Goal: Task Accomplishment & Management: Use online tool/utility

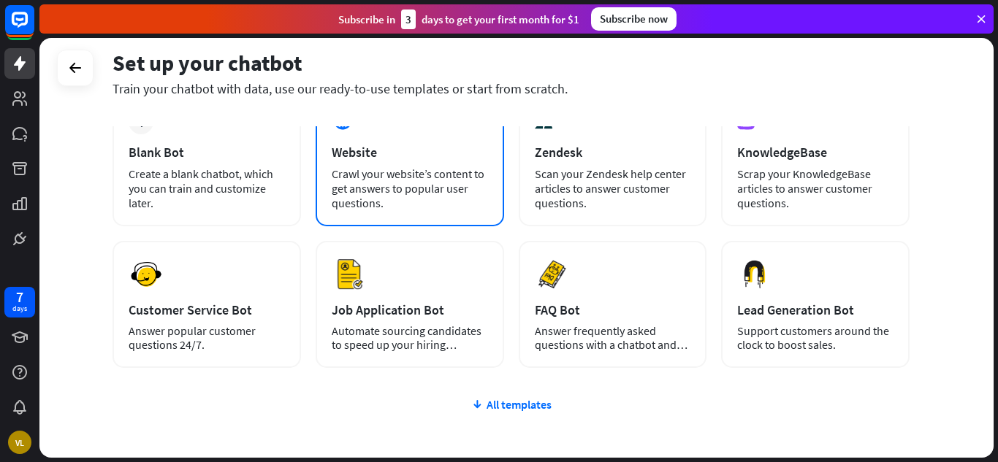
scroll to position [106, 0]
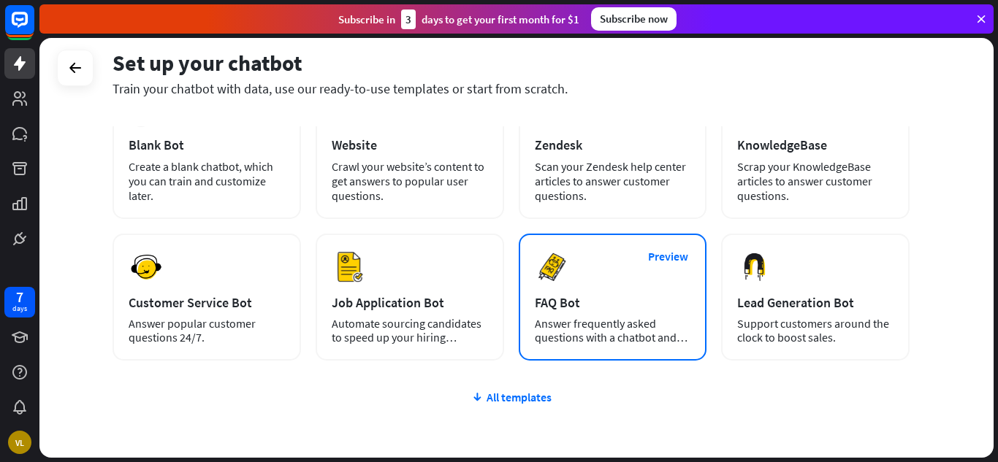
click at [603, 291] on div "Preview FAQ Bot [PERSON_NAME] frequently asked questions with a chatbot and sav…" at bounding box center [613, 297] width 188 height 127
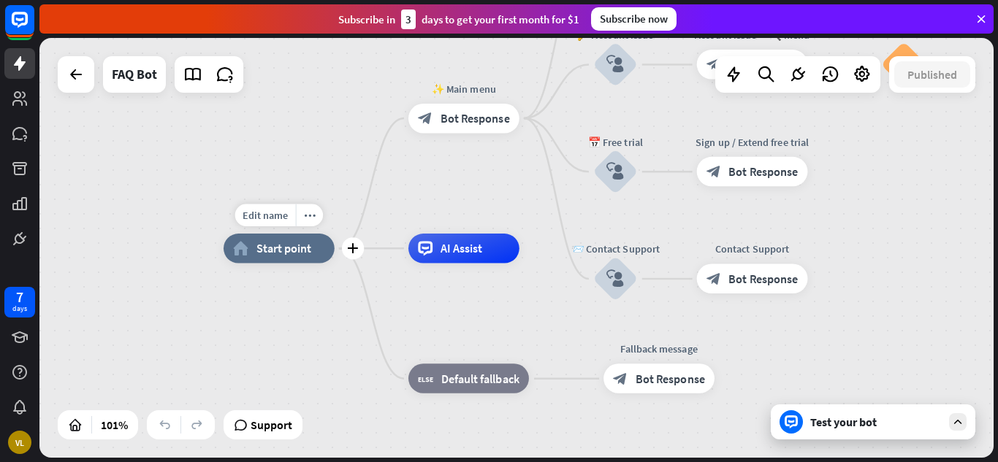
click at [313, 250] on div "home_2 Start point" at bounding box center [279, 248] width 111 height 29
click at [489, 132] on div "block_bot_response Bot Response" at bounding box center [463, 118] width 111 height 29
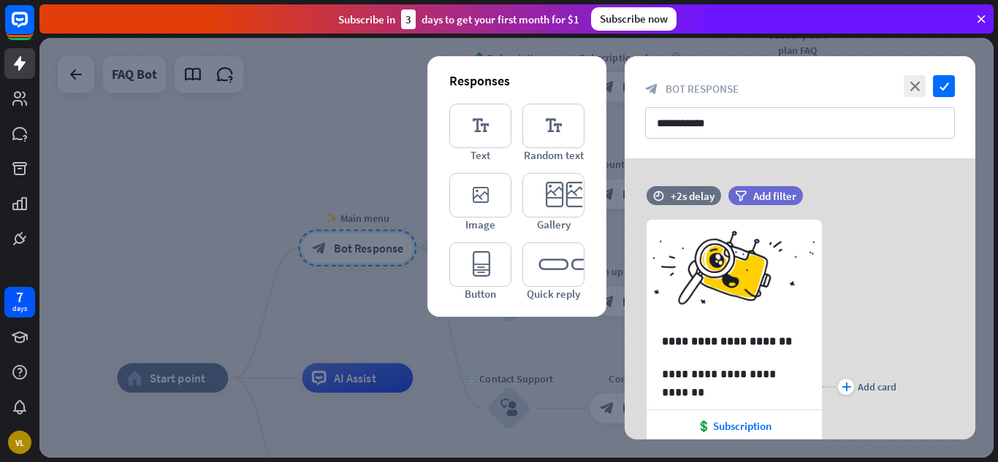
click at [303, 169] on div at bounding box center [516, 248] width 954 height 420
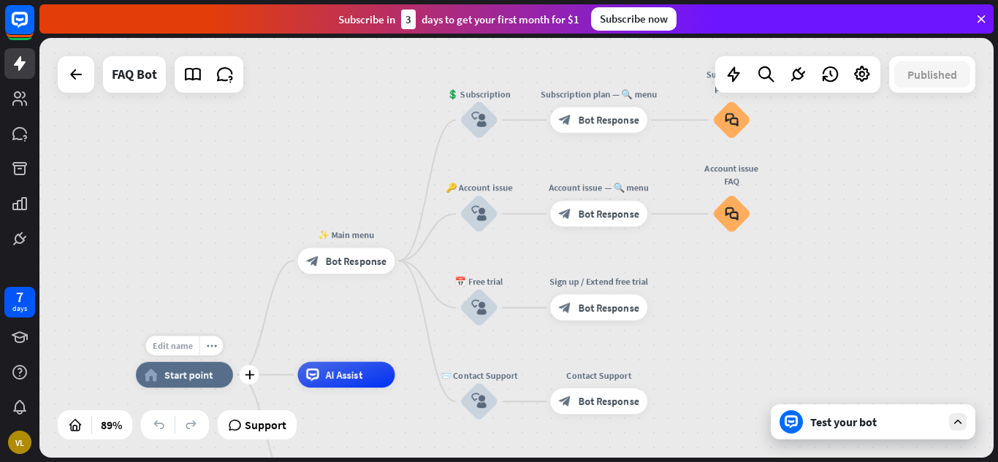
click at [180, 343] on span "Edit name" at bounding box center [173, 346] width 40 height 12
click at [192, 381] on span "Start point" at bounding box center [188, 375] width 48 height 13
click at [182, 351] on span "Edit name" at bounding box center [173, 346] width 40 height 12
click at [202, 351] on input "**********" at bounding box center [184, 347] width 91 height 18
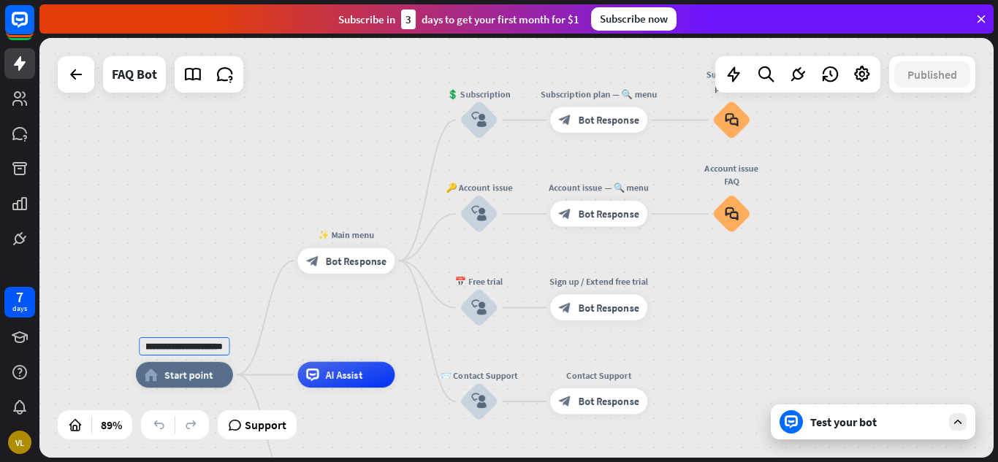
type input "**********"
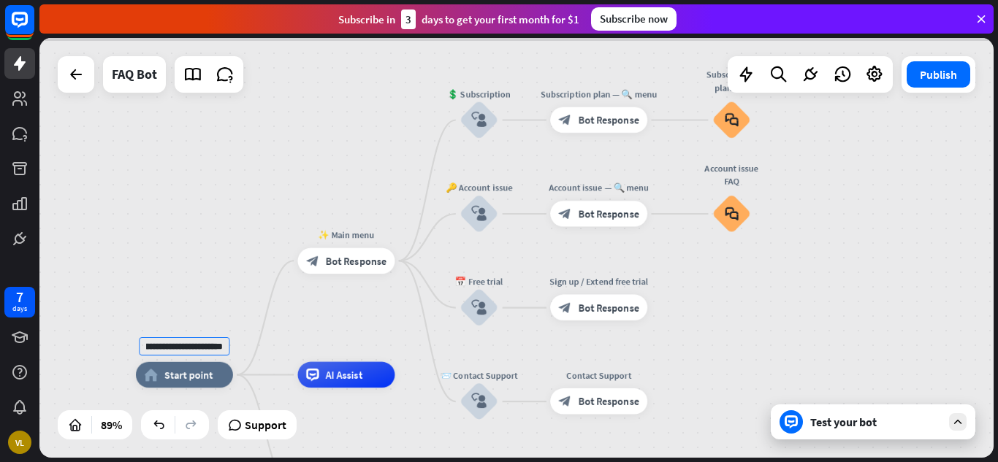
scroll to position [0, 0]
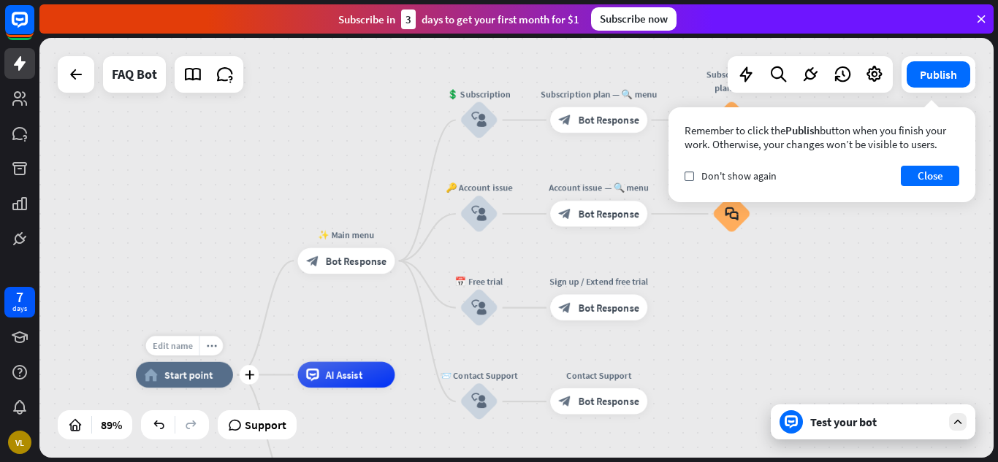
click at [182, 347] on span "Edit name" at bounding box center [173, 346] width 40 height 12
type input "**********"
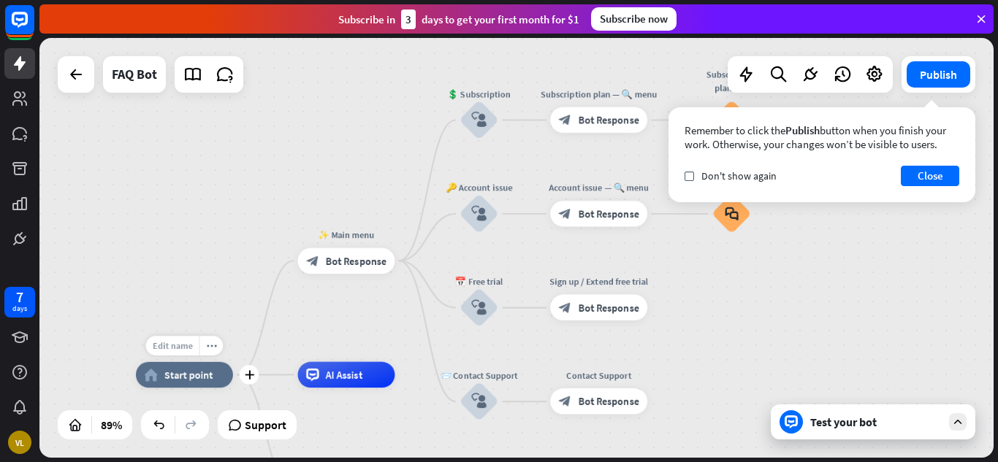
click at [187, 354] on div "Edit name" at bounding box center [172, 346] width 53 height 20
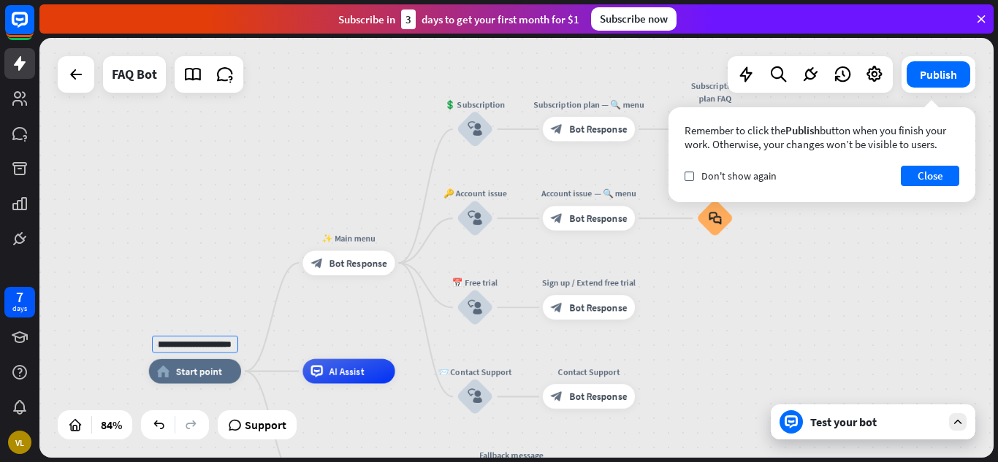
type input "**********"
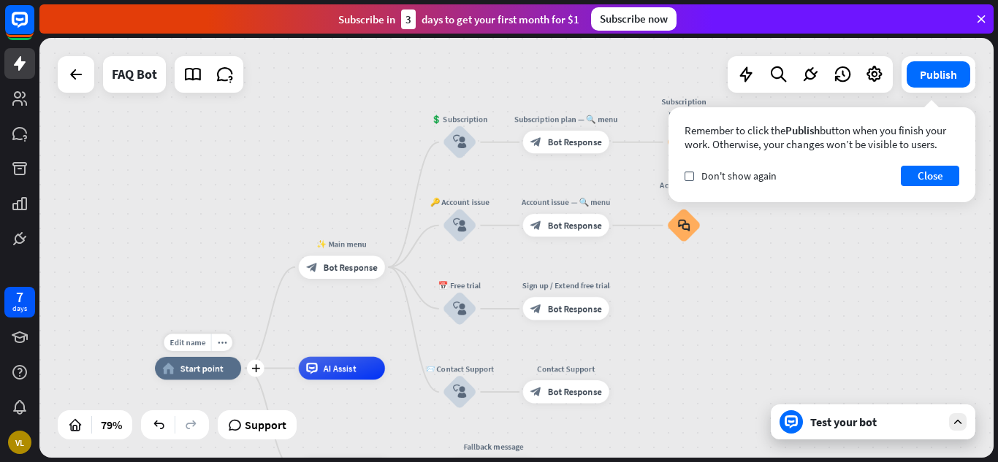
click at [222, 374] on div "home_2 Start point" at bounding box center [198, 368] width 86 height 23
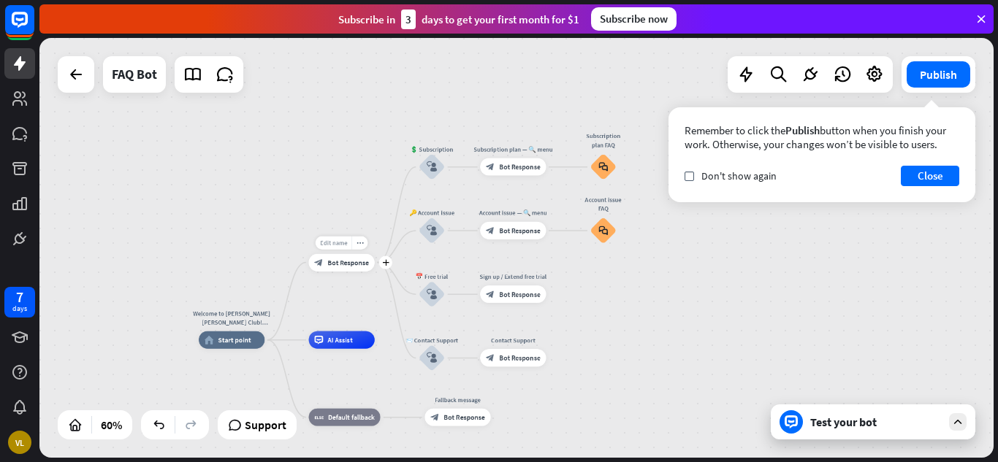
click at [337, 248] on div "Edit name" at bounding box center [334, 242] width 36 height 13
click at [353, 260] on span "Bot Response" at bounding box center [348, 263] width 42 height 9
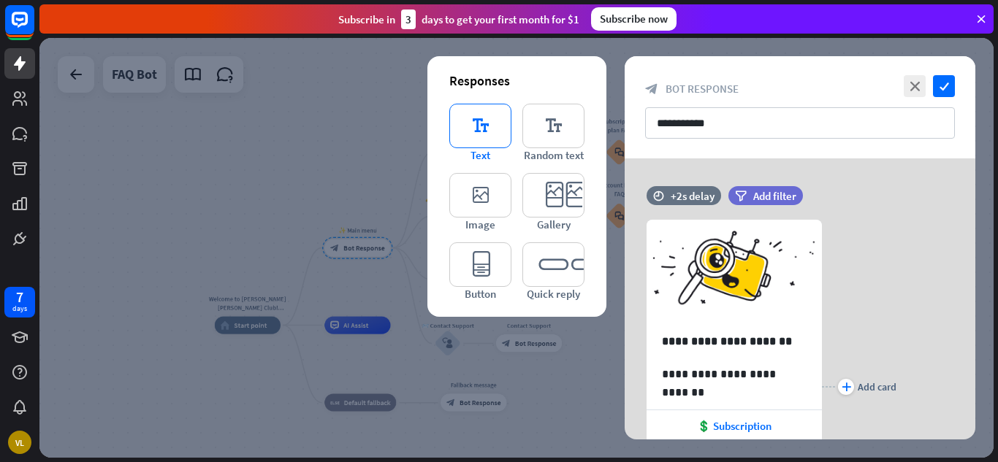
click at [470, 136] on icon "editor_text" at bounding box center [480, 126] width 62 height 45
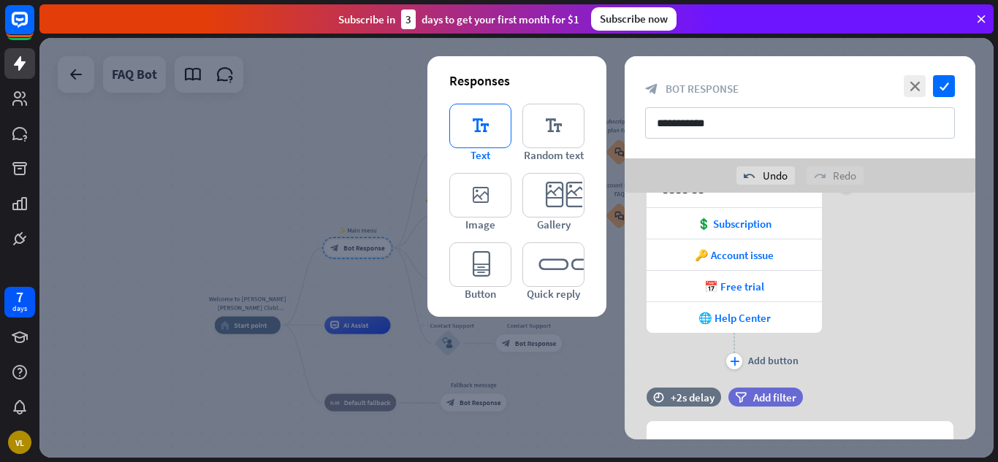
scroll to position [319, 0]
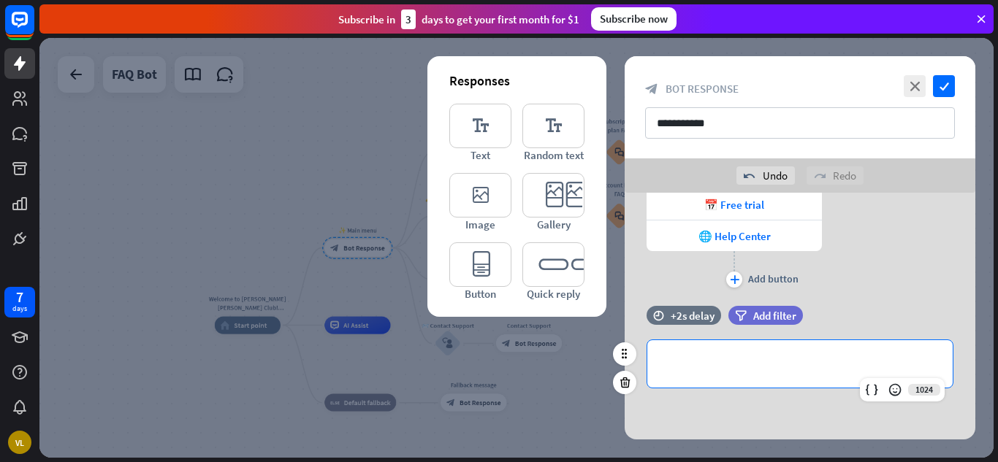
click at [710, 369] on p "**********" at bounding box center [800, 364] width 276 height 18
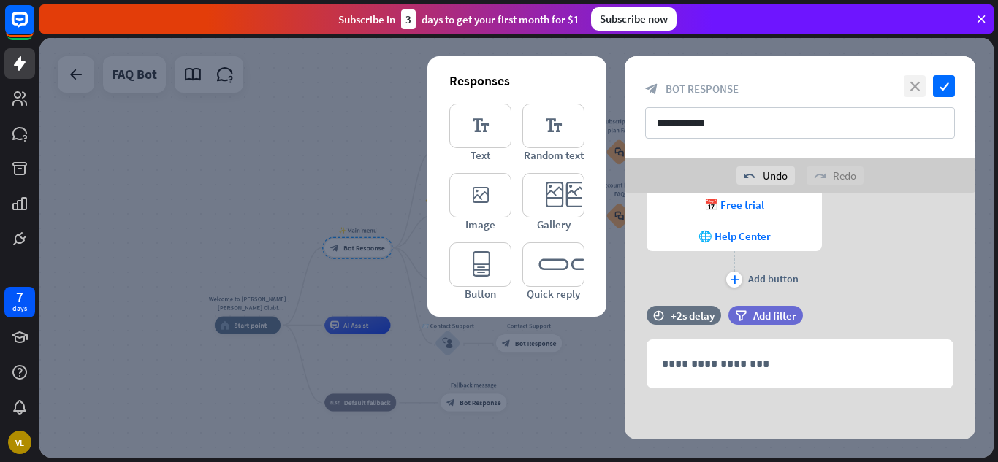
click at [907, 88] on icon "close" at bounding box center [915, 86] width 22 height 22
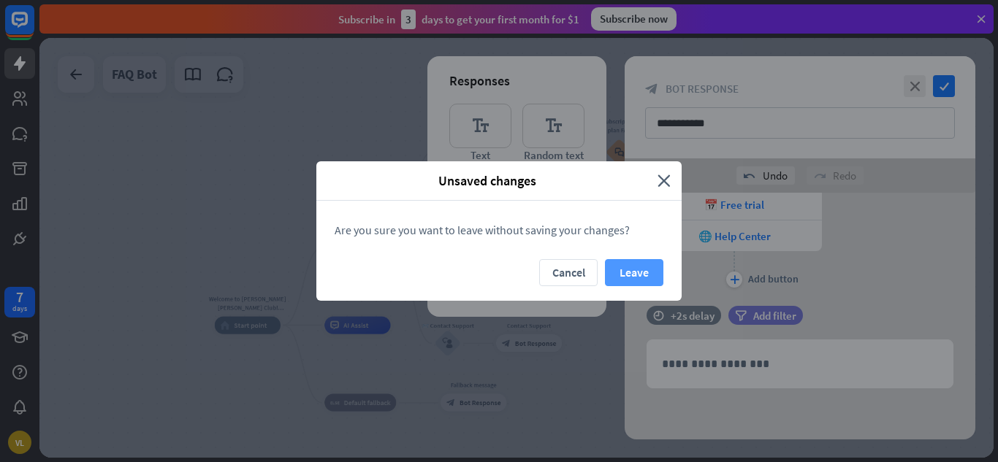
click at [615, 270] on button "Leave" at bounding box center [634, 272] width 58 height 27
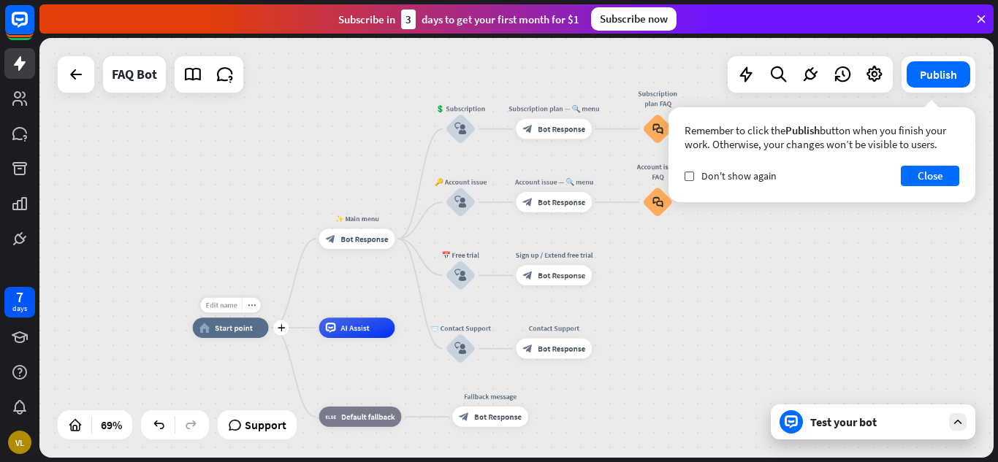
click at [228, 311] on div "Edit name" at bounding box center [221, 305] width 42 height 15
type input "*******"
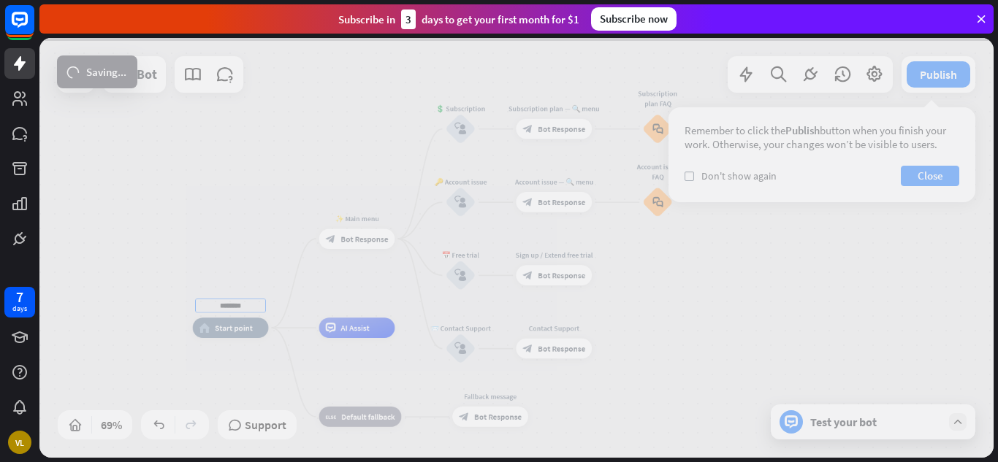
click at [233, 331] on div "******* home_2 Start point ✨ Main menu block_bot_response Bot Response 💲 Subscr…" at bounding box center [516, 248] width 954 height 420
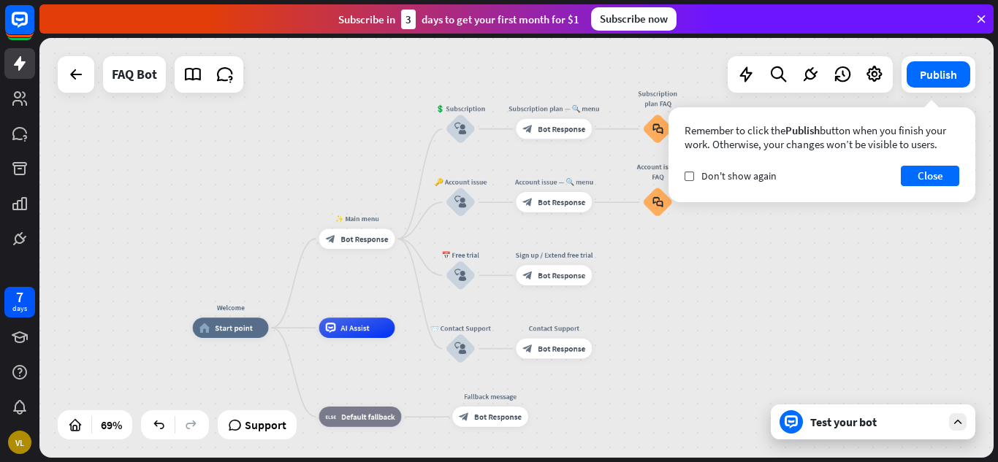
click at [200, 266] on div "Welcome home_2 Start point ✨ Main menu block_bot_response Bot Response 💲 Subscr…" at bounding box center [516, 248] width 954 height 420
click at [356, 232] on div "block_bot_response Bot Response" at bounding box center [357, 239] width 76 height 20
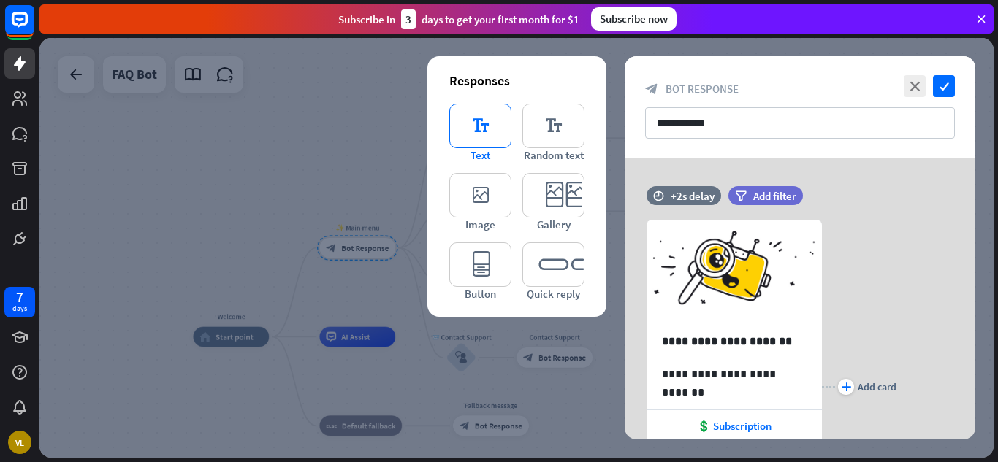
click at [487, 136] on icon "editor_text" at bounding box center [480, 126] width 62 height 45
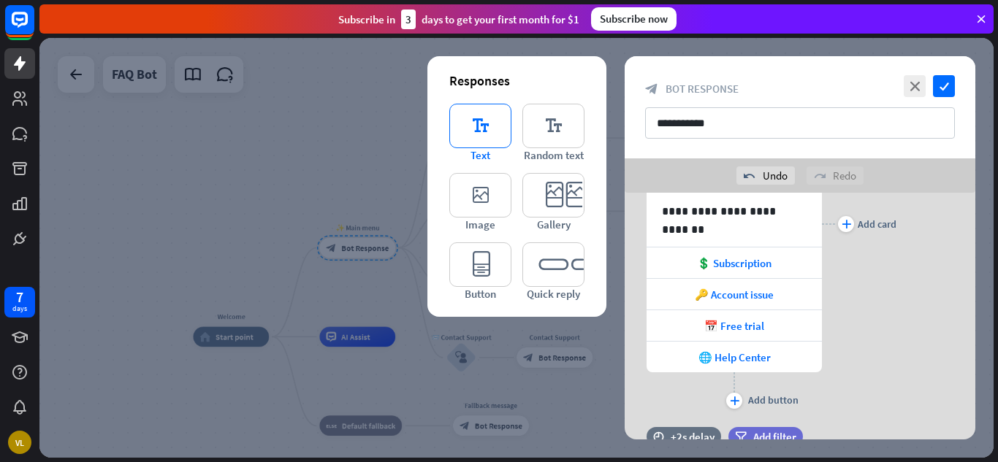
scroll to position [319, 0]
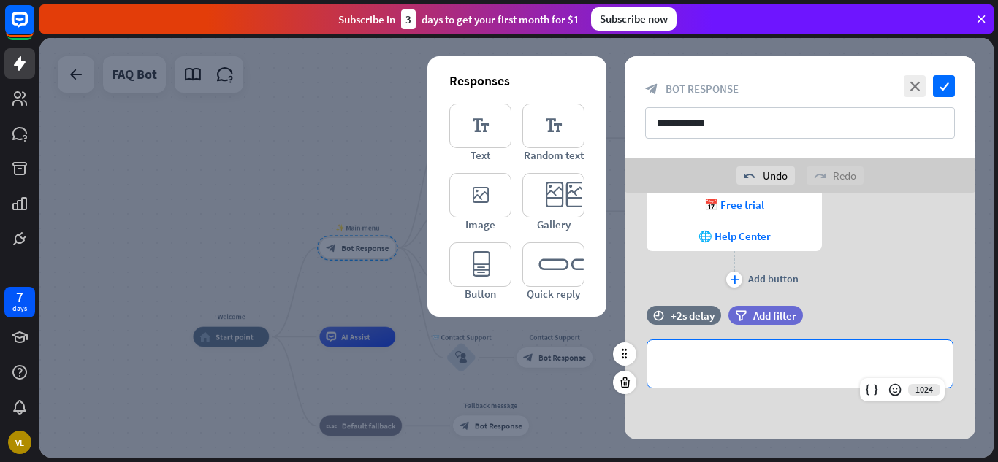
click at [771, 367] on p "**********" at bounding box center [800, 364] width 276 height 18
click at [409, 288] on div at bounding box center [516, 248] width 954 height 420
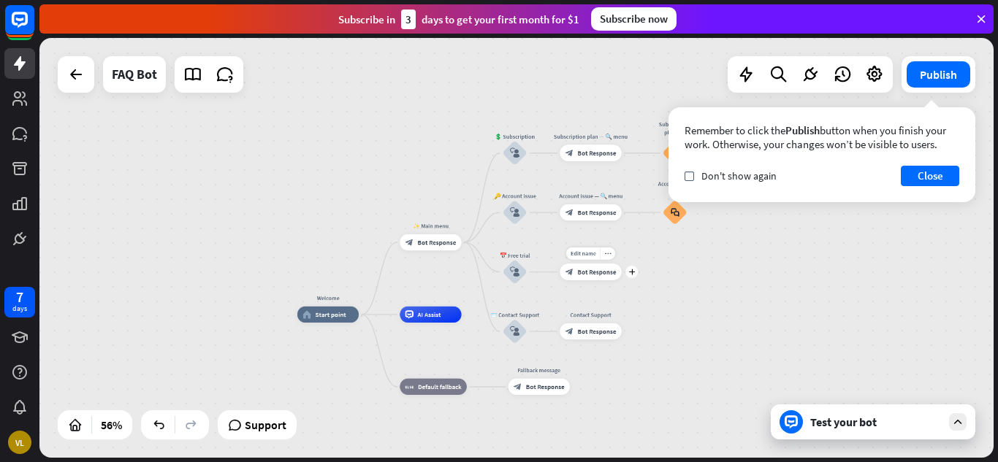
click at [618, 280] on div "Edit name more_horiz plus block_bot_response Bot Response" at bounding box center [590, 272] width 61 height 16
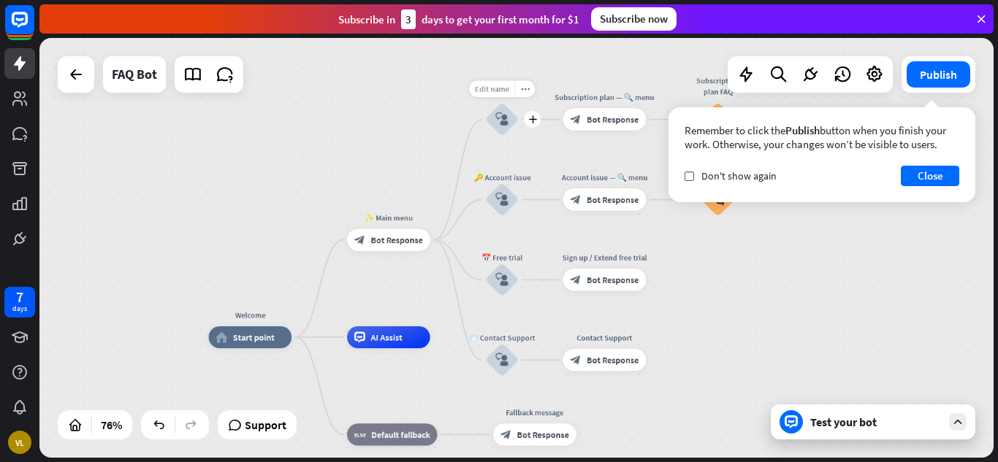
click at [504, 89] on span "Edit name" at bounding box center [492, 89] width 34 height 10
type input "**"
click at [504, 88] on span "Edit name" at bounding box center [492, 89] width 34 height 10
type input "**********"
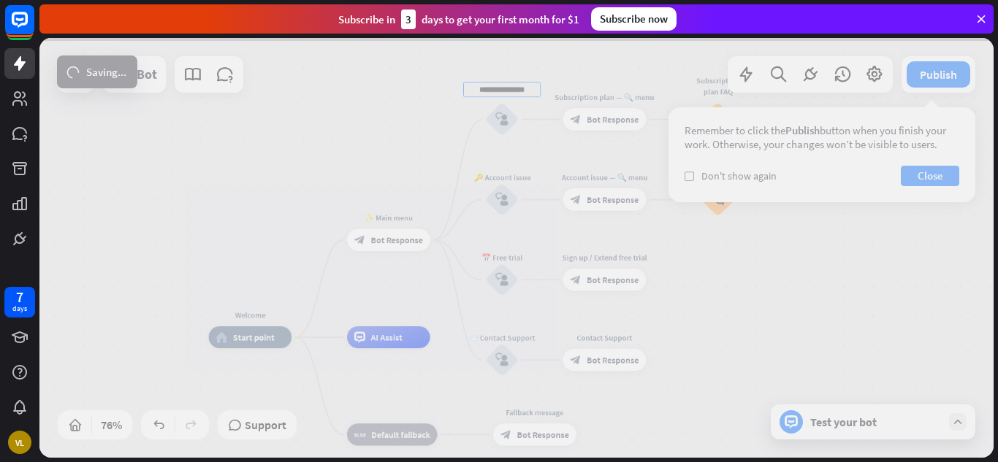
click at [500, 166] on div "**********" at bounding box center [516, 248] width 954 height 420
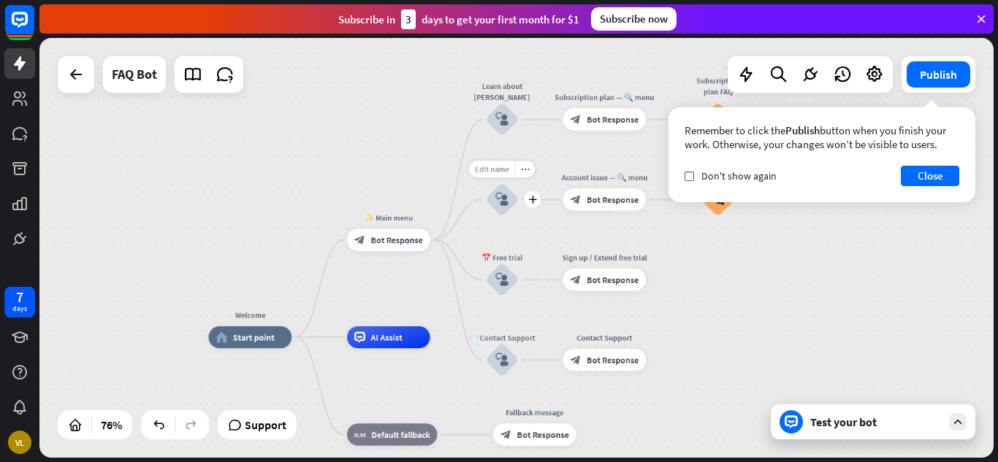
click at [502, 174] on span "Edit name" at bounding box center [492, 169] width 34 height 10
type input "**"
type input "**********"
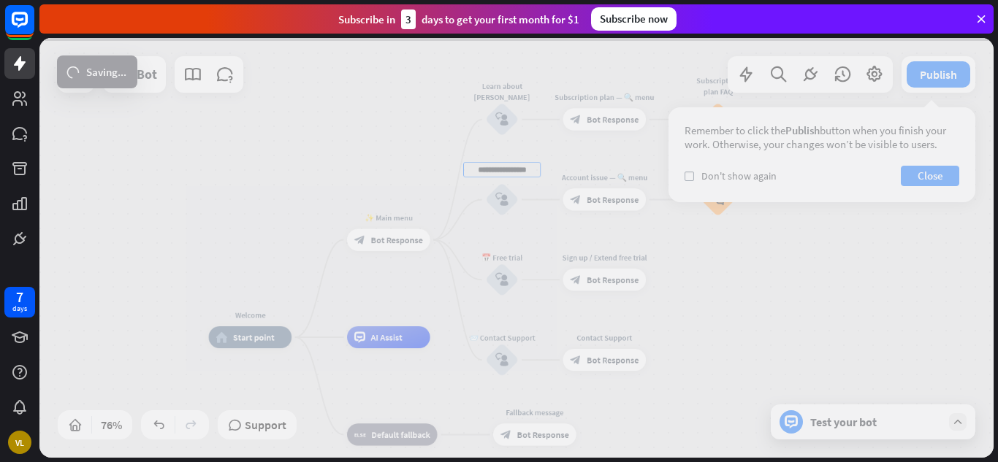
click at [506, 252] on div "**********" at bounding box center [516, 248] width 954 height 420
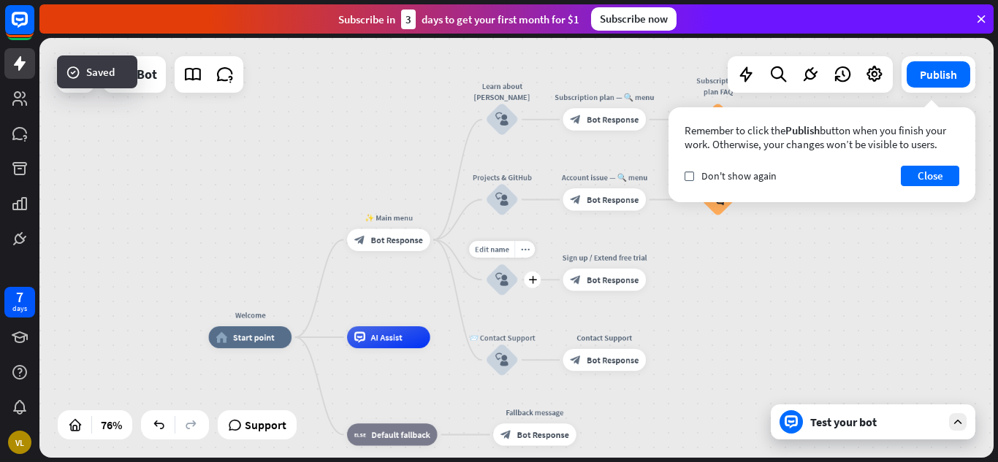
click at [506, 252] on span "Edit name" at bounding box center [492, 250] width 34 height 10
type input "**"
click at [502, 94] on span "Edit name" at bounding box center [492, 89] width 34 height 10
click at [471, 88] on input "**********" at bounding box center [501, 89] width 77 height 15
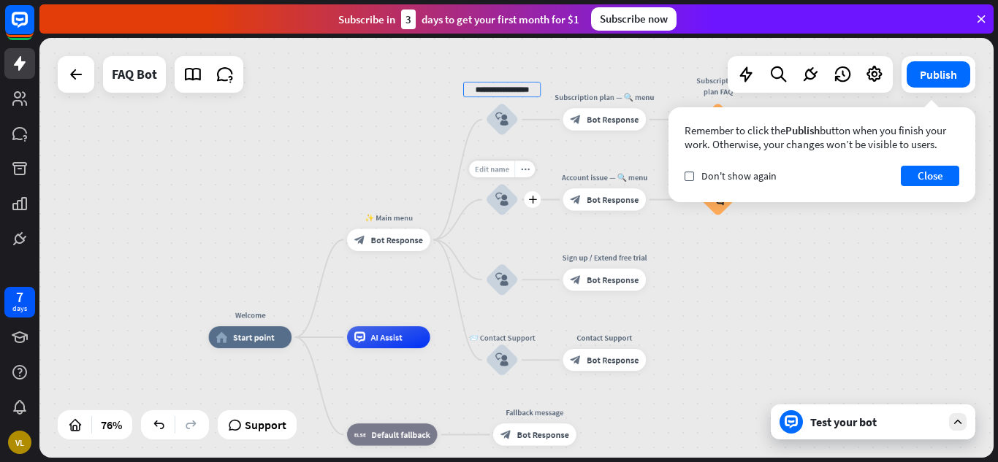
type input "**********"
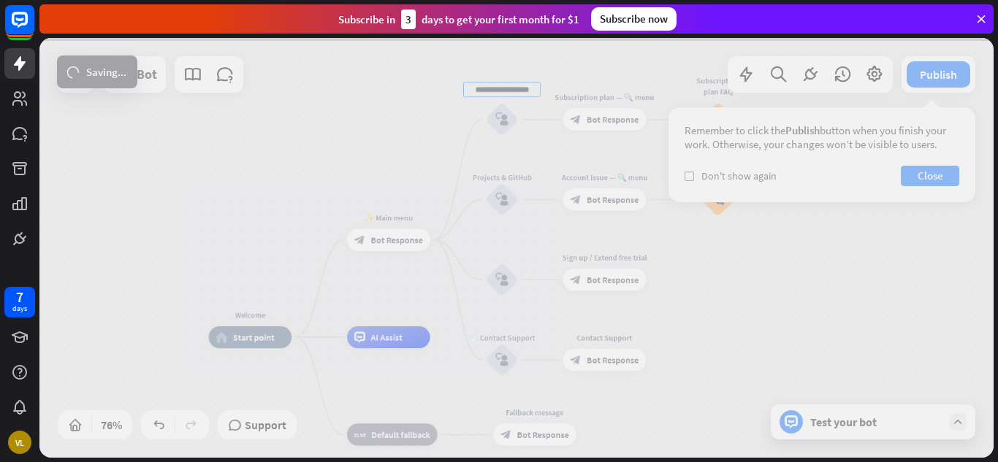
click at [507, 175] on div "**********" at bounding box center [516, 248] width 954 height 420
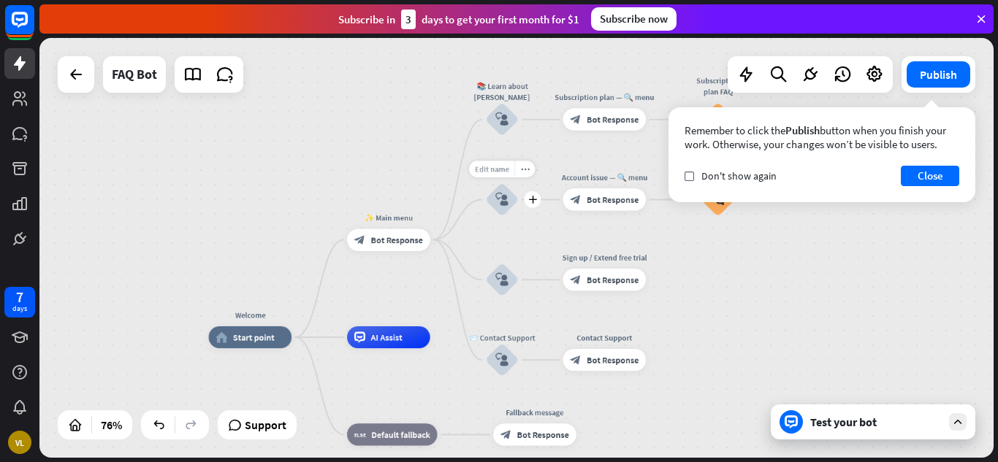
click at [495, 170] on span "Edit name" at bounding box center [492, 169] width 34 height 10
click at [500, 183] on div "Edit name more_horiz plus block_user_input" at bounding box center [501, 199] width 33 height 33
click at [498, 171] on span "Edit name" at bounding box center [492, 169] width 34 height 10
click at [471, 171] on input "**********" at bounding box center [501, 169] width 77 height 15
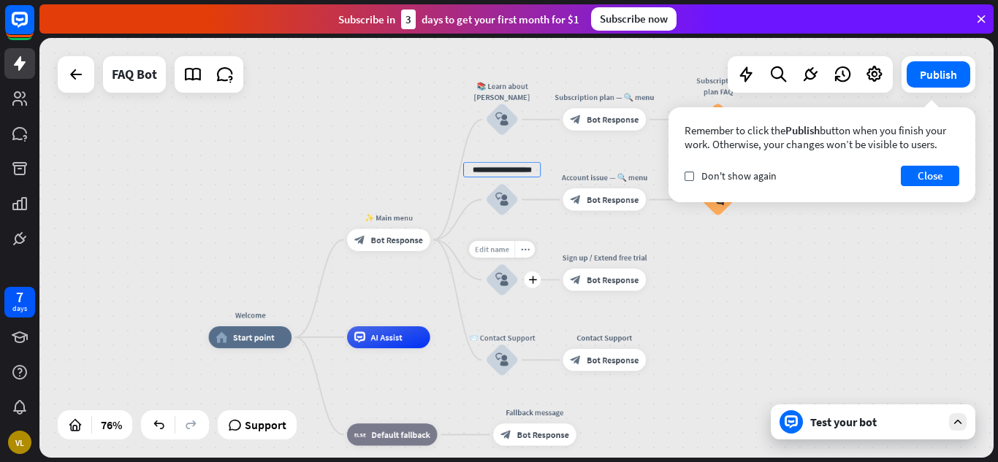
type input "**********"
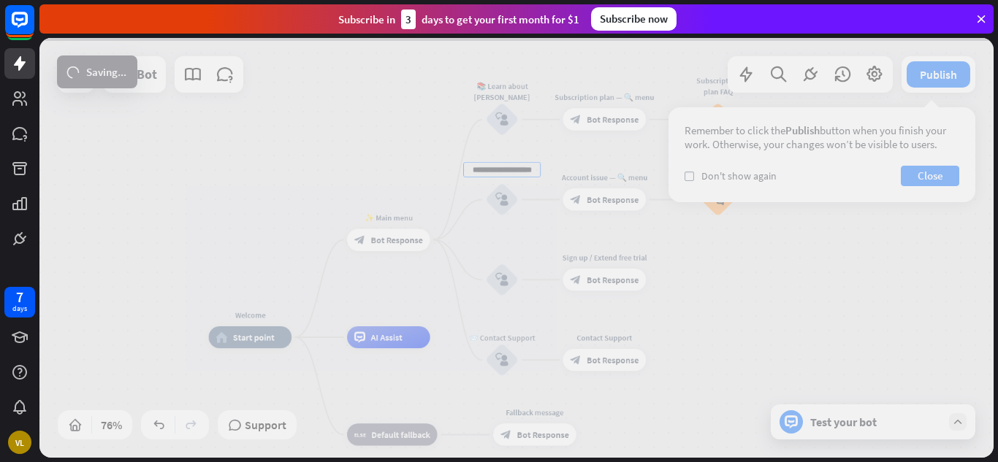
click at [497, 250] on div "**********" at bounding box center [516, 248] width 954 height 420
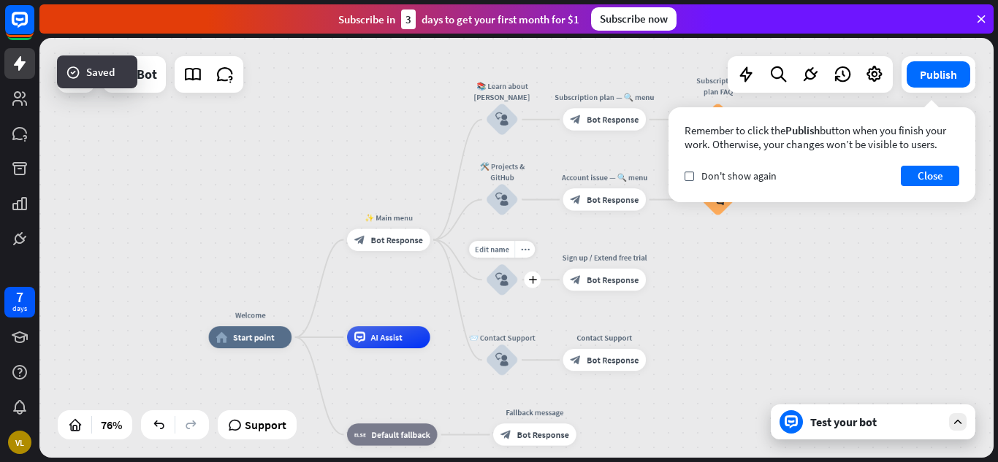
click at [497, 250] on span "Edit name" at bounding box center [492, 250] width 34 height 10
click at [500, 256] on div "Edit name" at bounding box center [491, 249] width 45 height 17
type input "**********"
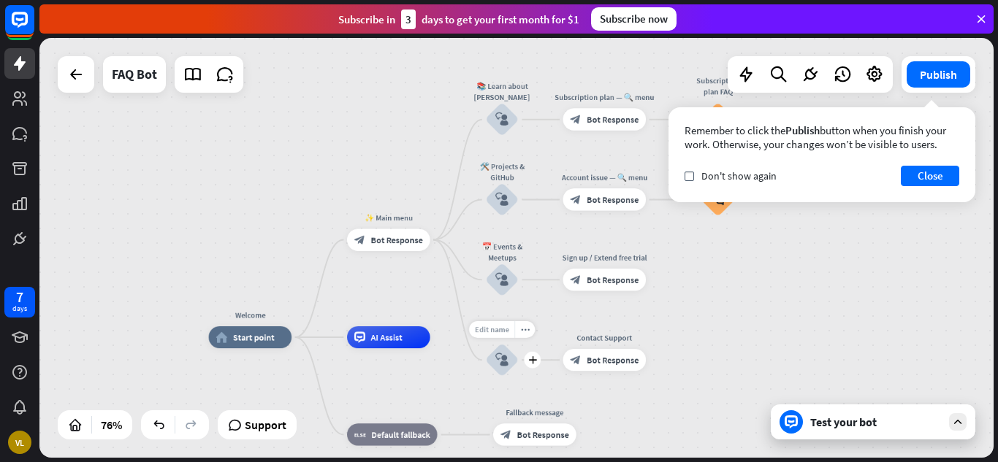
click at [509, 334] on div "Edit name" at bounding box center [491, 329] width 45 height 17
click at [509, 334] on input "**********" at bounding box center [501, 330] width 77 height 15
drag, startPoint x: 533, startPoint y: 333, endPoint x: 463, endPoint y: 337, distance: 69.5
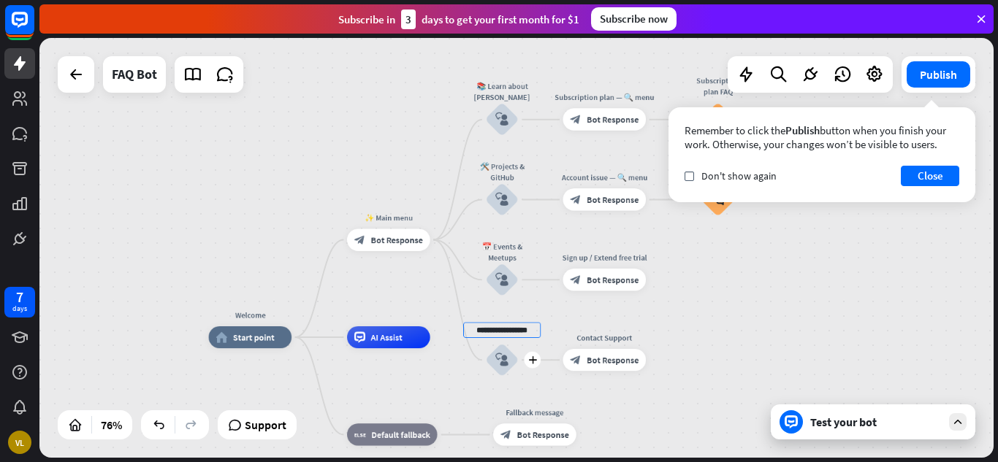
click at [463, 337] on input "**********" at bounding box center [501, 330] width 77 height 15
type input "*"
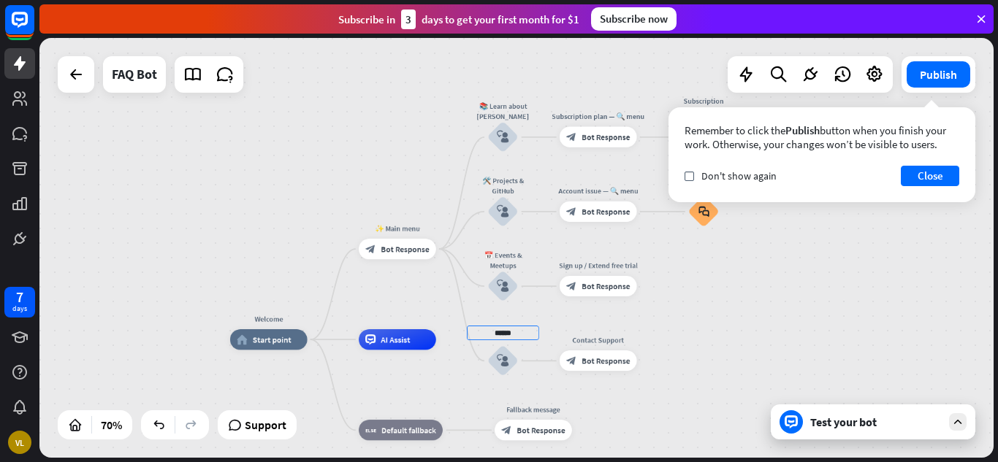
type input "******"
click at [521, 420] on div "Edit name more_horiz plus block_bot_response Bot Response" at bounding box center [533, 430] width 77 height 20
click at [534, 408] on span "Edit name" at bounding box center [524, 407] width 32 height 9
type input "*"
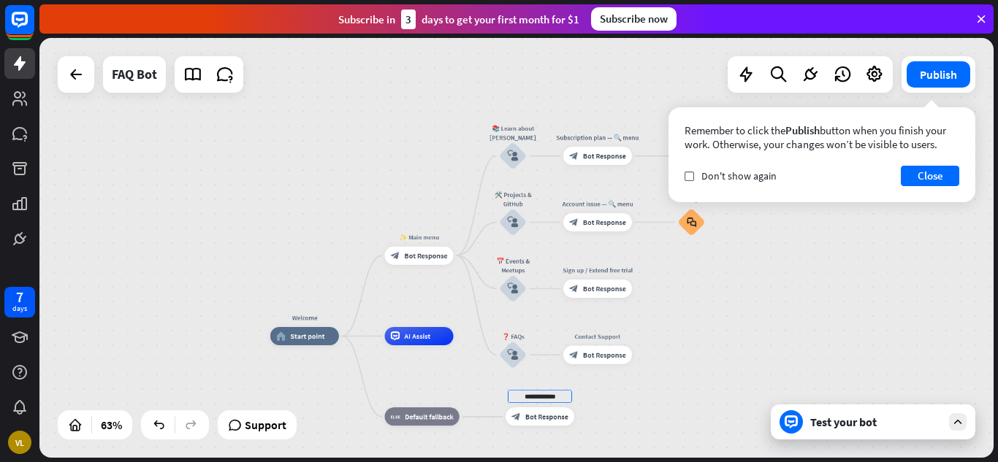
type input "**********"
click at [305, 316] on span "Edit name" at bounding box center [296, 316] width 28 height 8
click at [511, 154] on icon "block_user_input" at bounding box center [512, 155] width 11 height 11
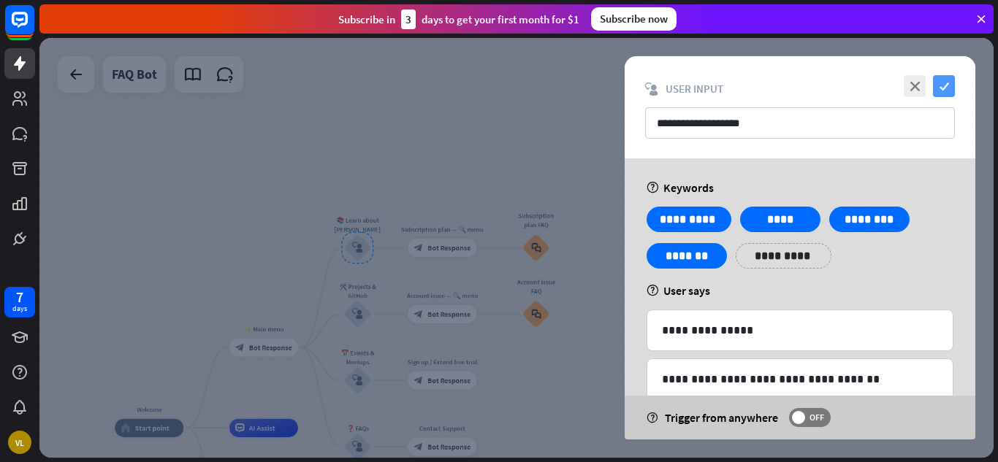
click at [938, 85] on icon "check" at bounding box center [944, 86] width 22 height 22
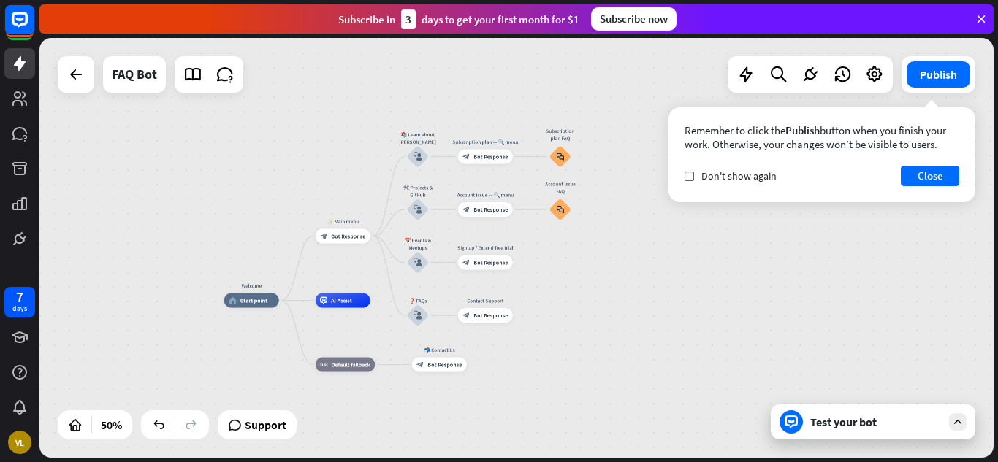
drag, startPoint x: 680, startPoint y: 253, endPoint x: 662, endPoint y: 168, distance: 87.4
click at [662, 168] on div "Welcome home_2 Start point ✨ Main menu block_bot_response Bot Response 📚 Learn …" at bounding box center [516, 248] width 954 height 420
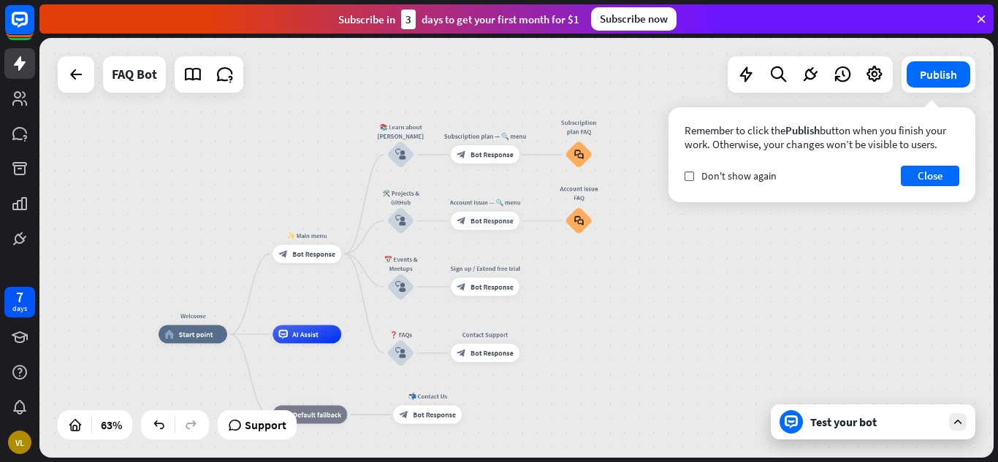
click at [622, 230] on div "Welcome home_2 Start point ✨ Main menu block_bot_response Bot Response 📚 Learn …" at bounding box center [516, 248] width 954 height 420
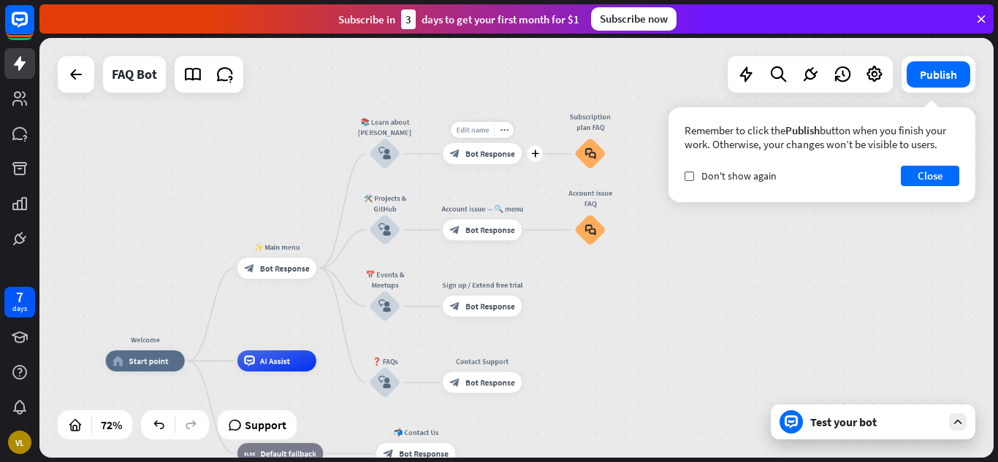
click at [482, 132] on span "Edit name" at bounding box center [472, 130] width 33 height 9
type input "*"
type input "**********"
click at [506, 153] on div "**********" at bounding box center [516, 248] width 954 height 420
click at [459, 153] on icon "block_bot_response" at bounding box center [454, 153] width 10 height 10
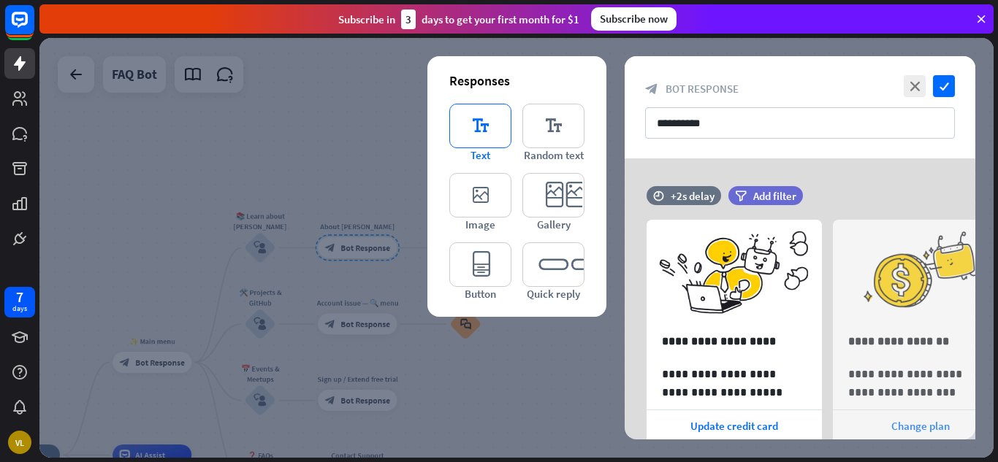
click at [490, 126] on icon "editor_text" at bounding box center [480, 126] width 62 height 45
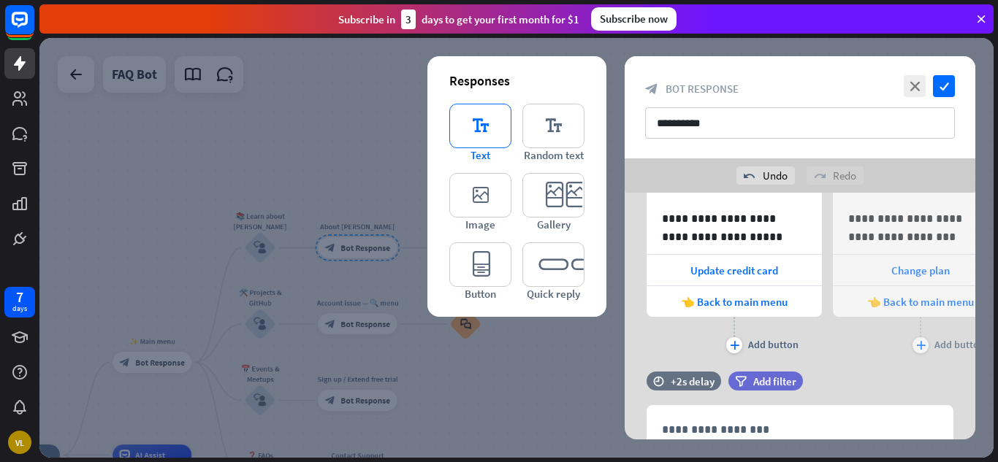
scroll to position [256, 0]
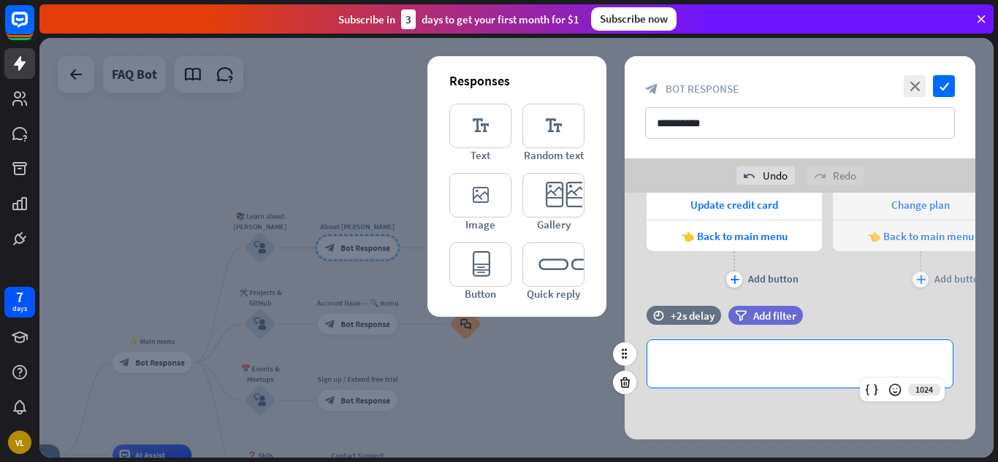
click at [812, 342] on div "**********" at bounding box center [799, 363] width 305 height 47
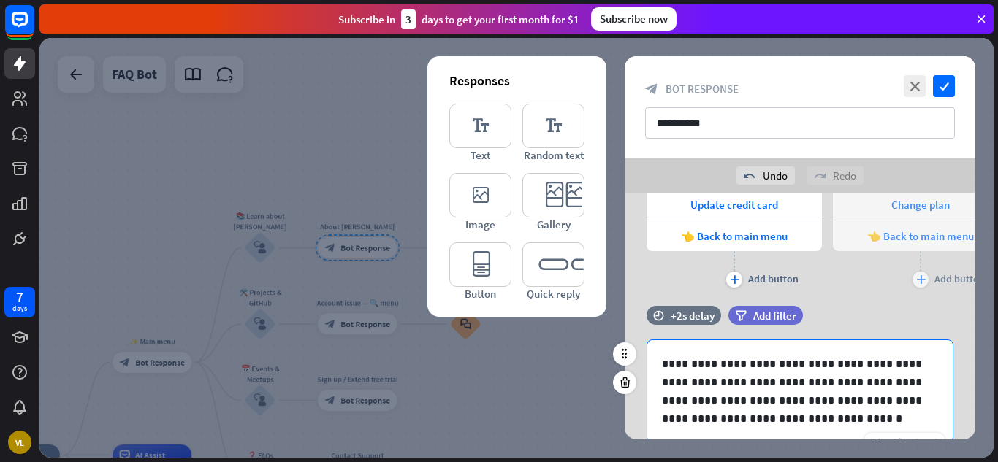
scroll to position [310, 0]
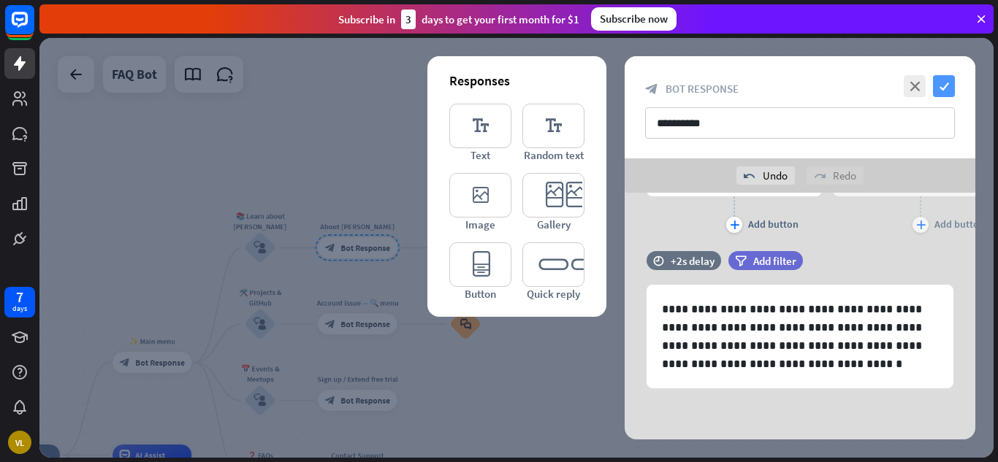
click at [939, 89] on icon "check" at bounding box center [944, 86] width 22 height 22
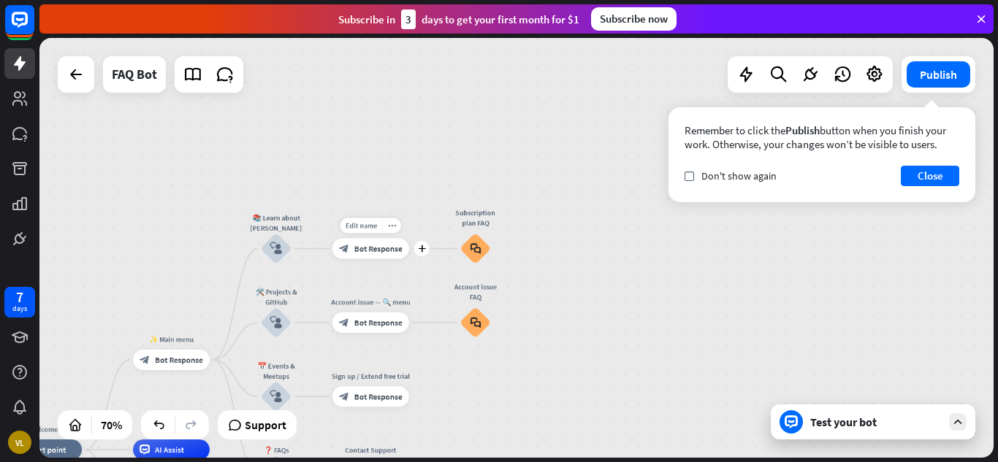
click at [379, 259] on div "Edit name more_horiz plus block_bot_response Bot Response" at bounding box center [370, 249] width 77 height 20
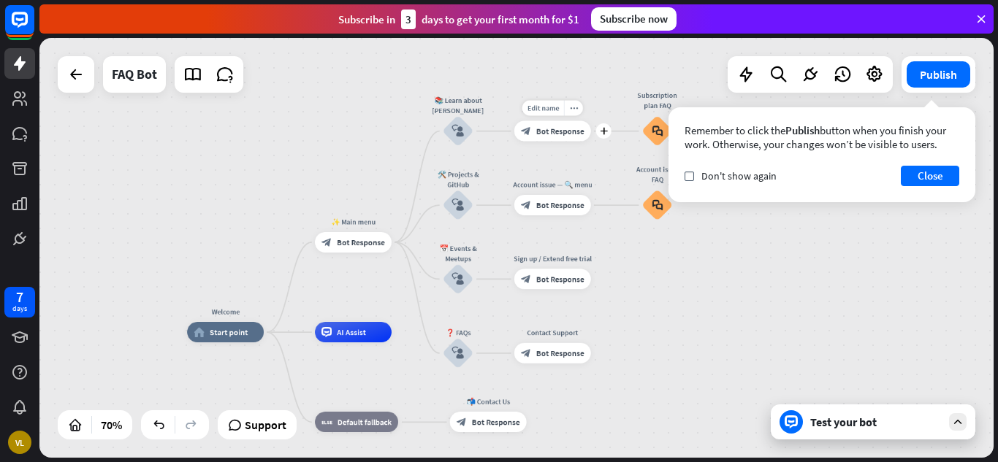
drag, startPoint x: 379, startPoint y: 259, endPoint x: 555, endPoint y: 136, distance: 215.0
click at [555, 136] on div "Edit name more_horiz plus About [PERSON_NAME] block_bot_response Bot Response" at bounding box center [552, 131] width 77 height 20
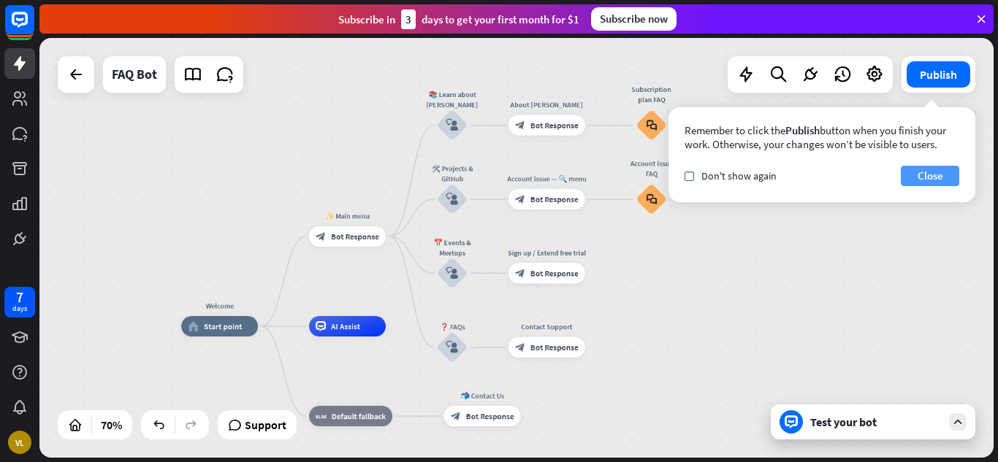
click at [915, 172] on button "Close" at bounding box center [930, 176] width 58 height 20
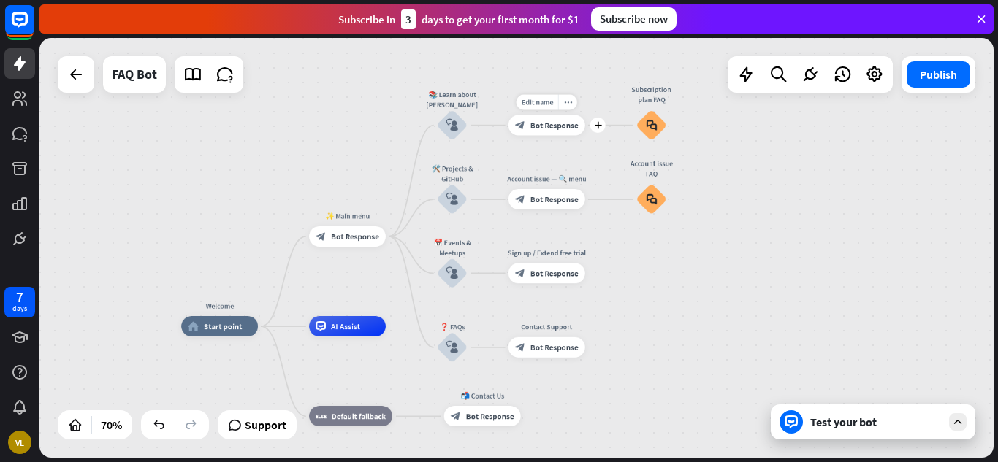
click at [547, 121] on span "Bot Response" at bounding box center [554, 126] width 48 height 10
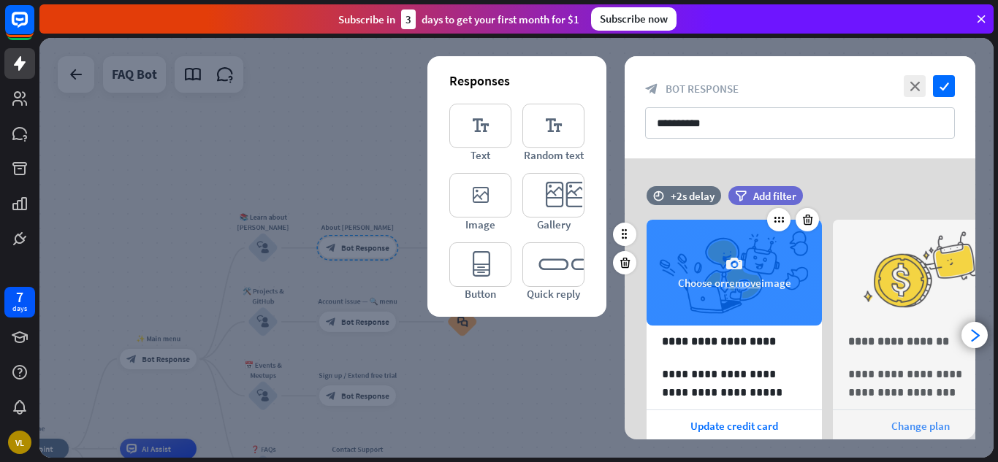
scroll to position [276, 0]
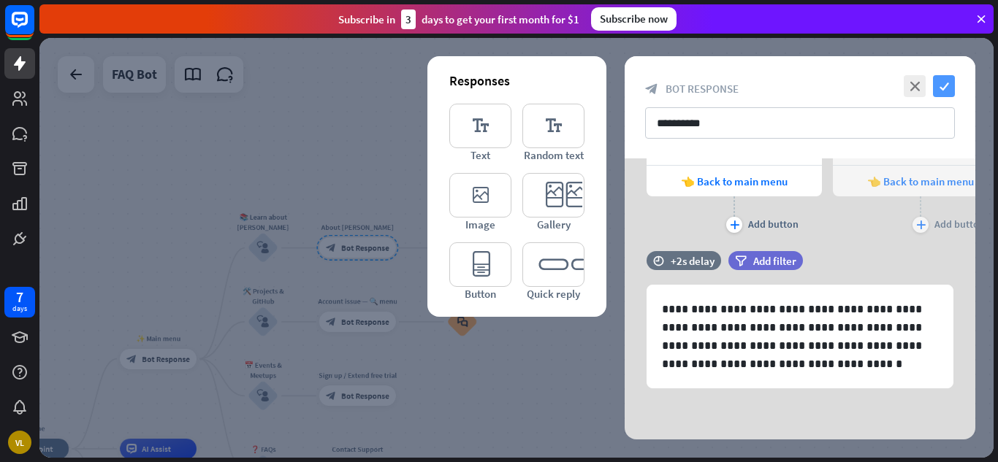
click at [945, 89] on icon "check" at bounding box center [944, 86] width 22 height 22
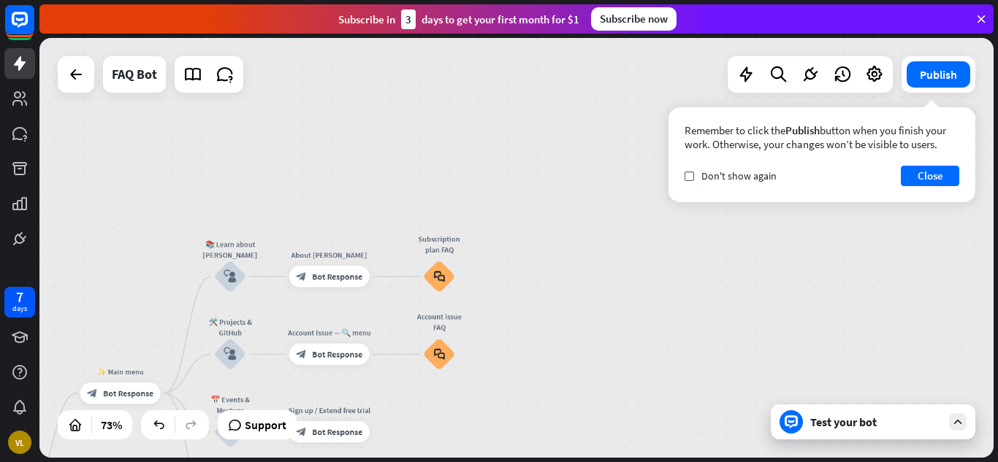
drag, startPoint x: 472, startPoint y: 279, endPoint x: 522, endPoint y: 178, distance: 113.0
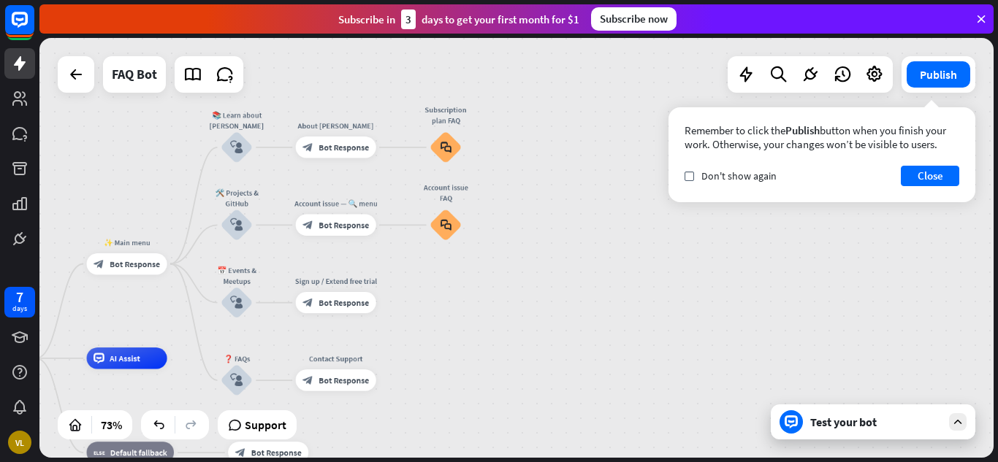
drag, startPoint x: 522, startPoint y: 273, endPoint x: 529, endPoint y: 144, distance: 129.5
click at [529, 144] on div "Welcome home_2 Start point ✨ Main menu block_bot_response Bot Response 📚 Learn …" at bounding box center [516, 248] width 954 height 420
click at [334, 218] on div "block_bot_response Bot Response" at bounding box center [336, 225] width 80 height 21
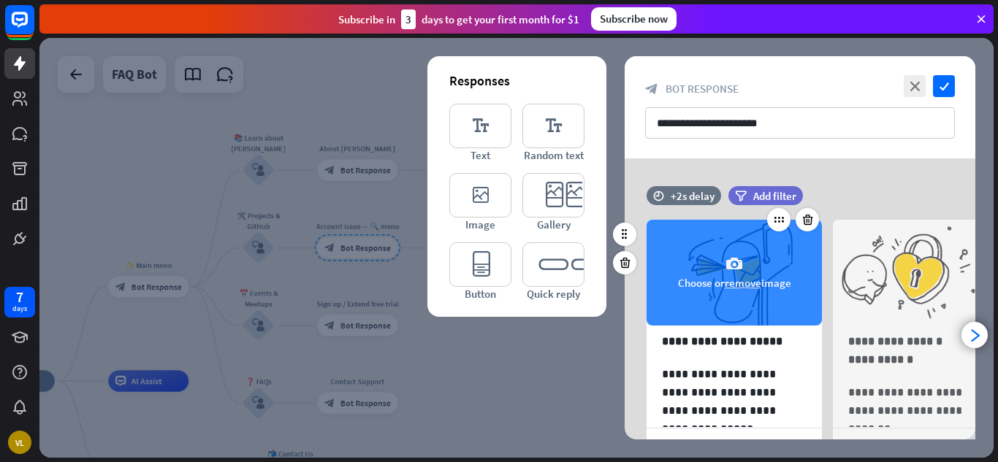
scroll to position [142, 0]
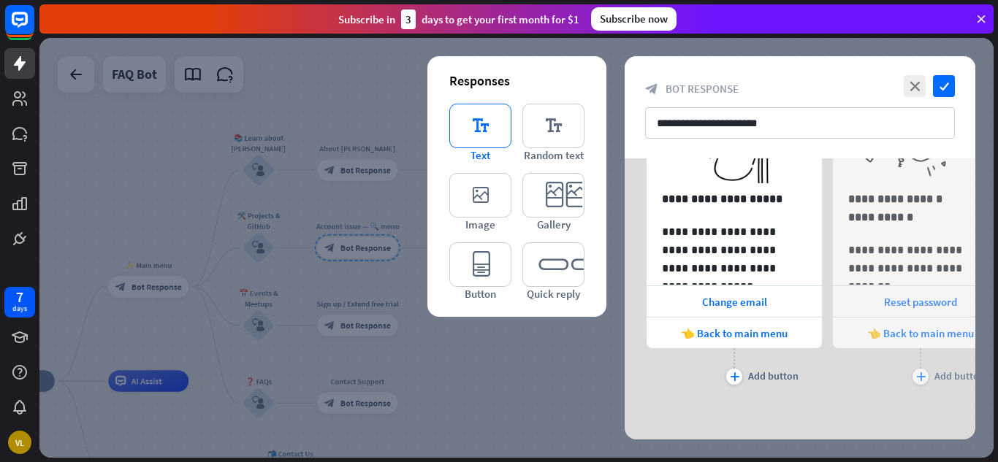
click at [475, 129] on icon "editor_text" at bounding box center [480, 126] width 62 height 45
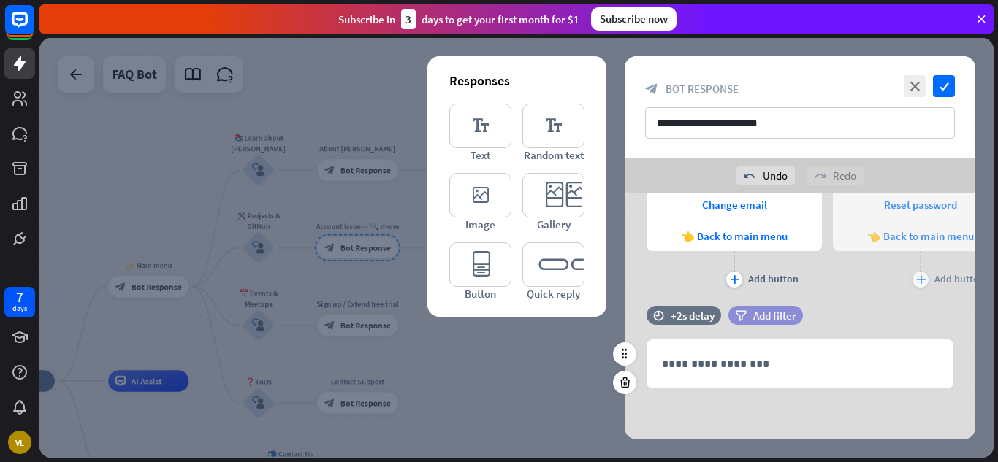
scroll to position [274, 0]
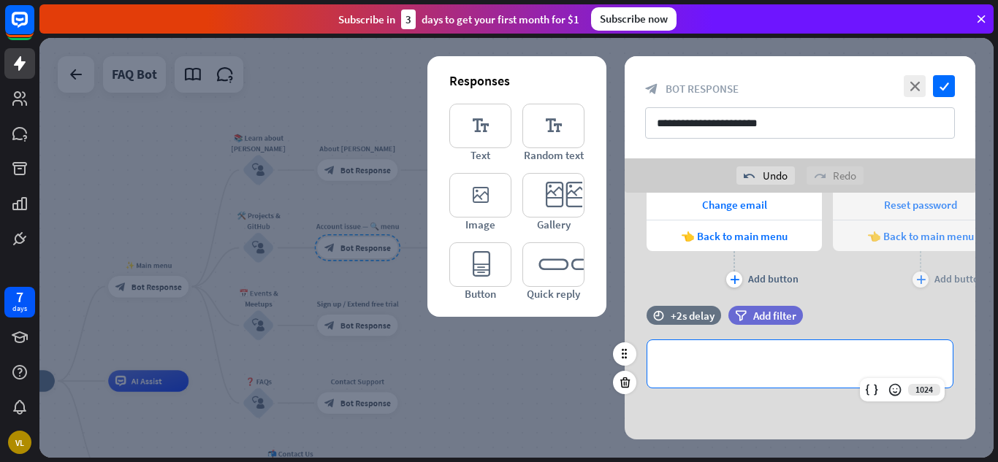
click at [786, 364] on p "**********" at bounding box center [800, 364] width 276 height 18
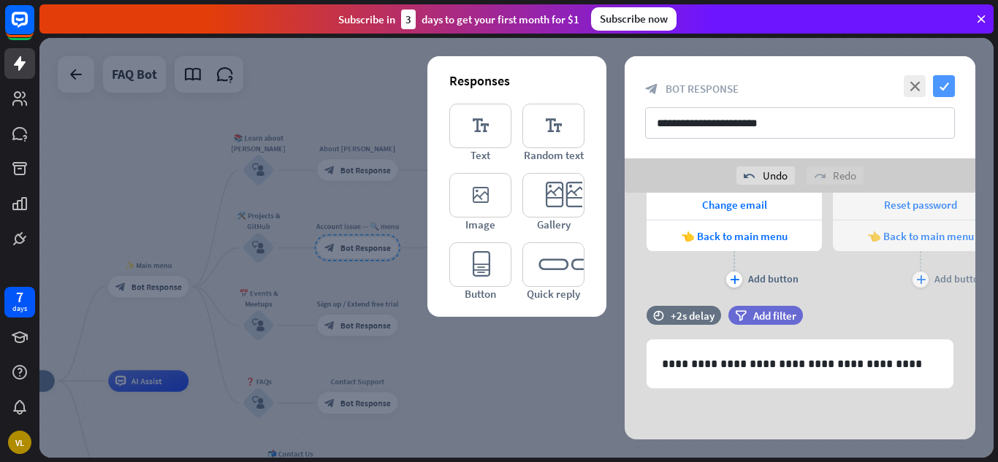
click at [941, 91] on icon "check" at bounding box center [944, 86] width 22 height 22
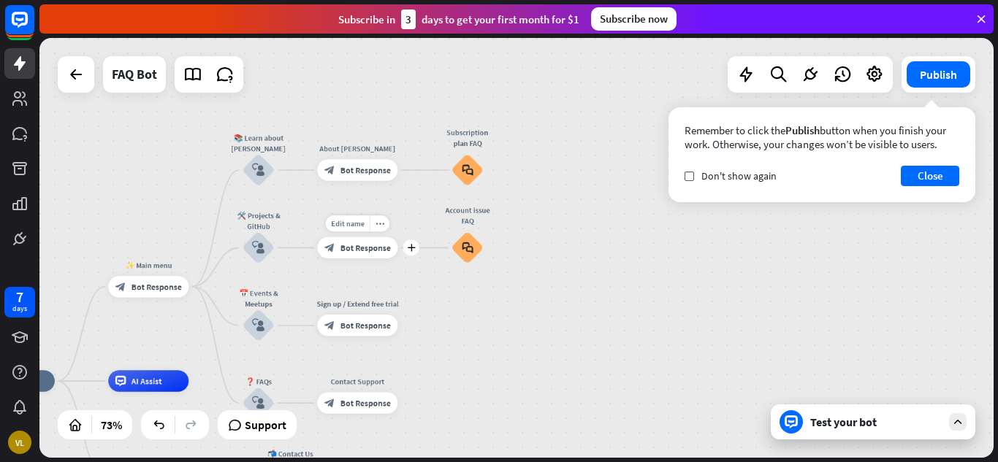
click at [371, 250] on span "Bot Response" at bounding box center [365, 248] width 50 height 11
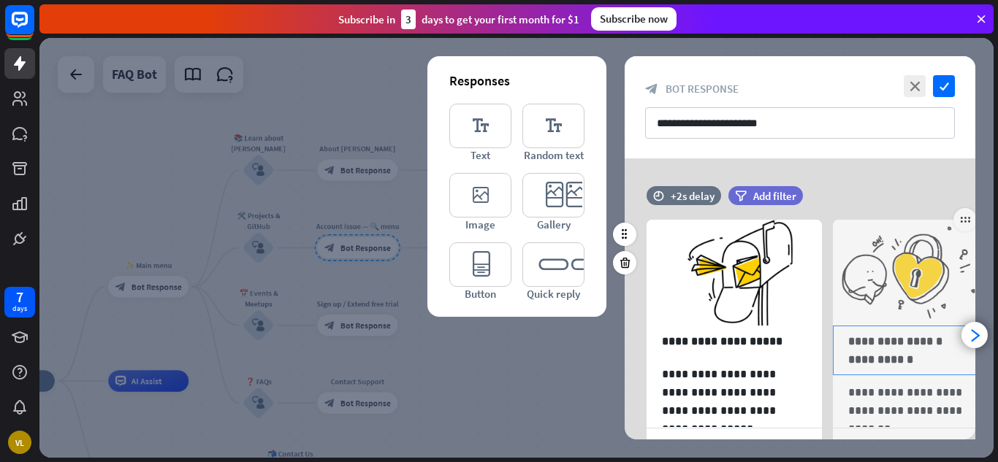
scroll to position [240, 0]
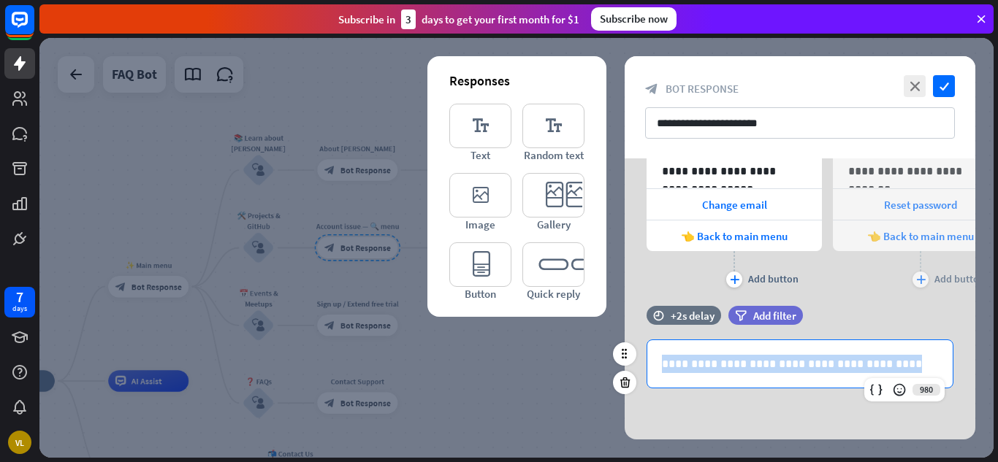
drag, startPoint x: 908, startPoint y: 366, endPoint x: 647, endPoint y: 369, distance: 260.8
click at [647, 369] on div "**********" at bounding box center [799, 363] width 305 height 47
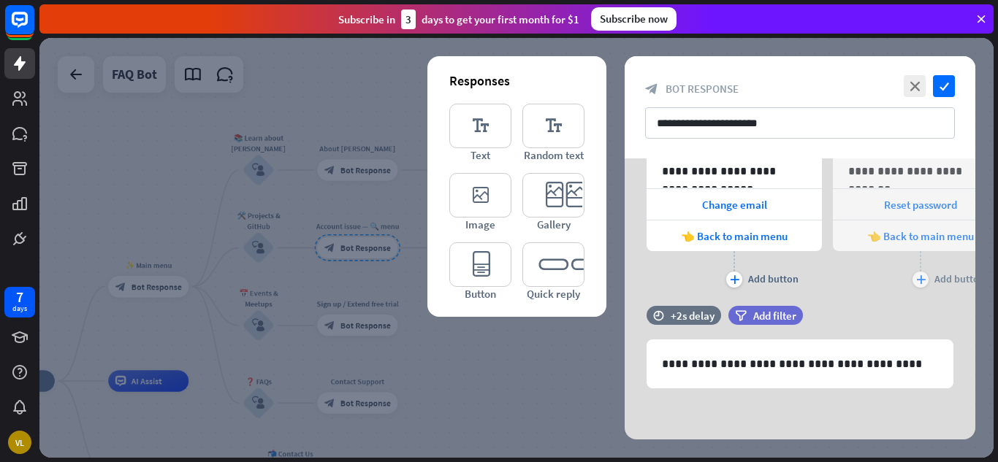
drag, startPoint x: 886, startPoint y: 367, endPoint x: 522, endPoint y: 436, distance: 371.1
click at [522, 436] on div at bounding box center [516, 248] width 954 height 420
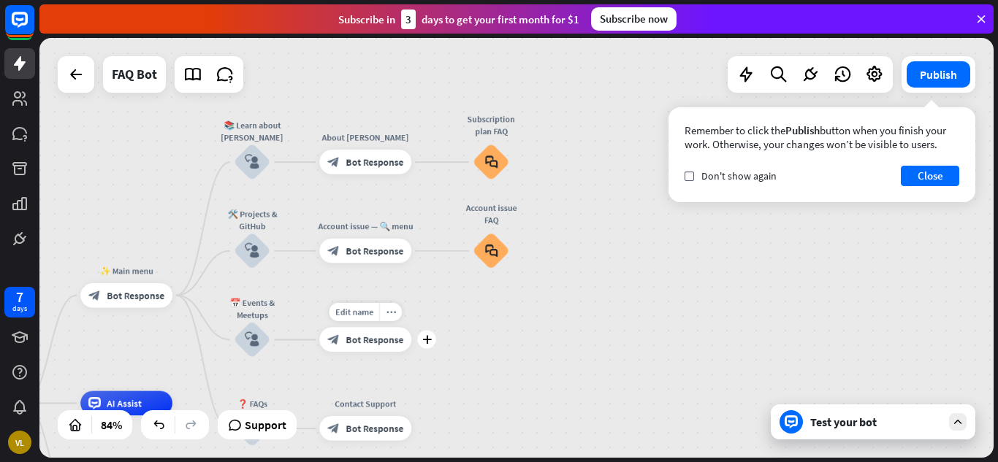
click at [376, 347] on div "block_bot_response Bot Response" at bounding box center [365, 340] width 92 height 25
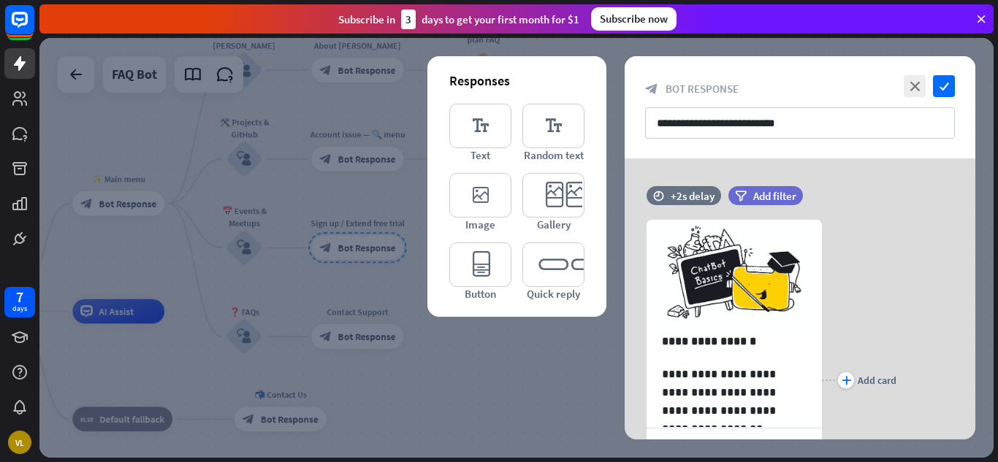
click at [446, 354] on div at bounding box center [516, 248] width 954 height 420
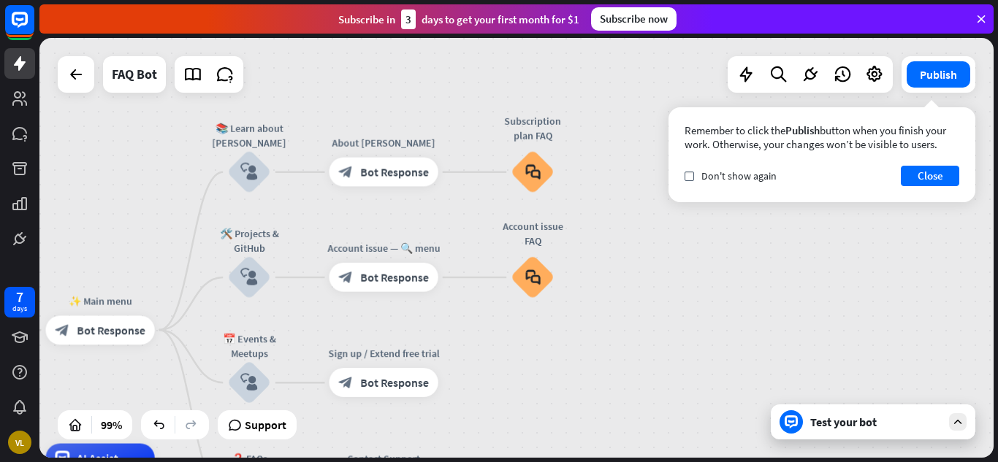
drag, startPoint x: 574, startPoint y: 257, endPoint x: 606, endPoint y: 393, distance: 139.6
click at [606, 393] on div "Welcome home_2 Start point ✨ Main menu block_bot_response Bot Response 📚 Learn …" at bounding box center [516, 248] width 954 height 420
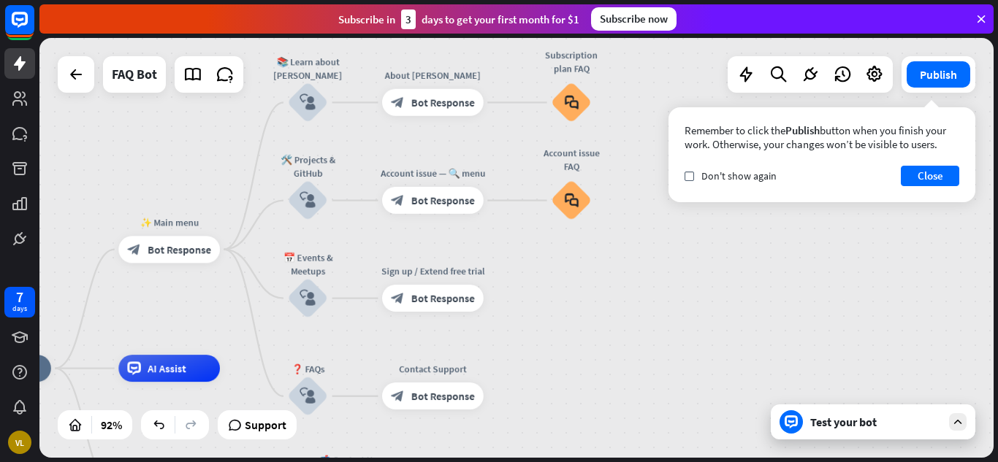
drag, startPoint x: 673, startPoint y: 321, endPoint x: 706, endPoint y: 235, distance: 92.3
click at [706, 235] on div "Welcome home_2 Start point ✨ Main menu block_bot_response Bot Response 📚 Learn …" at bounding box center [516, 248] width 954 height 420
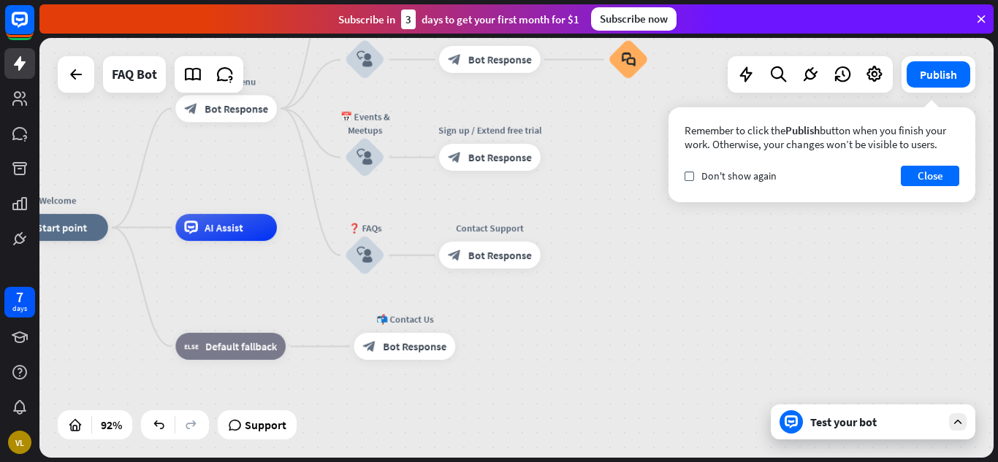
drag, startPoint x: 580, startPoint y: 377, endPoint x: 621, endPoint y: 270, distance: 114.2
click at [621, 270] on div "Welcome home_2 Start point ✨ Main menu block_bot_response Bot Response 📚 Learn …" at bounding box center [448, 422] width 882 height 389
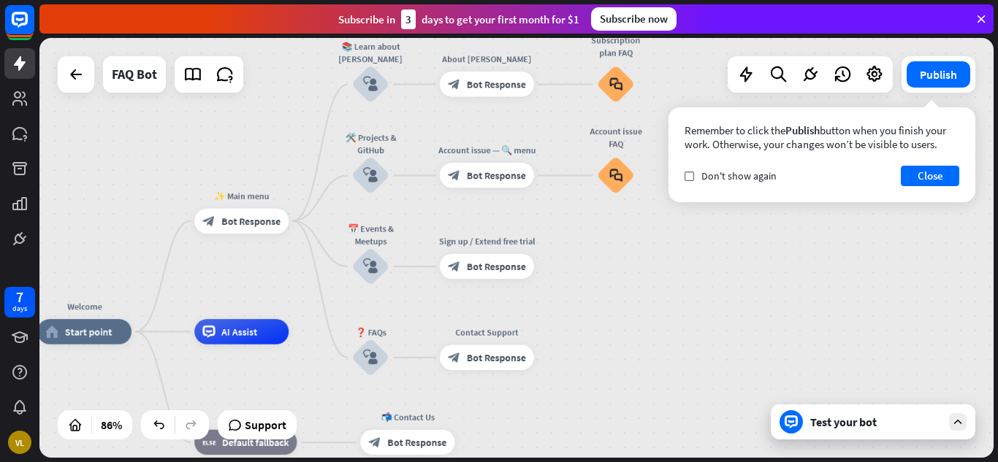
drag, startPoint x: 621, startPoint y: 270, endPoint x: 625, endPoint y: 340, distance: 69.5
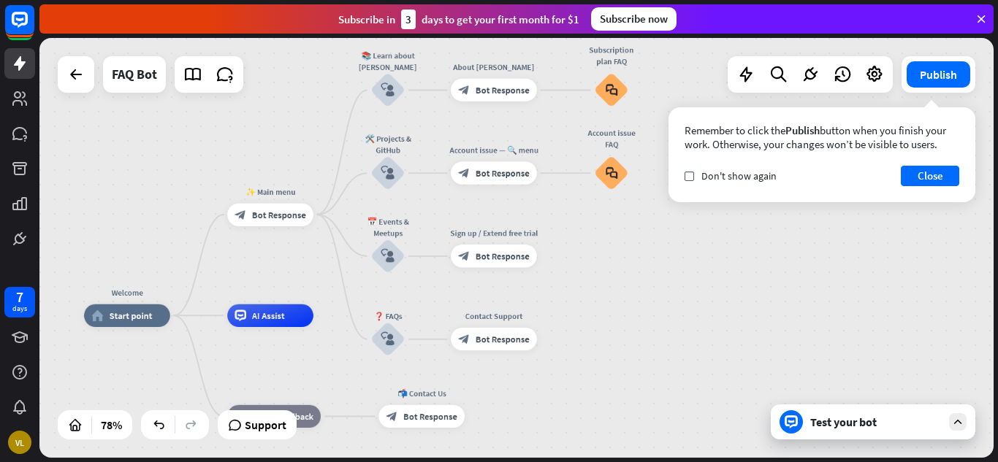
drag, startPoint x: 625, startPoint y: 340, endPoint x: 618, endPoint y: 323, distance: 18.0
click at [497, 67] on span "Edit name" at bounding box center [484, 66] width 35 height 10
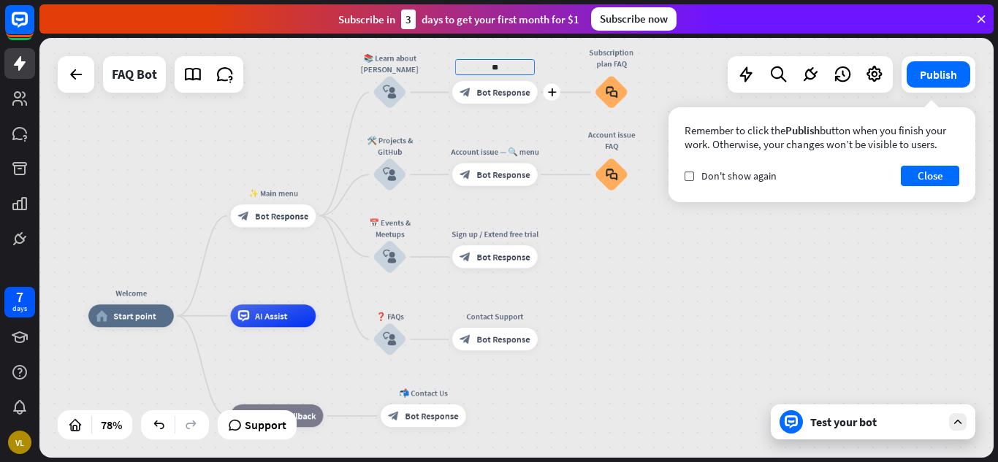
type input "*"
type input "**********"
click at [495, 151] on span "Edit name" at bounding box center [484, 149] width 35 height 10
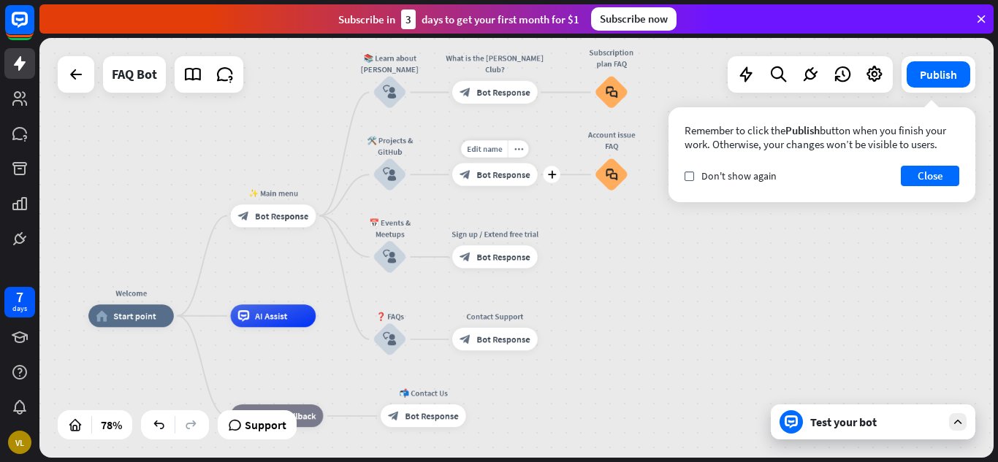
click at [495, 151] on span "Edit name" at bounding box center [484, 149] width 35 height 10
type input "**********"
click at [497, 151] on span "Edit name" at bounding box center [484, 149] width 35 height 10
type input "*****"
type input "**********"
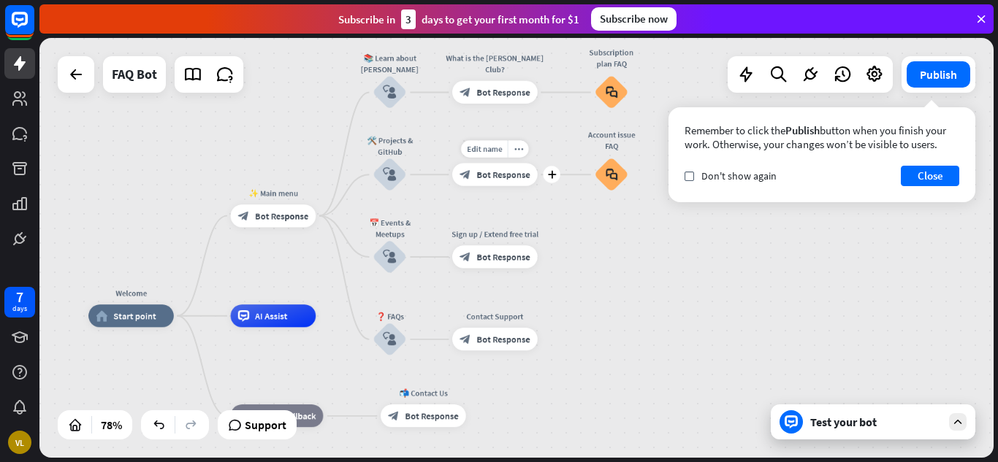
click at [480, 171] on span "Bot Response" at bounding box center [502, 175] width 53 height 12
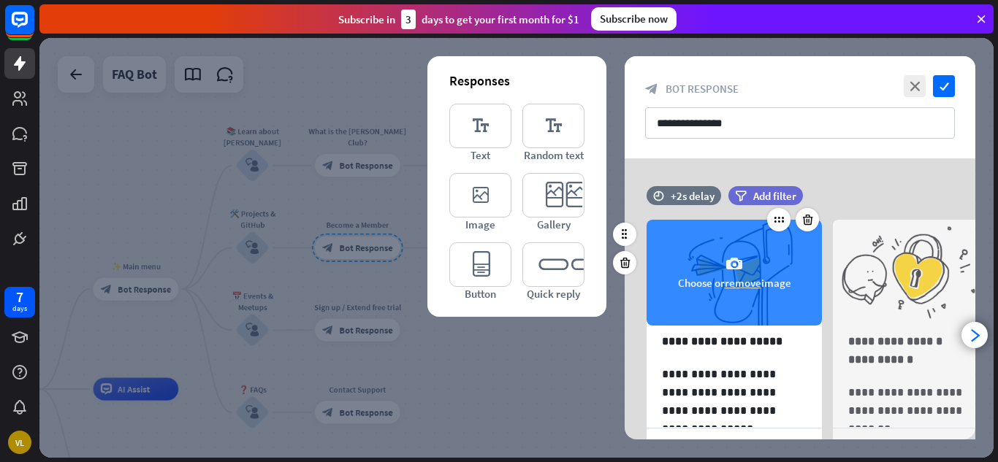
scroll to position [240, 0]
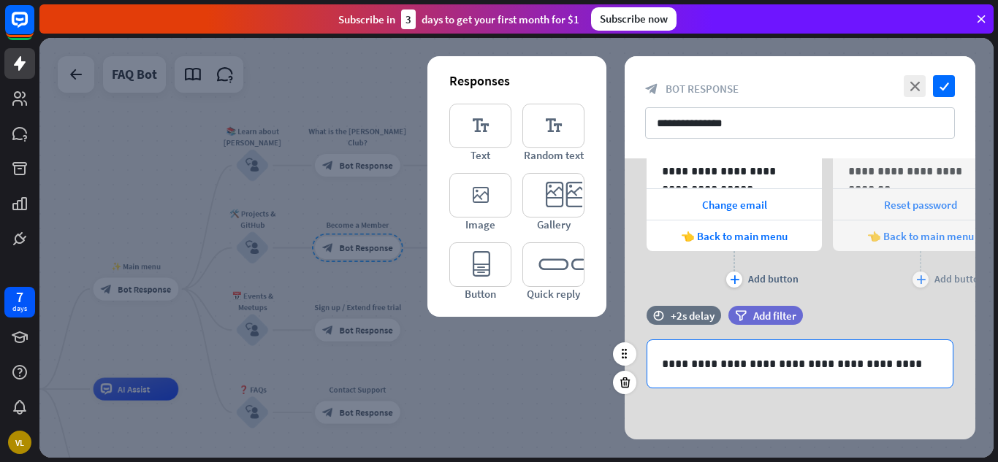
click at [657, 369] on div "**********" at bounding box center [799, 363] width 305 height 47
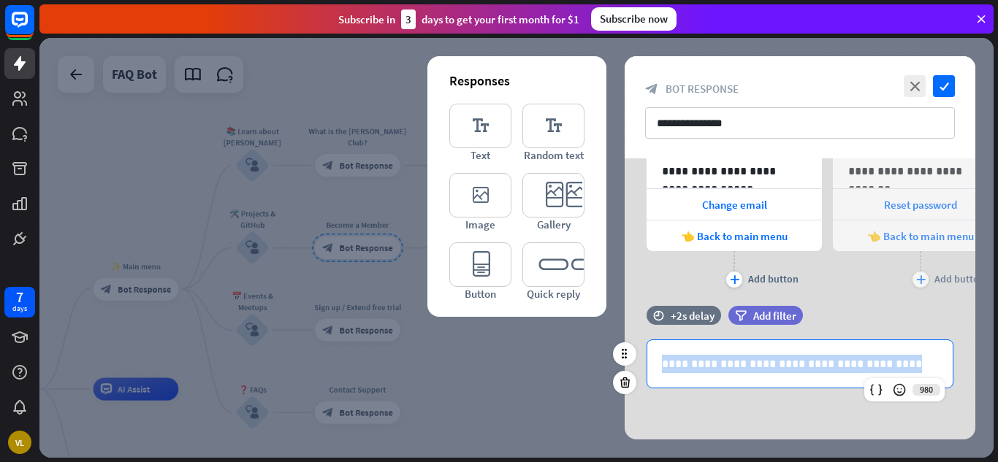
drag, startPoint x: 657, startPoint y: 369, endPoint x: 906, endPoint y: 348, distance: 249.2
click at [906, 348] on div "**********" at bounding box center [799, 363] width 305 height 47
click at [655, 384] on div "**********" at bounding box center [799, 363] width 305 height 47
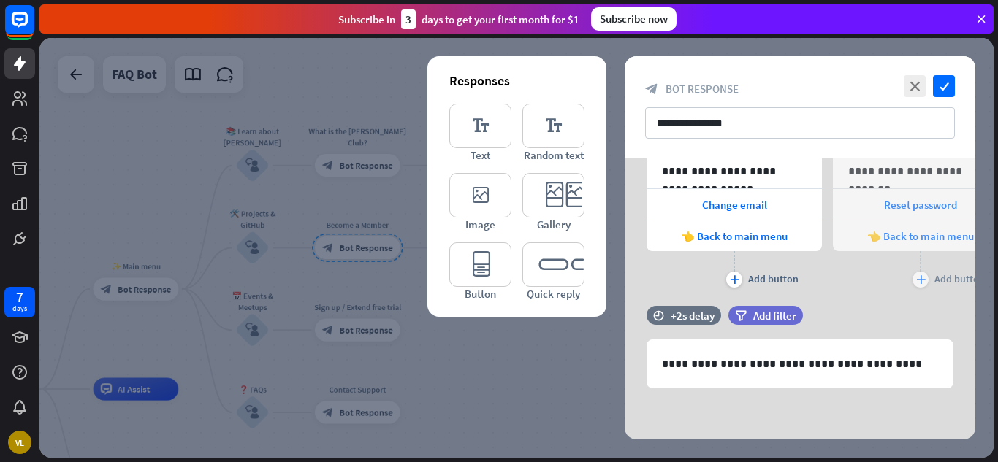
click at [399, 204] on div at bounding box center [516, 248] width 954 height 420
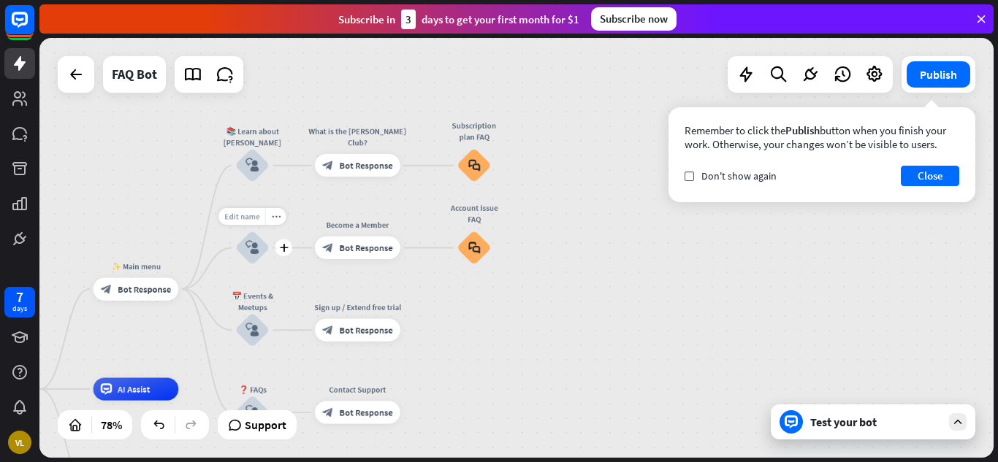
click at [248, 220] on span "Edit name" at bounding box center [241, 217] width 35 height 10
type input "**********"
click at [378, 255] on div "block_bot_response Bot Response" at bounding box center [357, 248] width 85 height 23
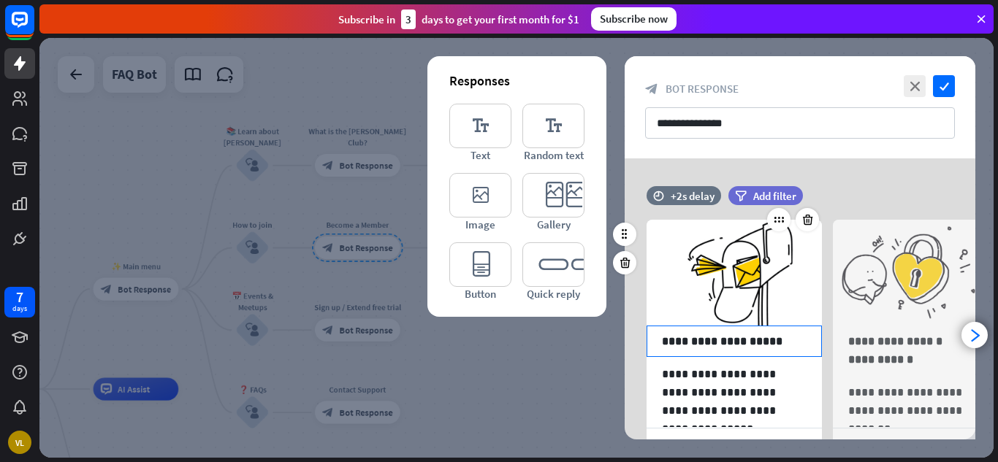
scroll to position [240, 0]
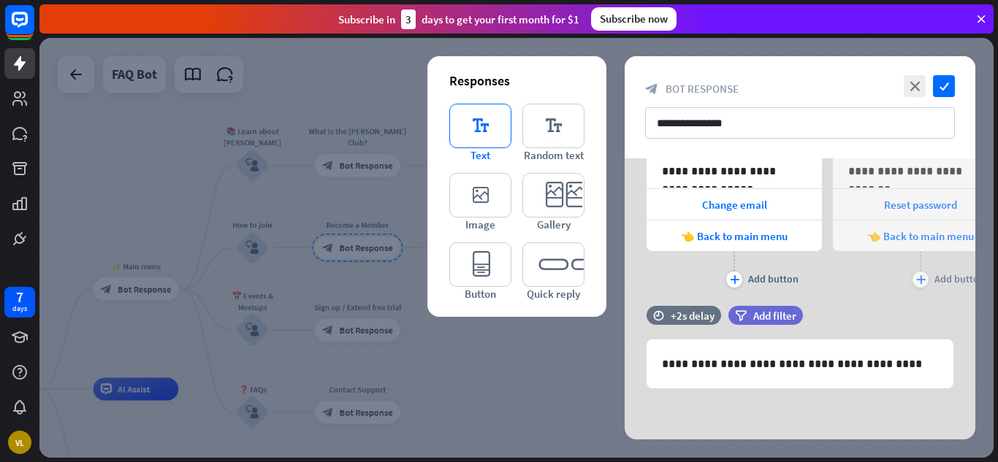
click at [478, 148] on span "Text" at bounding box center [480, 155] width 20 height 14
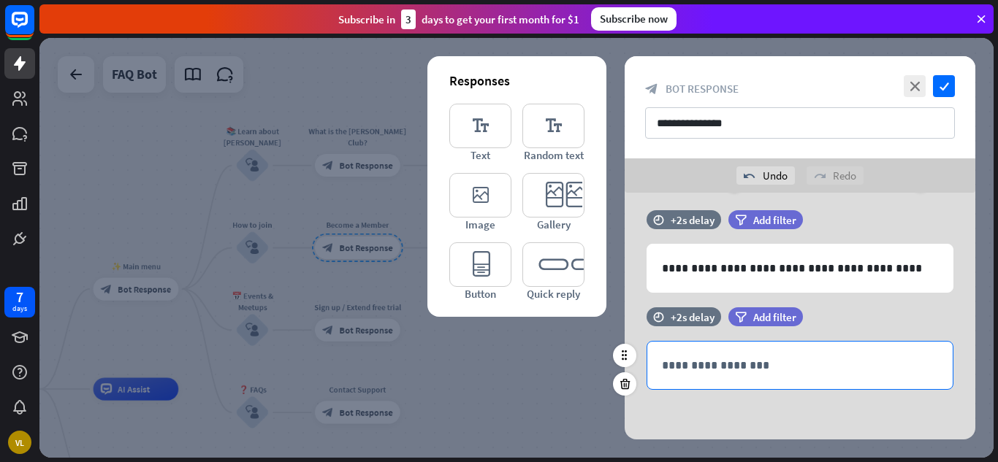
scroll to position [371, 0]
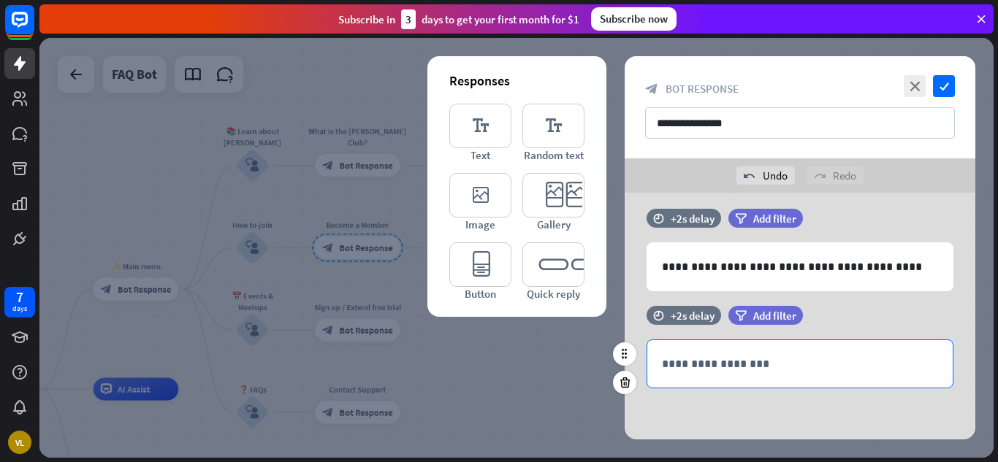
click at [773, 359] on p "**********" at bounding box center [800, 364] width 276 height 18
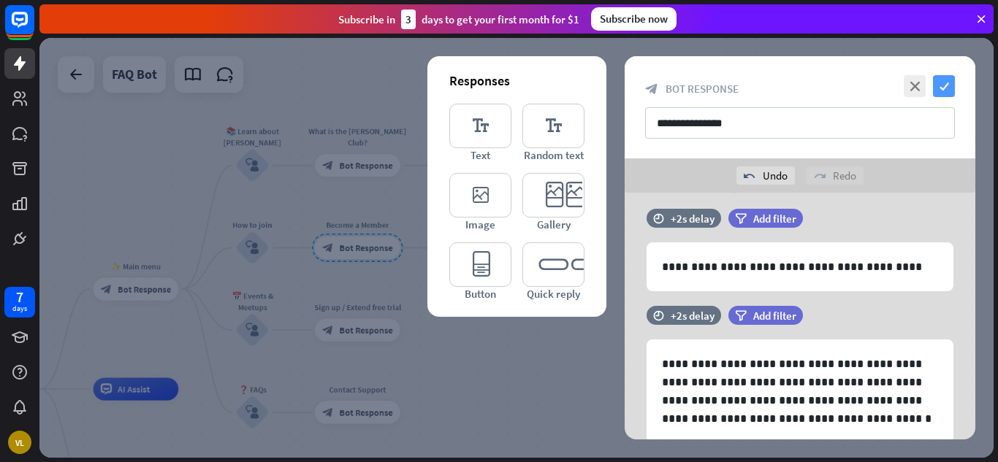
click at [944, 86] on icon "check" at bounding box center [944, 86] width 22 height 22
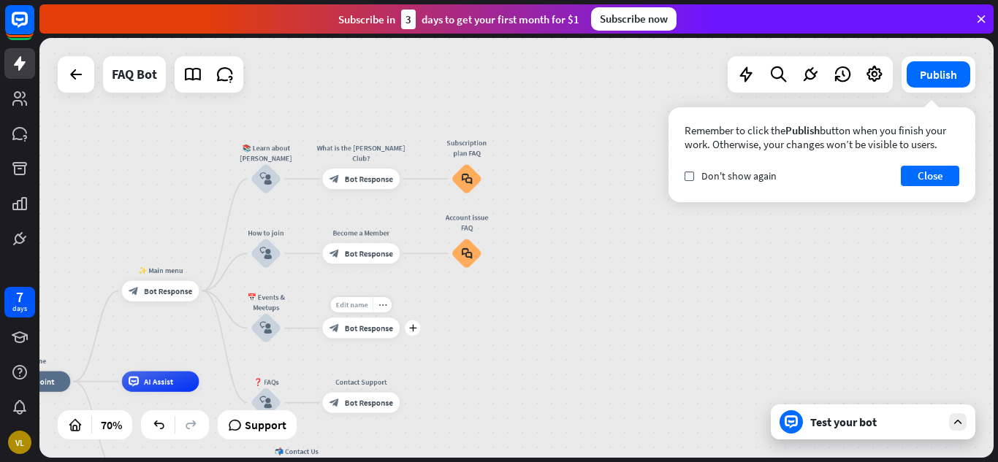
click at [360, 305] on span "Edit name" at bounding box center [351, 304] width 32 height 9
type input "**********"
click at [372, 329] on span "Bot Response" at bounding box center [369, 328] width 48 height 10
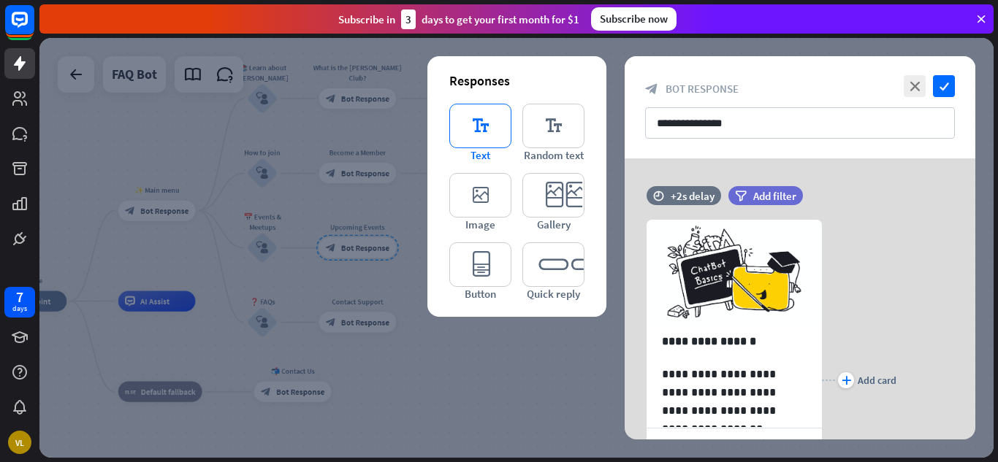
click at [481, 134] on icon "editor_text" at bounding box center [480, 126] width 62 height 45
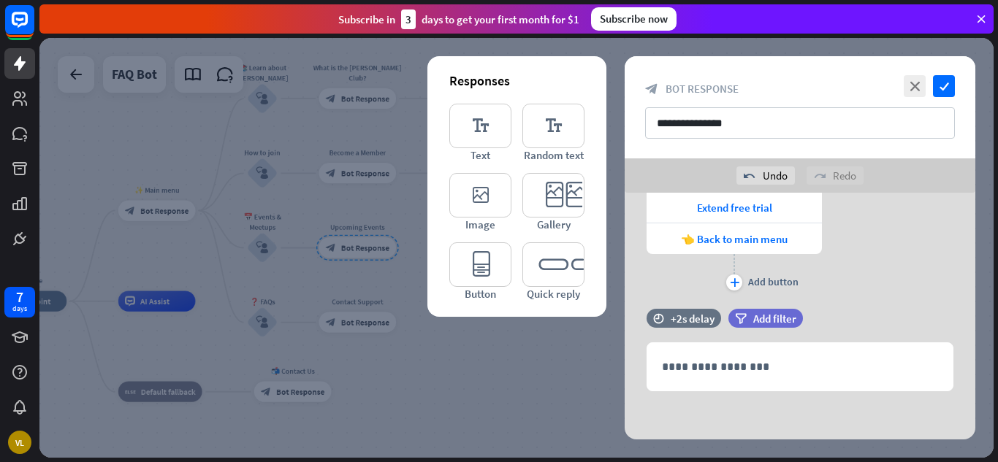
scroll to position [305, 0]
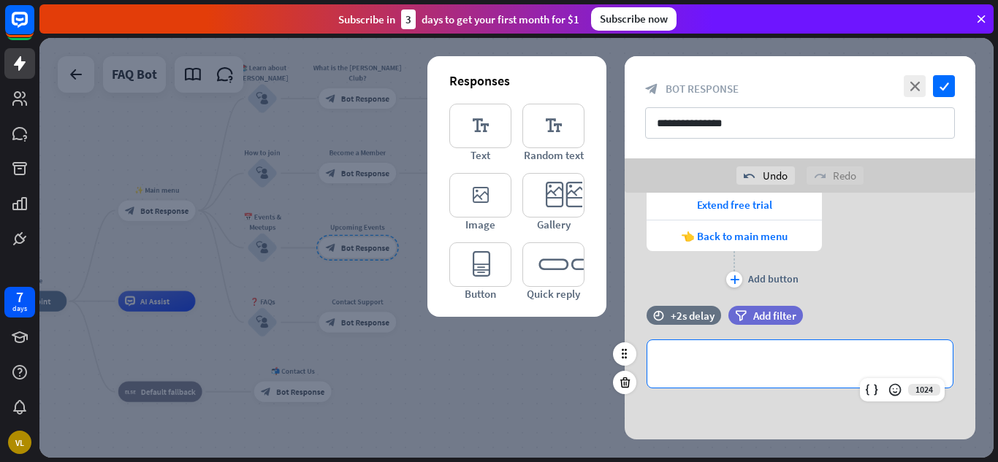
click at [727, 356] on p "**********" at bounding box center [800, 364] width 276 height 18
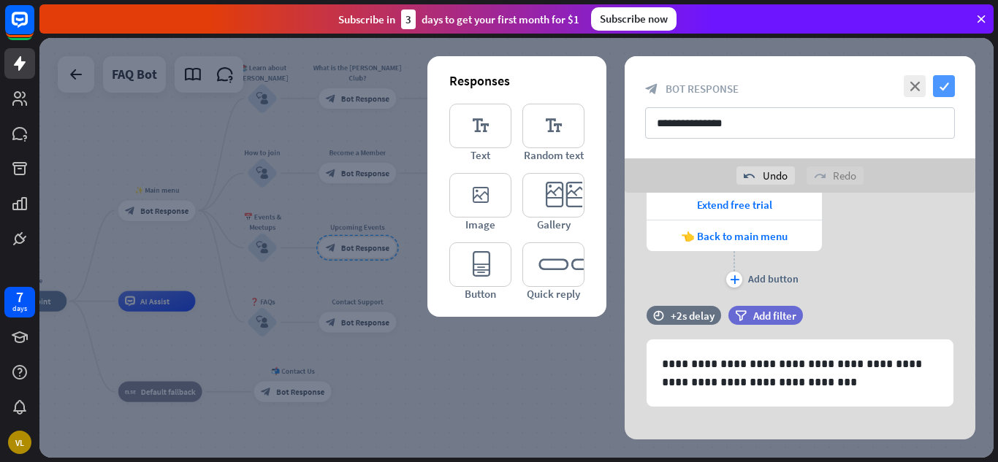
click at [942, 83] on icon "check" at bounding box center [944, 86] width 22 height 22
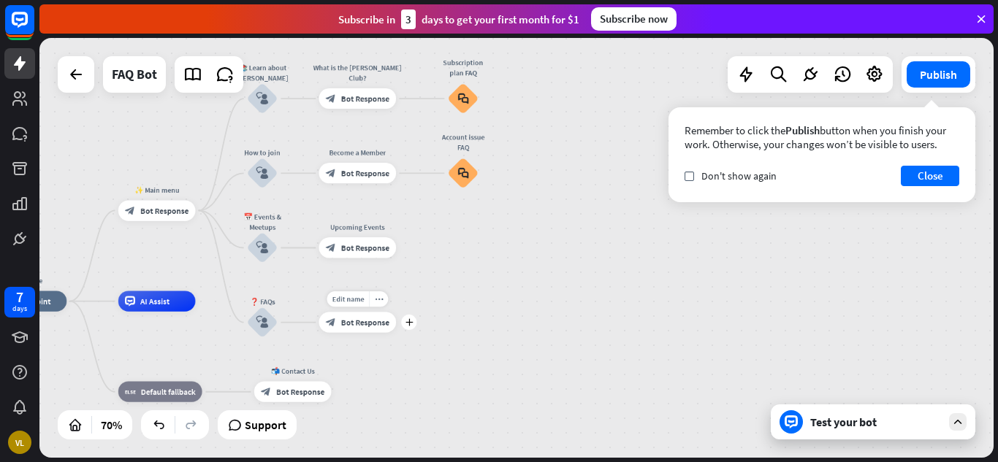
click at [366, 313] on div "Edit name more_horiz plus block_bot_response Bot Response" at bounding box center [357, 323] width 77 height 20
click at [359, 302] on span "Edit name" at bounding box center [348, 299] width 32 height 9
type input "*"
type input "**********"
click at [370, 324] on span "Bot Response" at bounding box center [365, 323] width 48 height 10
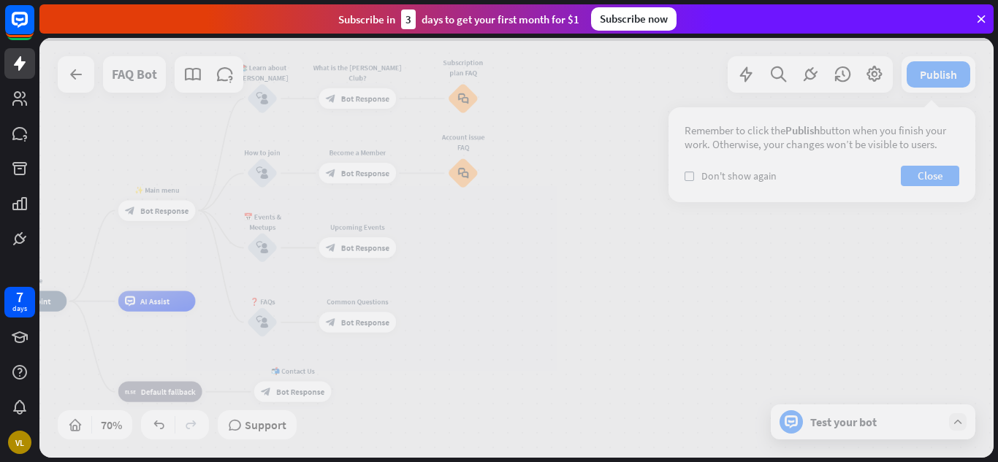
click at [370, 324] on div at bounding box center [516, 248] width 954 height 420
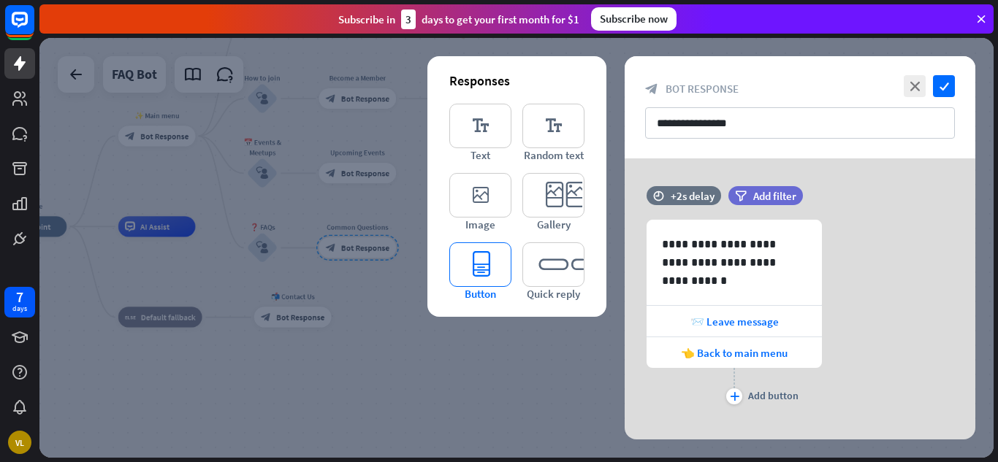
click at [487, 257] on icon "editor_button" at bounding box center [480, 265] width 62 height 45
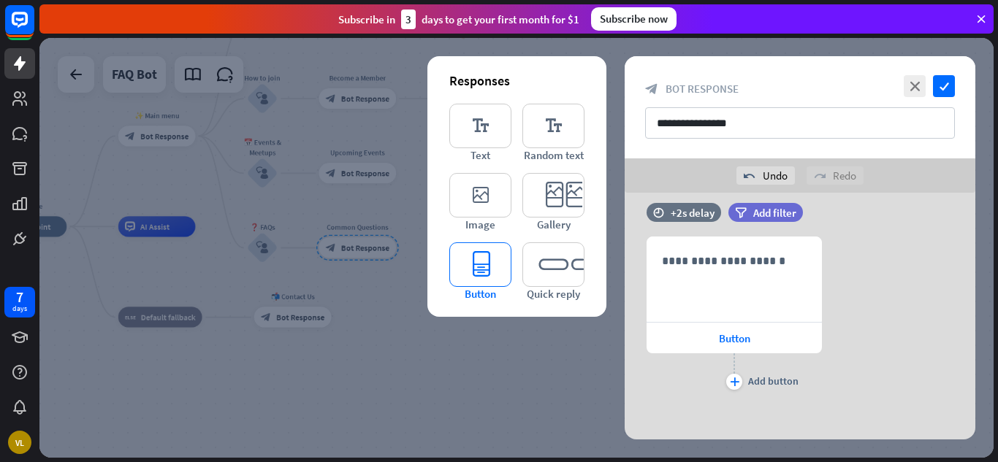
scroll to position [259, 0]
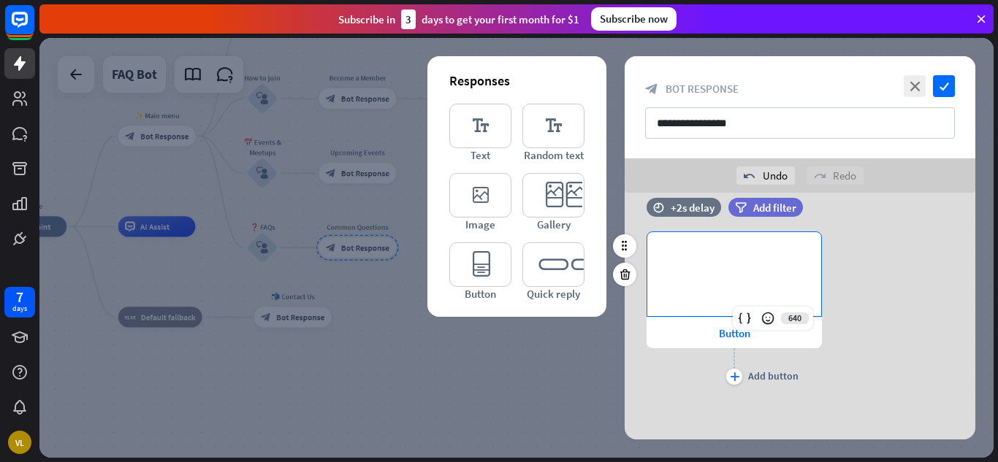
click at [700, 271] on div "**********" at bounding box center [734, 274] width 174 height 84
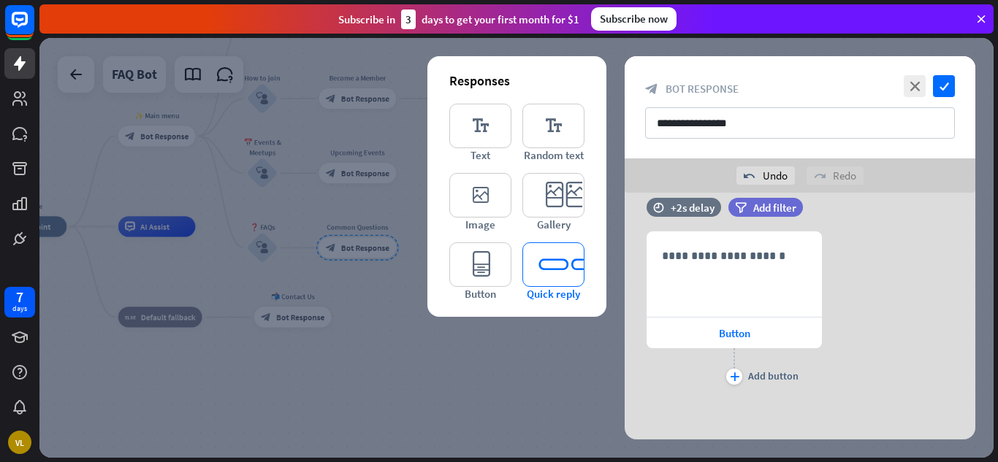
click at [548, 275] on icon "editor_quick_replies" at bounding box center [553, 265] width 62 height 45
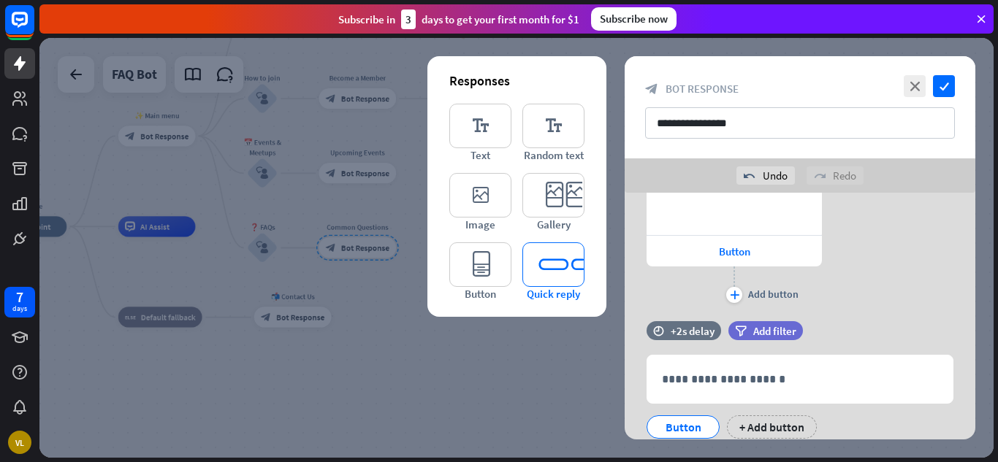
scroll to position [392, 0]
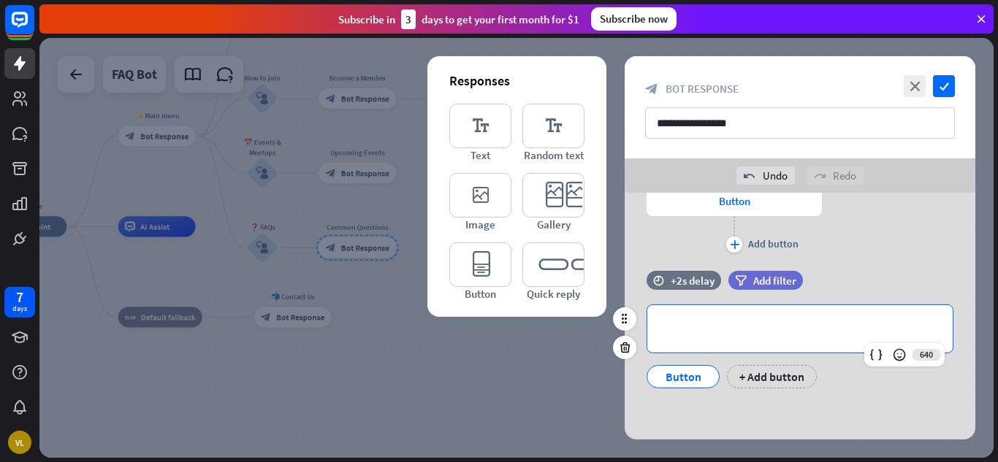
click at [698, 325] on p "**********" at bounding box center [800, 329] width 276 height 18
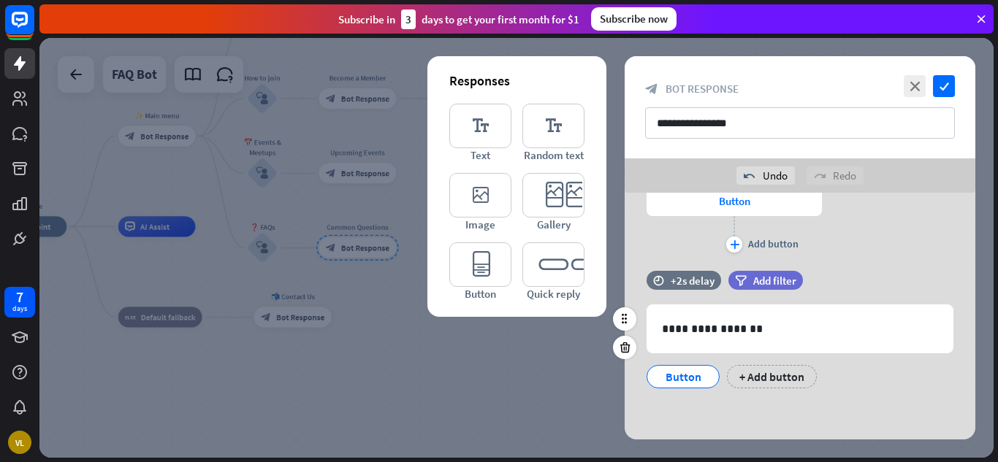
click at [697, 371] on div "Button" at bounding box center [683, 377] width 48 height 22
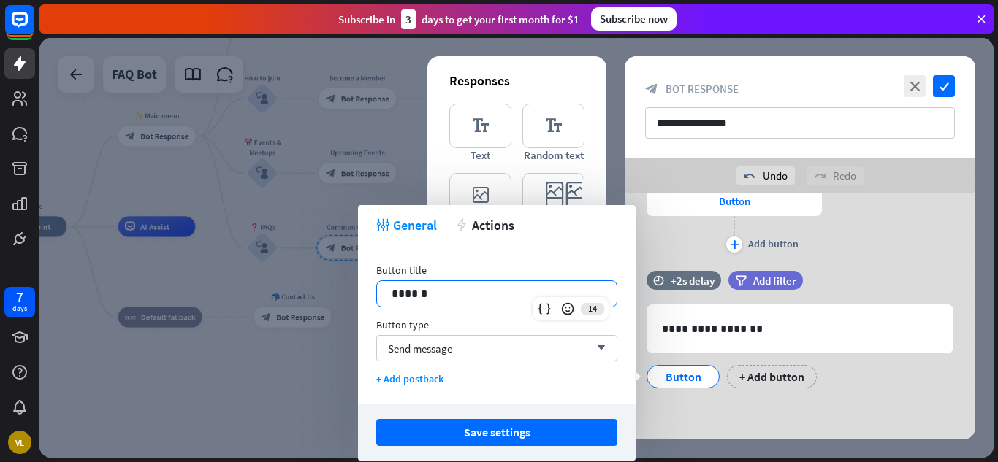
click at [506, 288] on p "******" at bounding box center [497, 294] width 210 height 18
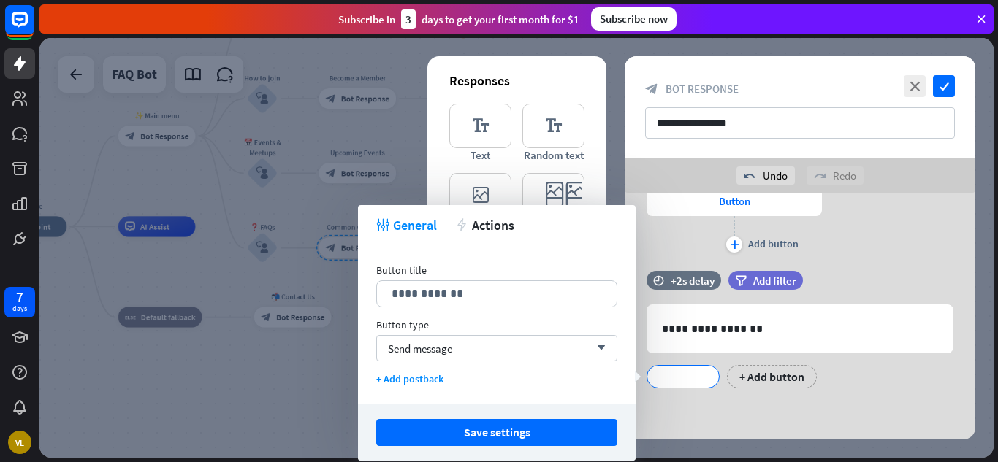
click at [997, 400] on div "Welcome home_2 Start point ✨ Main menu block_bot_response Bot Response 📚 Learn …" at bounding box center [518, 250] width 958 height 424
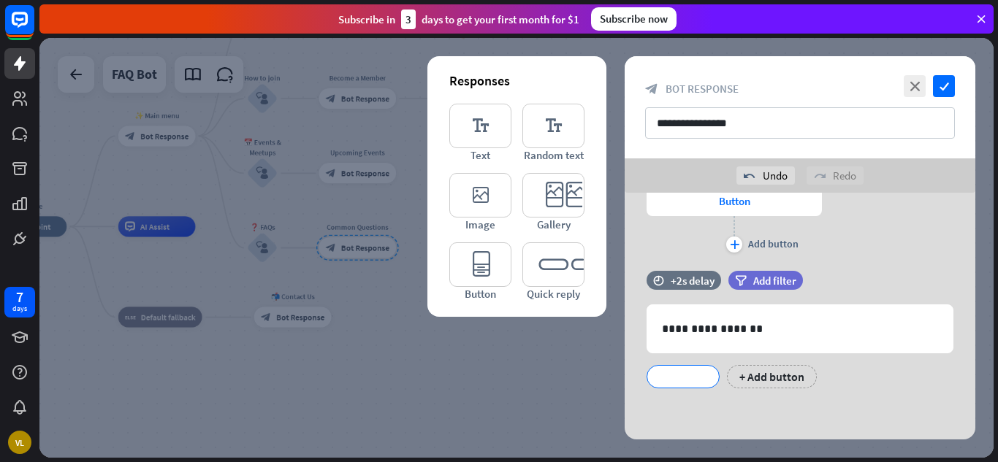
click at [997, 400] on div "Welcome home_2 Start point ✨ Main menu block_bot_response Bot Response 📚 Learn …" at bounding box center [518, 250] width 958 height 424
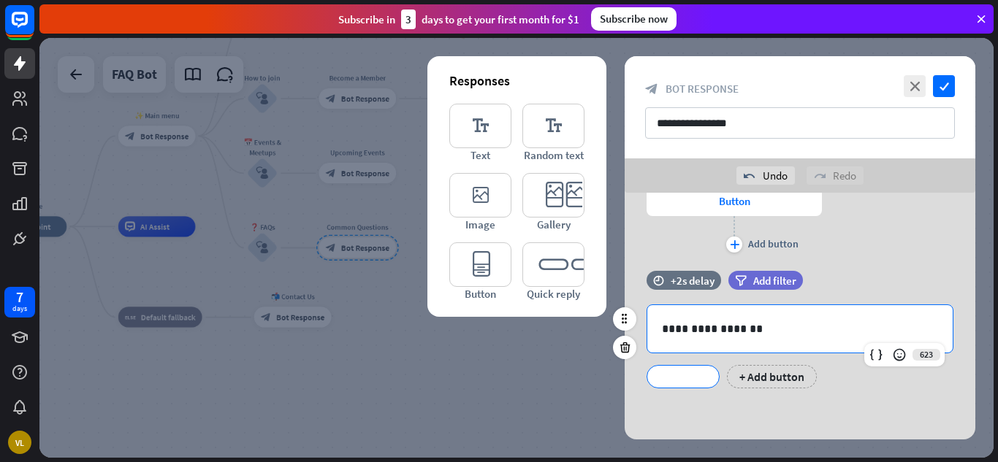
click at [809, 338] on p "**********" at bounding box center [800, 329] width 276 height 18
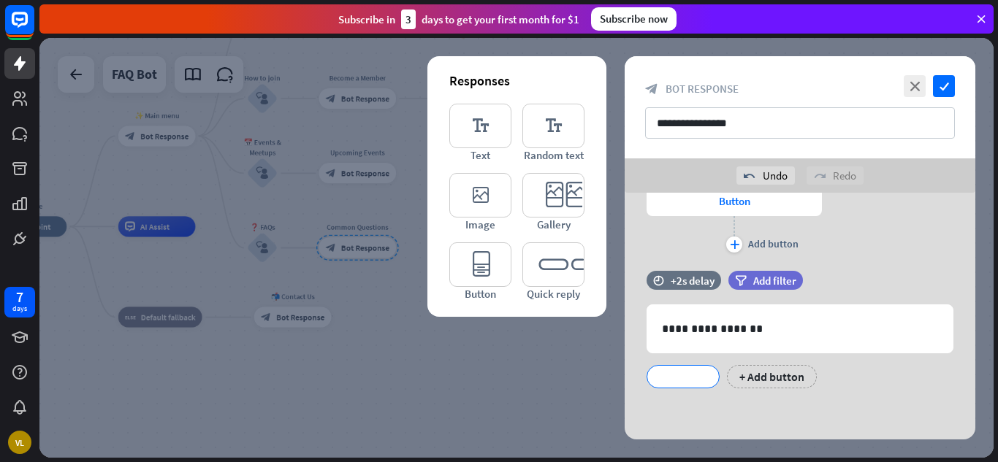
click at [593, 382] on div at bounding box center [516, 248] width 954 height 420
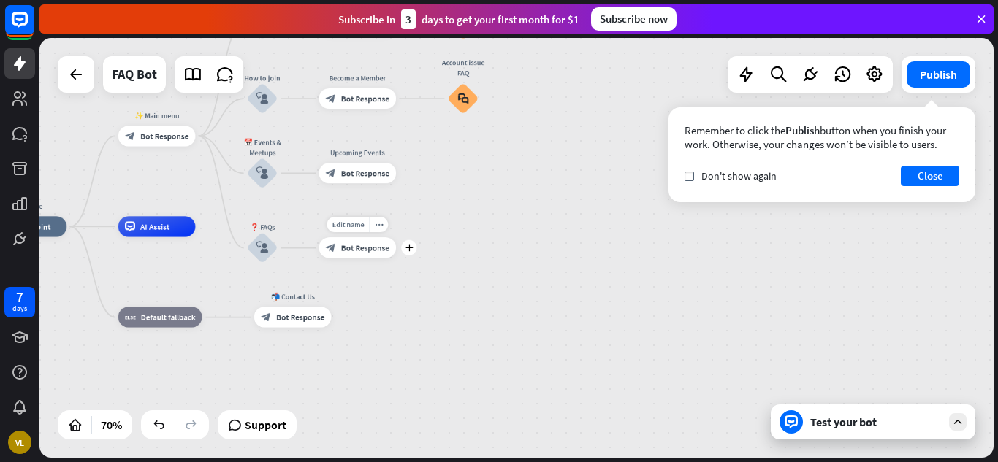
click at [356, 243] on span "Bot Response" at bounding box center [365, 248] width 48 height 10
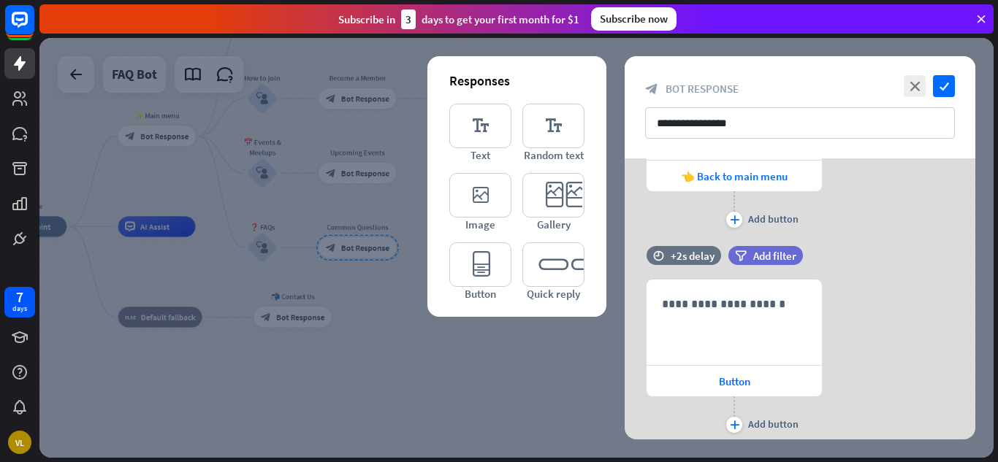
scroll to position [178, 0]
click at [390, 141] on div at bounding box center [516, 248] width 954 height 420
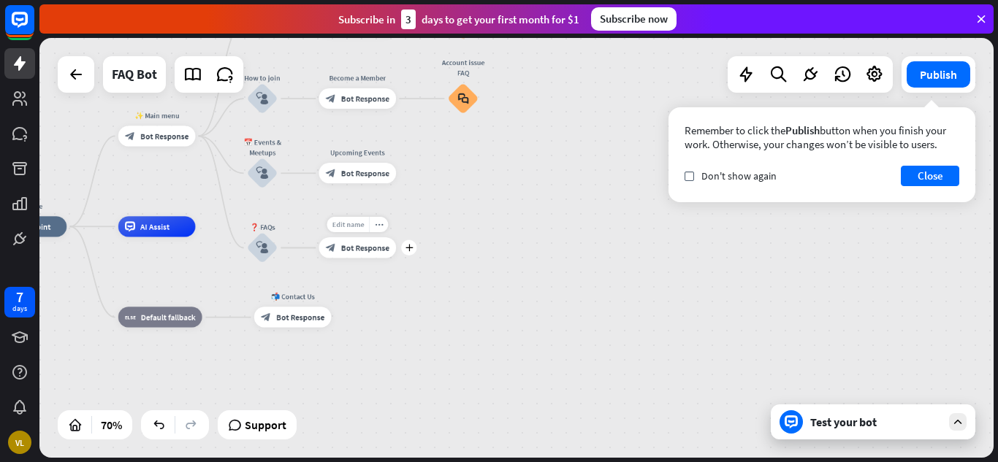
click at [356, 229] on span "Edit name" at bounding box center [348, 224] width 32 height 9
click at [373, 224] on div "more_horiz" at bounding box center [378, 224] width 19 height 15
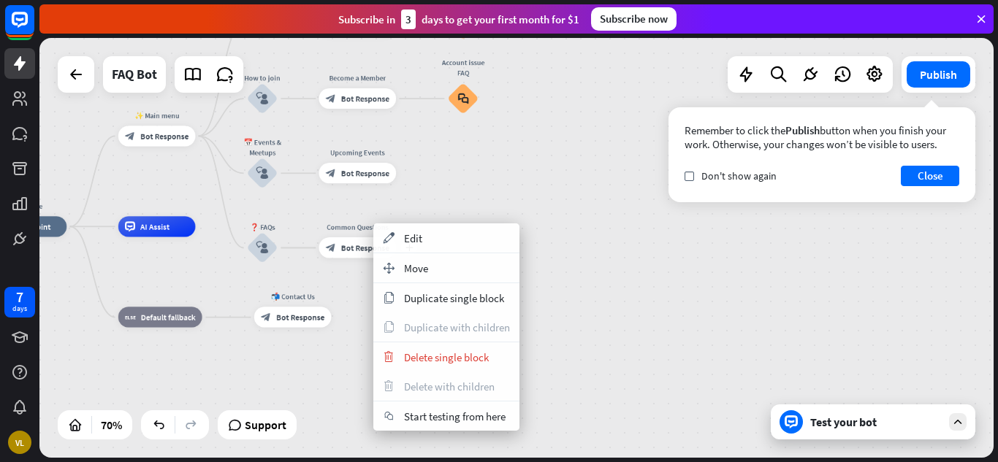
click at [350, 224] on div "Common Questions" at bounding box center [357, 227] width 93 height 10
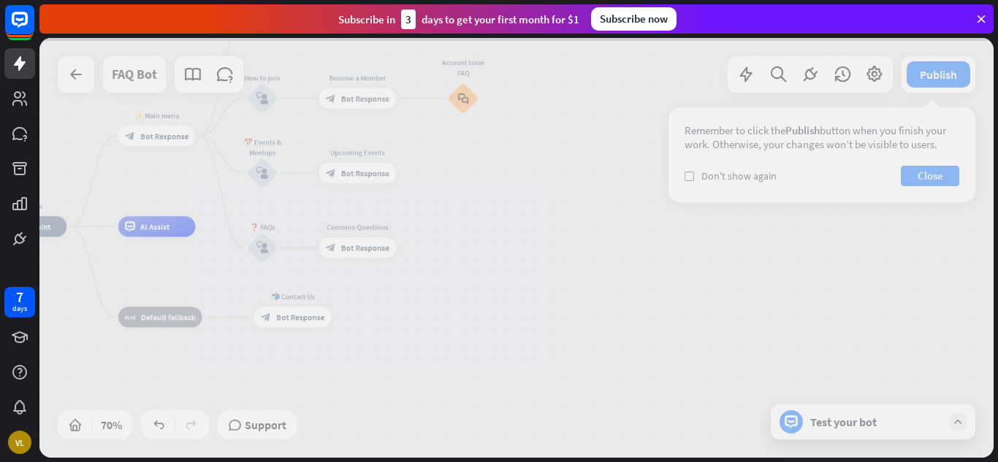
click at [350, 224] on div at bounding box center [516, 248] width 954 height 420
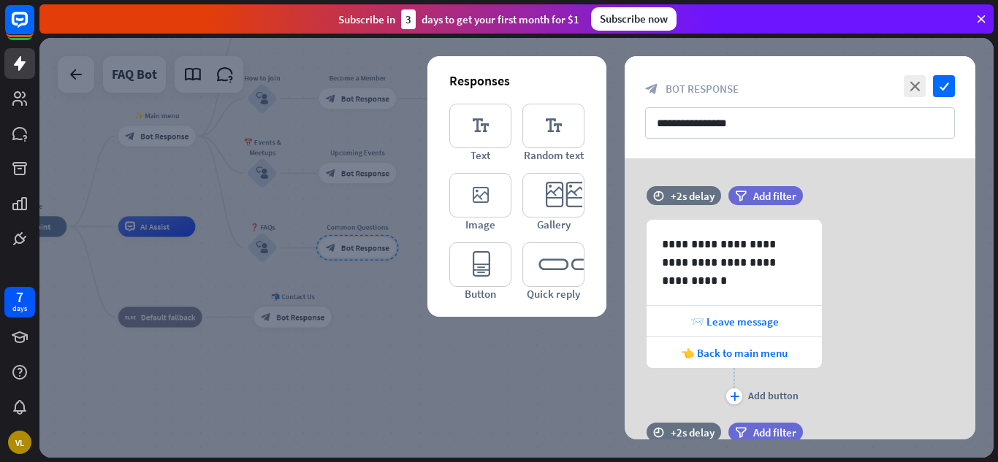
click at [350, 224] on div at bounding box center [516, 248] width 954 height 420
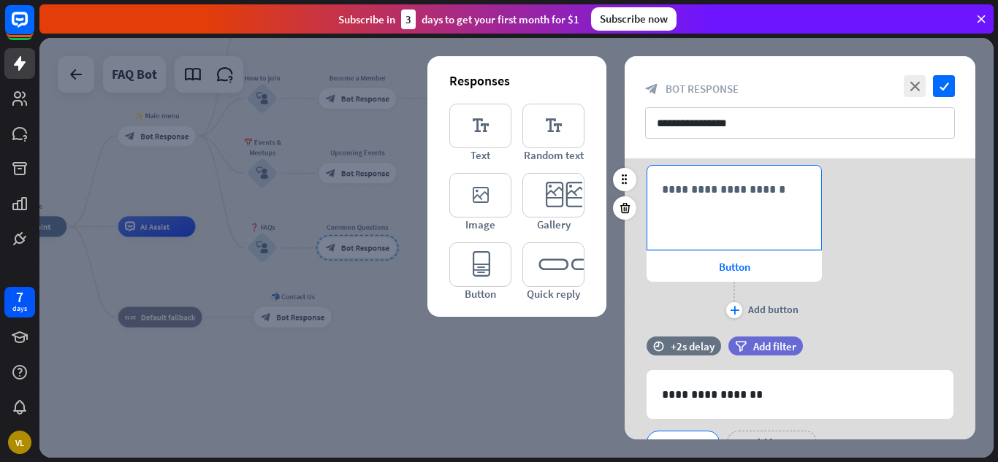
scroll to position [357, 0]
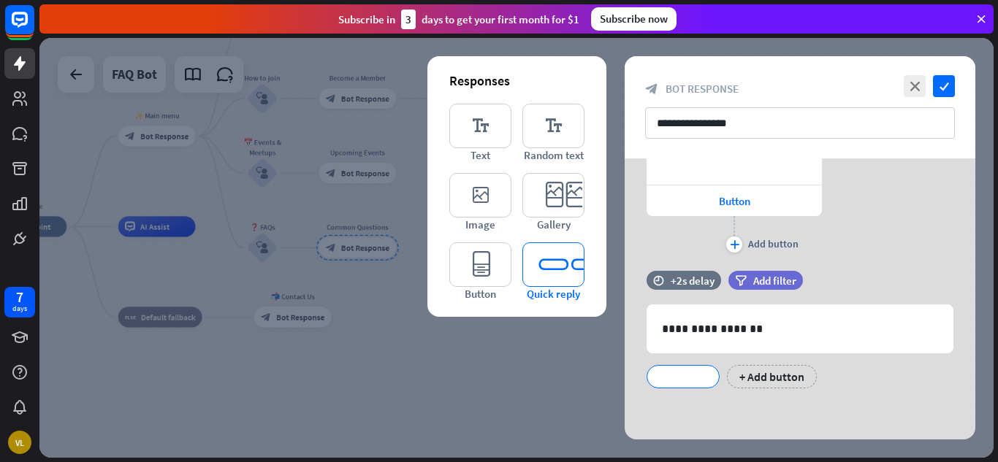
click at [557, 272] on icon "editor_quick_replies" at bounding box center [553, 265] width 62 height 45
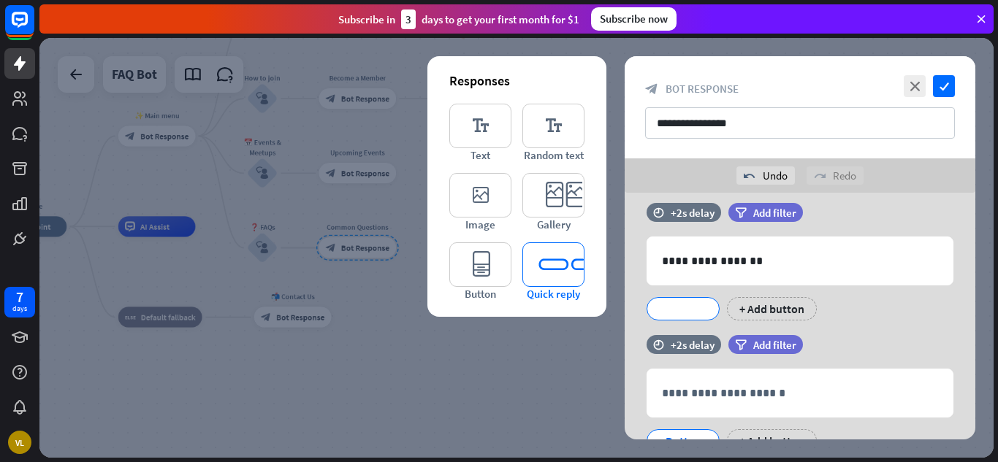
scroll to position [524, 0]
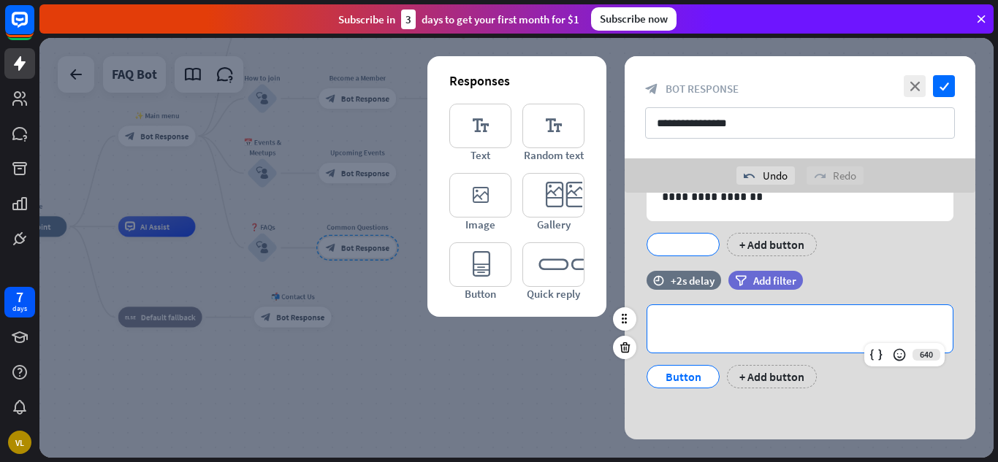
click at [737, 327] on p "**********" at bounding box center [800, 329] width 276 height 18
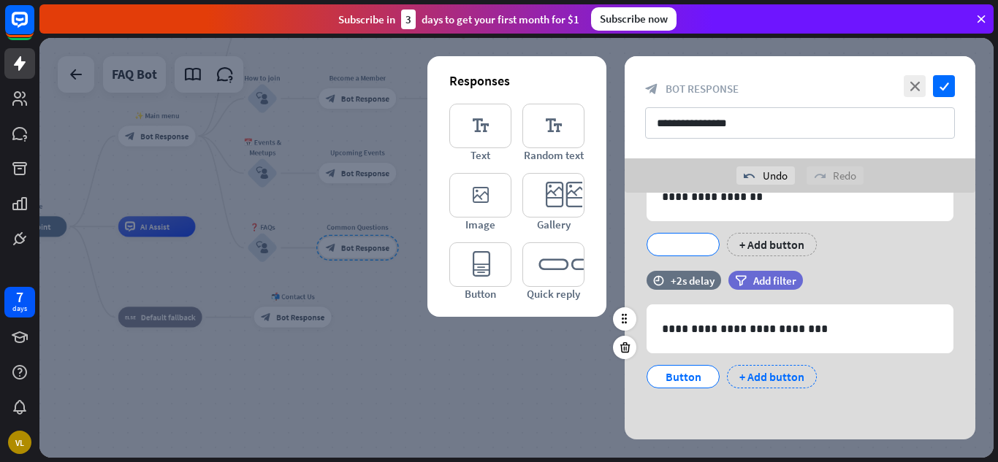
click at [772, 380] on div "+ Add button" at bounding box center [772, 376] width 90 height 23
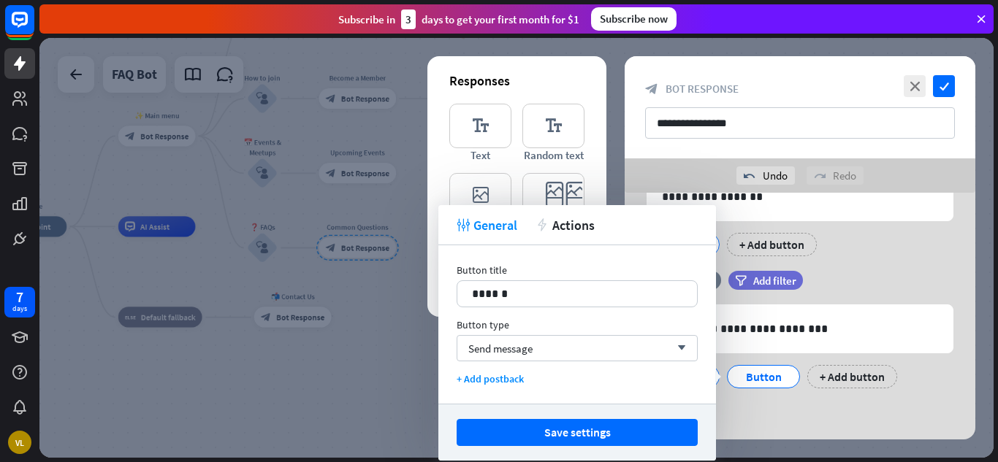
click at [771, 401] on div "**********" at bounding box center [800, 337] width 351 height 132
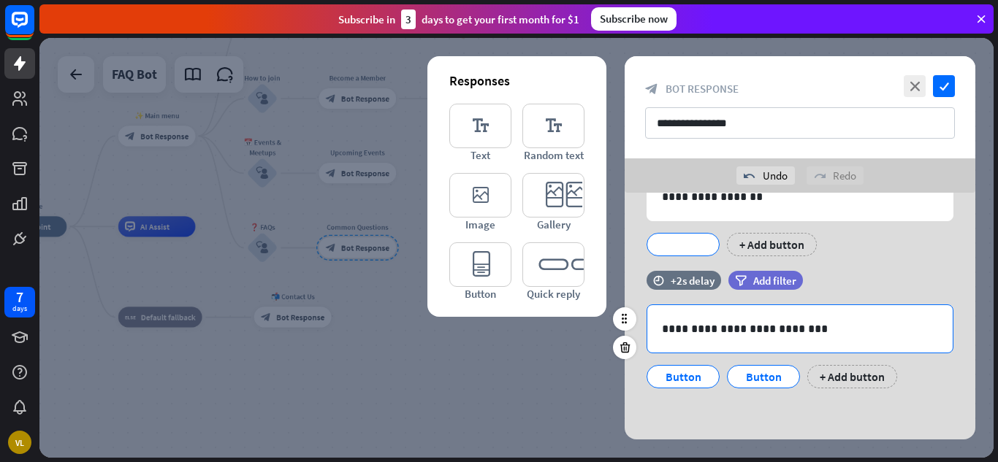
click at [810, 324] on p "**********" at bounding box center [800, 329] width 276 height 18
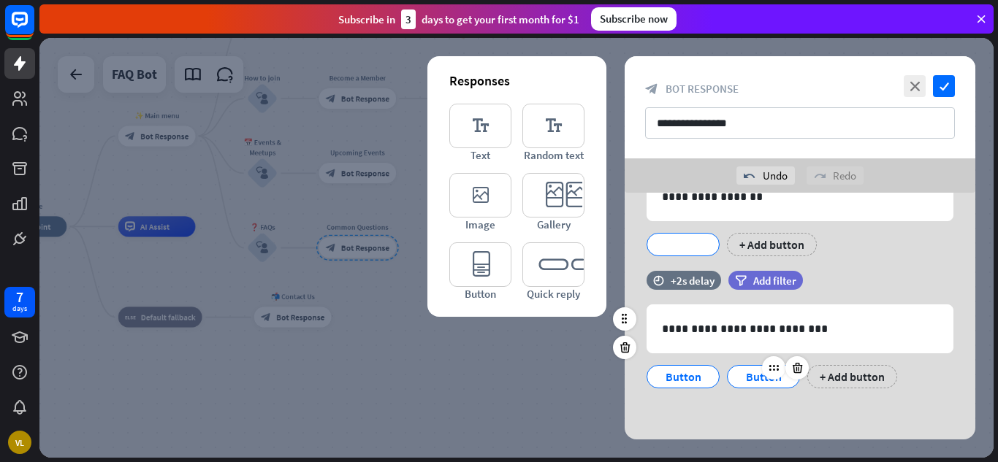
click at [758, 376] on div "Button" at bounding box center [763, 377] width 48 height 22
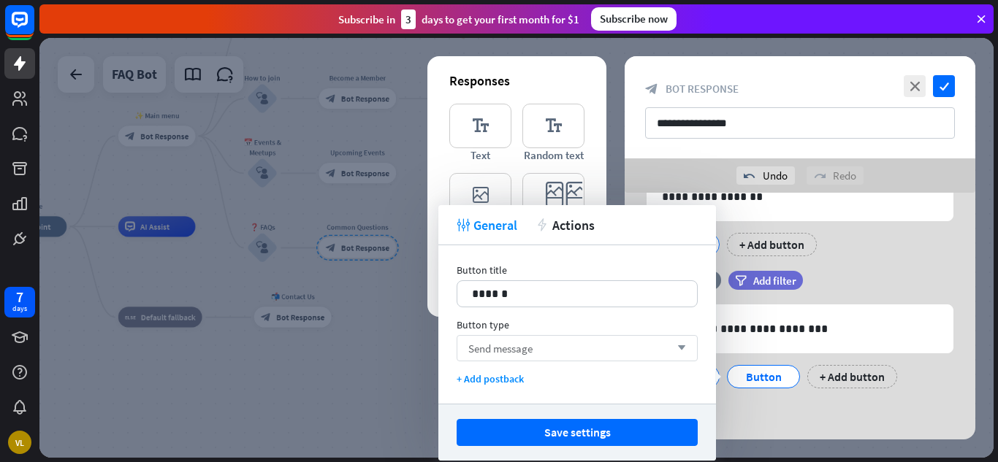
click at [678, 350] on icon "arrow_down" at bounding box center [678, 348] width 16 height 9
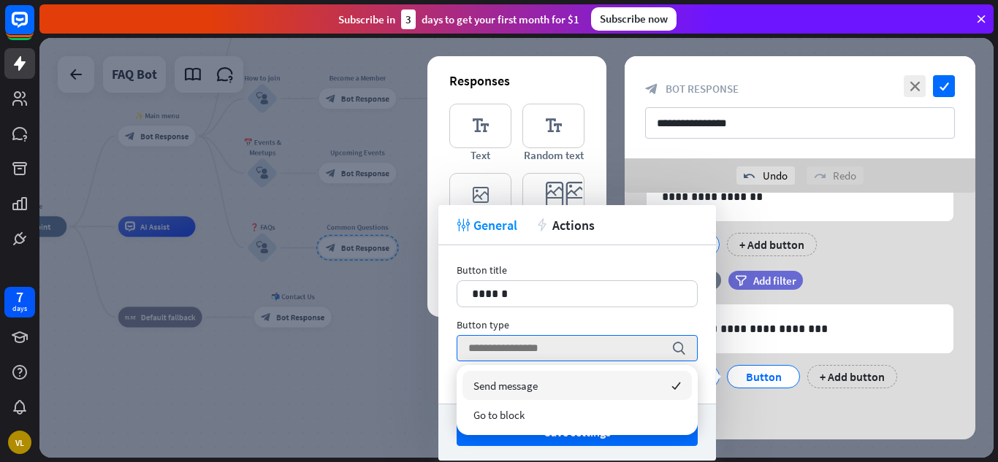
click at [782, 417] on div "**********" at bounding box center [800, 54] width 351 height 771
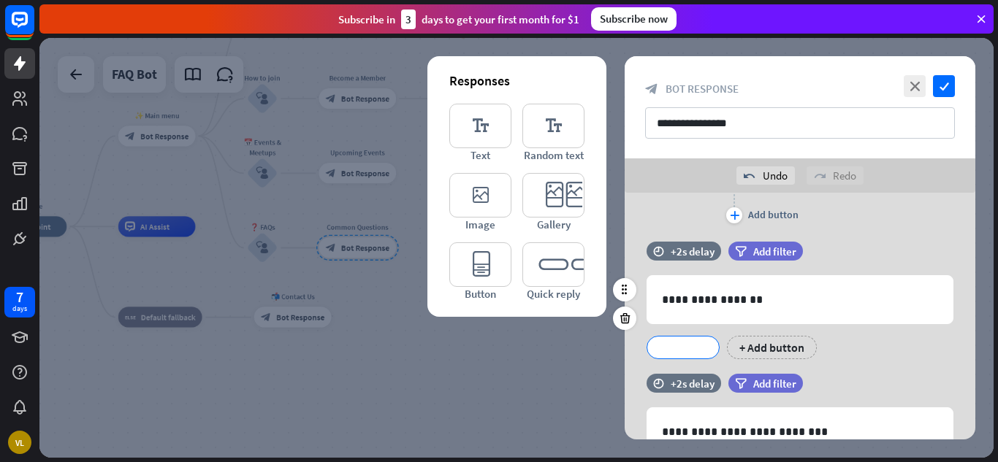
scroll to position [422, 0]
click at [671, 346] on div at bounding box center [683, 346] width 73 height 23
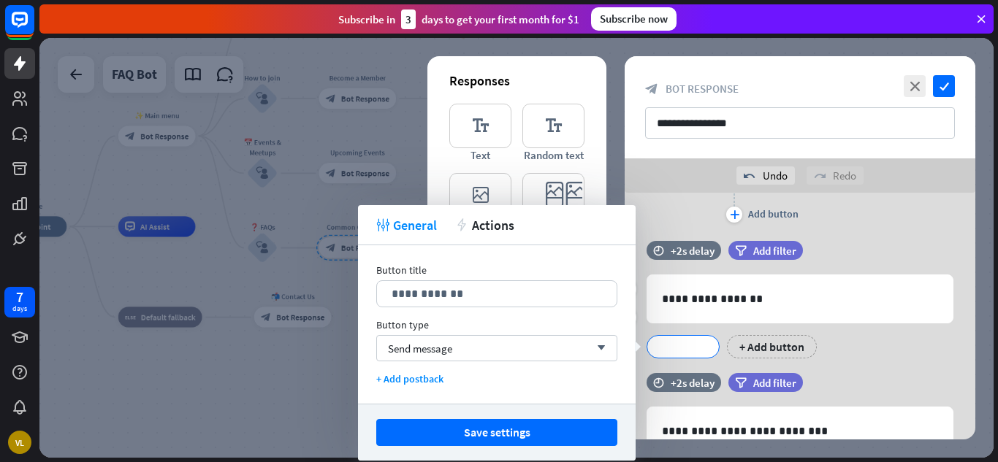
click at [850, 362] on div "**********" at bounding box center [800, 307] width 351 height 132
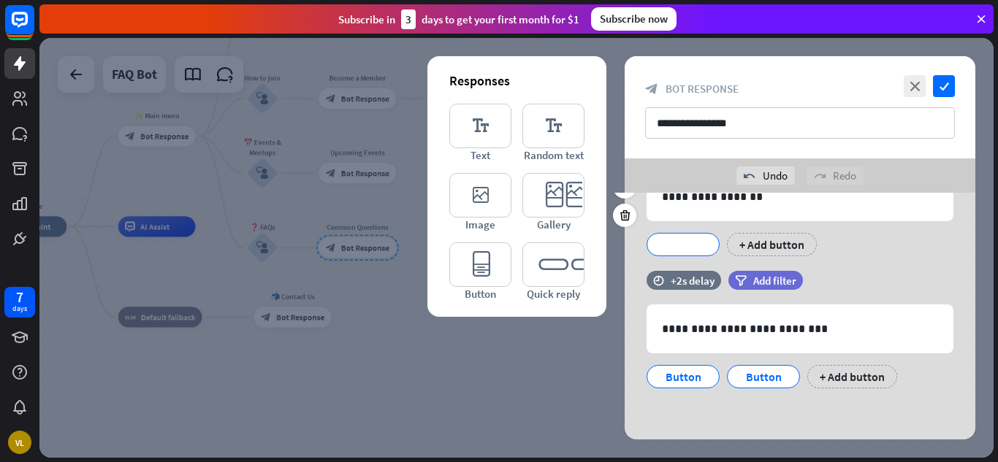
scroll to position [524, 0]
click at [832, 381] on div "+ Add button" at bounding box center [852, 376] width 90 height 23
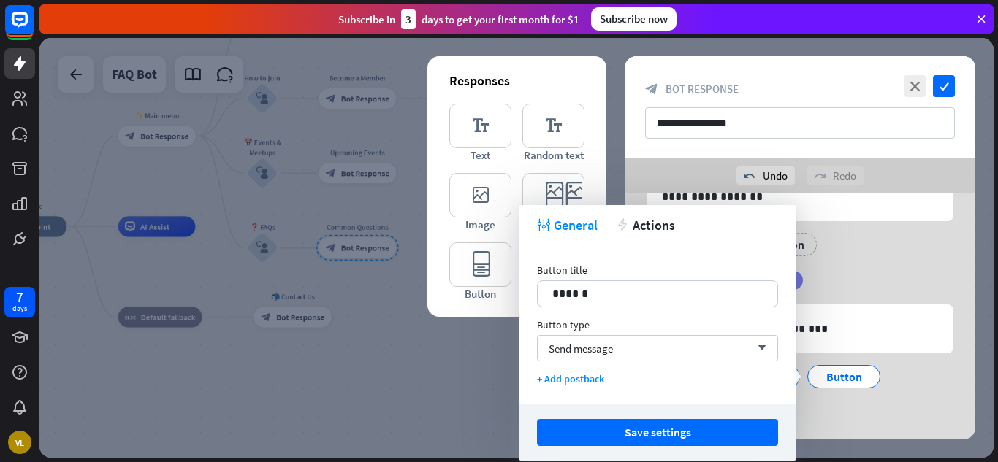
click at [873, 289] on div "filter Add filter" at bounding box center [802, 280] width 148 height 19
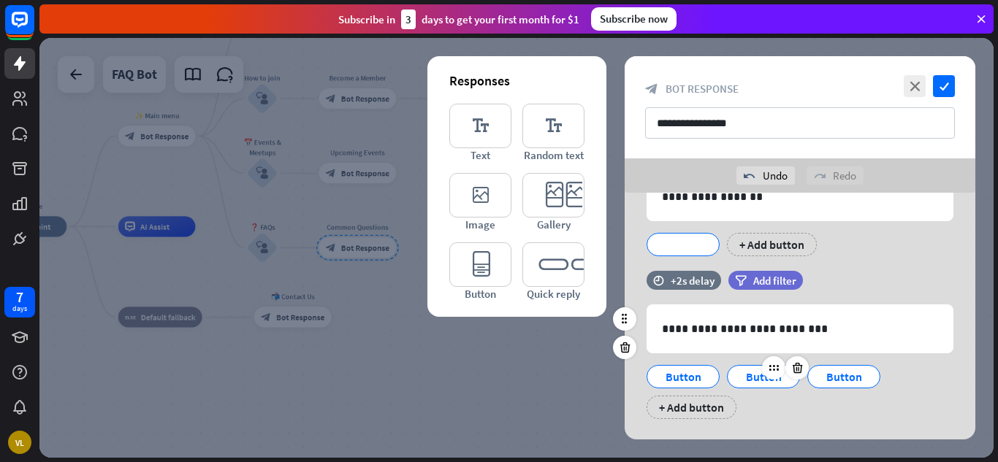
click at [764, 385] on div "Button" at bounding box center [763, 377] width 48 height 22
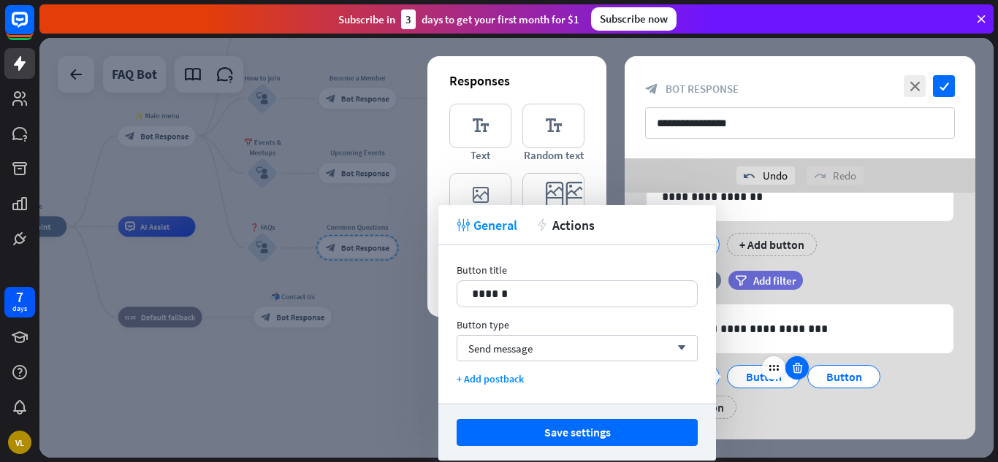
click at [798, 365] on icon at bounding box center [797, 368] width 14 height 13
click at [795, 369] on icon at bounding box center [797, 368] width 14 height 13
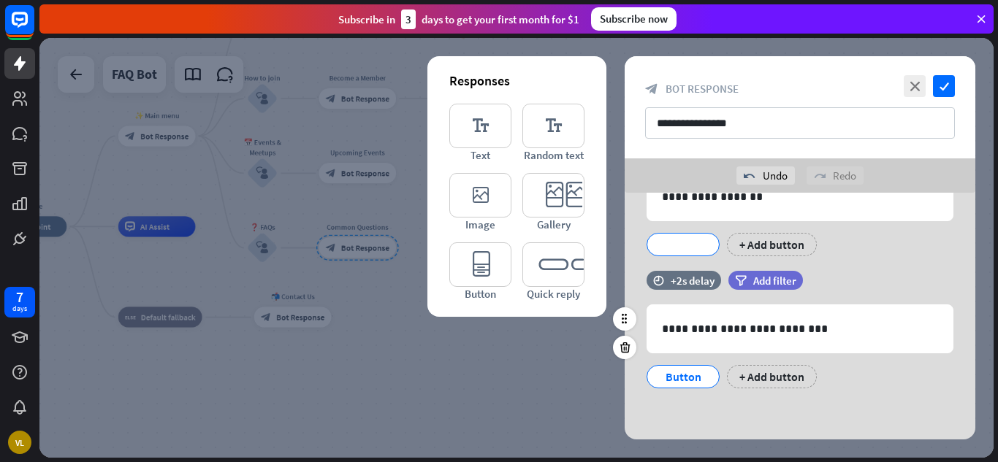
click at [229, 359] on div at bounding box center [516, 248] width 954 height 420
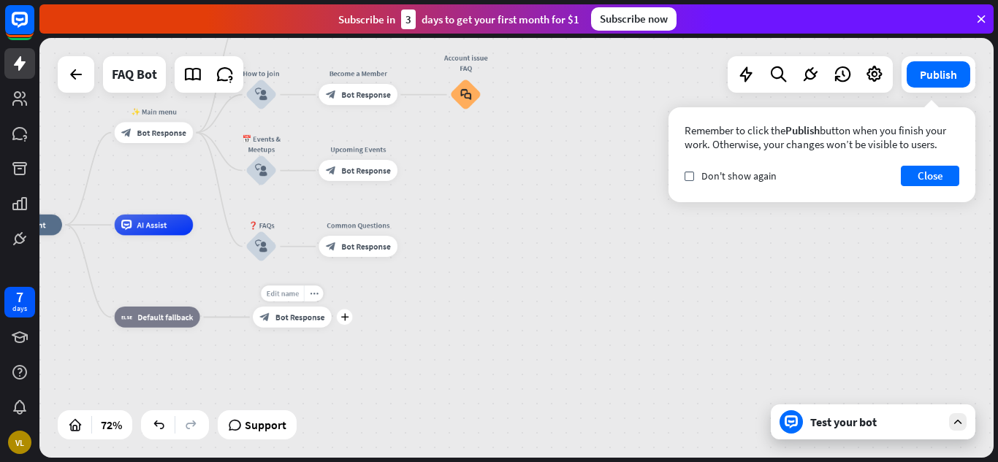
click at [283, 296] on span "Edit name" at bounding box center [282, 293] width 32 height 9
click at [297, 321] on span "Bot Response" at bounding box center [299, 317] width 49 height 10
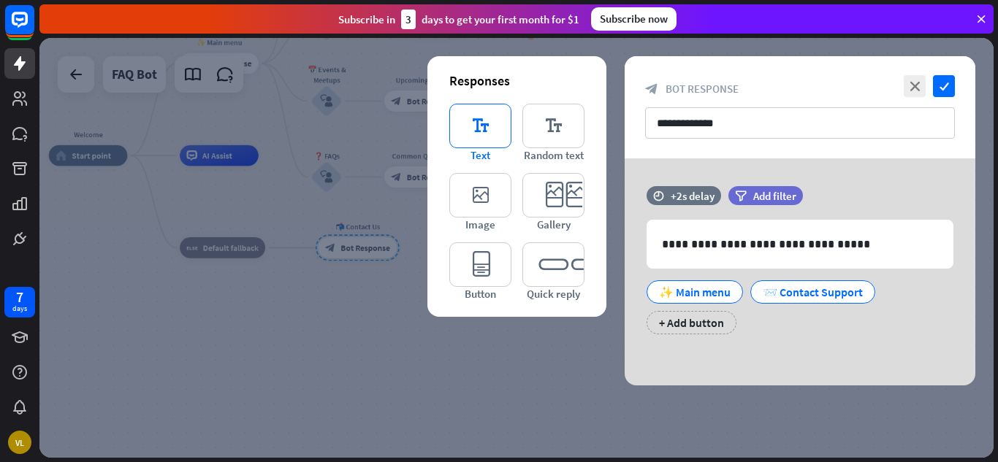
click at [475, 128] on icon "editor_text" at bounding box center [480, 126] width 62 height 45
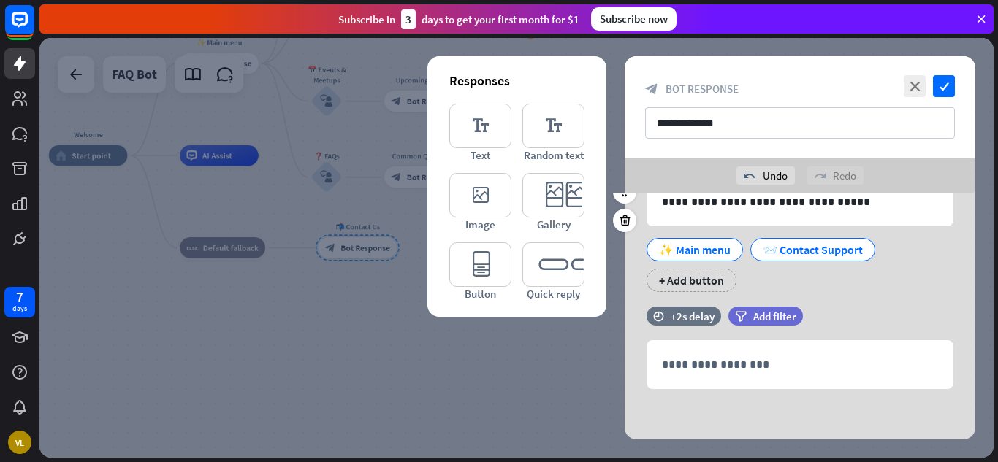
scroll to position [77, 0]
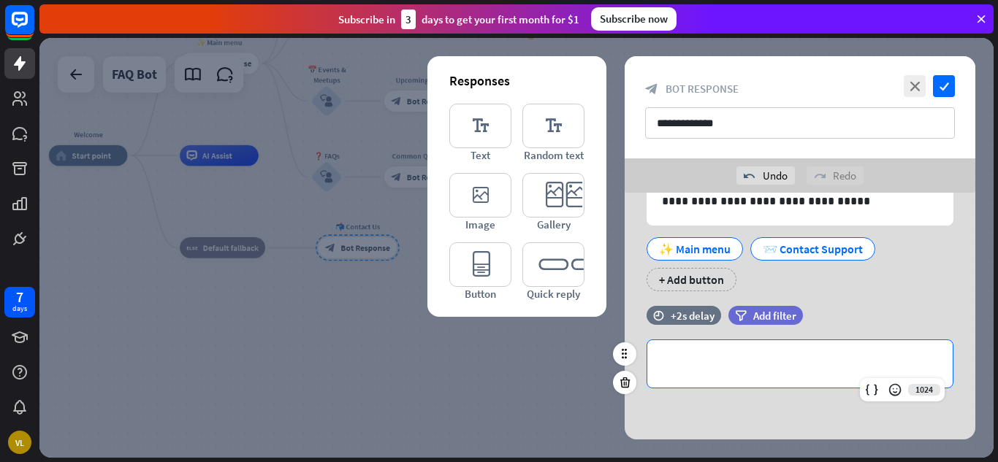
click at [777, 371] on p "**********" at bounding box center [800, 364] width 276 height 18
click at [730, 369] on p "**********" at bounding box center [800, 364] width 276 height 18
click at [852, 362] on p "**********" at bounding box center [800, 364] width 276 height 18
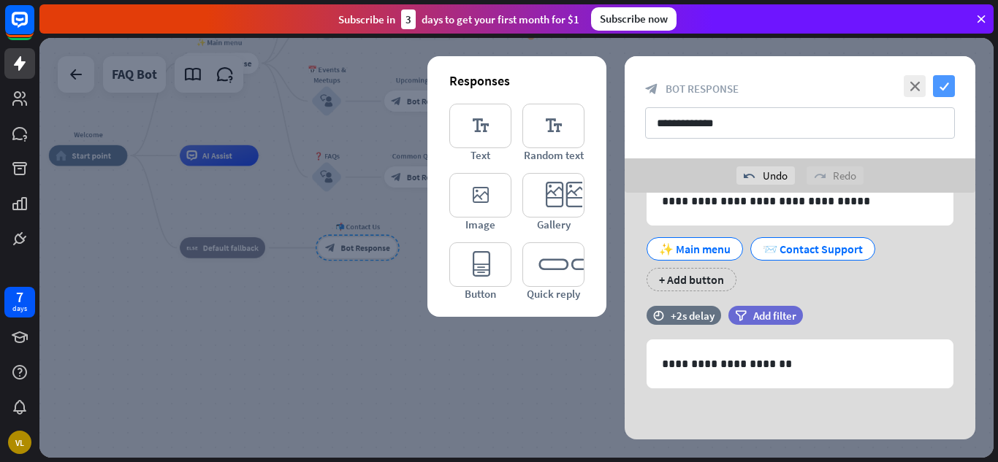
click at [944, 93] on icon "check" at bounding box center [944, 86] width 22 height 22
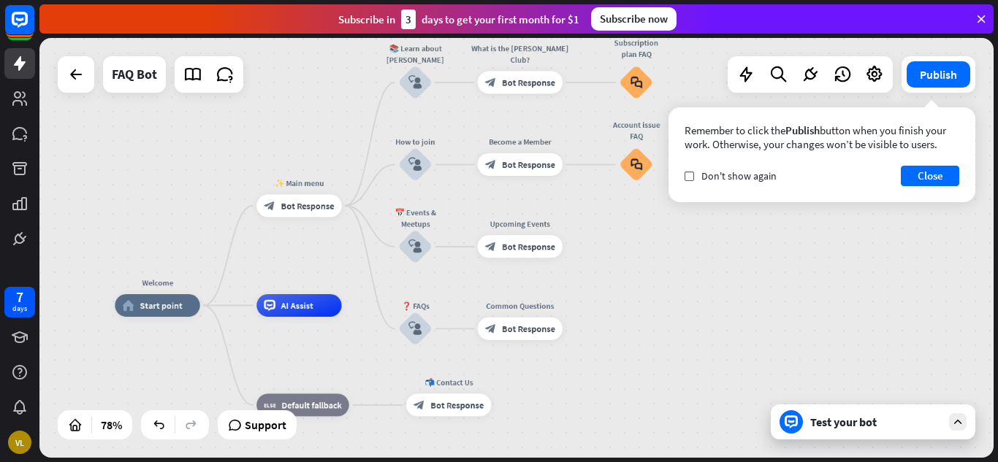
drag, startPoint x: 563, startPoint y: 216, endPoint x: 661, endPoint y: 361, distance: 175.1
click at [661, 361] on div "Welcome home_2 Start point ✨ Main menu block_bot_response Bot Response 📚 Learn …" at bounding box center [485, 468] width 740 height 326
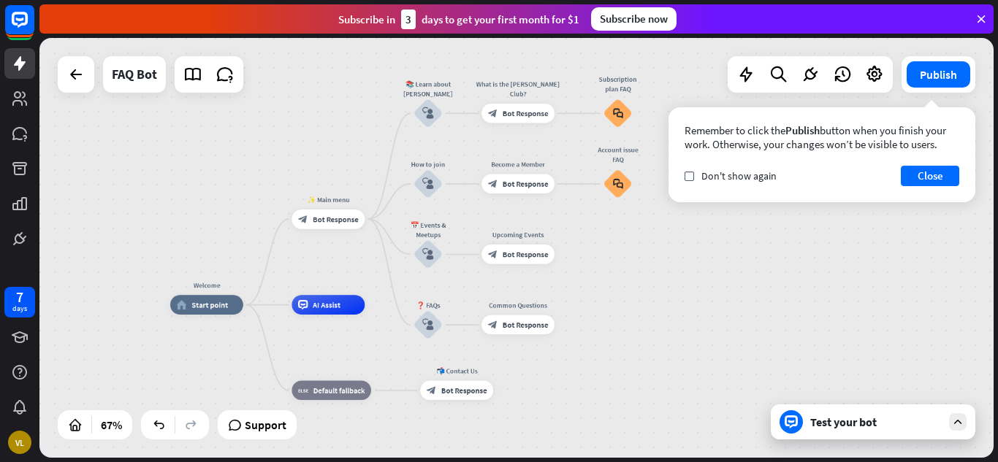
click at [620, 311] on div "Welcome home_2 Start point ✨ Main menu block_bot_response Bot Response 📚 Learn …" at bounding box center [488, 445] width 636 height 280
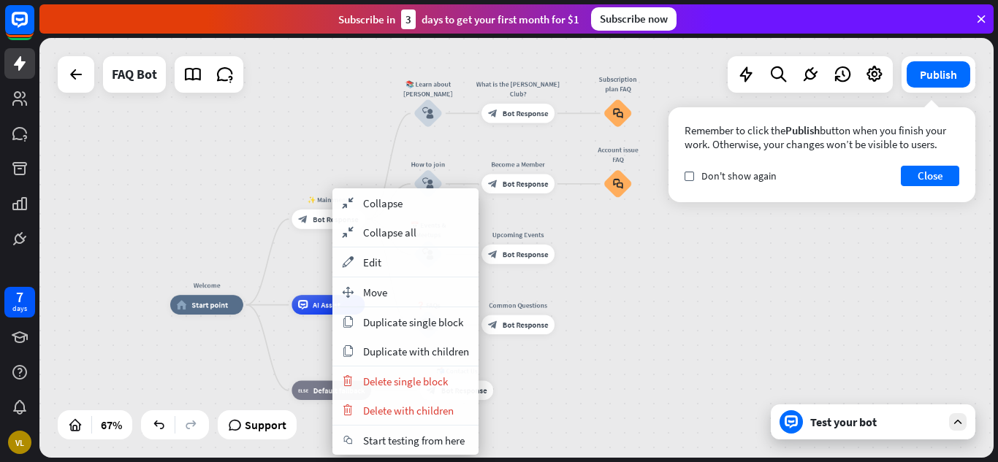
click at [672, 253] on div "Welcome home_2 Start point ✨ Main menu block_bot_response Bot Response 📚 Learn …" at bounding box center [516, 248] width 954 height 420
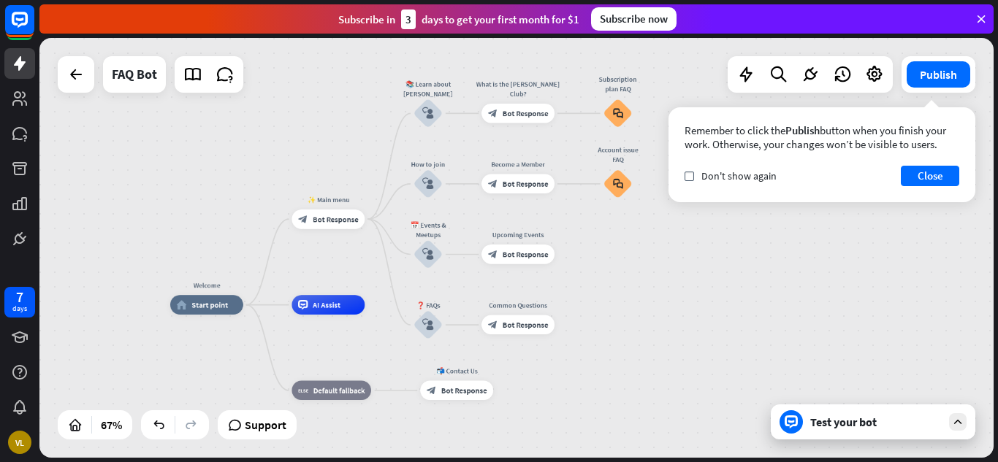
click at [835, 432] on div "Test your bot" at bounding box center [873, 422] width 205 height 35
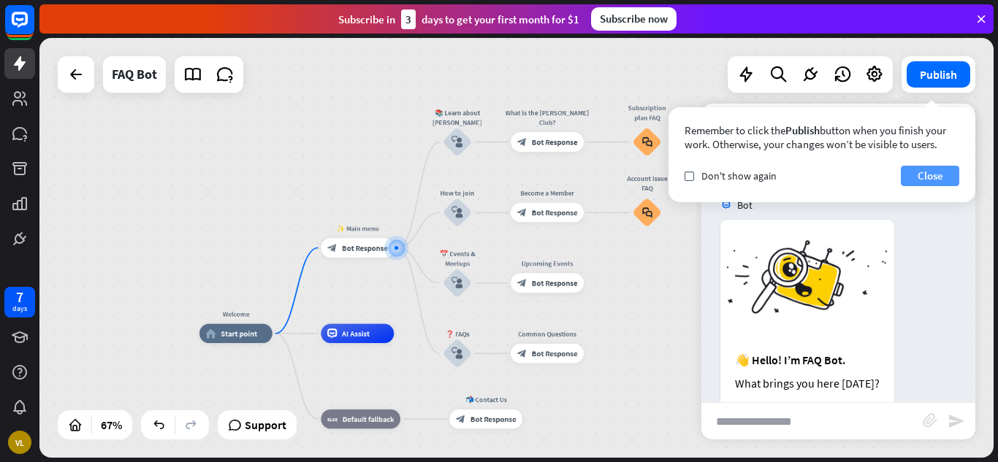
click at [926, 173] on button "Close" at bounding box center [930, 176] width 58 height 20
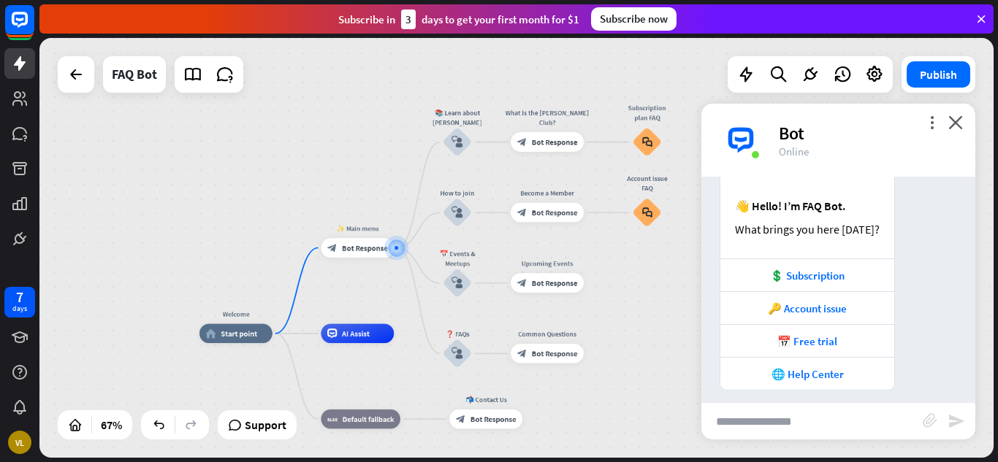
scroll to position [164, 0]
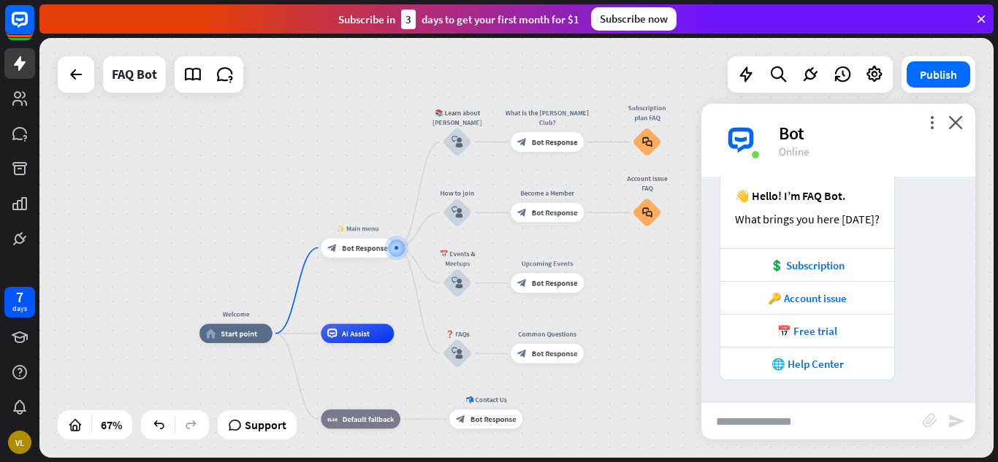
click at [791, 424] on input "text" at bounding box center [811, 421] width 221 height 37
click at [959, 115] on div "more_vert close Bot Online" at bounding box center [838, 140] width 274 height 73
click at [956, 121] on icon "close" at bounding box center [955, 122] width 15 height 14
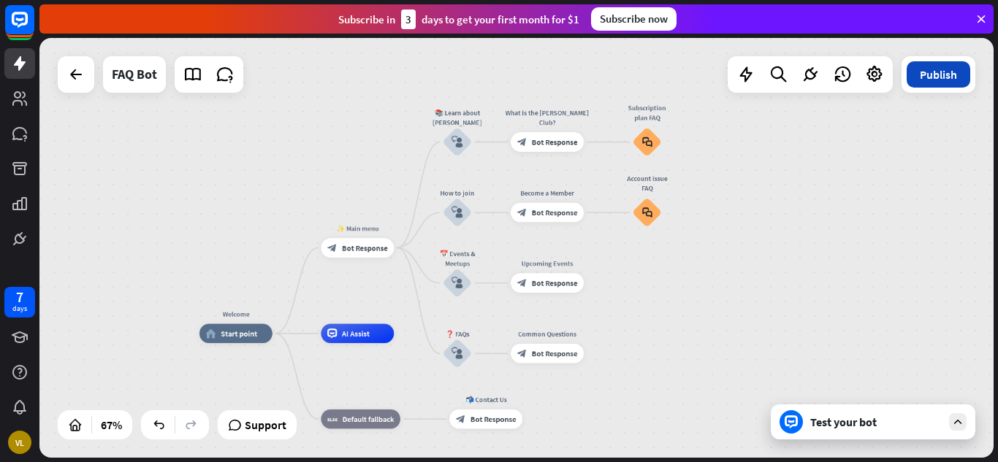
click at [942, 80] on button "Publish" at bounding box center [939, 74] width 64 height 26
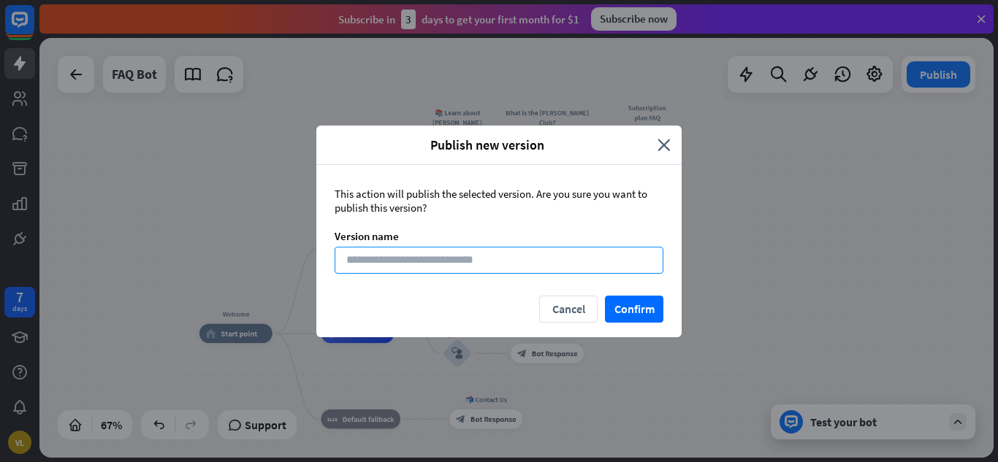
click at [455, 266] on input at bounding box center [499, 260] width 329 height 27
click at [622, 306] on button "Confirm" at bounding box center [634, 309] width 58 height 27
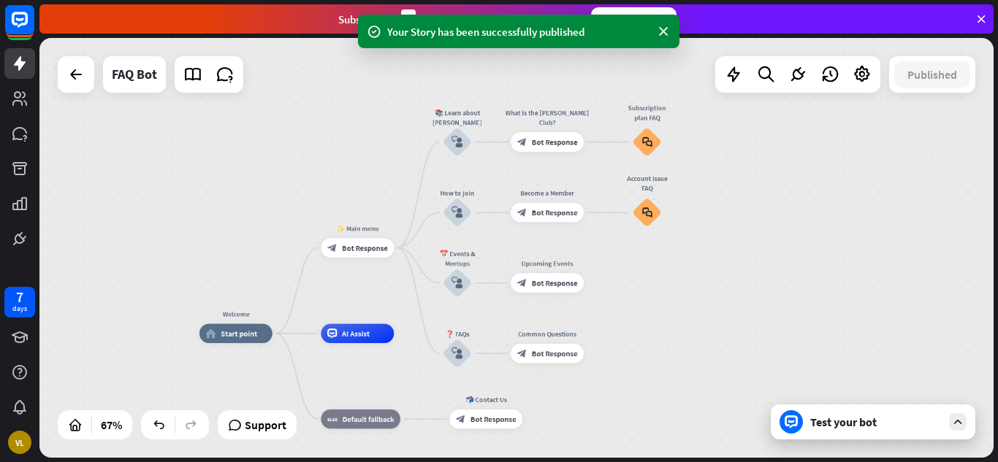
click at [860, 423] on div "Test your bot" at bounding box center [875, 422] width 131 height 15
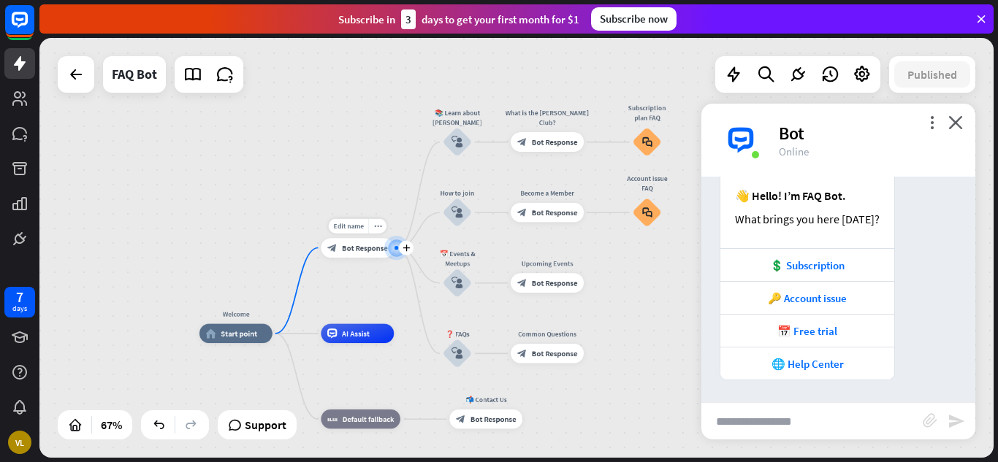
click at [397, 248] on div at bounding box center [397, 248] width 0 height 0
click at [395, 246] on div at bounding box center [396, 248] width 4 height 4
click at [358, 247] on span "Bot Response" at bounding box center [365, 247] width 46 height 9
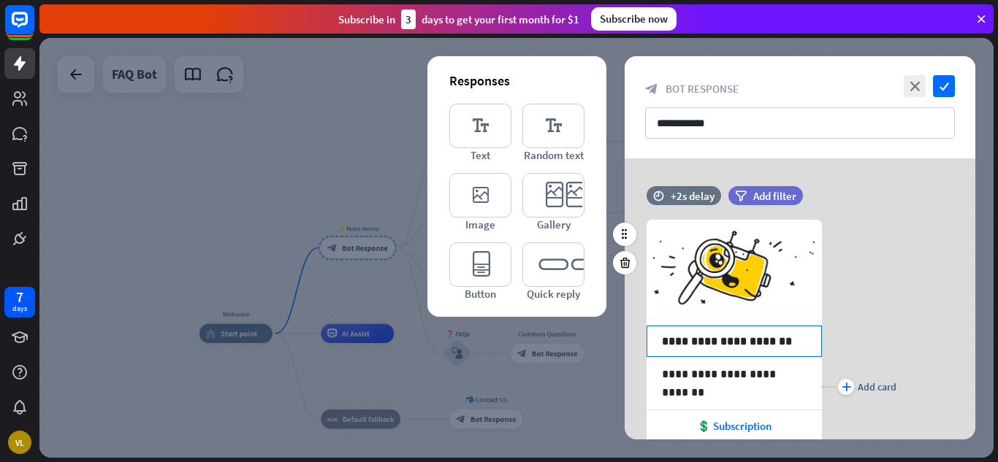
scroll to position [284, 0]
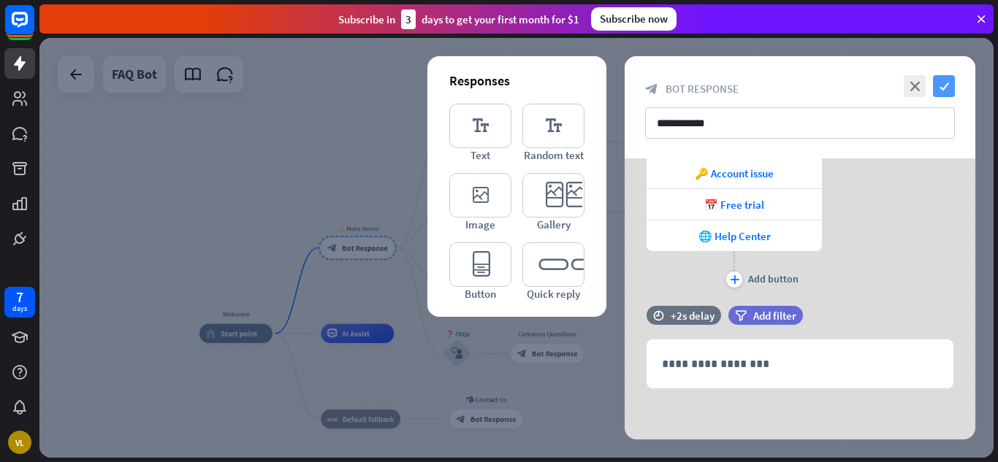
click at [934, 90] on icon "check" at bounding box center [944, 86] width 22 height 22
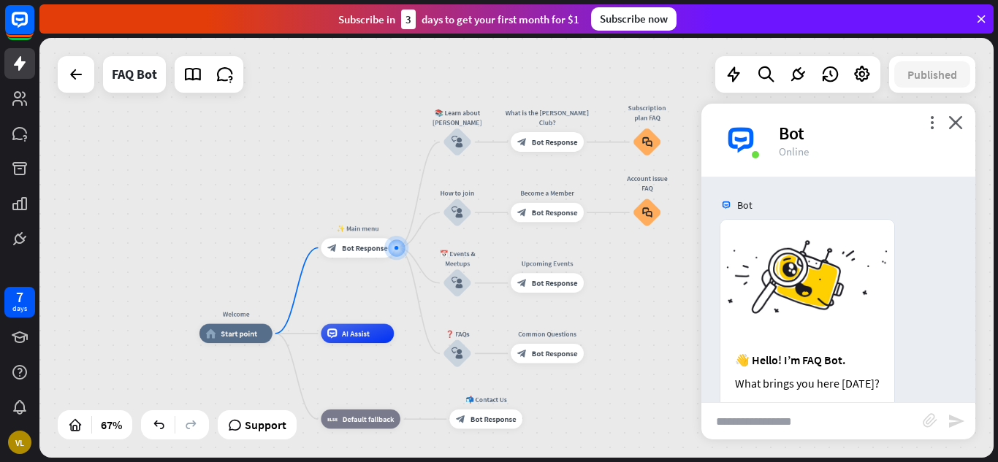
click at [960, 113] on div "more_vert close Bot Online" at bounding box center [838, 140] width 274 height 73
click at [957, 121] on icon "close" at bounding box center [955, 122] width 15 height 14
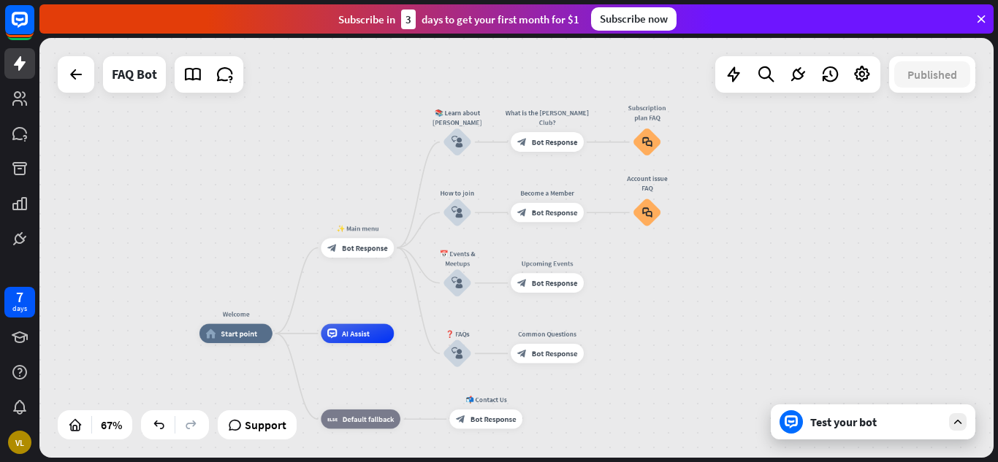
click at [855, 416] on div "Test your bot" at bounding box center [875, 422] width 131 height 15
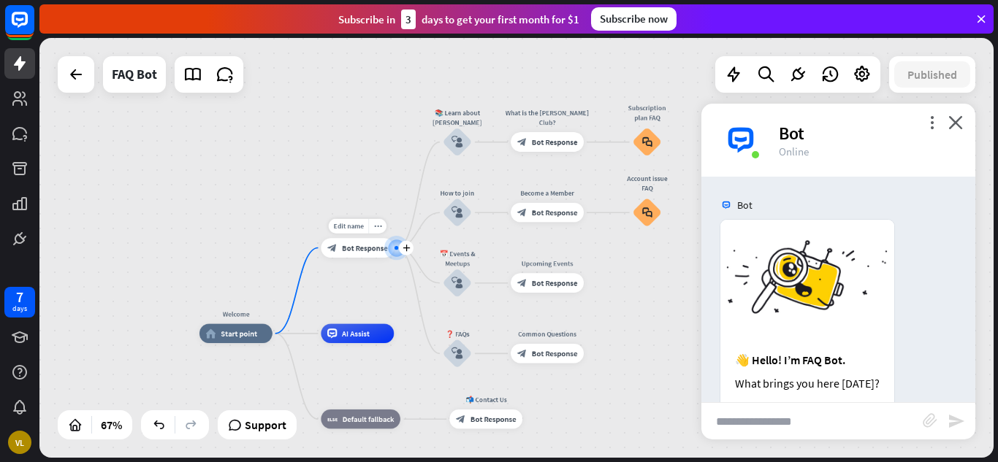
click at [392, 253] on div at bounding box center [396, 248] width 10 height 10
click at [829, 350] on div "👋 Hello! I’m FAQ Bot. What brings you here [DATE]?" at bounding box center [807, 378] width 174 height 69
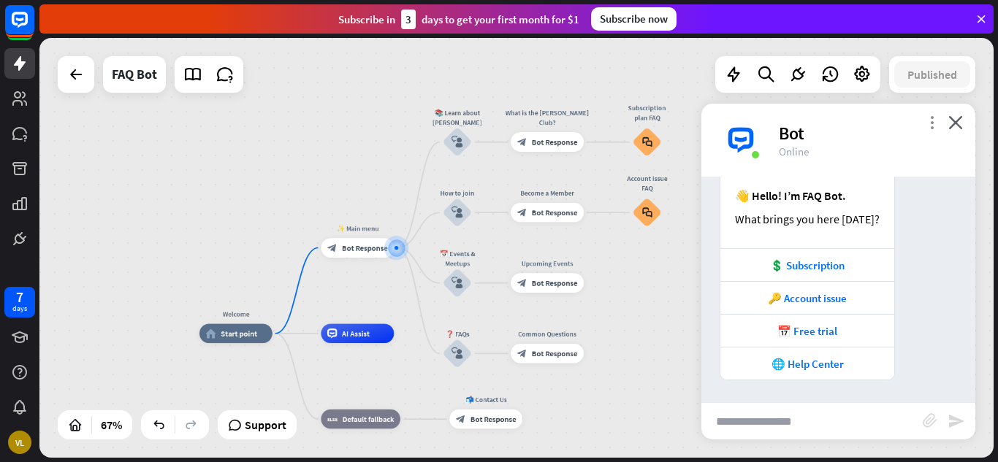
click at [926, 123] on icon "more_vert" at bounding box center [932, 122] width 14 height 14
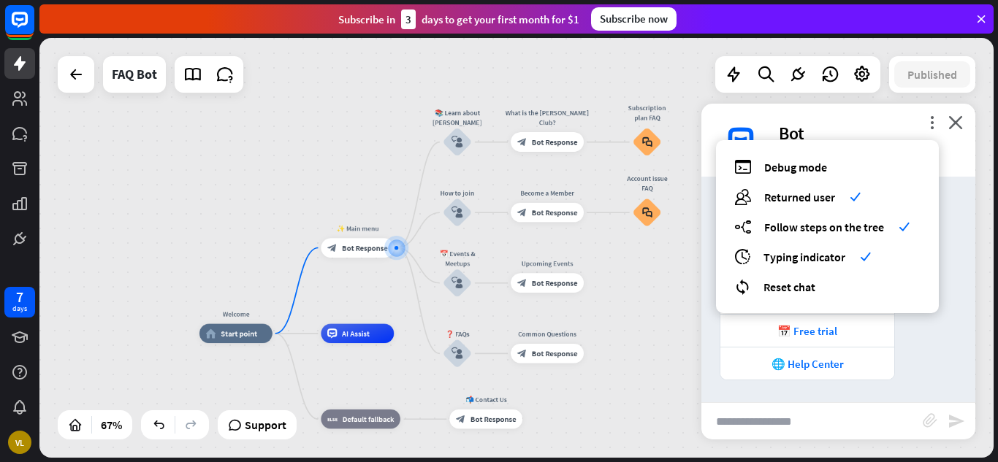
click at [691, 319] on div "Welcome home_2 Start point ✨ Main menu block_bot_response Bot Response 📚 Learn …" at bounding box center [516, 248] width 954 height 420
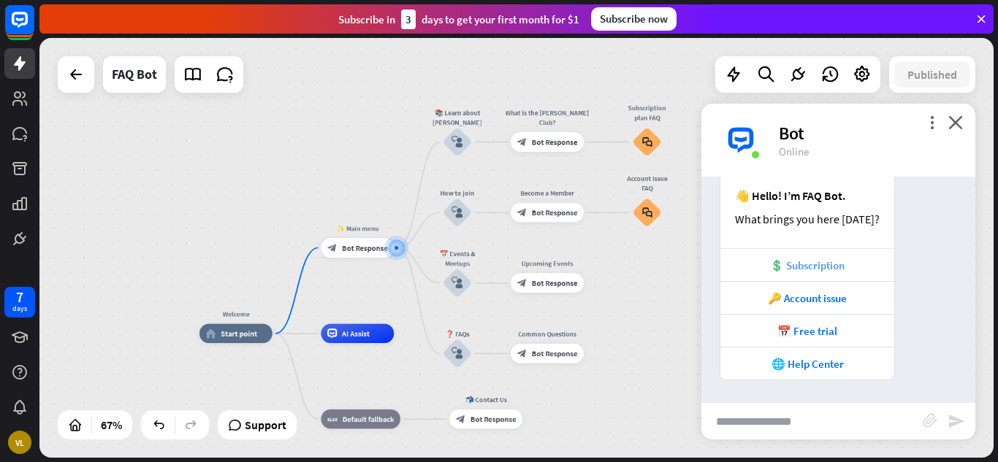
click at [833, 265] on div "💲 Subscription" at bounding box center [807, 266] width 159 height 14
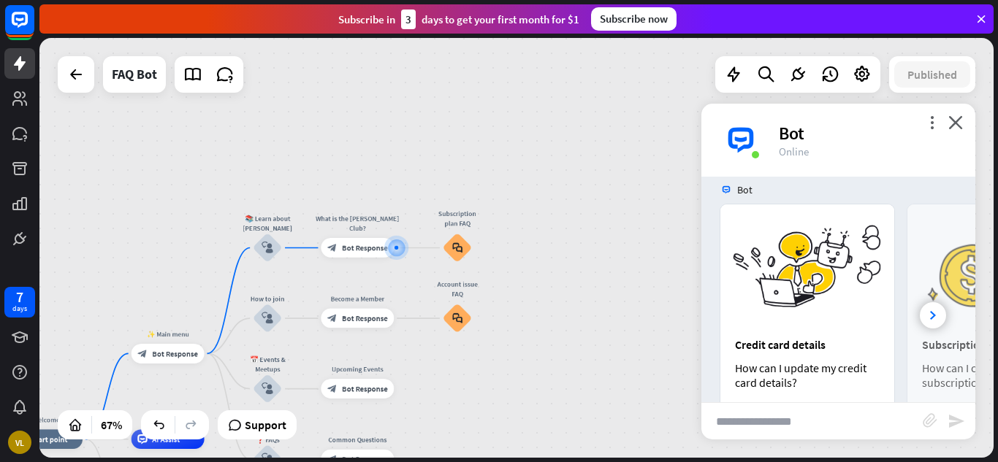
scroll to position [446, 0]
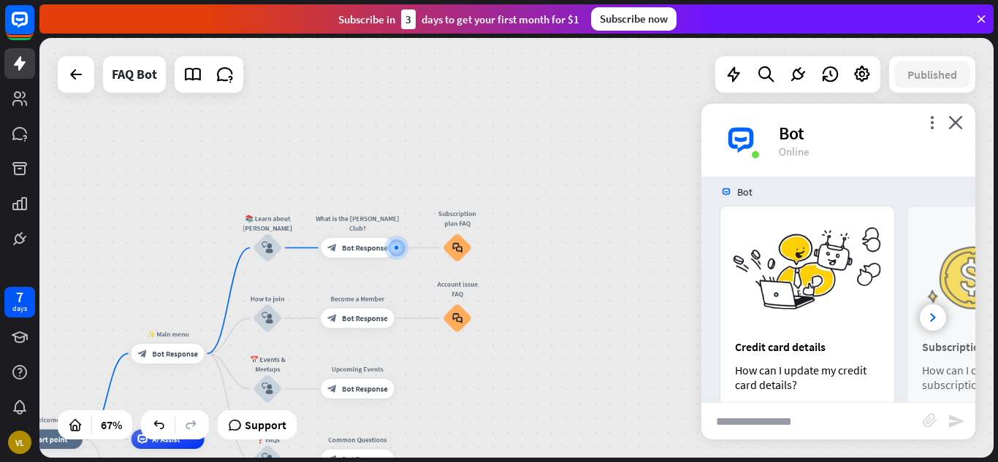
click at [947, 129] on div "Bot" at bounding box center [868, 133] width 179 height 23
click at [954, 123] on icon "close" at bounding box center [955, 122] width 15 height 14
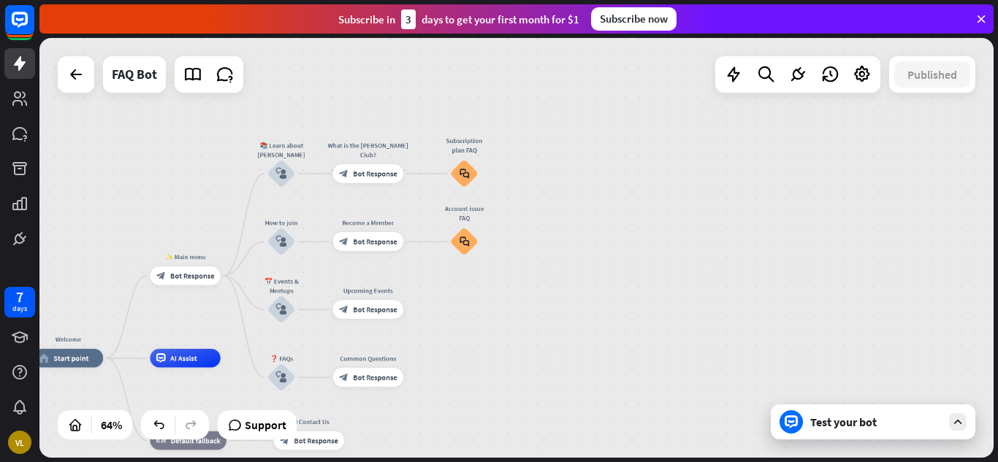
drag, startPoint x: 556, startPoint y: 245, endPoint x: 580, endPoint y: 151, distance: 96.6
click at [580, 151] on div "Welcome home_2 Start point ✨ Main menu block_bot_response Bot Response 📚 Learn …" at bounding box center [516, 248] width 954 height 420
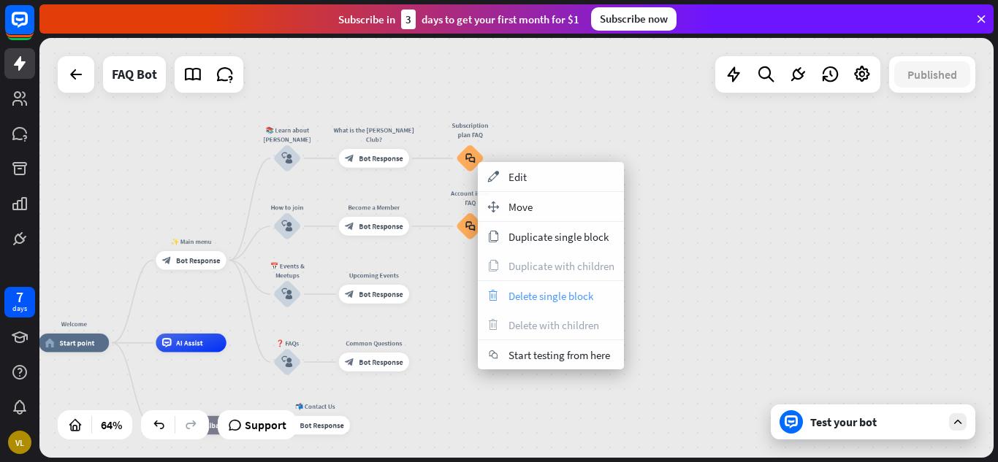
click at [527, 289] on span "Delete single block" at bounding box center [550, 296] width 85 height 14
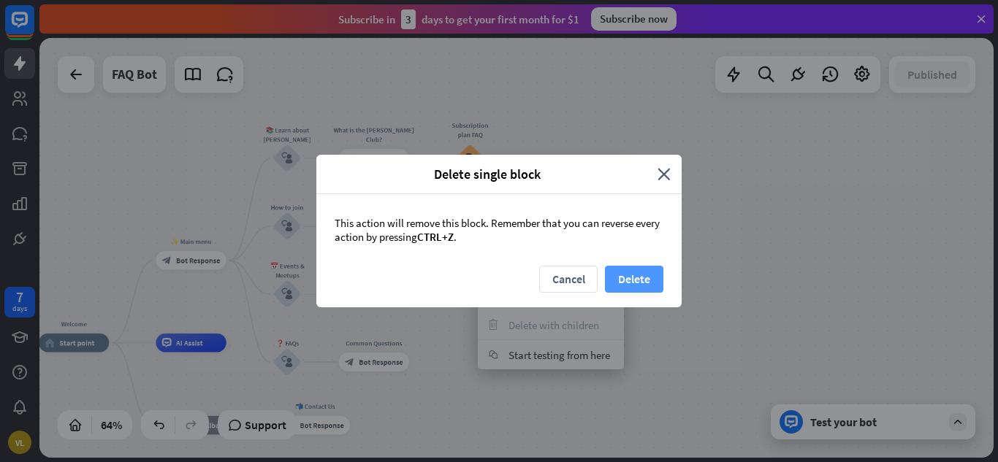
click at [627, 284] on button "Delete" at bounding box center [634, 279] width 58 height 27
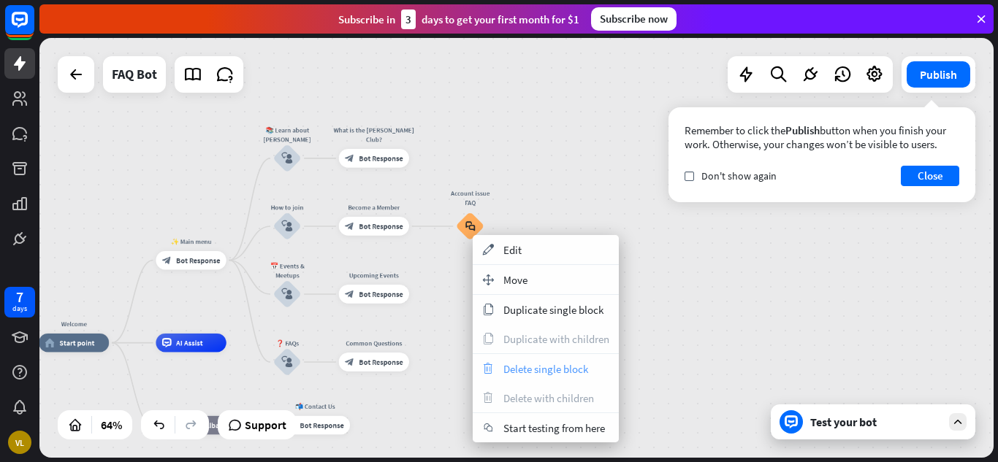
click at [526, 361] on div "trash Delete single block" at bounding box center [546, 368] width 146 height 29
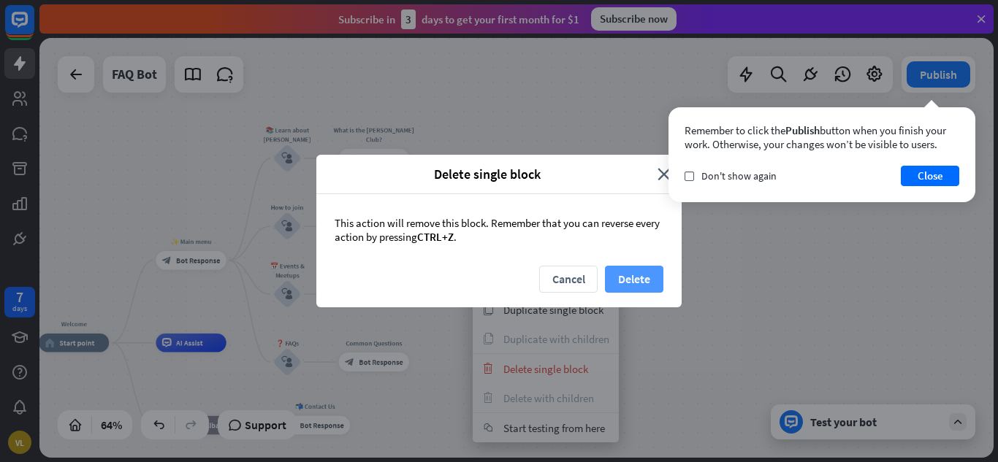
click at [636, 274] on button "Delete" at bounding box center [634, 279] width 58 height 27
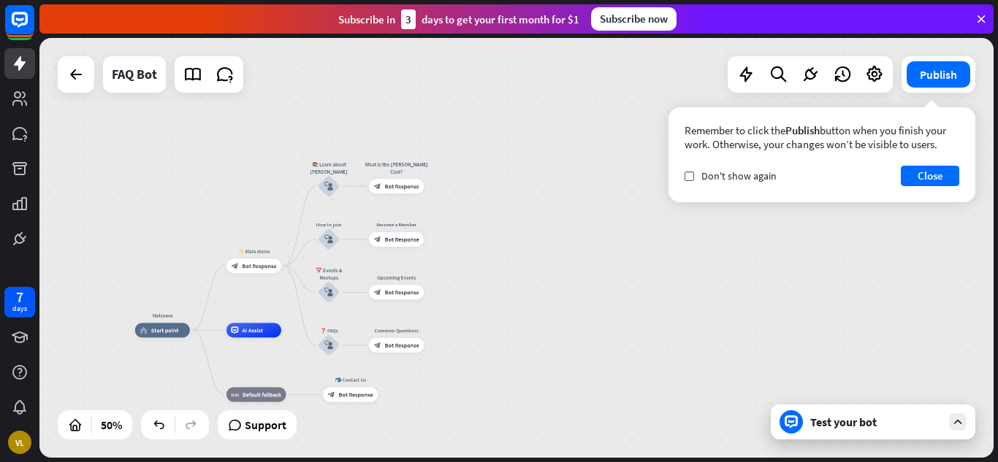
drag, startPoint x: 377, startPoint y: 294, endPoint x: 465, endPoint y: 180, distance: 143.6
click at [465, 180] on div "Welcome home_2 Start point ✨ Main menu block_bot_response Bot Response 📚 Learn …" at bounding box center [516, 248] width 954 height 420
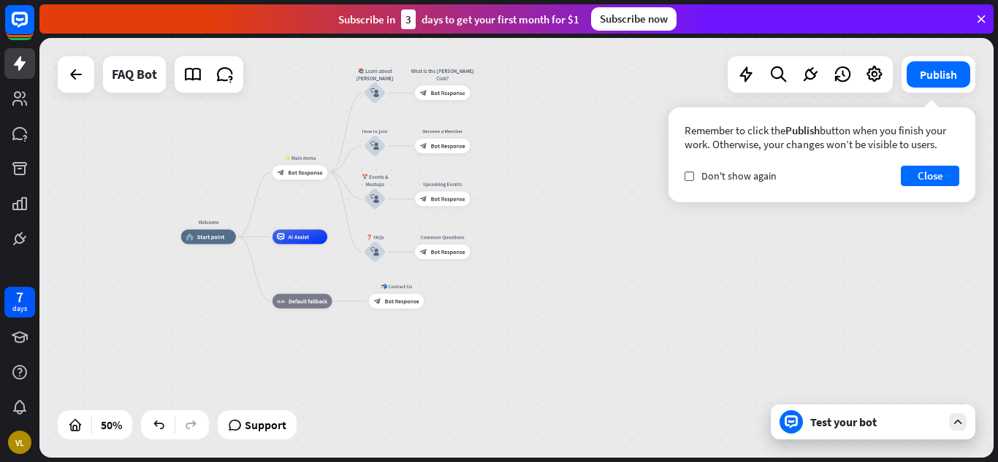
drag, startPoint x: 465, startPoint y: 180, endPoint x: 512, endPoint y: 88, distance: 103.9
click at [512, 88] on div "Welcome home_2 Start point ✨ Main menu block_bot_response Bot Response 📚 Learn …" at bounding box center [516, 248] width 954 height 420
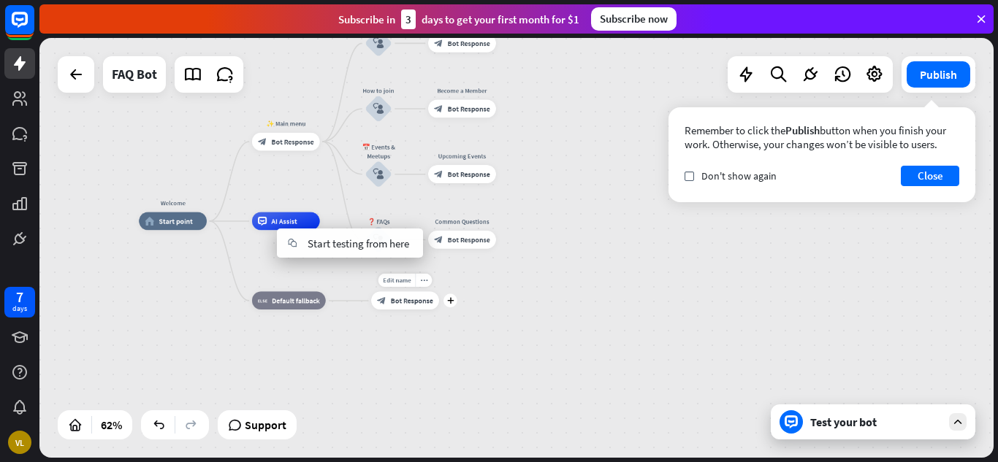
click at [371, 292] on div "Edit name more_horiz plus 📬 Contact Us block_bot_response Bot Response" at bounding box center [405, 301] width 68 height 18
click at [879, 435] on div "Test your bot" at bounding box center [873, 422] width 205 height 35
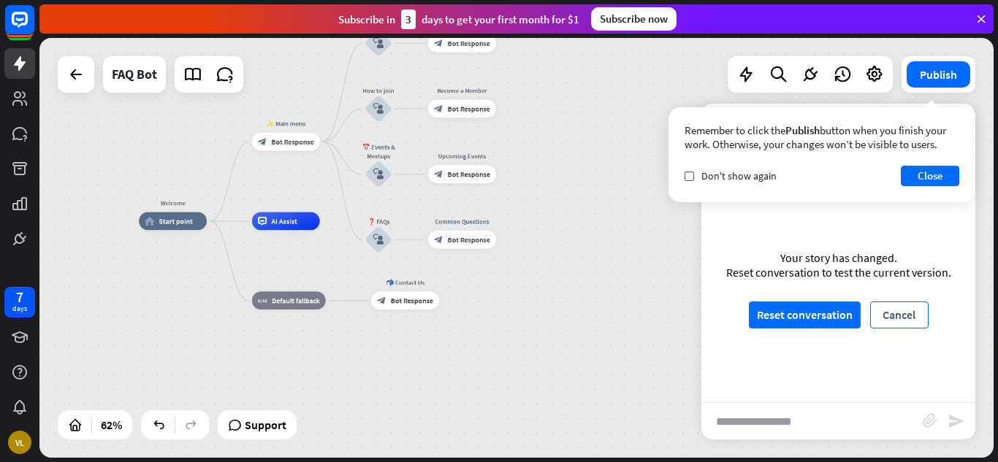
click at [902, 310] on button "Cancel" at bounding box center [899, 315] width 58 height 27
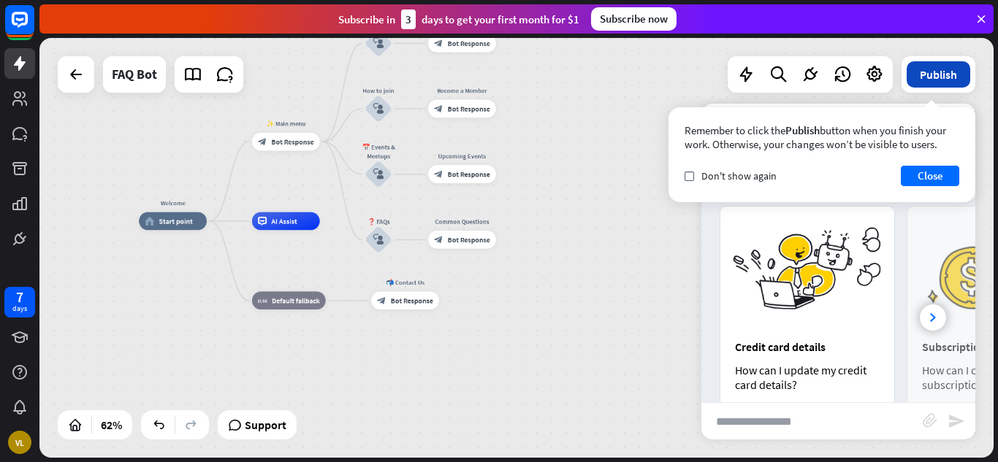
click at [942, 64] on button "Publish" at bounding box center [939, 74] width 64 height 26
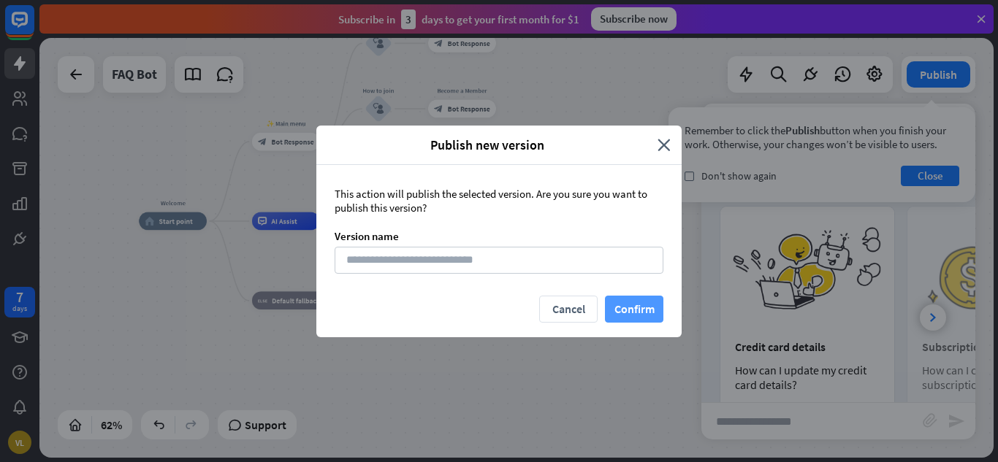
click at [636, 313] on button "Confirm" at bounding box center [634, 309] width 58 height 27
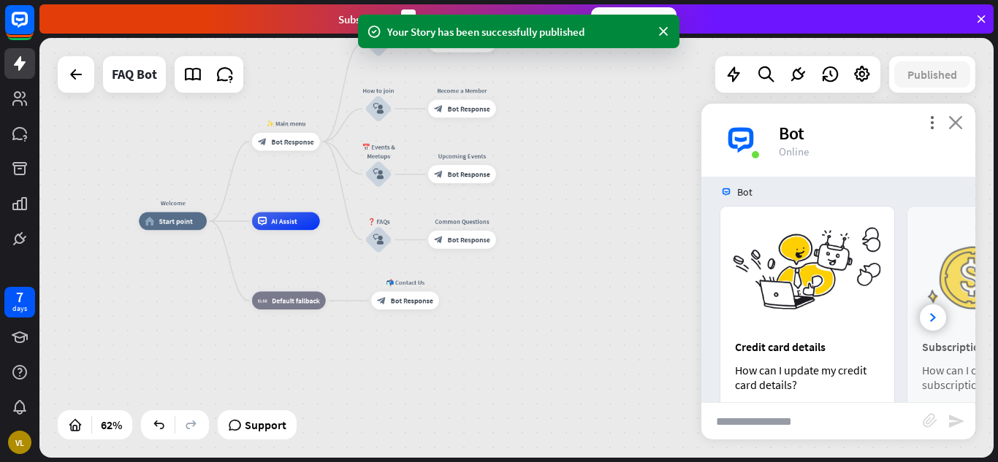
click at [952, 118] on icon "close" at bounding box center [955, 122] width 15 height 14
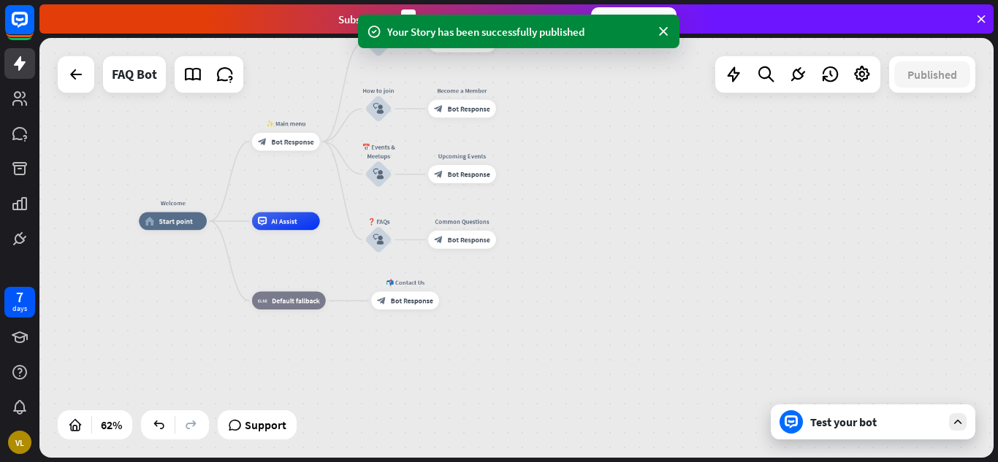
click at [860, 422] on div "Test your bot" at bounding box center [875, 422] width 131 height 15
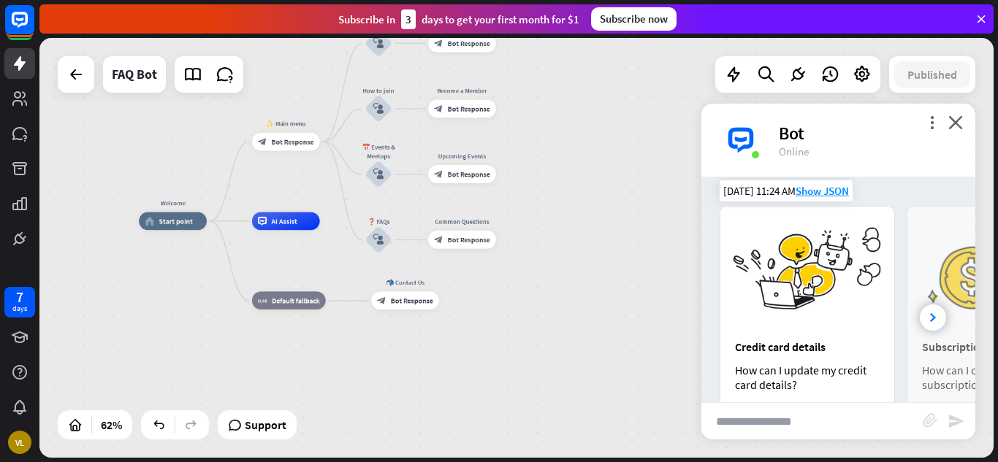
scroll to position [648, 0]
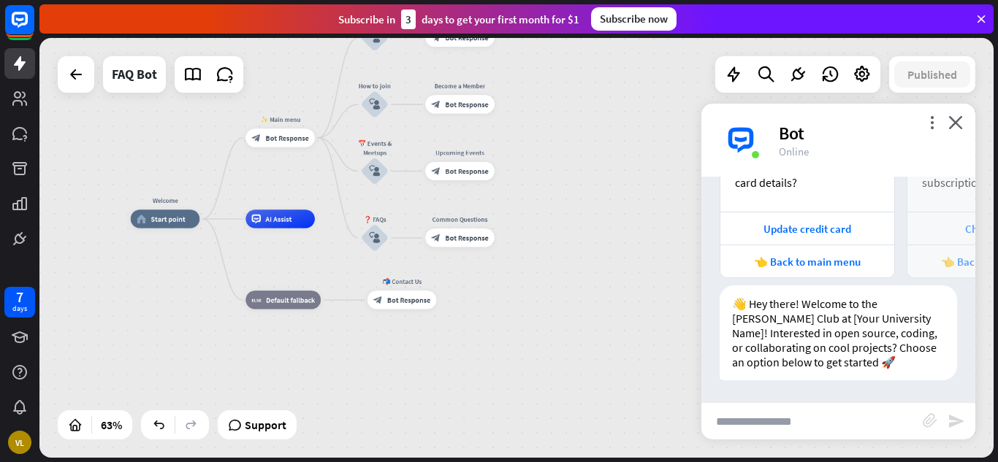
click at [767, 432] on input "text" at bounding box center [811, 421] width 221 height 37
type input "*****"
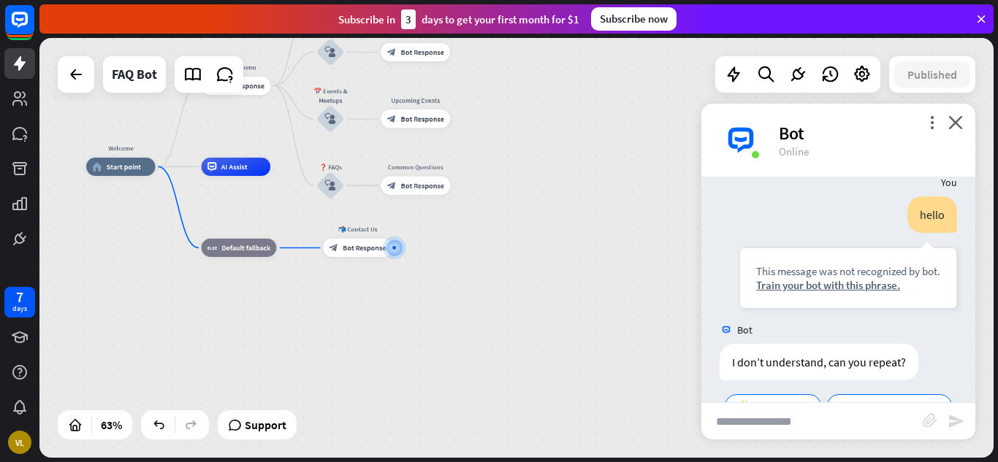
scroll to position [911, 0]
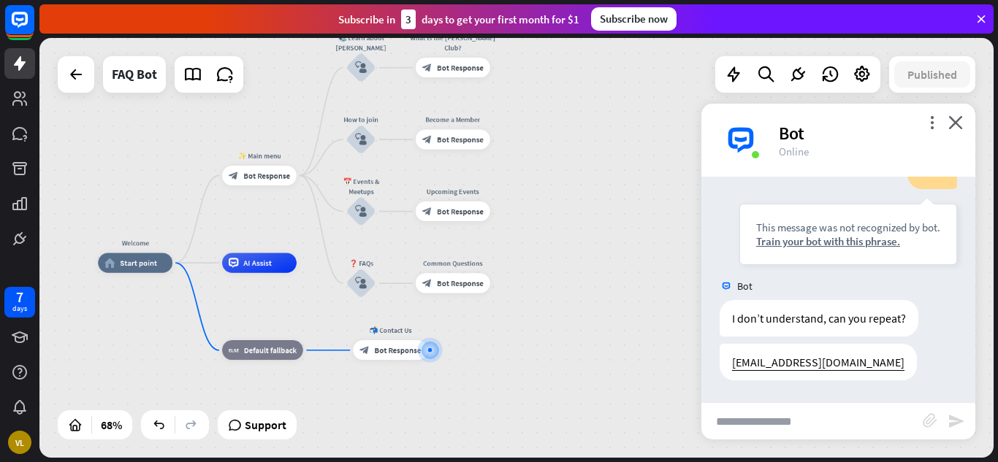
drag, startPoint x: 625, startPoint y: 340, endPoint x: 655, endPoint y: 438, distance: 102.6
click at [655, 438] on div "Welcome home_2 Start point ✨ Main menu block_bot_response Bot Response 📚 Learn …" at bounding box center [422, 405] width 648 height 285
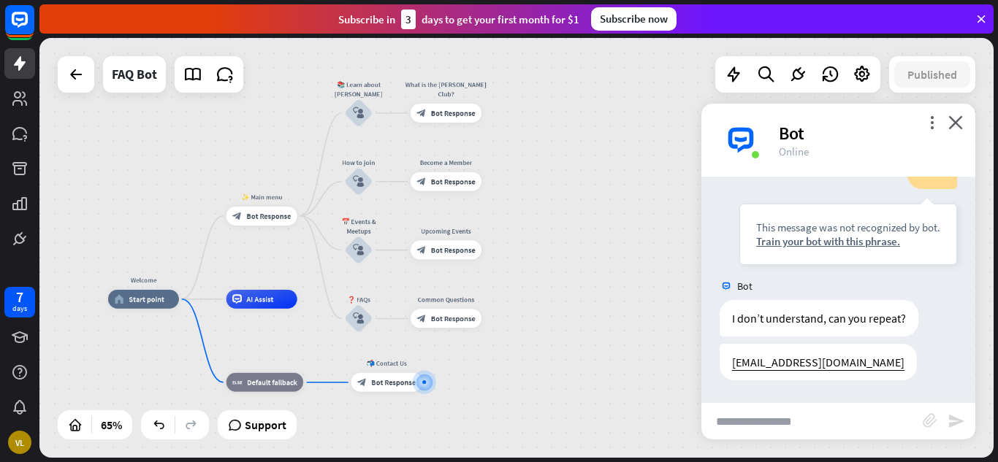
drag, startPoint x: 576, startPoint y: 177, endPoint x: 585, endPoint y: 226, distance: 50.4
click at [585, 226] on div "Welcome home_2 Start point ✨ Main menu block_bot_response Bot Response 📚 Learn …" at bounding box center [516, 248] width 954 height 420
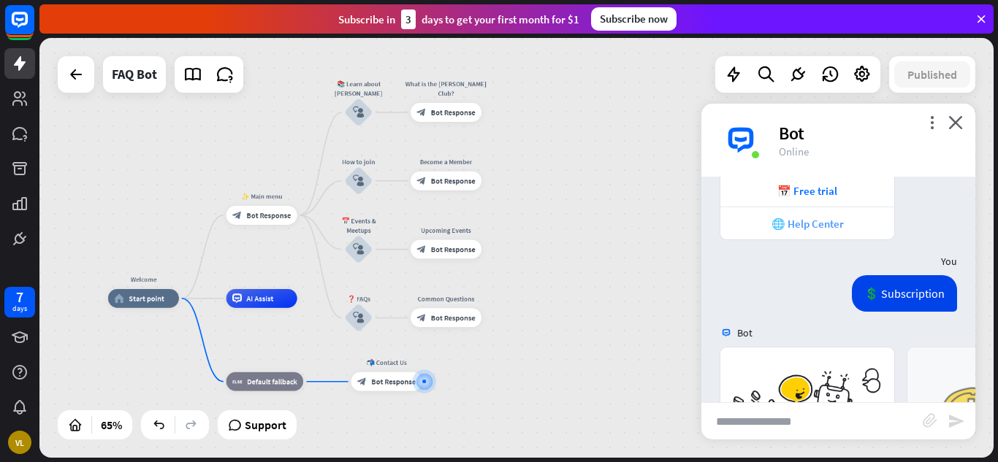
scroll to position [309, 0]
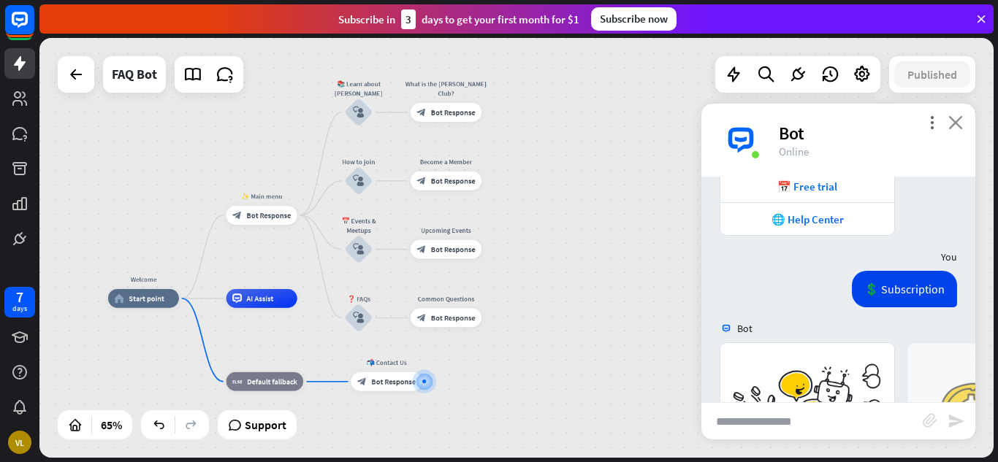
click at [956, 124] on icon "close" at bounding box center [955, 122] width 15 height 14
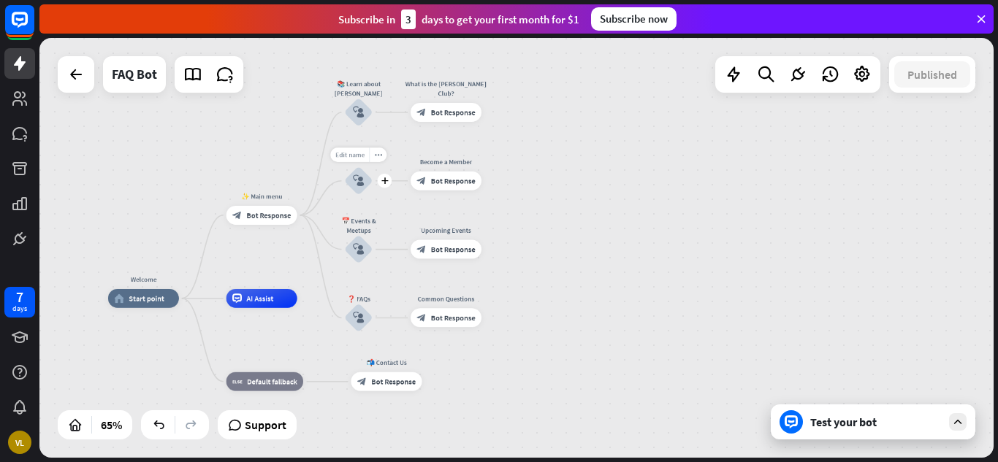
click at [354, 159] on div "Edit name" at bounding box center [349, 155] width 39 height 14
type input "*"
type input "**********"
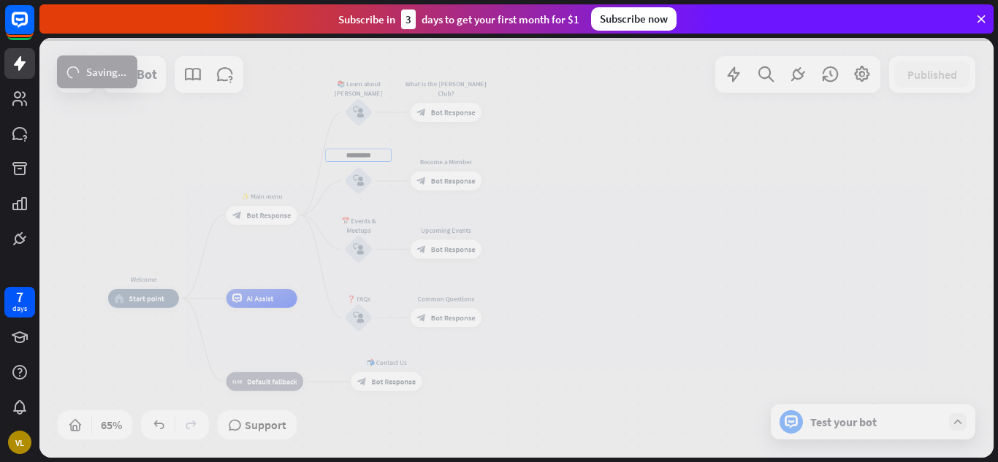
click at [598, 282] on div "**********" at bounding box center [516, 248] width 954 height 420
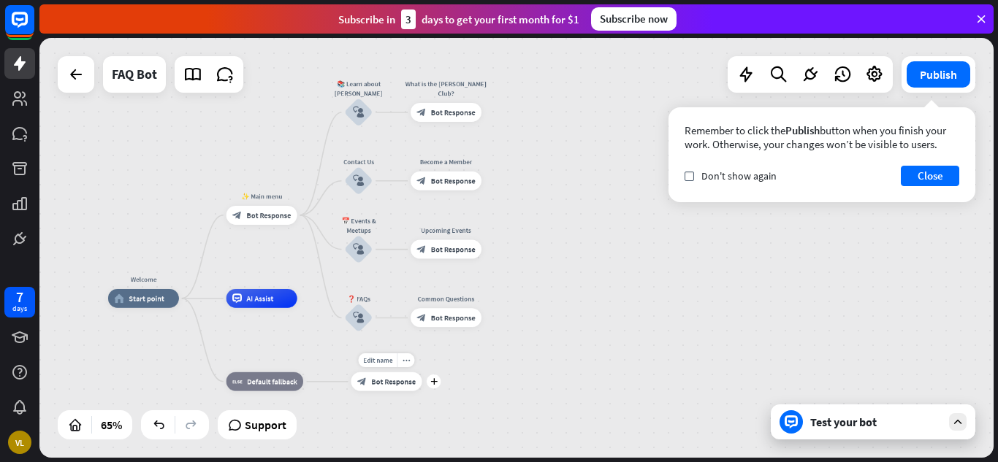
click at [399, 390] on div "block_bot_response Bot Response" at bounding box center [386, 382] width 71 height 19
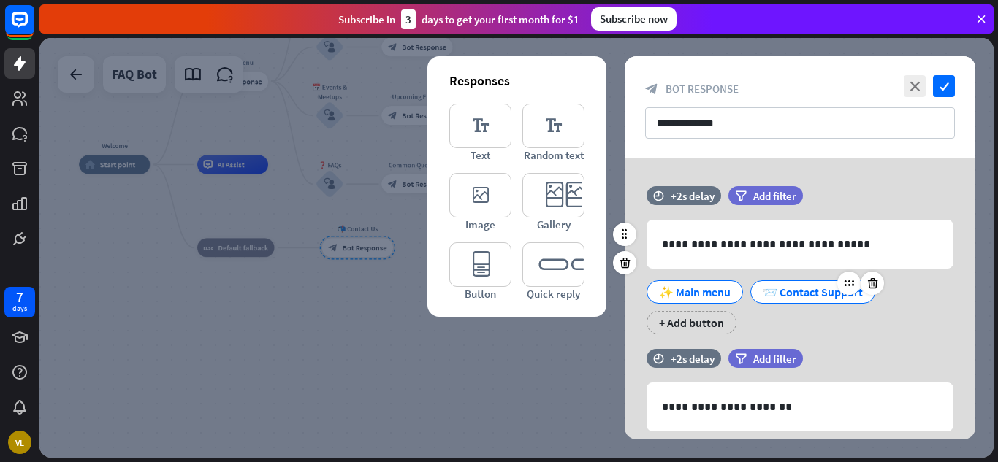
scroll to position [43, 0]
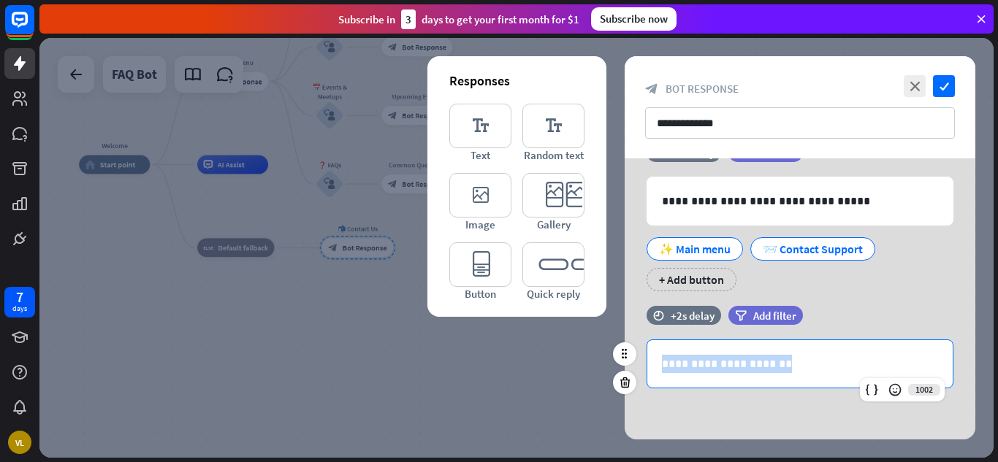
drag, startPoint x: 789, startPoint y: 365, endPoint x: 638, endPoint y: 361, distance: 151.3
click at [638, 361] on div "**********" at bounding box center [800, 364] width 351 height 49
copy p "**********"
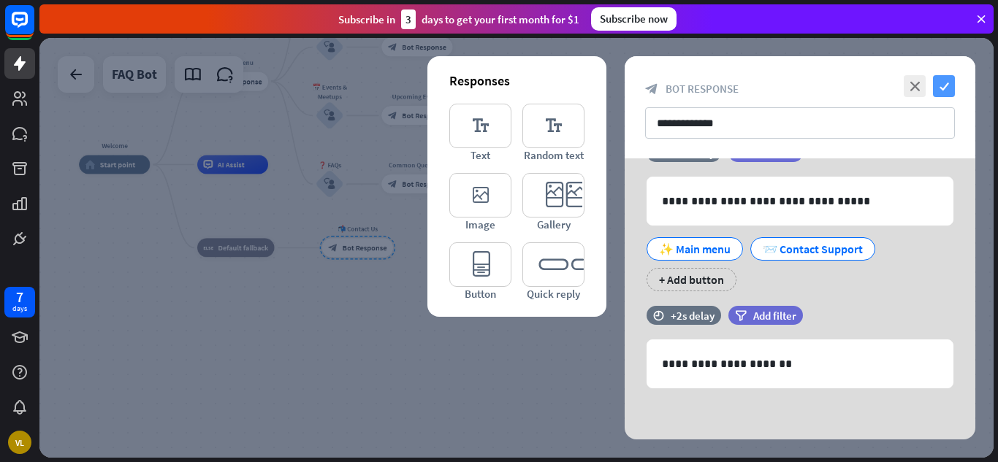
click at [950, 84] on icon "check" at bounding box center [944, 86] width 22 height 22
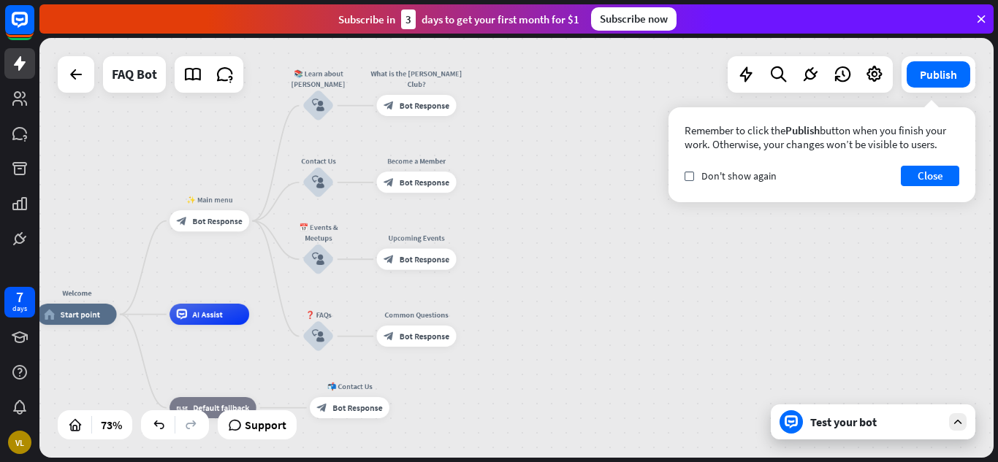
drag, startPoint x: 476, startPoint y: 158, endPoint x: 485, endPoint y: 326, distance: 168.3
click at [485, 326] on div "Welcome home_2 Start point ✨ Main menu block_bot_response Bot Response 📚 Learn …" at bounding box center [516, 248] width 954 height 420
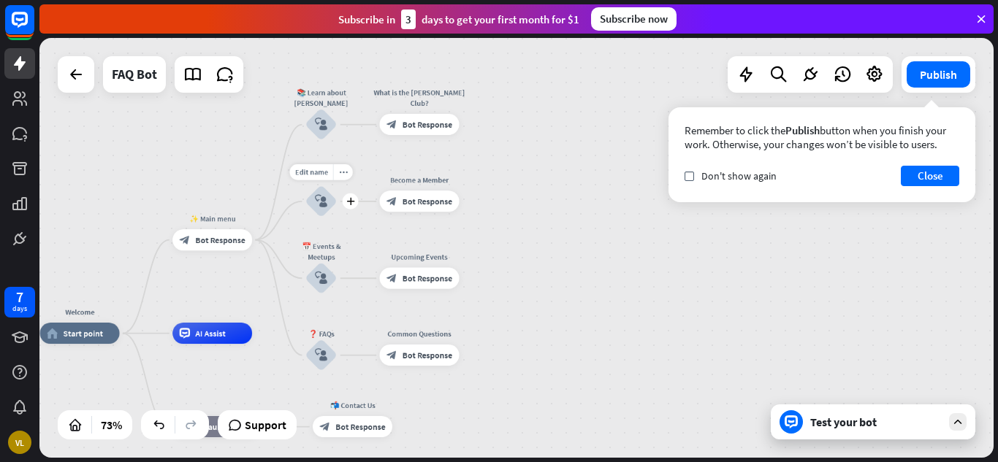
click at [324, 202] on icon "block_user_input" at bounding box center [321, 201] width 12 height 12
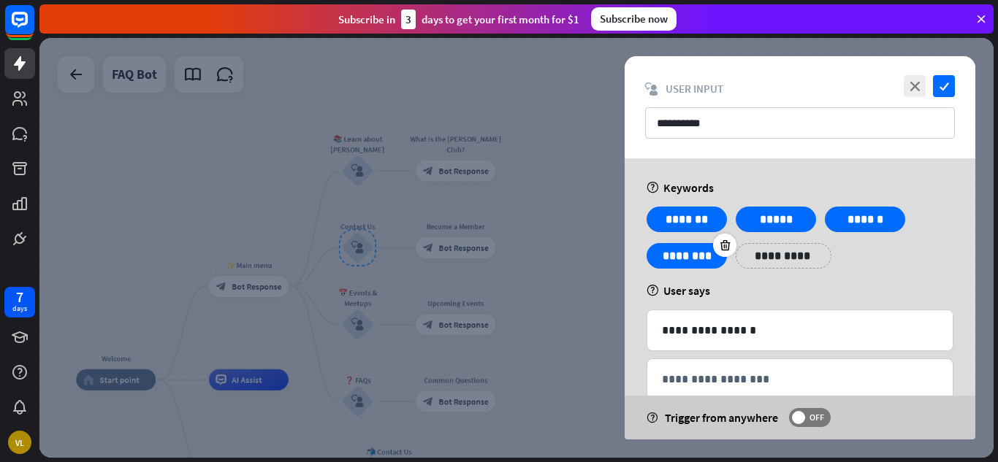
scroll to position [34, 0]
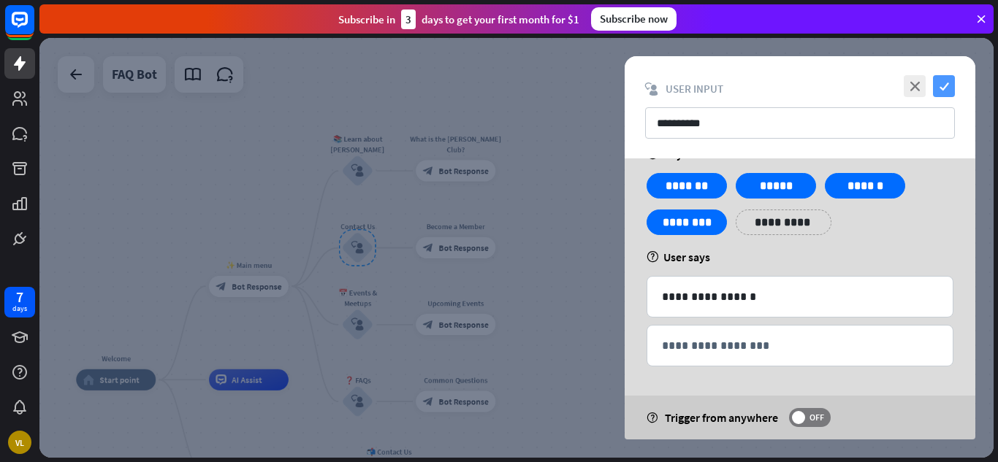
click at [947, 83] on icon "check" at bounding box center [944, 86] width 22 height 22
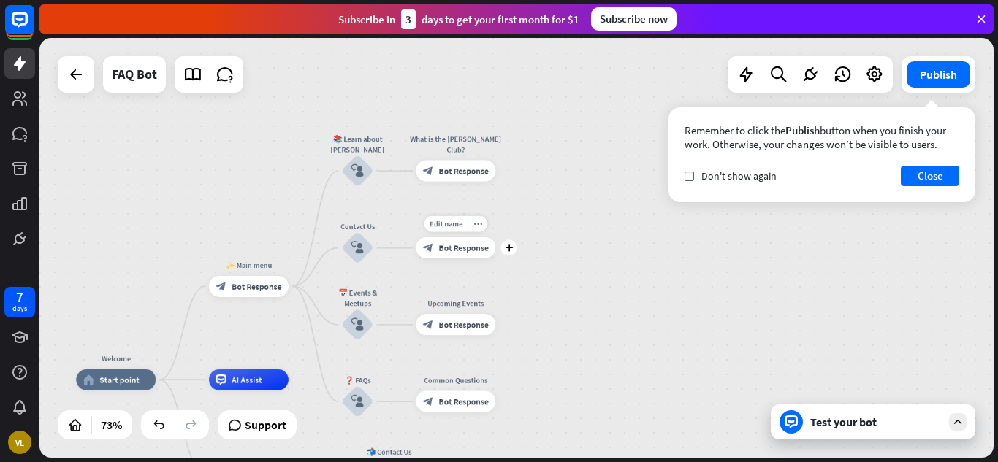
click at [461, 251] on span "Bot Response" at bounding box center [463, 248] width 50 height 11
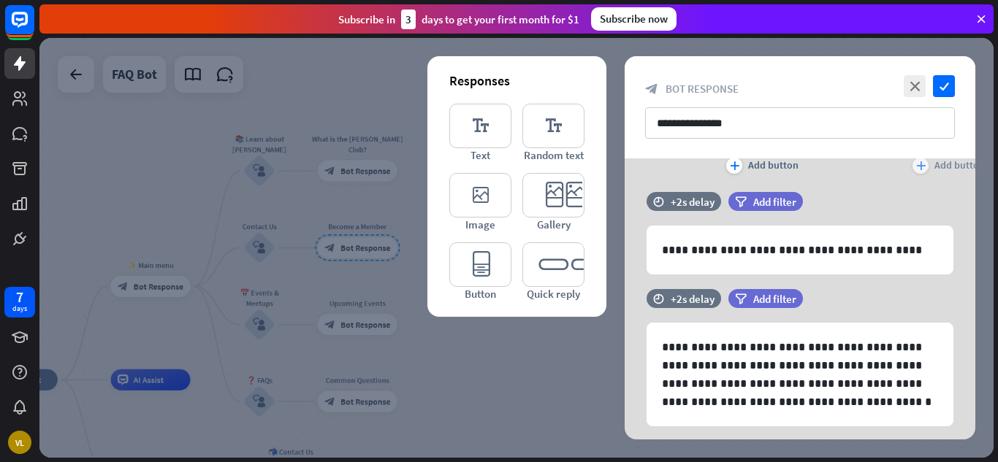
scroll to position [392, 0]
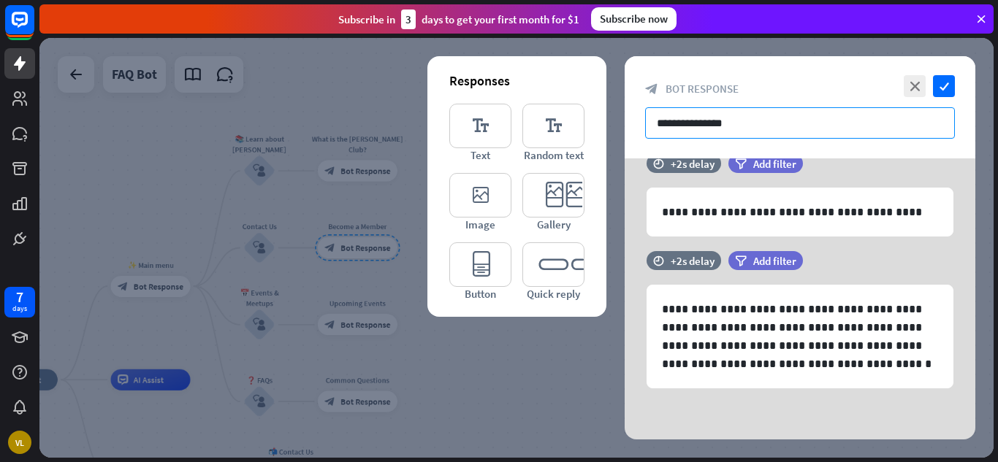
drag, startPoint x: 741, startPoint y: 121, endPoint x: 626, endPoint y: 123, distance: 115.4
click at [626, 123] on div "**********" at bounding box center [800, 107] width 351 height 102
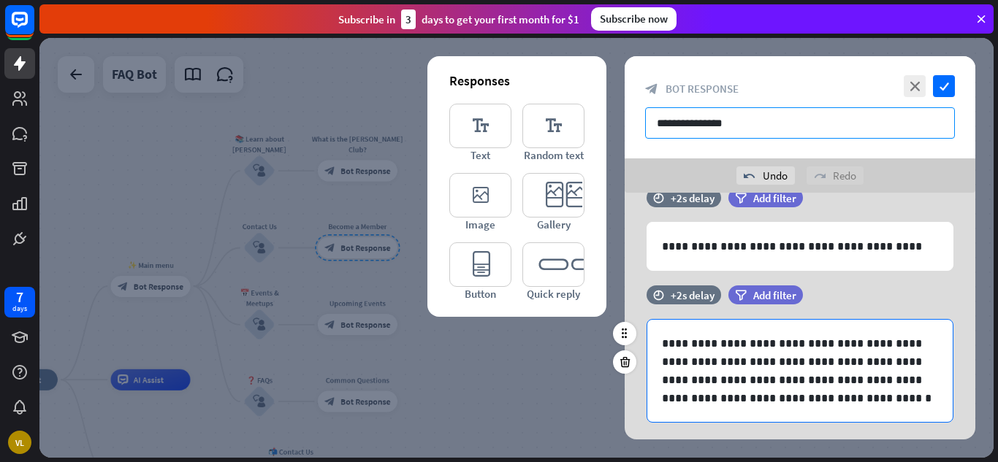
scroll to position [426, 0]
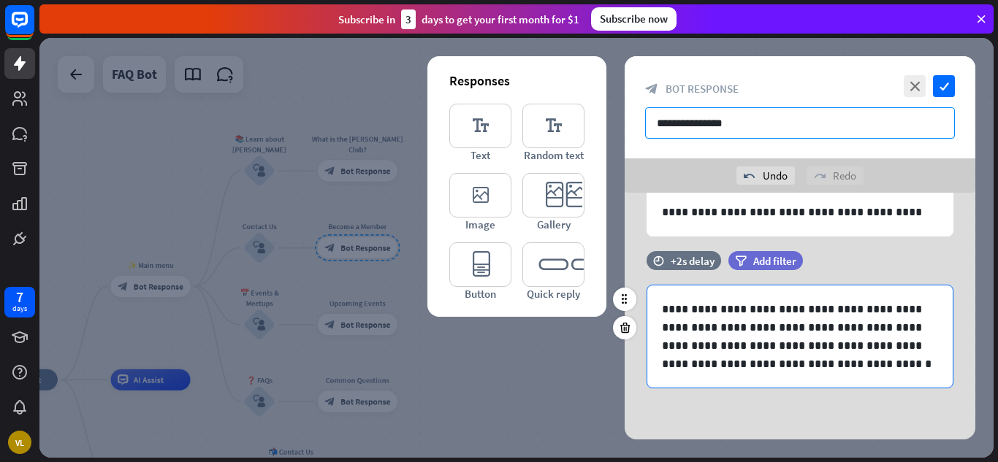
type input "**********"
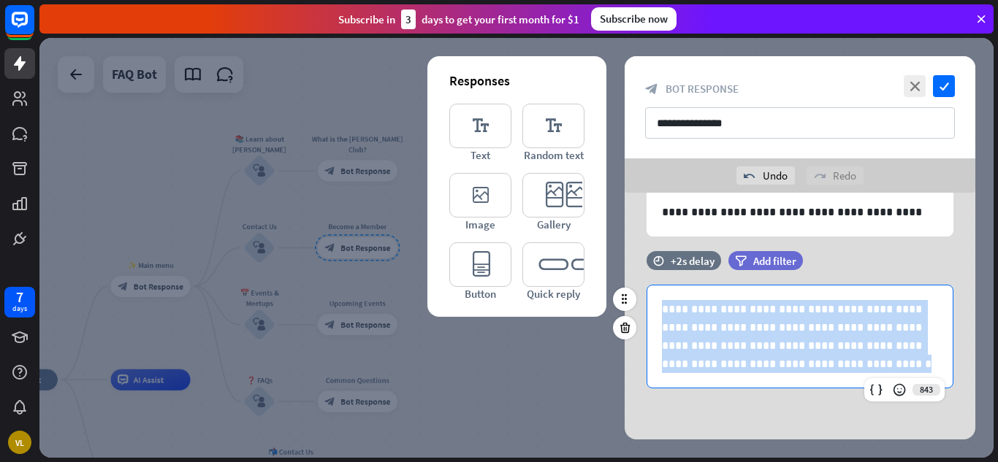
drag, startPoint x: 659, startPoint y: 309, endPoint x: 741, endPoint y: 383, distance: 110.7
click at [741, 383] on div "**********" at bounding box center [799, 337] width 305 height 102
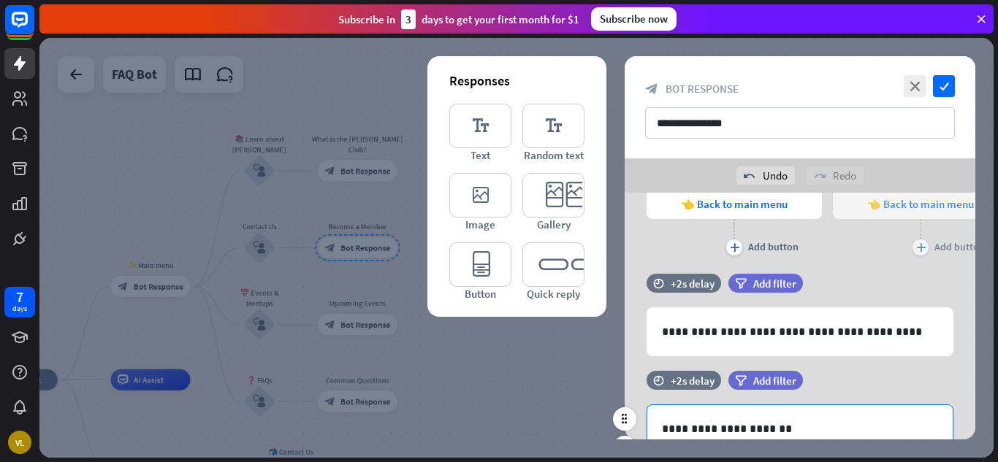
scroll to position [371, 0]
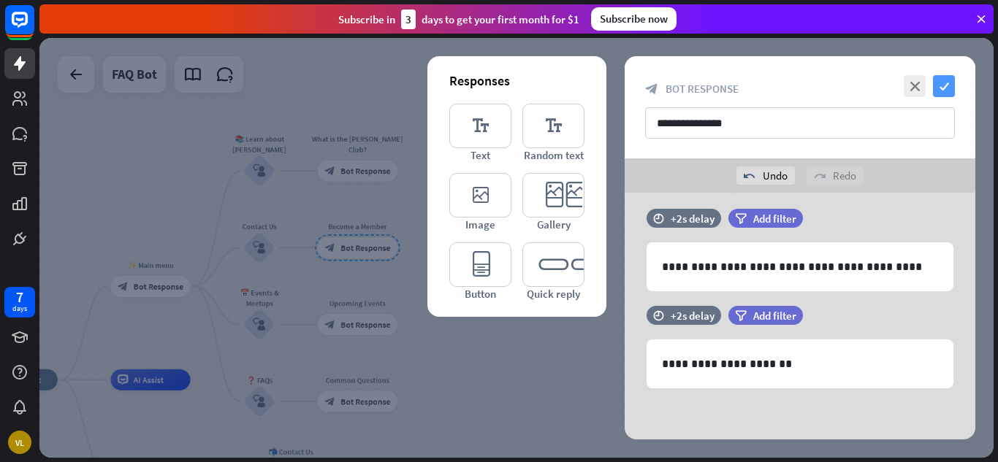
click at [941, 82] on icon "check" at bounding box center [944, 86] width 22 height 22
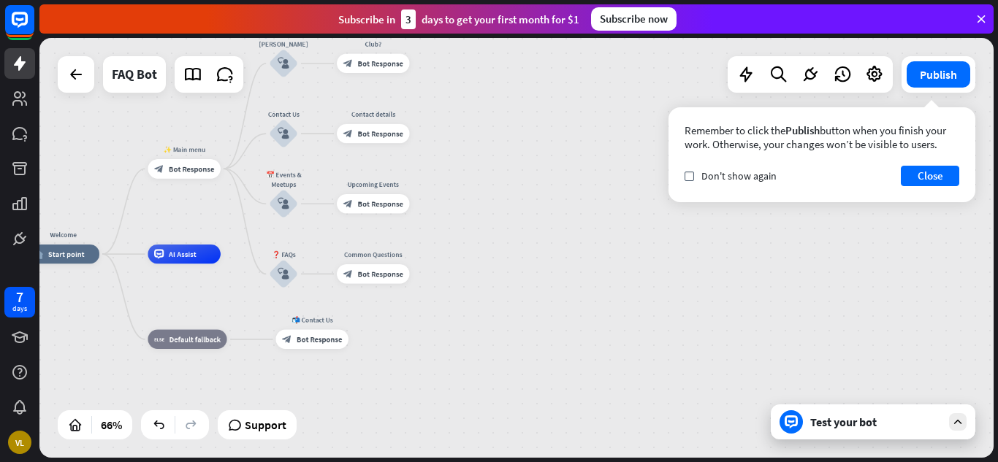
drag, startPoint x: 514, startPoint y: 310, endPoint x: 511, endPoint y: 190, distance: 120.6
click at [511, 190] on div "Welcome home_2 Start point ✨ Main menu block_bot_response Bot Response 📚 Learn …" at bounding box center [516, 248] width 954 height 420
click at [373, 207] on span "Bot Response" at bounding box center [380, 203] width 45 height 9
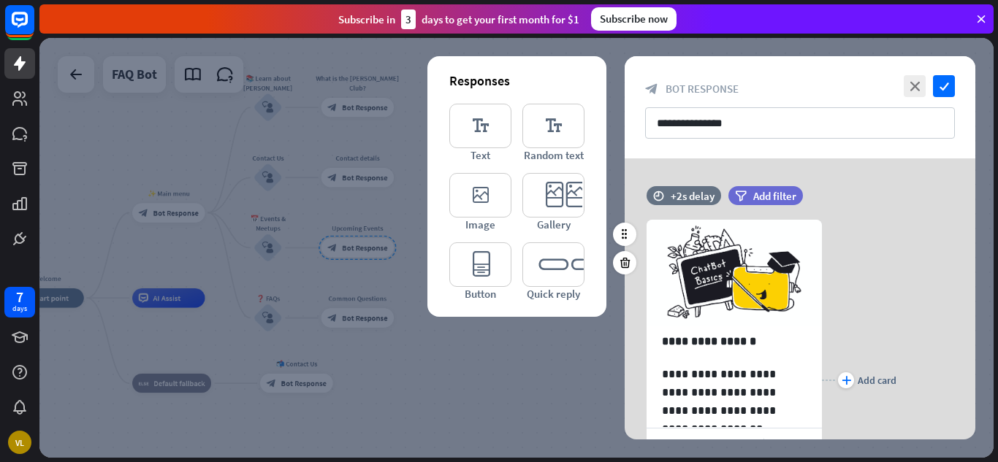
scroll to position [289, 0]
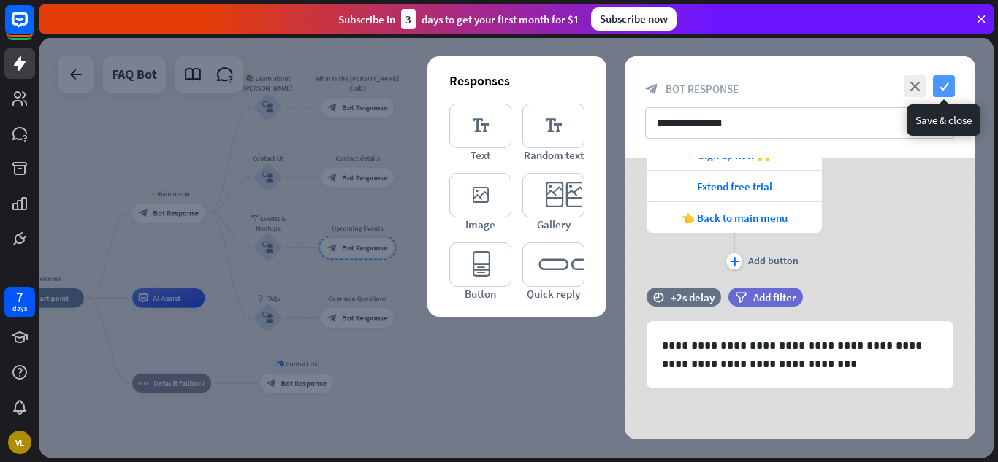
click at [947, 84] on icon "check" at bounding box center [944, 86] width 22 height 22
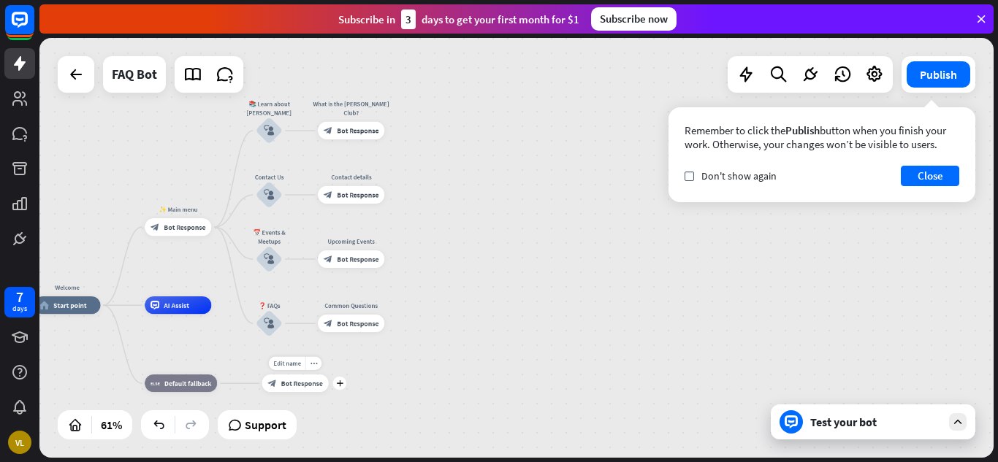
click at [291, 383] on span "Bot Response" at bounding box center [302, 383] width 42 height 9
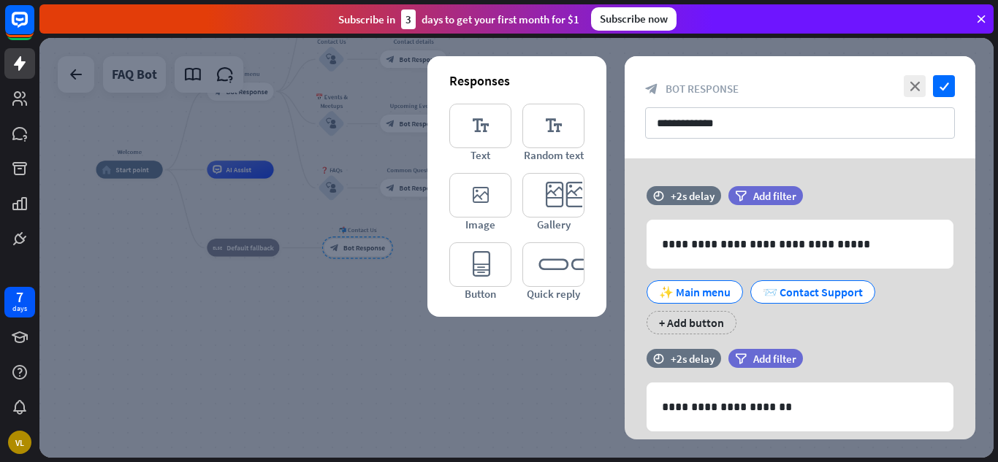
click at [931, 80] on div "close check" at bounding box center [927, 86] width 55 height 22
click at [945, 85] on icon "check" at bounding box center [944, 86] width 22 height 22
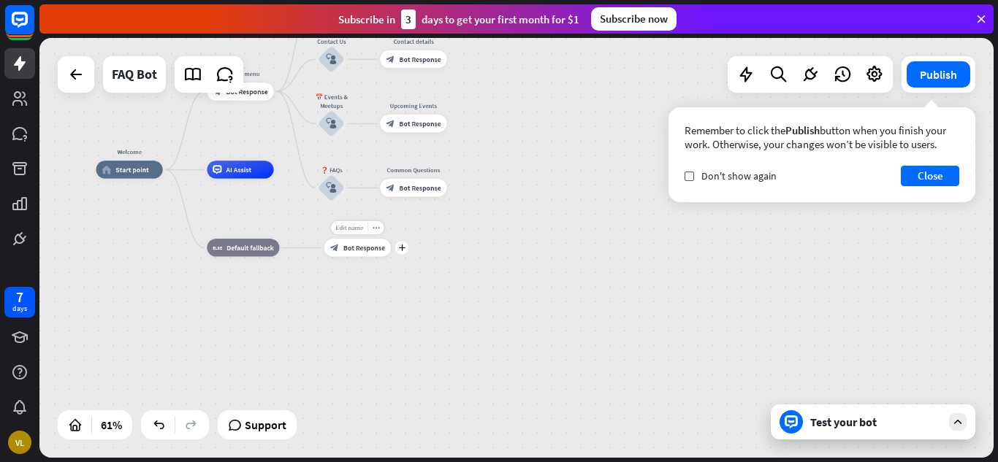
click at [362, 230] on span "Edit name" at bounding box center [349, 228] width 28 height 8
type input "**"
type input "*******"
click at [348, 253] on div "block_bot_response Bot Response" at bounding box center [357, 248] width 66 height 18
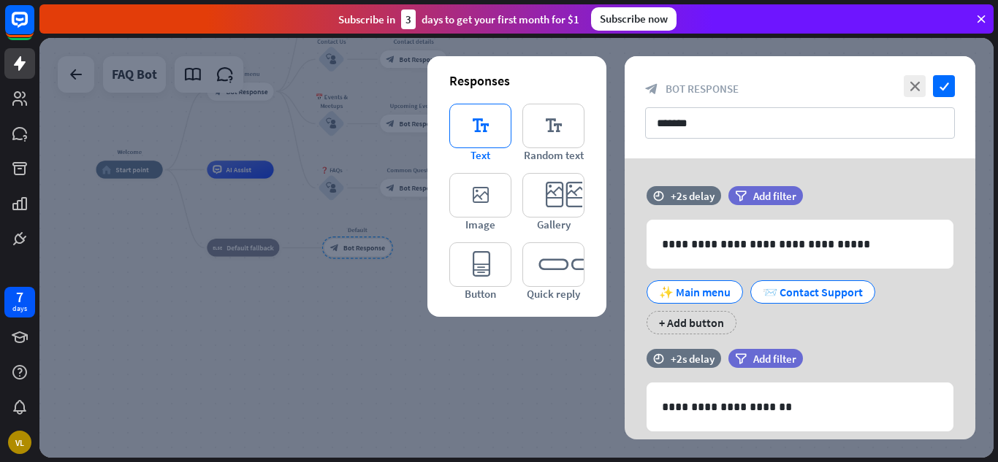
click at [493, 136] on icon "editor_text" at bounding box center [480, 126] width 62 height 45
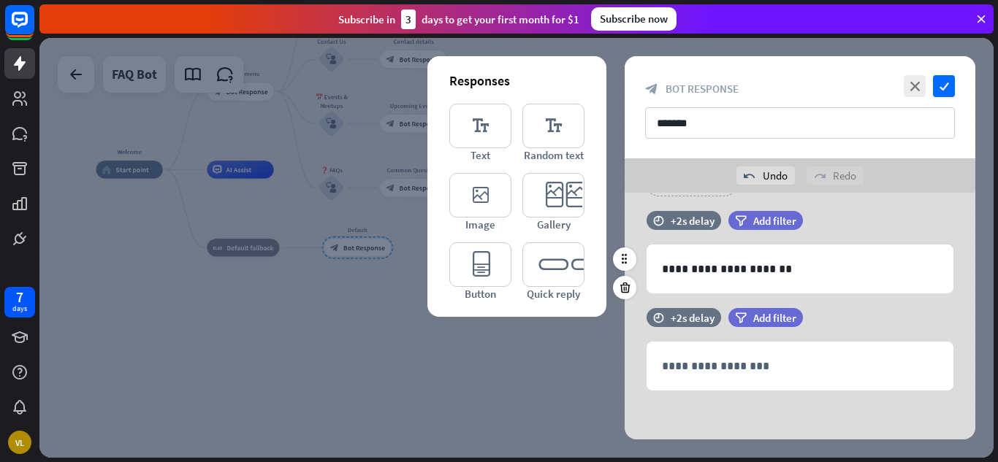
scroll to position [175, 0]
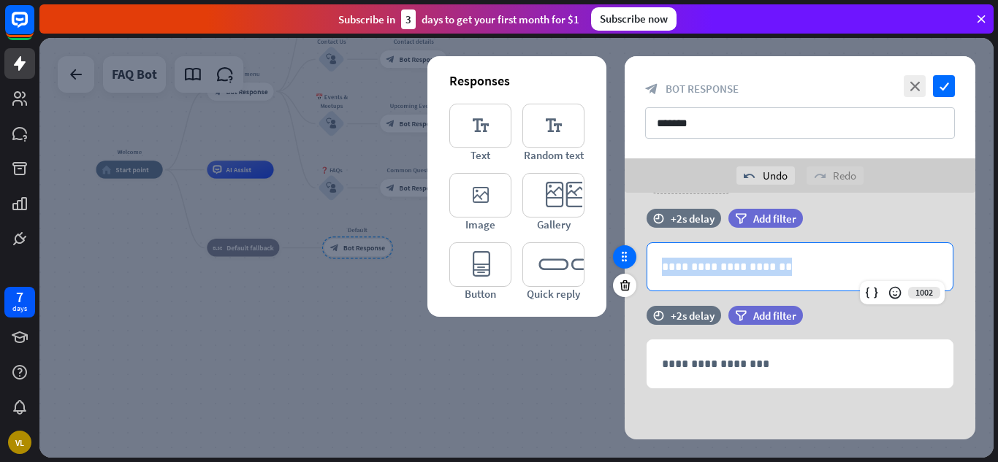
drag, startPoint x: 795, startPoint y: 255, endPoint x: 630, endPoint y: 255, distance: 165.1
click at [630, 255] on div "**********" at bounding box center [800, 257] width 351 height 97
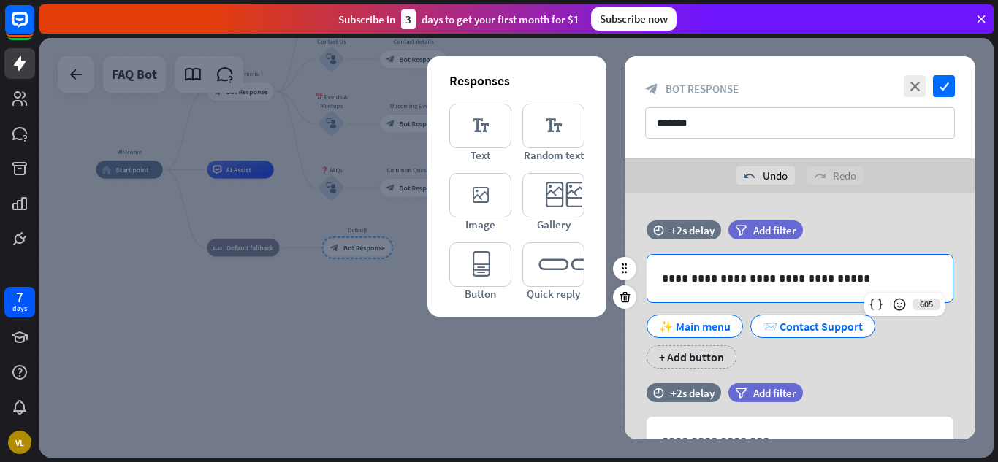
click at [904, 270] on p "**********" at bounding box center [800, 279] width 276 height 18
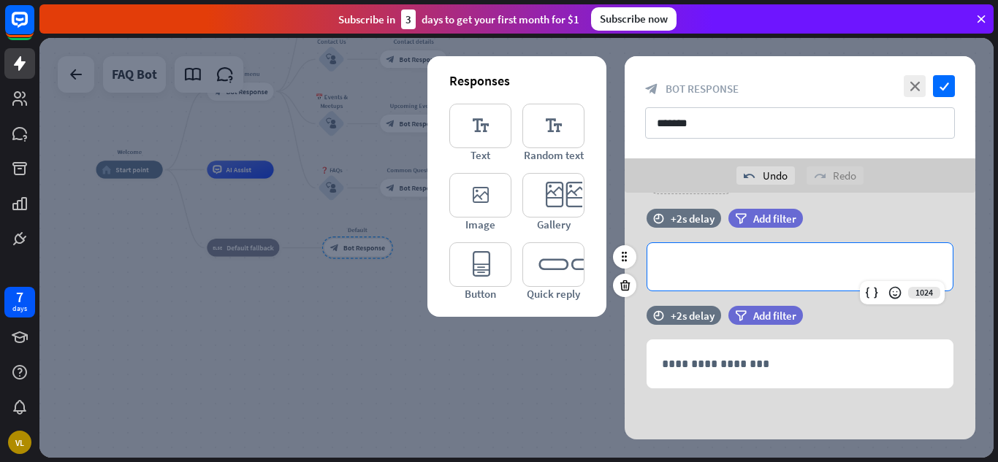
click at [857, 288] on div "**********" at bounding box center [799, 266] width 305 height 47
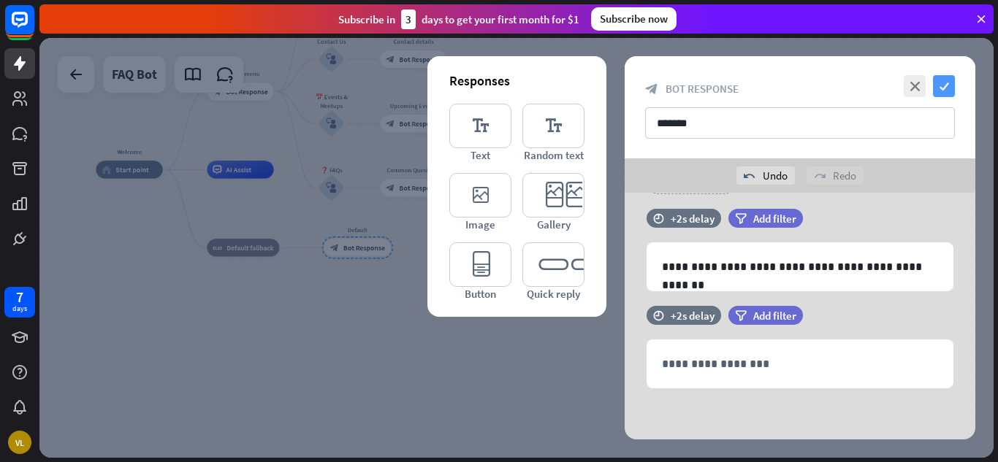
click at [950, 84] on icon "check" at bounding box center [944, 86] width 22 height 22
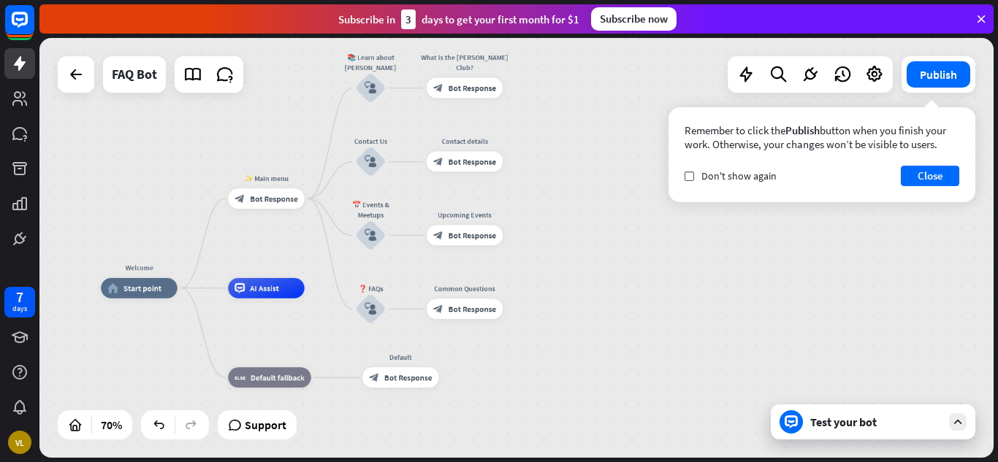
drag, startPoint x: 508, startPoint y: 194, endPoint x: 573, endPoint y: 316, distance: 138.2
click at [573, 316] on div "Welcome home_2 Start point ✨ Main menu block_bot_response Bot Response 📚 Learn …" at bounding box center [433, 435] width 664 height 292
click at [948, 77] on button "Publish" at bounding box center [939, 74] width 64 height 26
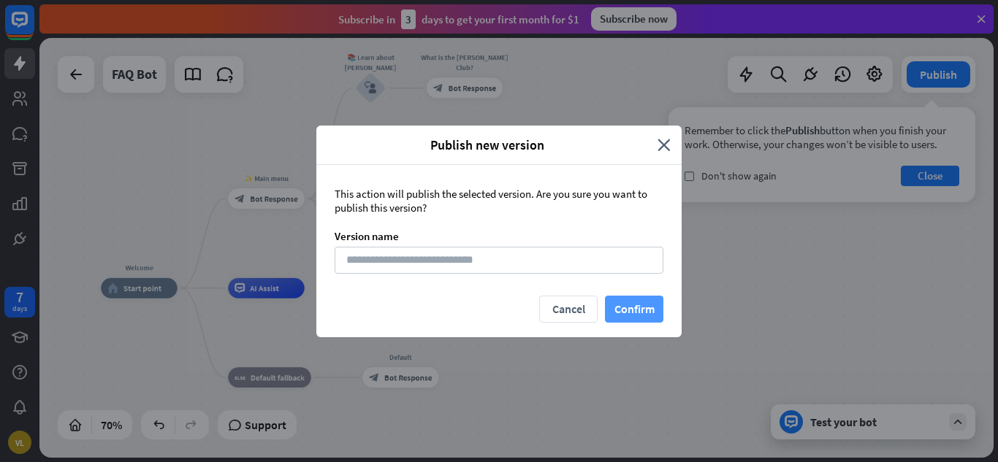
click at [633, 310] on button "Confirm" at bounding box center [634, 309] width 58 height 27
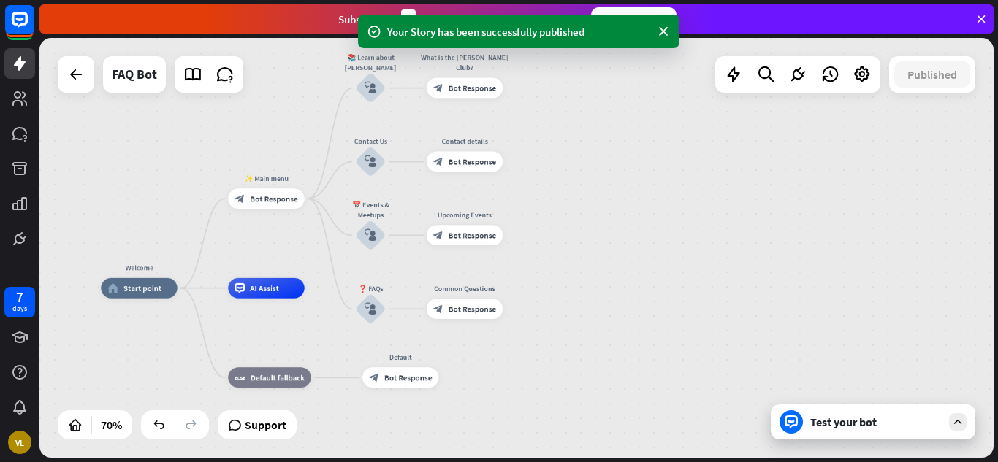
click at [849, 435] on div "Test your bot" at bounding box center [873, 422] width 205 height 35
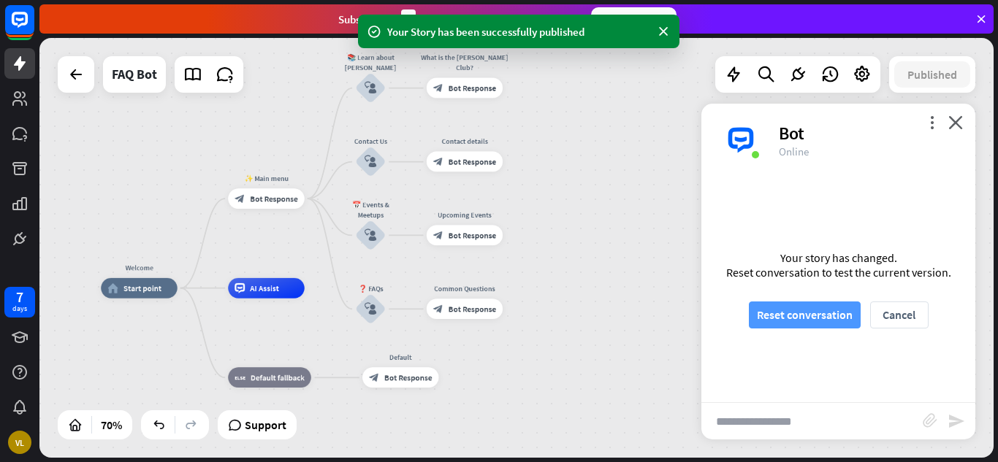
click at [824, 308] on button "Reset conversation" at bounding box center [805, 315] width 112 height 27
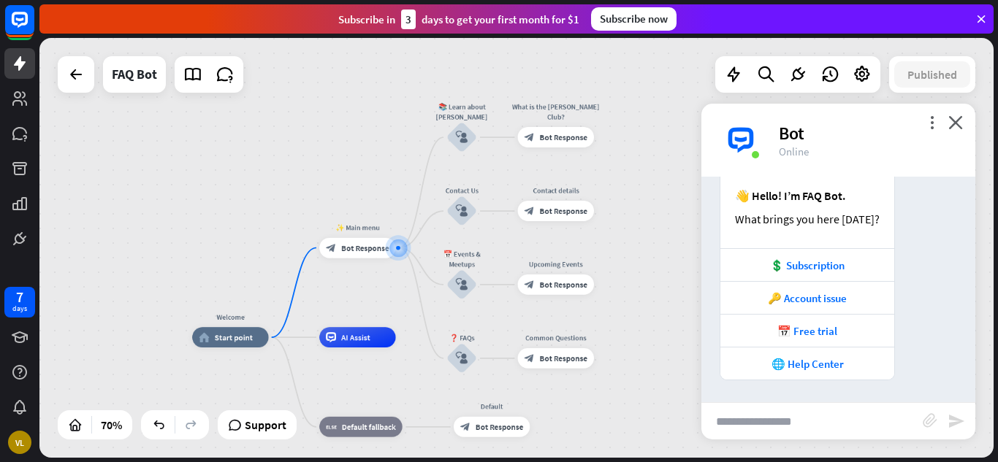
scroll to position [164, 0]
click at [863, 82] on icon at bounding box center [862, 74] width 19 height 19
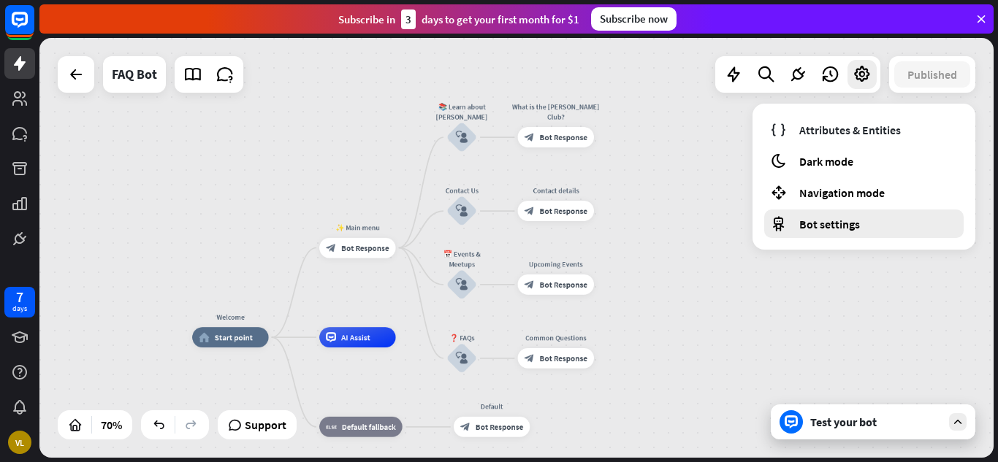
click at [837, 221] on span "Bot settings" at bounding box center [829, 224] width 61 height 15
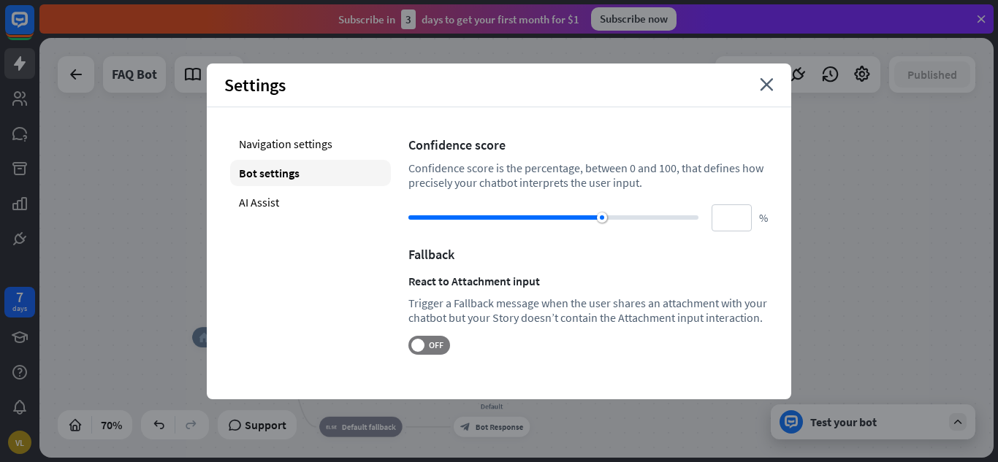
click at [756, 92] on div "Settings close" at bounding box center [499, 86] width 584 height 44
click at [766, 90] on icon "close" at bounding box center [767, 84] width 14 height 13
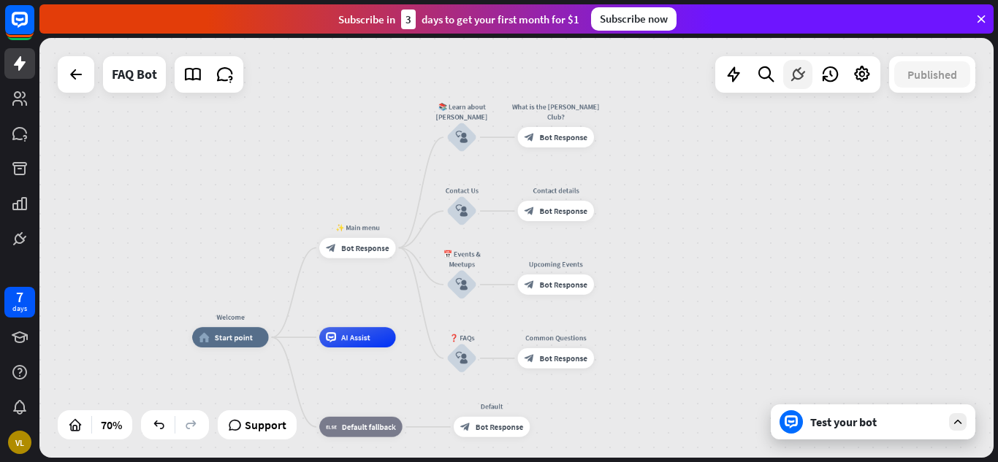
click at [796, 83] on icon at bounding box center [797, 74] width 19 height 19
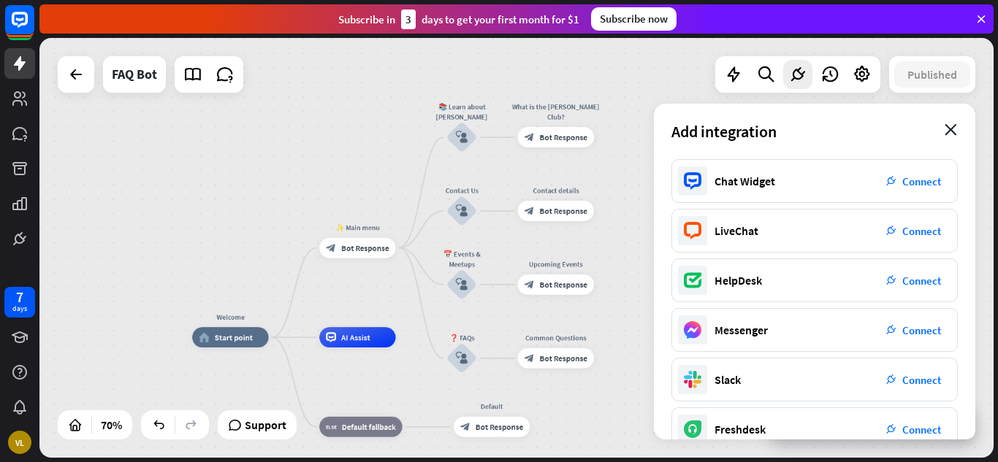
click at [952, 128] on icon "close" at bounding box center [951, 130] width 12 height 12
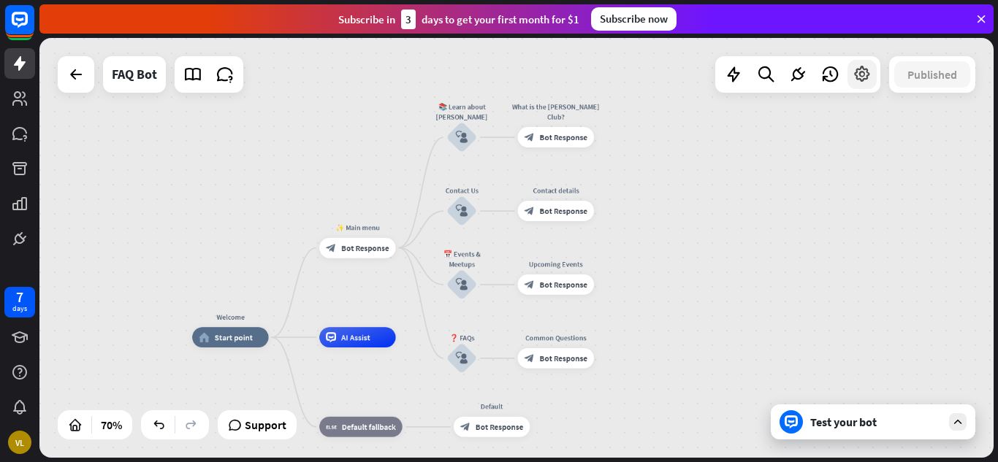
click at [863, 74] on icon at bounding box center [862, 74] width 19 height 19
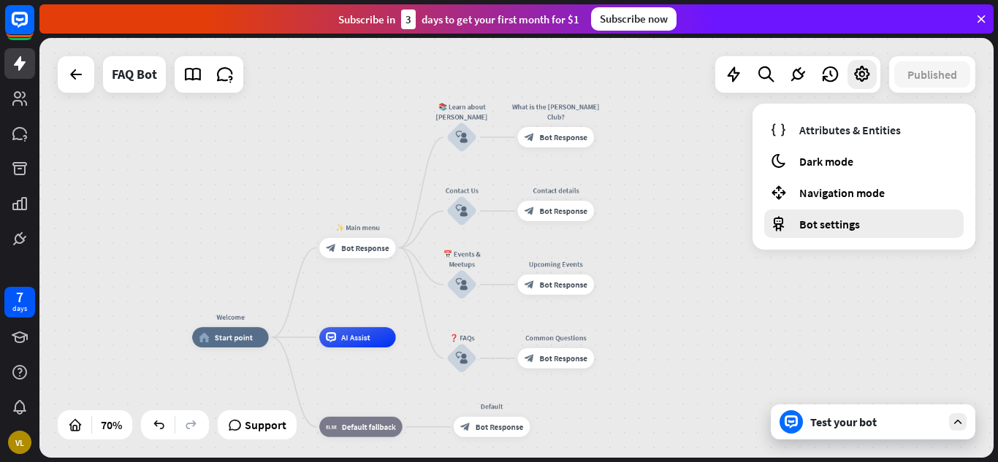
click at [817, 233] on div "Bot settings" at bounding box center [863, 224] width 199 height 28
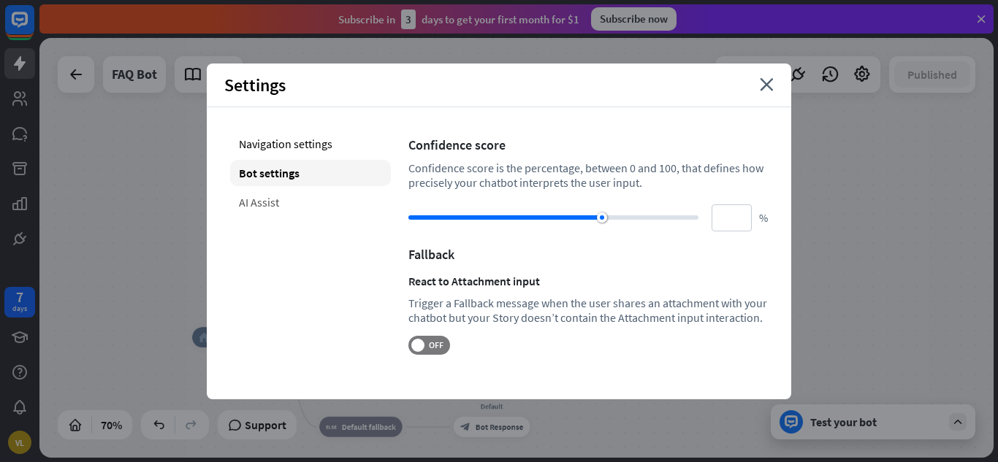
click at [286, 203] on div "AI Assist" at bounding box center [310, 202] width 161 height 26
type input "**"
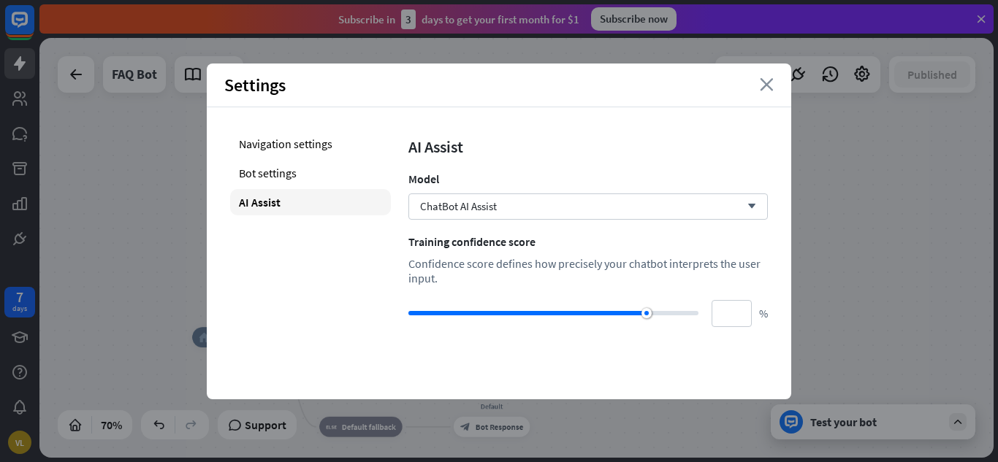
click at [768, 83] on icon "close" at bounding box center [767, 84] width 14 height 13
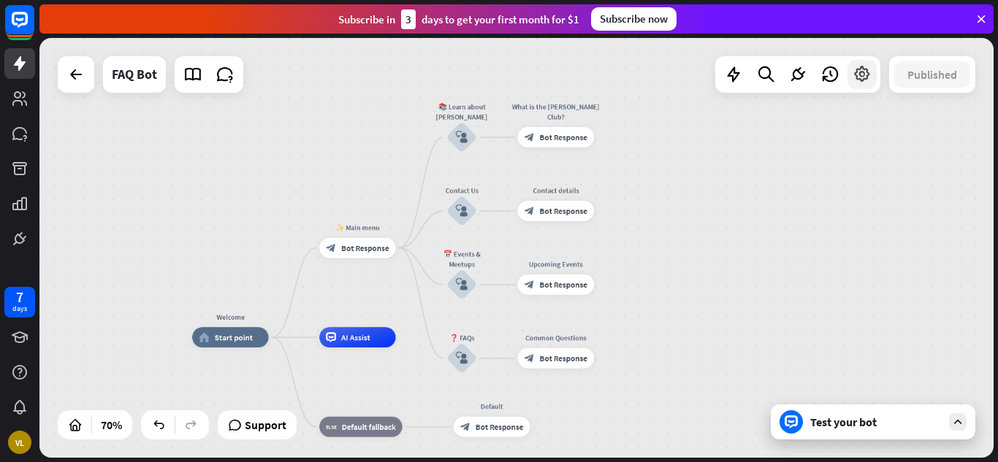
click at [860, 80] on icon at bounding box center [862, 74] width 19 height 19
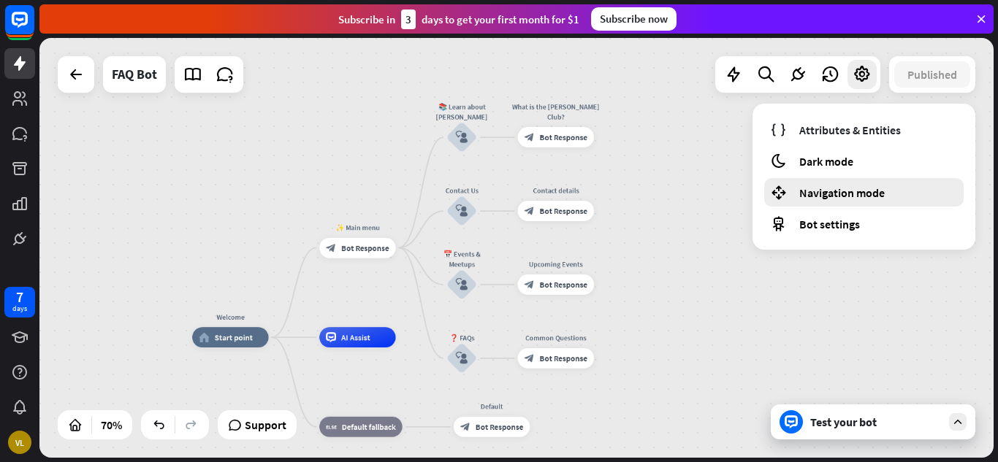
click at [847, 198] on span "Navigation mode" at bounding box center [841, 193] width 85 height 15
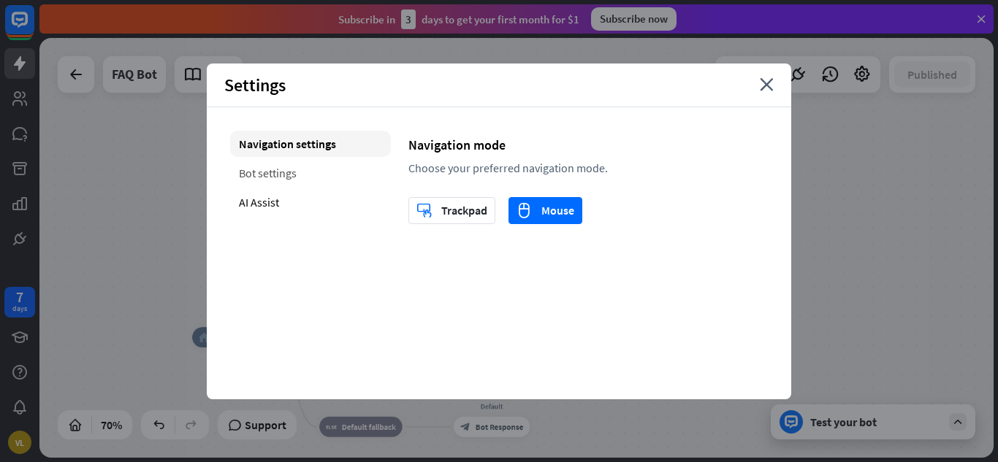
click at [259, 171] on div "Bot settings" at bounding box center [310, 173] width 161 height 26
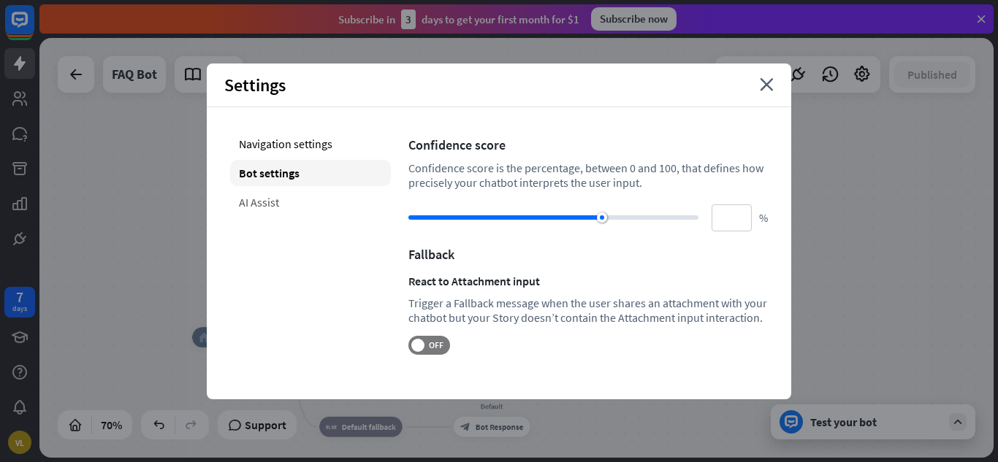
click at [260, 204] on div "AI Assist" at bounding box center [310, 202] width 161 height 26
type input "**"
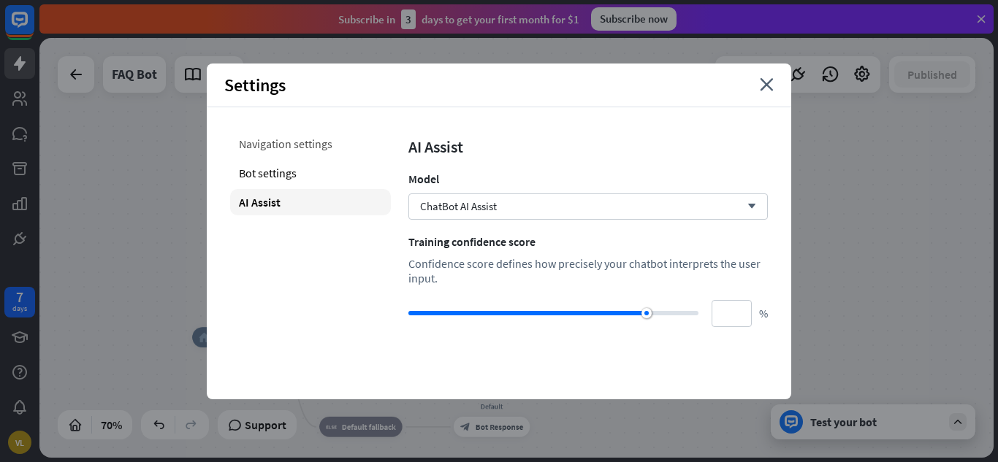
click at [289, 140] on div "Navigation settings" at bounding box center [310, 144] width 161 height 26
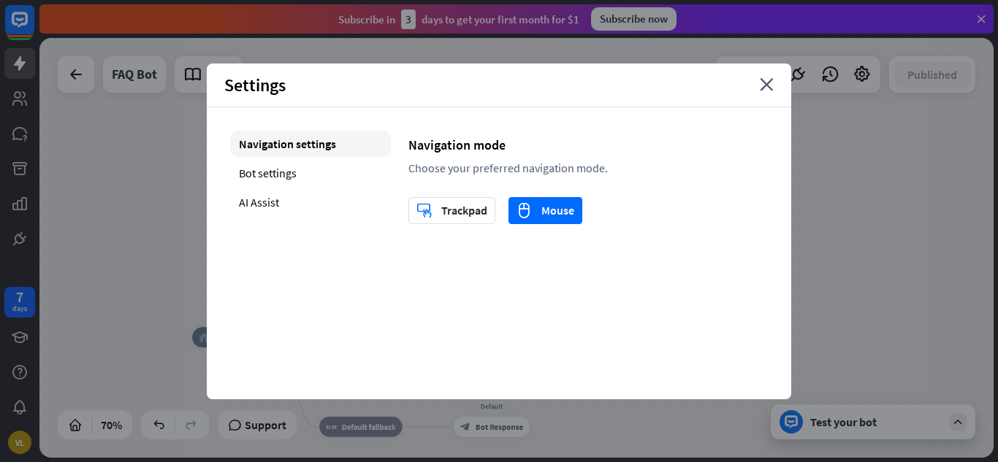
click at [759, 86] on div "Settings close" at bounding box center [499, 86] width 584 height 44
click at [769, 84] on icon "close" at bounding box center [767, 84] width 14 height 13
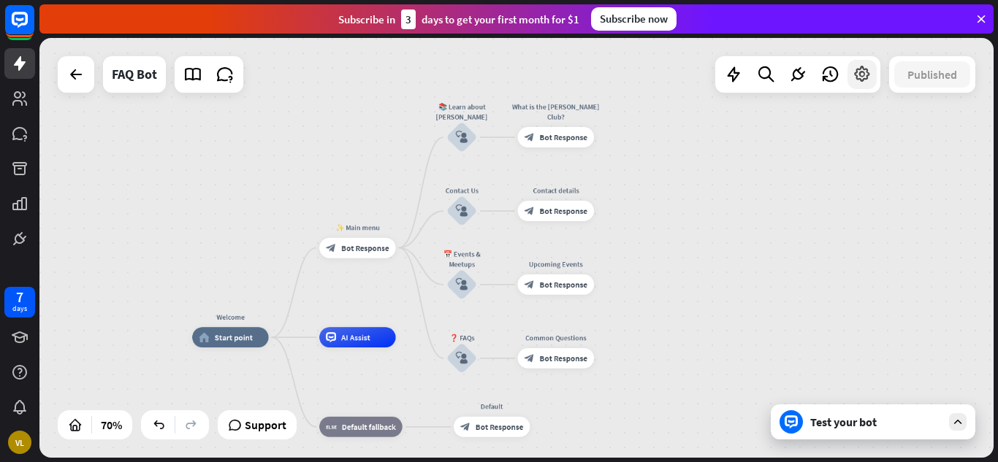
click at [858, 71] on icon at bounding box center [862, 74] width 19 height 19
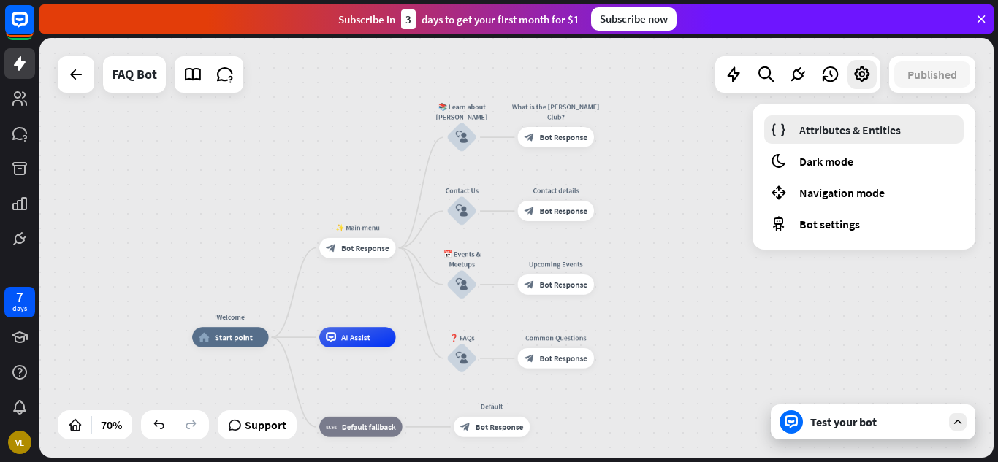
click at [862, 130] on span "Attributes & Entities" at bounding box center [850, 130] width 102 height 15
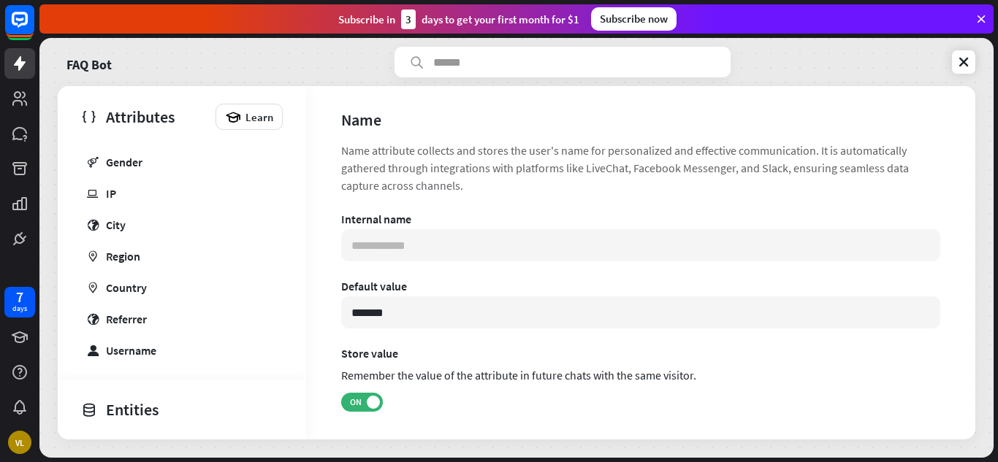
scroll to position [370, 0]
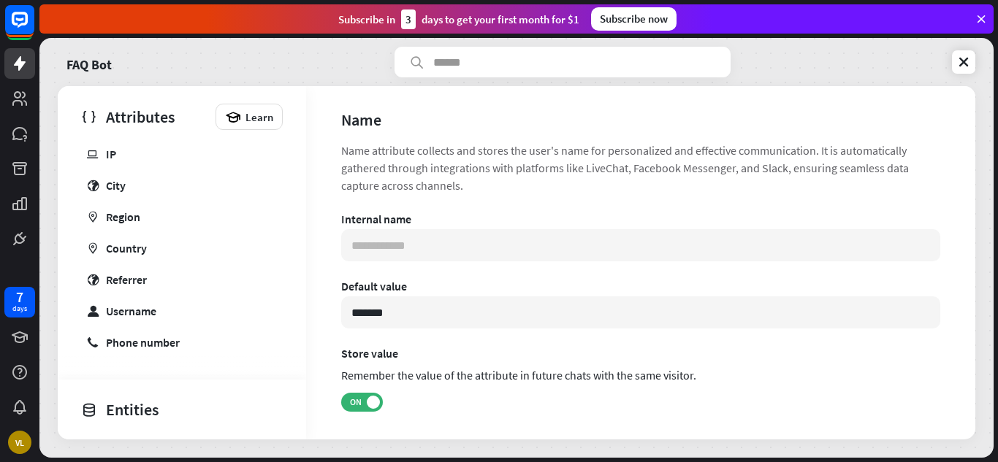
click at [131, 408] on div "Entities" at bounding box center [178, 409] width 194 height 25
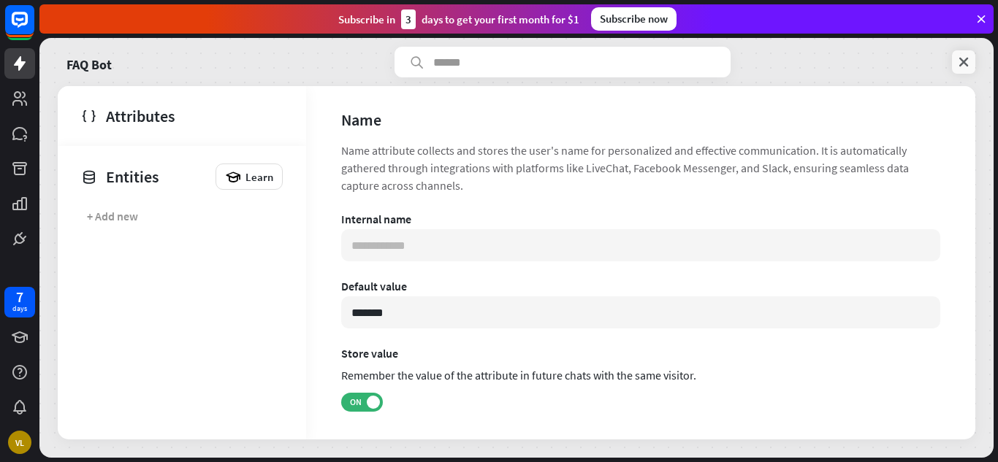
click at [960, 62] on icon at bounding box center [963, 62] width 15 height 15
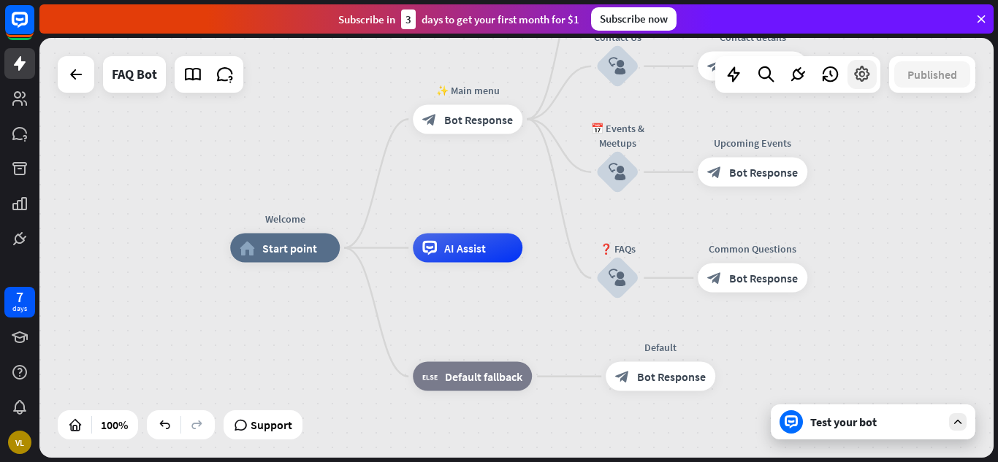
click at [859, 75] on icon at bounding box center [862, 74] width 19 height 19
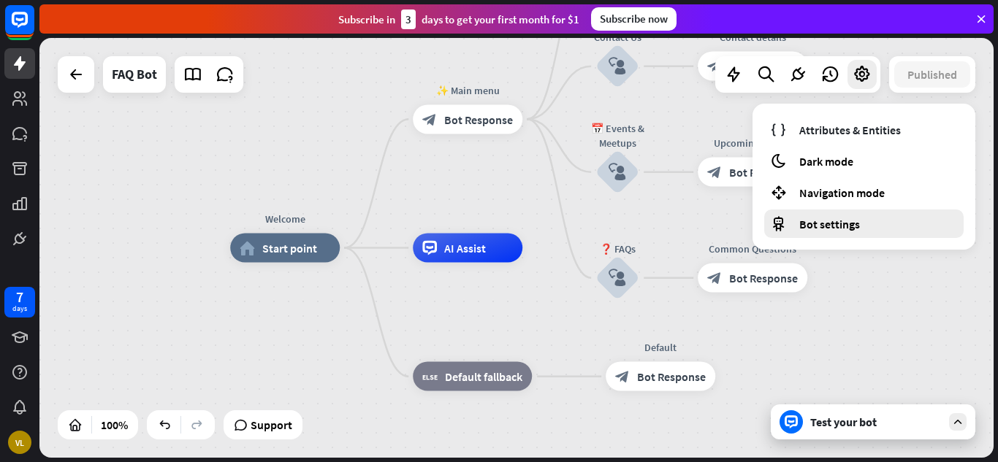
click at [831, 217] on span "Bot settings" at bounding box center [829, 224] width 61 height 15
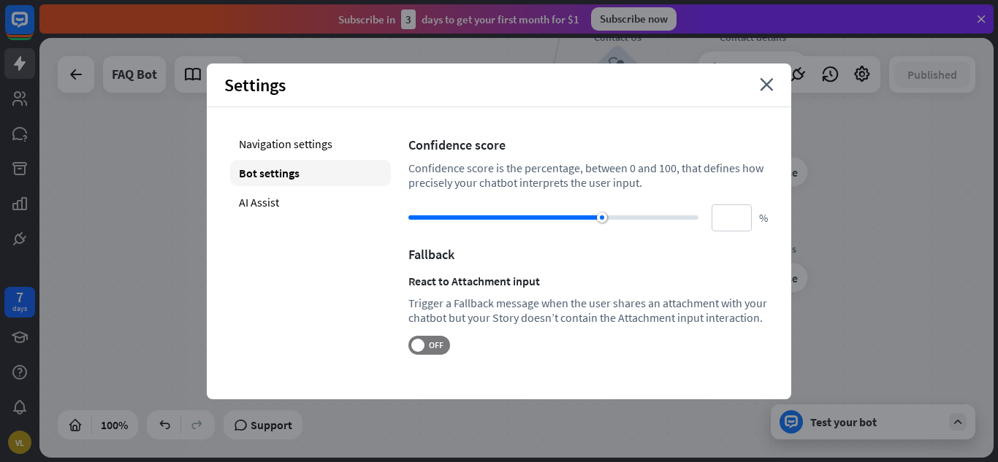
click at [831, 216] on div "Welcome home_2 Start point ✨ Main menu block_bot_response Bot Response 📚 Learn …" at bounding box center [516, 248] width 954 height 420
click at [767, 88] on icon "close" at bounding box center [767, 84] width 14 height 13
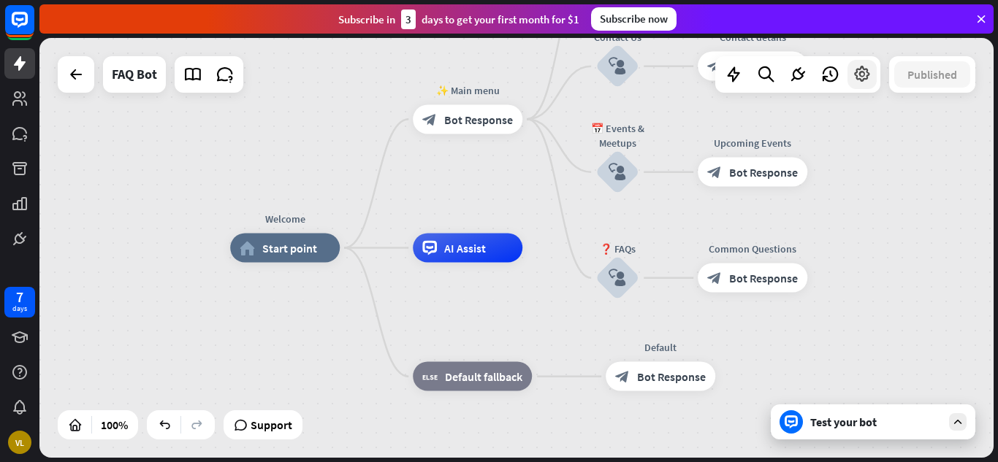
click at [850, 81] on div at bounding box center [861, 74] width 29 height 29
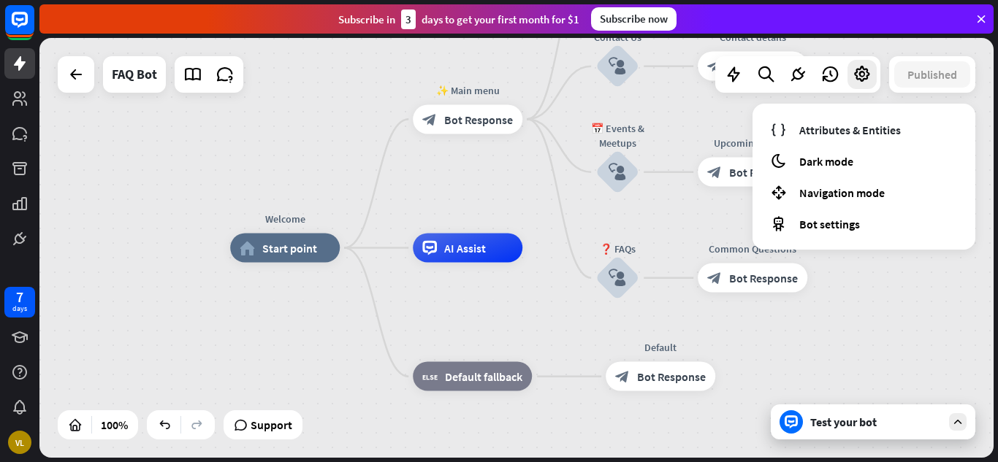
click at [733, 112] on div "Welcome home_2 Start point ✨ Main menu block_bot_response Bot Response 📚 Learn …" at bounding box center [516, 248] width 954 height 420
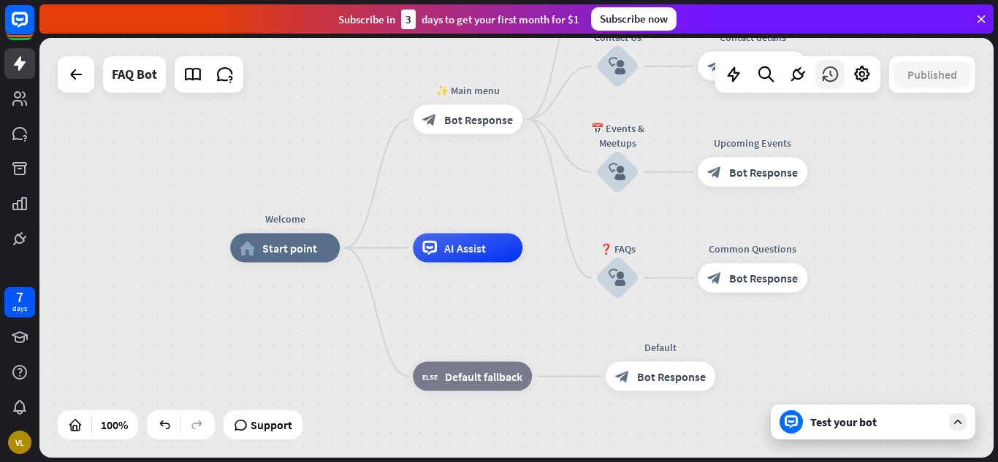
click at [828, 71] on icon at bounding box center [829, 74] width 19 height 19
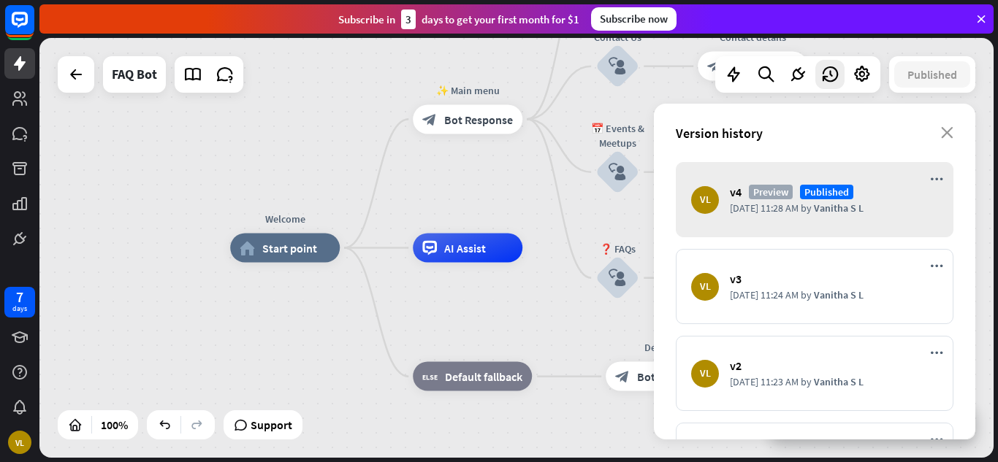
click at [949, 125] on div "Version history close" at bounding box center [814, 133] width 321 height 58
click at [947, 131] on icon "close" at bounding box center [947, 133] width 12 height 12
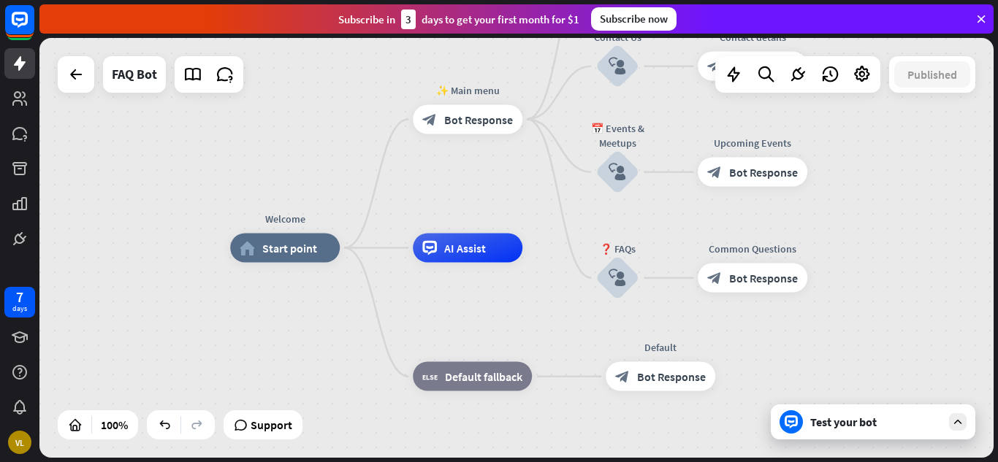
click at [956, 422] on icon at bounding box center [957, 422] width 13 height 13
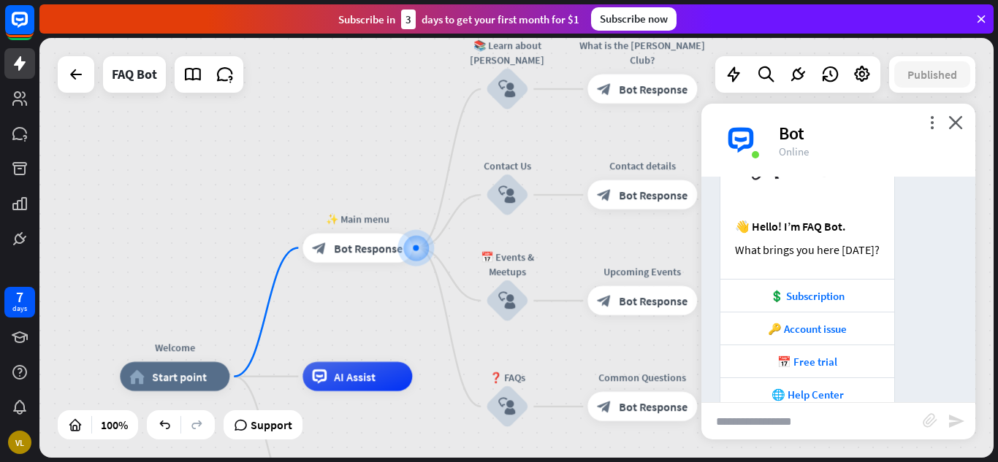
scroll to position [164, 0]
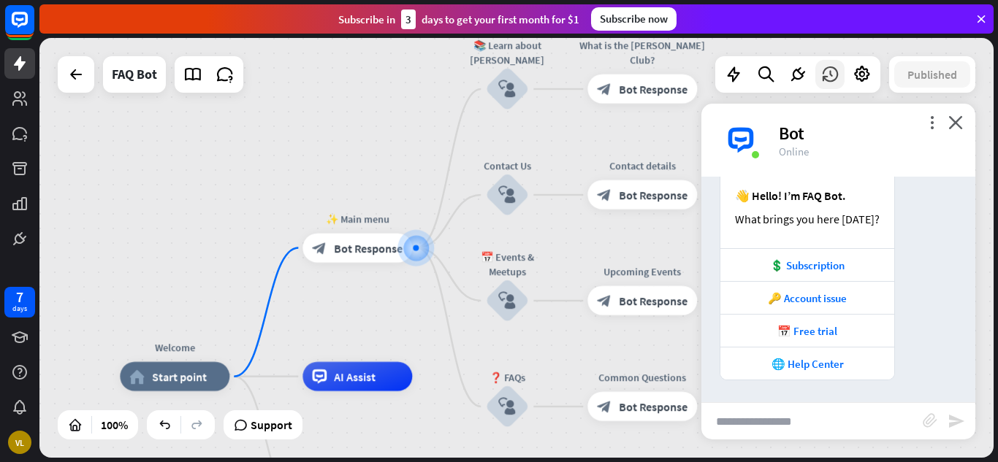
click at [829, 77] on icon at bounding box center [829, 74] width 19 height 19
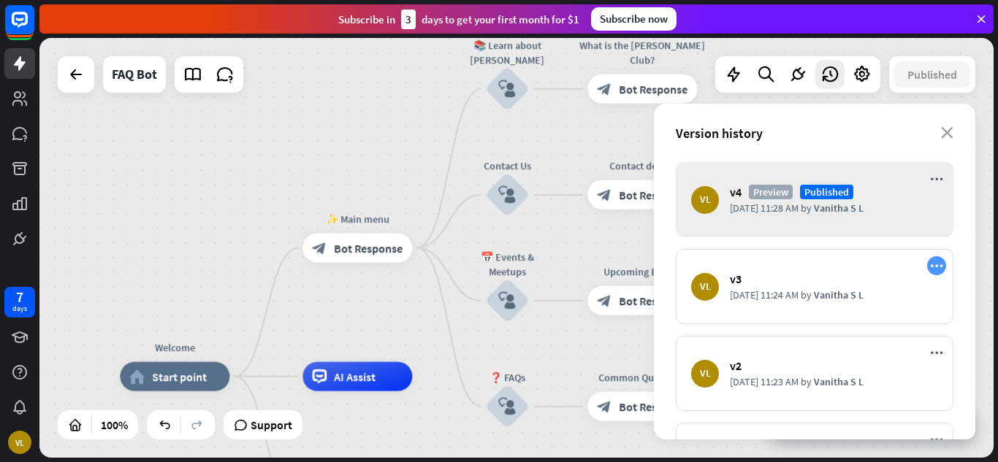
click at [930, 266] on icon "more_horiz" at bounding box center [936, 266] width 13 height 12
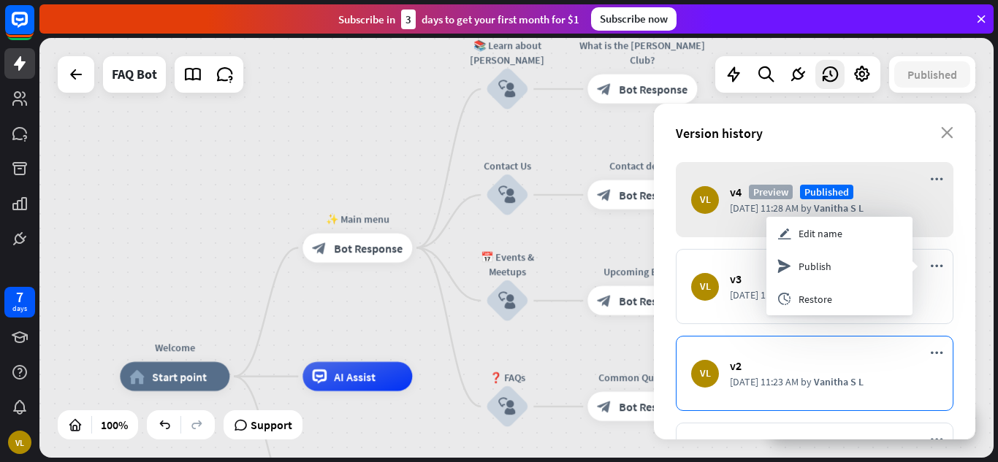
click at [801, 385] on span "by" at bounding box center [806, 381] width 11 height 13
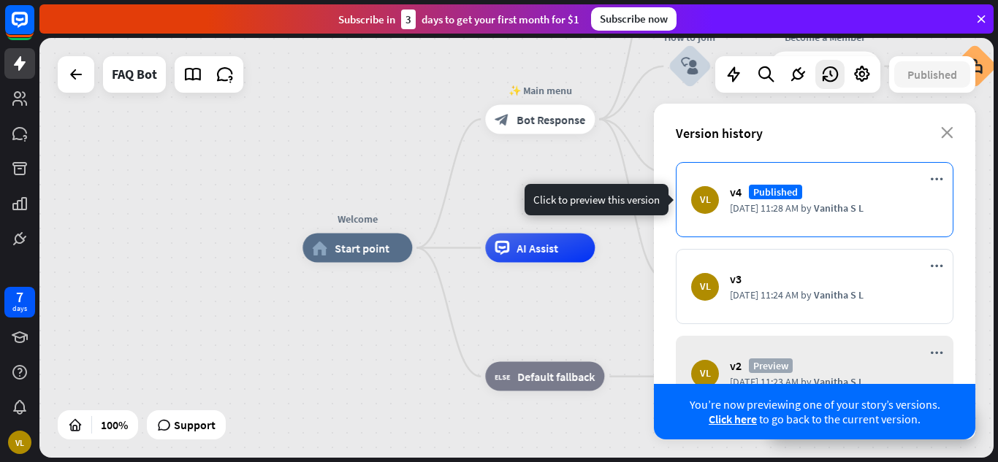
click at [851, 232] on div "VL v4 Published [DATE] 11:28 AM by [PERSON_NAME]" at bounding box center [815, 199] width 278 height 75
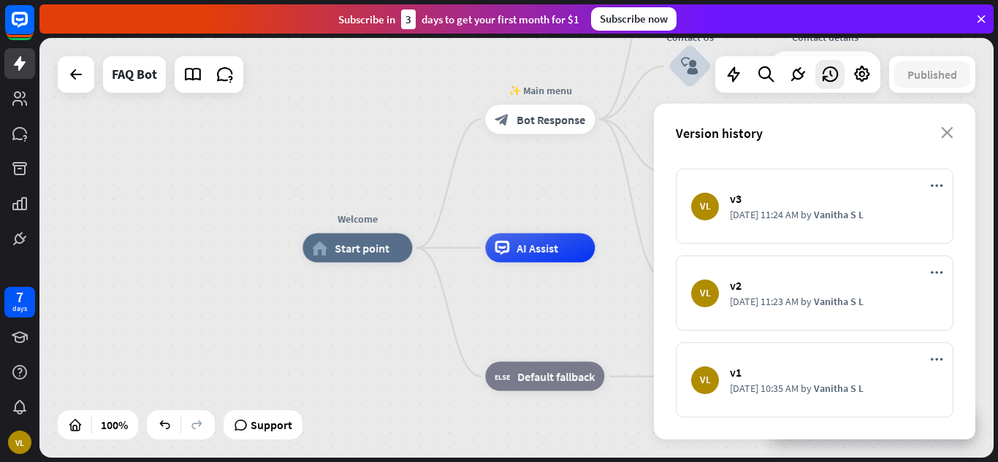
scroll to position [80, 0]
drag, startPoint x: 912, startPoint y: 224, endPoint x: 598, endPoint y: 170, distance: 317.9
click at [598, 170] on div "Welcome home_2 Start point ✨ Main menu block_bot_response Bot Response 📚 Learn …" at bounding box center [516, 248] width 954 height 420
click at [949, 130] on icon "close" at bounding box center [947, 133] width 12 height 12
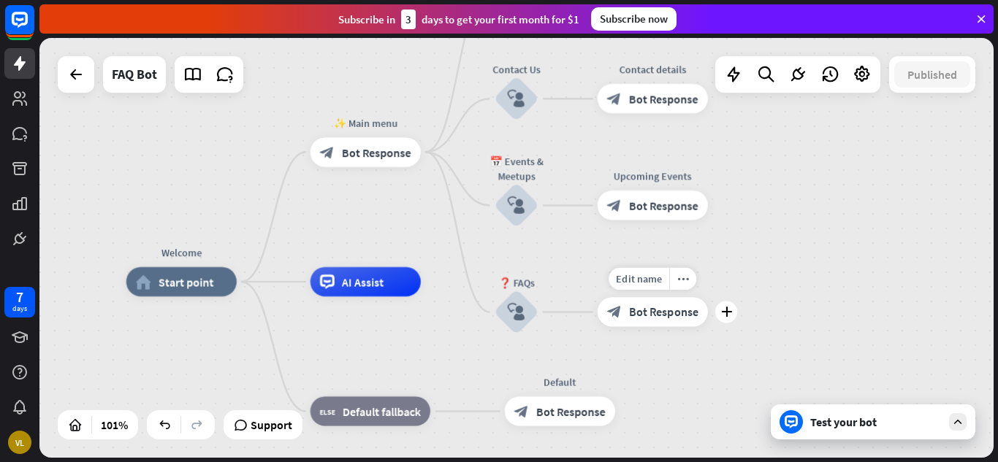
drag, startPoint x: 870, startPoint y: 310, endPoint x: 701, endPoint y: 348, distance: 173.7
click at [701, 327] on div "Edit name more_horiz plus Common Questions block_bot_response Bot Response" at bounding box center [653, 311] width 110 height 29
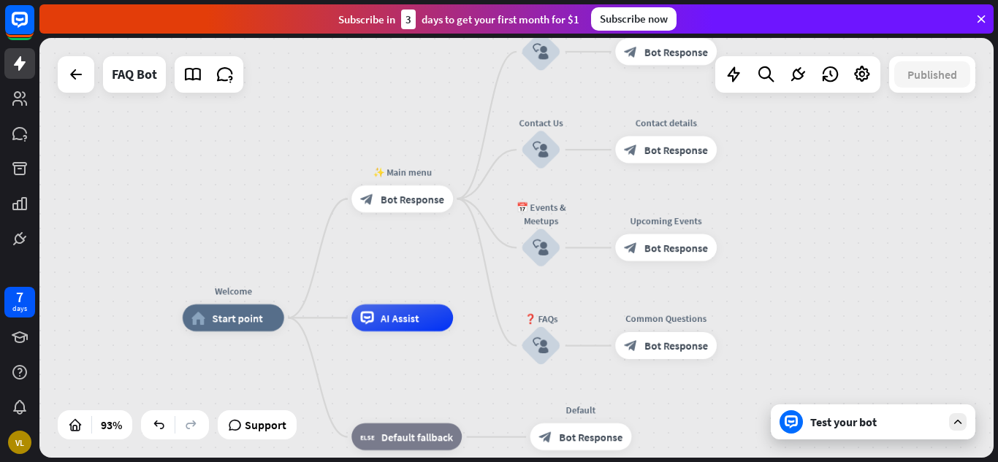
drag, startPoint x: 773, startPoint y: 286, endPoint x: 782, endPoint y: 317, distance: 32.1
click at [782, 317] on div "Welcome home_2 Start point ✨ Main menu block_bot_response Bot Response 📚 Learn …" at bounding box center [516, 248] width 954 height 420
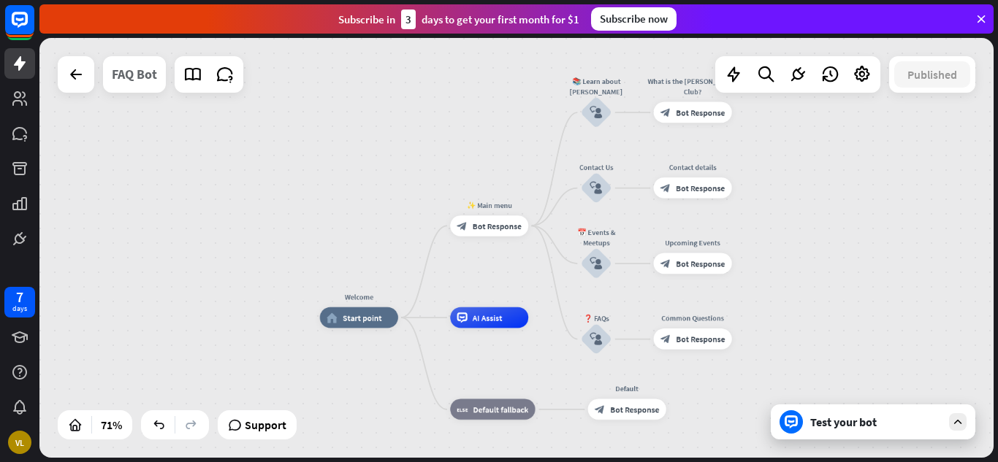
click at [148, 84] on div "FAQ Bot" at bounding box center [134, 74] width 45 height 37
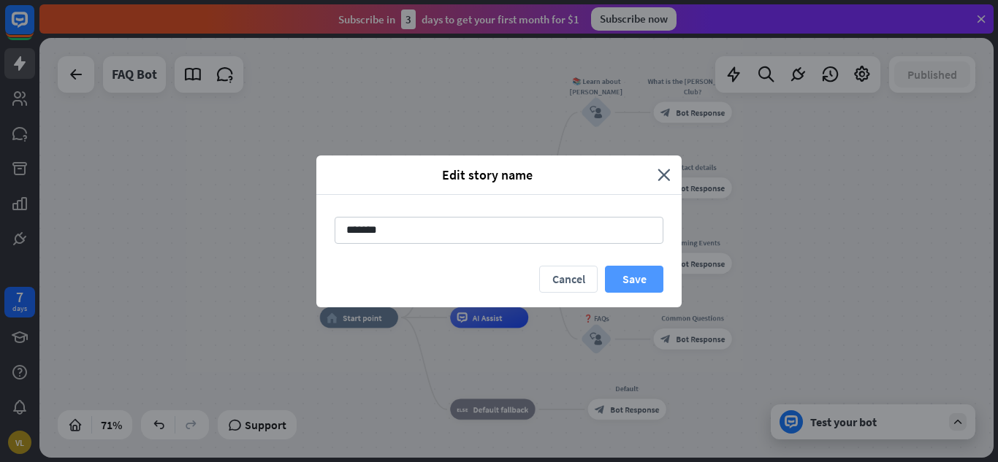
click at [633, 270] on button "Save" at bounding box center [634, 279] width 58 height 27
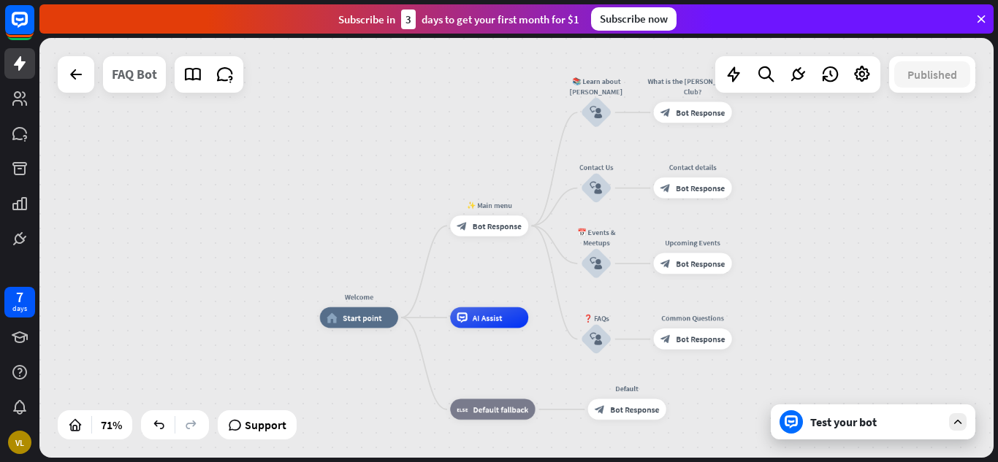
click at [154, 76] on div "FAQ Bot" at bounding box center [134, 74] width 45 height 37
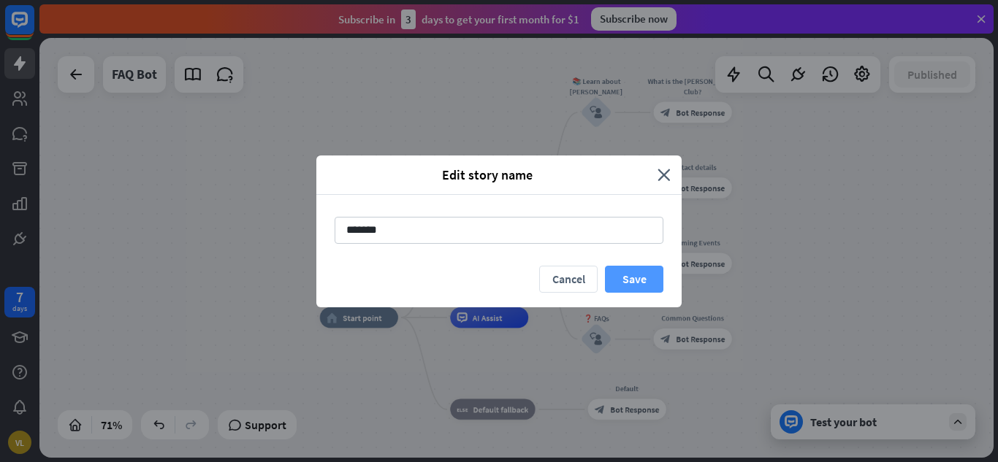
click at [624, 281] on button "Save" at bounding box center [634, 279] width 58 height 27
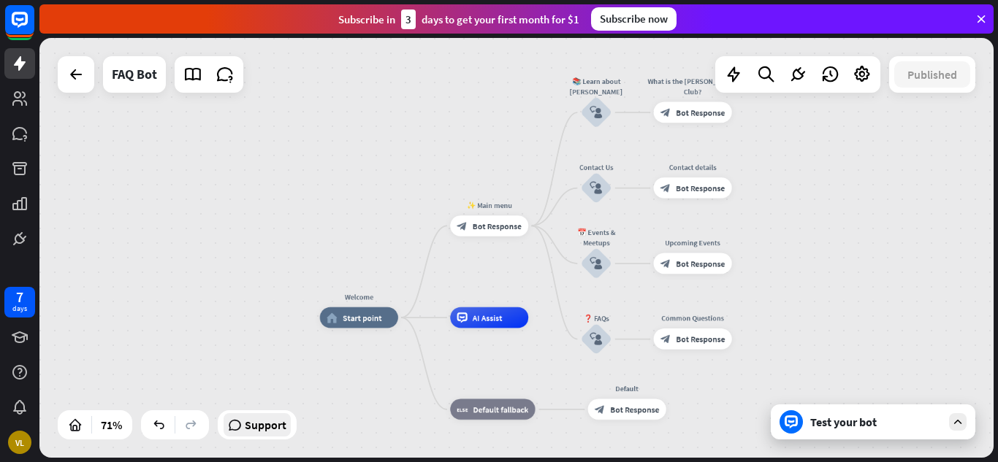
click at [272, 435] on span "Support" at bounding box center [266, 424] width 42 height 23
click at [533, 125] on div "Welcome home_2 Start point ✨ Main menu block_bot_response Bot Response 📚 Learn …" at bounding box center [516, 248] width 954 height 420
click at [504, 232] on div "block_bot_response Bot Response" at bounding box center [489, 226] width 78 height 21
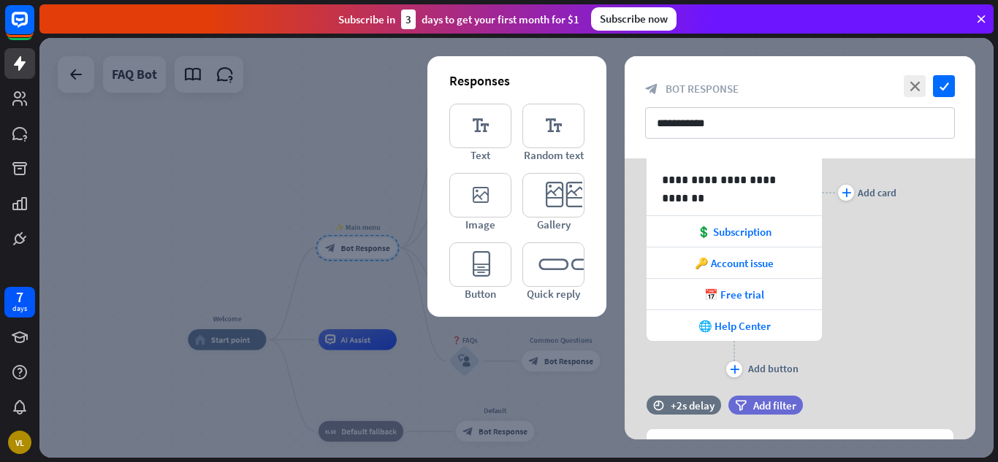
scroll to position [196, 0]
click at [779, 229] on div "💲 Subscription" at bounding box center [734, 230] width 175 height 31
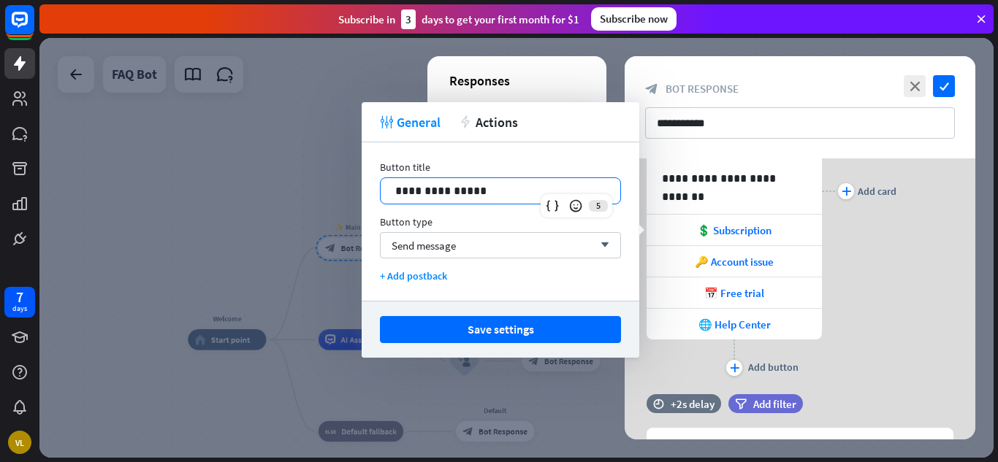
click at [521, 196] on p "**********" at bounding box center [500, 191] width 210 height 18
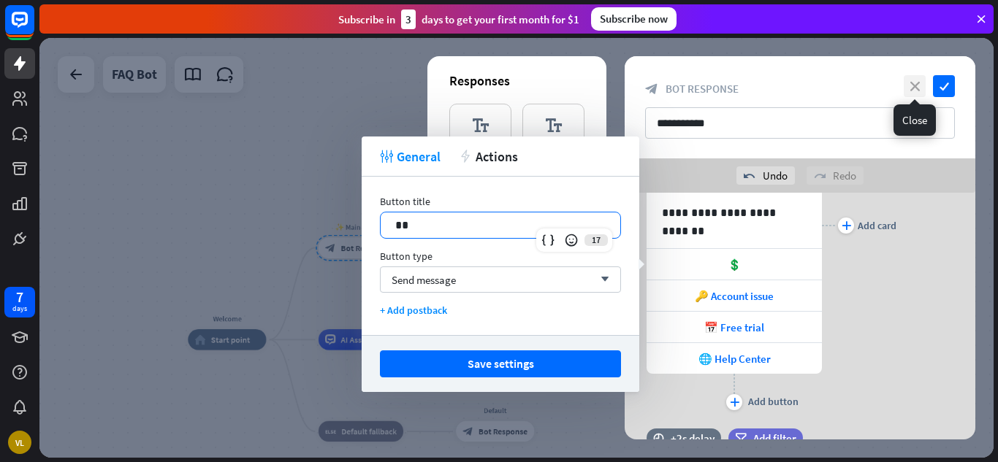
click at [912, 92] on icon "close" at bounding box center [915, 86] width 22 height 22
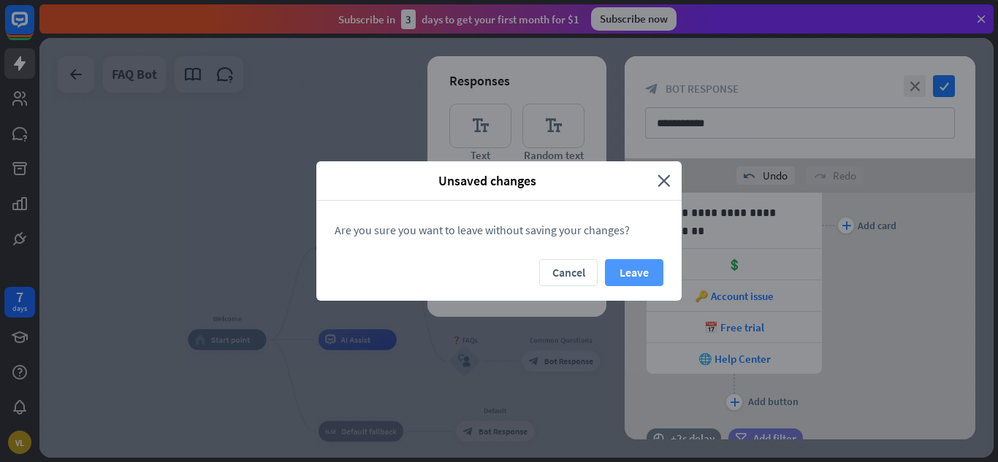
click at [627, 263] on button "Leave" at bounding box center [634, 272] width 58 height 27
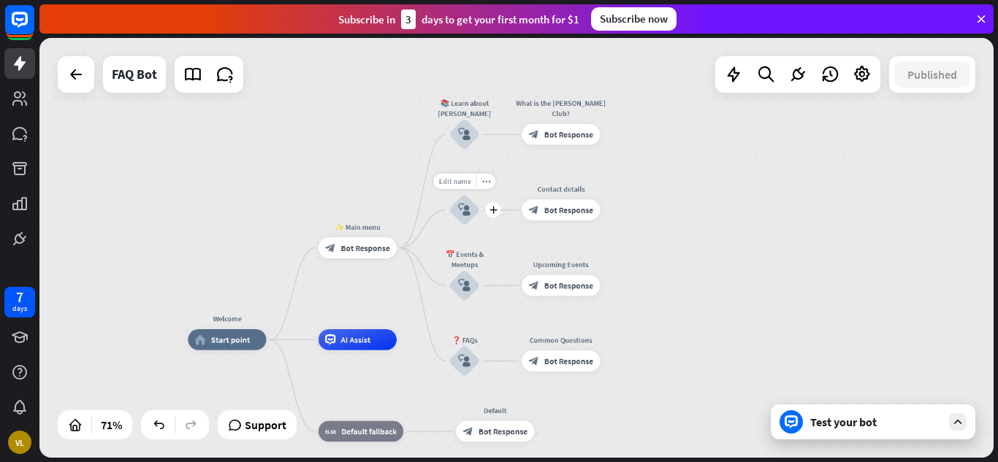
click at [457, 188] on div "Edit name" at bounding box center [454, 181] width 43 height 15
click at [448, 183] on input "**********" at bounding box center [464, 182] width 73 height 15
type input "**********"
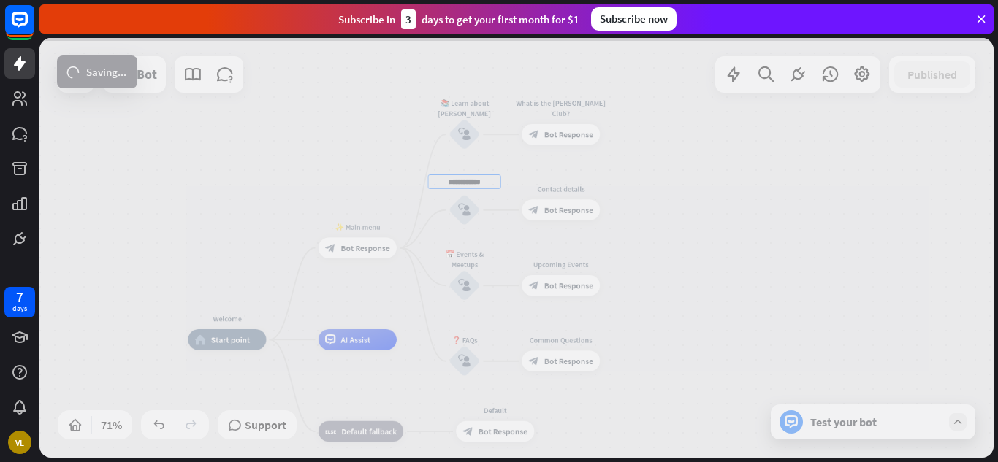
click at [722, 197] on div "**********" at bounding box center [516, 248] width 954 height 420
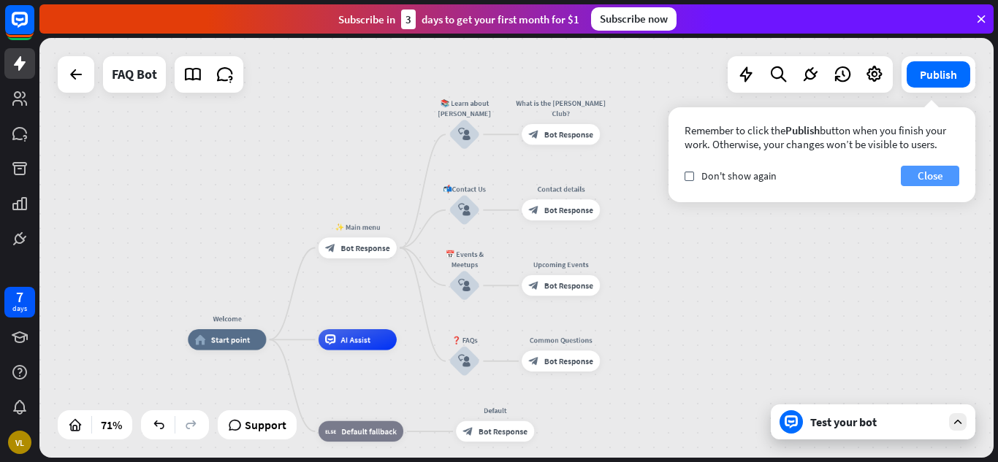
click at [910, 183] on button "Close" at bounding box center [930, 176] width 58 height 20
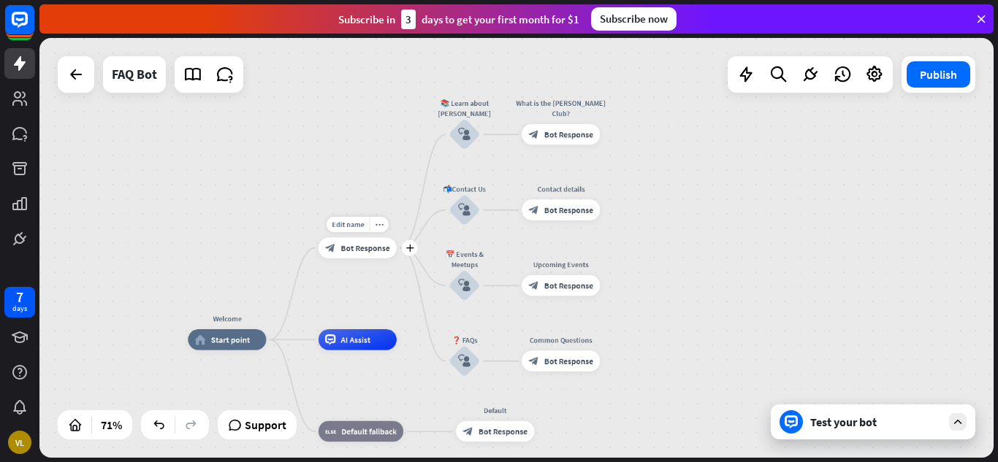
click at [367, 259] on div "Edit name more_horiz plus block_bot_response Bot Response" at bounding box center [358, 247] width 78 height 21
click at [365, 251] on span "Bot Response" at bounding box center [364, 248] width 49 height 10
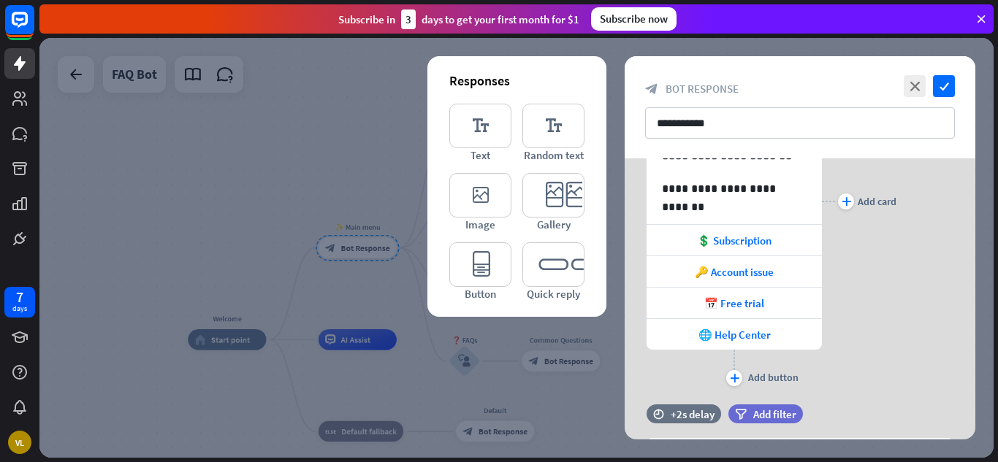
scroll to position [184, 0]
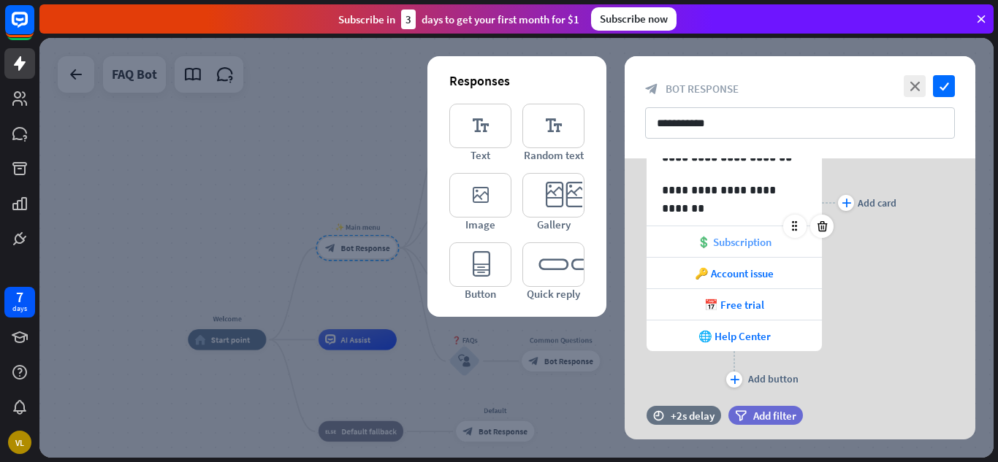
click at [779, 245] on div "💲 Subscription" at bounding box center [734, 241] width 175 height 31
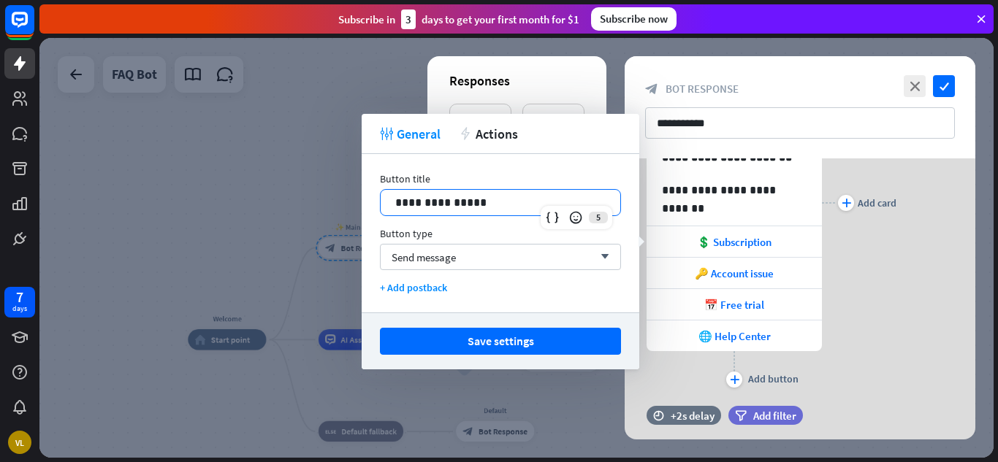
click at [495, 205] on p "**********" at bounding box center [500, 203] width 210 height 18
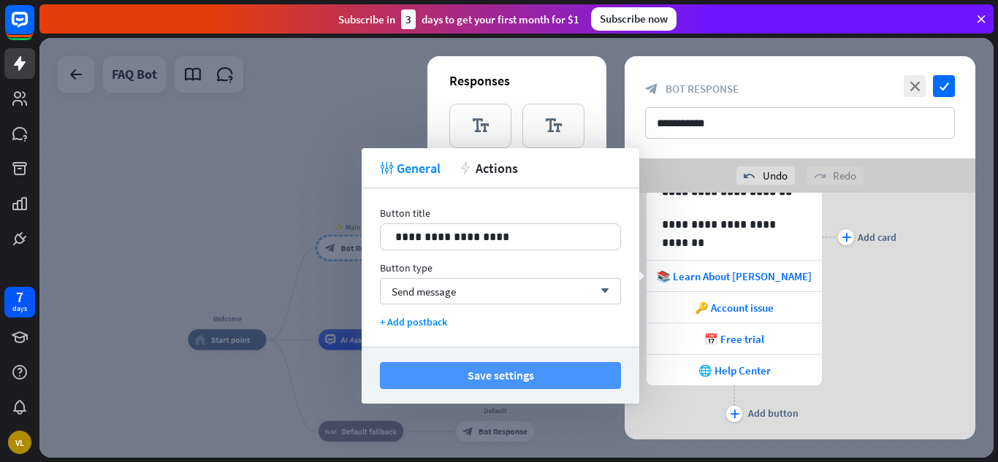
click at [498, 372] on button "Save settings" at bounding box center [500, 375] width 241 height 27
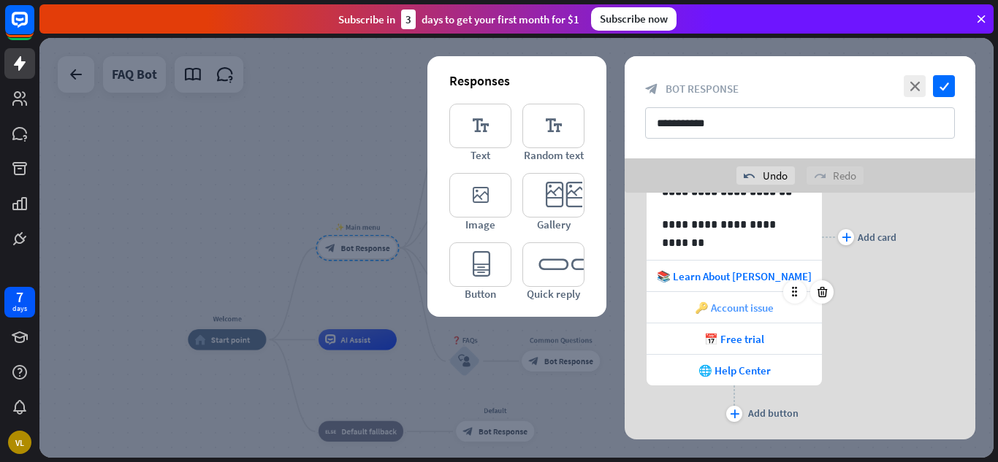
click at [774, 313] on span "🔑 Account issue" at bounding box center [734, 308] width 79 height 14
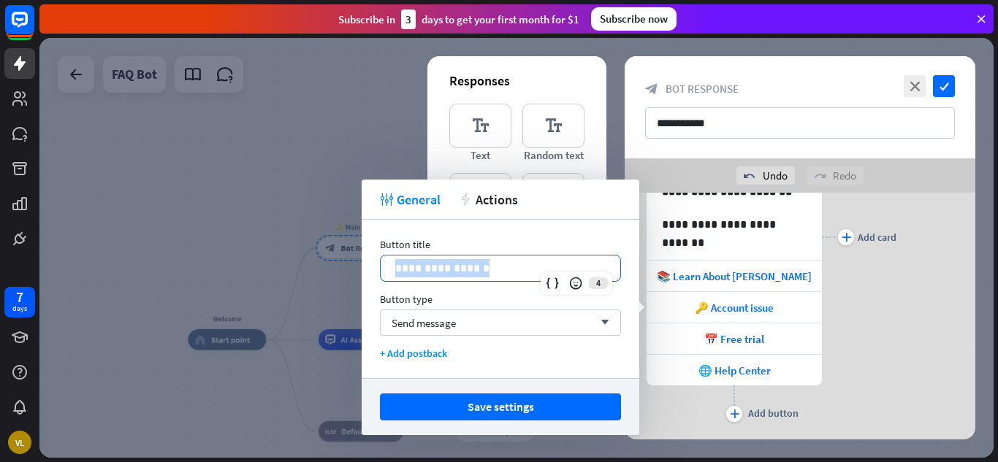
drag, startPoint x: 492, startPoint y: 266, endPoint x: 394, endPoint y: 271, distance: 98.0
click at [394, 271] on div "**********" at bounding box center [501, 269] width 240 height 26
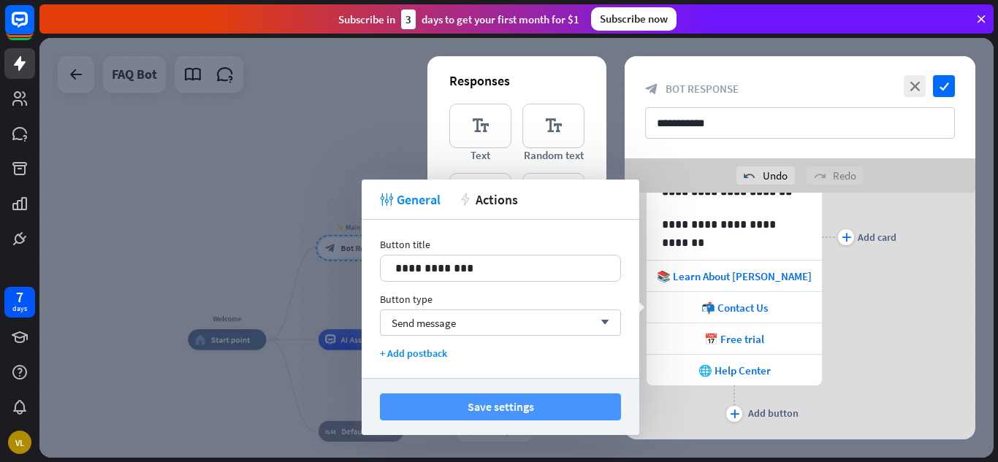
click at [551, 403] on button "Save settings" at bounding box center [500, 407] width 241 height 27
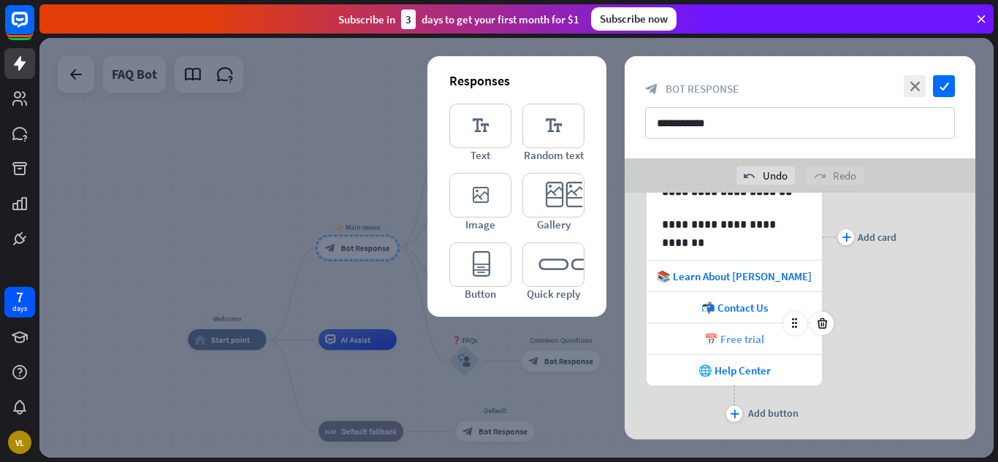
click at [772, 335] on div "📅 Free trial" at bounding box center [734, 339] width 175 height 31
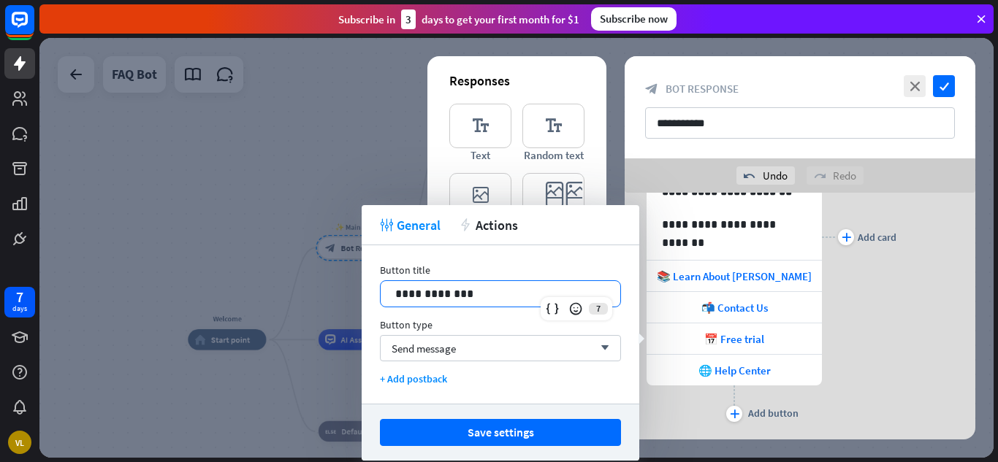
drag, startPoint x: 467, startPoint y: 292, endPoint x: 382, endPoint y: 304, distance: 85.5
click at [382, 304] on div "**********" at bounding box center [501, 294] width 240 height 26
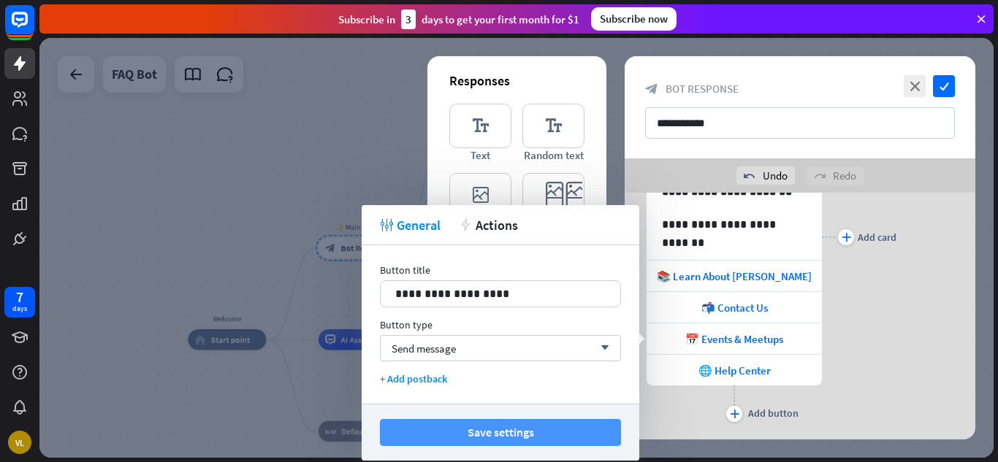
click at [516, 434] on button "Save settings" at bounding box center [500, 432] width 241 height 27
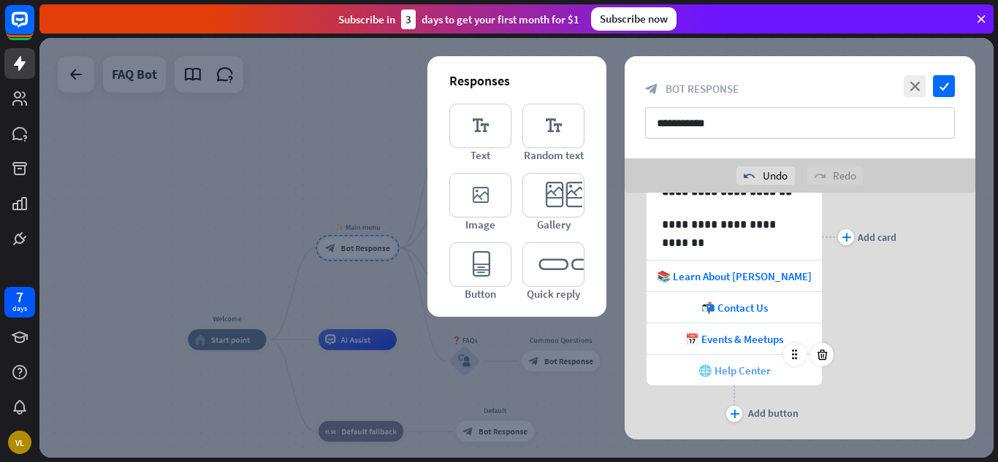
click at [763, 377] on span "🌐 Help Center" at bounding box center [734, 371] width 72 height 14
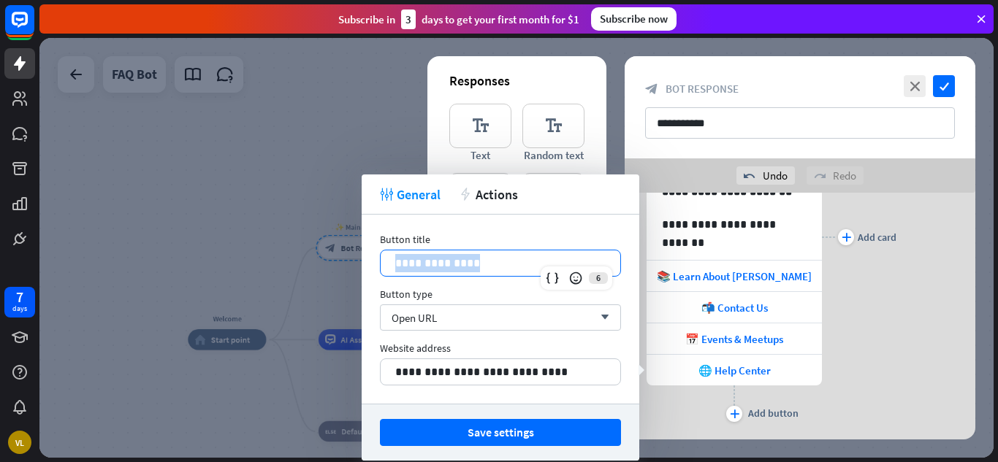
drag, startPoint x: 505, startPoint y: 259, endPoint x: 376, endPoint y: 264, distance: 128.6
click at [376, 264] on div "**********" at bounding box center [501, 309] width 278 height 189
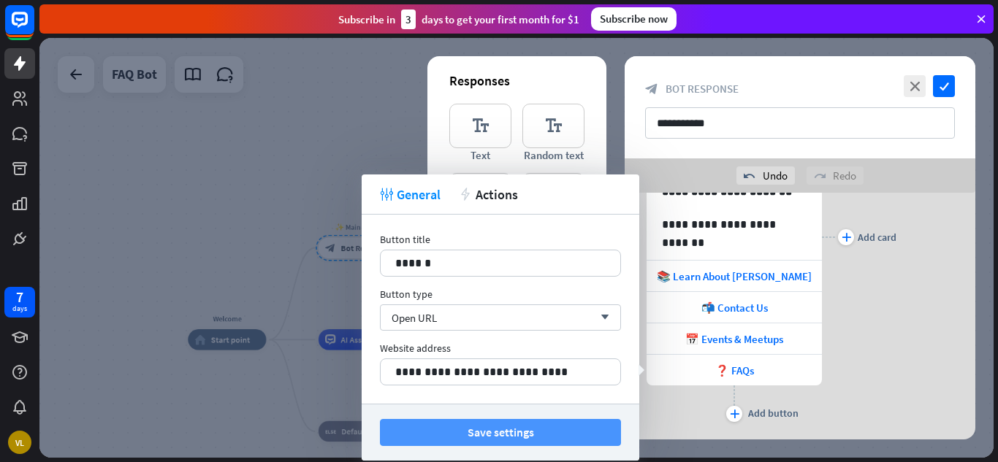
click at [524, 441] on button "Save settings" at bounding box center [500, 432] width 241 height 27
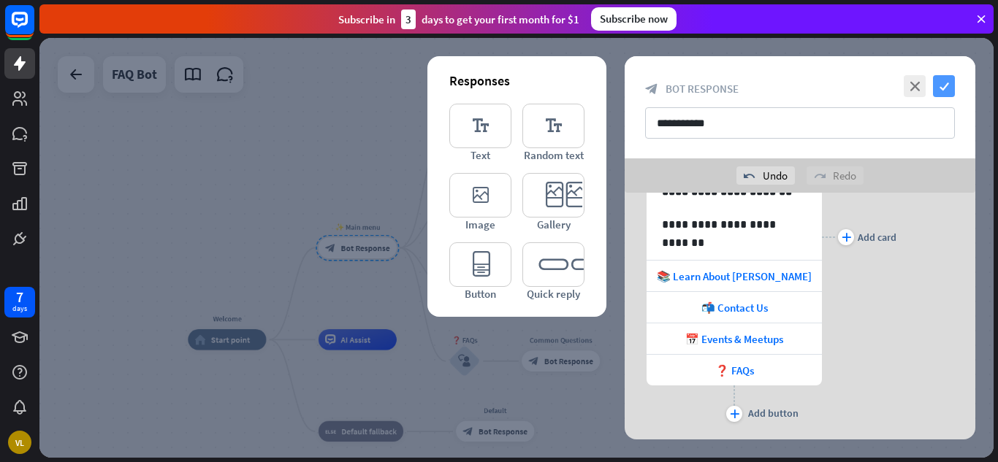
click at [942, 82] on icon "check" at bounding box center [944, 86] width 22 height 22
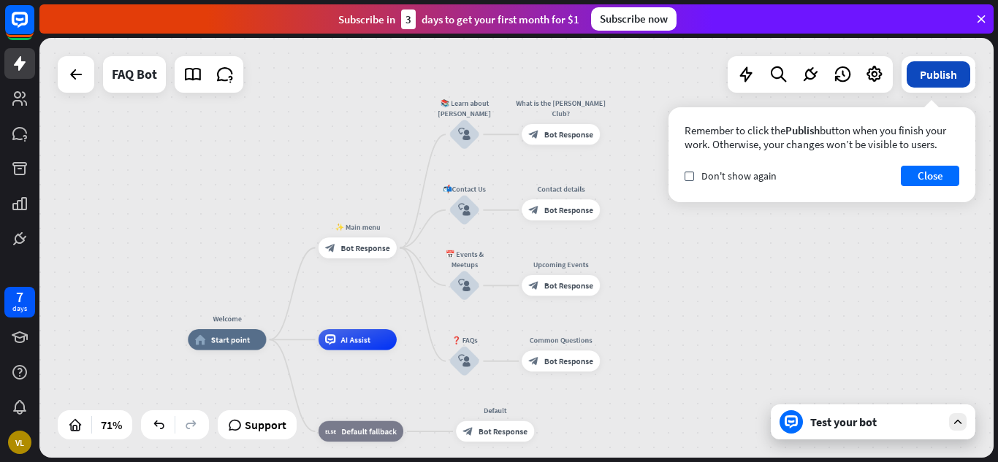
click at [942, 68] on button "Publish" at bounding box center [939, 74] width 64 height 26
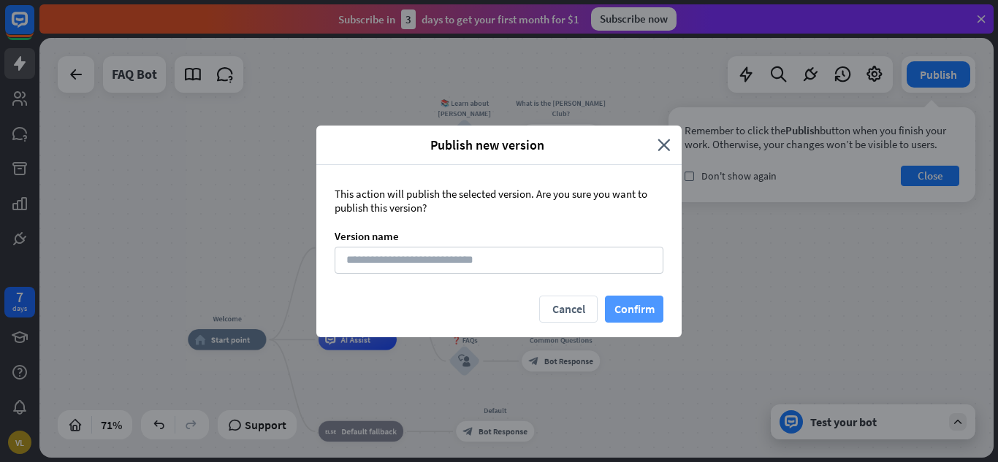
click at [641, 300] on button "Confirm" at bounding box center [634, 309] width 58 height 27
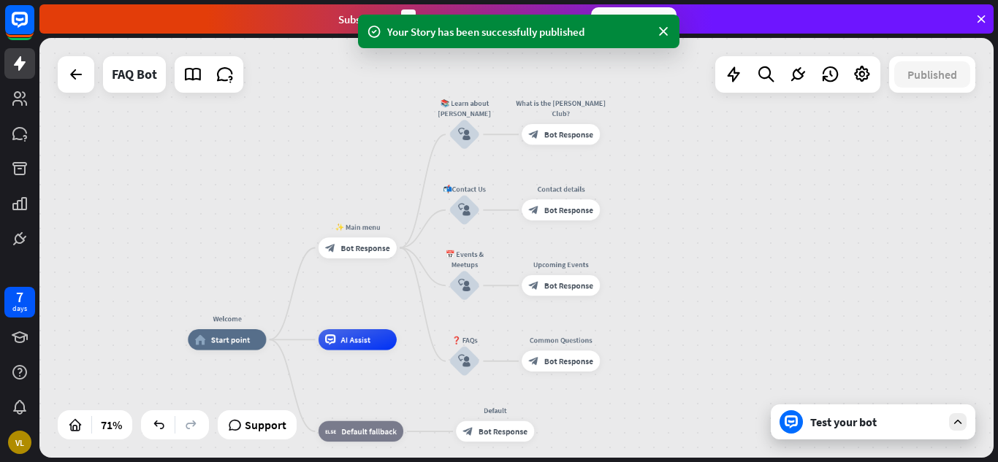
click at [901, 425] on div "Test your bot" at bounding box center [875, 422] width 131 height 15
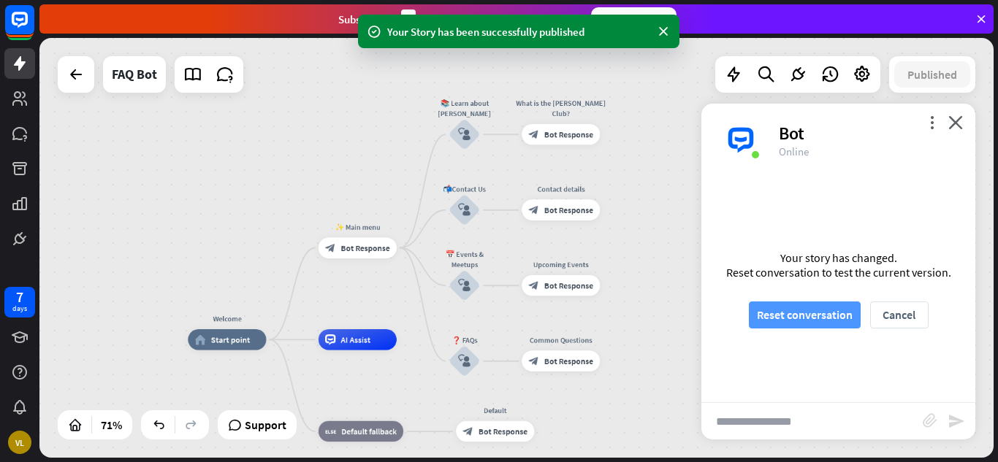
click at [798, 316] on button "Reset conversation" at bounding box center [805, 315] width 112 height 27
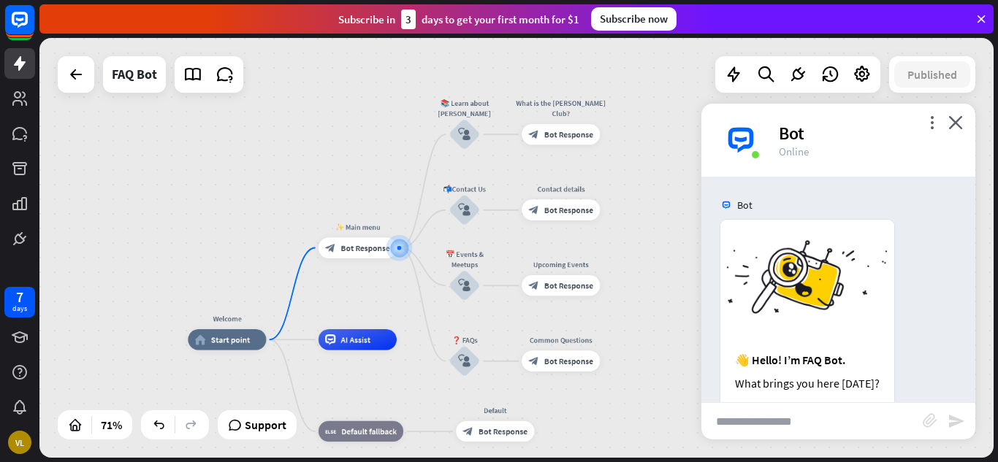
scroll to position [164, 0]
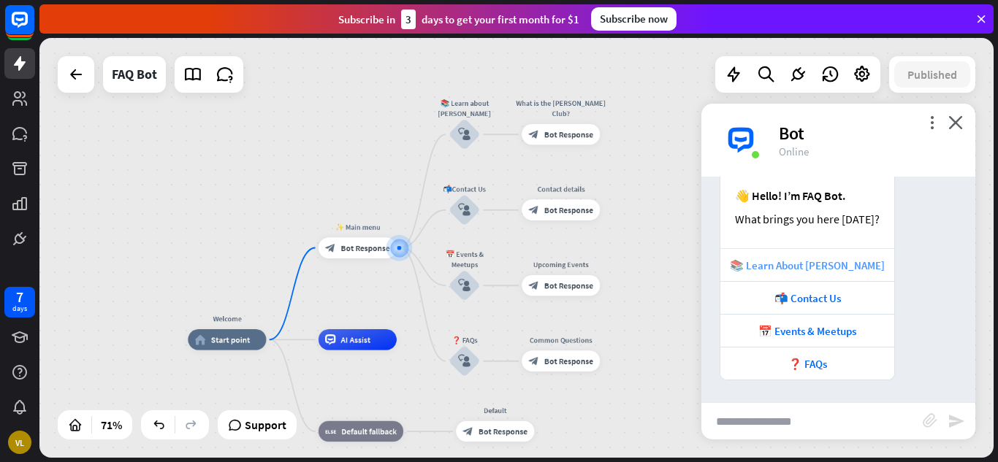
click at [820, 259] on div "📚 Learn About [PERSON_NAME]" at bounding box center [807, 266] width 159 height 14
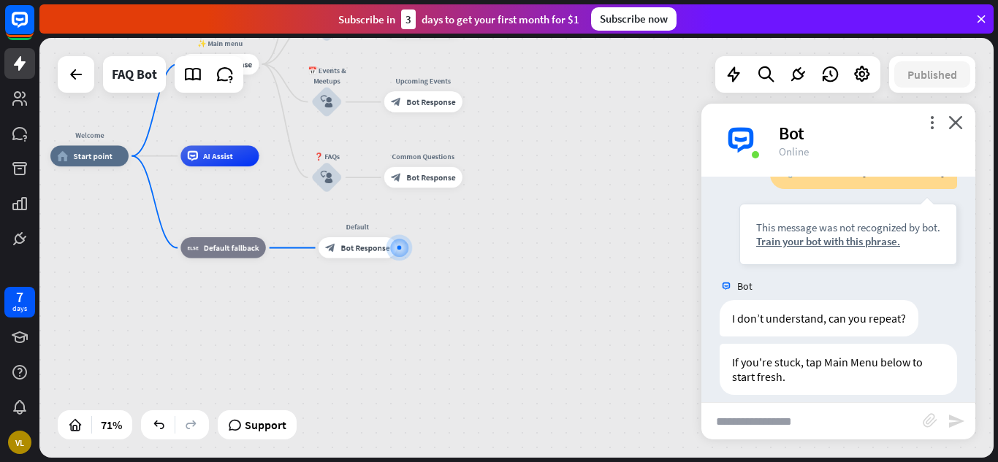
scroll to position [442, 0]
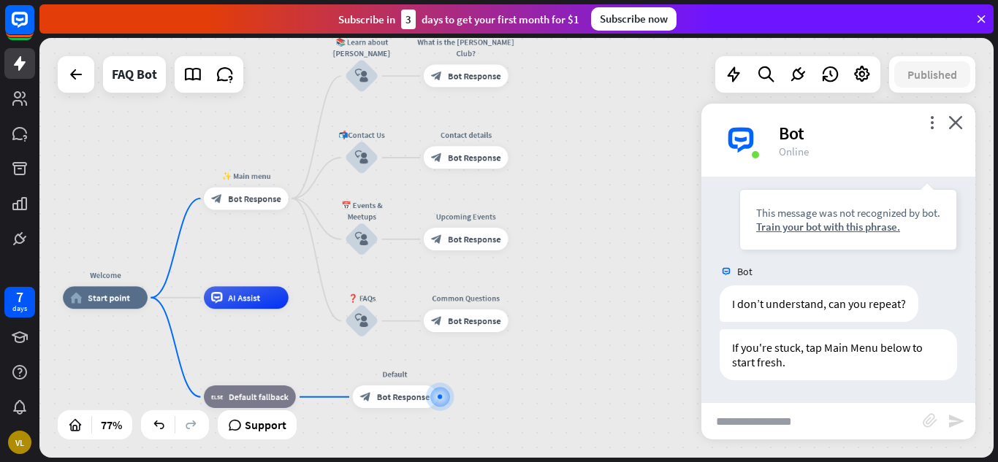
drag, startPoint x: 451, startPoint y: 218, endPoint x: 494, endPoint y: 362, distance: 149.5
click at [494, 362] on div "Welcome home_2 Start point ✨ Main menu block_bot_response Bot Response 📚 Learn …" at bounding box center [431, 460] width 736 height 324
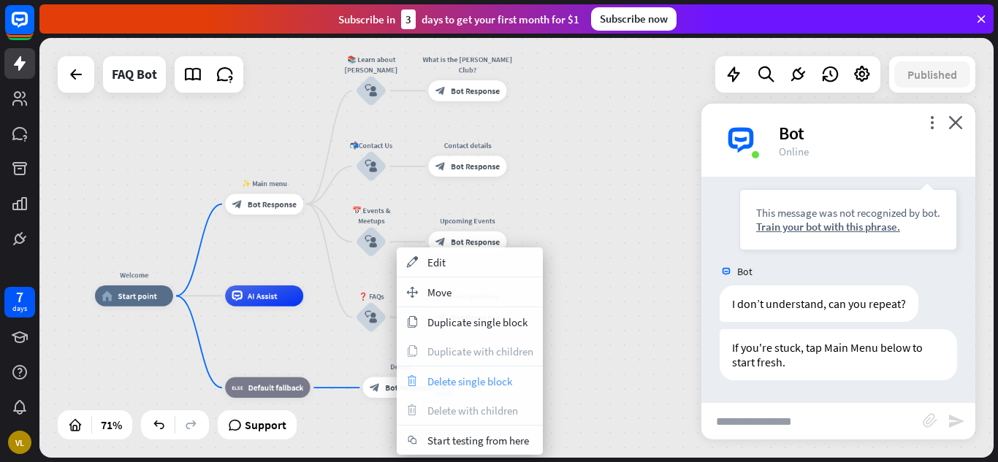
click at [439, 381] on span "Delete single block" at bounding box center [469, 382] width 85 height 14
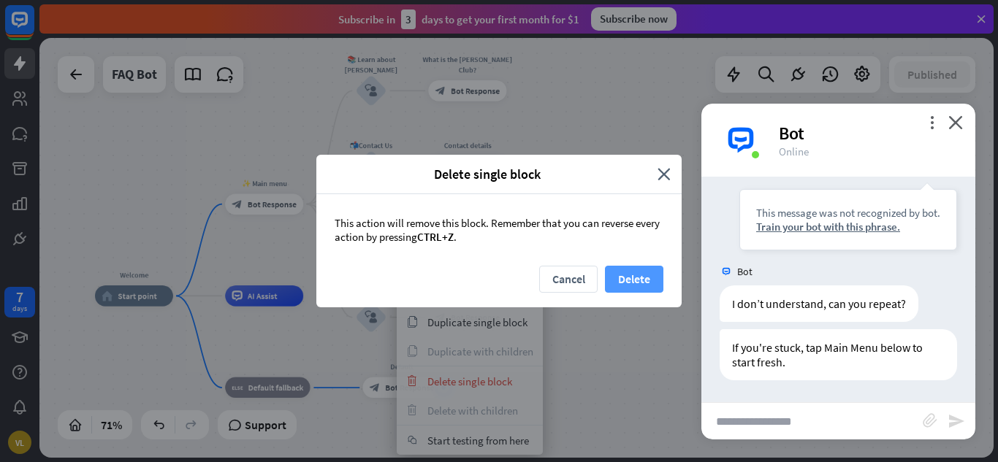
click at [637, 272] on button "Delete" at bounding box center [634, 279] width 58 height 27
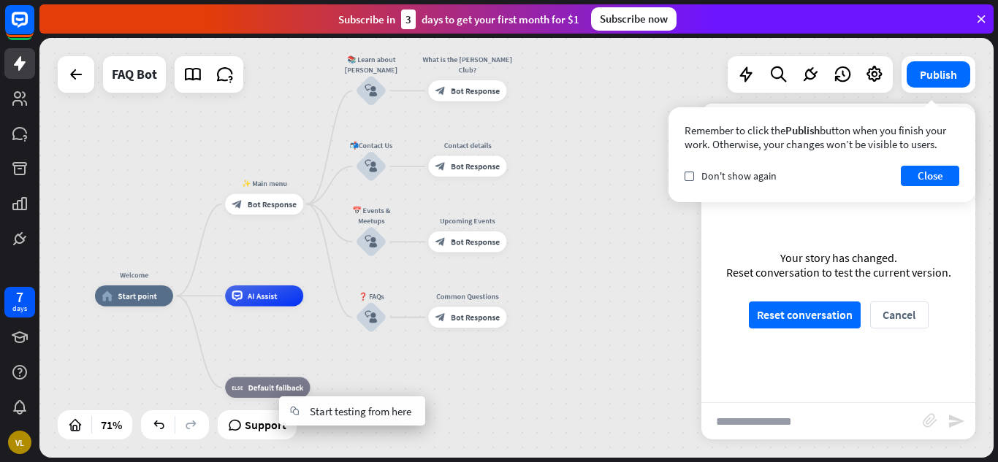
click at [410, 363] on div "Welcome home_2 Start point ✨ Main menu block_bot_response Bot Response 📚 Learn …" at bounding box center [435, 446] width 681 height 300
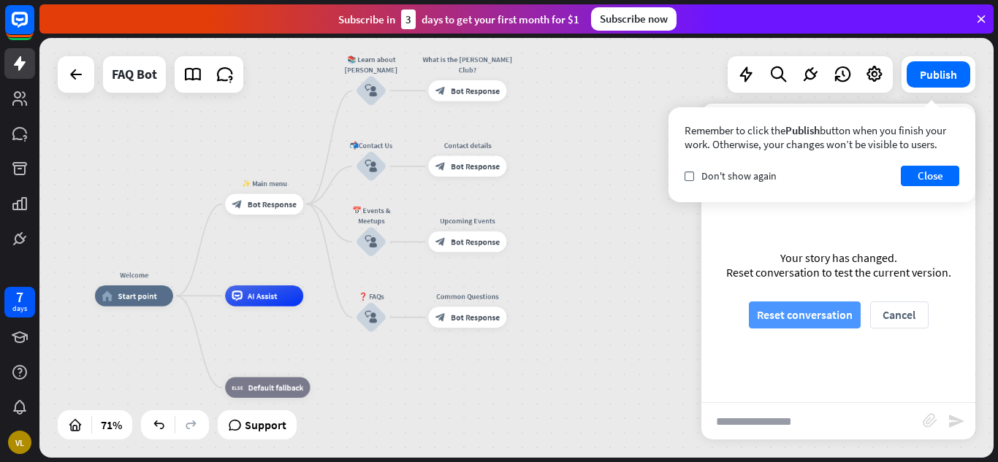
click at [817, 316] on button "Reset conversation" at bounding box center [805, 315] width 112 height 27
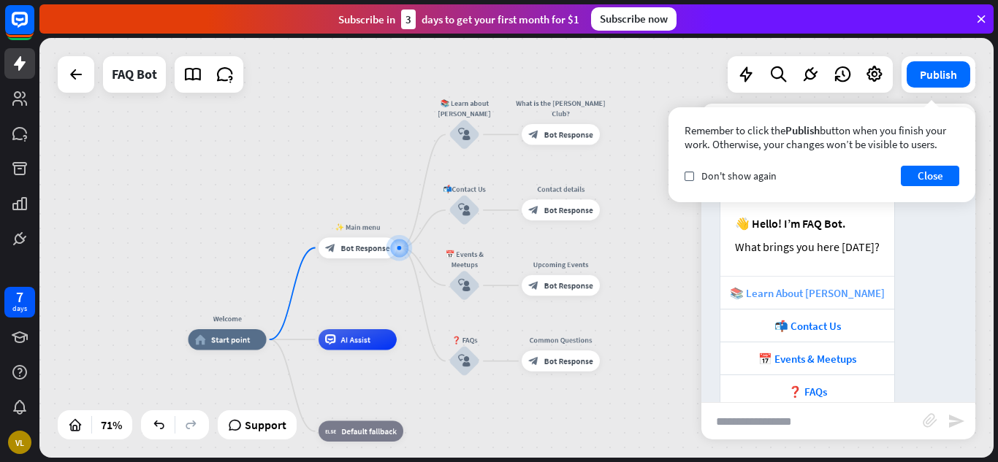
scroll to position [164, 0]
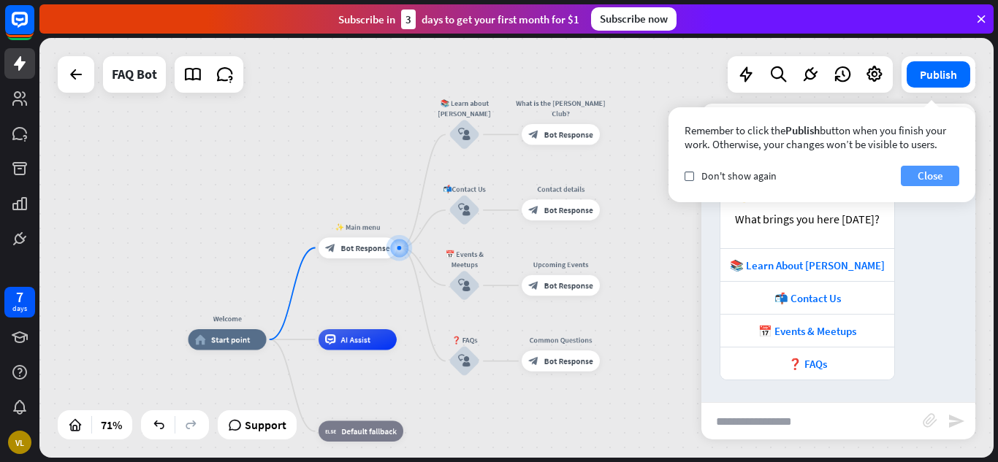
click at [921, 169] on button "Close" at bounding box center [930, 176] width 58 height 20
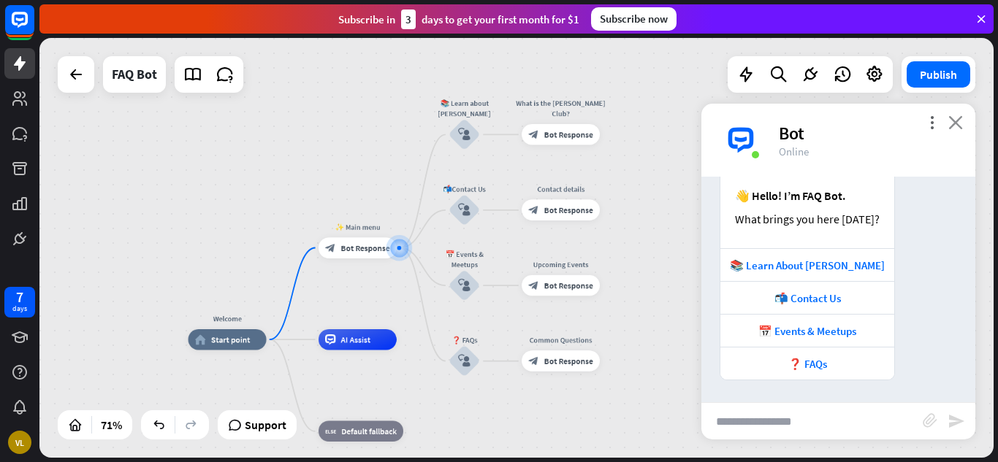
click at [950, 121] on icon "close" at bounding box center [955, 122] width 15 height 14
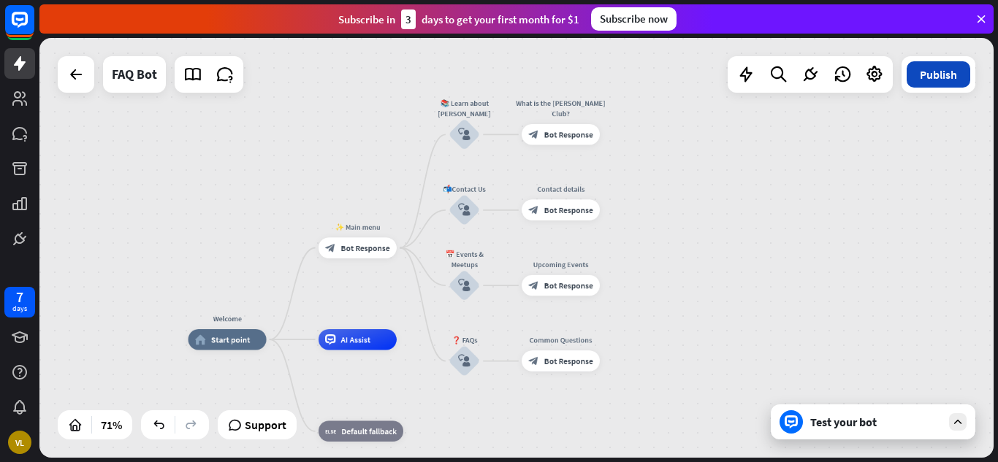
click at [951, 85] on button "Publish" at bounding box center [939, 74] width 64 height 26
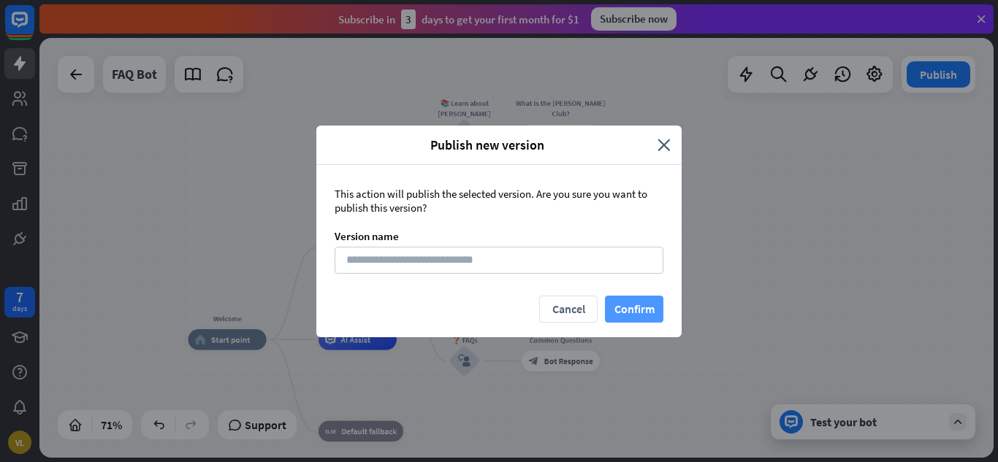
click at [632, 300] on button "Confirm" at bounding box center [634, 309] width 58 height 27
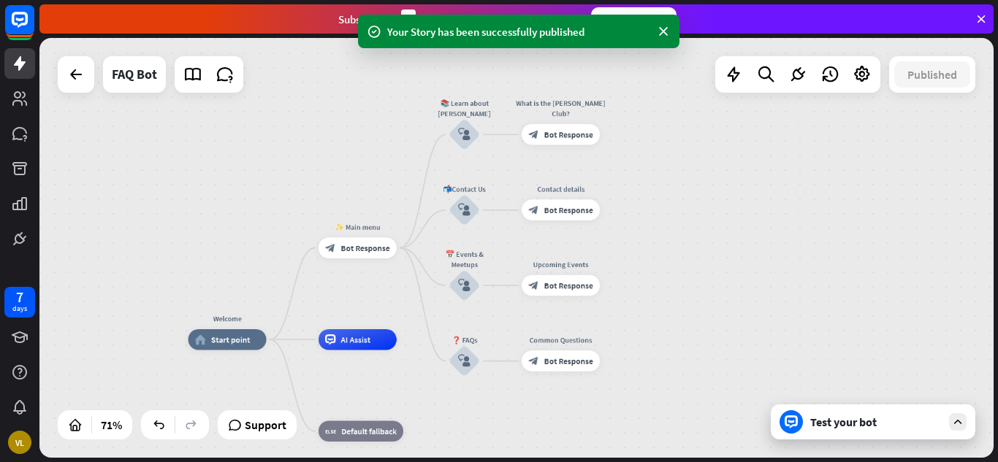
click at [815, 427] on div "Test your bot" at bounding box center [875, 422] width 131 height 15
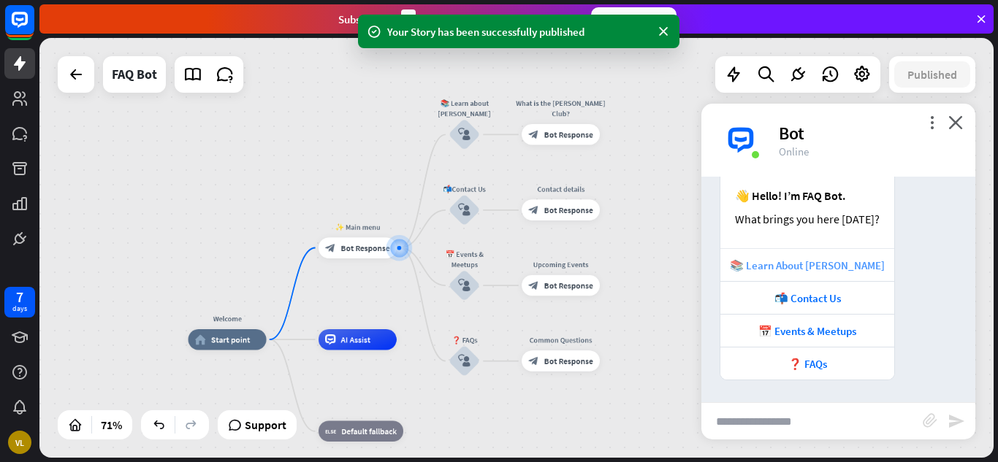
click at [827, 264] on div "📚 Learn About [PERSON_NAME]" at bounding box center [807, 266] width 159 height 14
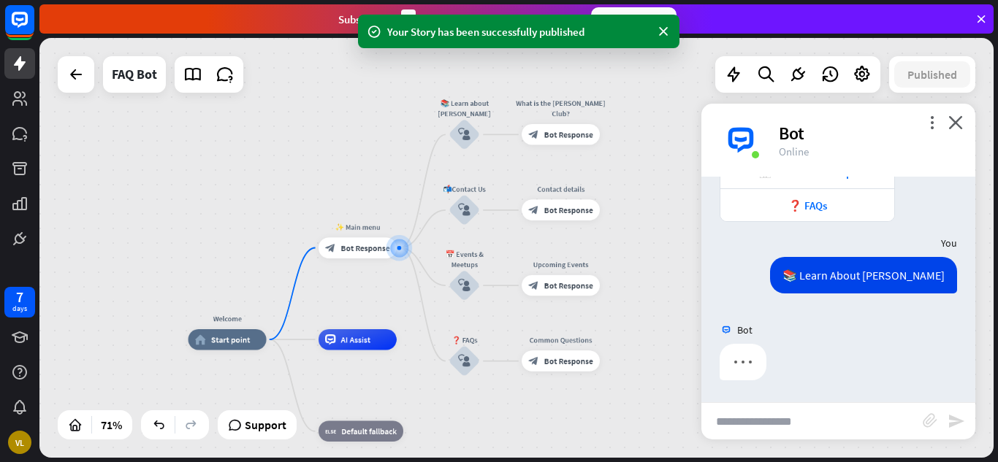
scroll to position [312, 0]
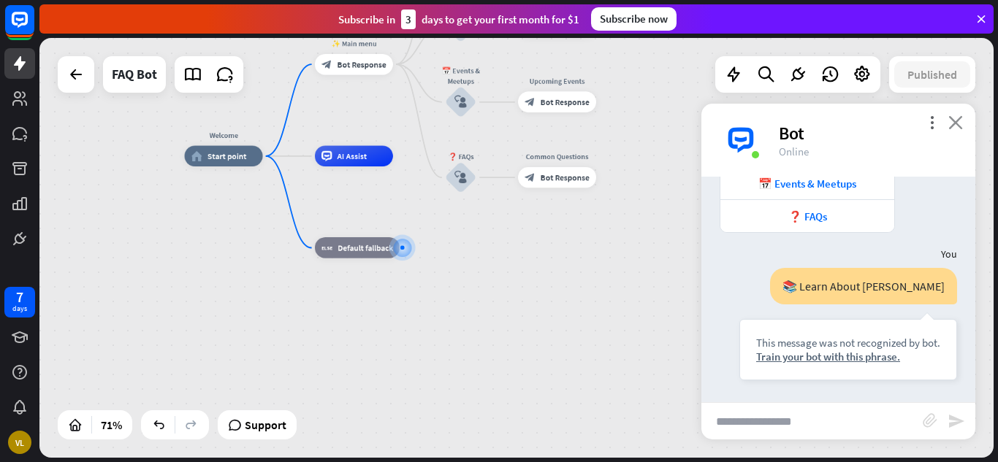
click at [955, 123] on icon "close" at bounding box center [955, 122] width 15 height 14
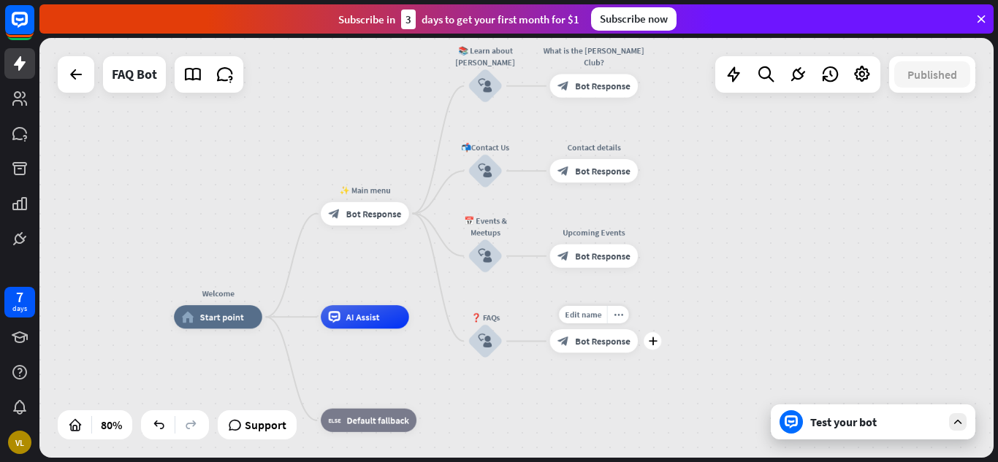
drag, startPoint x: 497, startPoint y: 205, endPoint x: 525, endPoint y: 373, distance: 170.2
click at [550, 353] on div "Edit name more_horiz plus Common Questions block_bot_response Bot Response" at bounding box center [594, 340] width 88 height 23
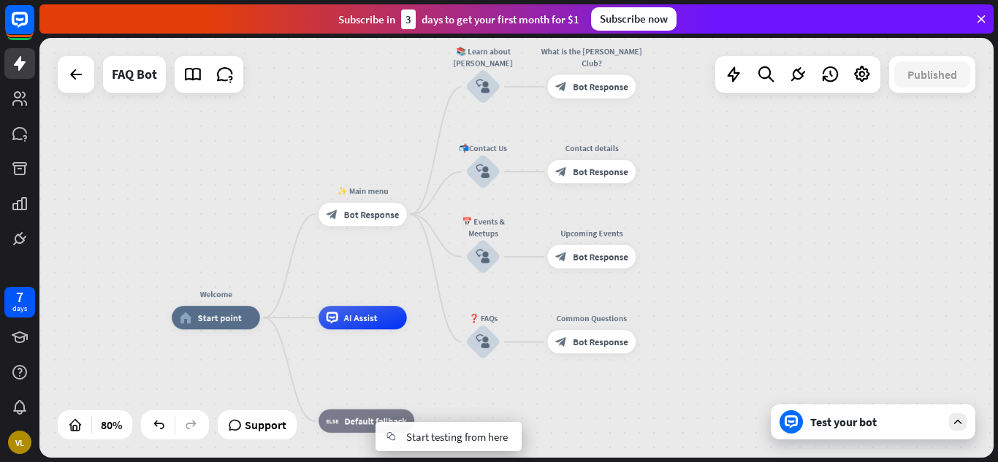
click at [427, 424] on icon "plus" at bounding box center [428, 421] width 9 height 8
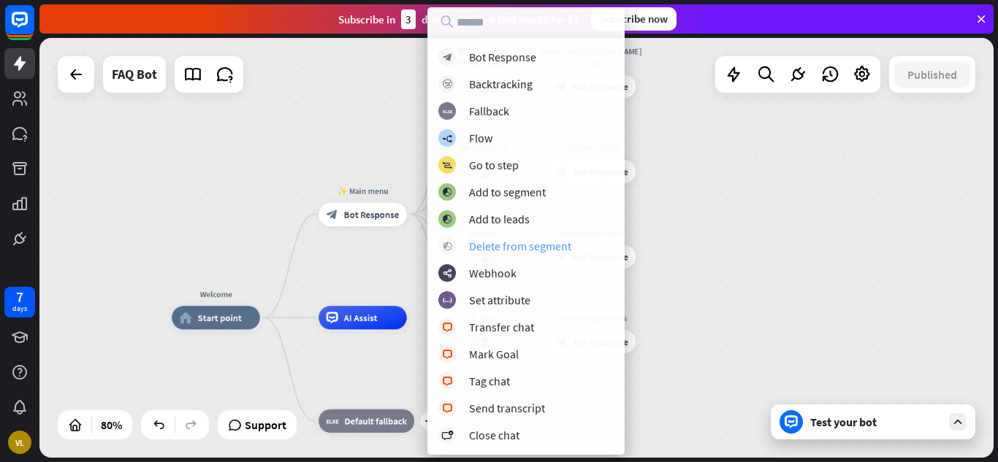
click at [510, 242] on div "Delete from segment" at bounding box center [520, 246] width 102 height 15
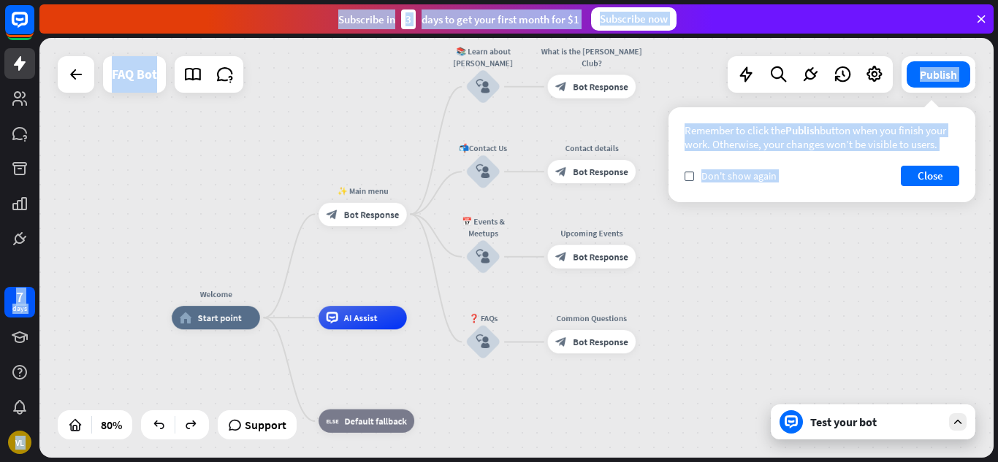
click at [922, 180] on button "Close" at bounding box center [930, 176] width 58 height 20
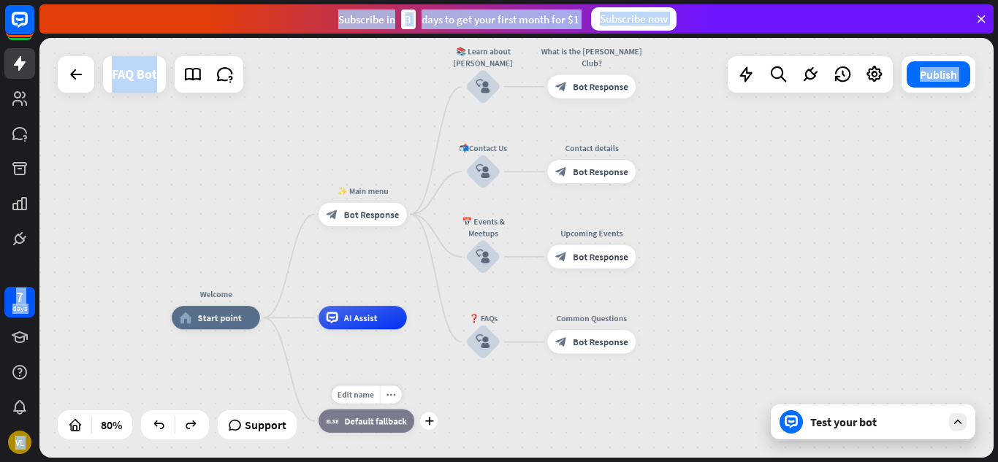
click at [364, 425] on span "Default fallback" at bounding box center [375, 422] width 62 height 12
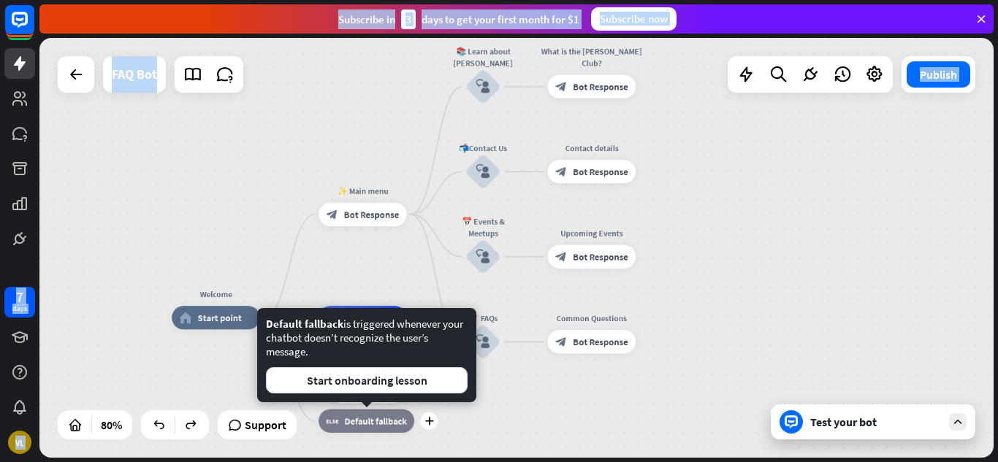
click at [364, 425] on span "Default fallback" at bounding box center [375, 422] width 62 height 12
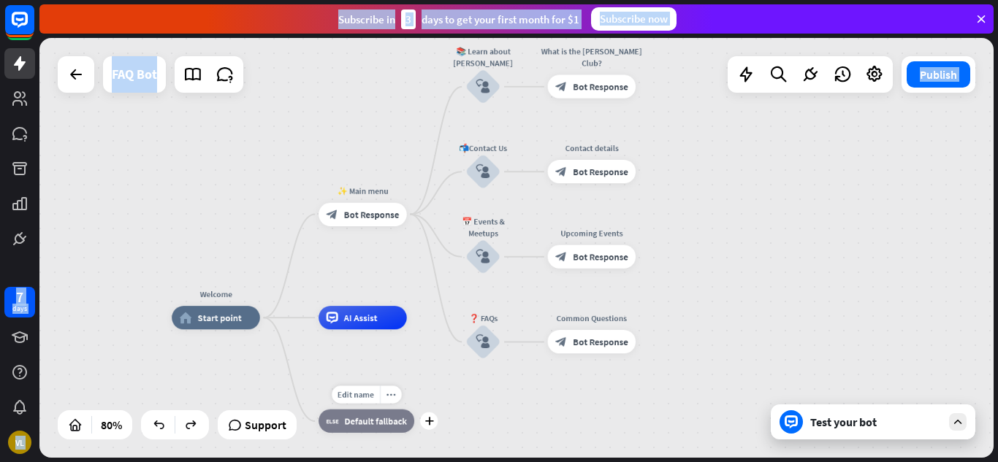
click at [364, 425] on span "Default fallback" at bounding box center [375, 422] width 62 height 12
click at [925, 73] on button "Publish" at bounding box center [939, 74] width 64 height 26
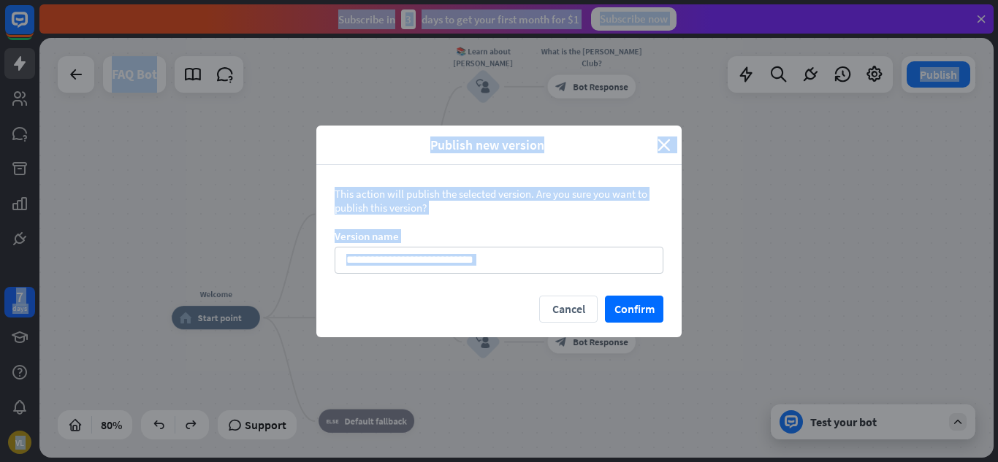
click at [654, 225] on div "This action will publish the selected version. Are you sure you want to publish…" at bounding box center [498, 230] width 365 height 131
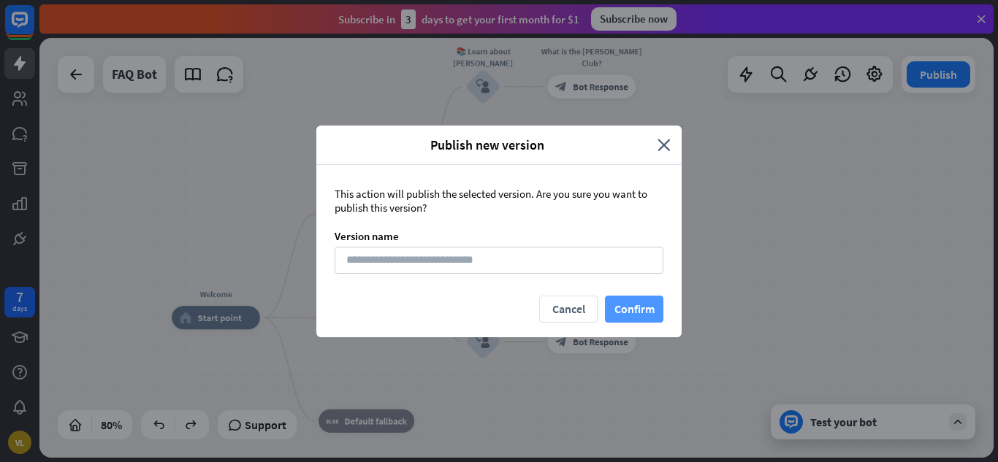
click at [622, 305] on button "Confirm" at bounding box center [634, 309] width 58 height 27
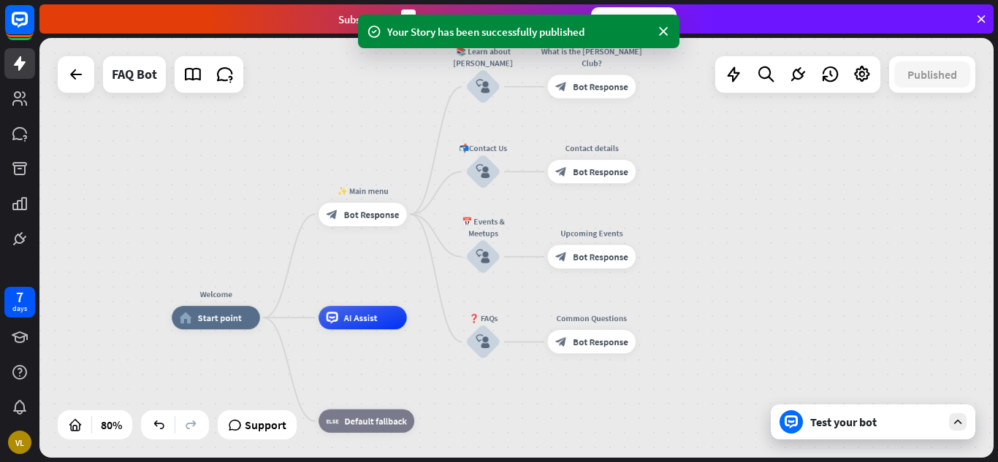
click at [890, 435] on div "Test your bot" at bounding box center [873, 422] width 205 height 35
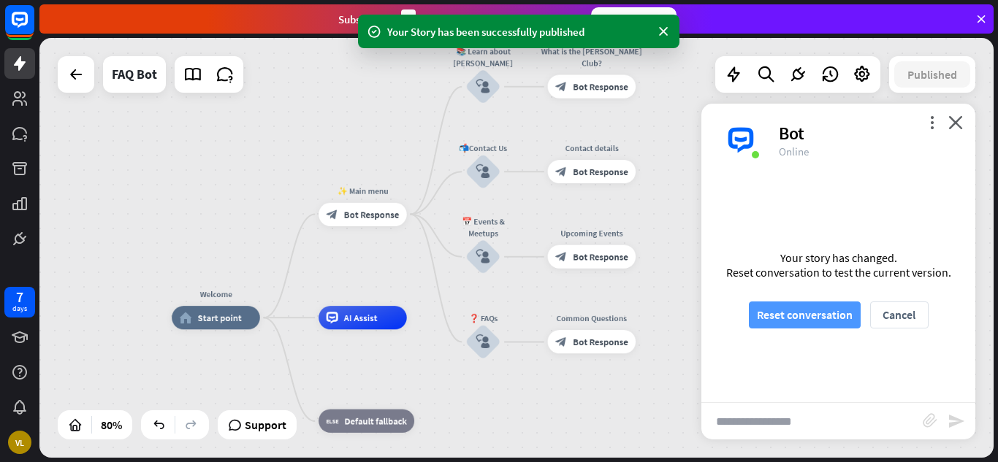
click at [822, 321] on button "Reset conversation" at bounding box center [805, 315] width 112 height 27
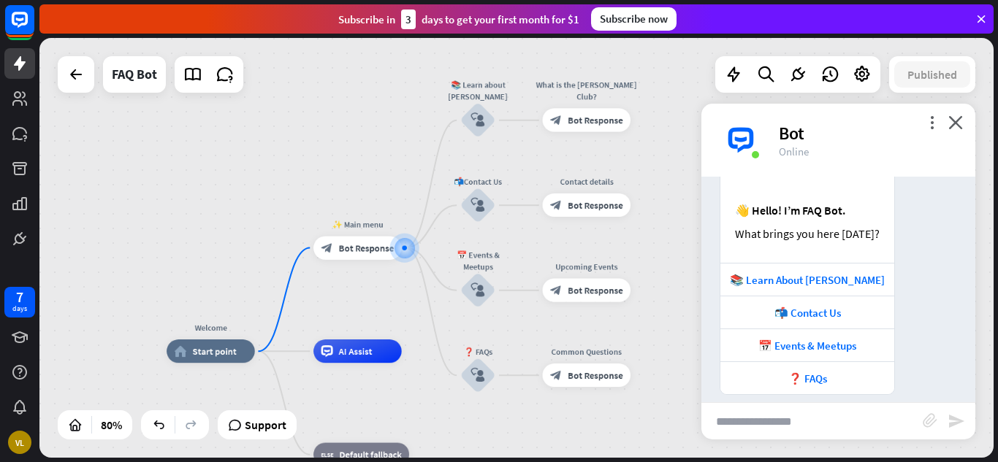
scroll to position [164, 0]
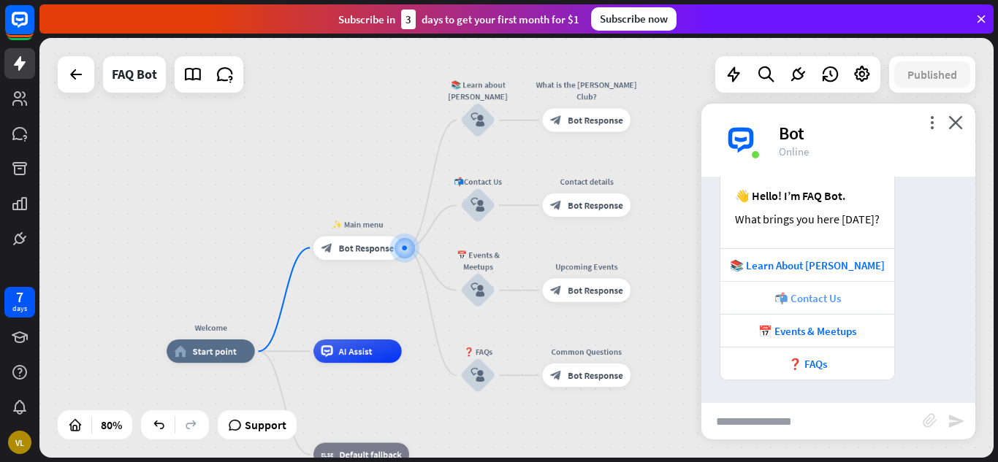
click at [821, 294] on div "📬 Contact Us" at bounding box center [807, 298] width 159 height 14
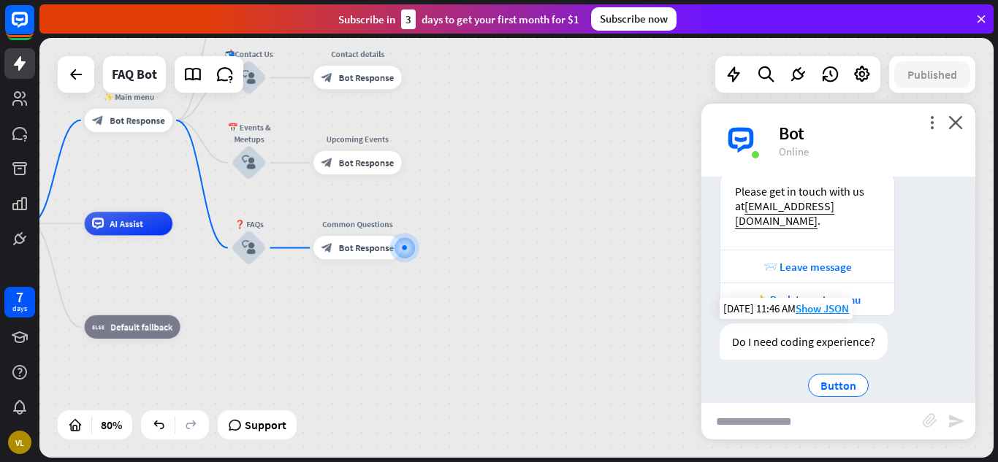
scroll to position [482, 0]
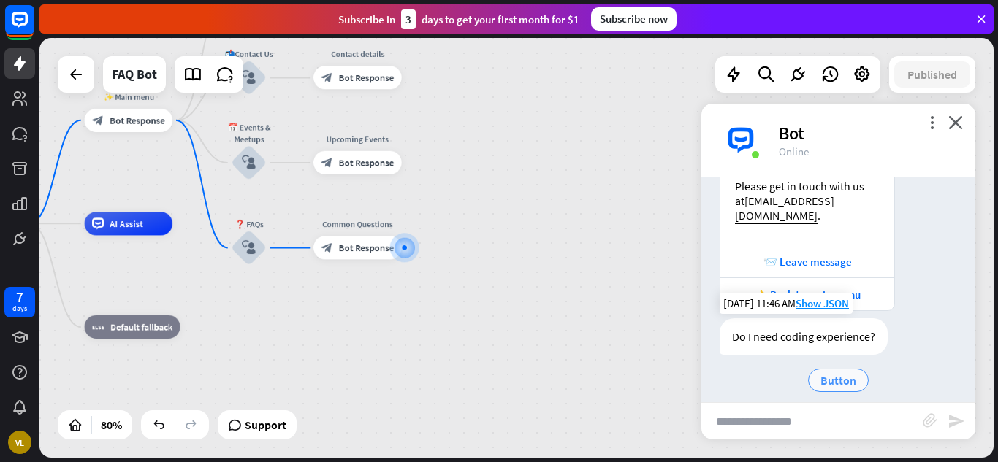
click at [842, 373] on span "Button" at bounding box center [838, 380] width 36 height 15
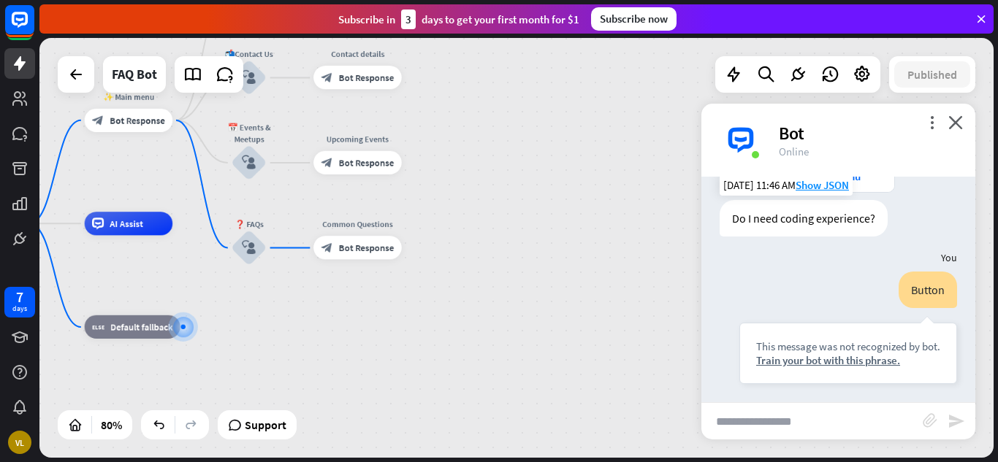
scroll to position [590, 0]
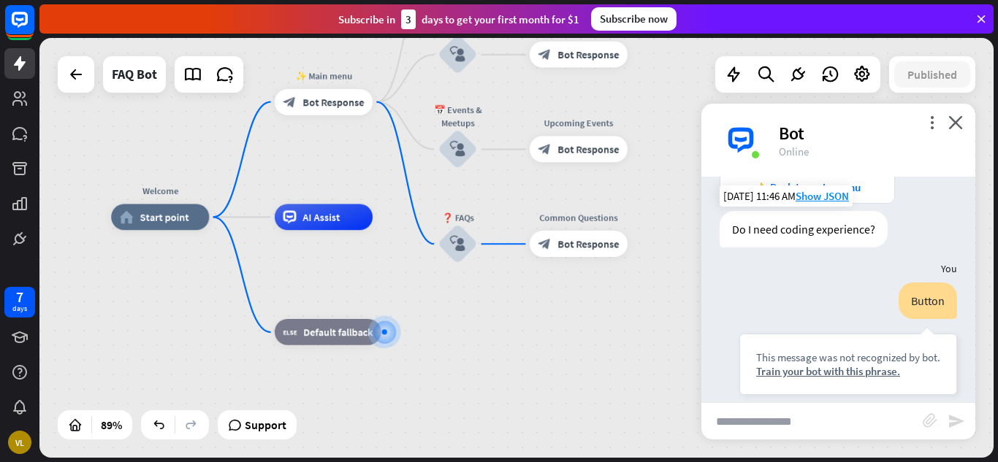
drag, startPoint x: 597, startPoint y: 348, endPoint x: 595, endPoint y: 443, distance: 95.7
click at [595, 443] on div "Welcome home_2 Start point ✨ Main menu block_bot_response Bot Response 📚 Learn …" at bounding box center [538, 404] width 854 height 375
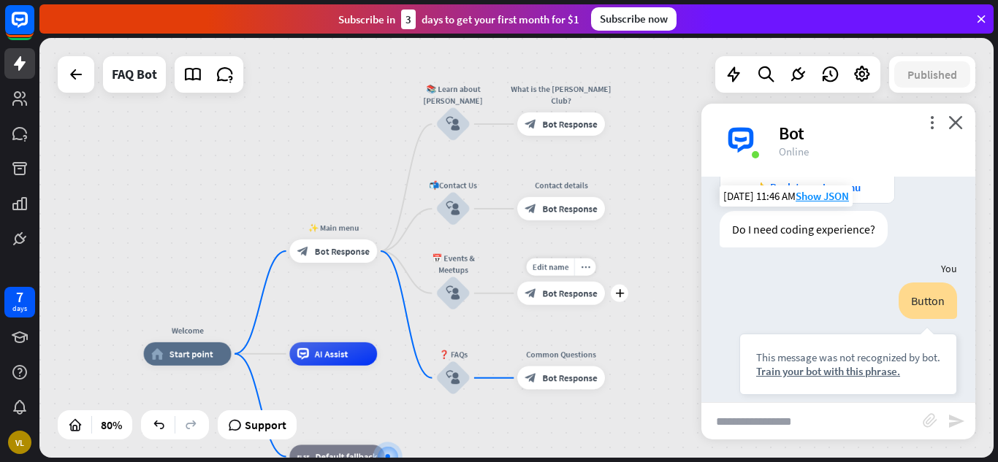
drag, startPoint x: 629, startPoint y: 197, endPoint x: 614, endPoint y: 316, distance: 120.0
click at [605, 305] on div "Edit name more_horiz plus block_bot_response Bot Response" at bounding box center [561, 293] width 88 height 23
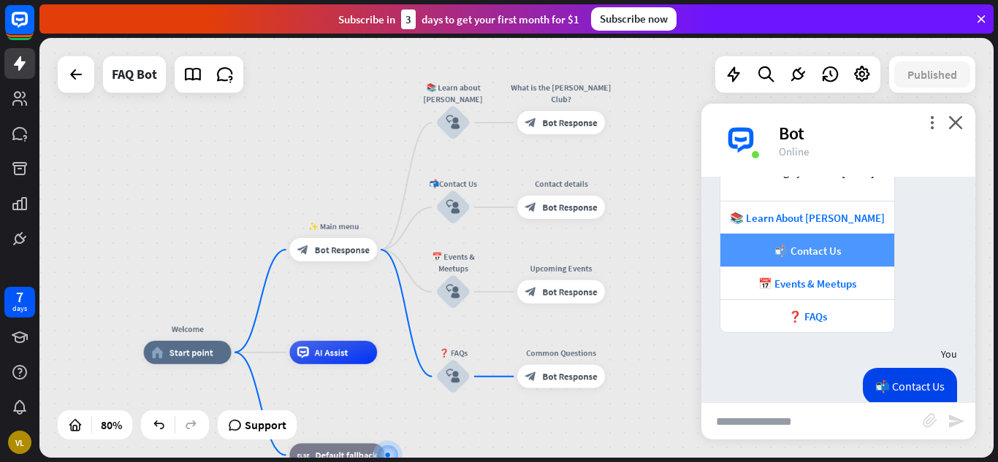
scroll to position [213, 0]
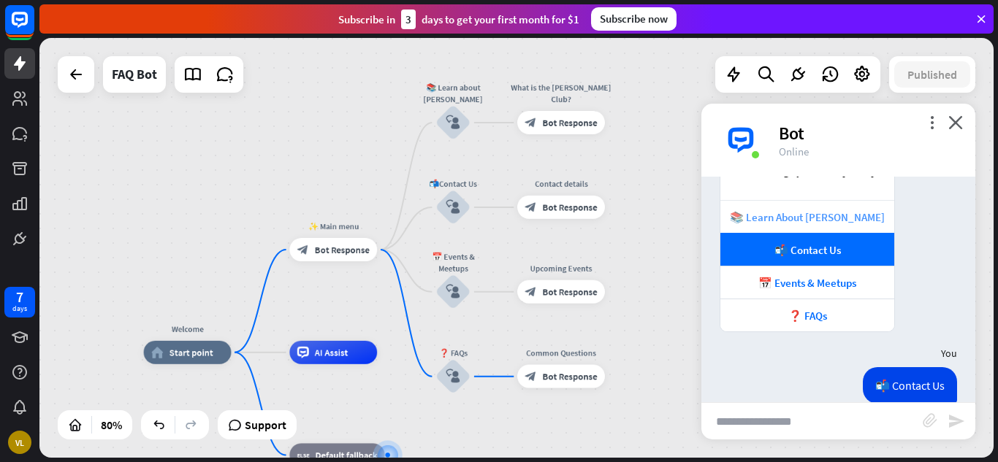
click at [830, 218] on div "📚 Learn About [PERSON_NAME]" at bounding box center [807, 217] width 159 height 14
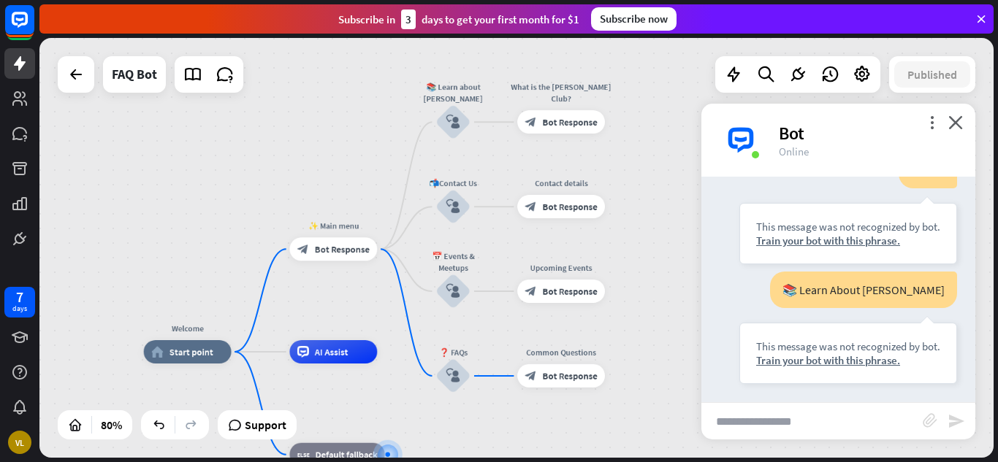
scroll to position [709, 0]
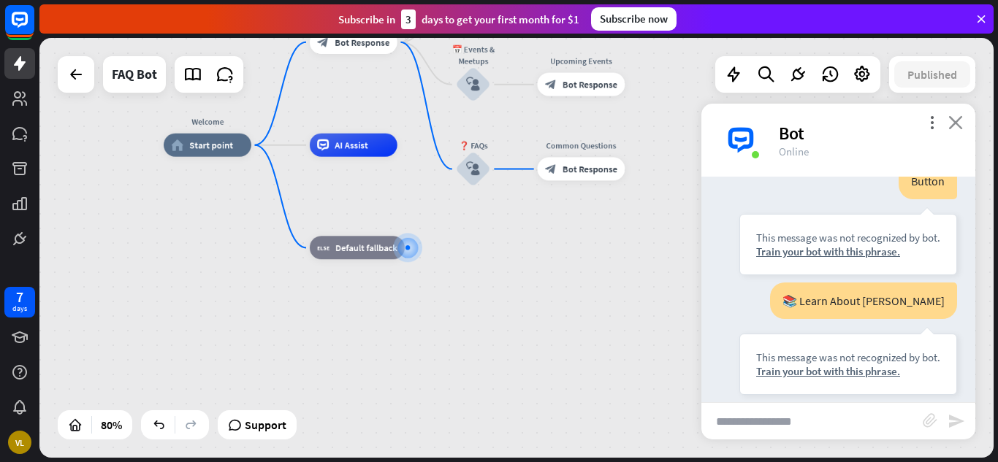
click at [956, 122] on icon "close" at bounding box center [955, 122] width 15 height 14
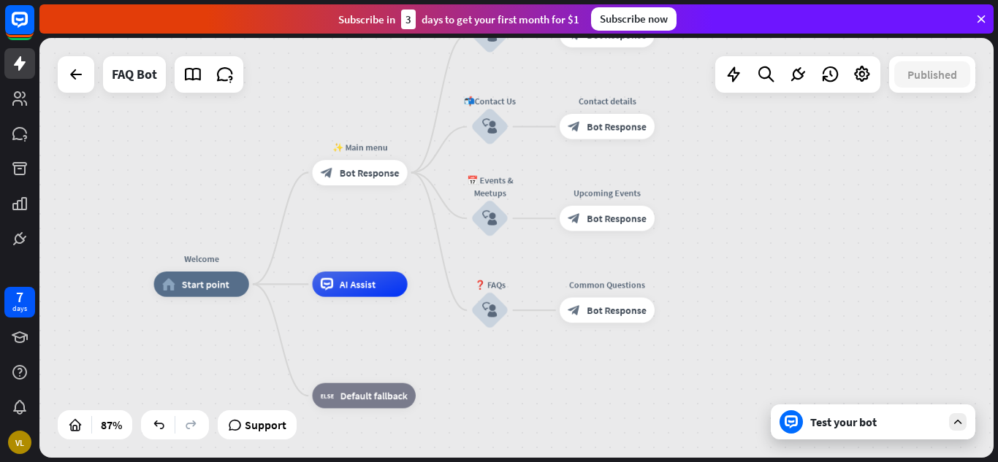
drag, startPoint x: 585, startPoint y: 293, endPoint x: 611, endPoint y: 451, distance: 159.9
click at [611, 451] on div "Welcome home_2 Start point ✨ Main menu block_bot_response Bot Response 📚 Learn …" at bounding box center [568, 466] width 828 height 365
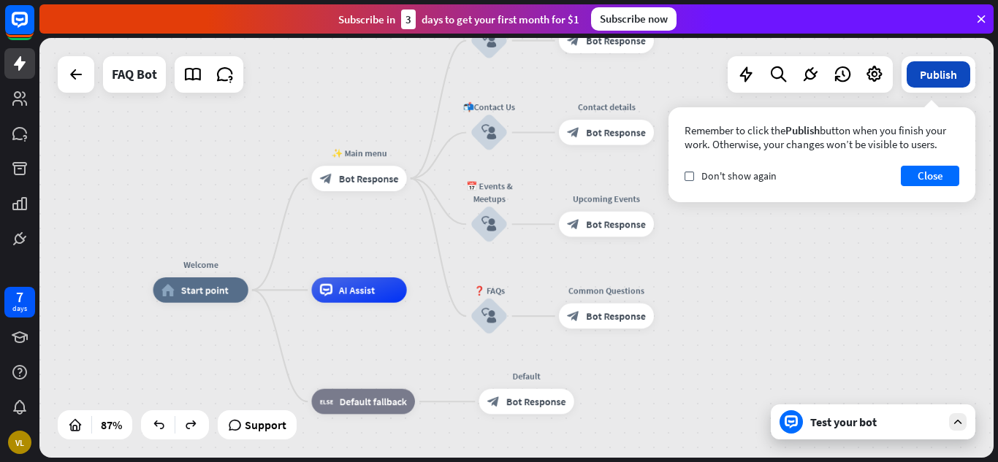
click at [939, 78] on button "Publish" at bounding box center [939, 74] width 64 height 26
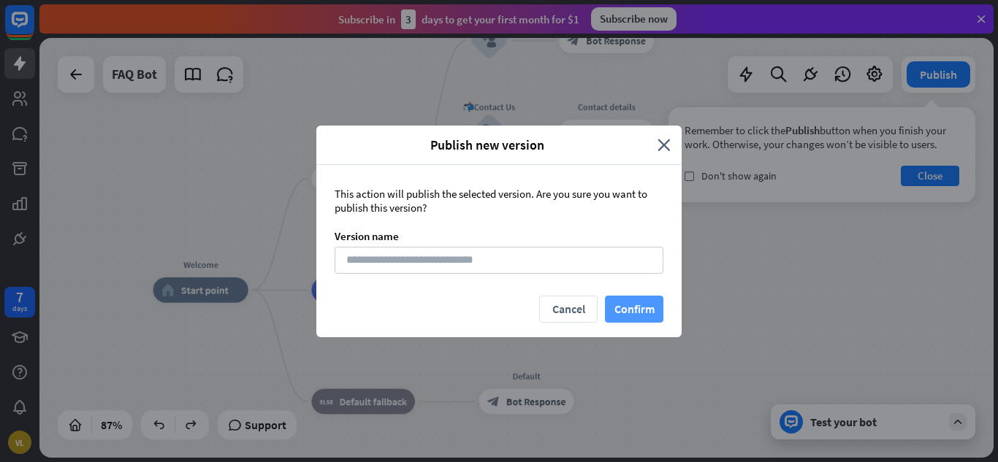
click at [642, 298] on button "Confirm" at bounding box center [634, 309] width 58 height 27
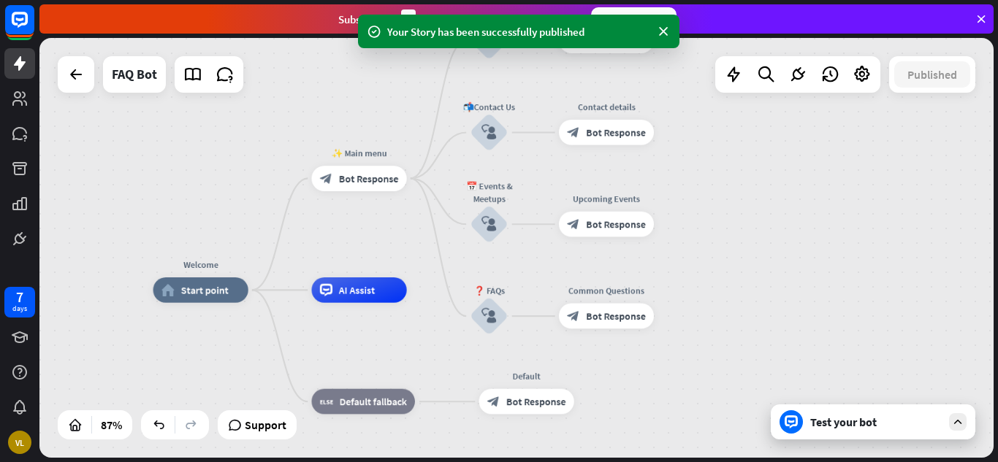
click at [859, 438] on div "Test your bot" at bounding box center [873, 422] width 205 height 35
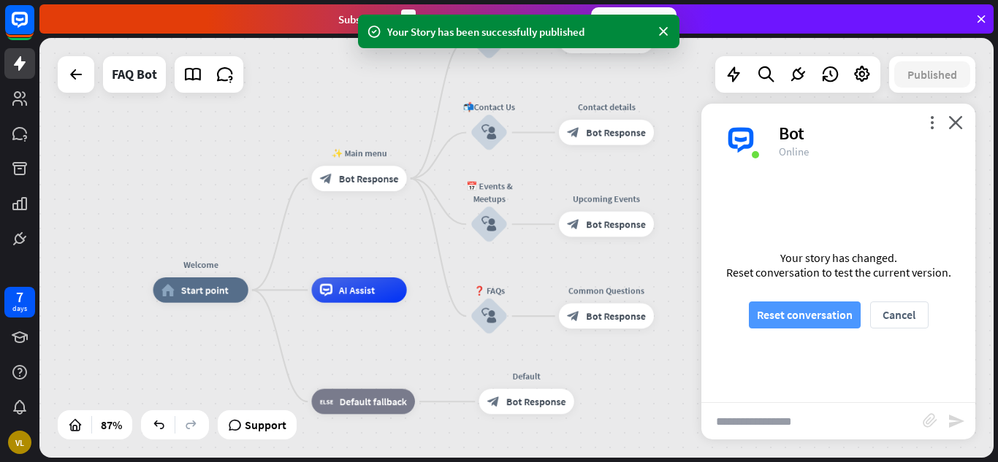
click at [804, 308] on button "Reset conversation" at bounding box center [805, 315] width 112 height 27
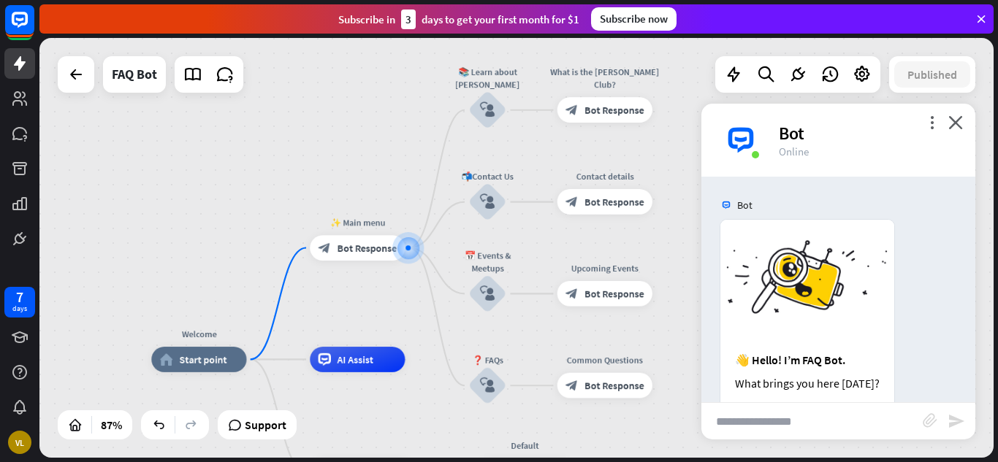
scroll to position [164, 0]
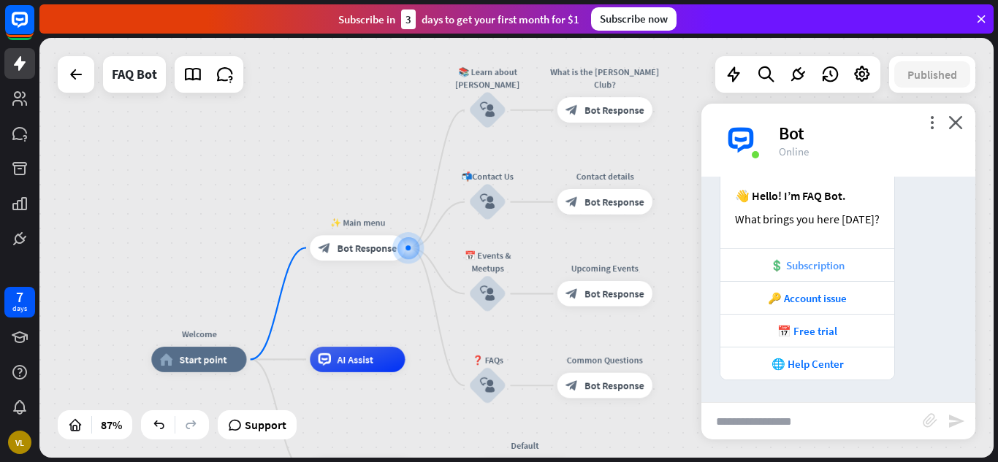
click at [847, 262] on div "💲 Subscription" at bounding box center [807, 266] width 159 height 14
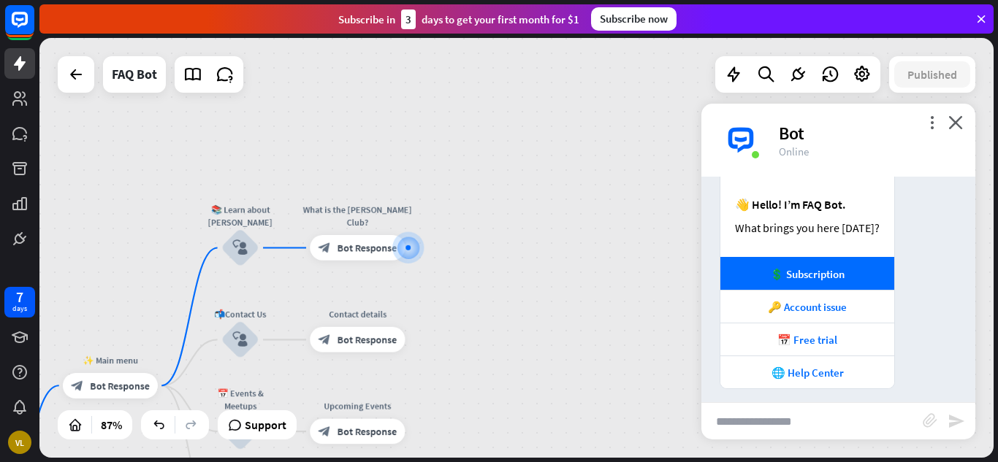
scroll to position [156, 0]
click at [949, 120] on icon "close" at bounding box center [955, 122] width 15 height 14
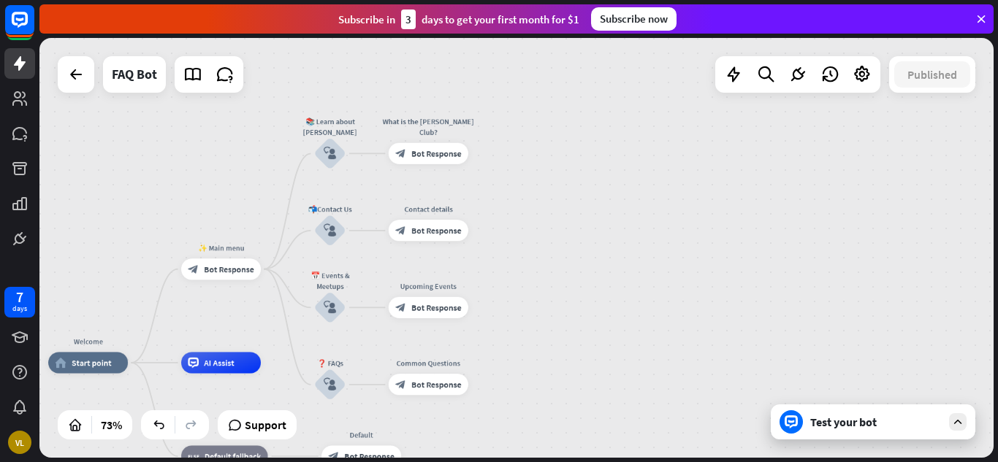
drag, startPoint x: 674, startPoint y: 207, endPoint x: 692, endPoint y: 110, distance: 98.0
click at [692, 110] on div "Welcome home_2 Start point ✨ Main menu block_bot_response Bot Response 📚 Learn …" at bounding box center [516, 248] width 954 height 420
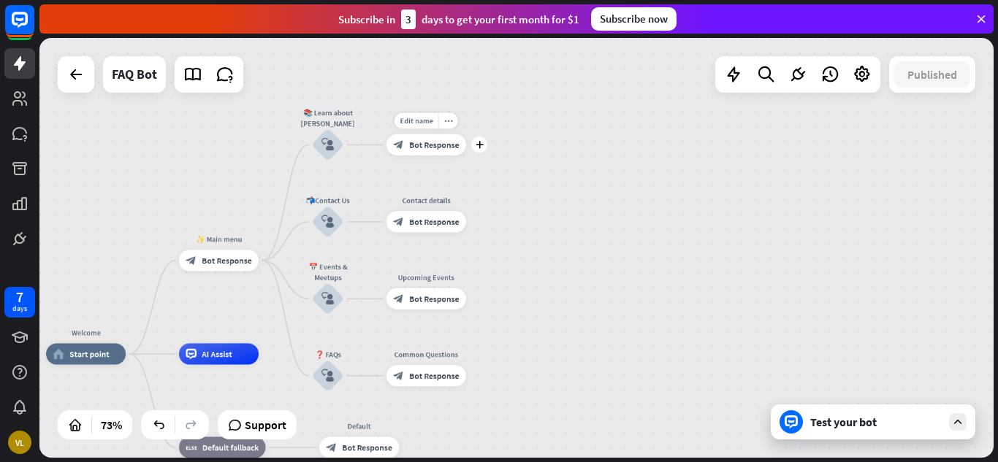
click at [430, 156] on div "Edit name more_horiz plus block_bot_response Bot Response" at bounding box center [426, 144] width 80 height 21
click at [871, 421] on div "Test your bot" at bounding box center [875, 422] width 131 height 15
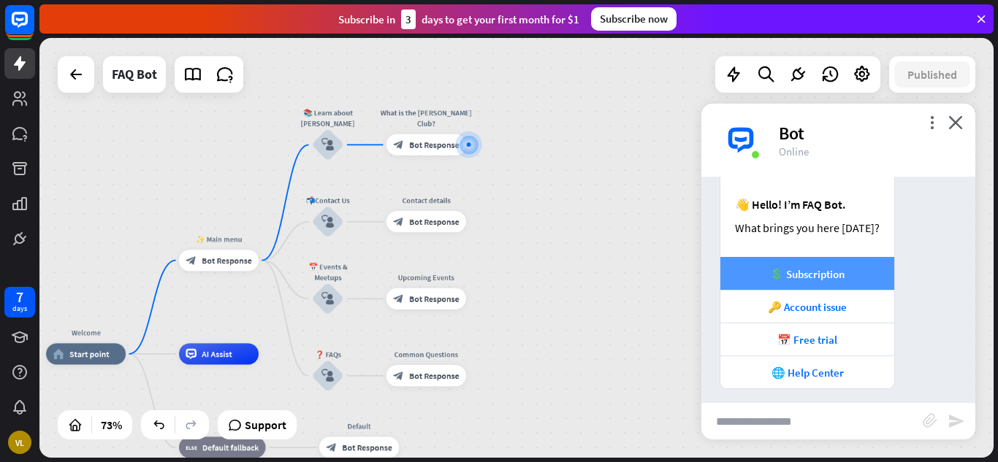
click at [851, 265] on div "💲 Subscription" at bounding box center [807, 273] width 174 height 33
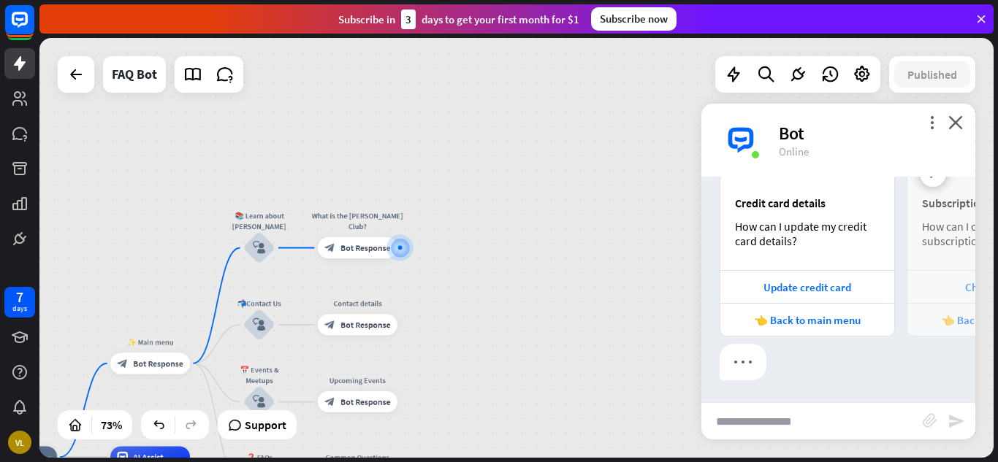
scroll to position [1073, 0]
click at [948, 122] on div "Bot" at bounding box center [868, 133] width 179 height 23
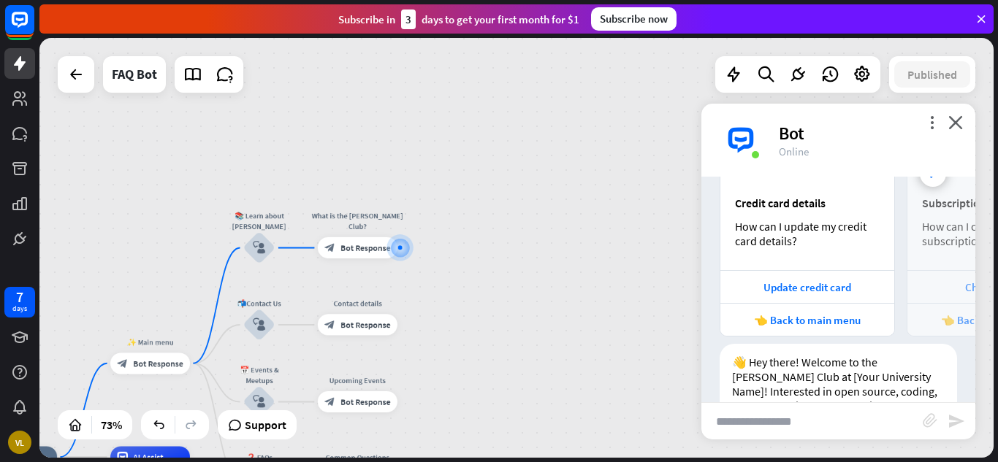
scroll to position [1132, 0]
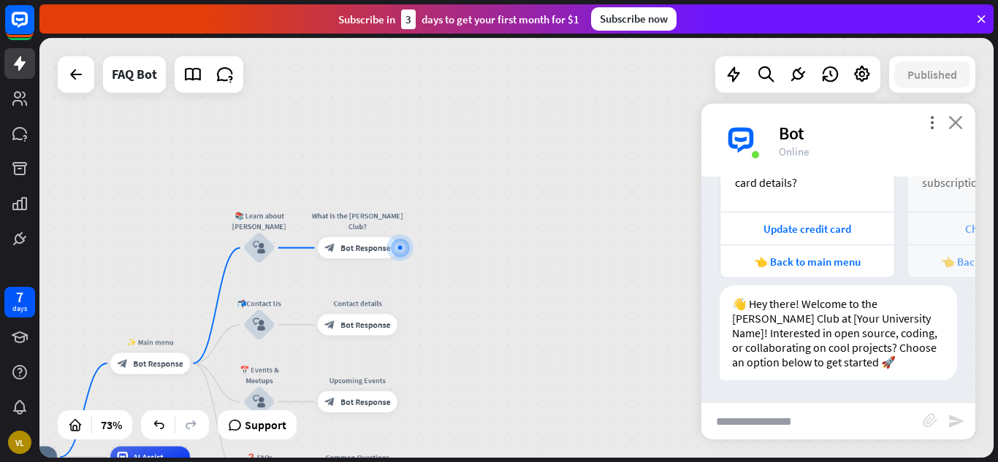
click at [954, 123] on icon "close" at bounding box center [955, 122] width 15 height 14
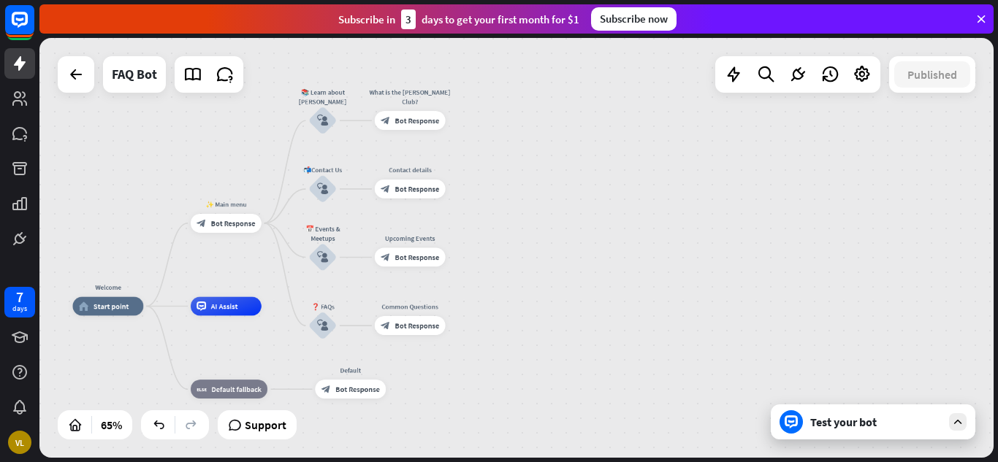
drag, startPoint x: 596, startPoint y: 214, endPoint x: 622, endPoint y: 91, distance: 126.1
click at [622, 91] on div "Welcome home_2 Start point ✨ Main menu block_bot_response Bot Response 📚 Learn …" at bounding box center [516, 248] width 954 height 420
drag, startPoint x: 817, startPoint y: 439, endPoint x: 959, endPoint y: 421, distance: 142.9
click at [959, 421] on div "Test your bot" at bounding box center [873, 422] width 205 height 35
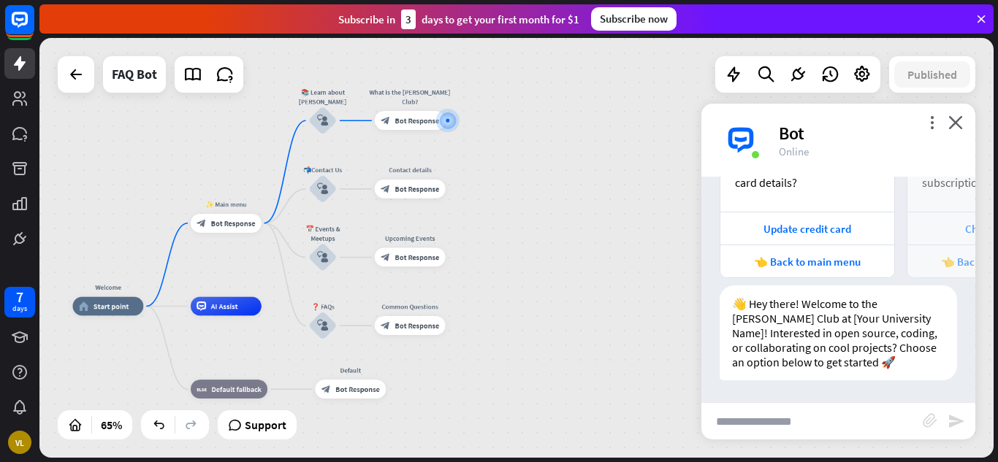
click at [959, 421] on icon "send" at bounding box center [956, 422] width 18 height 18
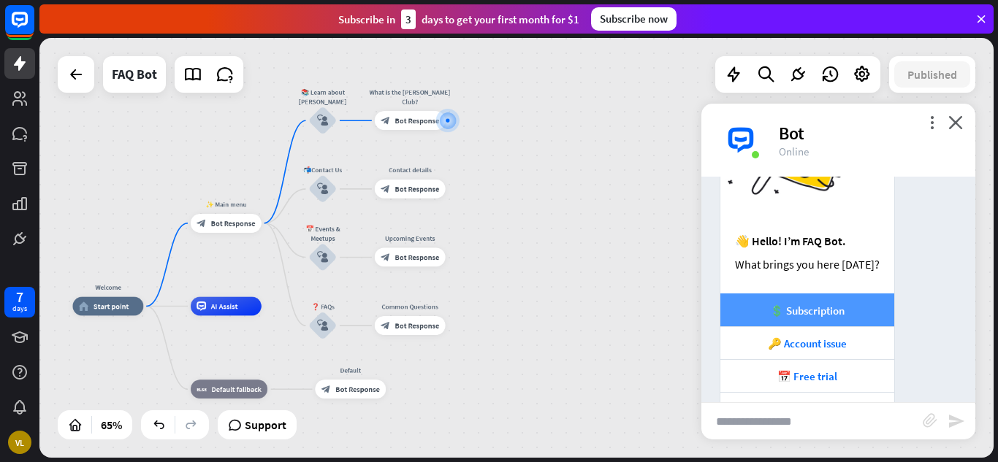
scroll to position [131, 0]
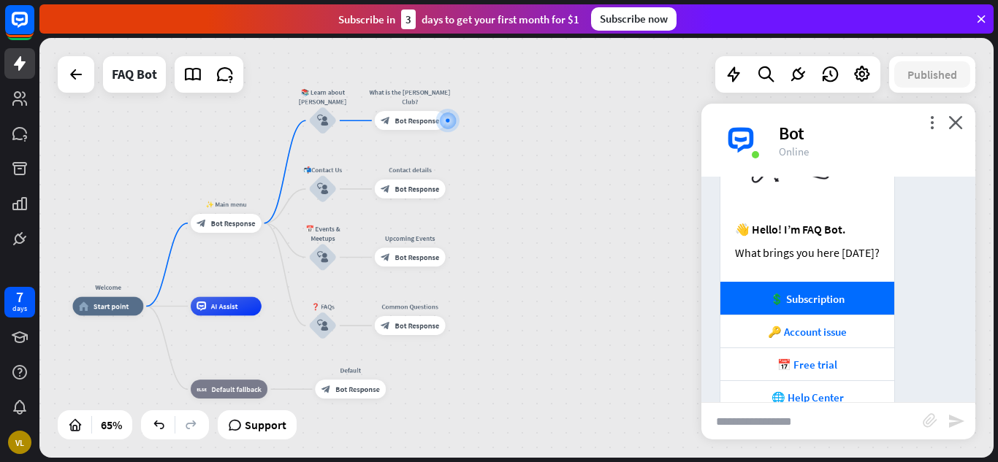
drag, startPoint x: 827, startPoint y: 304, endPoint x: 629, endPoint y: 360, distance: 205.8
click at [629, 360] on div "Welcome home_2 Start point ✨ Main menu block_bot_response Bot Response 📚 Learn …" at bounding box center [380, 442] width 616 height 271
drag, startPoint x: 860, startPoint y: 327, endPoint x: 934, endPoint y: 329, distance: 74.6
click at [934, 329] on div "👋 Hello! I’m FAQ Bot. What brings you here [DATE]? 💲 Subscription 🔑 Account iss…" at bounding box center [838, 251] width 274 height 326
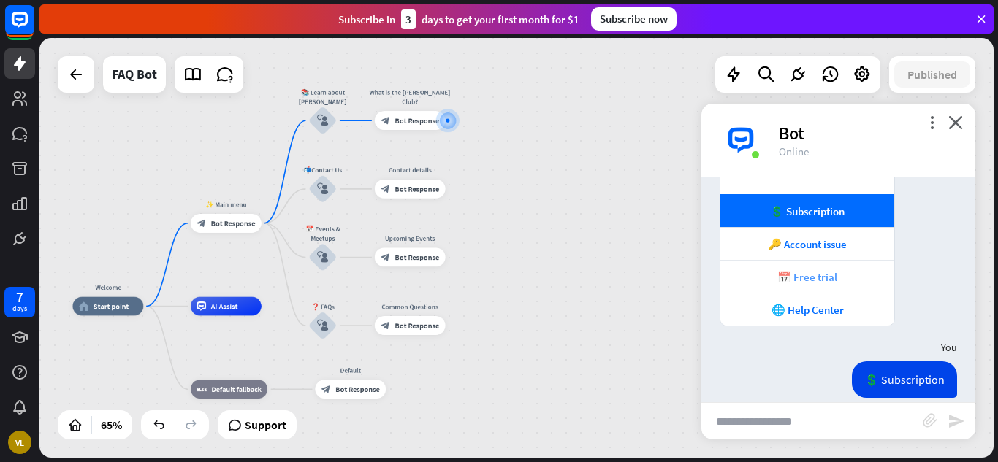
scroll to position [218, 0]
click at [929, 118] on icon "more_vert" at bounding box center [932, 122] width 14 height 14
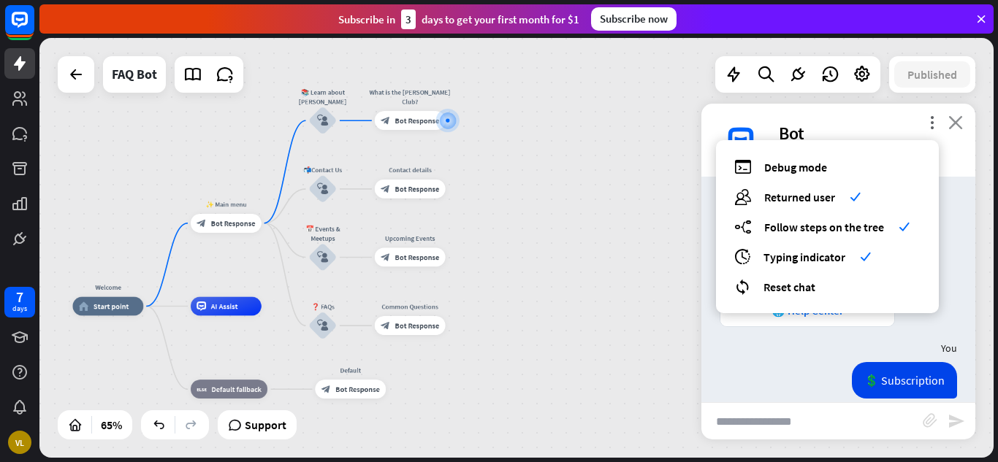
drag, startPoint x: 936, startPoint y: 328, endPoint x: 952, endPoint y: 123, distance: 205.2
click at [952, 123] on div "more_vert debug Debug mode users Returned user check builder_tree Follow steps …" at bounding box center [838, 272] width 274 height 336
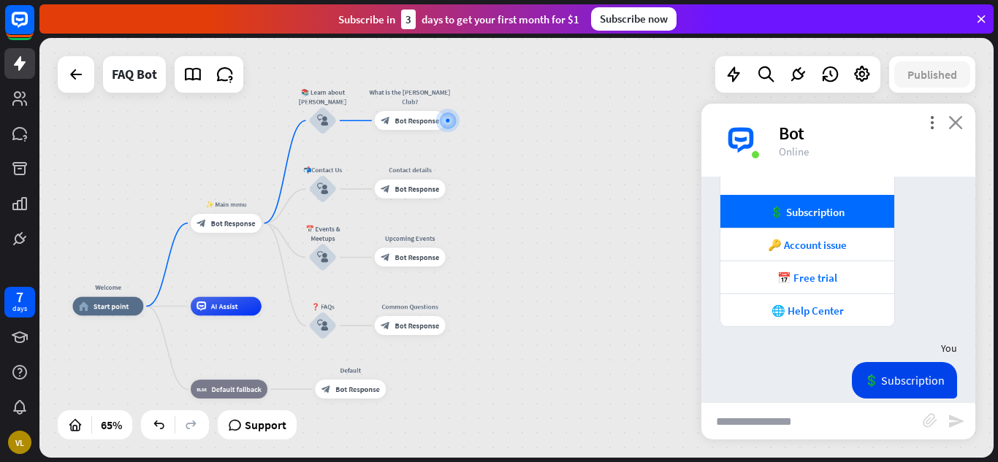
click at [952, 123] on icon "close" at bounding box center [955, 122] width 15 height 14
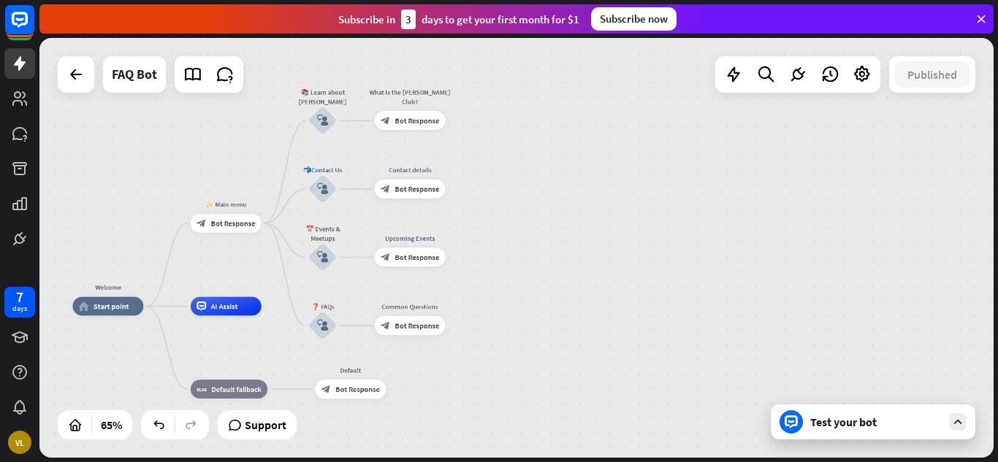
click at [872, 426] on div "Test your bot" at bounding box center [875, 422] width 131 height 15
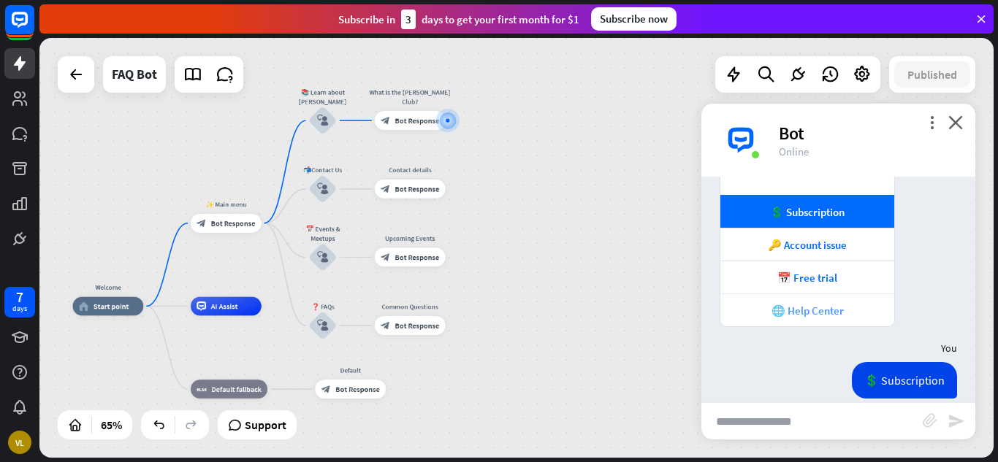
scroll to position [236, 0]
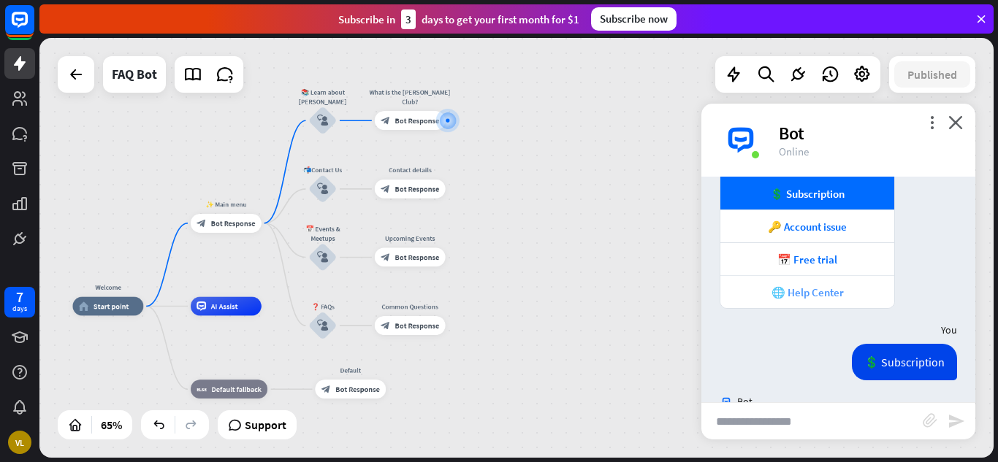
click at [868, 294] on div "🌐 Help Center" at bounding box center [807, 293] width 159 height 14
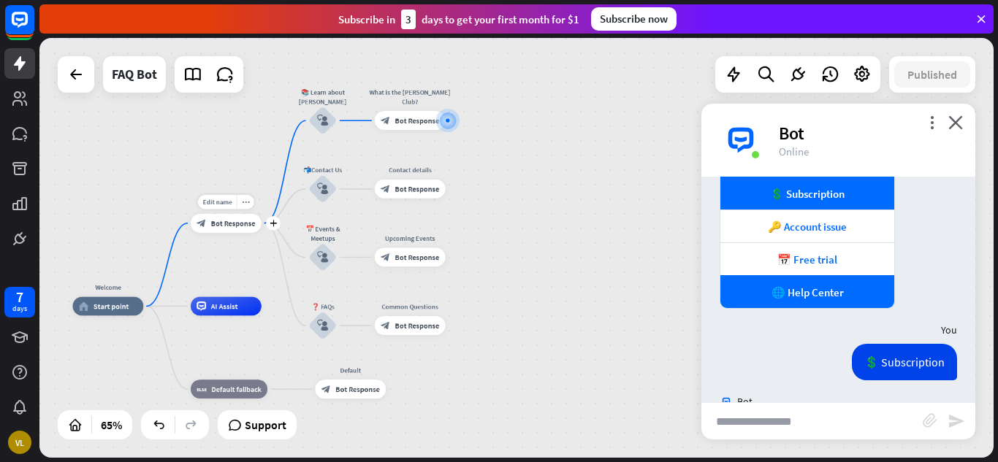
click at [233, 223] on span "Bot Response" at bounding box center [233, 222] width 45 height 9
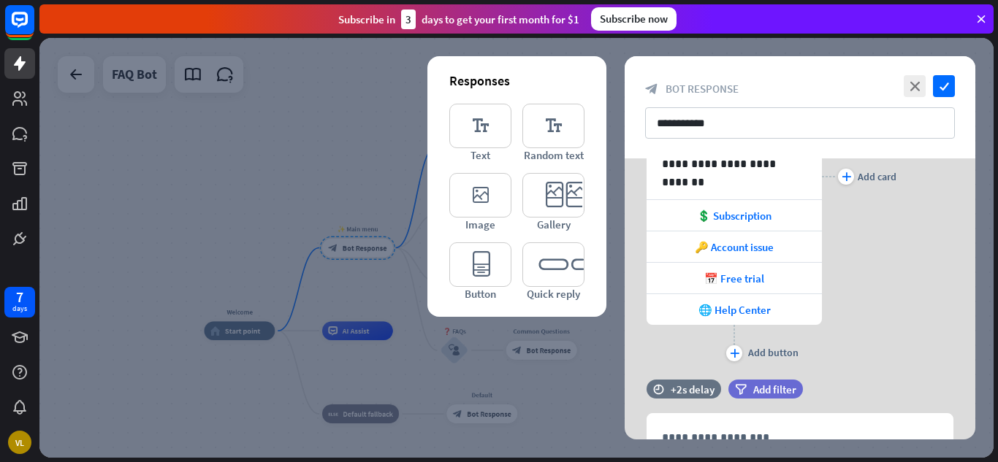
scroll to position [239, 0]
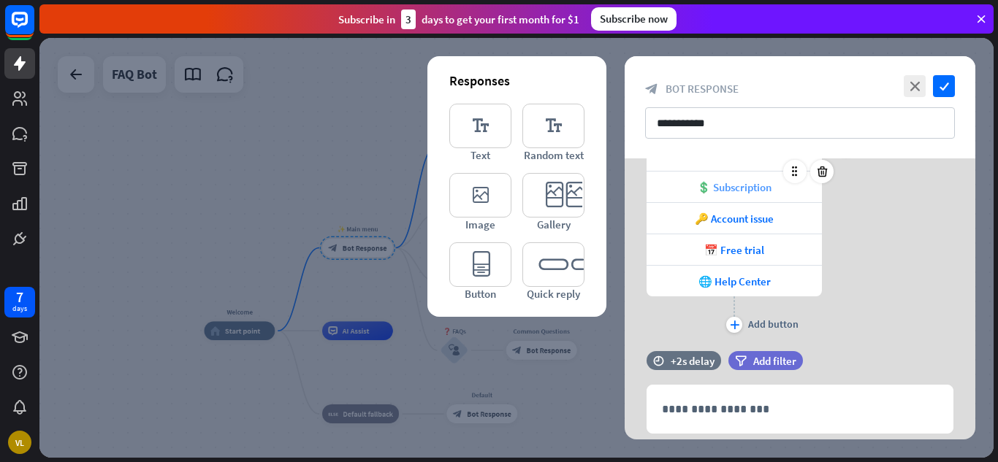
click at [773, 190] on div "💲 Subscription" at bounding box center [734, 187] width 175 height 31
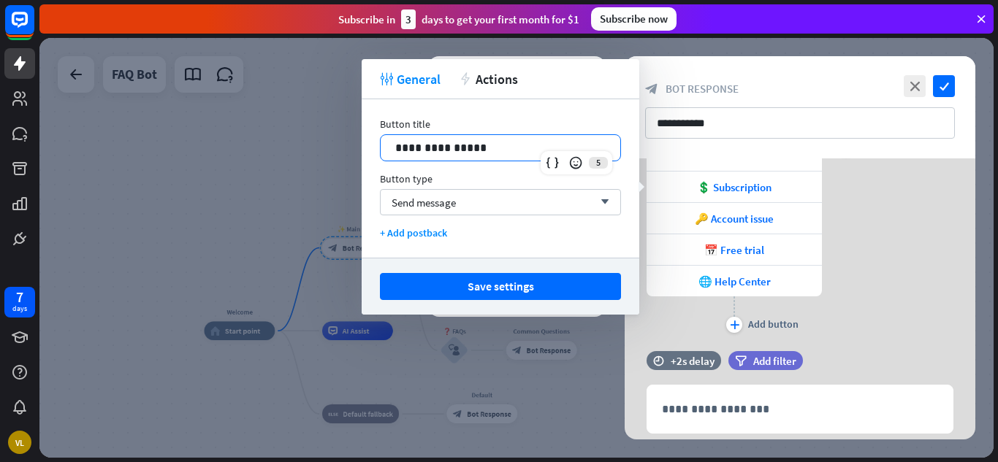
click at [563, 153] on div "**********" at bounding box center [500, 147] width 241 height 27
drag, startPoint x: 563, startPoint y: 153, endPoint x: 416, endPoint y: 149, distance: 147.6
click at [416, 149] on div "**********" at bounding box center [500, 147] width 241 height 27
drag, startPoint x: 491, startPoint y: 145, endPoint x: 378, endPoint y: 148, distance: 112.6
click at [378, 148] on div "**********" at bounding box center [501, 178] width 278 height 159
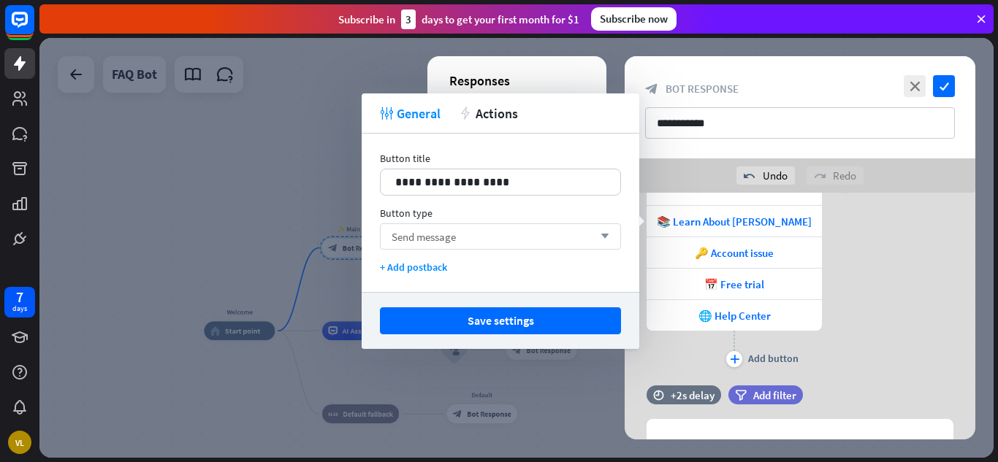
click at [530, 229] on div "Send message arrow_down" at bounding box center [500, 237] width 241 height 26
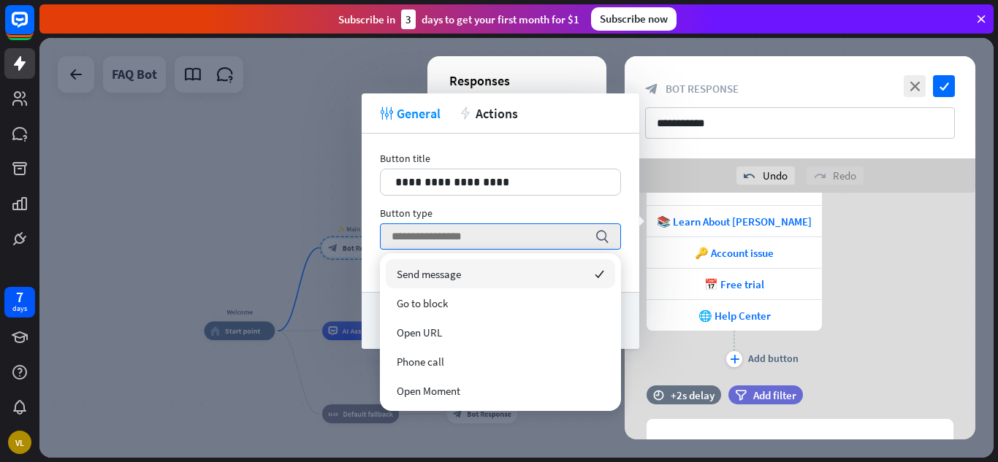
click at [869, 250] on div "plus Add card" at bounding box center [859, 182] width 75 height 378
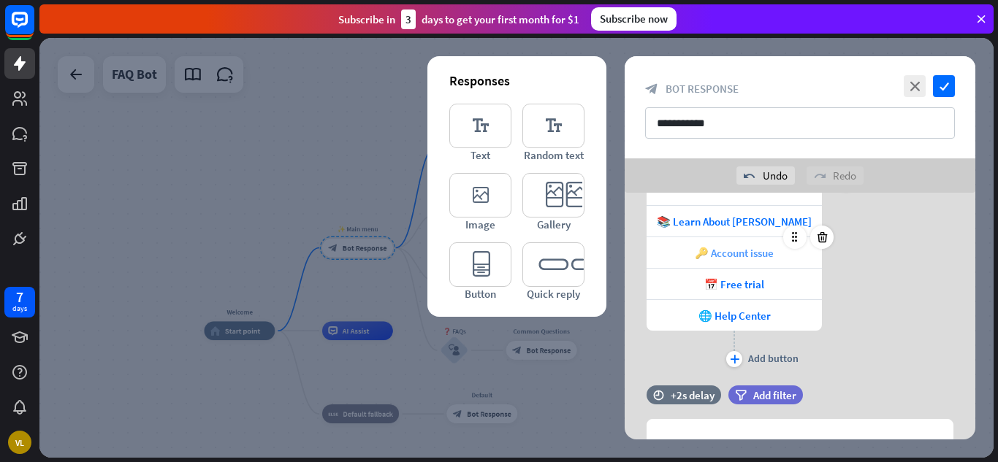
click at [774, 256] on span "🔑 Account issue" at bounding box center [734, 253] width 79 height 14
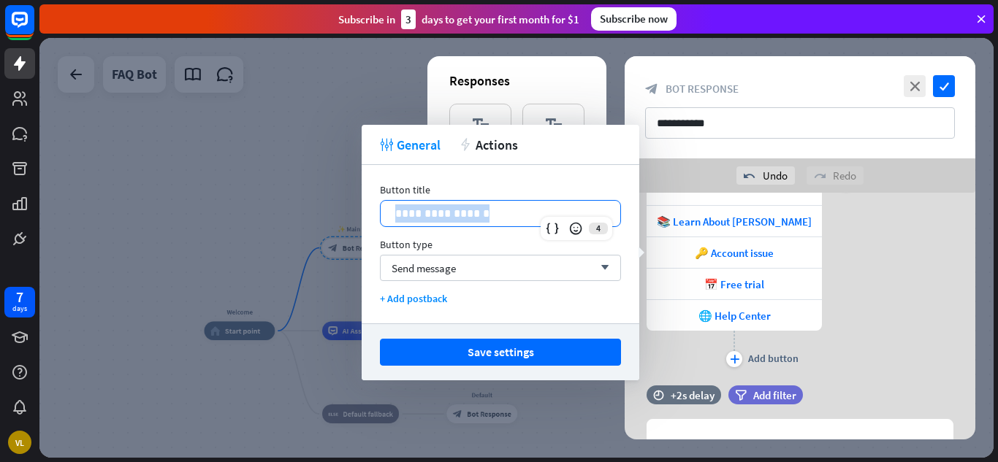
drag, startPoint x: 524, startPoint y: 216, endPoint x: 372, endPoint y: 211, distance: 152.0
click at [372, 211] on div "**********" at bounding box center [501, 244] width 278 height 159
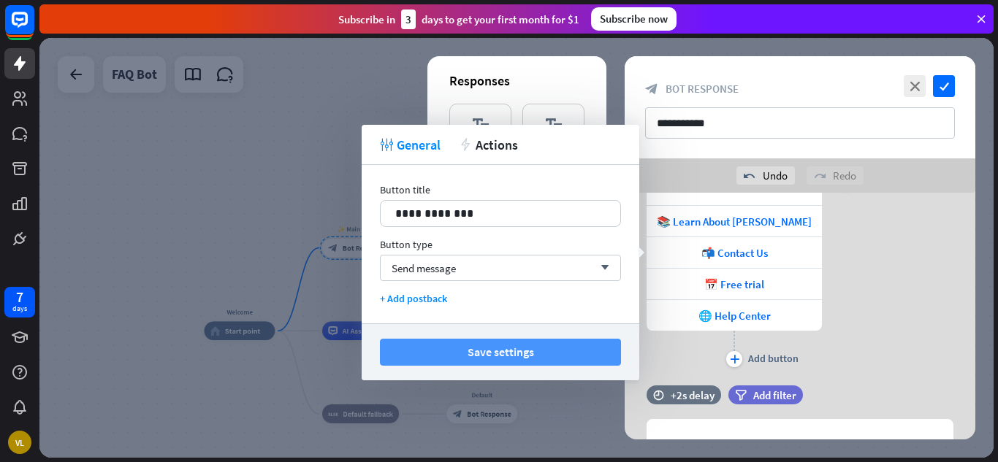
click at [595, 351] on button "Save settings" at bounding box center [500, 352] width 241 height 27
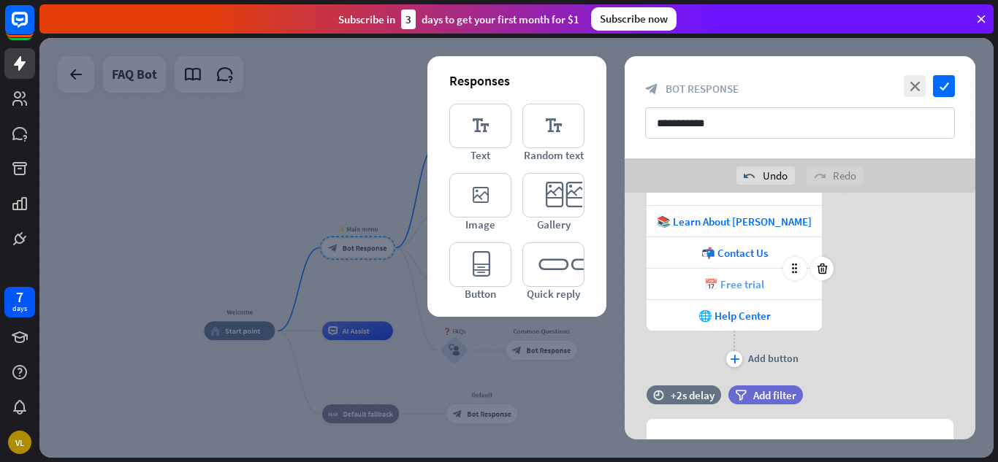
click at [764, 287] on div "📅 Free trial" at bounding box center [734, 284] width 175 height 31
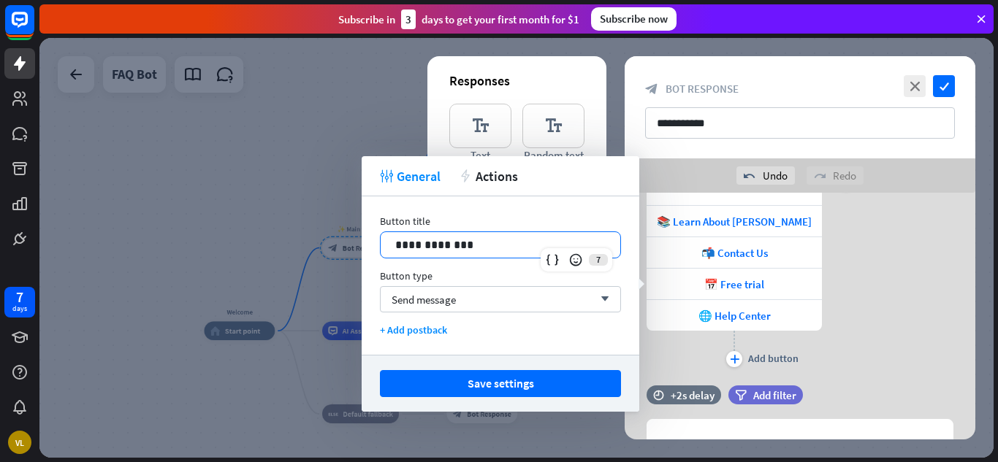
click at [521, 251] on p "**********" at bounding box center [500, 245] width 210 height 18
drag, startPoint x: 521, startPoint y: 251, endPoint x: 379, endPoint y: 251, distance: 141.7
click at [379, 251] on div "**********" at bounding box center [501, 276] width 278 height 159
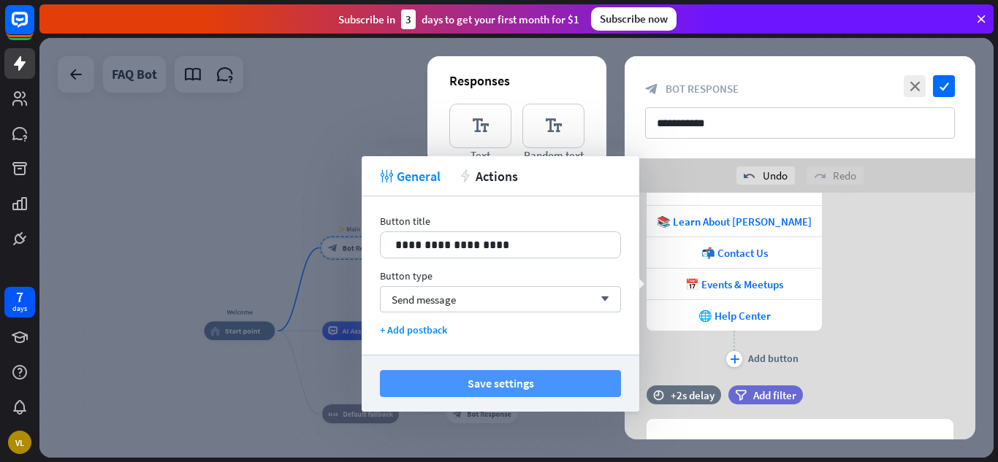
click at [482, 373] on button "Save settings" at bounding box center [500, 383] width 241 height 27
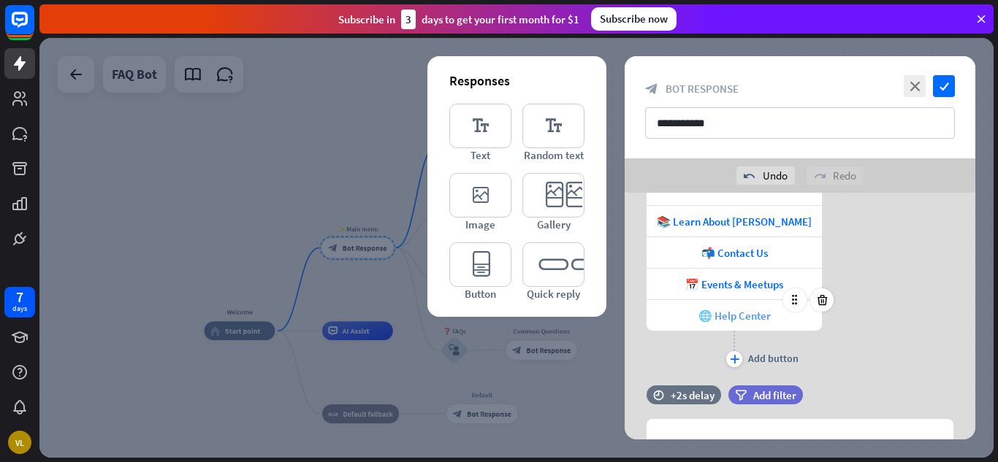
click at [766, 320] on span "🌐 Help Center" at bounding box center [734, 316] width 72 height 14
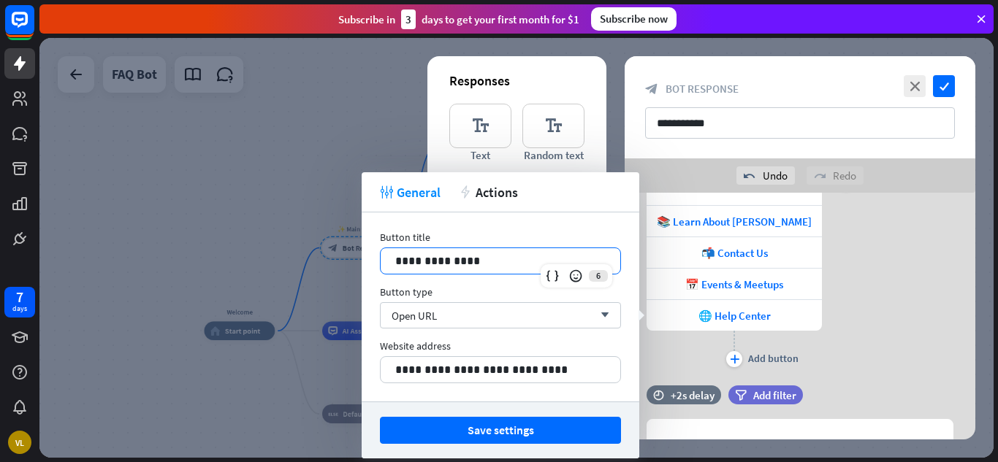
drag, startPoint x: 476, startPoint y: 264, endPoint x: 360, endPoint y: 262, distance: 116.2
click at [360, 262] on body "7 days VL close Product Help First steps Get started with ChatBot Help Center F…" at bounding box center [499, 231] width 998 height 462
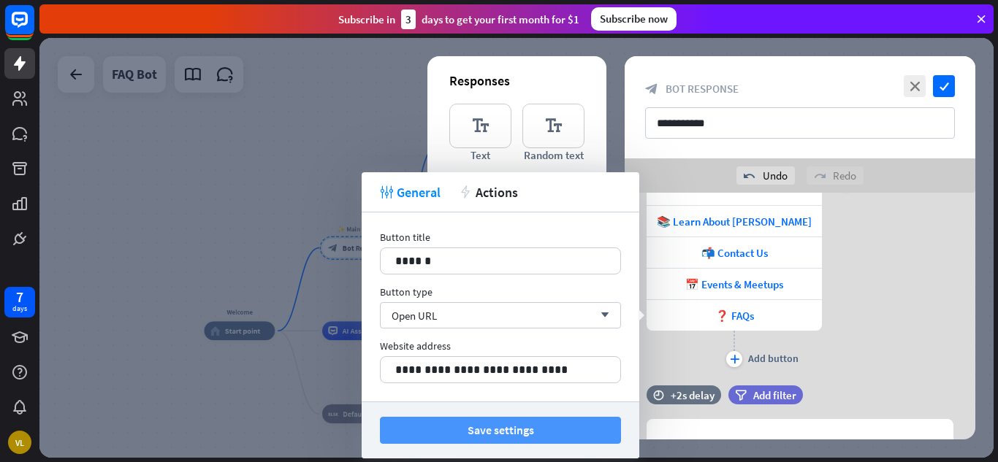
click at [543, 430] on button "Save settings" at bounding box center [500, 430] width 241 height 27
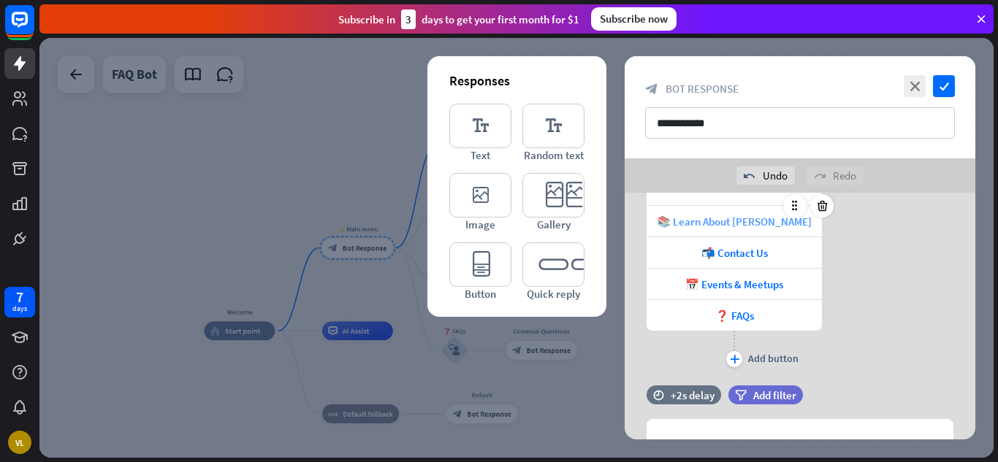
click at [758, 222] on span "📚 Learn About [PERSON_NAME]" at bounding box center [734, 222] width 155 height 14
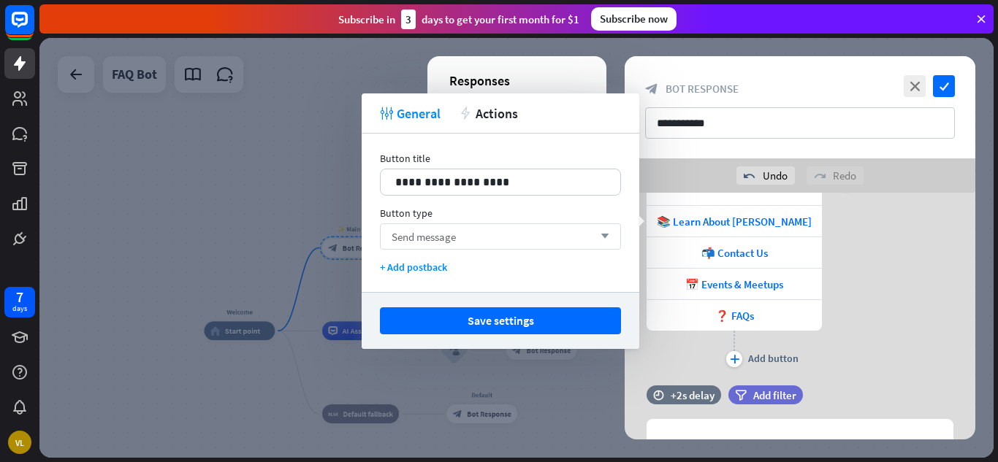
click at [507, 237] on div "Send message arrow_down" at bounding box center [500, 237] width 241 height 26
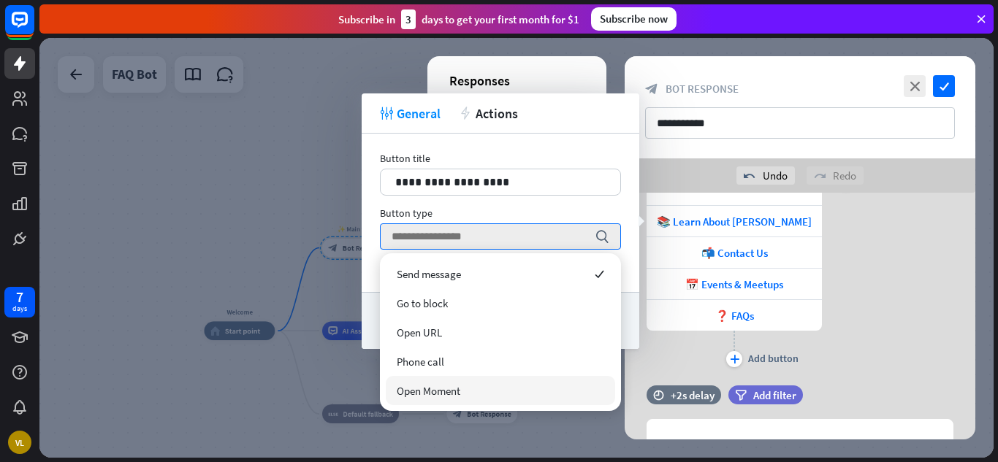
click at [514, 445] on div at bounding box center [516, 248] width 954 height 420
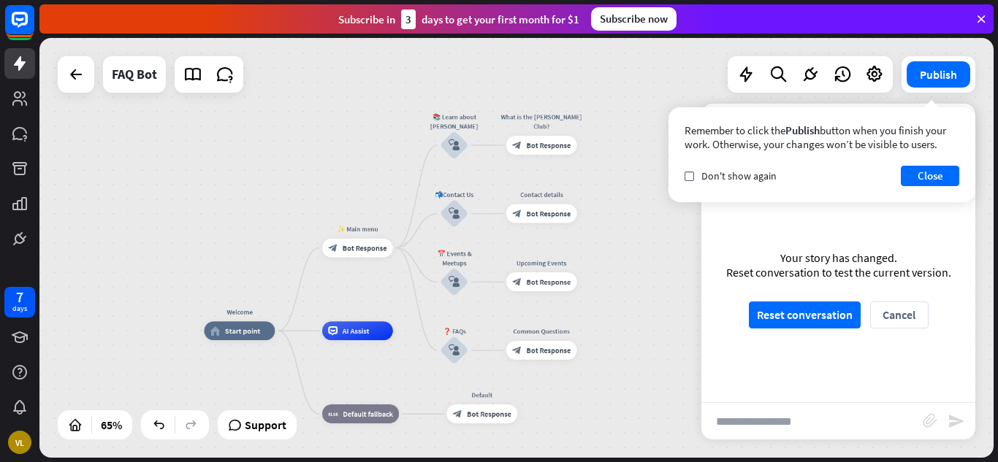
click at [962, 121] on div "Remember to click the Publish button when you finish your work. Otherwise, your…" at bounding box center [821, 154] width 307 height 95
click at [939, 85] on button "Publish" at bounding box center [939, 74] width 64 height 26
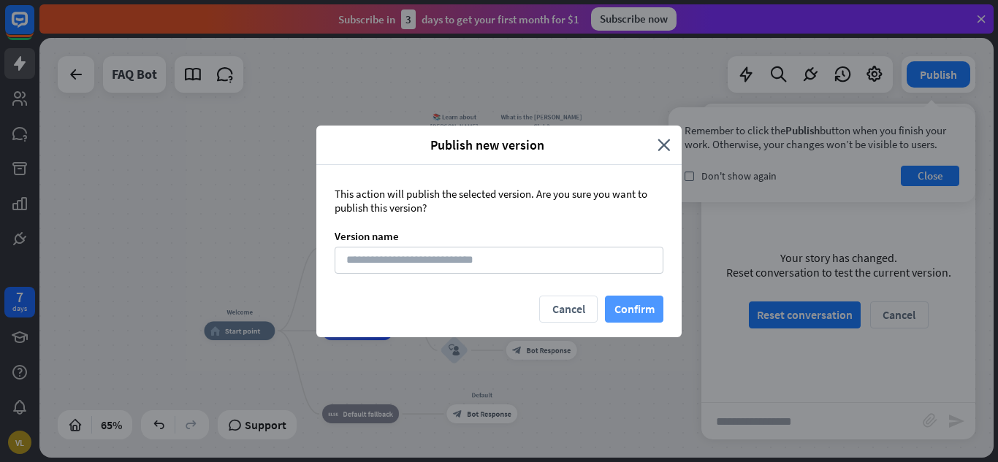
click at [636, 314] on button "Confirm" at bounding box center [634, 309] width 58 height 27
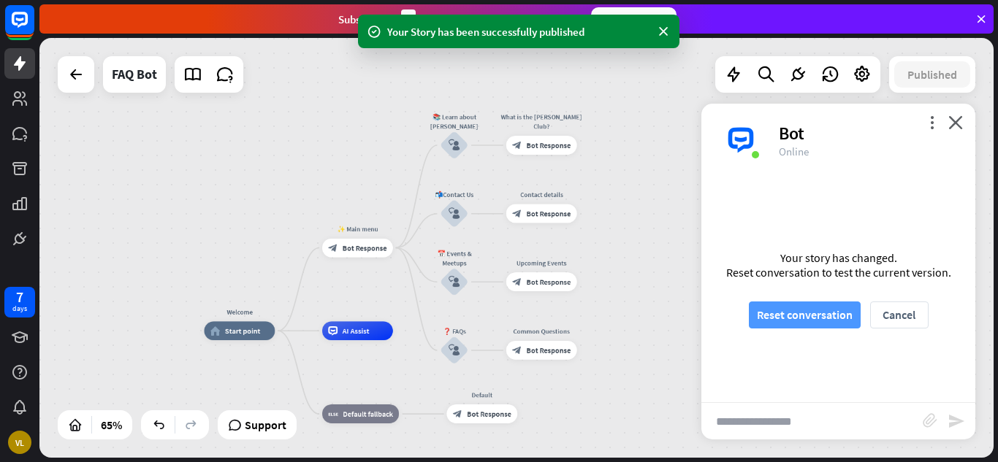
click at [808, 310] on button "Reset conversation" at bounding box center [805, 315] width 112 height 27
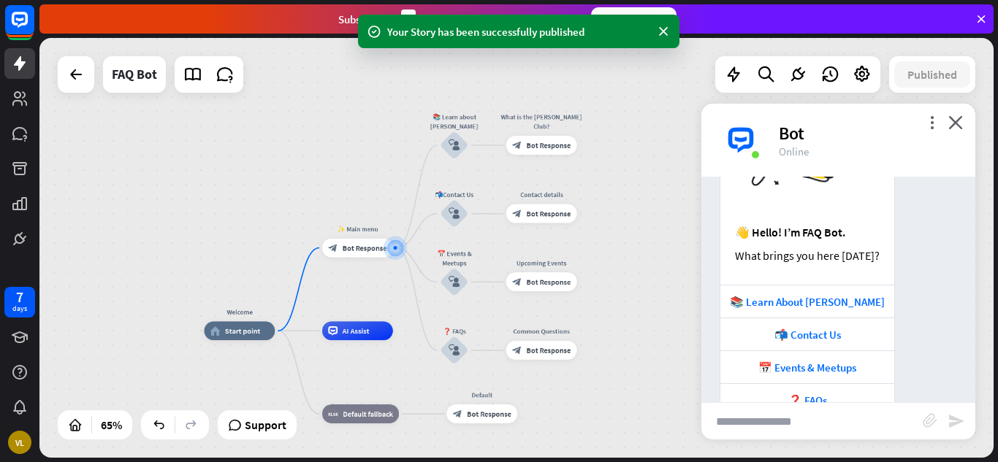
scroll to position [164, 0]
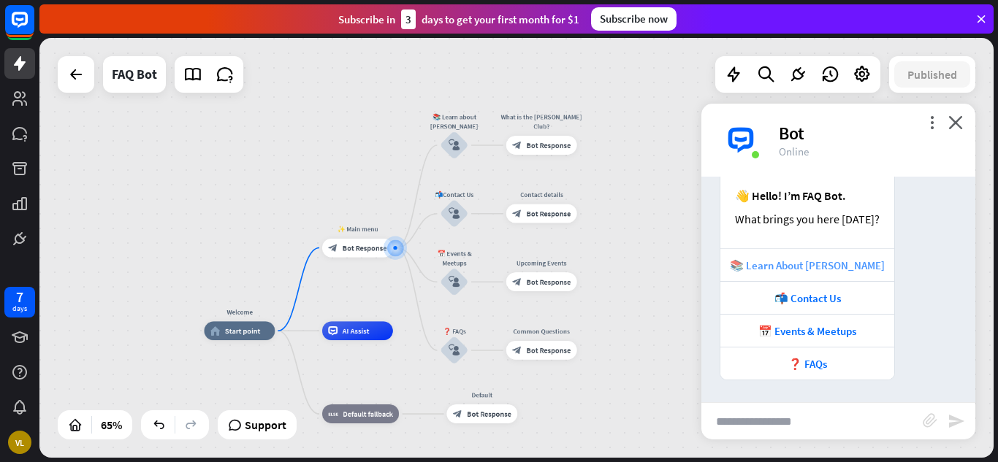
click at [817, 268] on div "📚 Learn About [PERSON_NAME]" at bounding box center [807, 266] width 159 height 14
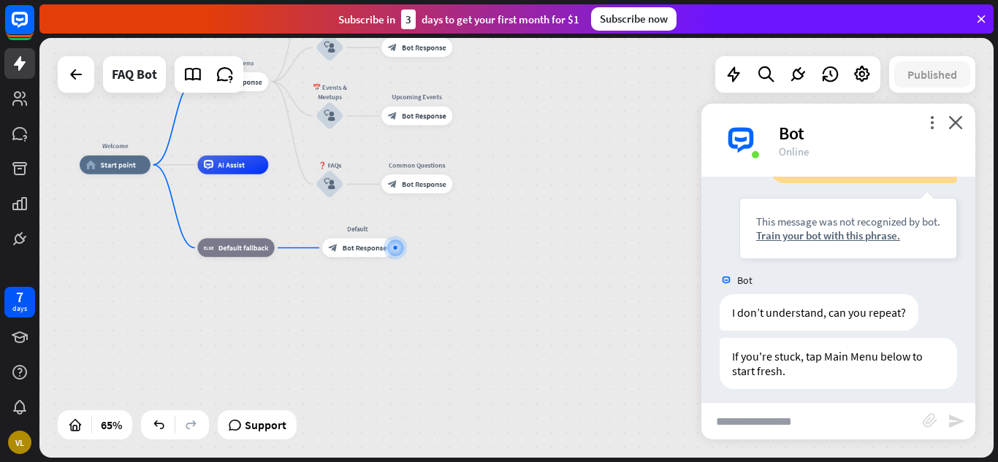
scroll to position [442, 0]
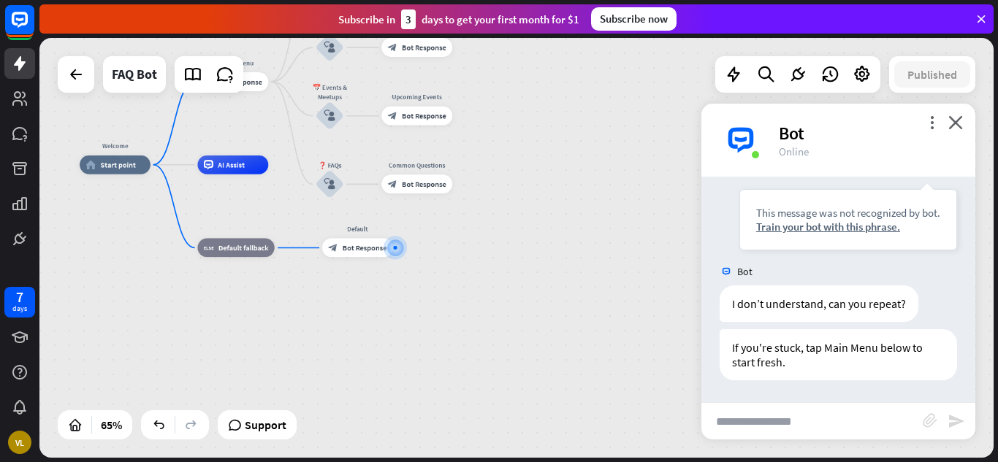
click at [958, 129] on div "more_vert close Bot Online" at bounding box center [838, 140] width 274 height 73
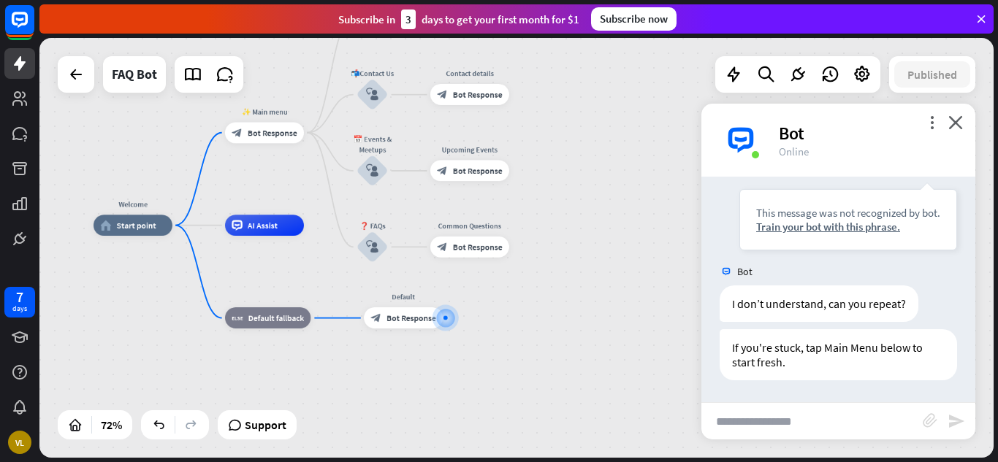
drag, startPoint x: 537, startPoint y: 233, endPoint x: 614, endPoint y: 300, distance: 101.5
click at [614, 300] on div "Welcome home_2 Start point ✨ Main menu block_bot_response Bot Response 📚 Learn …" at bounding box center [437, 377] width 687 height 302
click at [182, 228] on icon "plus" at bounding box center [185, 225] width 8 height 7
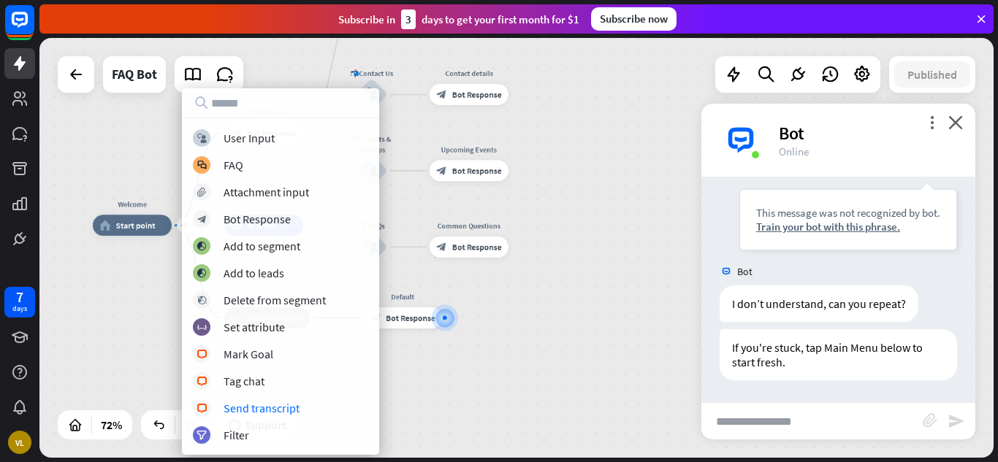
click at [419, 416] on div "plus Welcome home_2 Start point ✨ Main menu block_bot_response Bot Response 📚 L…" at bounding box center [436, 377] width 687 height 302
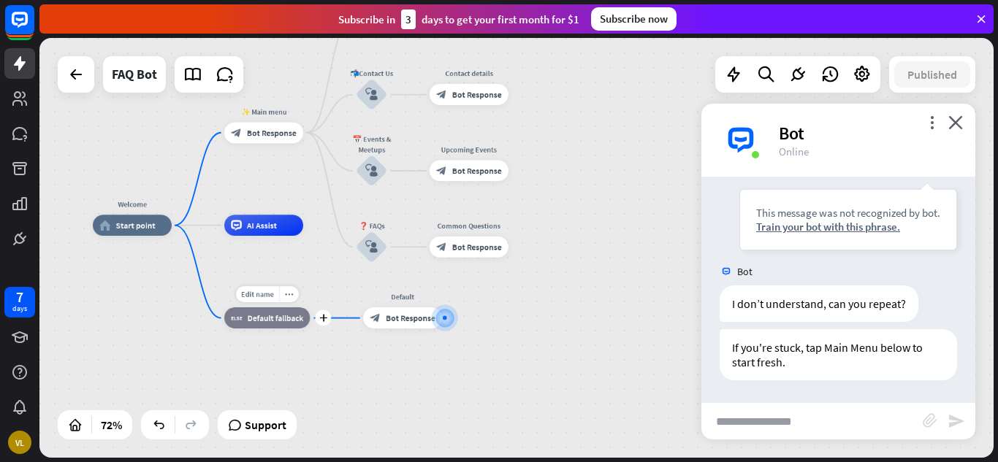
click at [264, 327] on div "block_fallback Default fallback" at bounding box center [266, 318] width 85 height 21
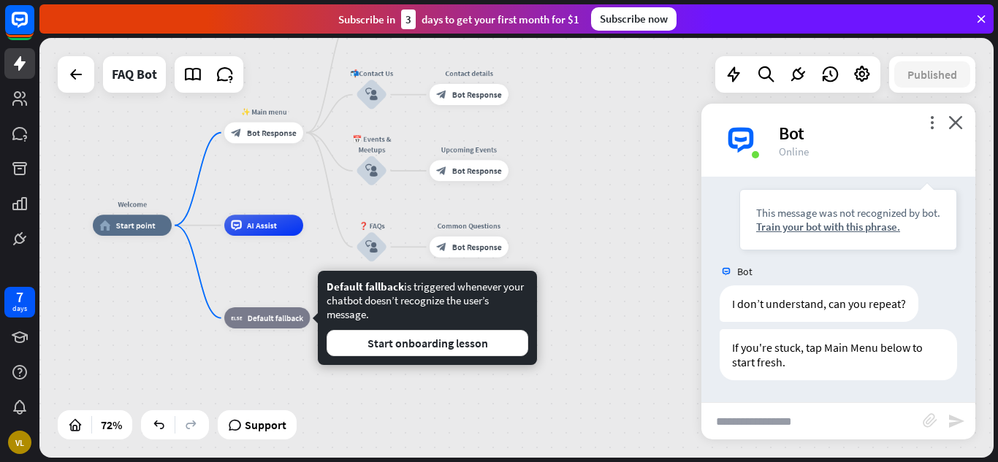
click at [321, 363] on div "Default fallback is triggered whenever your chatbot doesn’t recognize the user’…" at bounding box center [427, 318] width 219 height 94
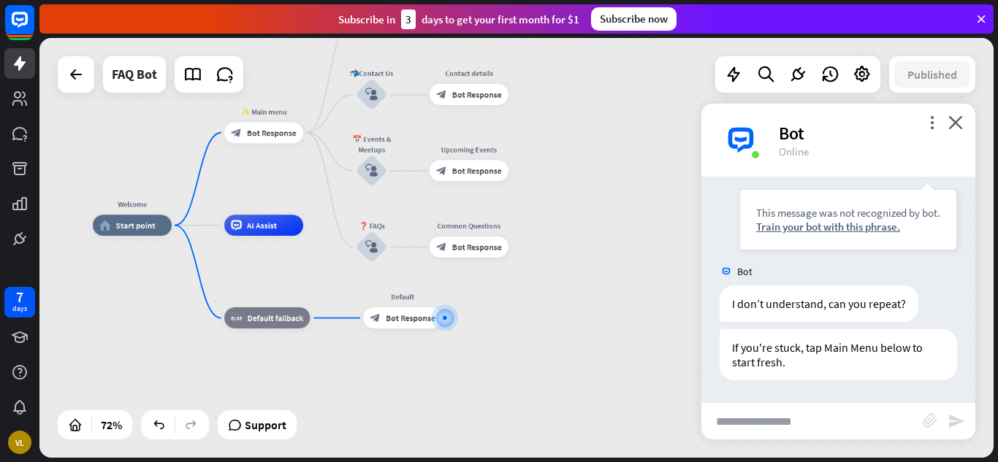
click at [448, 389] on div "Welcome home_2 Start point ✨ Main menu block_bot_response Bot Response 📚 Learn …" at bounding box center [436, 377] width 687 height 302
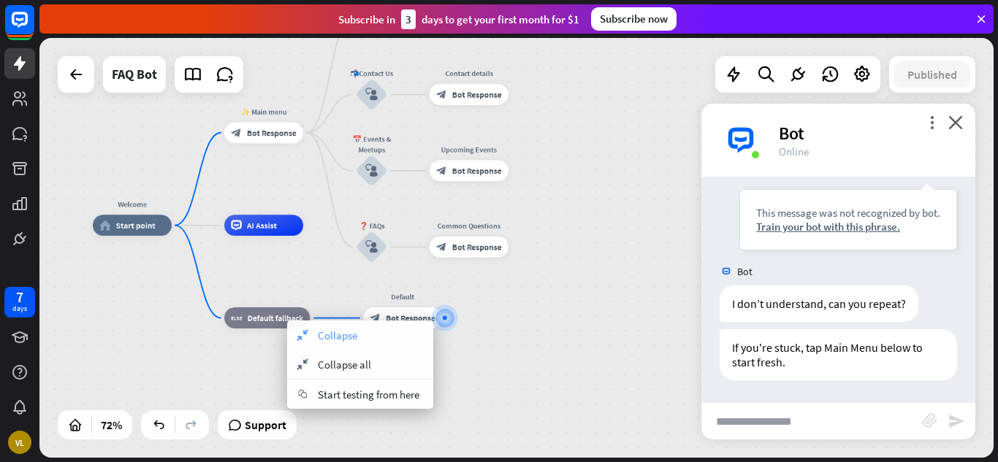
click at [320, 337] on span "Collapse" at bounding box center [337, 336] width 39 height 14
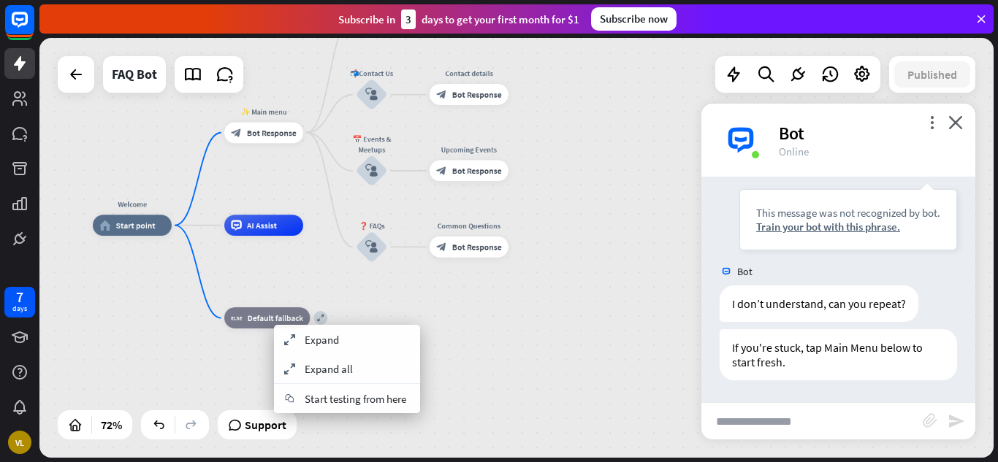
click at [483, 363] on div "Welcome home_2 Start point ✨ Main menu block_bot_response Bot Response 📚 Learn …" at bounding box center [436, 377] width 687 height 302
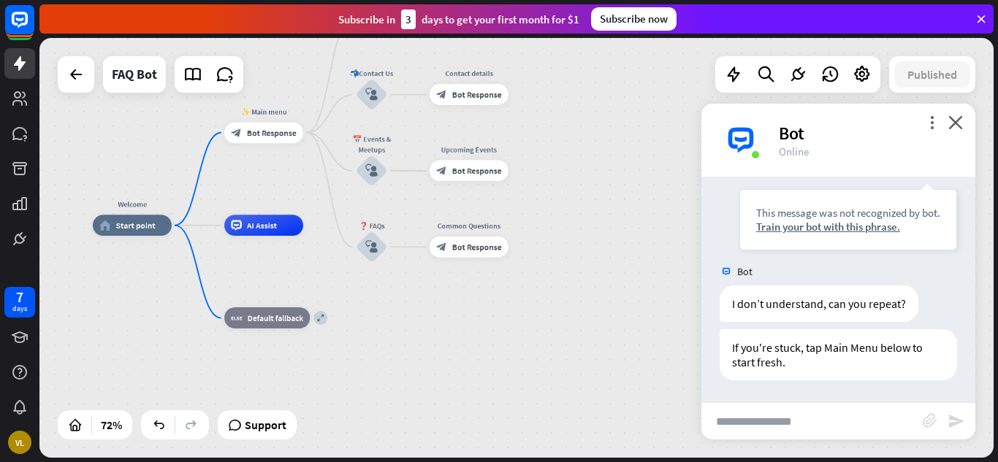
click at [952, 131] on div "Bot" at bounding box center [868, 133] width 179 height 23
click at [951, 123] on icon "close" at bounding box center [955, 122] width 15 height 14
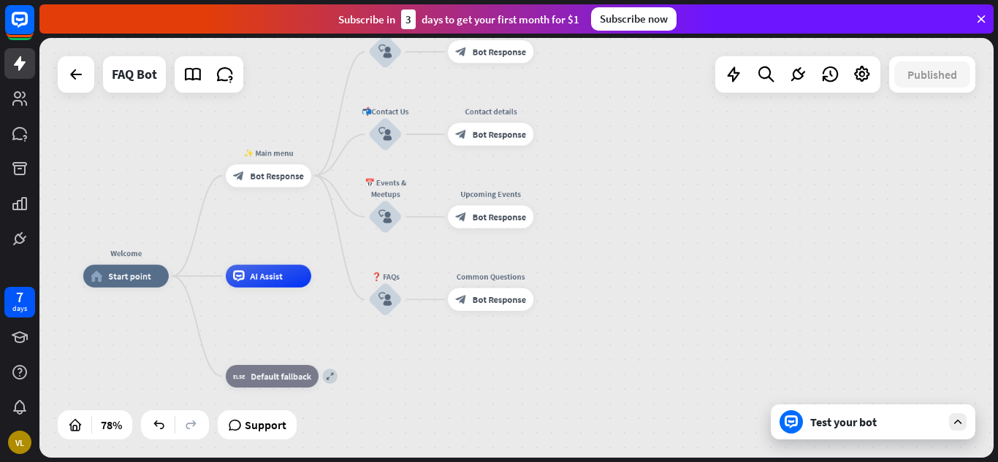
drag, startPoint x: 584, startPoint y: 239, endPoint x: 616, endPoint y: 291, distance: 60.6
click at [616, 291] on div "Welcome home_2 Start point ✨ Main menu block_bot_response Bot Response 📚 Learn …" at bounding box center [455, 440] width 744 height 328
click at [319, 385] on div "Edit name more_horiz expand block_fallback Default fallback" at bounding box center [272, 376] width 93 height 23
click at [293, 377] on span "Default fallback" at bounding box center [281, 377] width 61 height 12
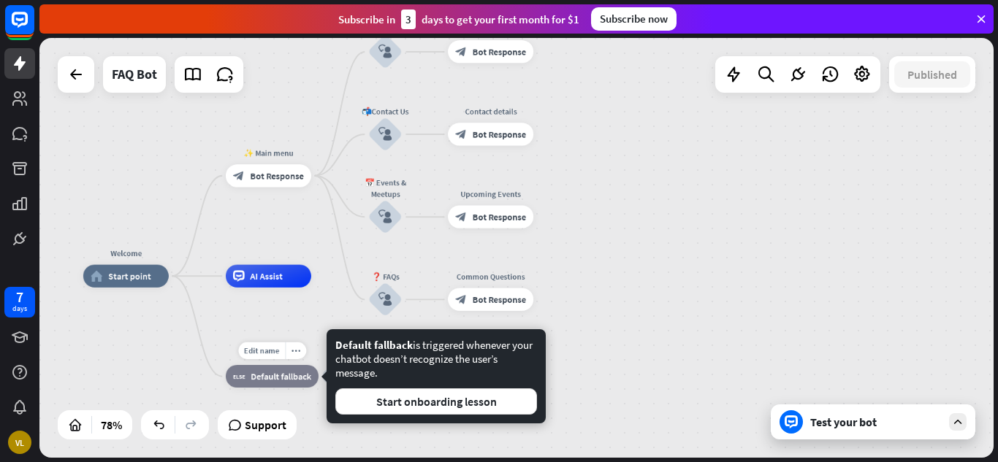
click at [293, 377] on span "Default fallback" at bounding box center [281, 377] width 61 height 12
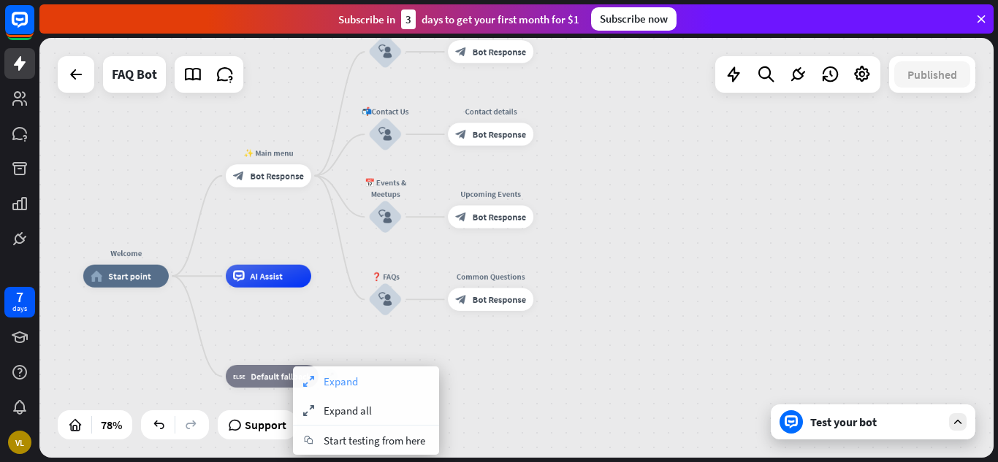
drag, startPoint x: 293, startPoint y: 377, endPoint x: 322, endPoint y: 378, distance: 29.3
click at [322, 378] on div "expand Expand" at bounding box center [366, 381] width 146 height 29
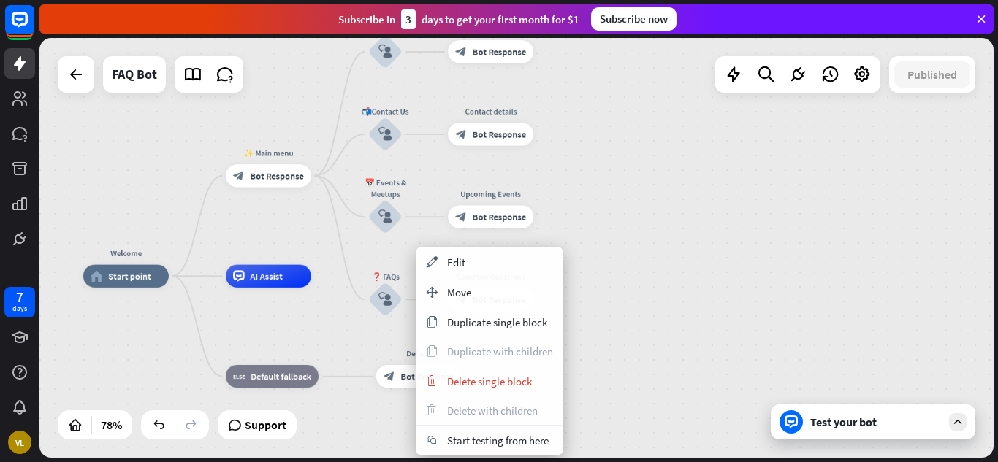
click at [633, 331] on div "Welcome home_2 Start point ✨ Main menu block_bot_response Bot Response 📚 Learn …" at bounding box center [455, 440] width 744 height 328
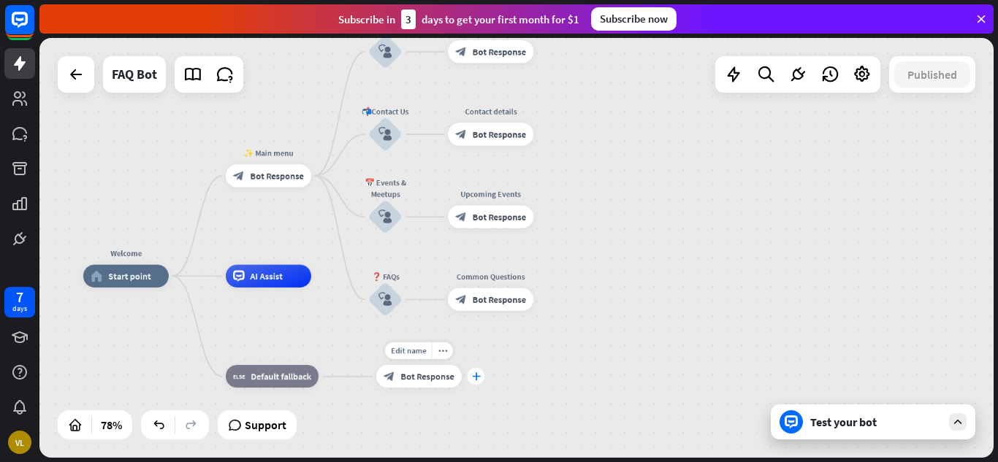
click at [476, 376] on icon "plus" at bounding box center [476, 377] width 9 height 8
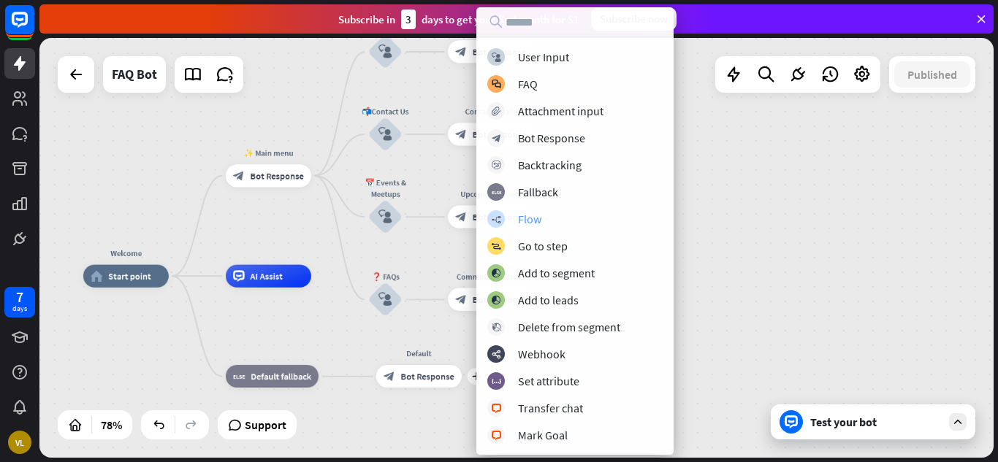
click at [533, 222] on div "Flow" at bounding box center [529, 219] width 23 height 15
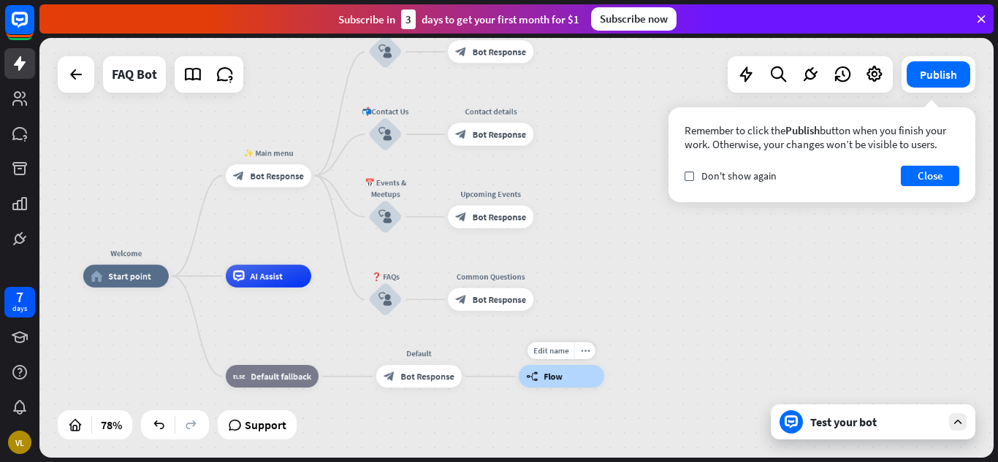
drag, startPoint x: 586, startPoint y: 373, endPoint x: 539, endPoint y: 394, distance: 51.6
click at [539, 388] on div "Edit name more_horiz builder_tree Flow" at bounding box center [561, 376] width 85 height 23
click at [571, 384] on div "builder_tree Flow" at bounding box center [561, 376] width 85 height 23
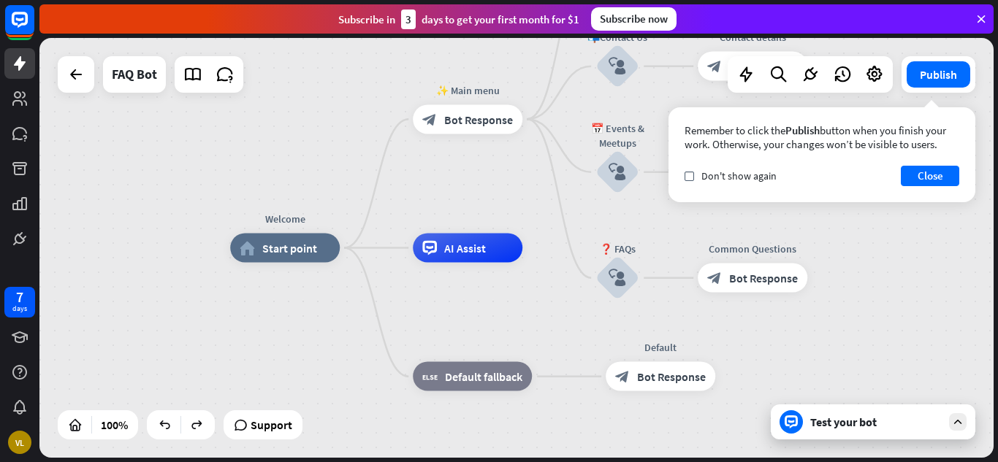
drag, startPoint x: 546, startPoint y: 256, endPoint x: 399, endPoint y: 307, distance: 156.2
click at [937, 84] on button "Publish" at bounding box center [939, 74] width 64 height 26
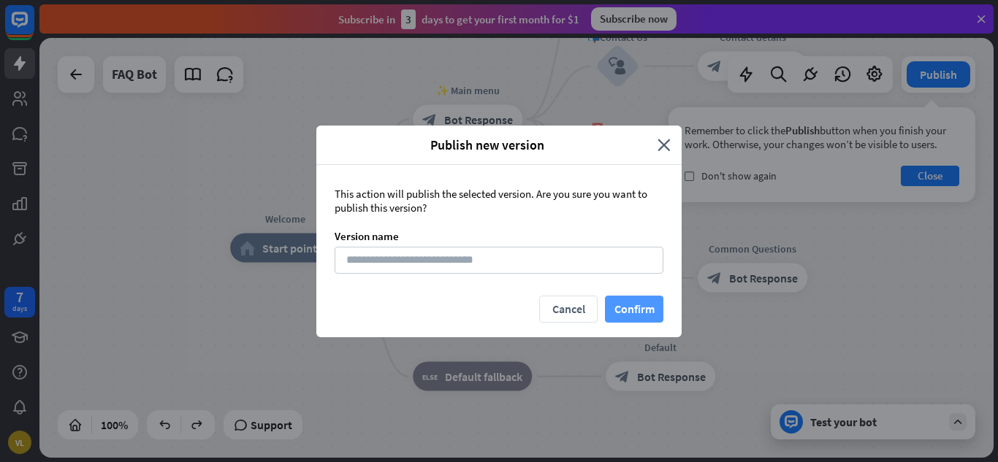
click at [634, 313] on button "Confirm" at bounding box center [634, 309] width 58 height 27
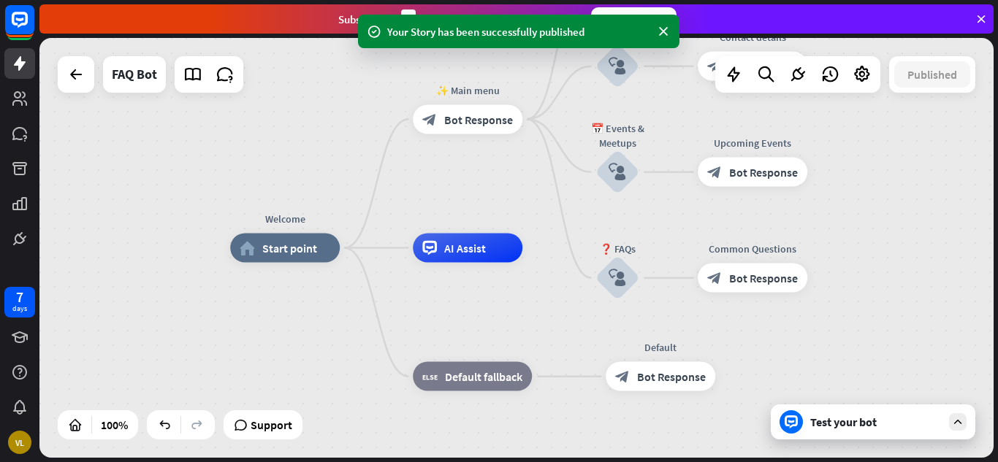
click at [937, 431] on div "Test your bot" at bounding box center [873, 422] width 205 height 35
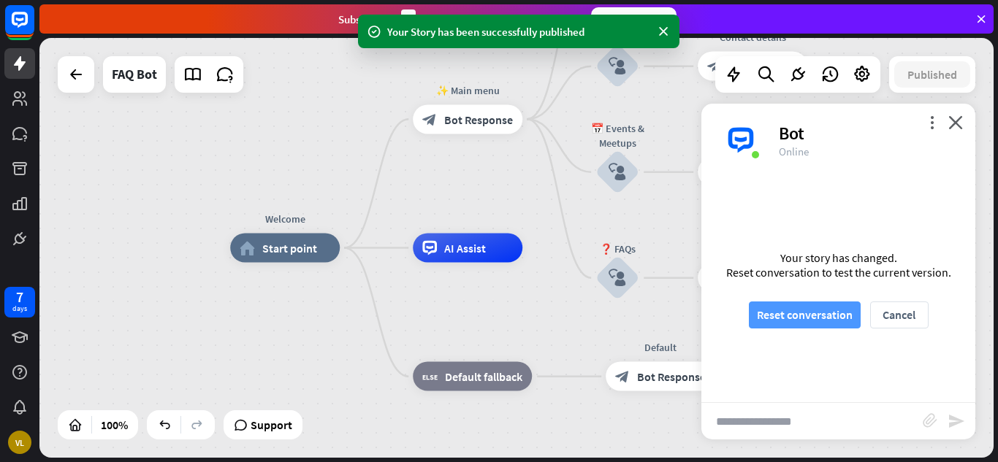
click at [815, 321] on button "Reset conversation" at bounding box center [805, 315] width 112 height 27
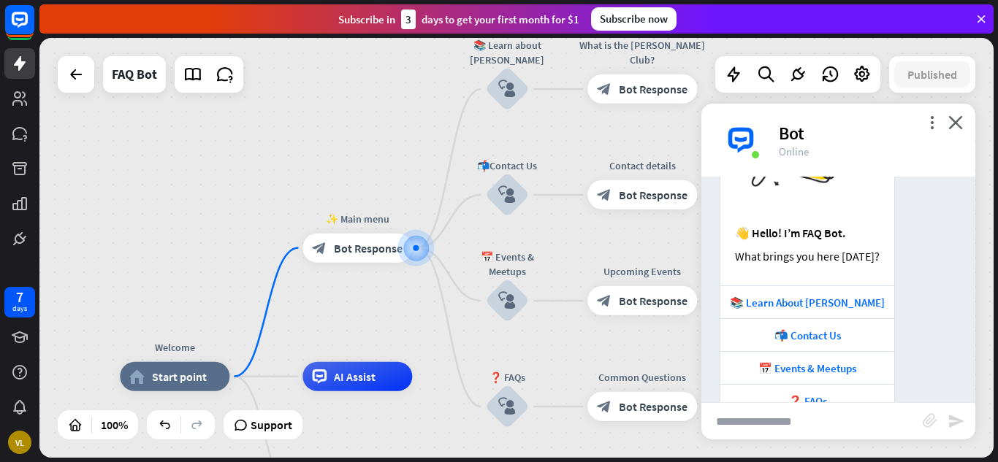
scroll to position [164, 0]
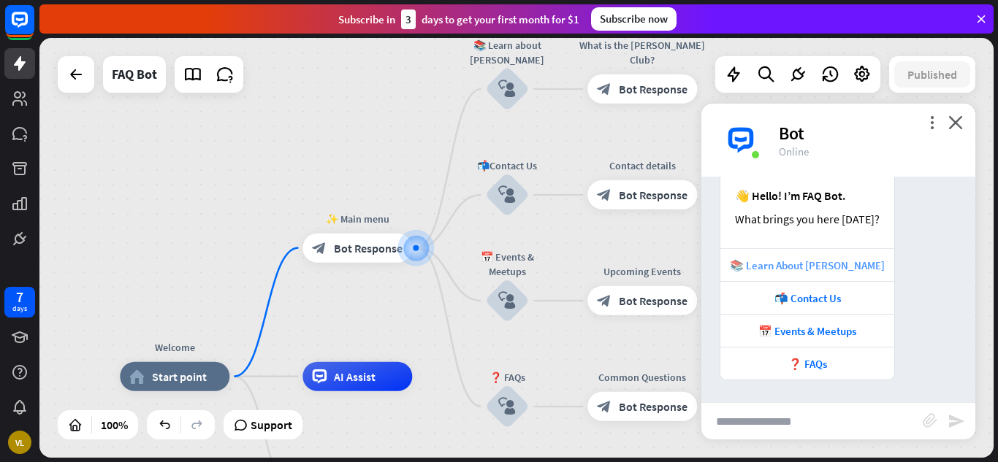
click at [806, 268] on div "📚 Learn About [PERSON_NAME]" at bounding box center [807, 266] width 159 height 14
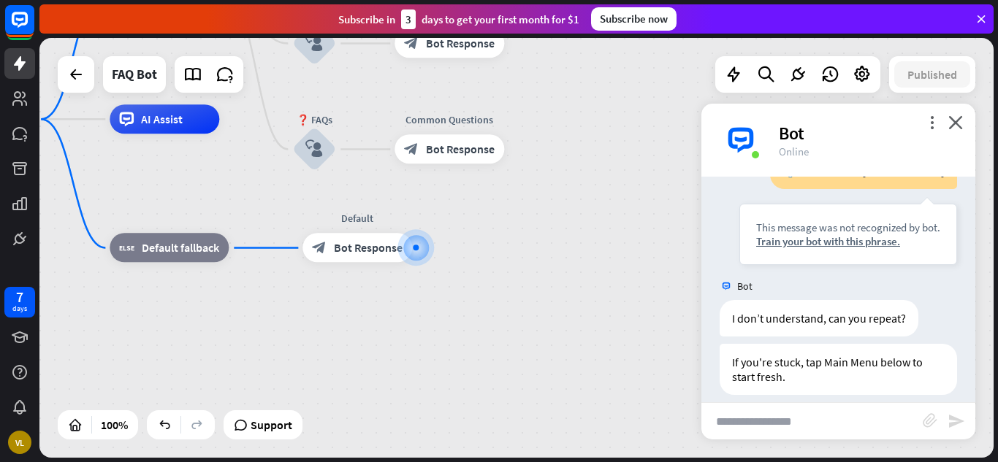
scroll to position [442, 0]
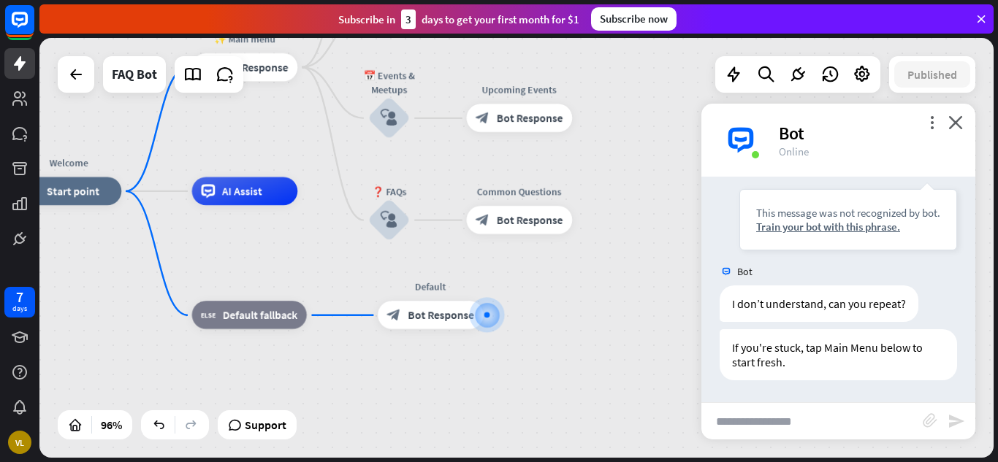
drag, startPoint x: 561, startPoint y: 313, endPoint x: 627, endPoint y: 378, distance: 92.5
click at [627, 378] on div "Welcome home_2 Start point ✨ Main menu block_bot_response Bot Response 📚 Learn …" at bounding box center [476, 393] width 920 height 405
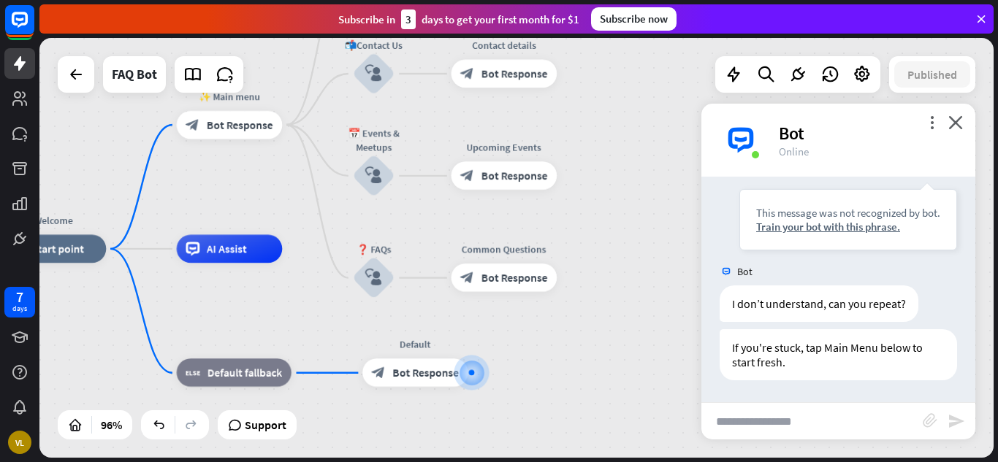
drag, startPoint x: 610, startPoint y: 316, endPoint x: 594, endPoint y: 378, distance: 63.4
click at [594, 378] on div "Welcome home_2 Start point ✨ Main menu block_bot_response Bot Response 📚 Learn …" at bounding box center [461, 451] width 920 height 405
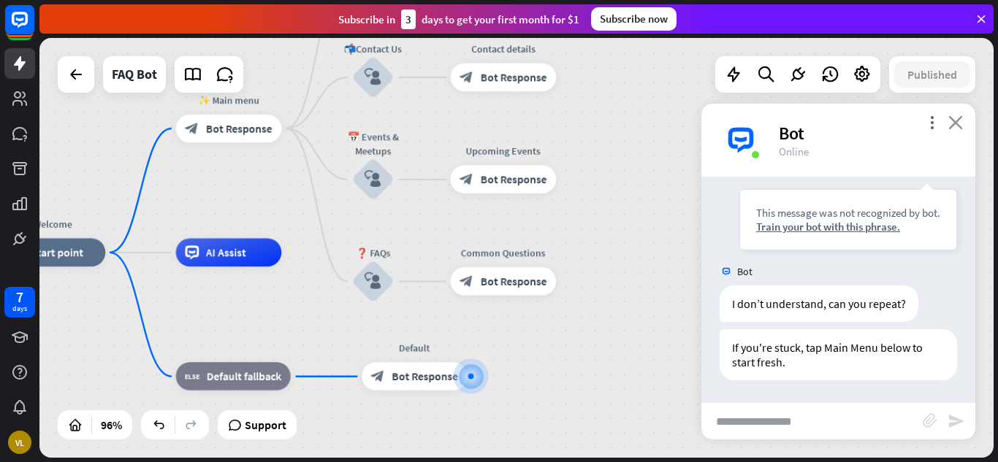
click at [956, 126] on icon "close" at bounding box center [955, 122] width 15 height 14
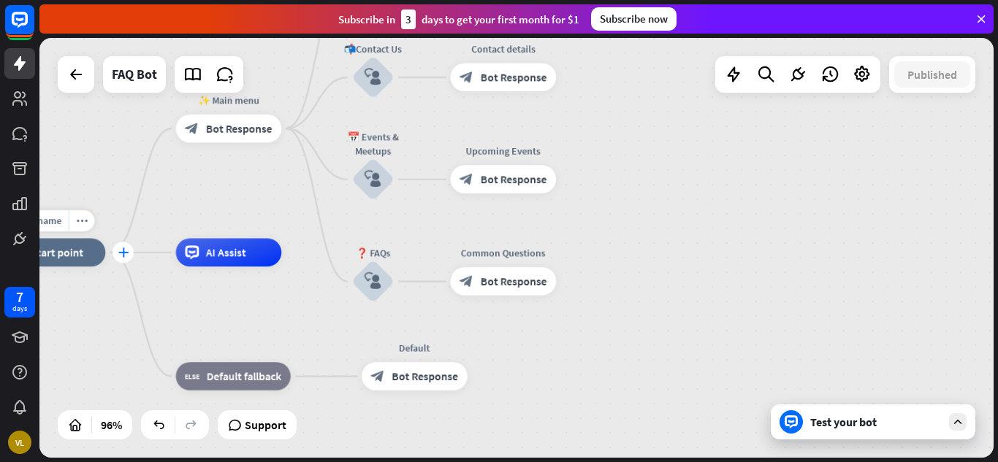
click at [129, 256] on div "plus" at bounding box center [123, 252] width 21 height 21
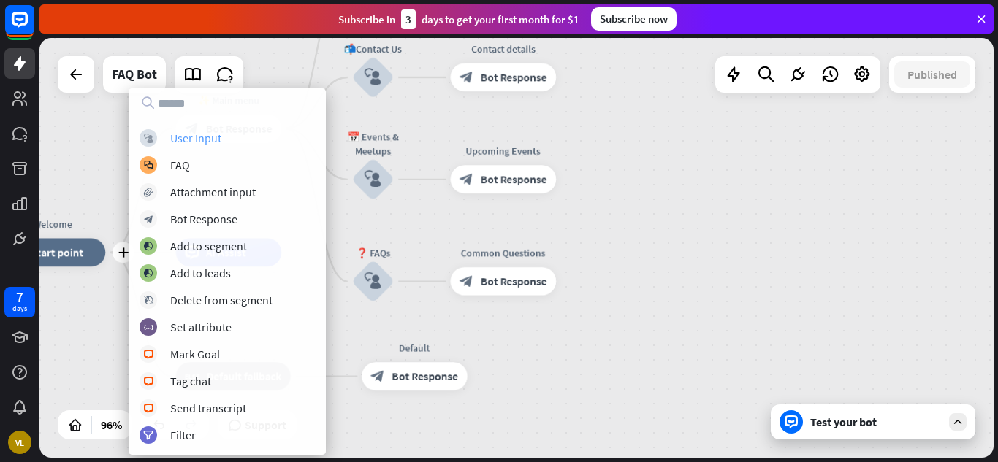
click at [209, 134] on div "User Input" at bounding box center [195, 138] width 51 height 15
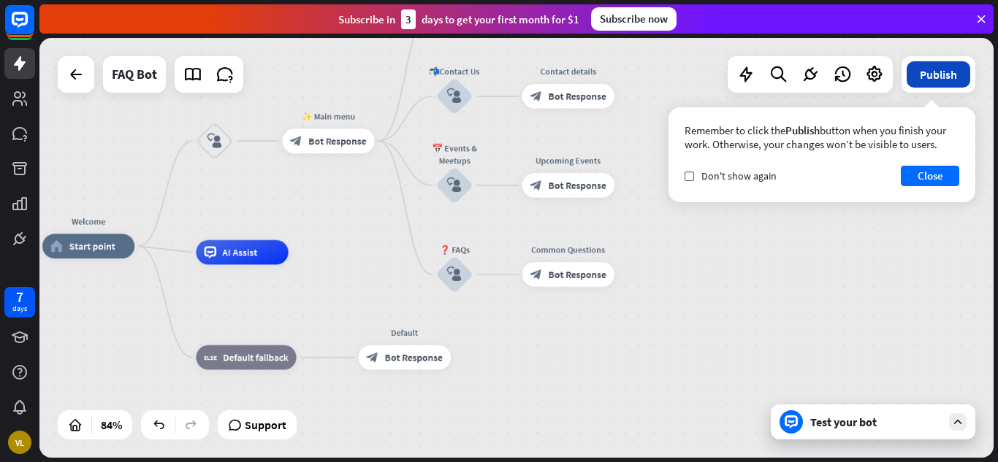
click at [950, 68] on button "Publish" at bounding box center [939, 74] width 64 height 26
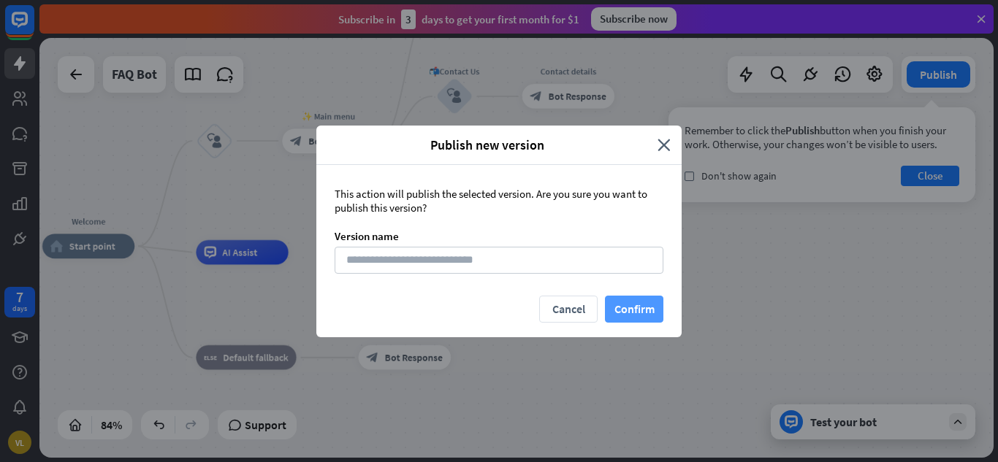
click at [640, 305] on button "Confirm" at bounding box center [634, 309] width 58 height 27
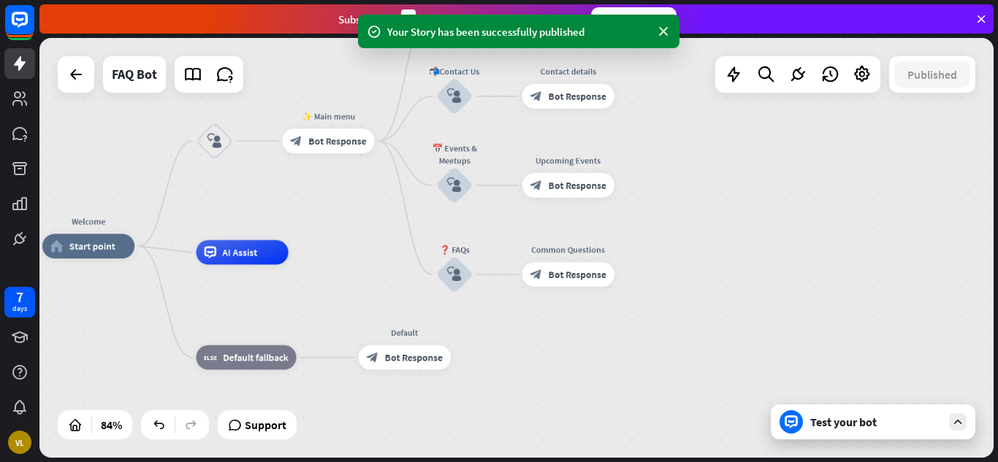
click at [925, 421] on div "Test your bot" at bounding box center [875, 422] width 131 height 15
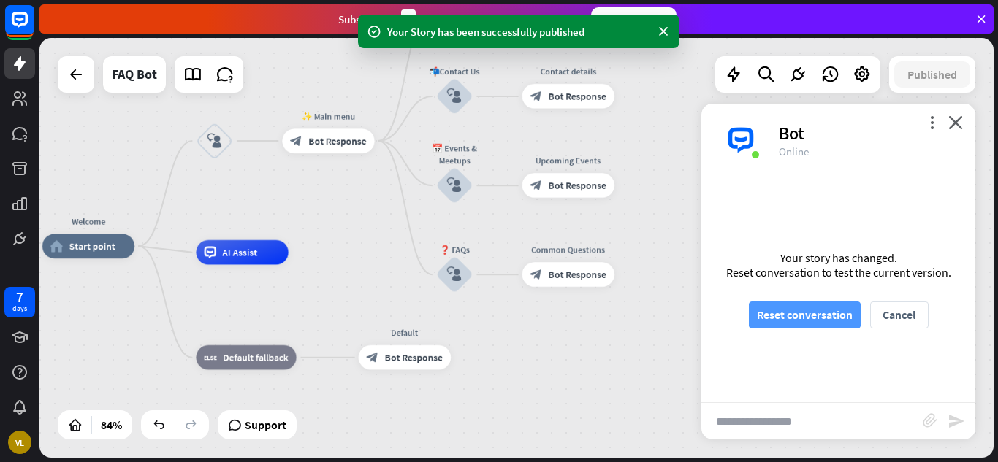
click at [829, 320] on button "Reset conversation" at bounding box center [805, 315] width 112 height 27
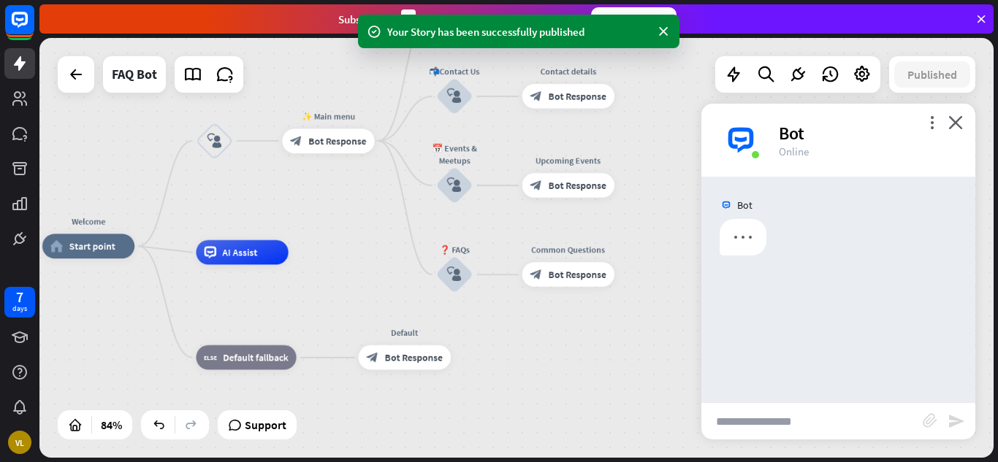
scroll to position [0, 0]
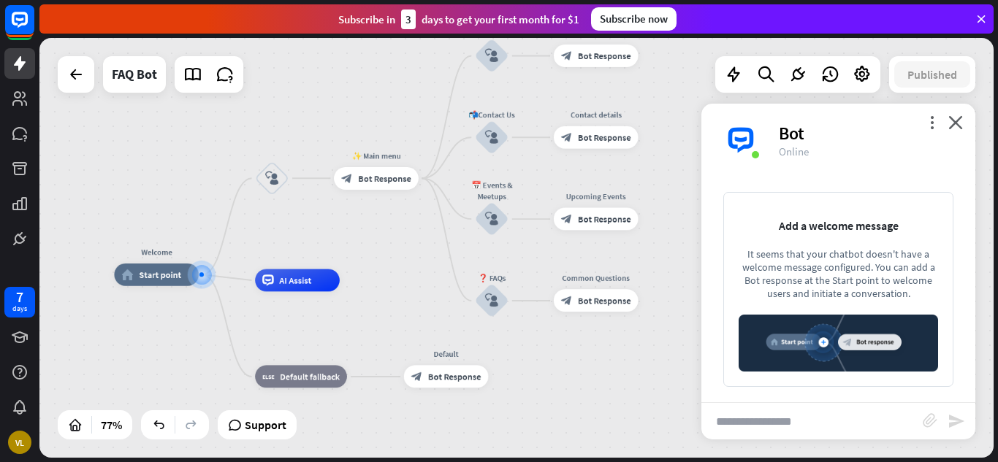
drag, startPoint x: 677, startPoint y: 289, endPoint x: 449, endPoint y: 313, distance: 229.1
click at [449, 313] on div "Welcome home_2 Start point block_user_input ✨ Main menu block_bot_response Bot …" at bounding box center [482, 437] width 736 height 324
click at [842, 415] on input "text" at bounding box center [811, 421] width 221 height 37
type input "*****"
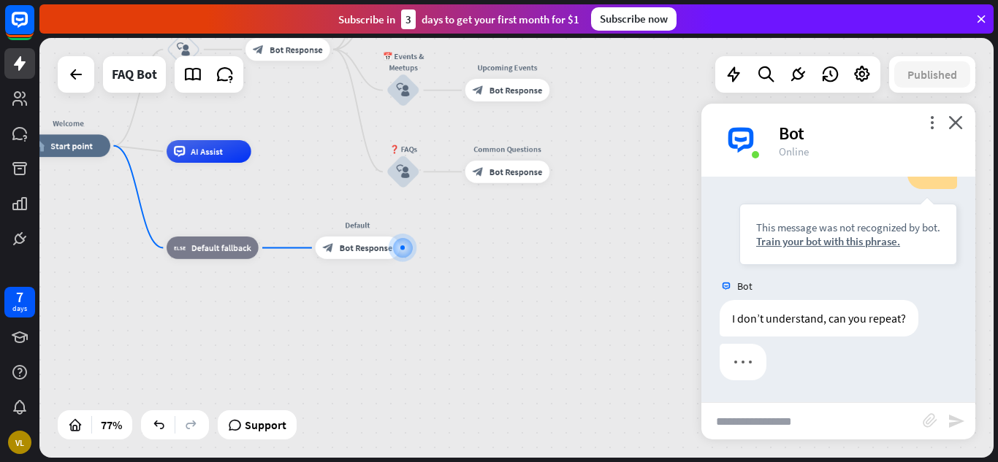
scroll to position [81, 0]
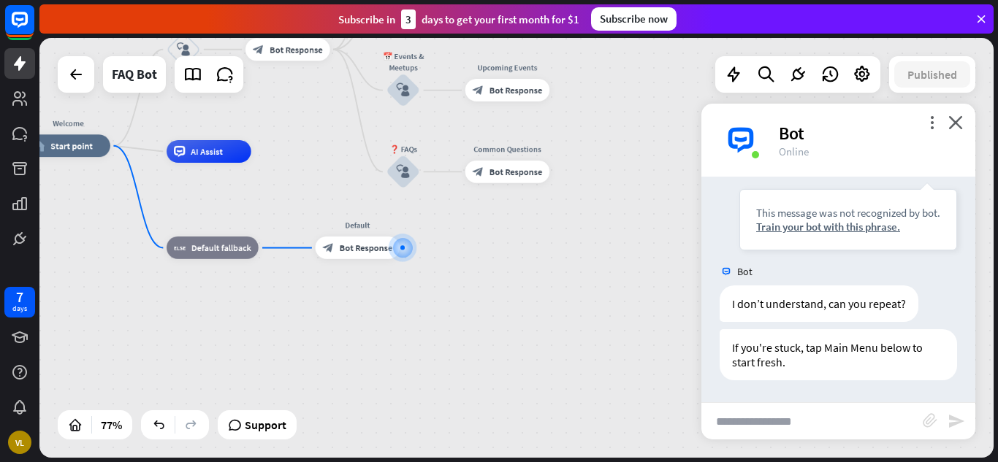
click at [951, 137] on div "Bot" at bounding box center [868, 133] width 179 height 23
click at [953, 118] on icon "close" at bounding box center [955, 122] width 15 height 14
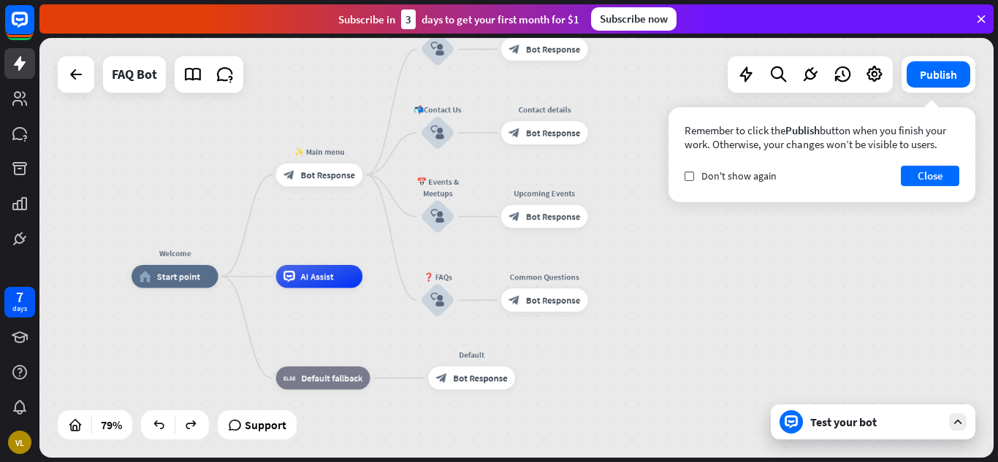
drag, startPoint x: 556, startPoint y: 202, endPoint x: 675, endPoint y: 329, distance: 174.2
click at [675, 329] on div "Welcome home_2 Start point ✨ Main menu block_bot_response Bot Response 📚 Learn …" at bounding box center [508, 443] width 754 height 332
click at [234, 283] on div "plus" at bounding box center [232, 277] width 18 height 18
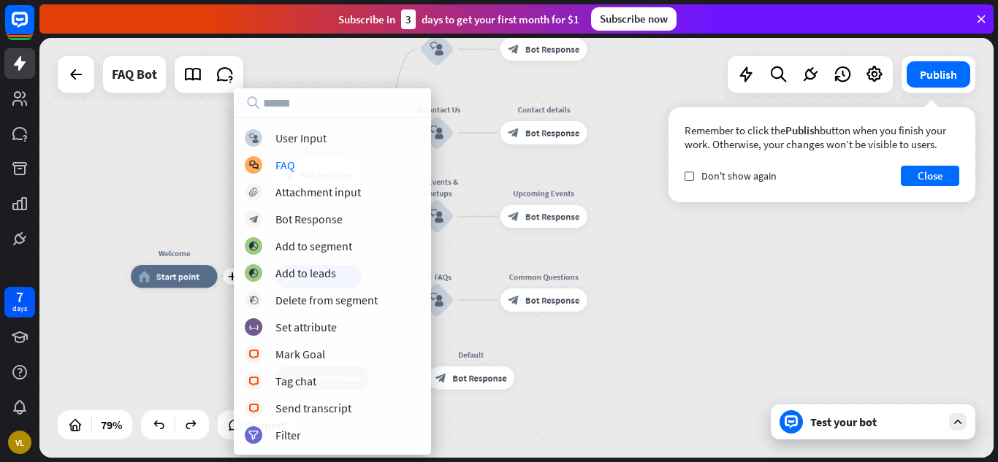
click at [267, 176] on div "block_user_input User Input block_faq FAQ block_attachment Attachment input blo…" at bounding box center [332, 286] width 197 height 315
click at [294, 404] on div "Send transcript" at bounding box center [313, 408] width 76 height 15
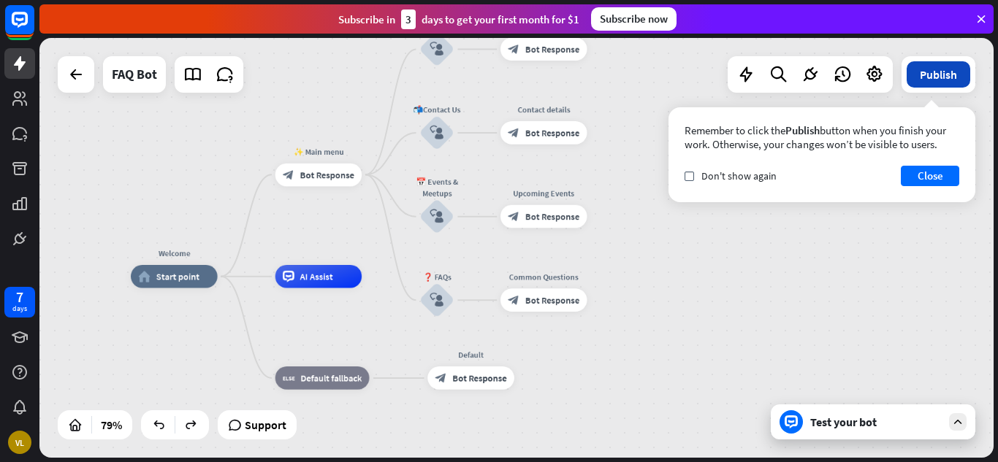
click at [932, 77] on button "Publish" at bounding box center [939, 74] width 64 height 26
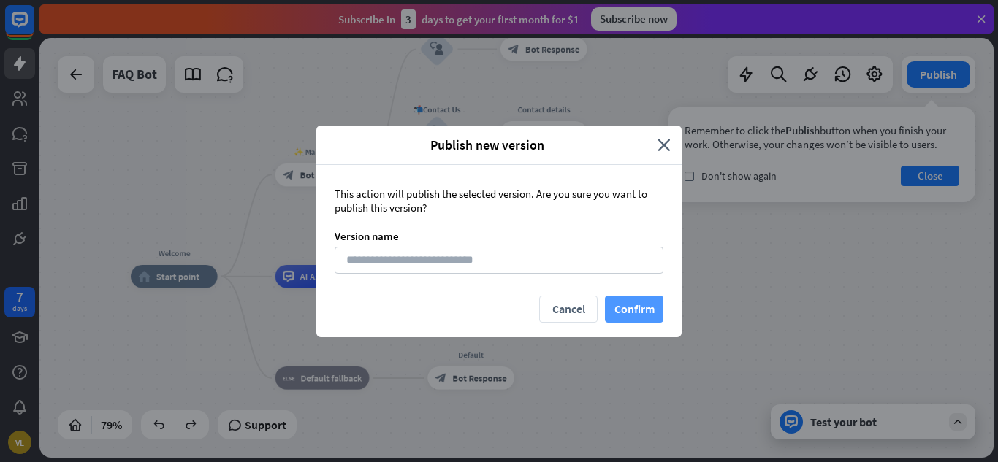
click at [634, 316] on button "Confirm" at bounding box center [634, 309] width 58 height 27
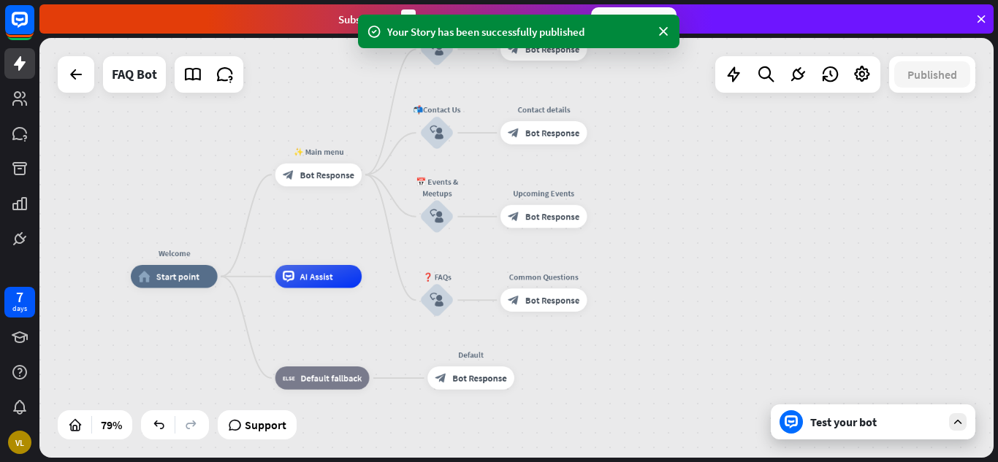
click at [825, 427] on div "Test your bot" at bounding box center [875, 422] width 131 height 15
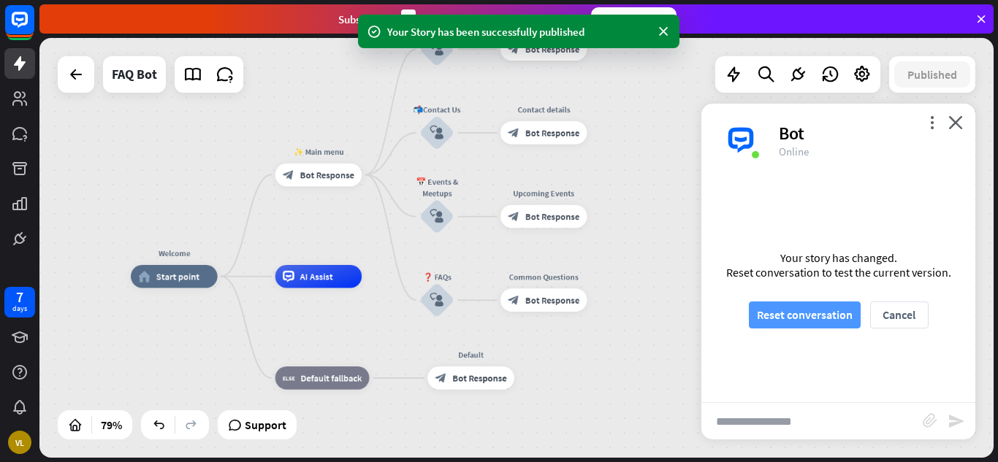
click at [804, 306] on button "Reset conversation" at bounding box center [805, 315] width 112 height 27
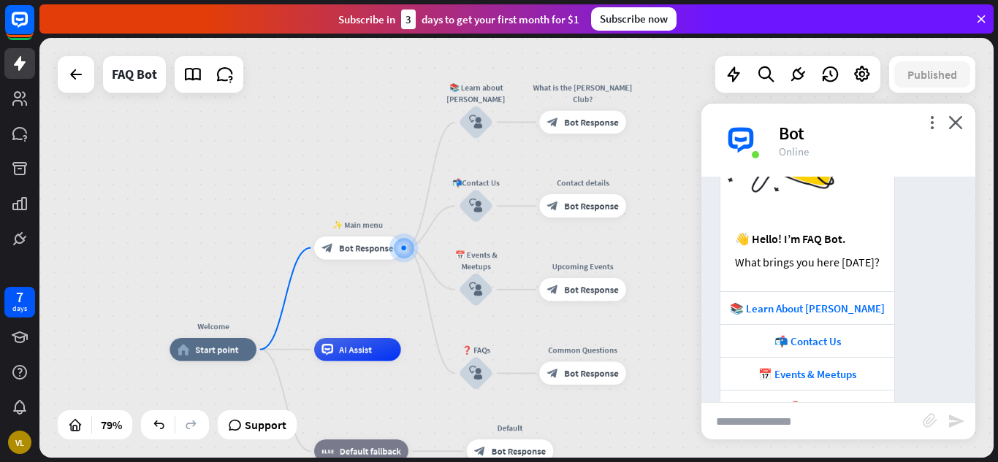
scroll to position [164, 0]
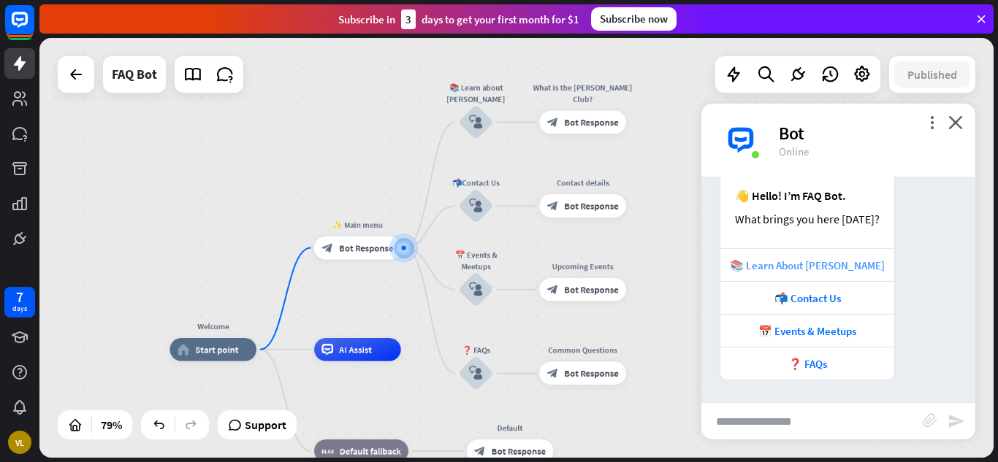
click at [801, 270] on div "📚 Learn About [PERSON_NAME]" at bounding box center [807, 266] width 159 height 14
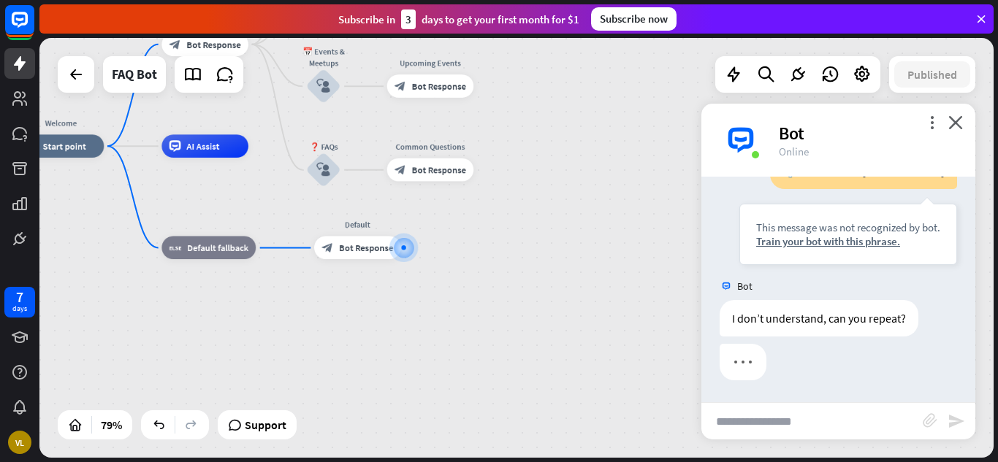
scroll to position [442, 0]
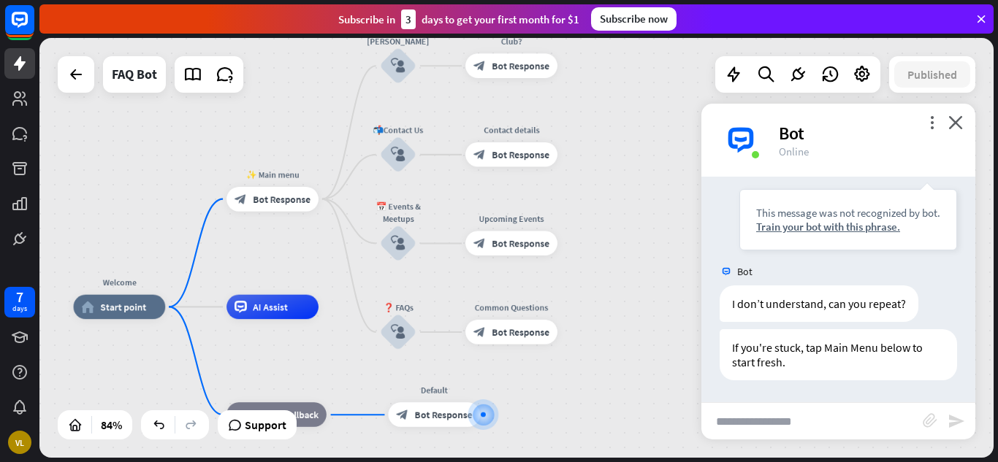
drag, startPoint x: 562, startPoint y: 264, endPoint x: 650, endPoint y: 431, distance: 189.2
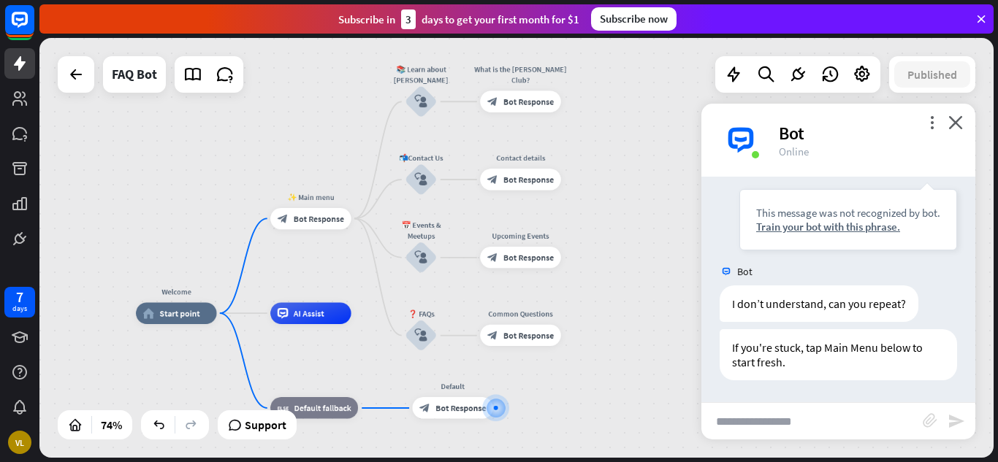
click at [622, 345] on div "Welcome home_2 Start point ✨ Main menu block_bot_response Bot Response 📚 Learn …" at bounding box center [487, 467] width 703 height 309
click at [963, 128] on div "more_vert close Bot Online" at bounding box center [838, 140] width 274 height 73
click at [958, 125] on icon "close" at bounding box center [955, 122] width 15 height 14
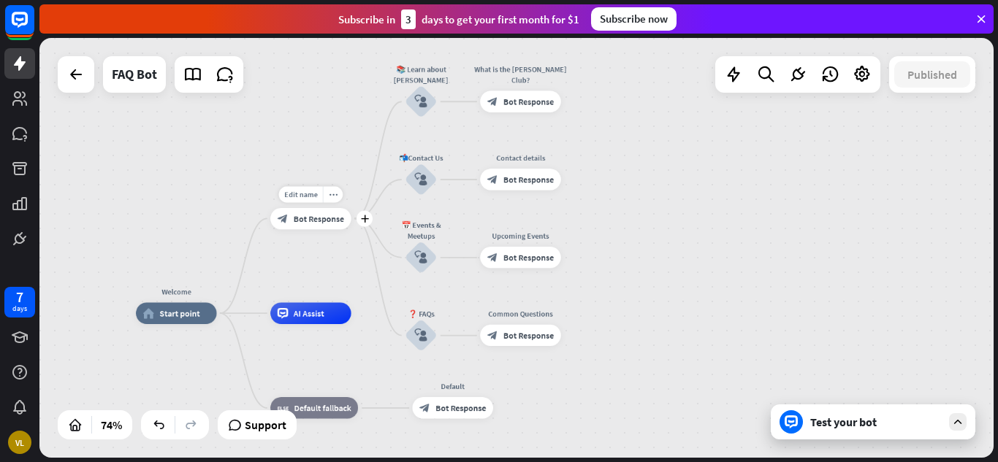
click at [313, 219] on span "Bot Response" at bounding box center [319, 218] width 50 height 11
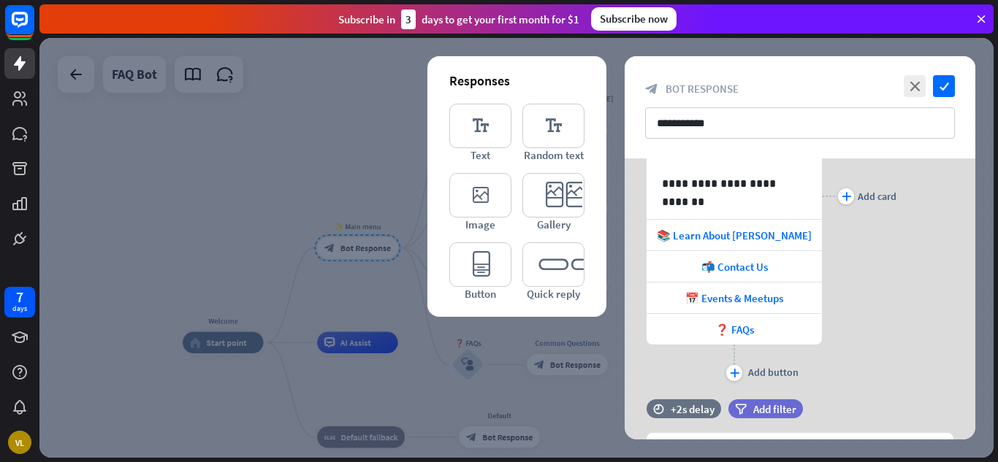
scroll to position [191, 0]
click at [765, 228] on span "📚 Learn About [PERSON_NAME]" at bounding box center [734, 235] width 155 height 14
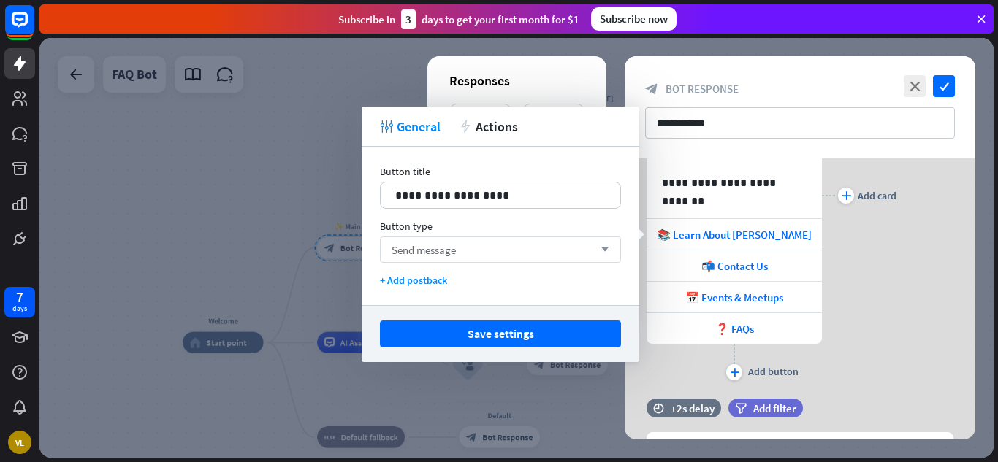
click at [568, 240] on div "Send message arrow_down" at bounding box center [500, 250] width 241 height 26
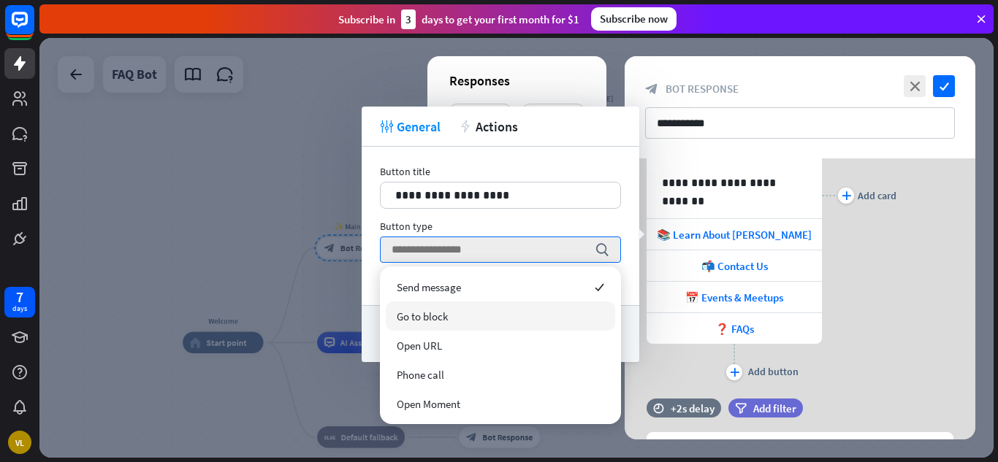
click at [496, 322] on div "Go to block" at bounding box center [500, 316] width 229 height 29
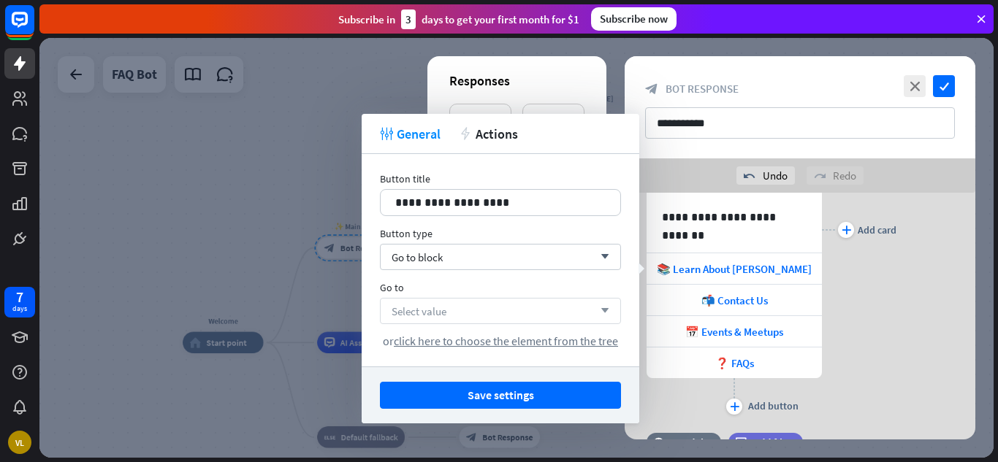
click at [494, 311] on div "Select value arrow_down" at bounding box center [500, 311] width 241 height 26
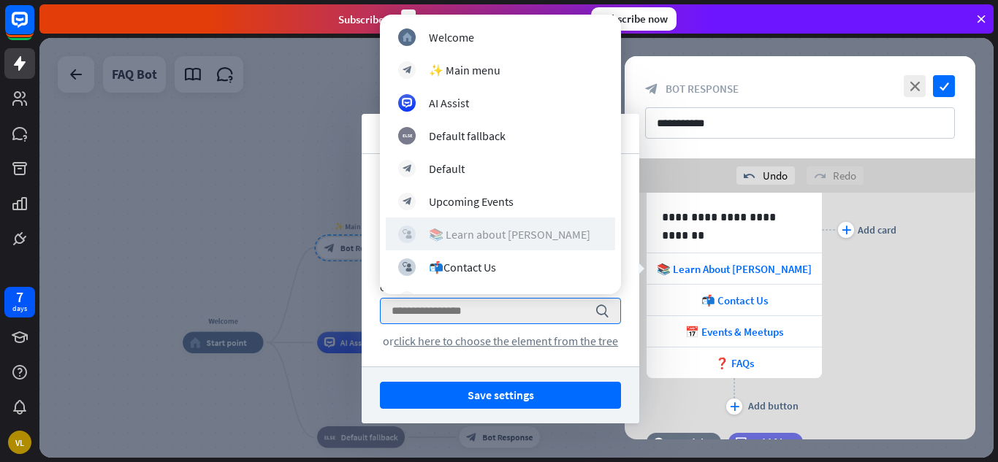
click at [504, 230] on div "📚 Learn about [PERSON_NAME]" at bounding box center [509, 234] width 161 height 15
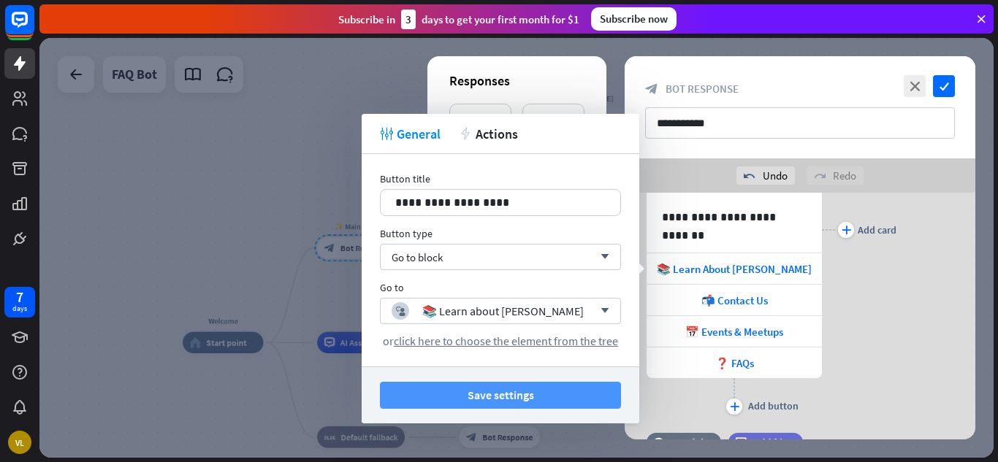
click at [503, 389] on button "Save settings" at bounding box center [500, 395] width 241 height 27
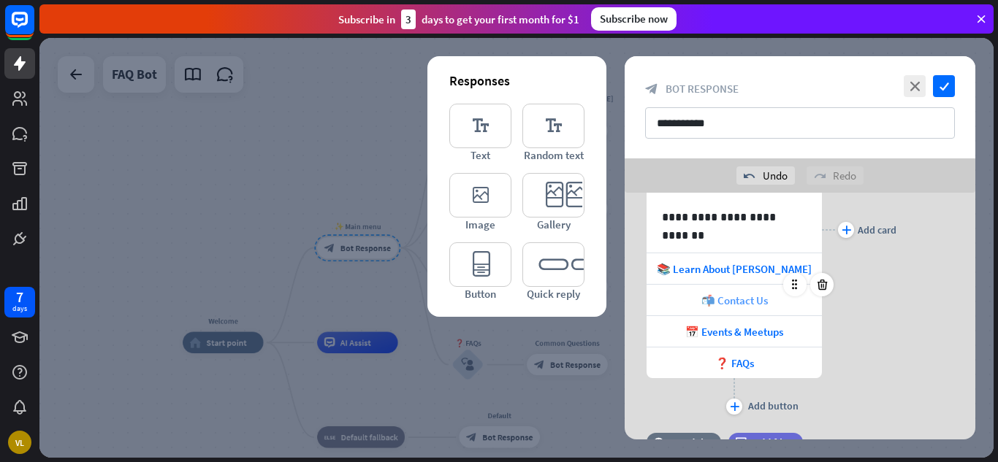
click at [774, 291] on div "📬 Contact Us" at bounding box center [734, 300] width 175 height 31
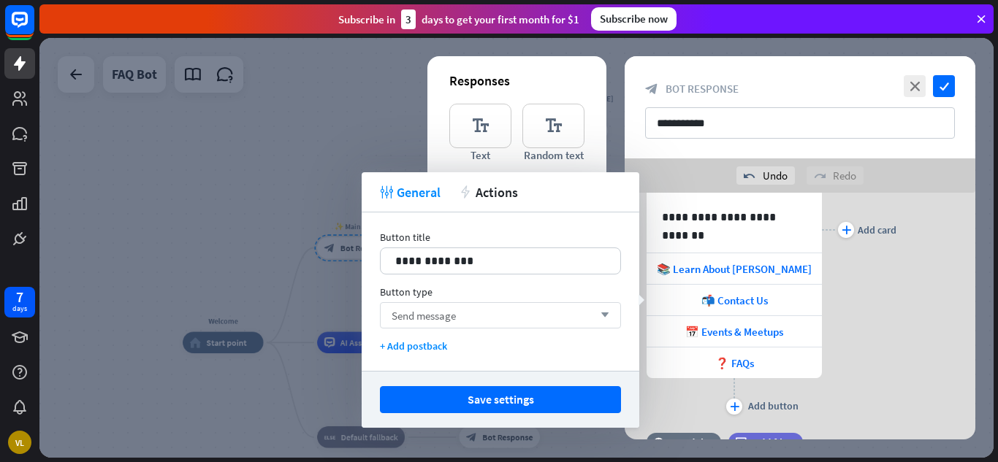
click at [560, 316] on div "Send message arrow_down" at bounding box center [500, 315] width 241 height 26
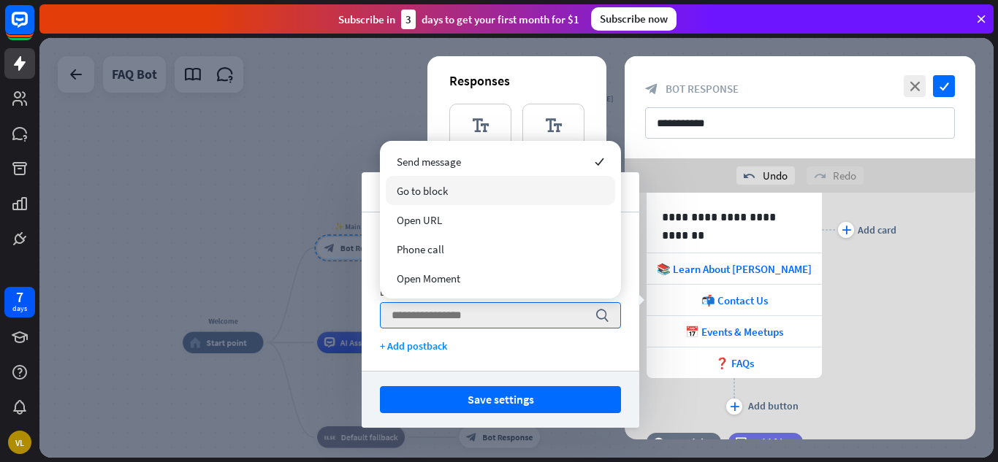
click at [497, 190] on div "Go to block" at bounding box center [500, 190] width 229 height 29
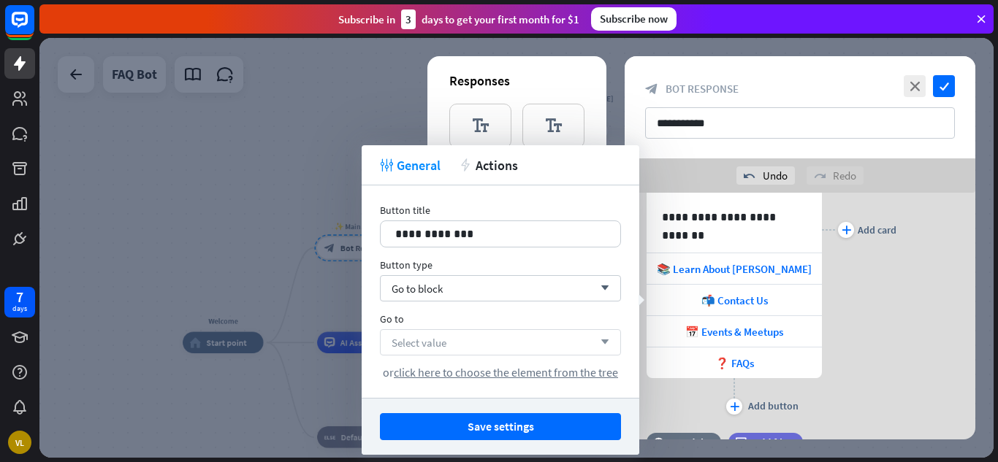
click at [498, 352] on div "Select value arrow_down" at bounding box center [500, 342] width 241 height 26
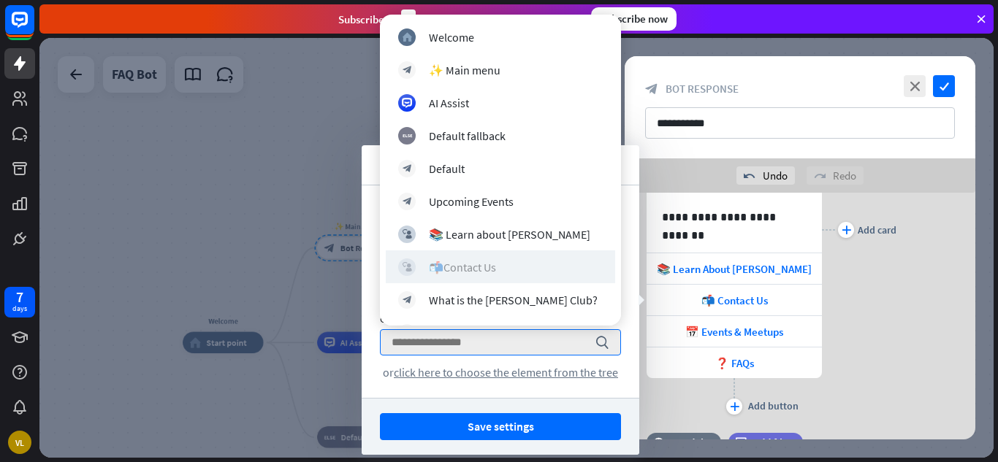
click at [496, 264] on div "📬Contact Us" at bounding box center [462, 267] width 67 height 15
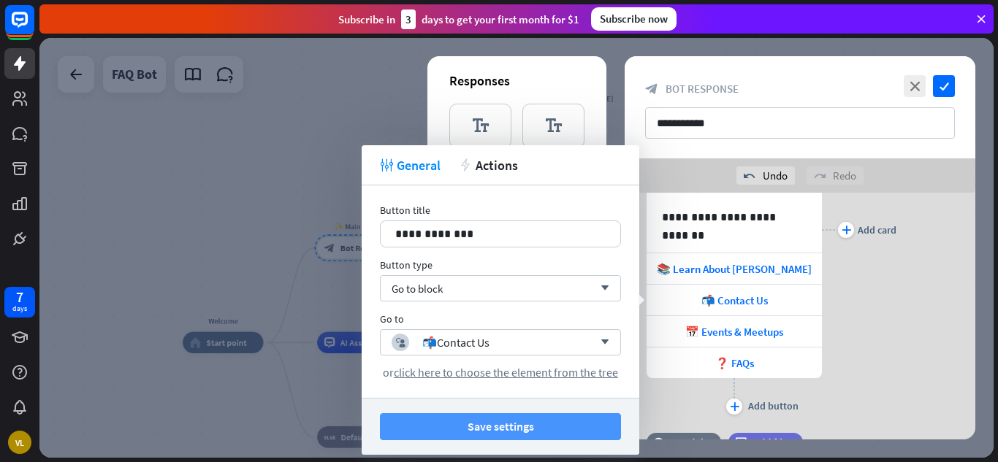
click at [567, 426] on button "Save settings" at bounding box center [500, 426] width 241 height 27
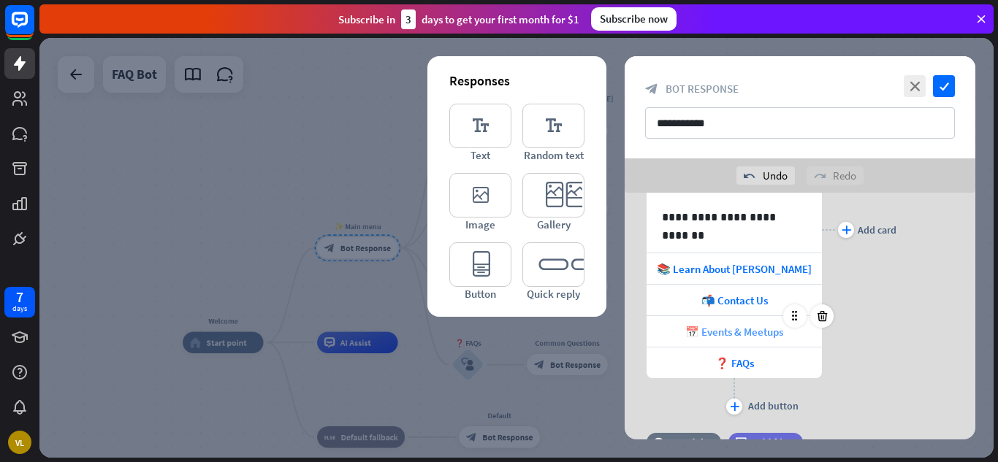
click at [768, 333] on span "📅 Events & Meetups" at bounding box center [734, 332] width 98 height 14
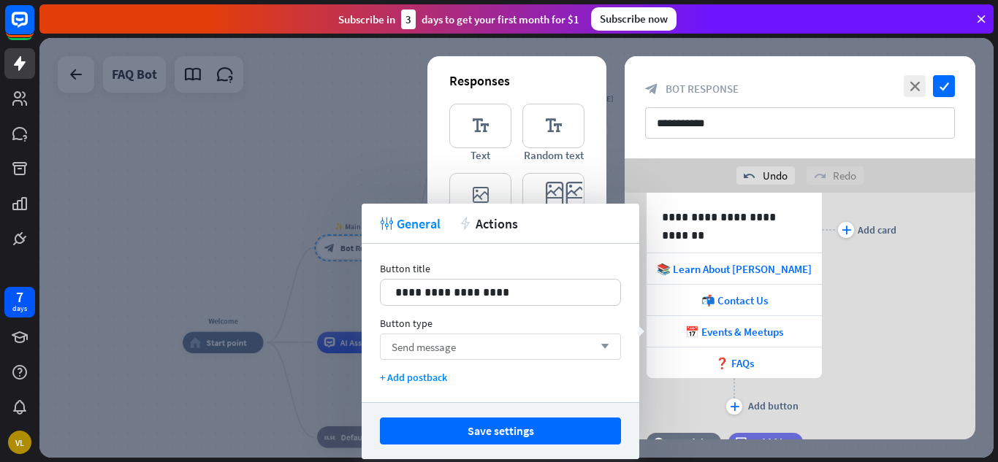
click at [557, 340] on div "Send message arrow_down" at bounding box center [500, 347] width 241 height 26
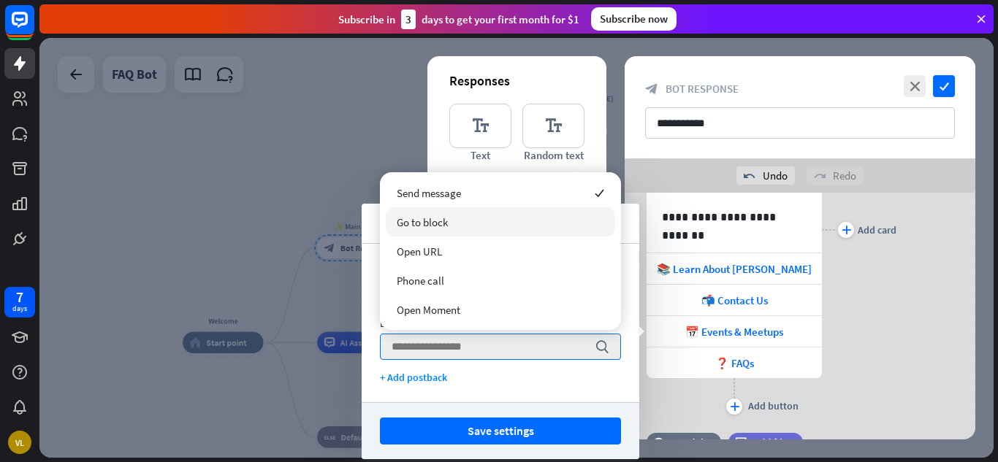
click at [489, 227] on div "Go to block" at bounding box center [500, 221] width 229 height 29
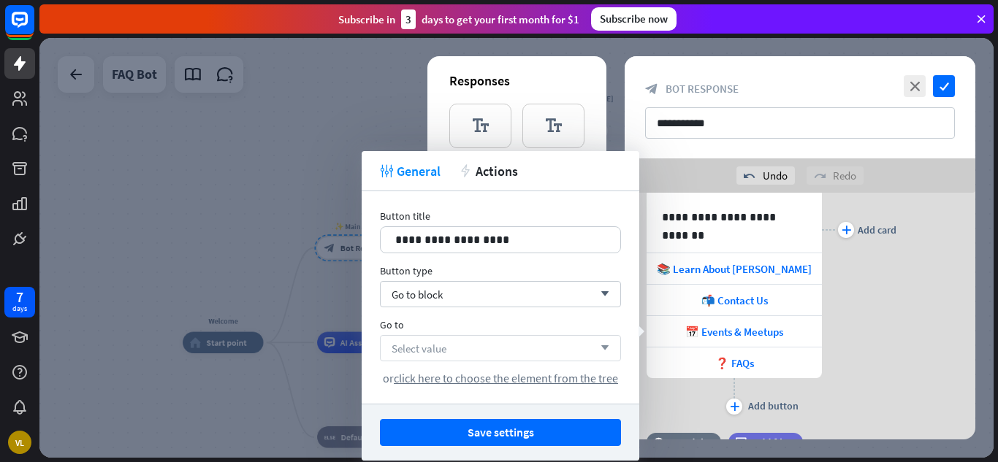
click at [493, 356] on div "Select value arrow_down" at bounding box center [500, 348] width 241 height 26
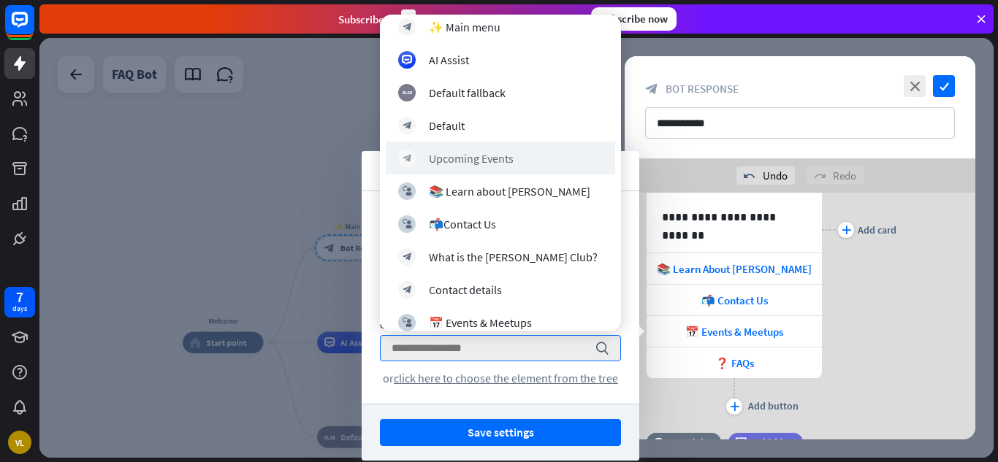
scroll to position [47, 0]
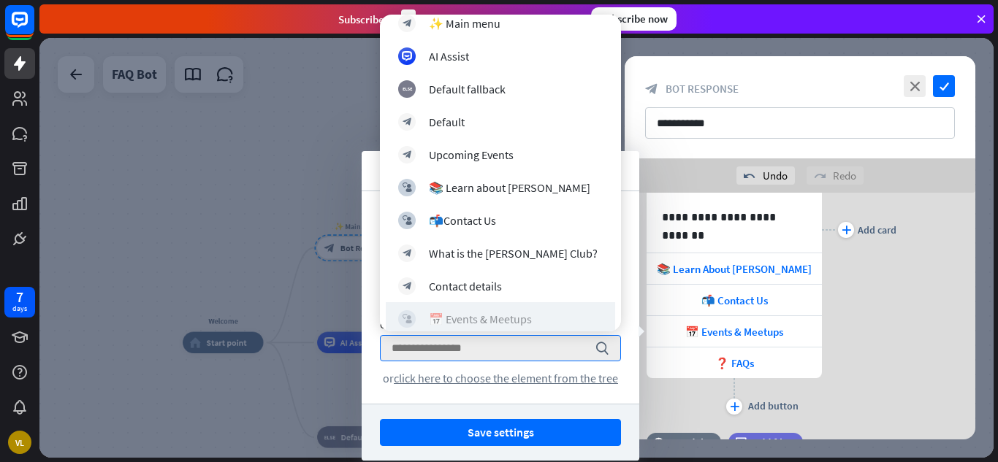
click at [527, 322] on div "📅 Events & Meetups" at bounding box center [480, 319] width 103 height 15
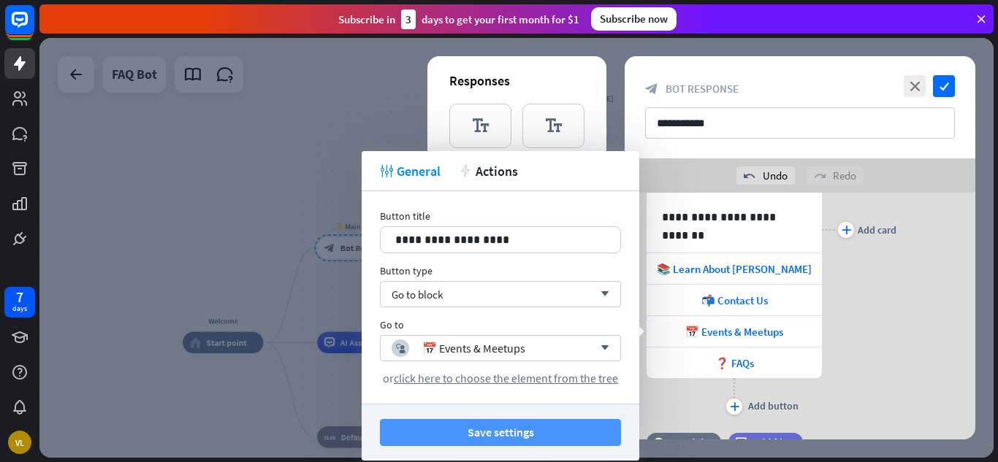
click at [504, 434] on button "Save settings" at bounding box center [500, 432] width 241 height 27
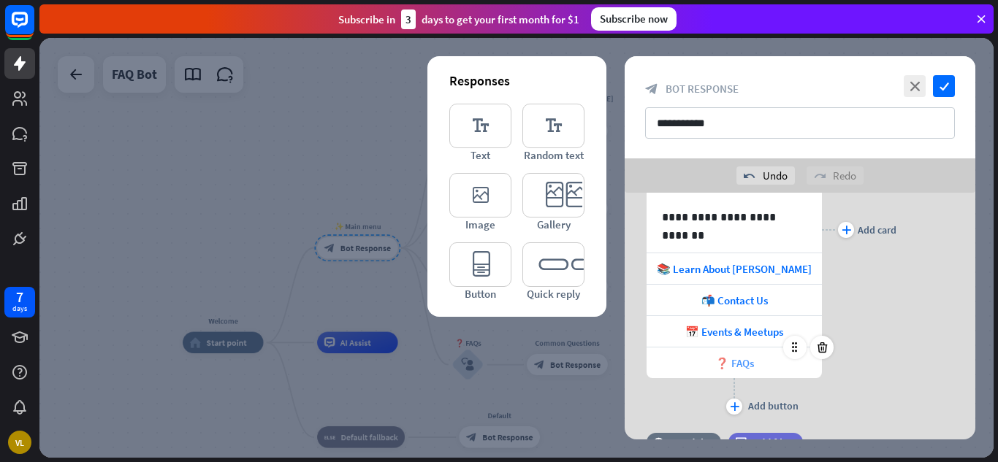
click at [723, 354] on div "❓ FAQs" at bounding box center [734, 363] width 175 height 31
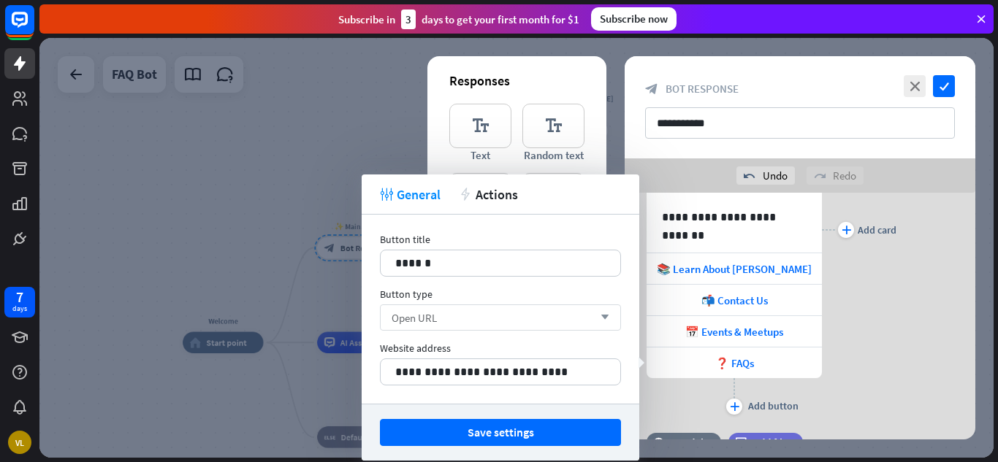
click at [540, 326] on div "Open URL arrow_down" at bounding box center [500, 318] width 241 height 26
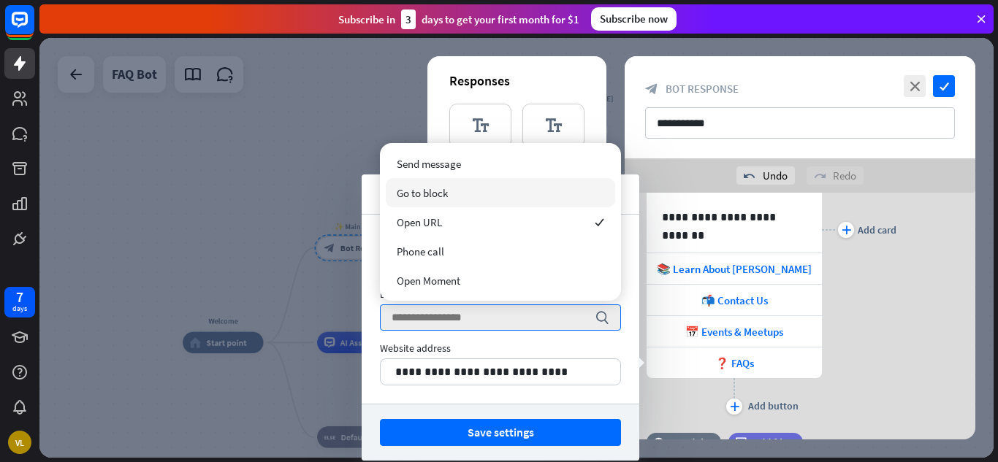
click at [511, 202] on div "Go to block" at bounding box center [500, 192] width 229 height 29
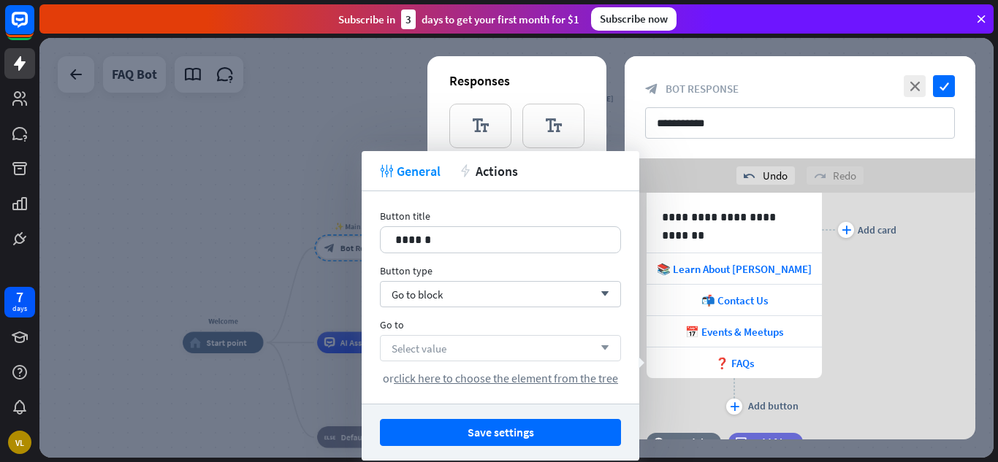
click at [523, 340] on div "Select value arrow_down" at bounding box center [500, 348] width 241 height 26
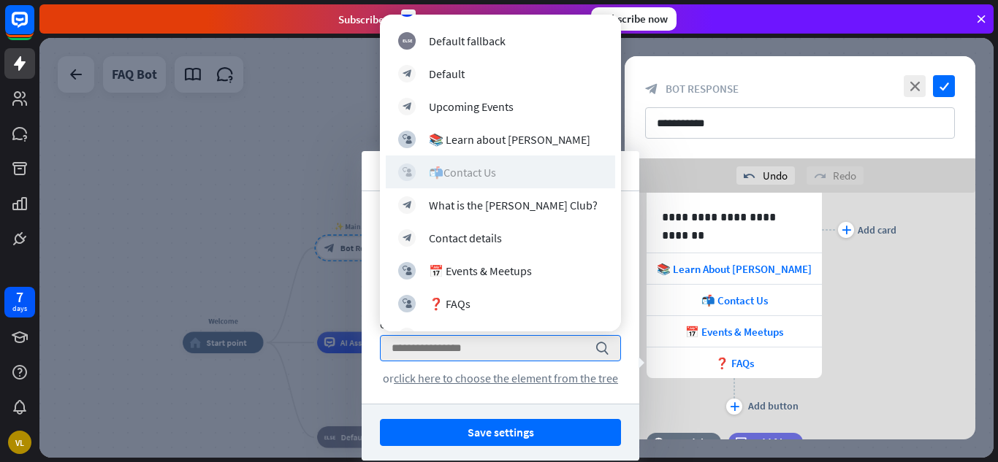
scroll to position [96, 0]
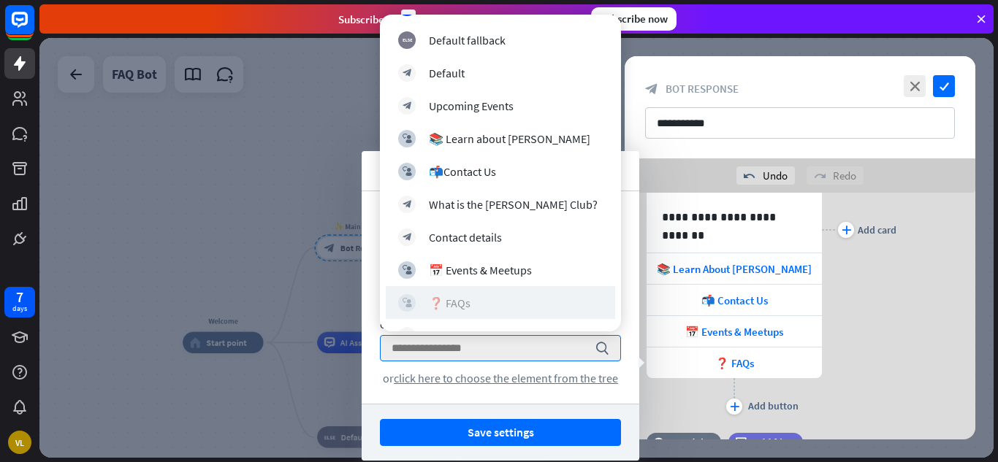
click at [516, 296] on div "block_user_input ❓ FAQs" at bounding box center [500, 303] width 205 height 18
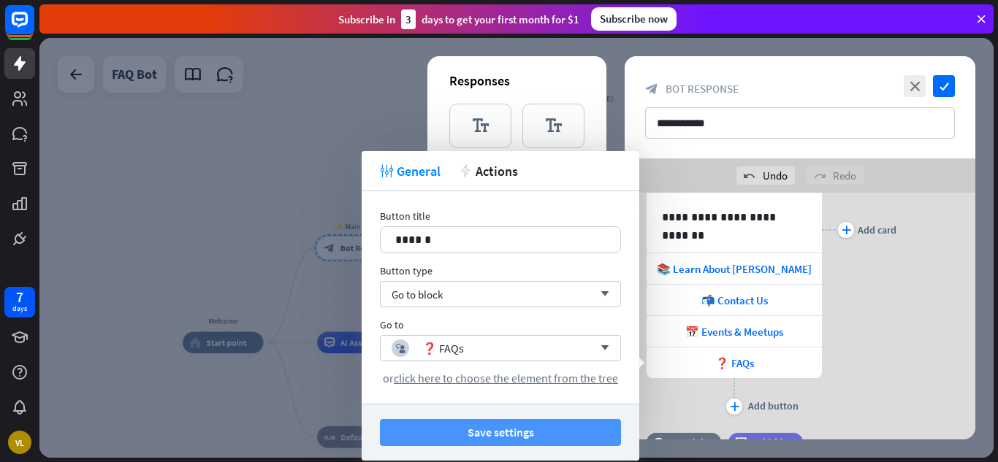
click at [521, 436] on button "Save settings" at bounding box center [500, 432] width 241 height 27
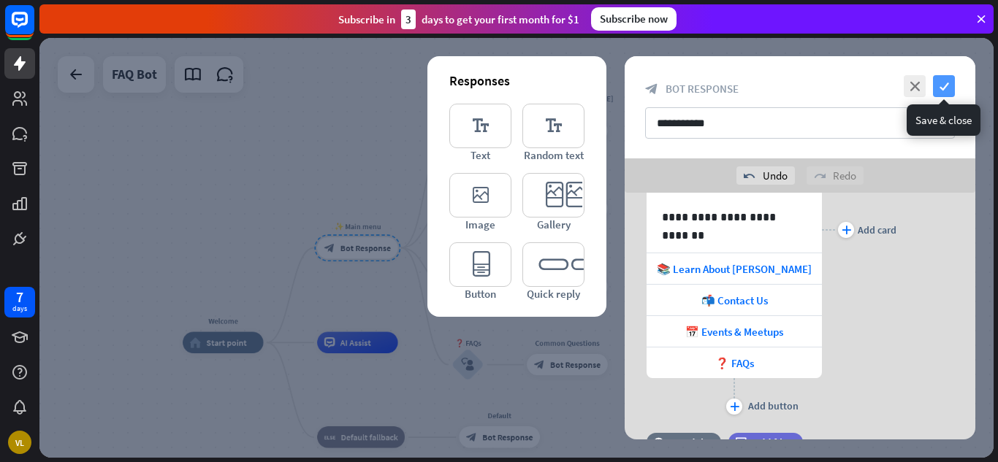
click at [942, 85] on icon "check" at bounding box center [944, 86] width 22 height 22
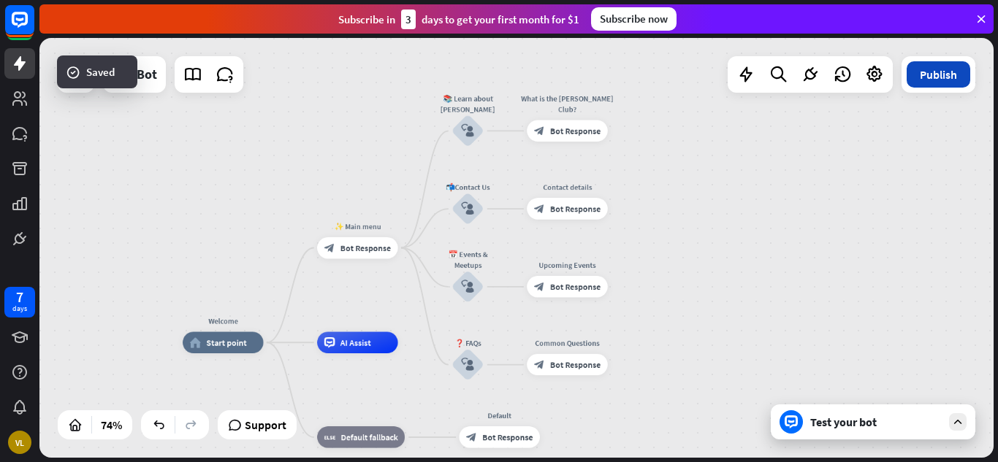
click at [939, 75] on button "Publish" at bounding box center [939, 74] width 64 height 26
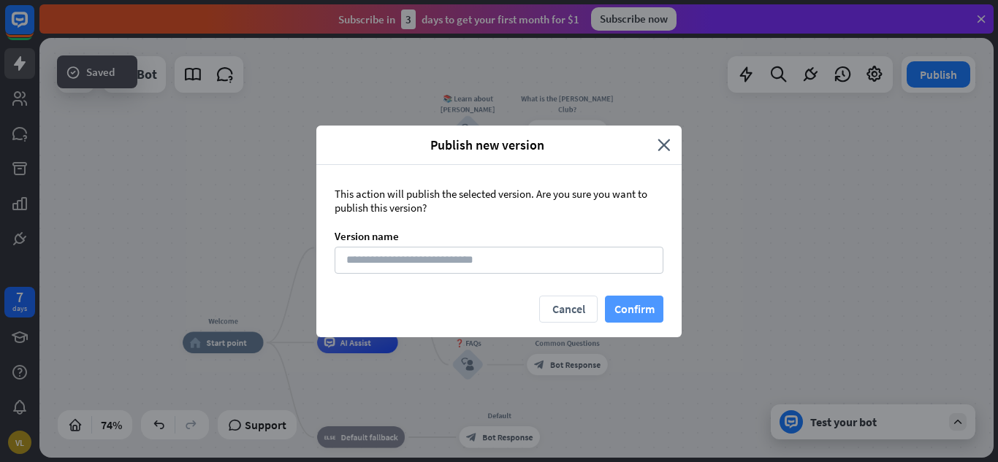
click at [628, 312] on button "Confirm" at bounding box center [634, 309] width 58 height 27
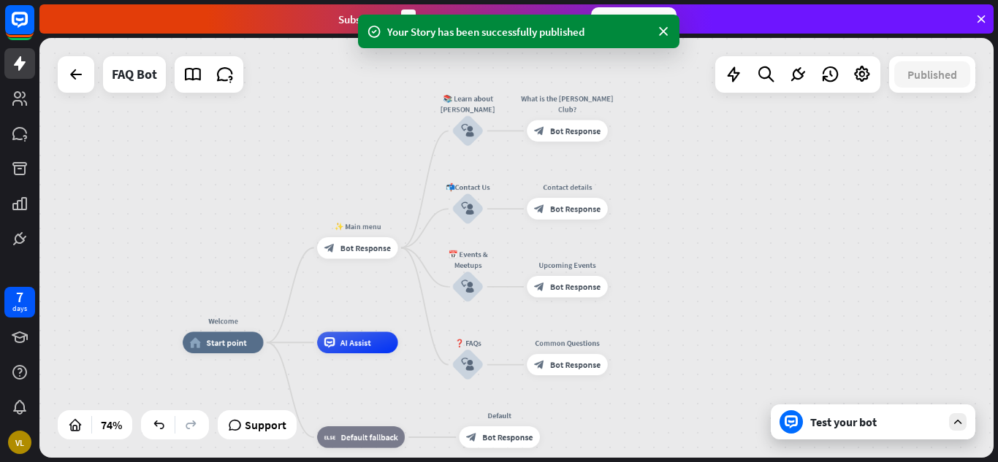
click at [876, 416] on div "Test your bot" at bounding box center [875, 422] width 131 height 15
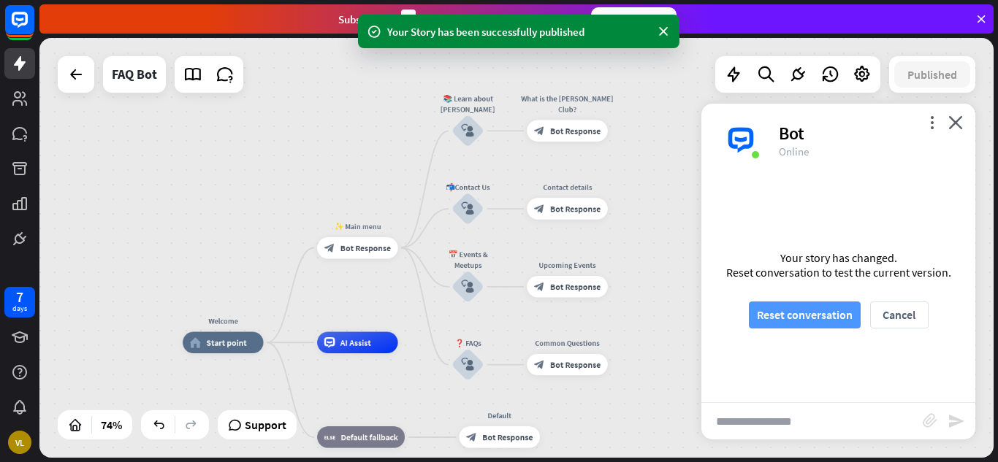
click at [847, 302] on button "Reset conversation" at bounding box center [805, 315] width 112 height 27
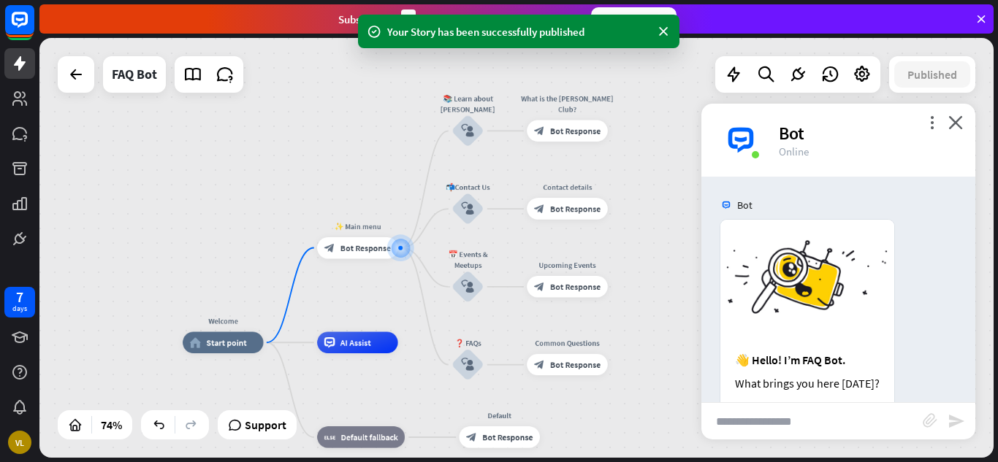
scroll to position [164, 0]
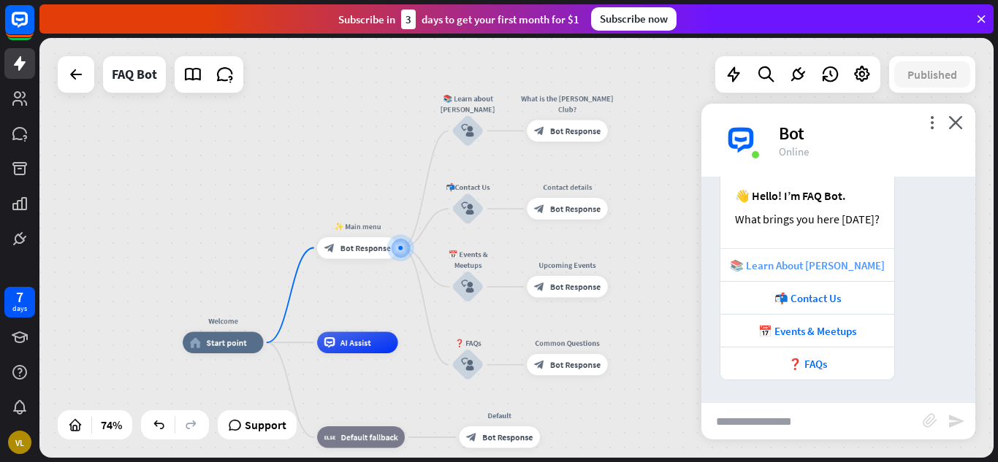
click at [836, 272] on div "📚 Learn About [PERSON_NAME]" at bounding box center [807, 266] width 159 height 14
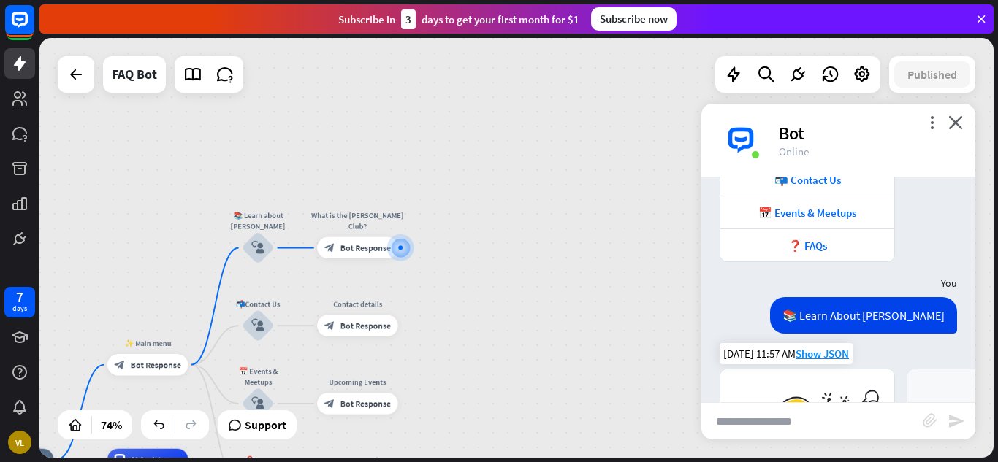
scroll to position [0, 0]
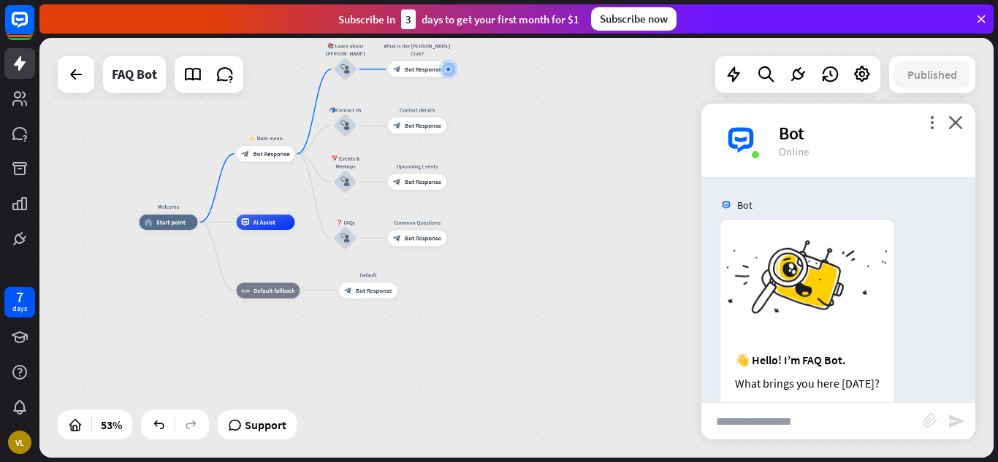
drag, startPoint x: 438, startPoint y: 350, endPoint x: 488, endPoint y: 157, distance: 199.2
click at [488, 157] on div "Welcome home_2 Start point ✨ Main menu block_bot_response Bot Response 📚 Learn …" at bounding box center [516, 248] width 954 height 420
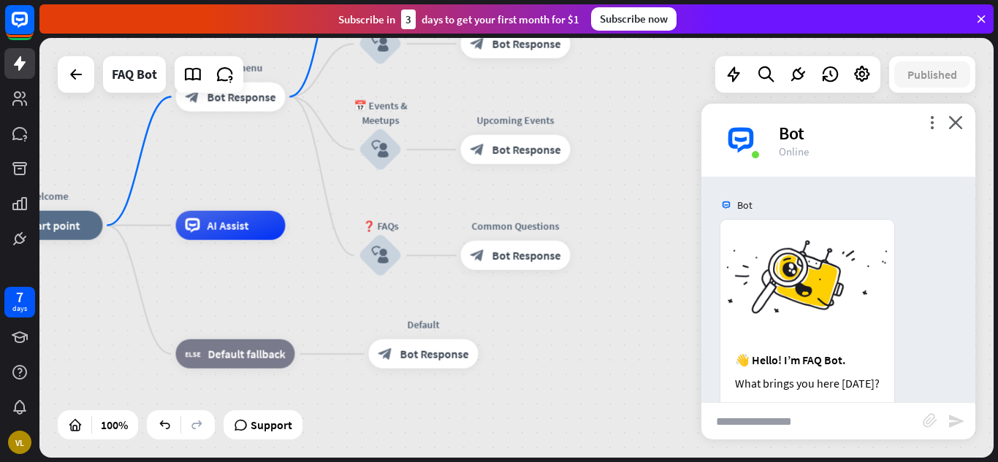
drag, startPoint x: 377, startPoint y: 321, endPoint x: 546, endPoint y: 323, distance: 168.8
click at [546, 323] on div "Welcome home_2 Start point ✨ Main menu block_bot_response Bot Response 📚 Learn …" at bounding box center [470, 436] width 954 height 420
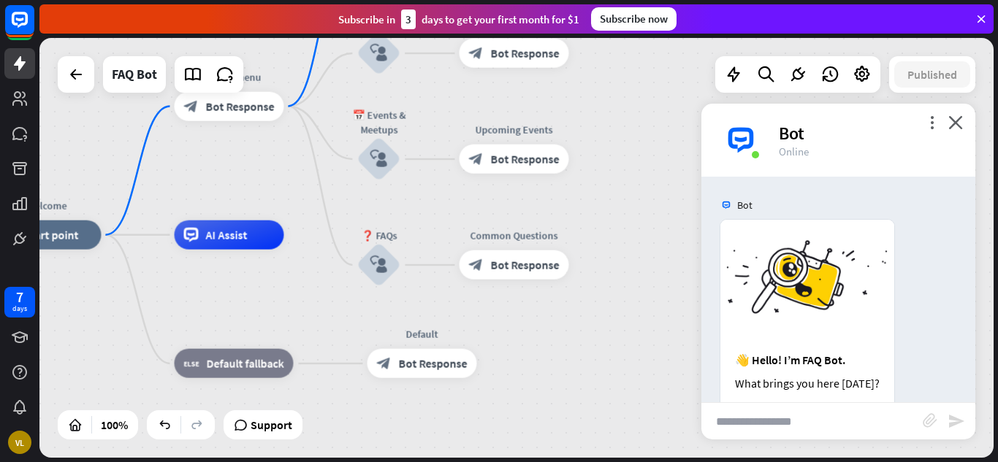
drag, startPoint x: 520, startPoint y: 321, endPoint x: 511, endPoint y: 371, distance: 50.6
click at [511, 371] on div "Welcome home_2 Start point ✨ Main menu block_bot_response Bot Response 📚 Learn …" at bounding box center [468, 445] width 954 height 420
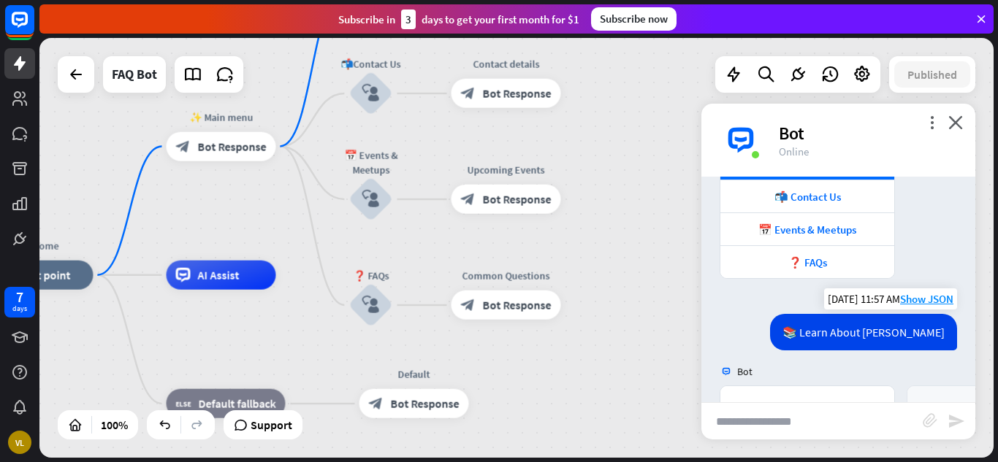
scroll to position [292, 0]
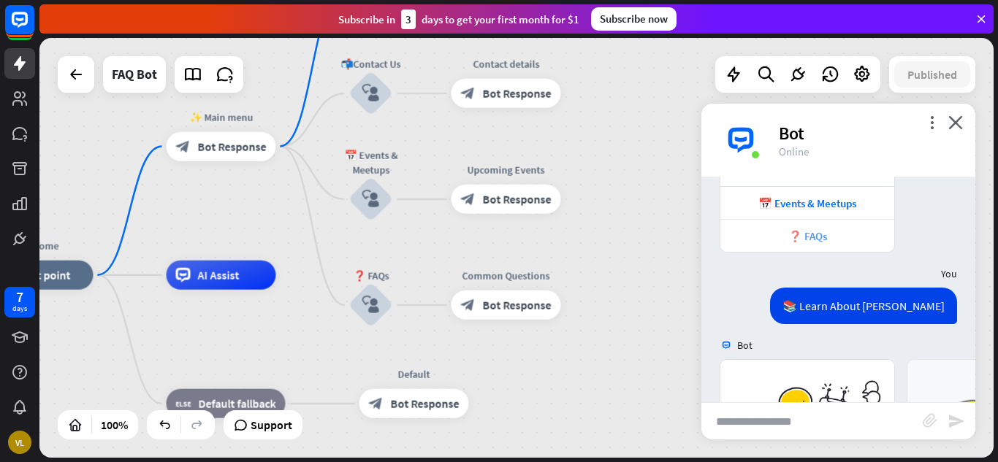
click at [813, 237] on div "❓ FAQs" at bounding box center [807, 236] width 159 height 14
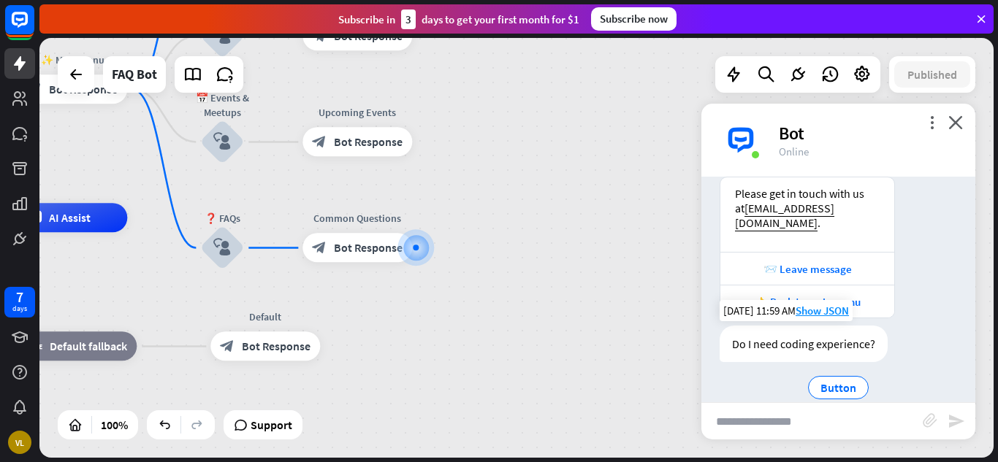
scroll to position [966, 0]
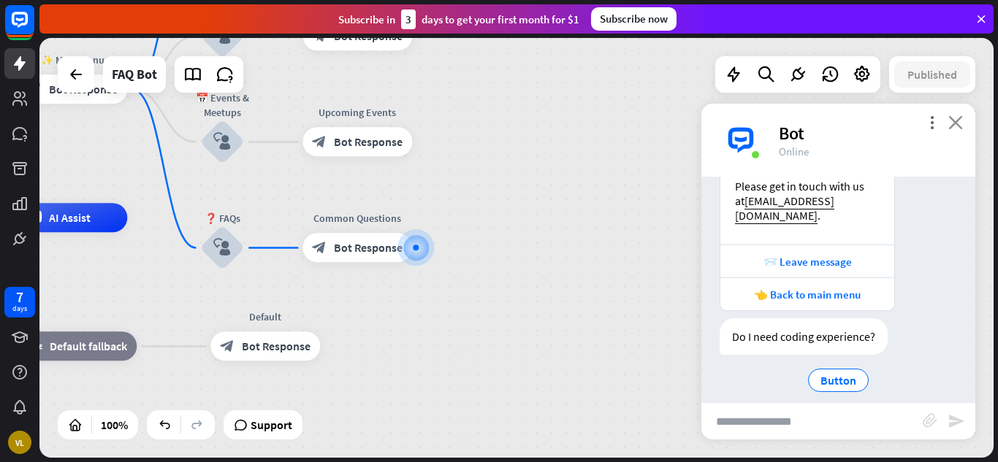
click at [956, 128] on icon "close" at bounding box center [955, 122] width 15 height 14
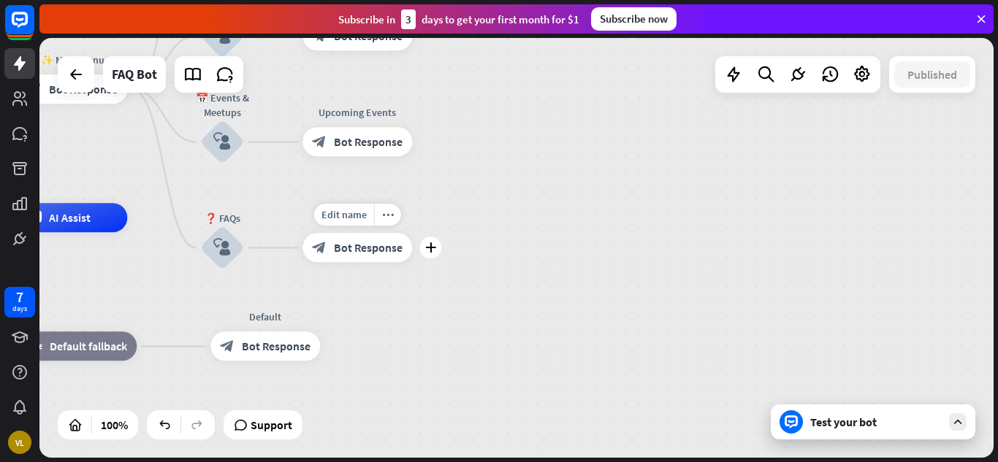
click at [359, 248] on span "Bot Response" at bounding box center [368, 248] width 69 height 15
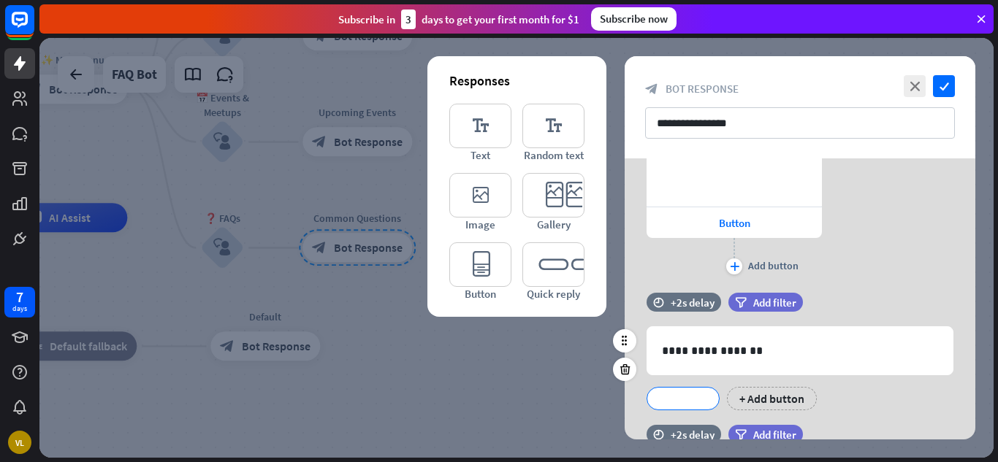
scroll to position [343, 0]
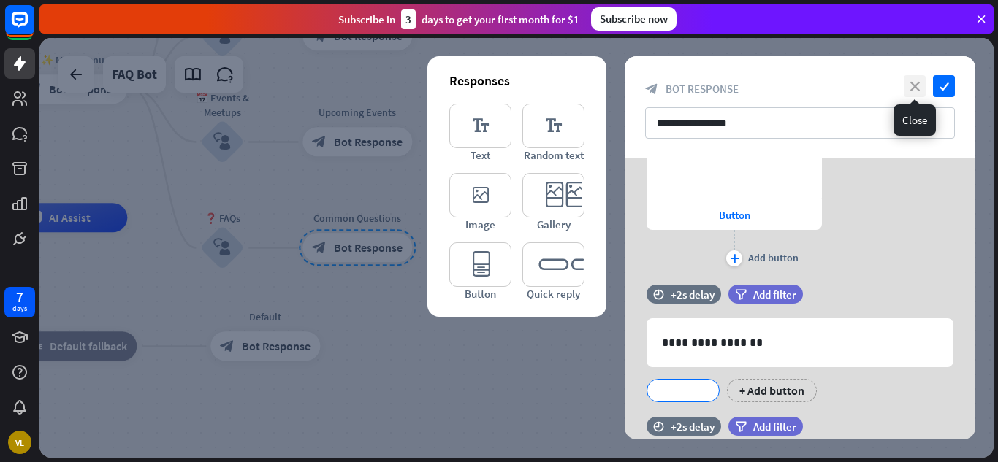
click at [921, 83] on icon "close" at bounding box center [915, 86] width 22 height 22
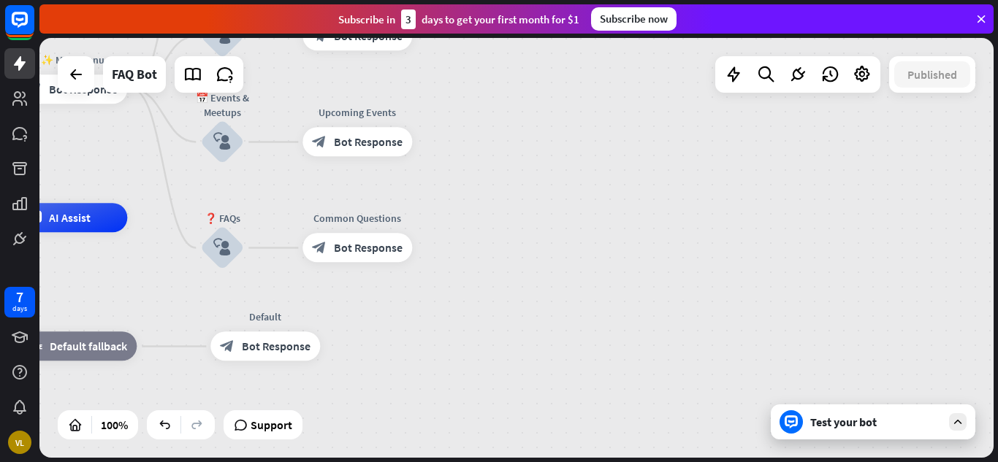
click at [899, 430] on div "Test your bot" at bounding box center [873, 422] width 205 height 35
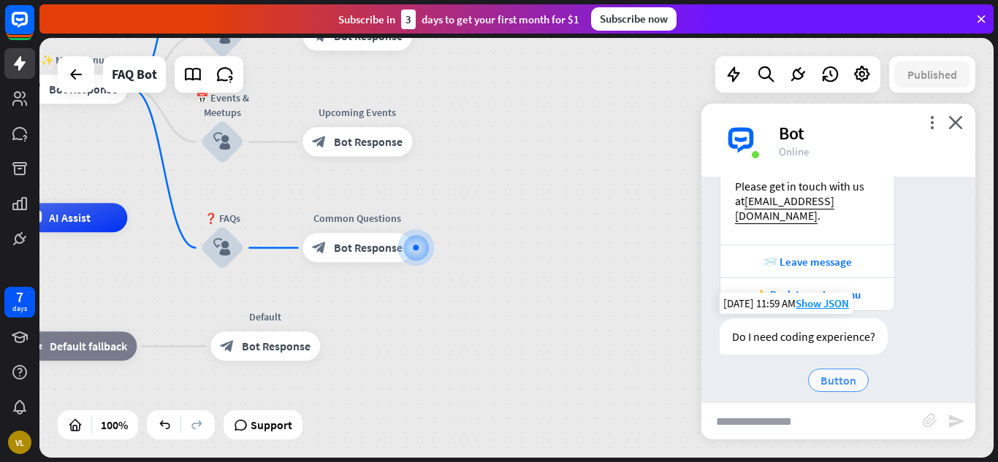
click at [844, 369] on div "Button" at bounding box center [838, 380] width 61 height 23
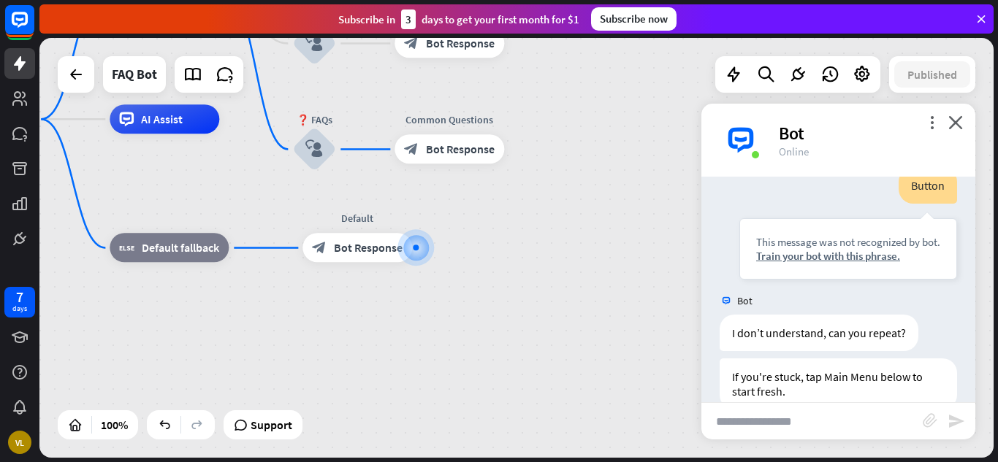
scroll to position [1203, 0]
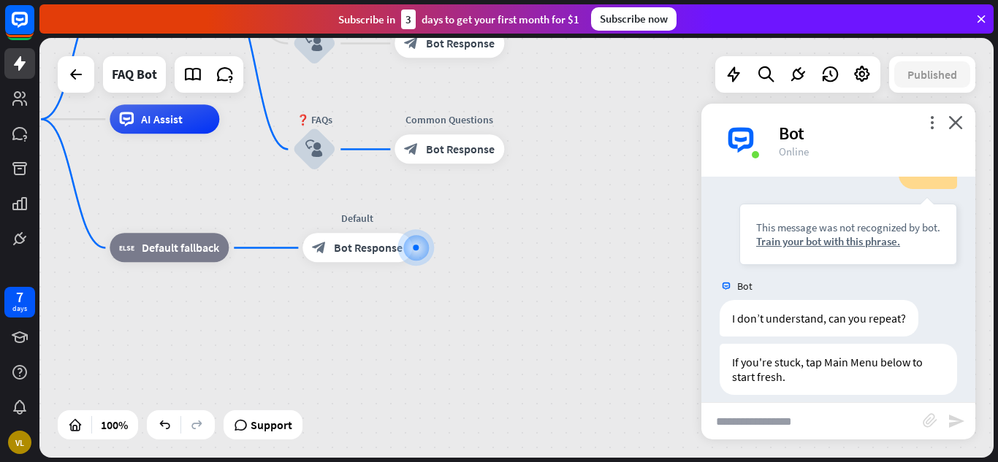
click at [947, 127] on div "Bot" at bounding box center [868, 133] width 179 height 23
click at [963, 125] on div "more_vert close Bot Online" at bounding box center [838, 140] width 274 height 73
click at [958, 127] on icon "close" at bounding box center [955, 122] width 15 height 14
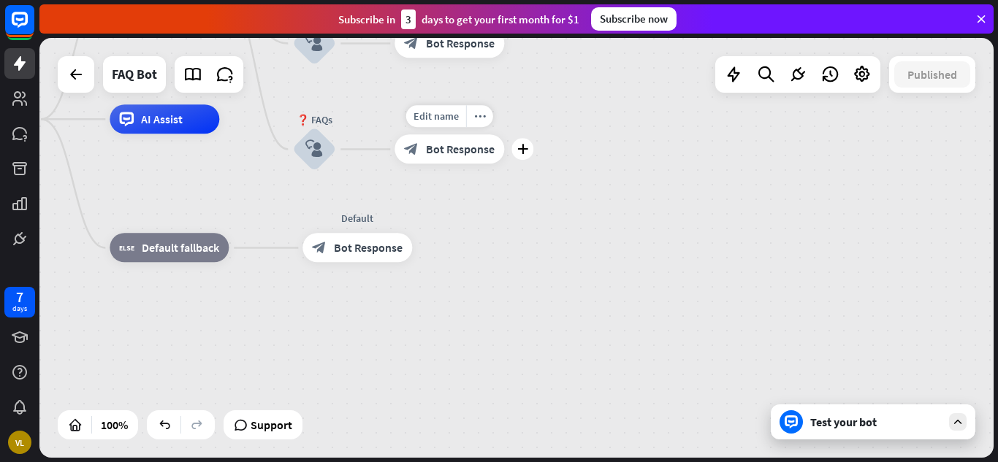
click at [434, 143] on span "Bot Response" at bounding box center [460, 149] width 69 height 15
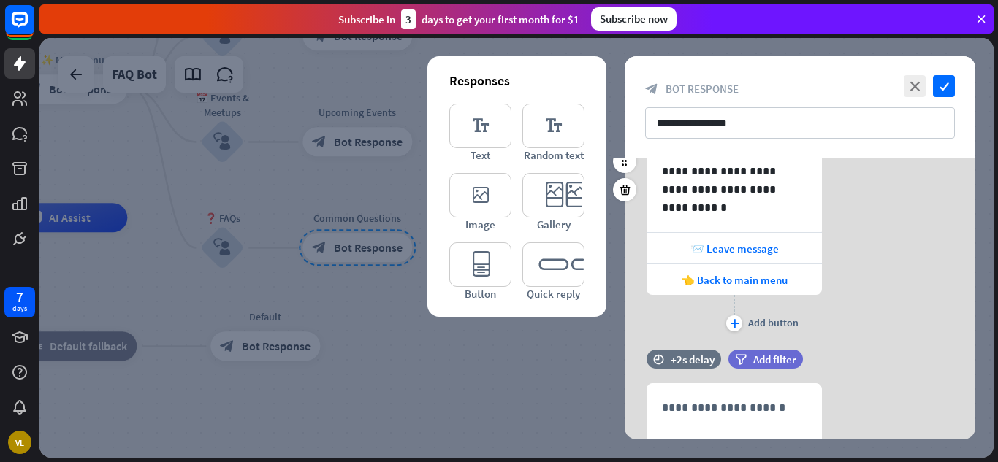
scroll to position [146, 0]
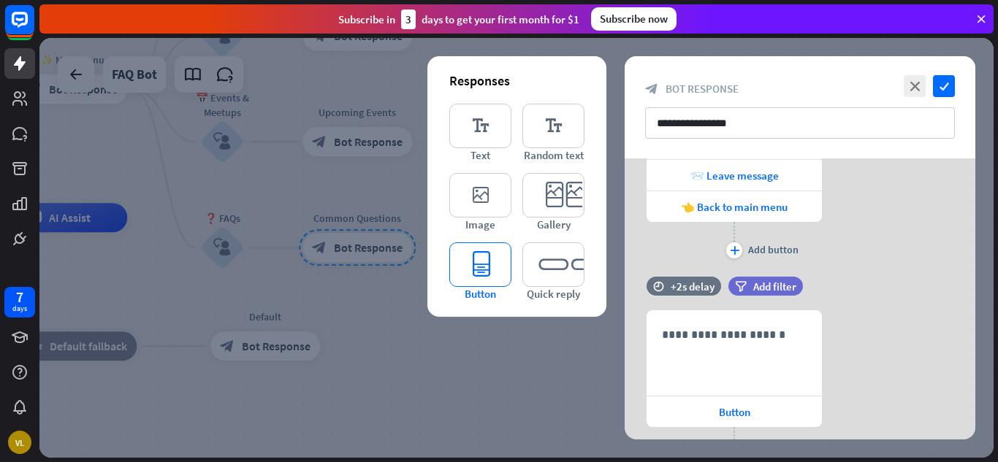
click at [494, 272] on icon "editor_button" at bounding box center [480, 265] width 62 height 45
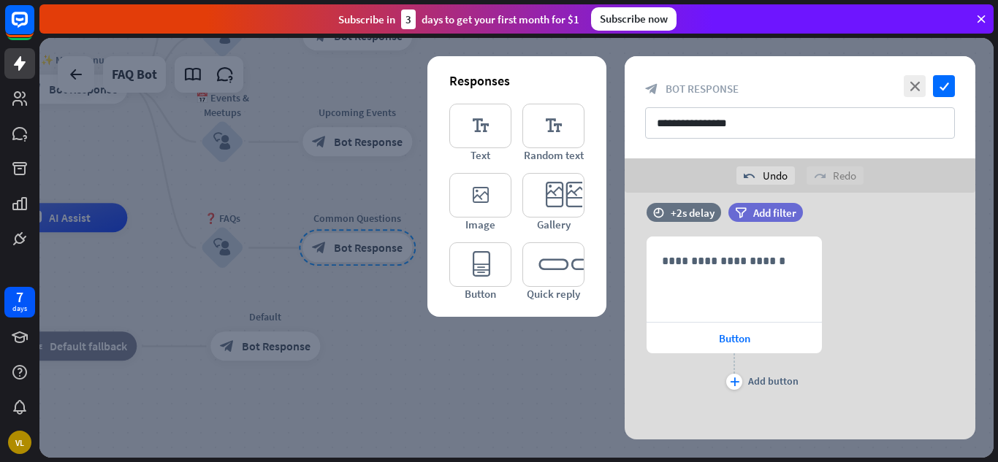
scroll to position [729, 0]
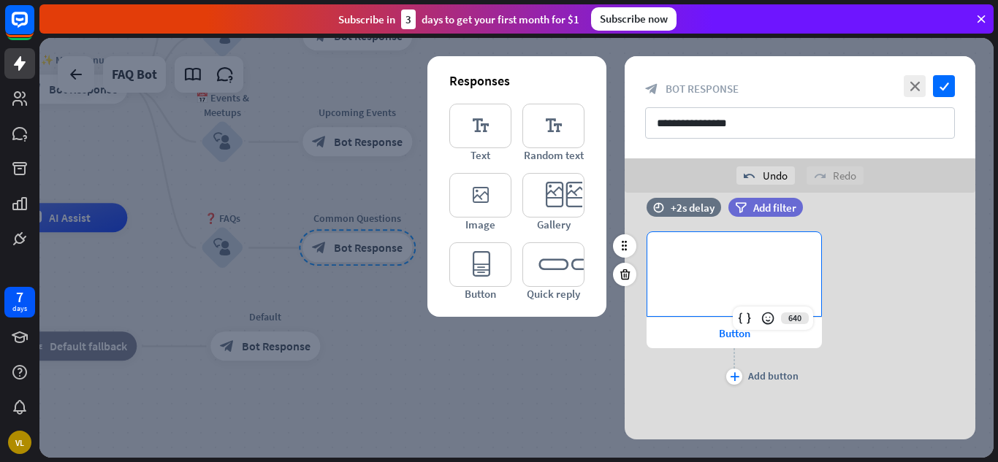
click at [757, 291] on div "**********" at bounding box center [734, 274] width 174 height 84
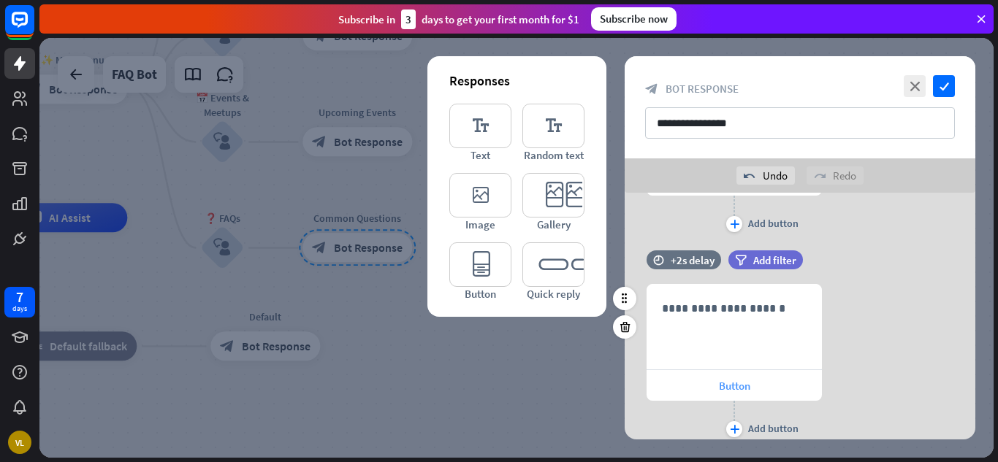
scroll to position [219, 0]
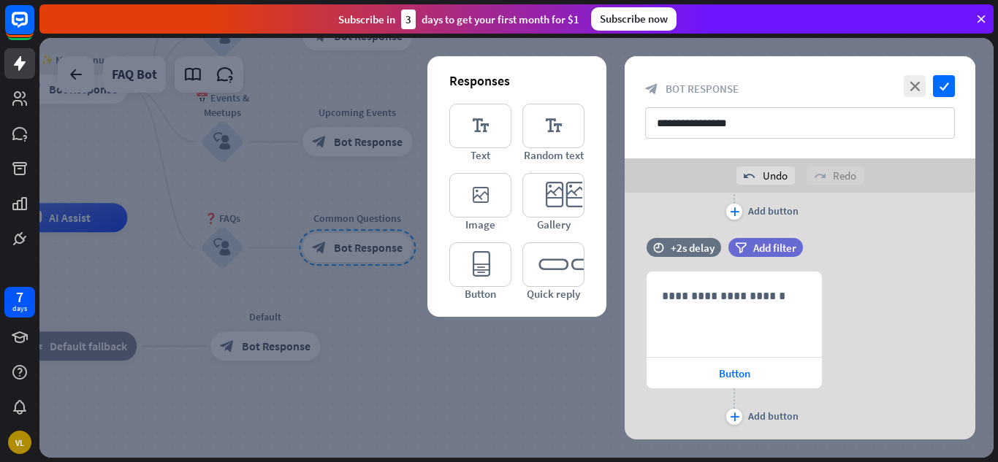
drag, startPoint x: 791, startPoint y: 359, endPoint x: 562, endPoint y: 416, distance: 236.4
click at [562, 416] on div at bounding box center [516, 248] width 954 height 420
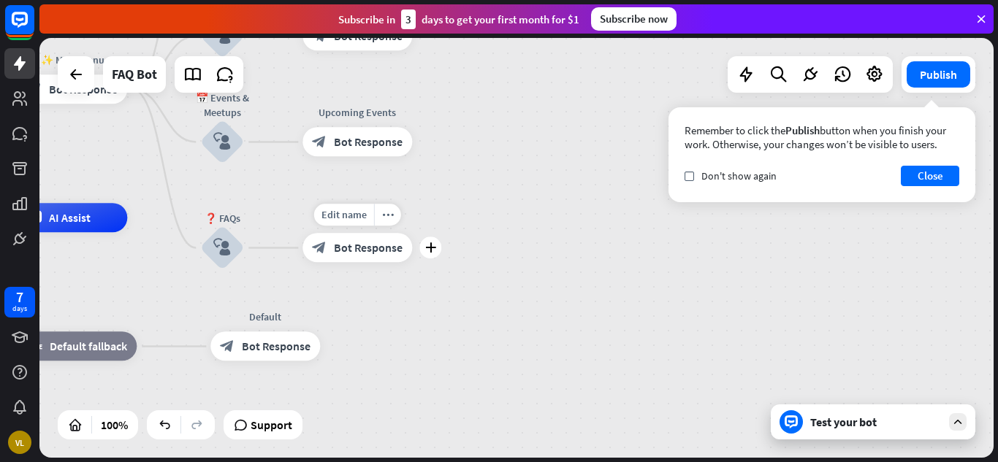
click at [403, 262] on div "block_bot_response Bot Response" at bounding box center [357, 248] width 110 height 29
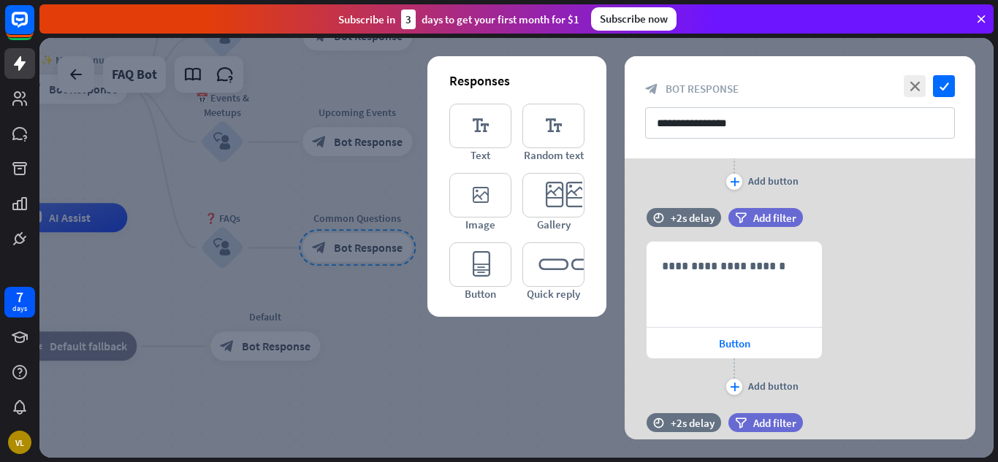
scroll to position [292, 0]
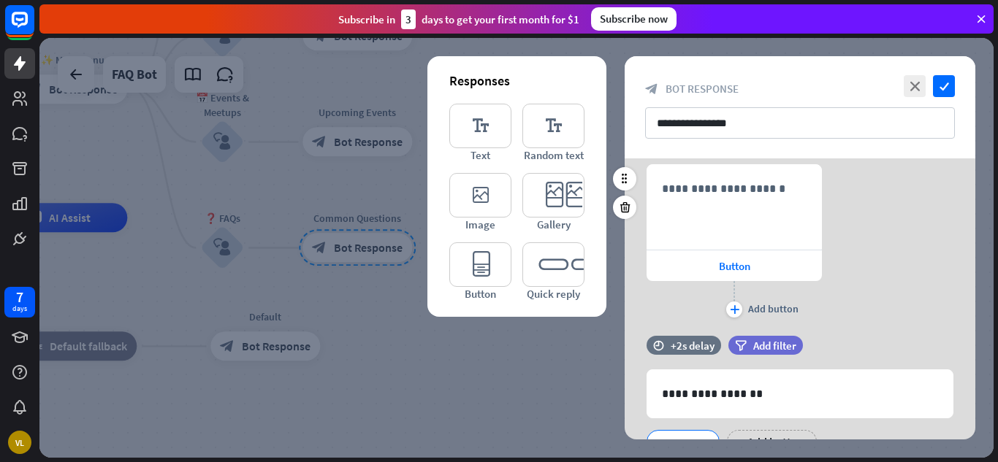
drag, startPoint x: 802, startPoint y: 240, endPoint x: 893, endPoint y: 233, distance: 90.9
click at [893, 233] on div "**********" at bounding box center [800, 242] width 351 height 157
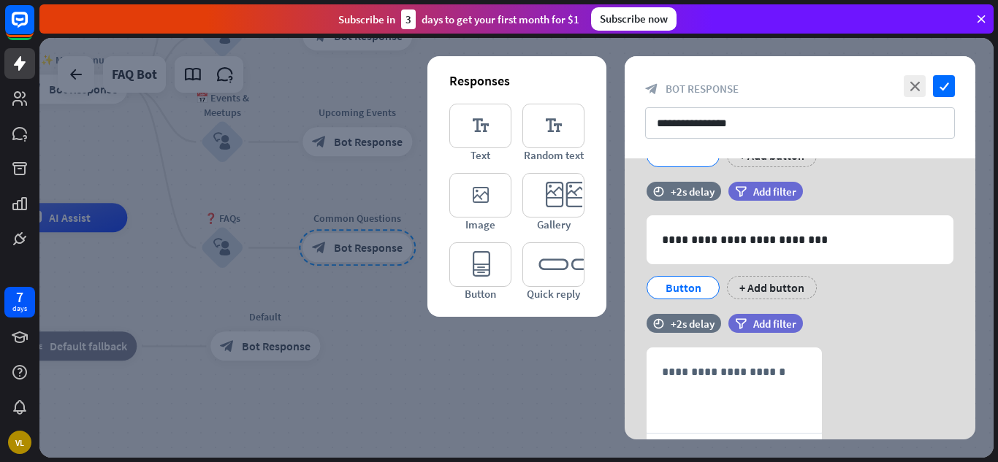
scroll to position [584, 0]
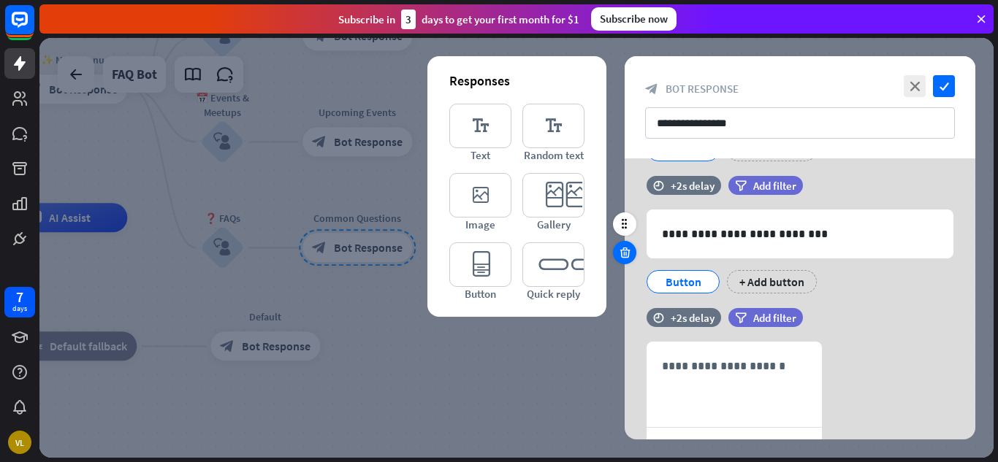
drag, startPoint x: 825, startPoint y: 247, endPoint x: 617, endPoint y: 255, distance: 208.4
click at [617, 255] on div at bounding box center [624, 252] width 23 height 23
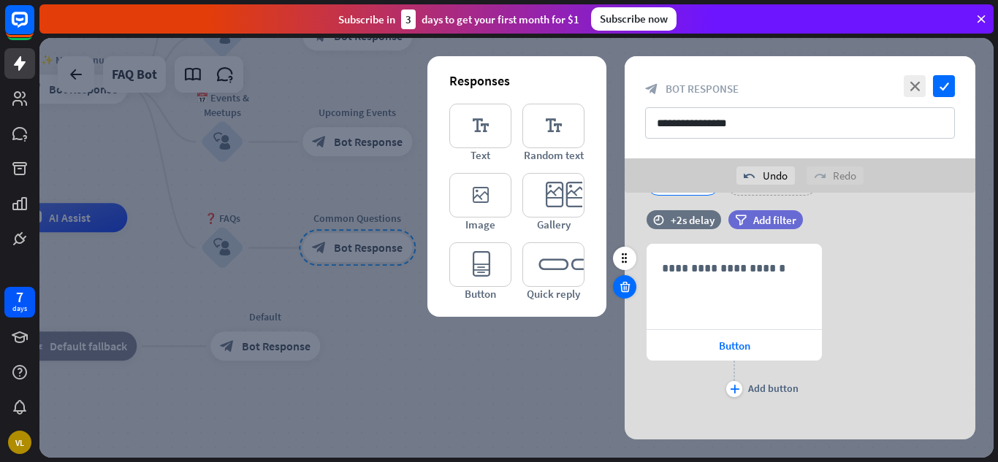
click at [627, 289] on icon at bounding box center [625, 287] width 14 height 13
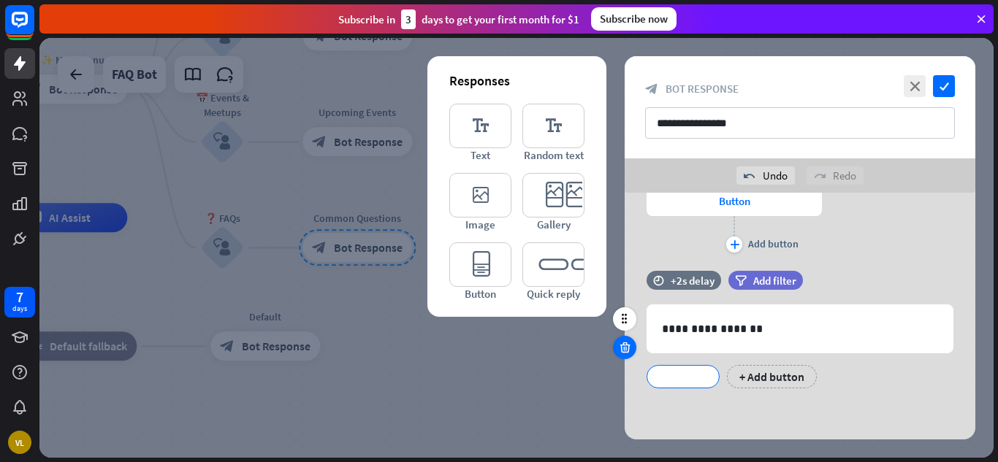
click at [629, 338] on div at bounding box center [624, 347] width 23 height 23
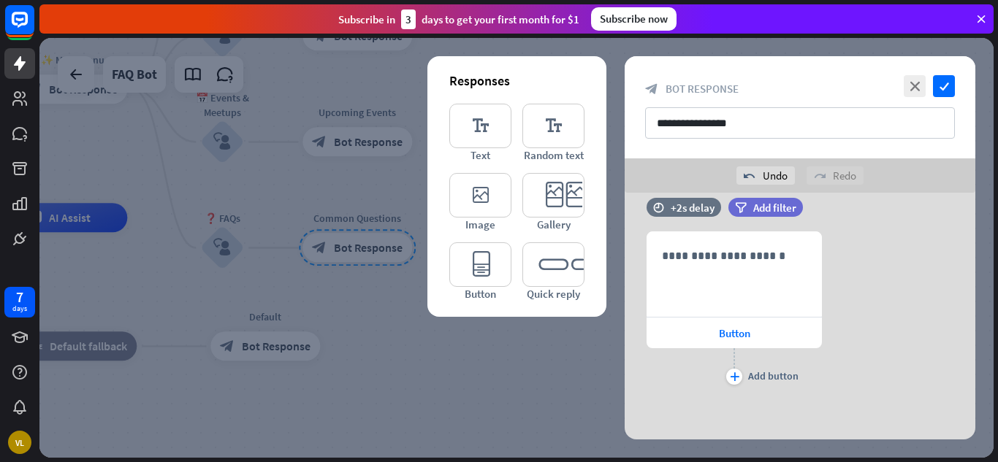
scroll to position [259, 0]
click at [633, 278] on div at bounding box center [624, 274] width 23 height 23
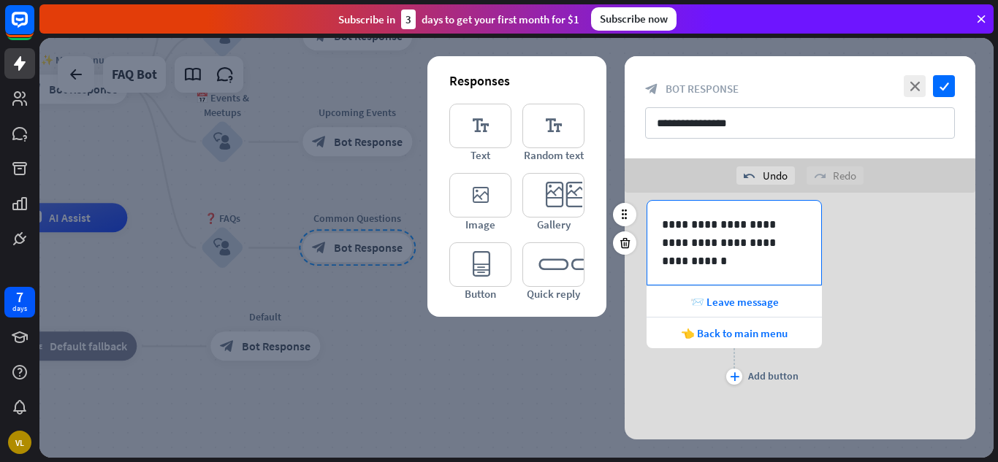
scroll to position [0, 0]
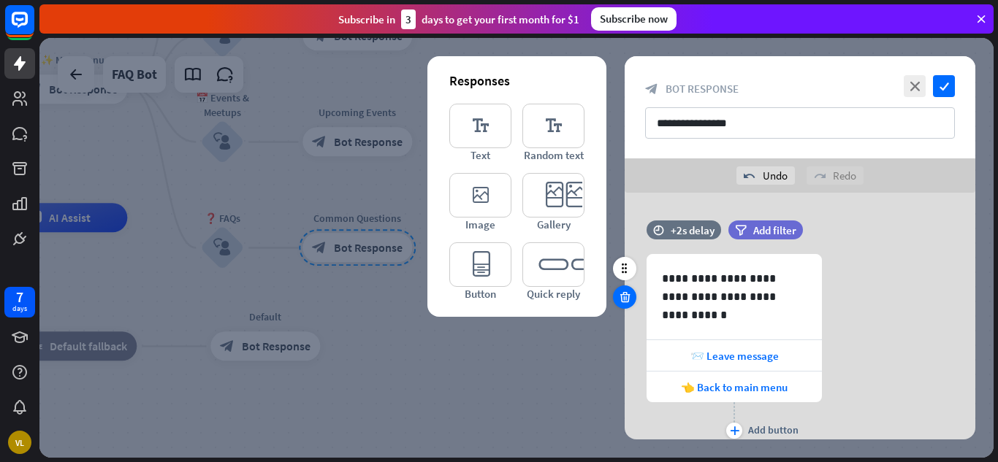
click at [630, 297] on icon at bounding box center [625, 297] width 14 height 13
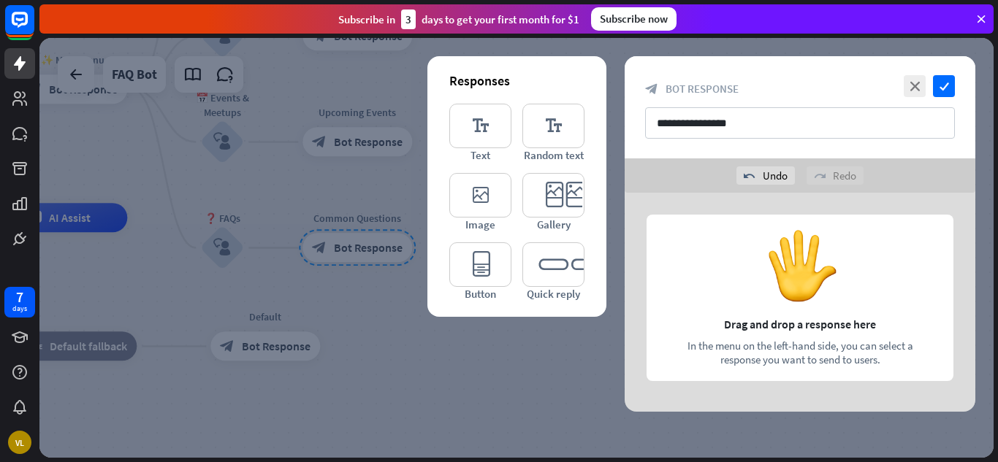
click at [712, 229] on div at bounding box center [800, 302] width 351 height 219
click at [554, 276] on icon "editor_quick_replies" at bounding box center [553, 265] width 62 height 45
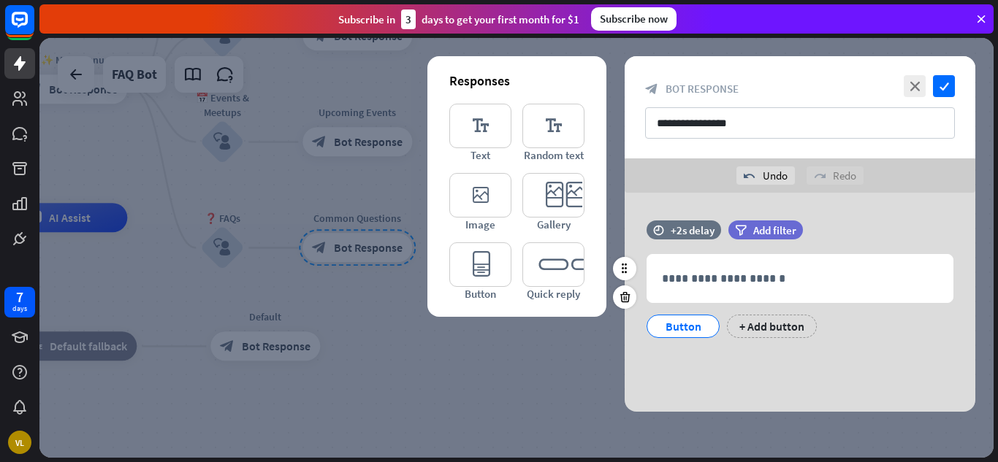
drag, startPoint x: 698, startPoint y: 332, endPoint x: 698, endPoint y: 324, distance: 8.0
click at [698, 331] on div "Button" at bounding box center [683, 327] width 48 height 22
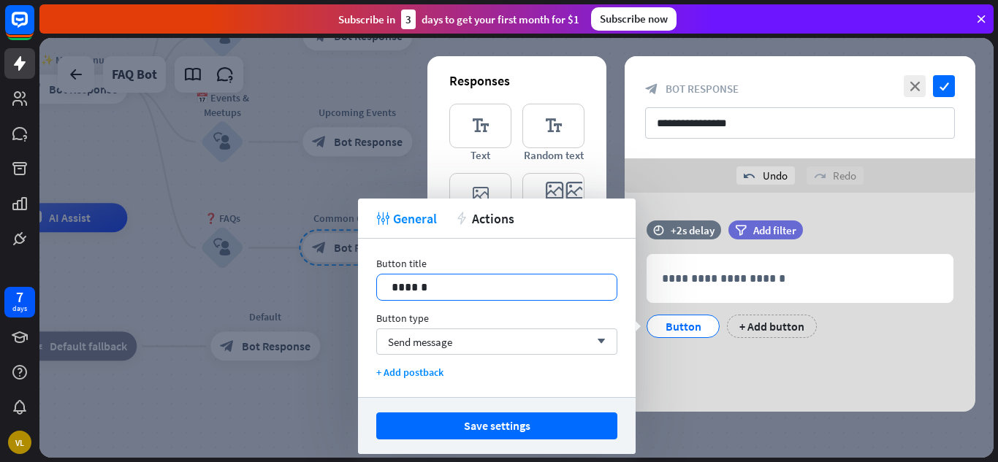
click at [519, 288] on p "******" at bounding box center [497, 287] width 210 height 18
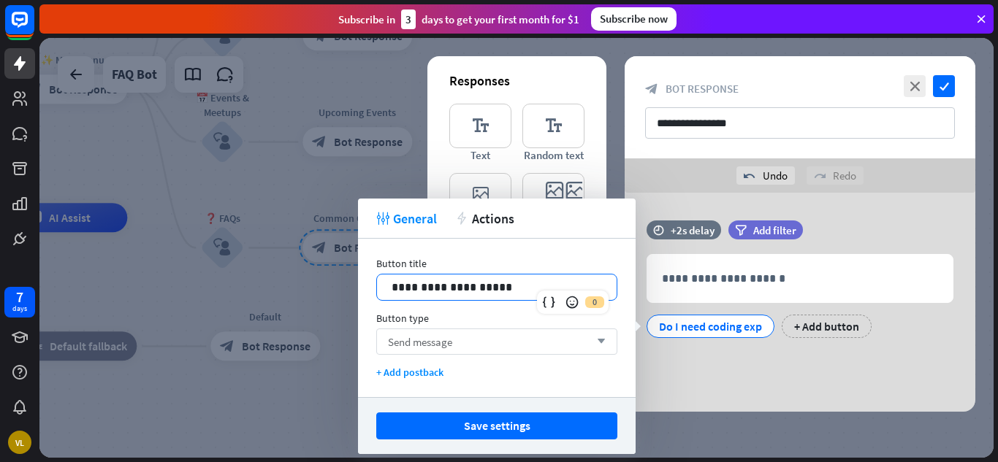
click at [491, 342] on div "Send message arrow_down" at bounding box center [496, 342] width 241 height 26
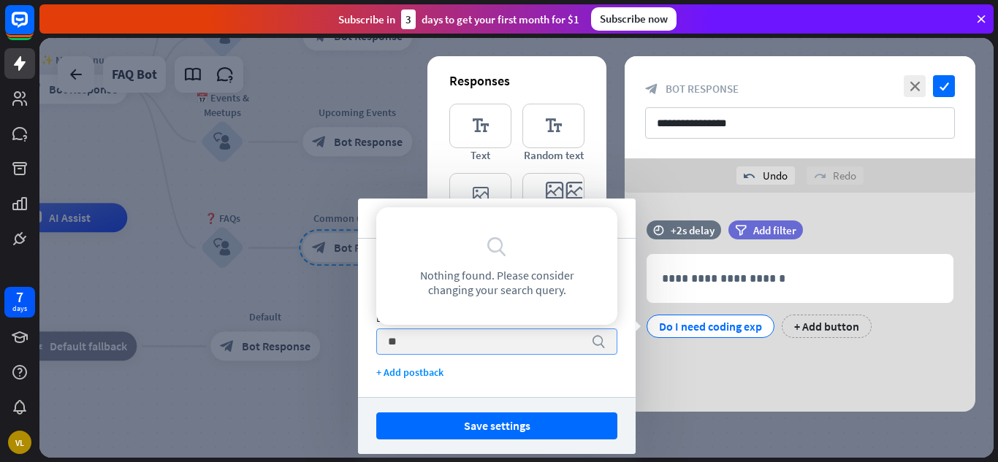
type input "*"
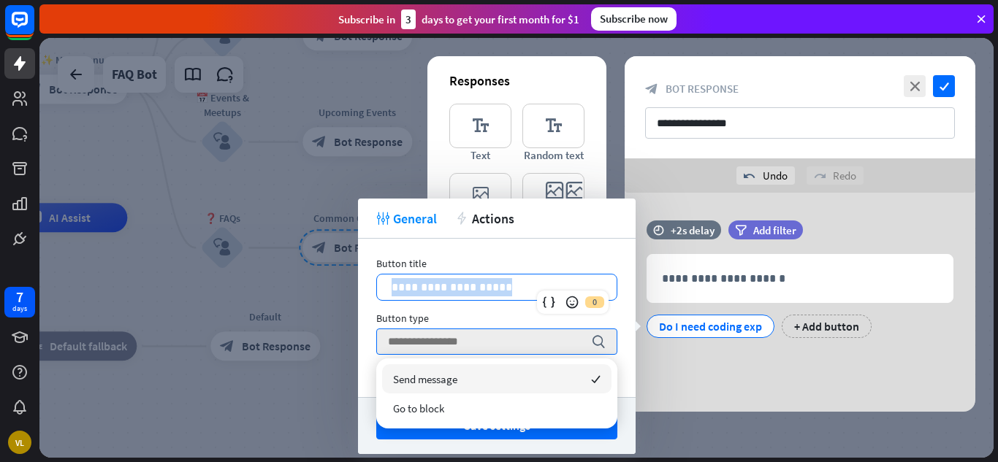
drag, startPoint x: 506, startPoint y: 286, endPoint x: 374, endPoint y: 283, distance: 132.3
click at [374, 283] on div "**********" at bounding box center [497, 318] width 278 height 159
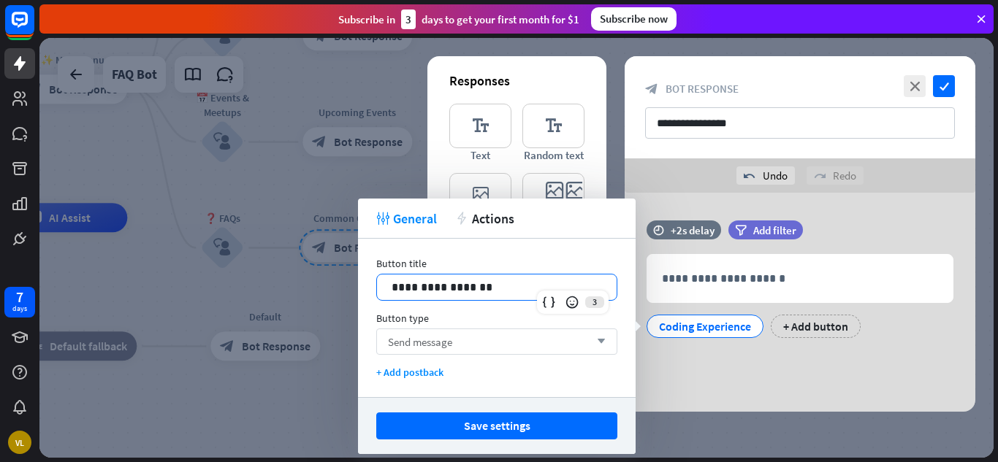
click at [458, 334] on div "Send message arrow_down" at bounding box center [496, 342] width 241 height 26
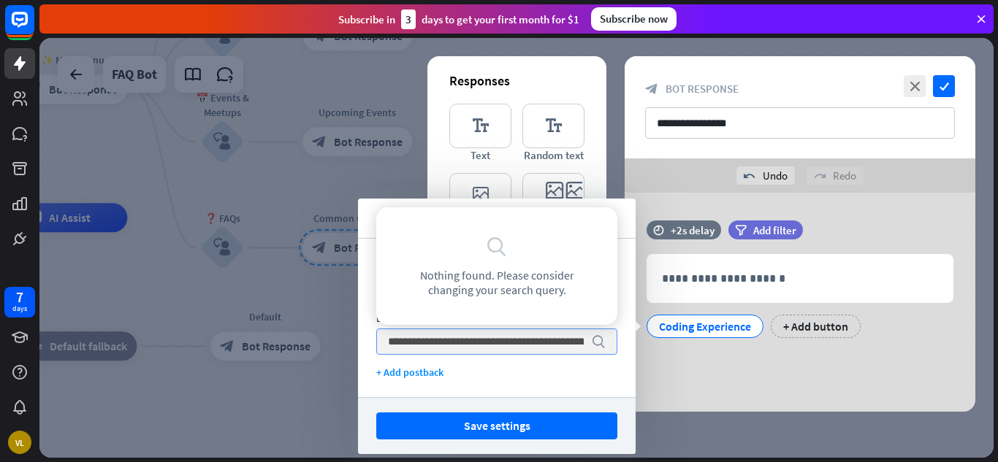
scroll to position [0, 164]
type input "**********"
drag, startPoint x: 589, startPoint y: 345, endPoint x: 574, endPoint y: 345, distance: 14.6
click at [574, 345] on div "**********" at bounding box center [496, 342] width 241 height 26
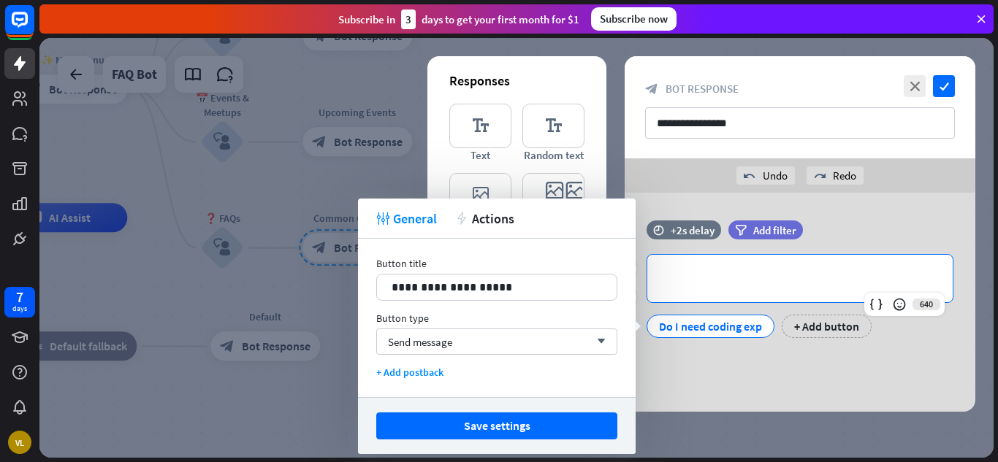
click at [792, 285] on p "**********" at bounding box center [800, 279] width 276 height 18
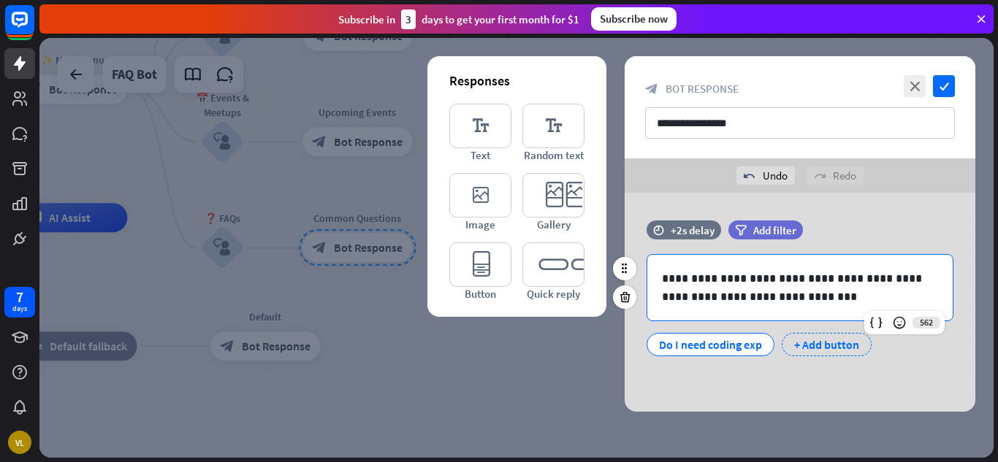
click at [812, 346] on div "+ Add button" at bounding box center [827, 344] width 90 height 23
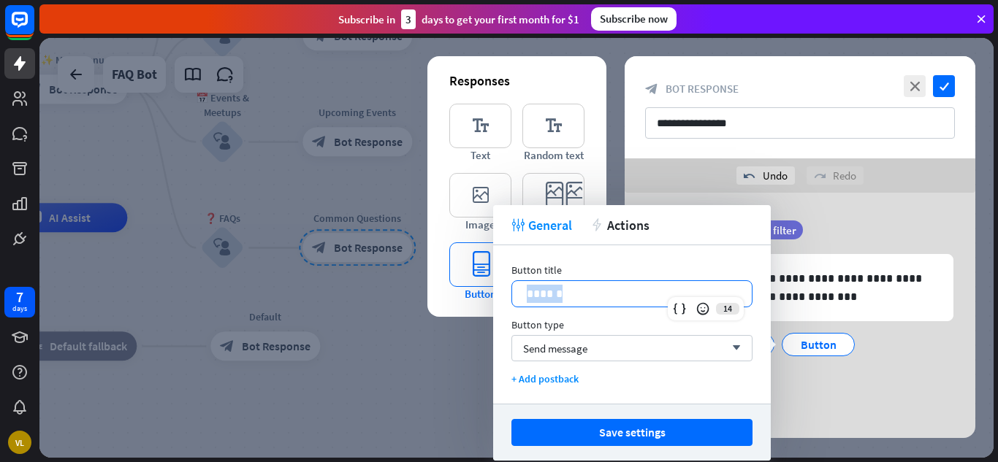
drag, startPoint x: 649, startPoint y: 300, endPoint x: 478, endPoint y: 295, distance: 171.8
click at [489, 294] on body "7 days VL close Product Help First steps Get started with ChatBot Help Center F…" at bounding box center [499, 231] width 998 height 462
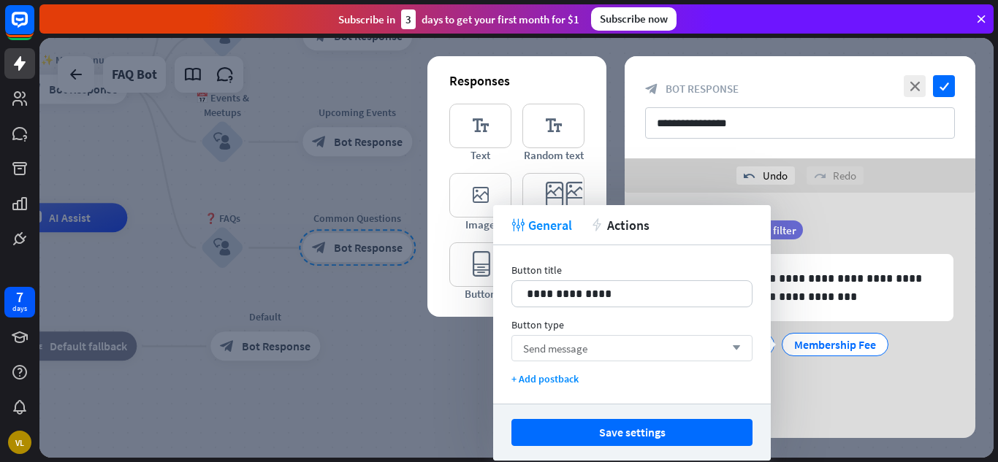
click at [643, 346] on div "Send message arrow_down" at bounding box center [631, 348] width 241 height 26
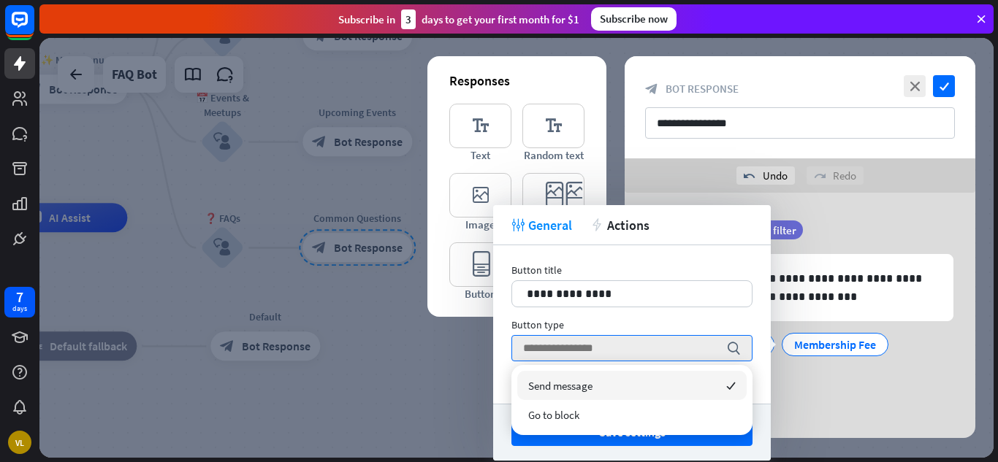
click at [606, 387] on div "Send message checked" at bounding box center [631, 385] width 229 height 29
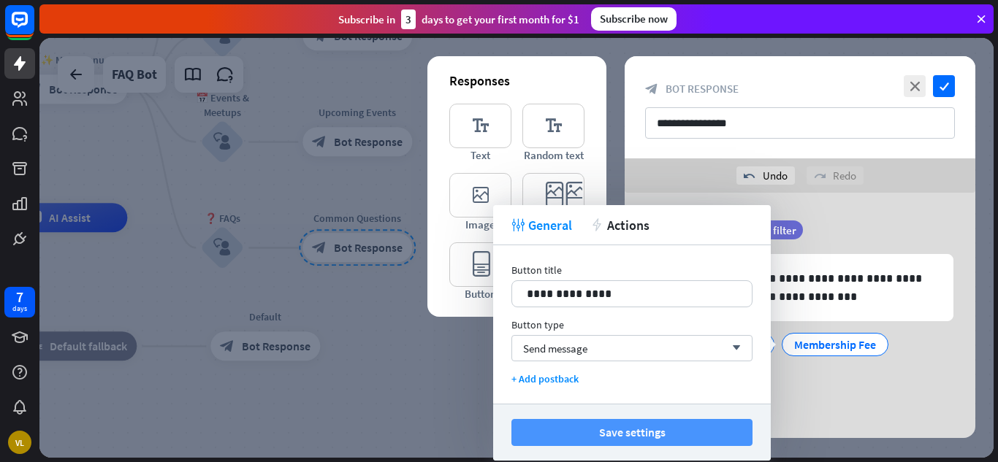
click at [720, 423] on button "Save settings" at bounding box center [631, 432] width 241 height 27
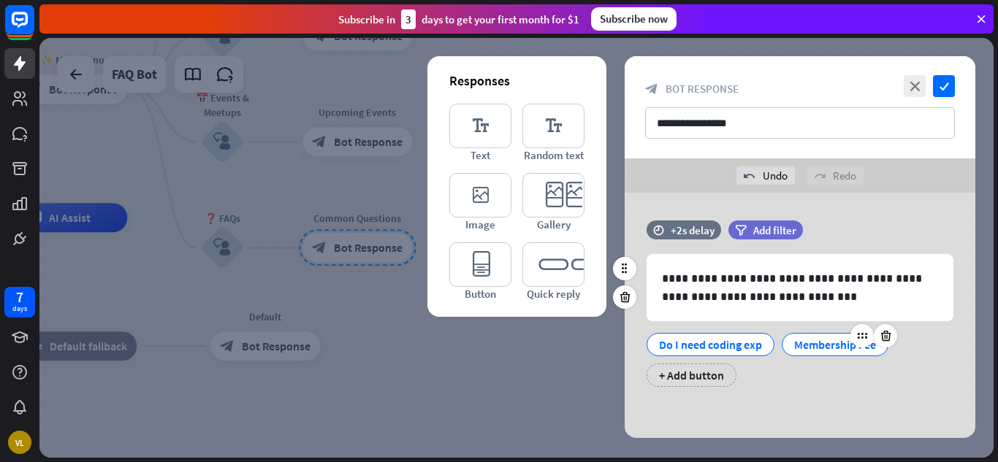
click at [830, 348] on div "Membership Fee" at bounding box center [835, 345] width 82 height 22
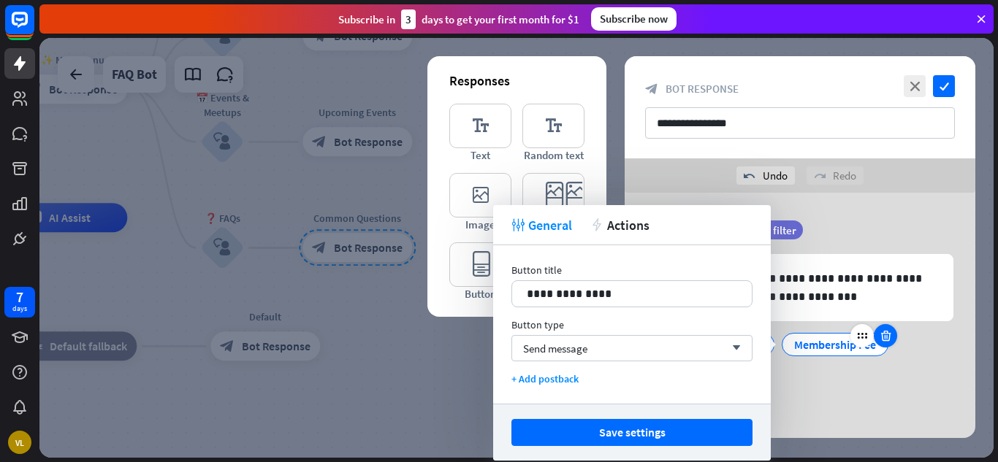
click at [884, 340] on icon at bounding box center [886, 335] width 14 height 13
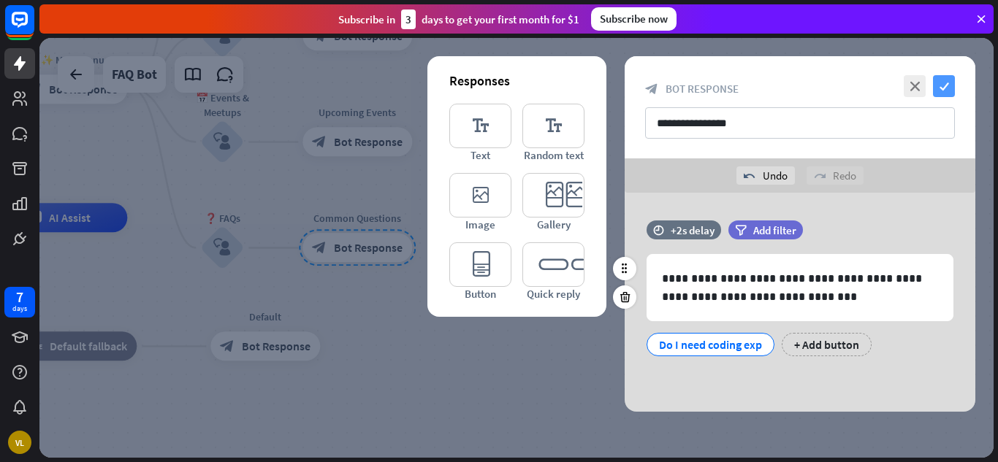
click at [945, 89] on icon "check" at bounding box center [944, 86] width 22 height 22
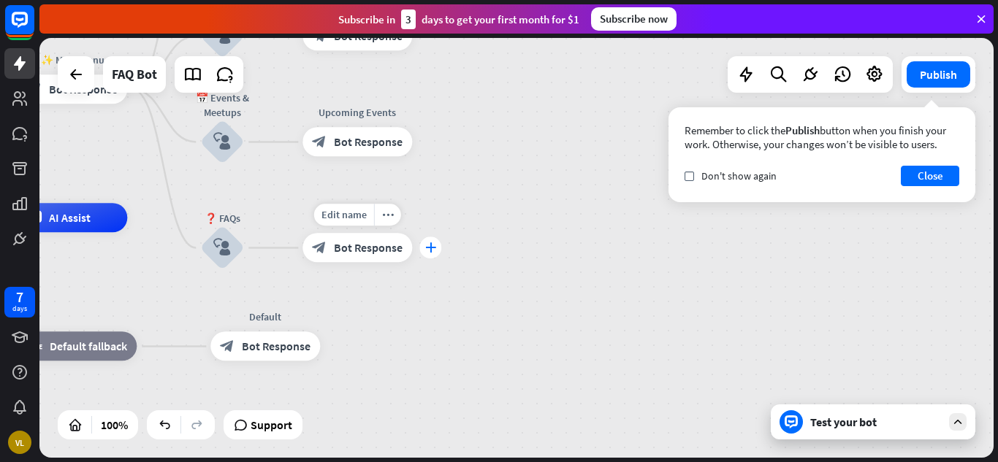
click at [435, 249] on icon "plus" at bounding box center [430, 248] width 11 height 10
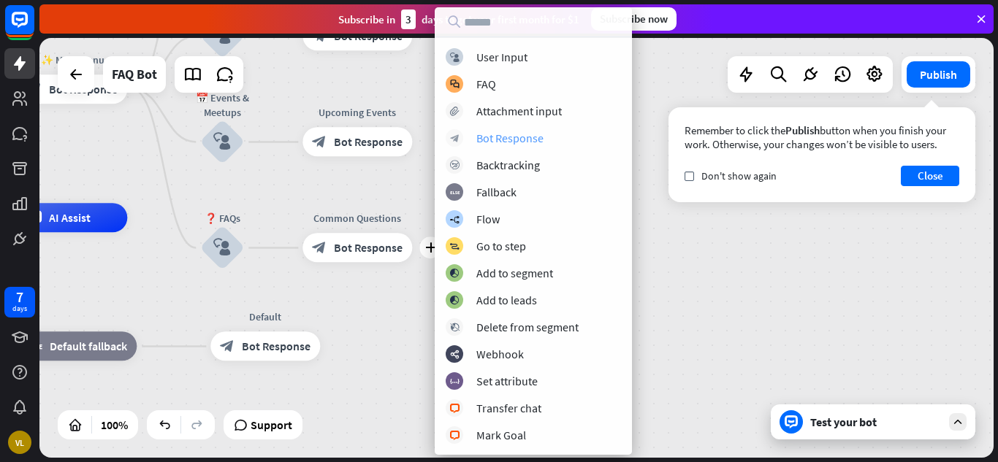
click at [489, 131] on div "Bot Response" at bounding box center [509, 138] width 67 height 15
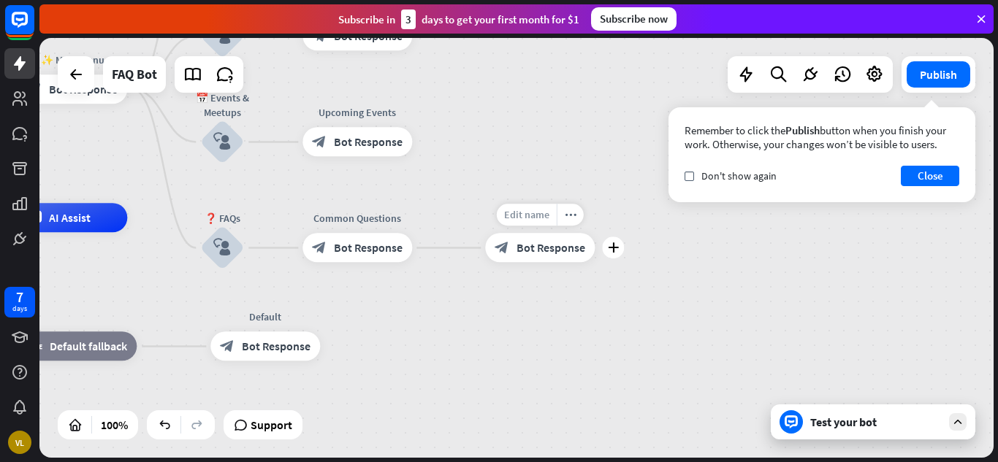
click at [546, 216] on span "Edit name" at bounding box center [526, 215] width 45 height 13
click at [430, 251] on icon "plus" at bounding box center [430, 248] width 11 height 10
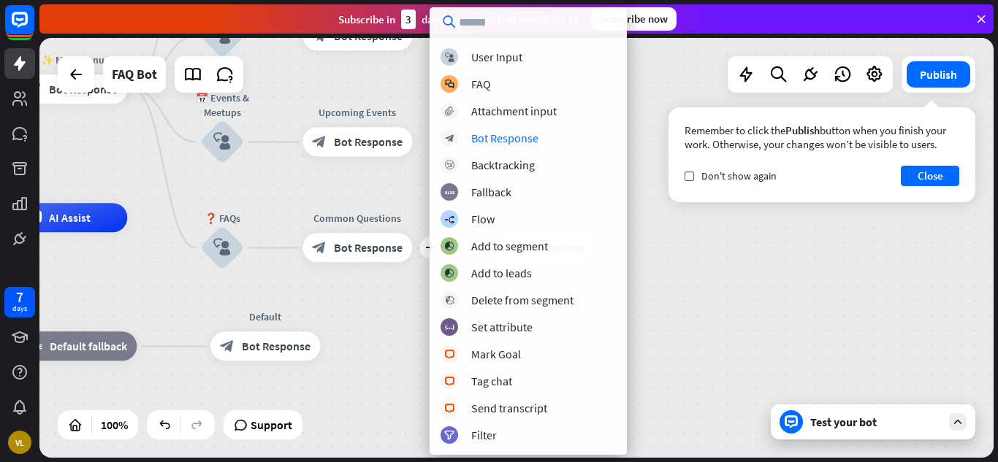
click at [637, 130] on div "Welcome home_2 Start point ✨ Main menu block_bot_response Bot Response 📚 Learn …" at bounding box center [516, 248] width 954 height 420
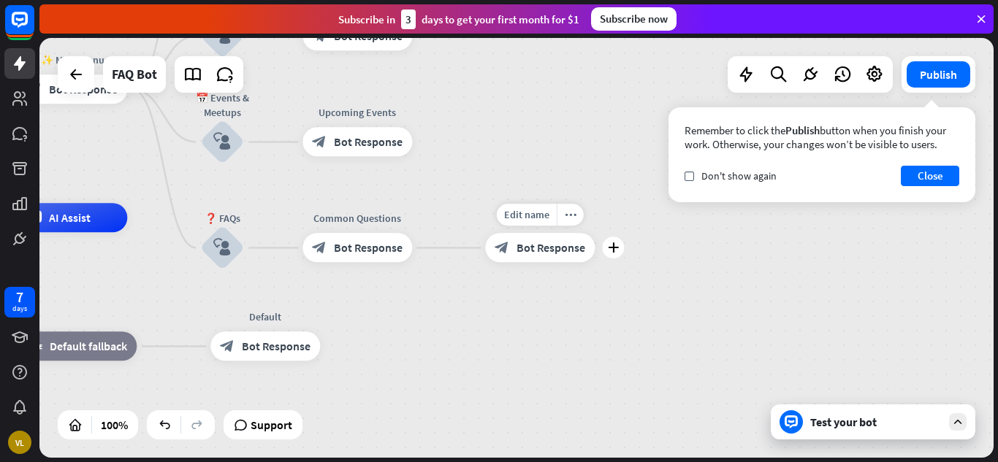
click at [576, 248] on span "Bot Response" at bounding box center [550, 248] width 69 height 15
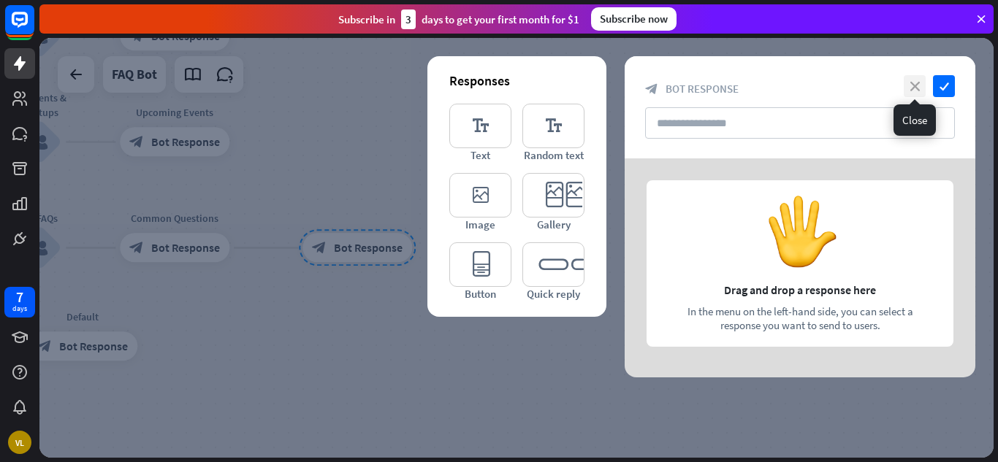
click at [921, 90] on icon "close" at bounding box center [915, 86] width 22 height 22
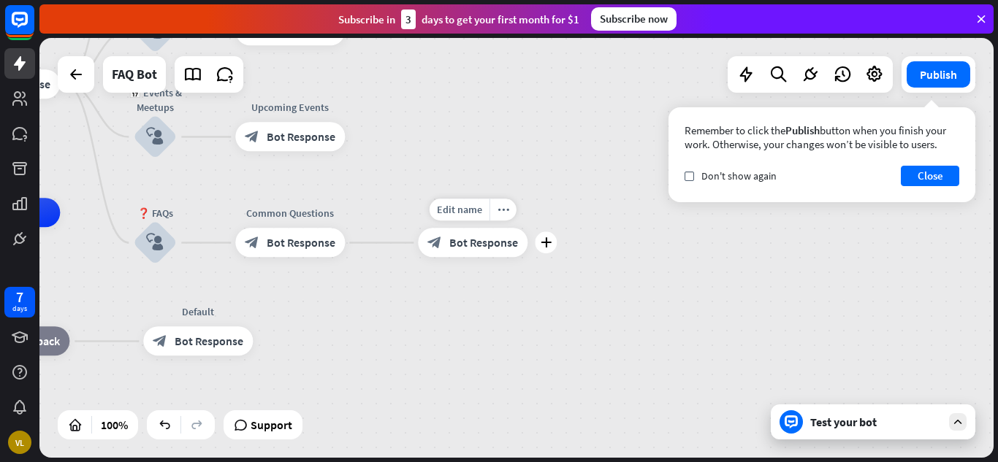
drag, startPoint x: 289, startPoint y: 216, endPoint x: 404, endPoint y: 211, distance: 115.5
click at [418, 229] on div "Edit name more_horiz plus block_bot_response Bot Response" at bounding box center [473, 243] width 110 height 29
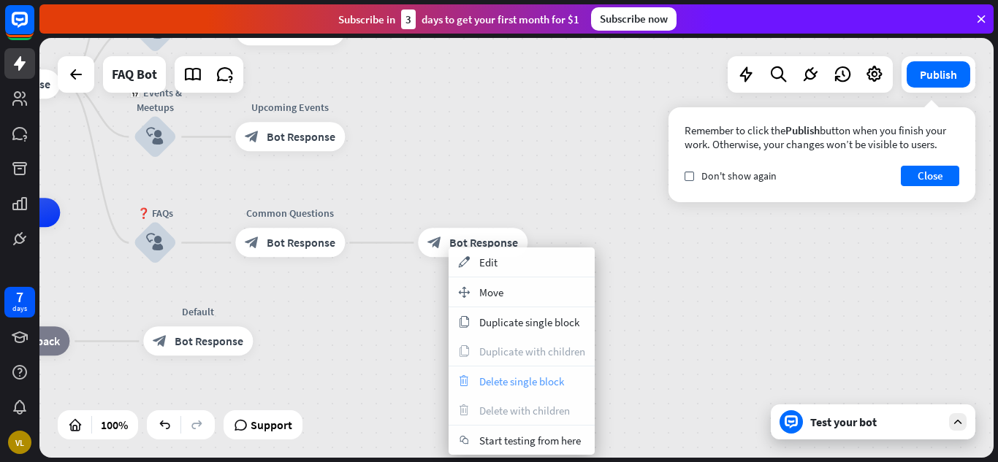
click at [489, 378] on span "Delete single block" at bounding box center [521, 382] width 85 height 14
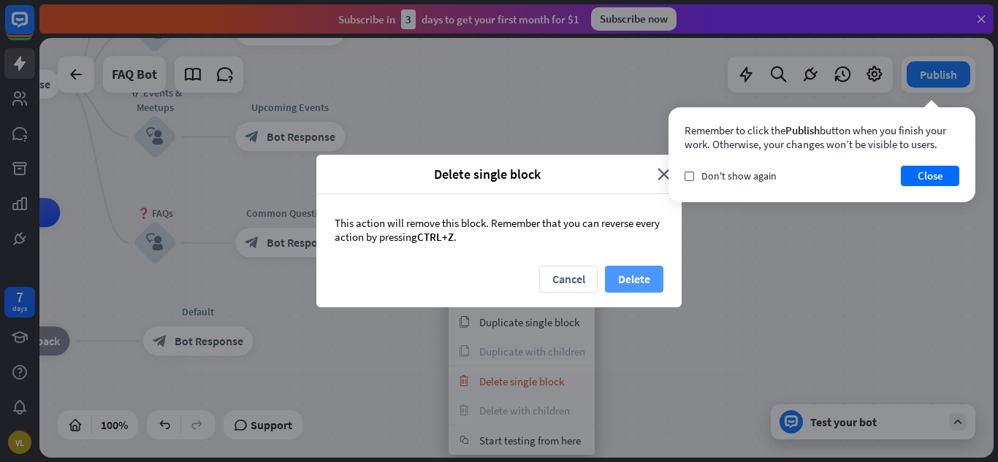
click at [612, 286] on button "Delete" at bounding box center [634, 279] width 58 height 27
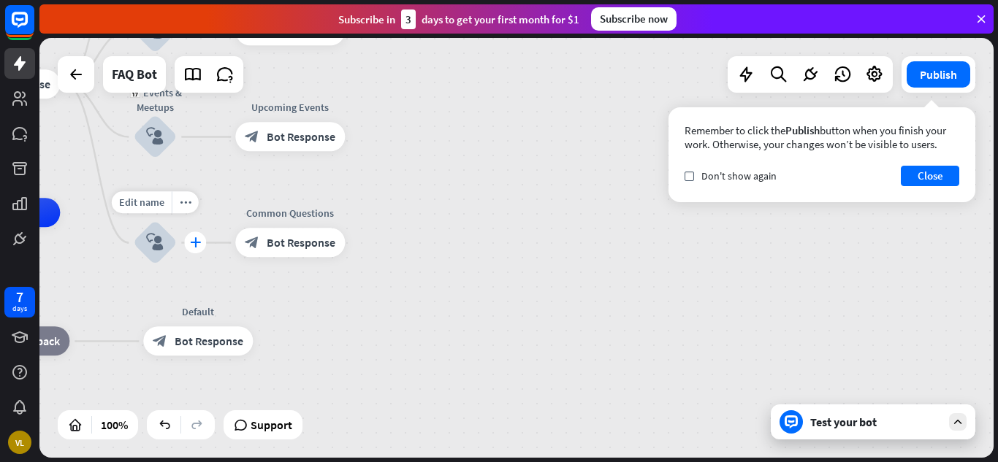
click at [194, 244] on icon "plus" at bounding box center [195, 243] width 11 height 10
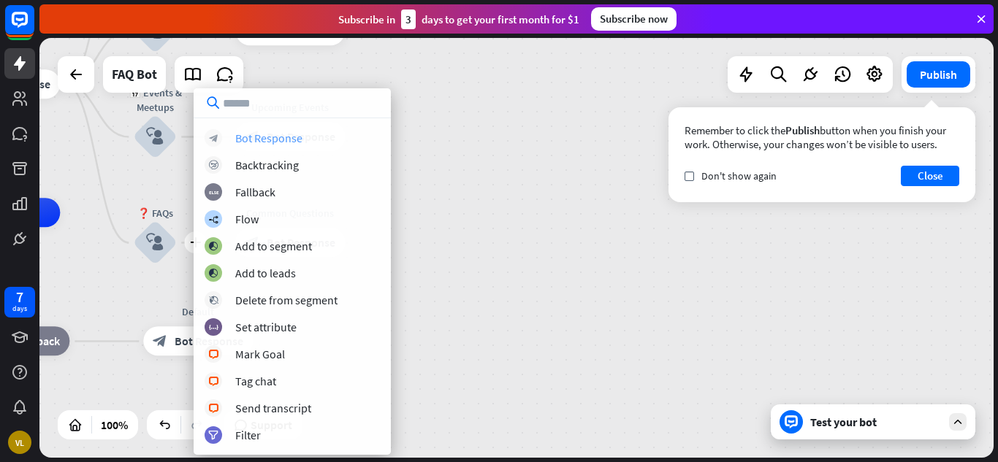
click at [262, 143] on div "Bot Response" at bounding box center [268, 138] width 67 height 15
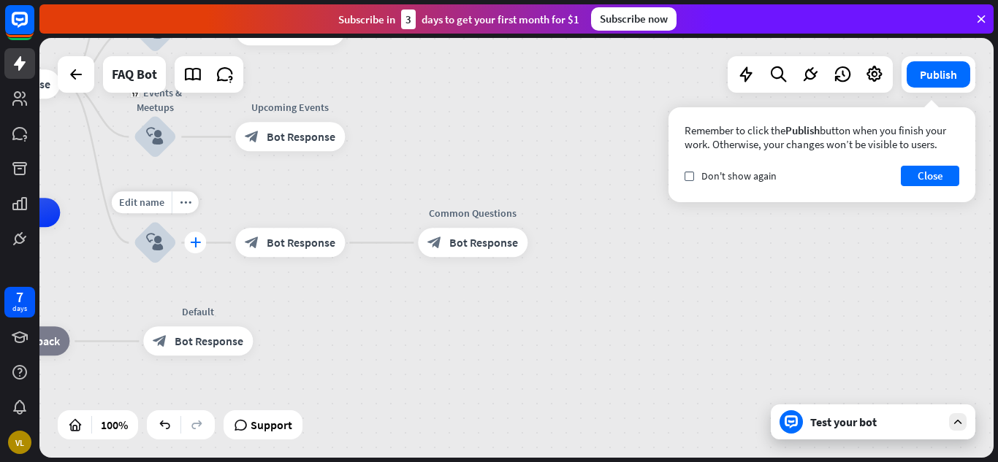
click at [186, 246] on div "plus" at bounding box center [195, 243] width 22 height 22
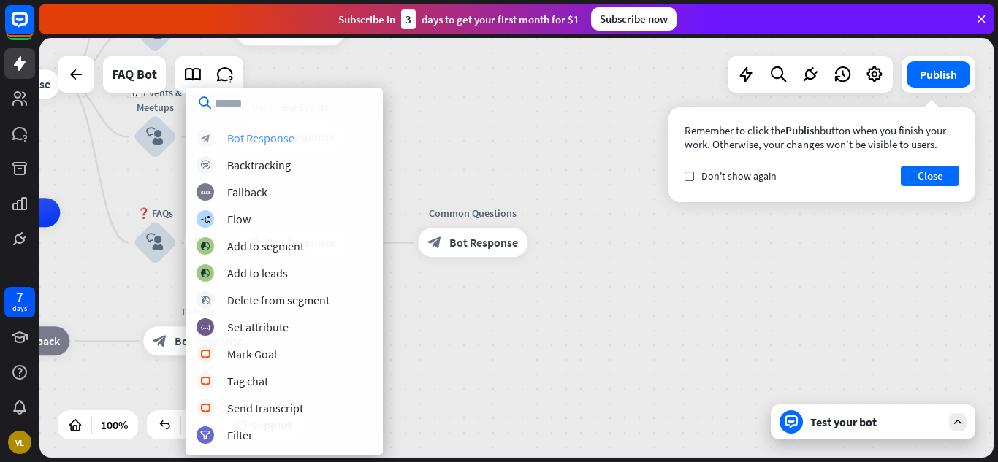
click at [248, 146] on div "block_bot_response Bot Response" at bounding box center [284, 138] width 175 height 18
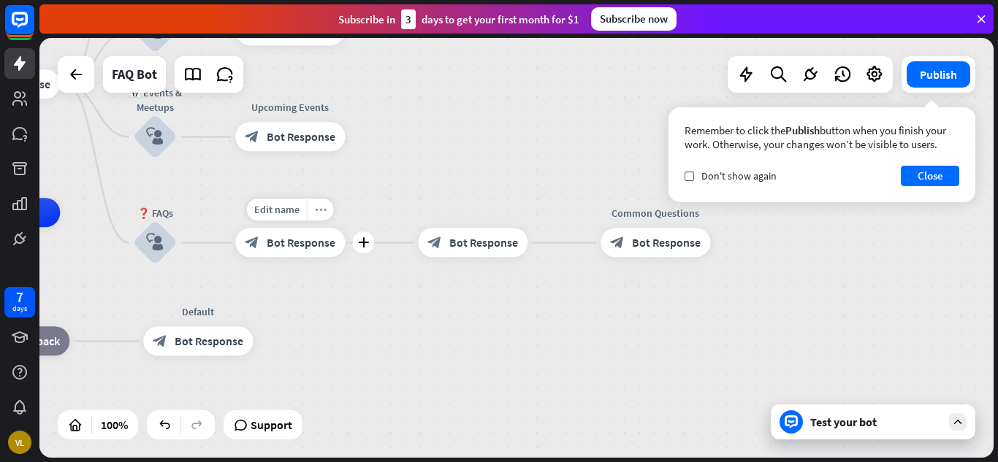
click at [319, 213] on icon "more_horiz" at bounding box center [321, 210] width 12 height 11
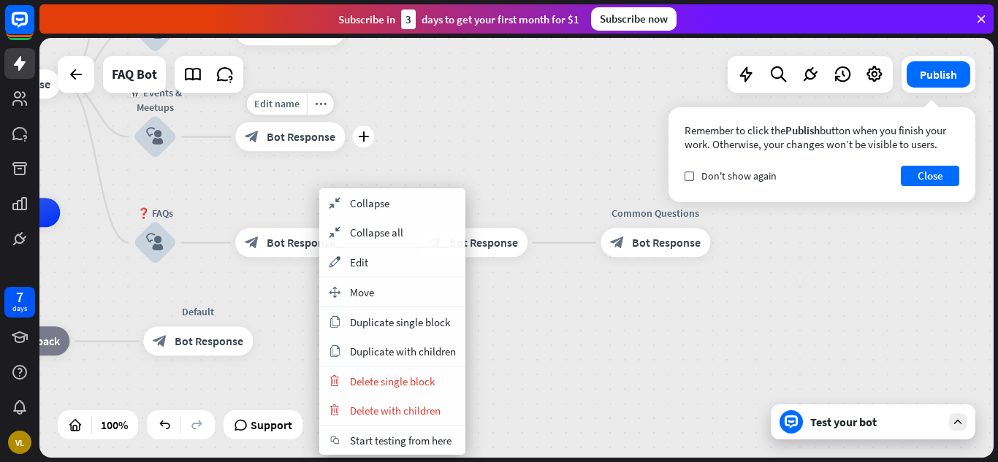
click at [345, 152] on div "Edit name more_horiz plus Upcoming Events block_bot_response Bot Response" at bounding box center [290, 137] width 110 height 29
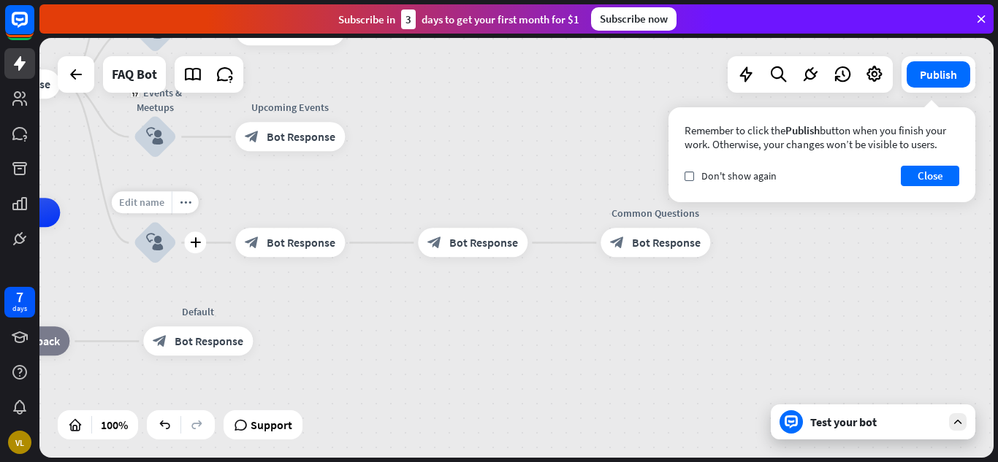
click at [148, 202] on span "Edit name" at bounding box center [141, 203] width 45 height 13
click at [256, 206] on span "Edit name" at bounding box center [276, 210] width 45 height 13
click at [165, 240] on div "block_user_input" at bounding box center [155, 243] width 44 height 44
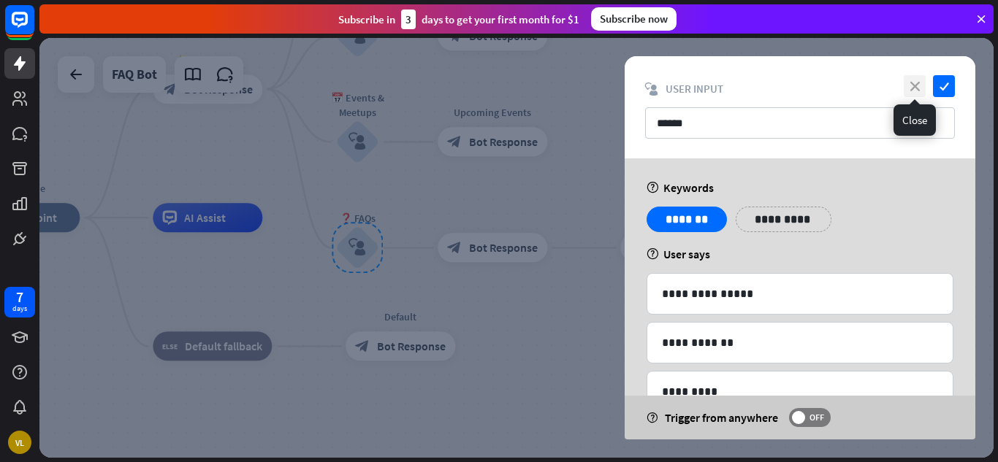
click at [912, 91] on icon "close" at bounding box center [915, 86] width 22 height 22
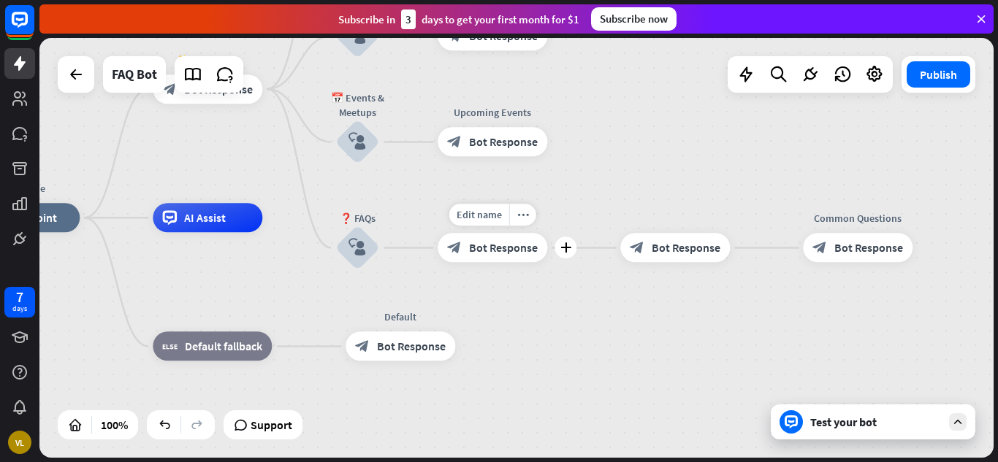
click at [488, 251] on span "Bot Response" at bounding box center [503, 248] width 69 height 15
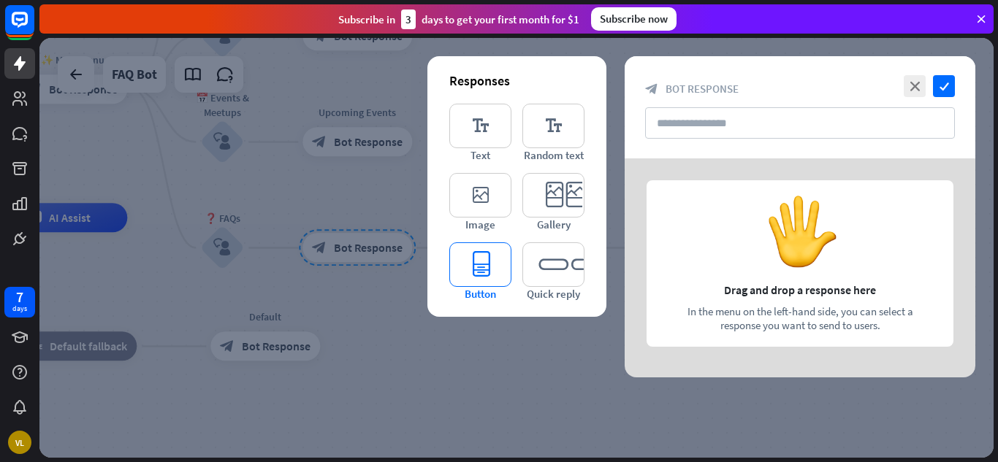
click at [485, 262] on icon "editor_button" at bounding box center [480, 265] width 62 height 45
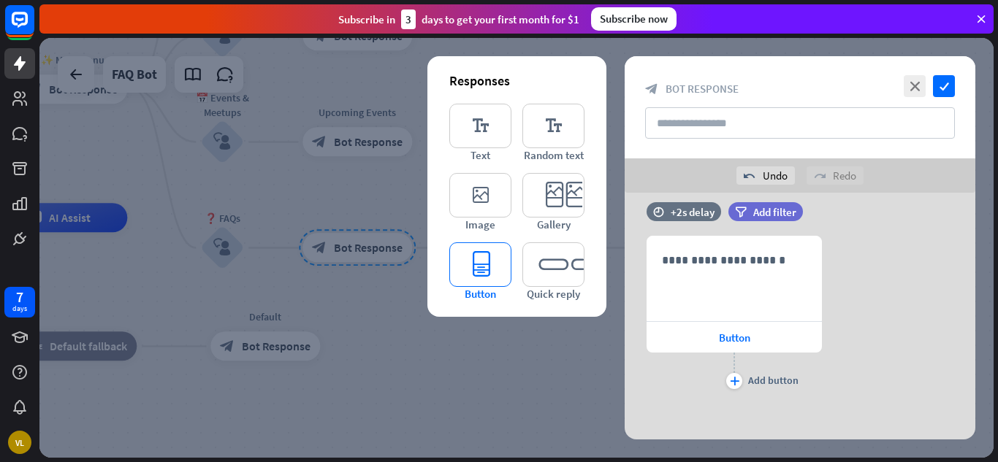
scroll to position [23, 0]
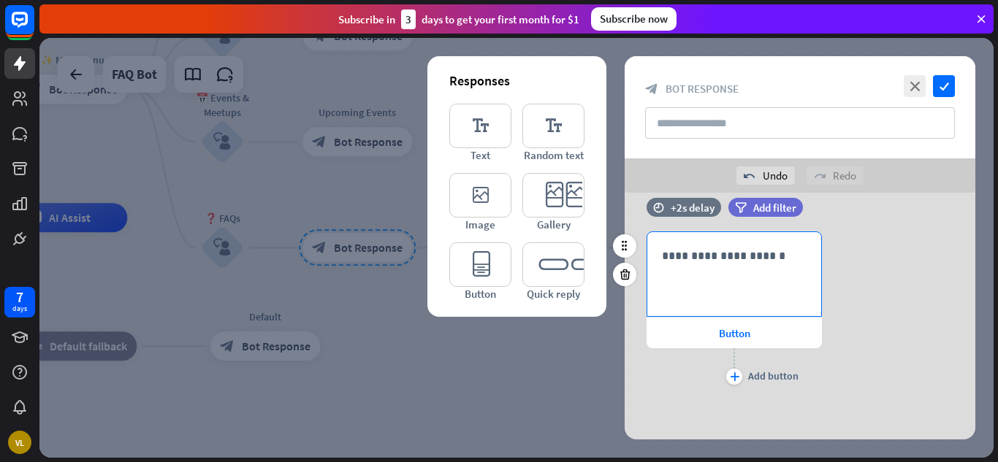
click at [710, 289] on div "**********" at bounding box center [734, 274] width 174 height 84
click at [714, 329] on div "Button" at bounding box center [734, 333] width 175 height 31
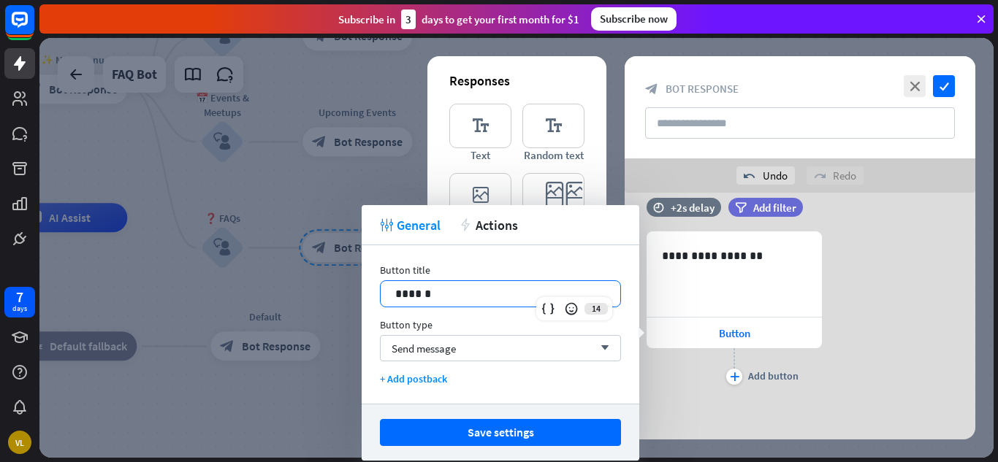
drag, startPoint x: 500, startPoint y: 302, endPoint x: 446, endPoint y: 291, distance: 54.6
click at [449, 291] on p "******" at bounding box center [500, 294] width 210 height 18
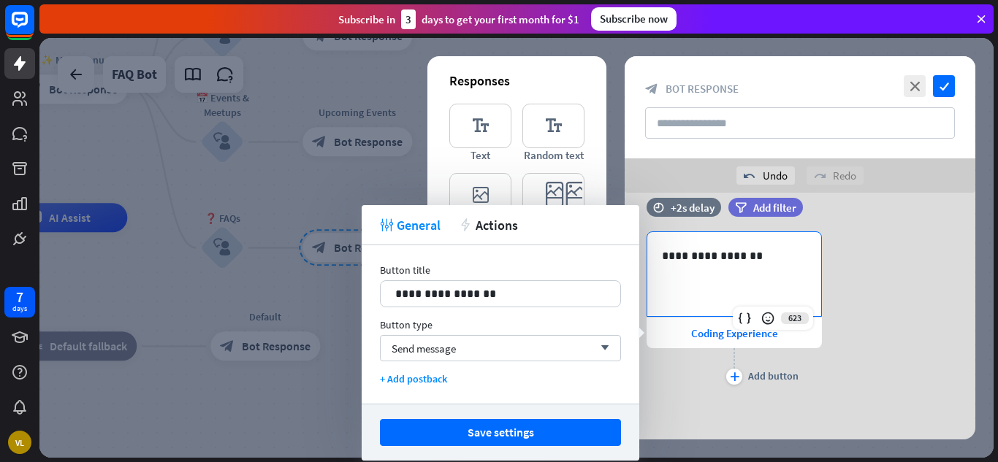
drag, startPoint x: 742, startPoint y: 279, endPoint x: 764, endPoint y: 258, distance: 30.5
click at [743, 278] on div "**********" at bounding box center [734, 274] width 174 height 84
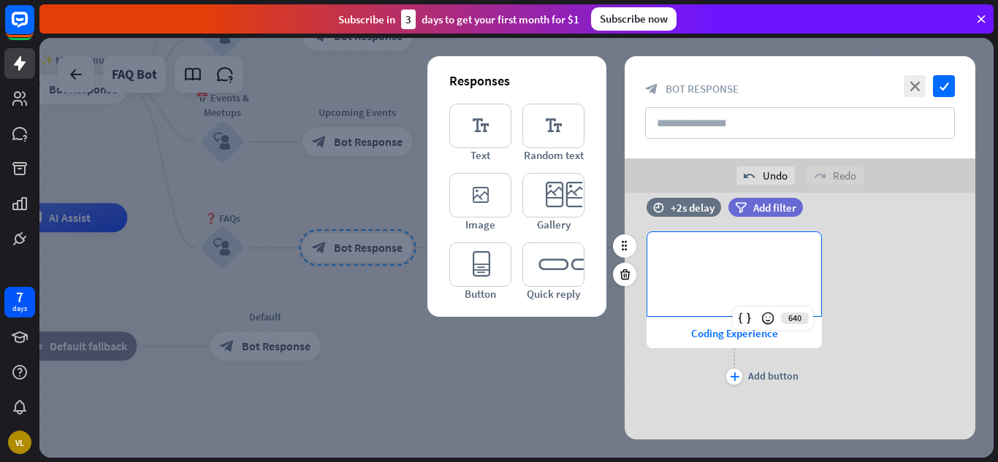
scroll to position [0, 0]
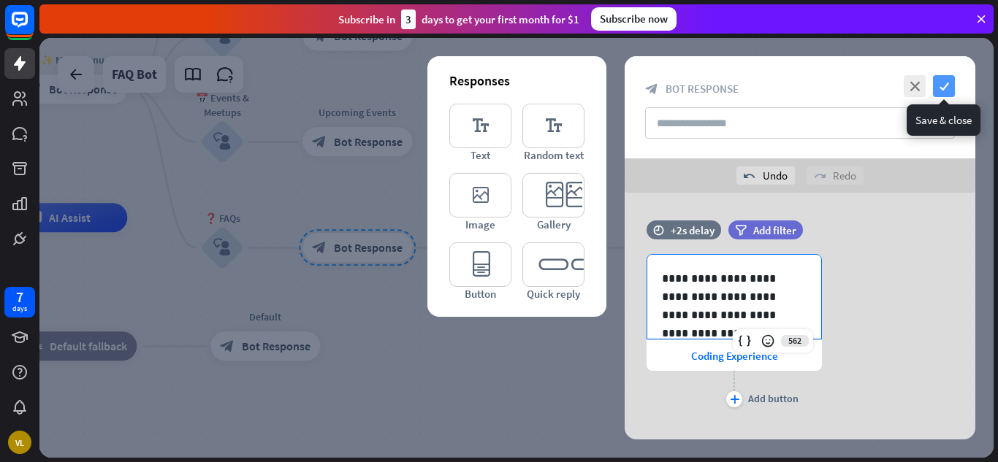
click at [945, 85] on icon "check" at bounding box center [944, 86] width 22 height 22
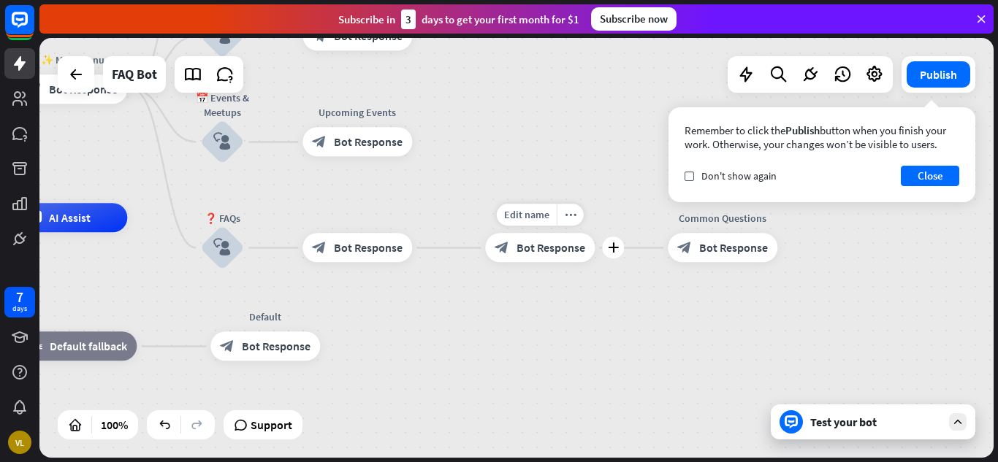
click at [532, 246] on span "Bot Response" at bounding box center [550, 248] width 69 height 15
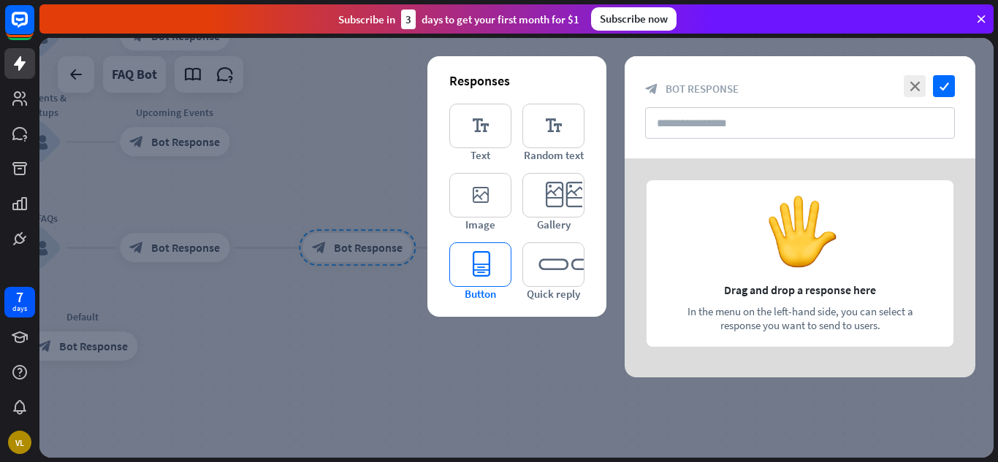
click at [489, 264] on icon "editor_button" at bounding box center [480, 265] width 62 height 45
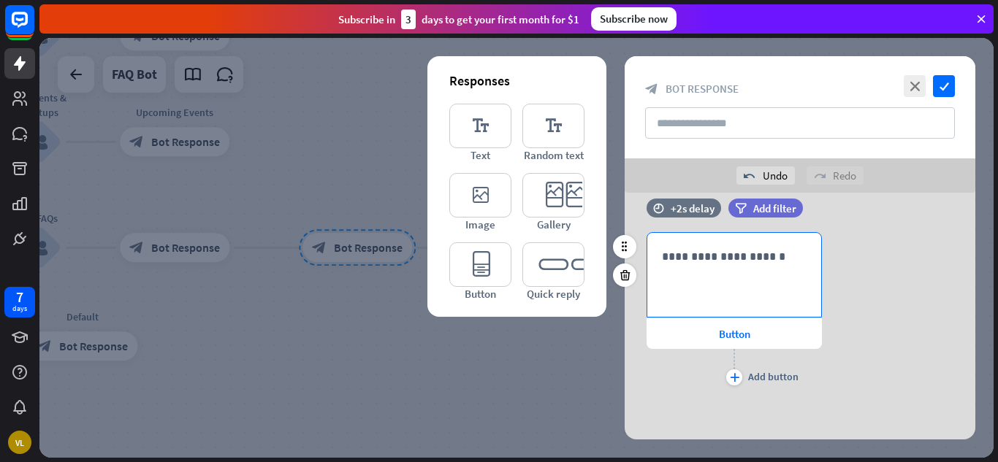
scroll to position [23, 0]
click at [684, 332] on div "Button" at bounding box center [734, 333] width 175 height 31
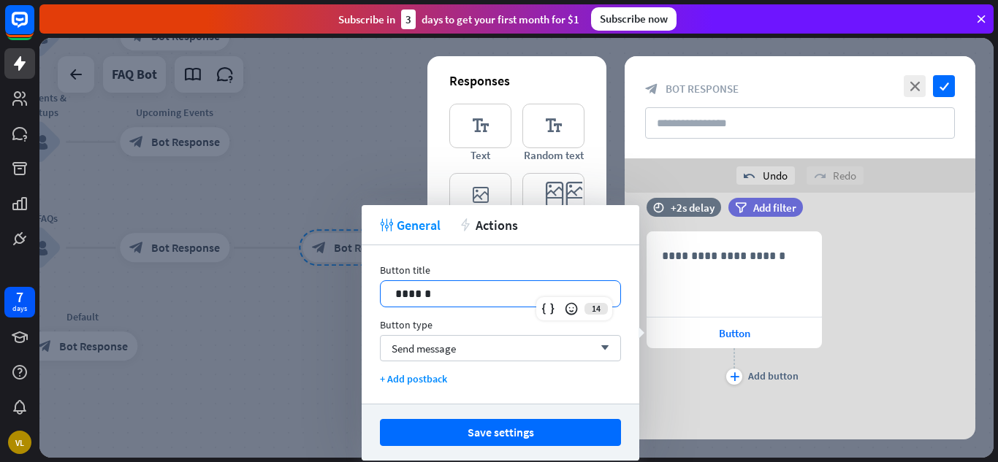
drag, startPoint x: 441, startPoint y: 299, endPoint x: 337, endPoint y: 295, distance: 104.5
click at [337, 295] on body "7 days VL close Product Help First steps Get started with ChatBot Help Center F…" at bounding box center [499, 231] width 998 height 462
drag, startPoint x: 433, startPoint y: 294, endPoint x: 378, endPoint y: 294, distance: 54.8
click at [378, 294] on div "Button title 14 ****** Button type Send message arrow_down + Add postback" at bounding box center [501, 324] width 278 height 159
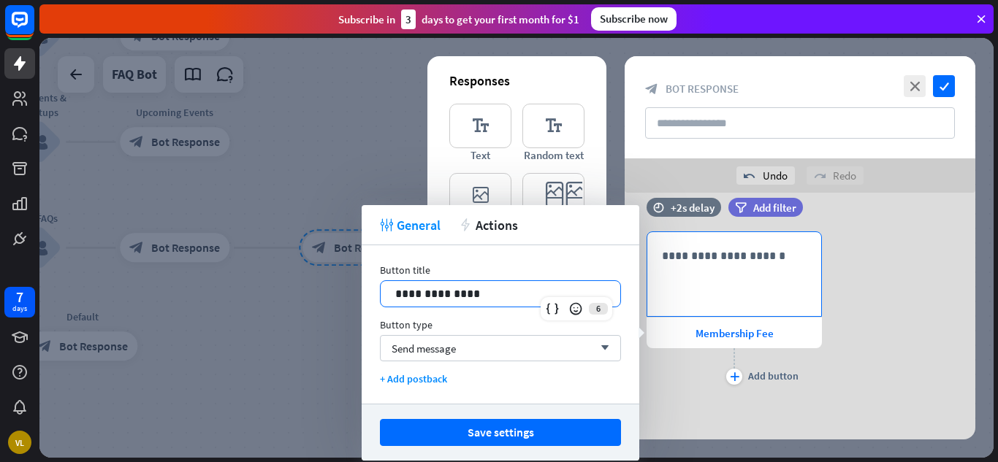
click at [667, 286] on div "**********" at bounding box center [734, 274] width 174 height 84
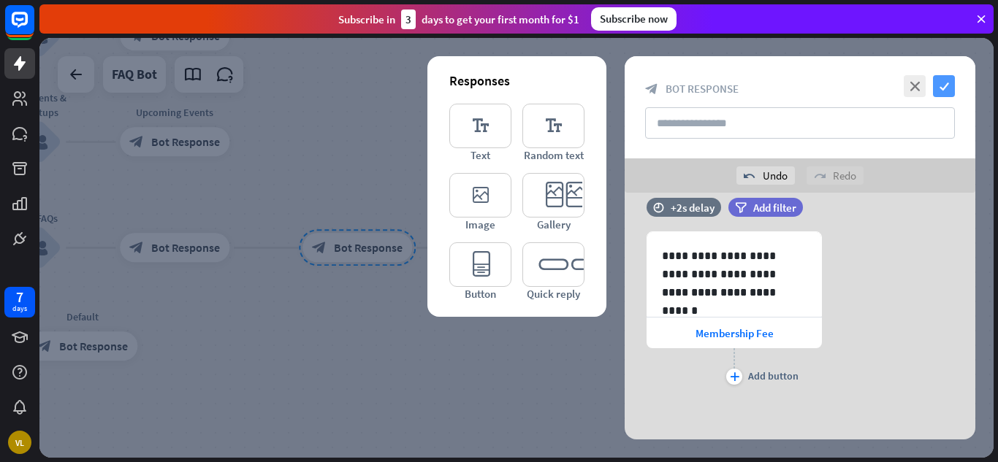
click at [943, 89] on icon "check" at bounding box center [944, 86] width 22 height 22
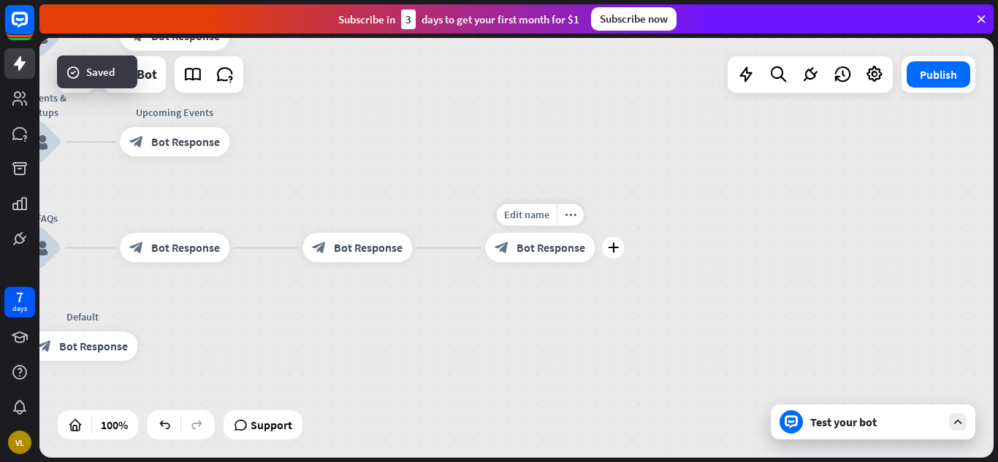
click at [527, 245] on span "Bot Response" at bounding box center [550, 248] width 69 height 15
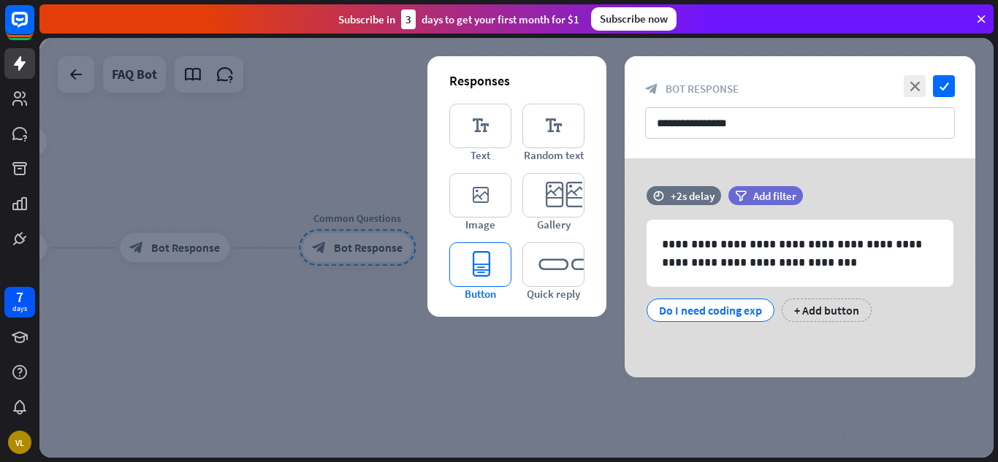
click at [481, 265] on icon "editor_button" at bounding box center [480, 265] width 62 height 45
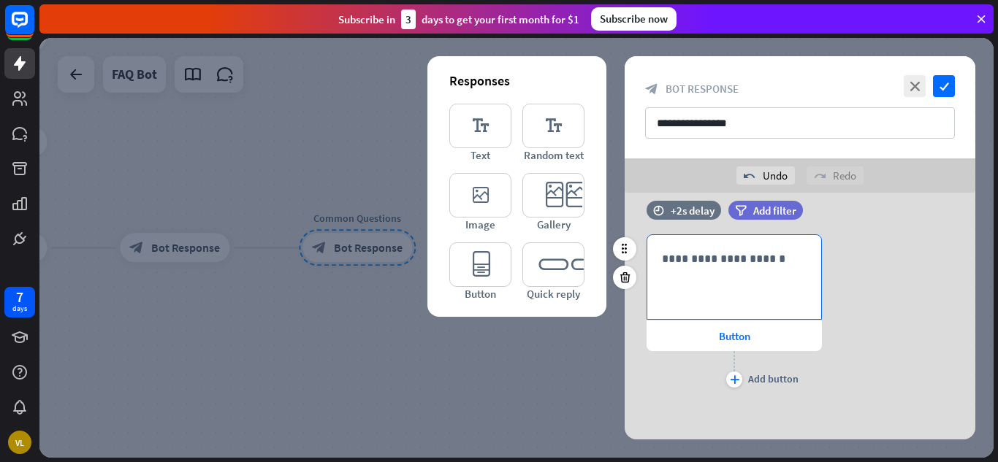
scroll to position [173, 0]
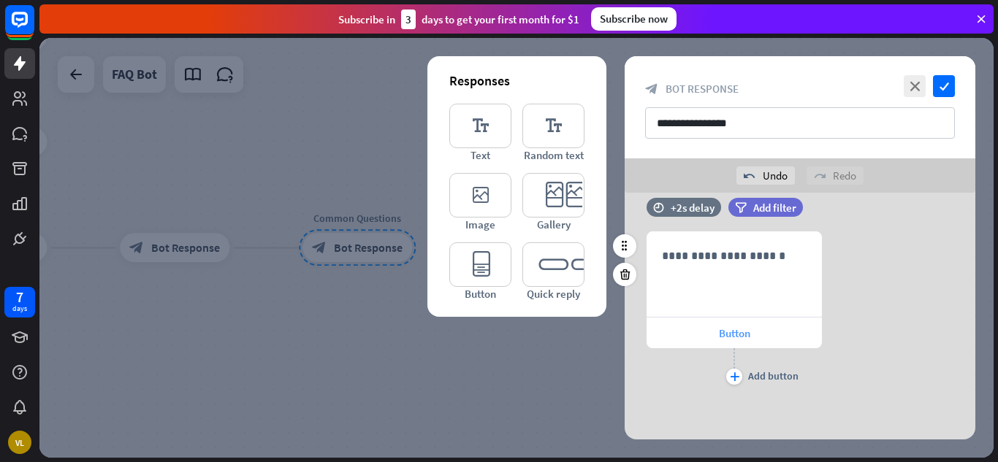
click at [733, 334] on span "Button" at bounding box center [734, 334] width 31 height 14
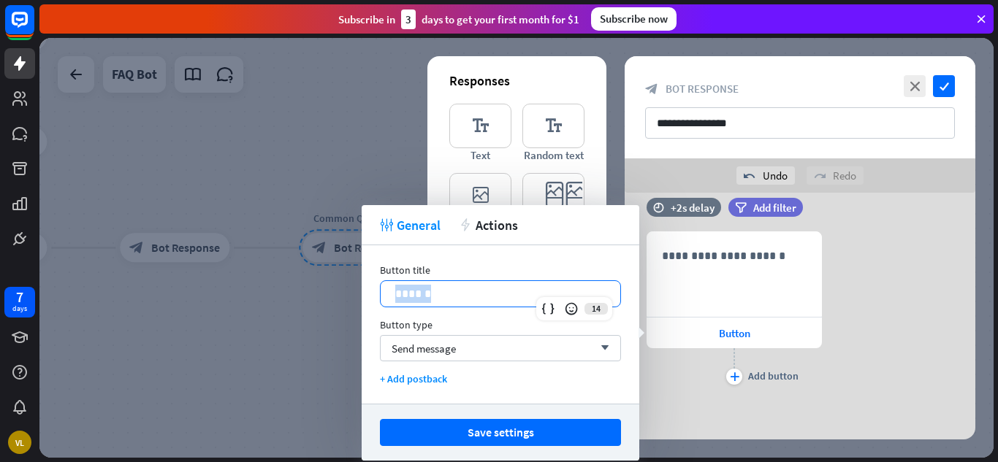
drag, startPoint x: 443, startPoint y: 290, endPoint x: 375, endPoint y: 288, distance: 68.0
click at [375, 288] on div "Button title 14 ****** Button type Send message arrow_down + Add postback" at bounding box center [501, 324] width 278 height 159
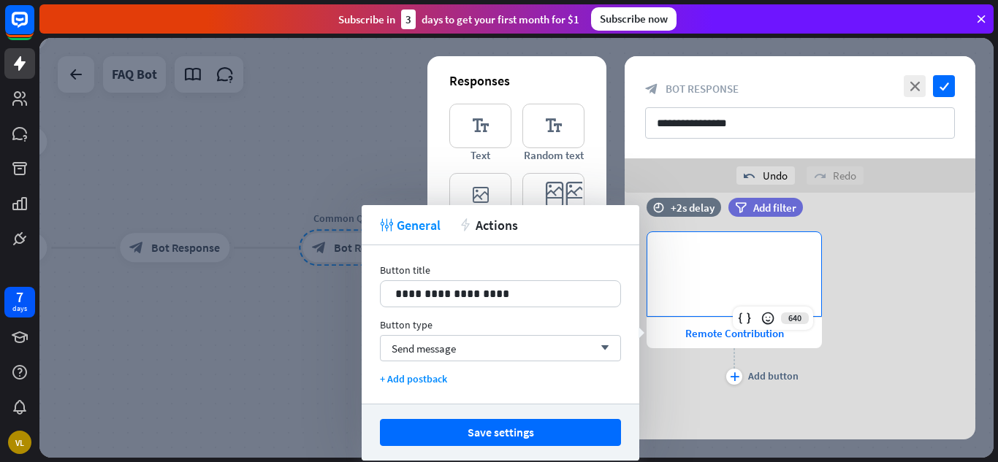
click at [673, 305] on div "**********" at bounding box center [734, 274] width 174 height 84
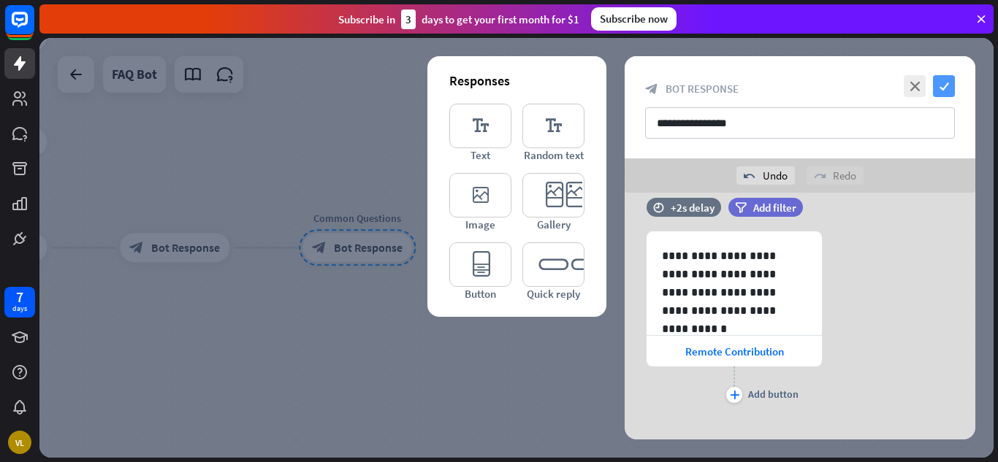
click at [950, 85] on icon "check" at bounding box center [944, 86] width 22 height 22
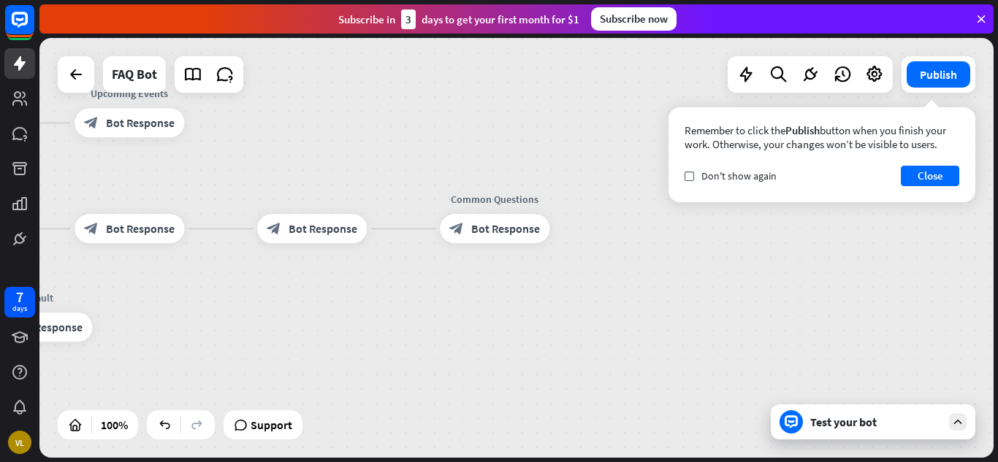
drag, startPoint x: 286, startPoint y: 339, endPoint x: 438, endPoint y: 321, distance: 153.0
click at [438, 321] on div "Welcome home_2 Start point ✨ Main menu block_bot_response Bot Response 📚 Learn …" at bounding box center [84, 409] width 954 height 420
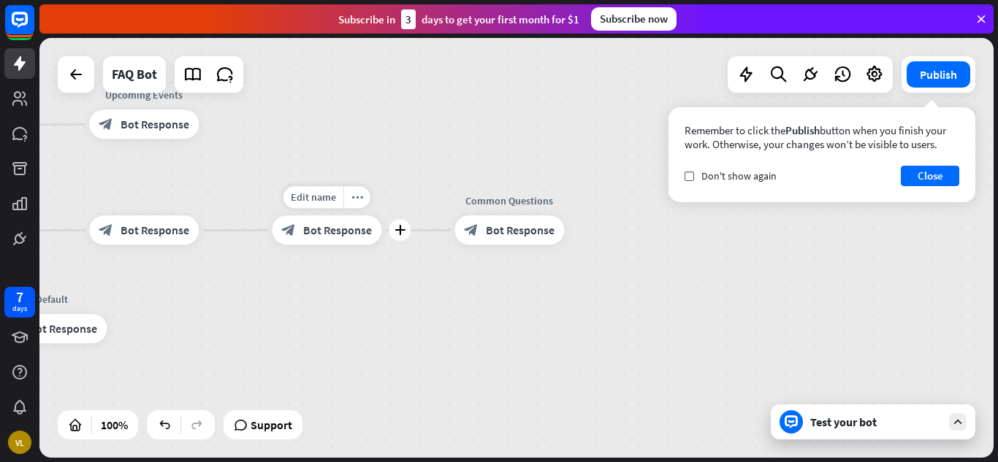
click at [346, 236] on span "Bot Response" at bounding box center [337, 231] width 69 height 15
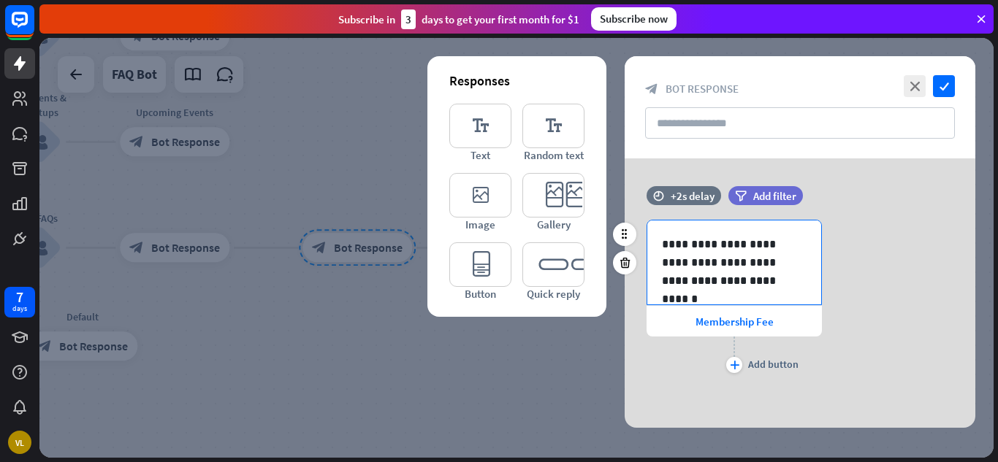
click at [795, 283] on p "**********" at bounding box center [734, 281] width 145 height 18
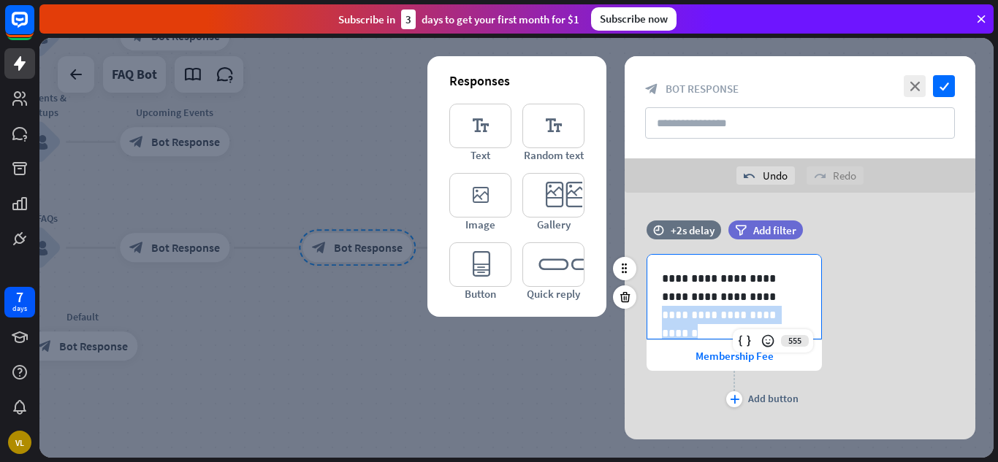
drag, startPoint x: 800, startPoint y: 317, endPoint x: 656, endPoint y: 310, distance: 144.1
click at [656, 310] on div "**********" at bounding box center [734, 297] width 174 height 84
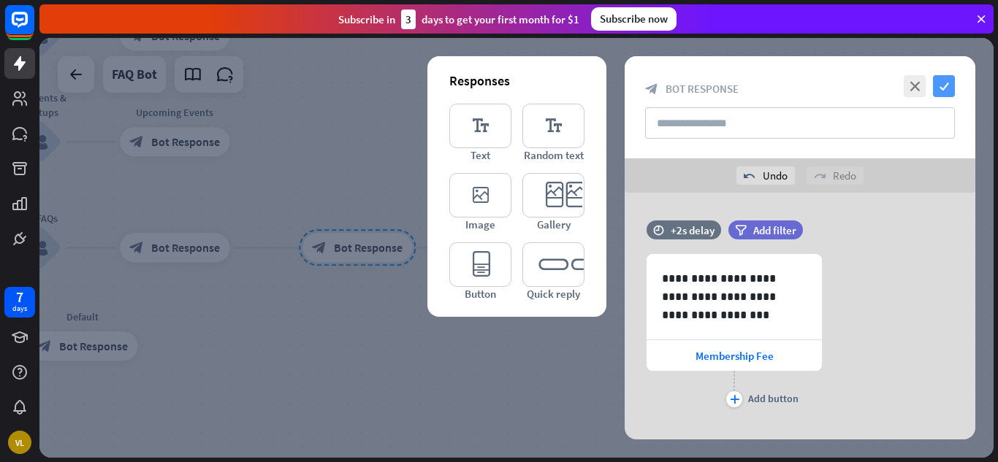
click at [942, 79] on icon "check" at bounding box center [944, 86] width 22 height 22
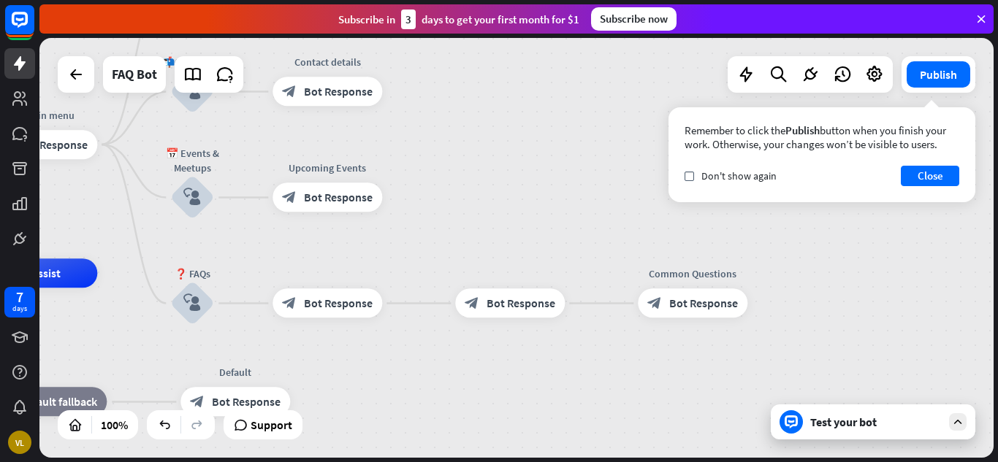
drag, startPoint x: 411, startPoint y: 184, endPoint x: 554, endPoint y: 235, distance: 152.0
click at [554, 235] on div "Welcome home_2 Start point ✨ Main menu block_bot_response Bot Response 📚 Learn …" at bounding box center [516, 248] width 954 height 420
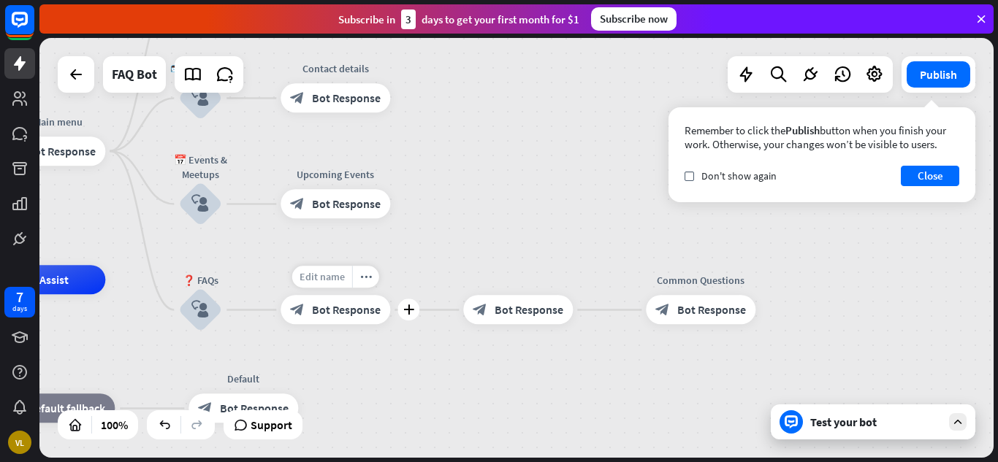
click at [336, 280] on span "Edit name" at bounding box center [322, 277] width 45 height 13
type input "**********"
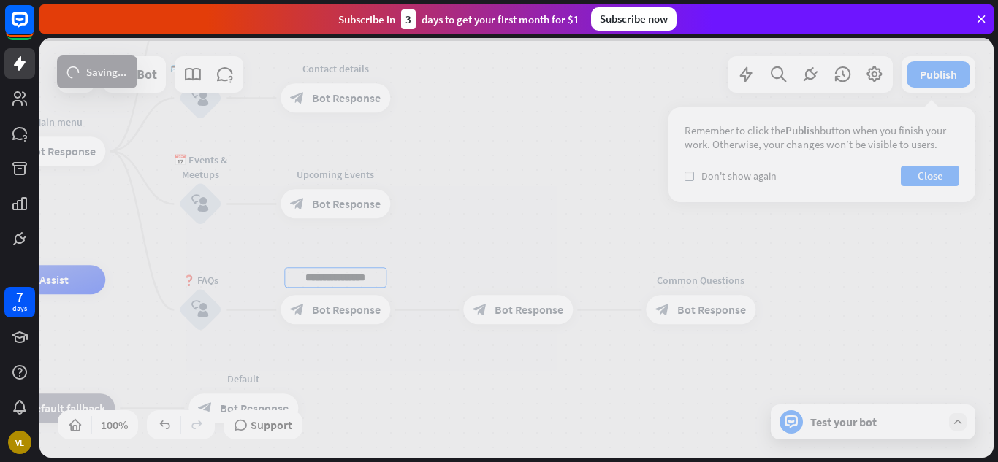
click at [522, 285] on div "**********" at bounding box center [516, 248] width 954 height 420
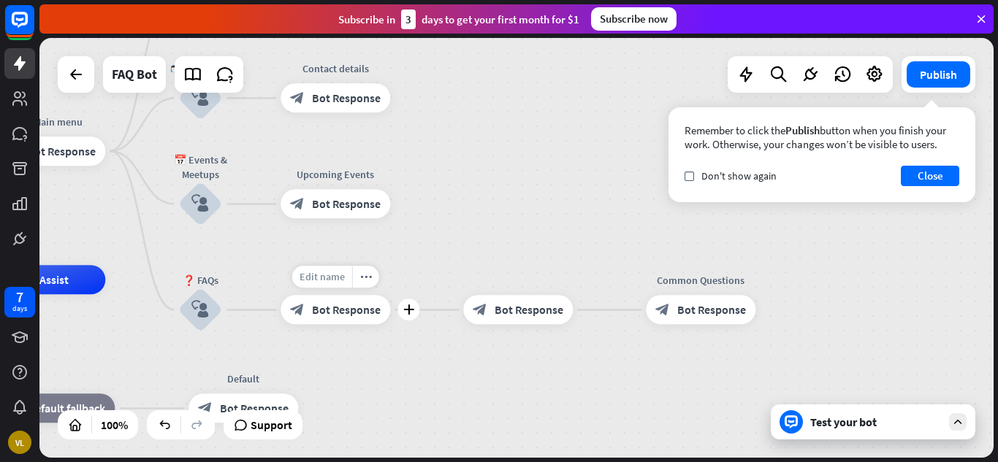
click at [346, 278] on div "Edit name" at bounding box center [322, 278] width 60 height 22
click at [359, 280] on input "**********" at bounding box center [335, 278] width 102 height 20
type input "**********"
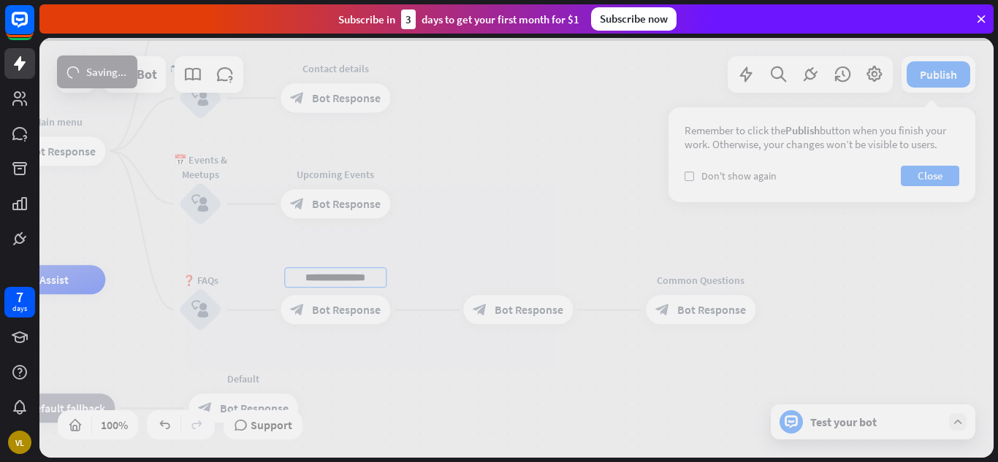
click at [454, 286] on div "**********" at bounding box center [516, 248] width 954 height 420
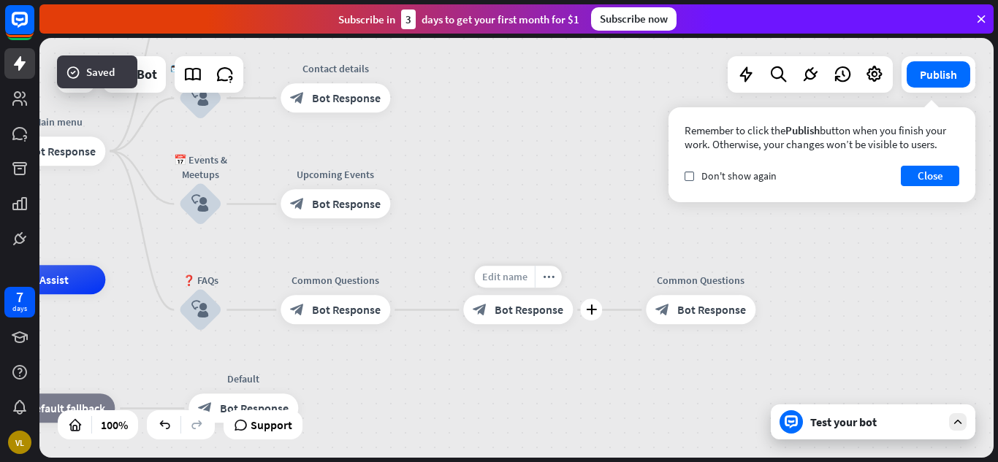
click at [522, 281] on span "Edit name" at bounding box center [504, 277] width 45 height 13
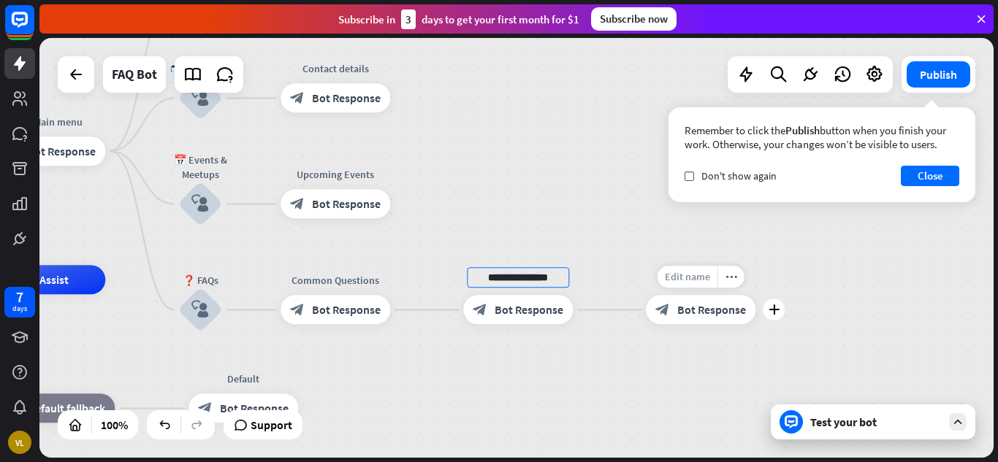
type input "**********"
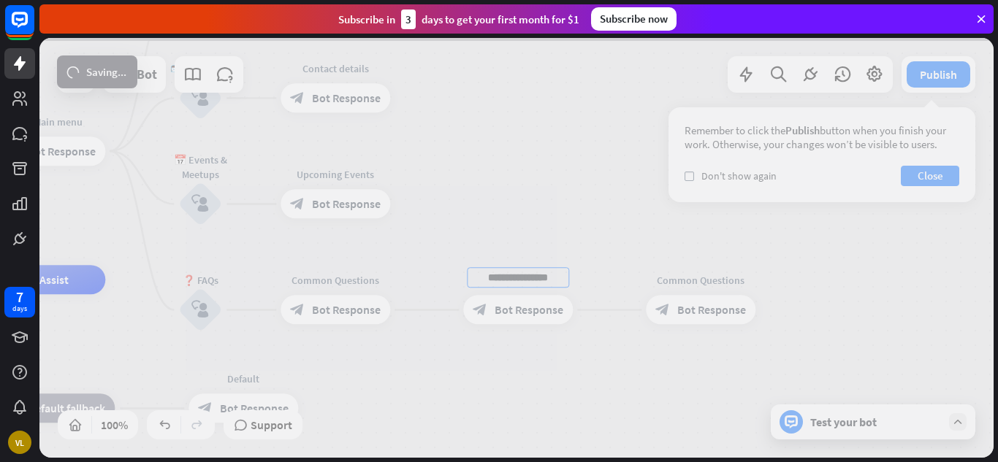
click at [676, 282] on div "**********" at bounding box center [516, 248] width 954 height 420
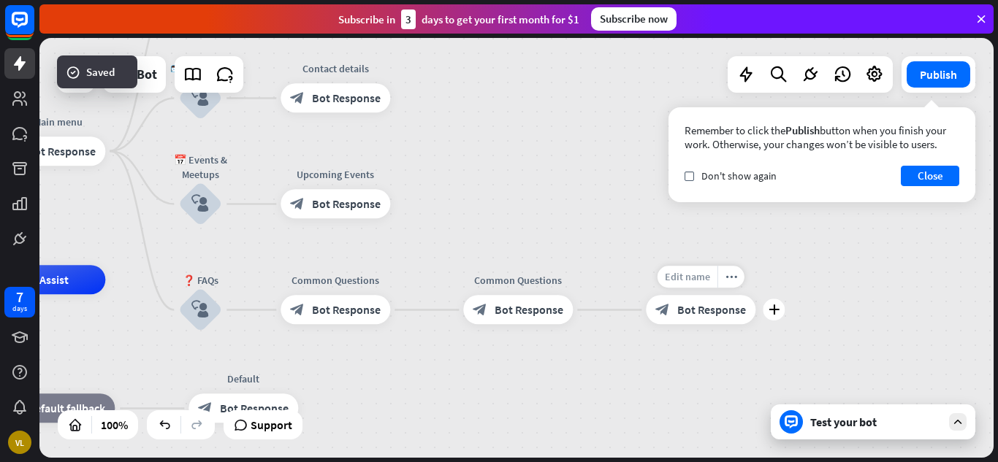
click at [687, 275] on span "Edit name" at bounding box center [687, 277] width 45 height 13
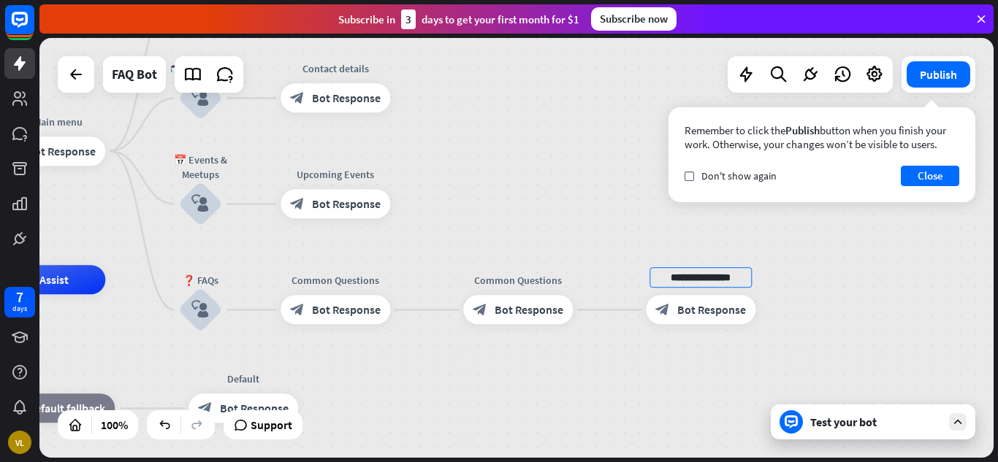
drag, startPoint x: 825, startPoint y: 253, endPoint x: 831, endPoint y: 237, distance: 16.9
click at [825, 252] on div "**********" at bounding box center [516, 248] width 954 height 420
click at [939, 76] on button "Publish" at bounding box center [939, 74] width 64 height 26
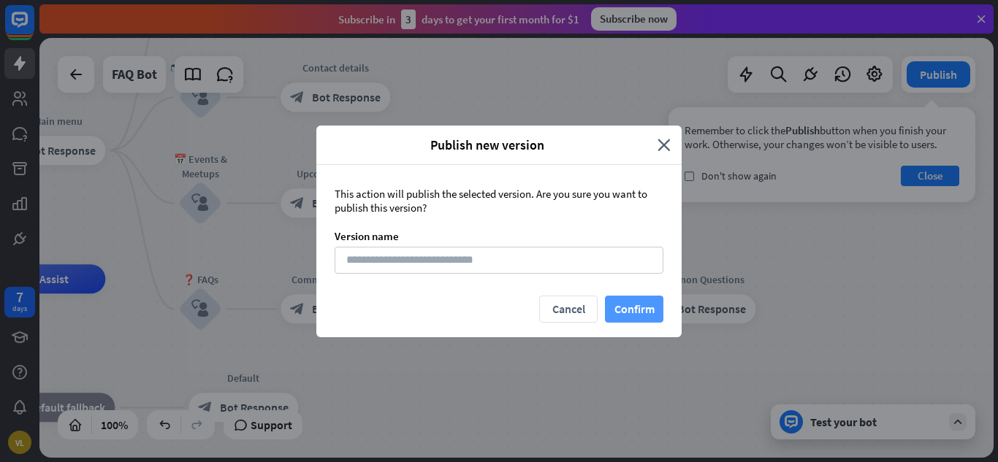
click at [625, 302] on button "Confirm" at bounding box center [634, 309] width 58 height 27
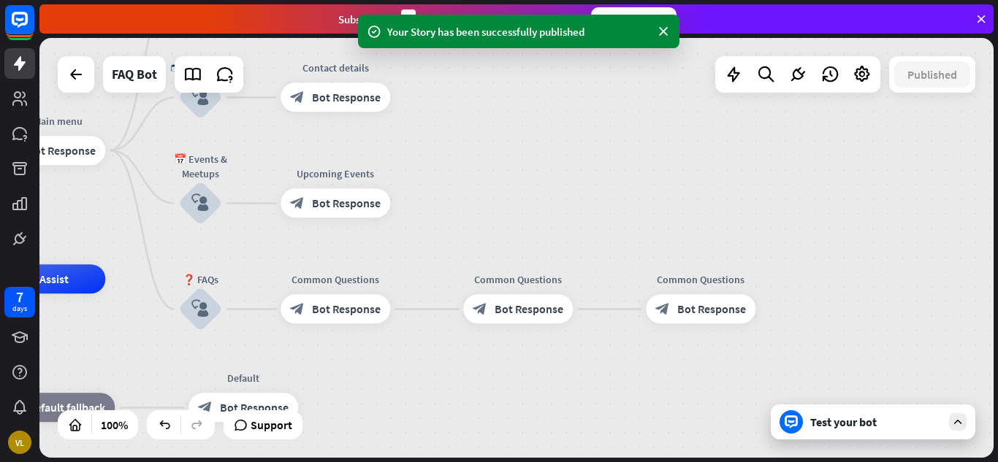
click at [873, 423] on div "Test your bot" at bounding box center [875, 422] width 131 height 15
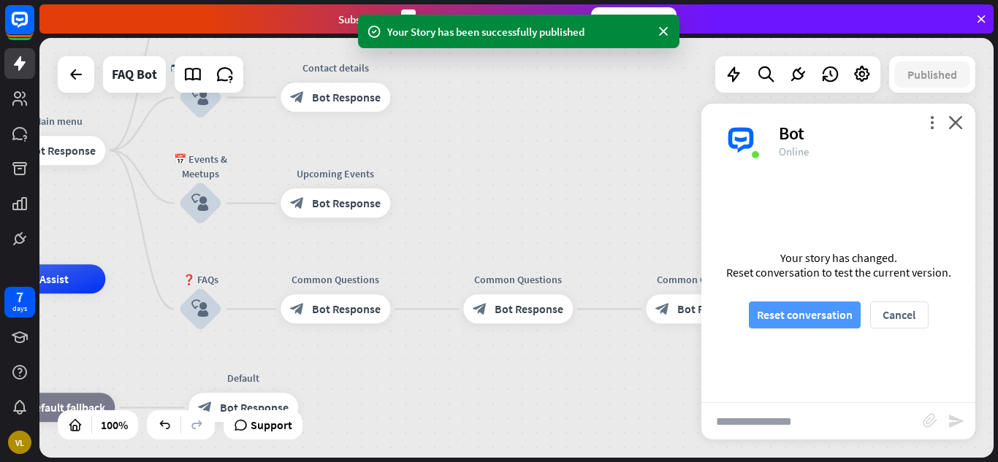
click at [823, 320] on button "Reset conversation" at bounding box center [805, 315] width 112 height 27
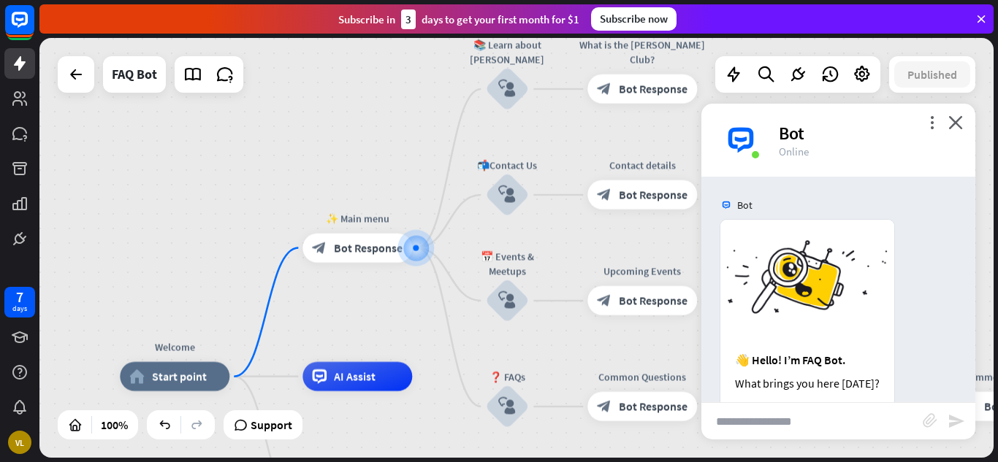
scroll to position [164, 0]
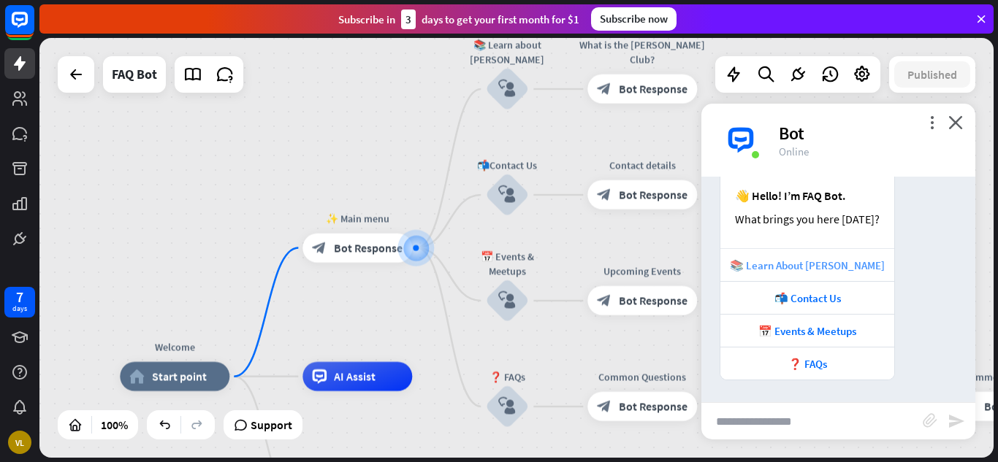
click at [798, 273] on div "📚 Learn About [PERSON_NAME]" at bounding box center [807, 264] width 174 height 33
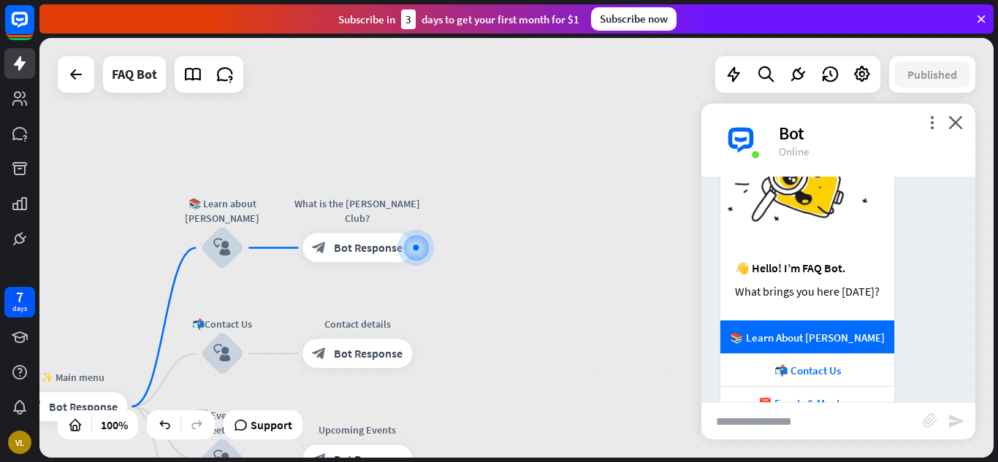
scroll to position [146, 0]
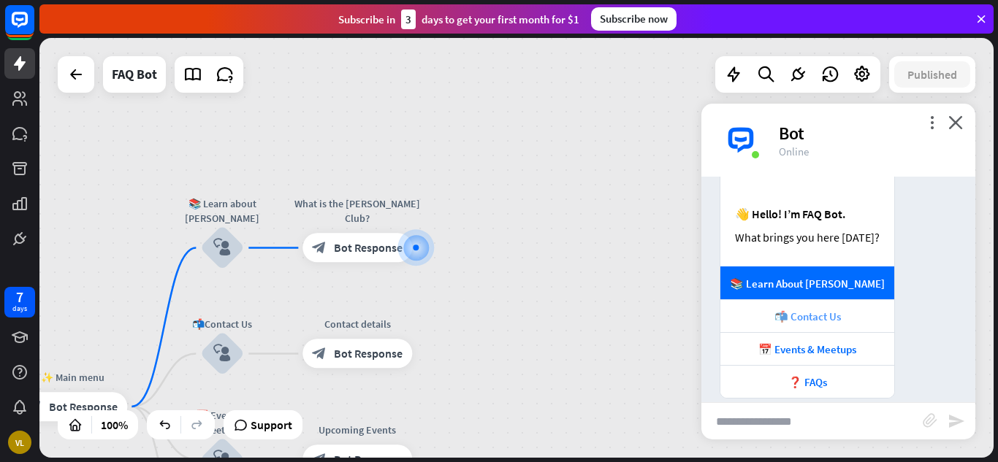
click at [806, 311] on div "📬 Contact Us" at bounding box center [807, 317] width 159 height 14
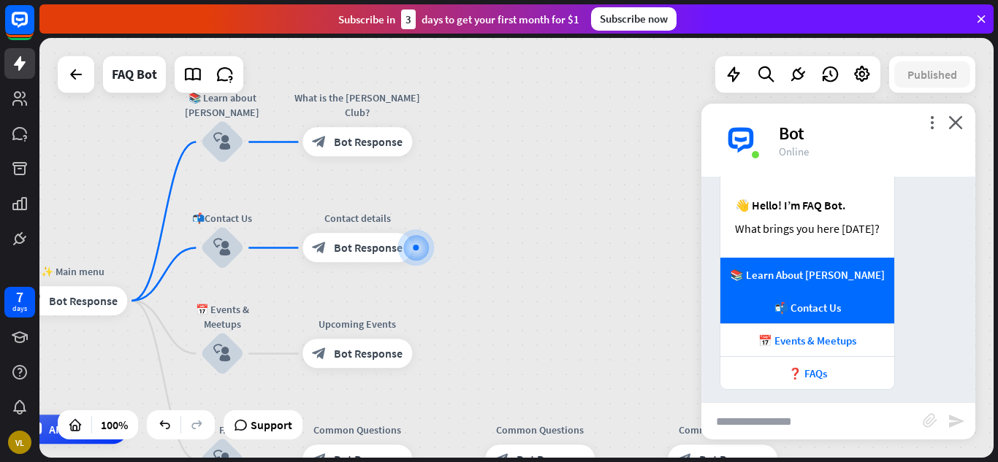
scroll to position [219, 0]
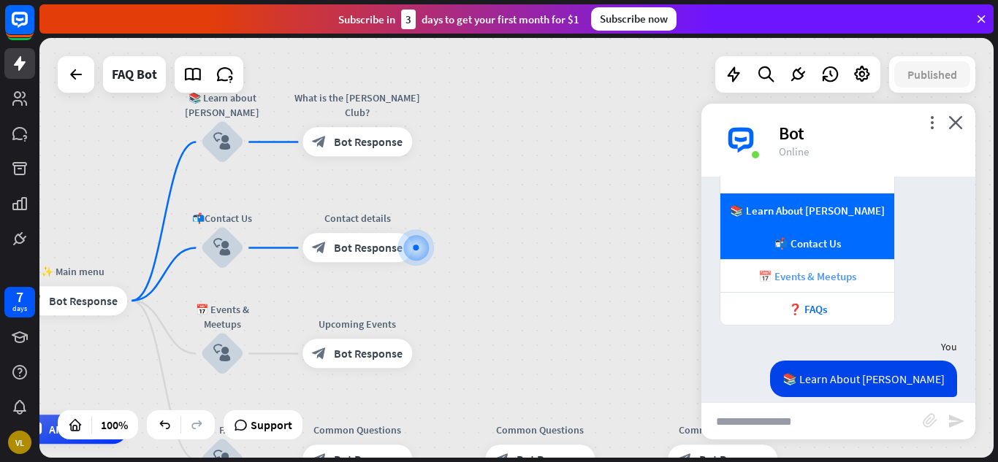
click at [801, 281] on div "📅 Events & Meetups" at bounding box center [807, 277] width 159 height 14
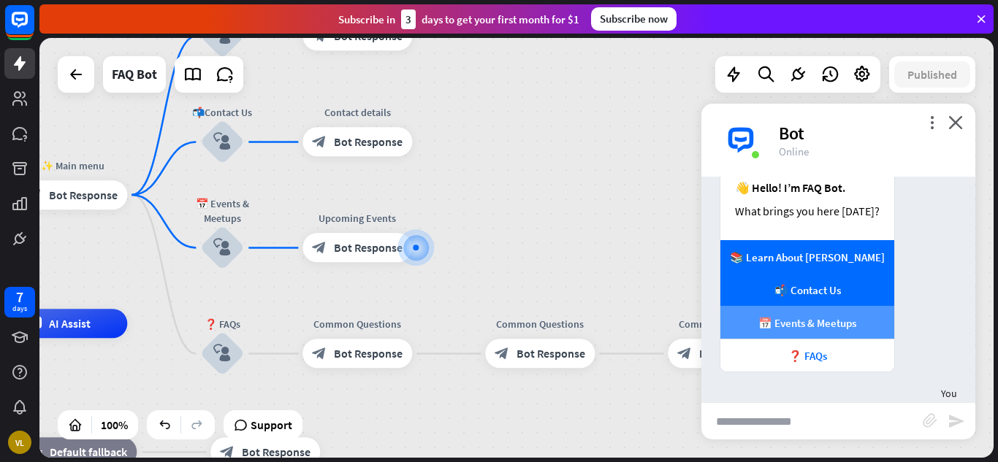
scroll to position [319, 0]
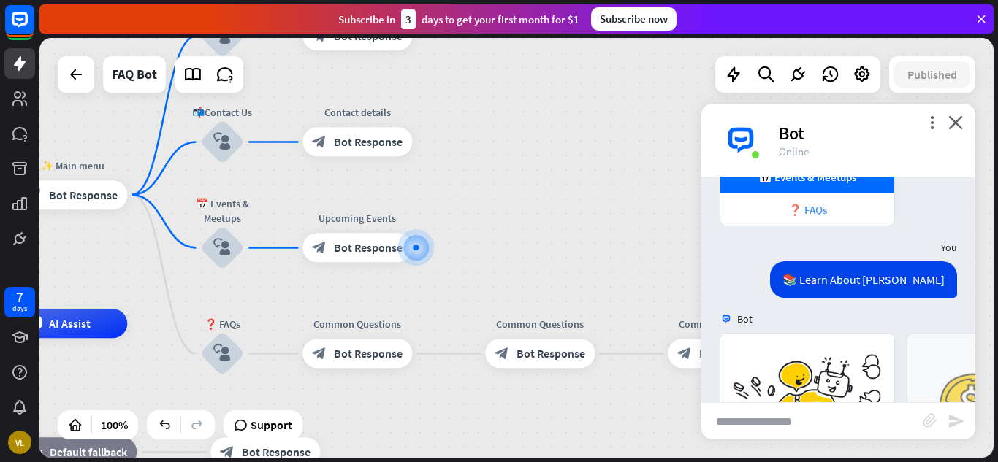
click at [793, 210] on div "❓ FAQs" at bounding box center [807, 210] width 159 height 14
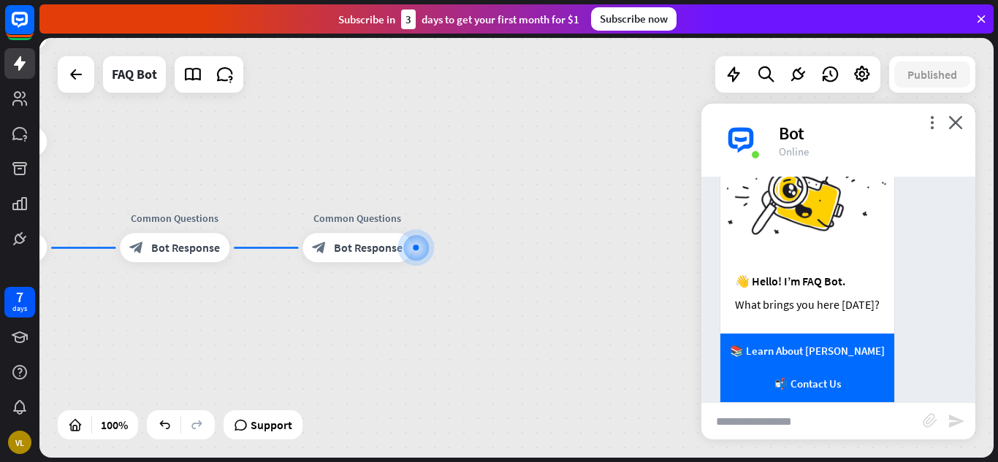
scroll to position [0, 0]
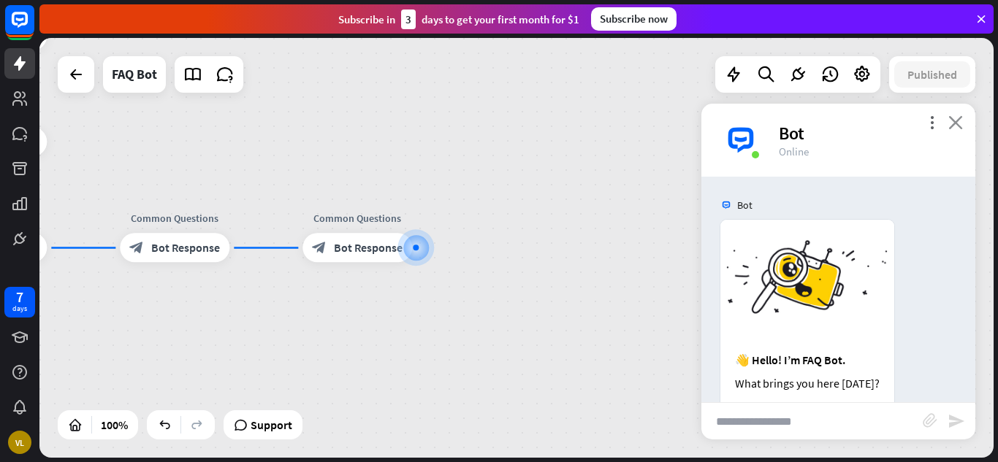
click at [958, 123] on icon "close" at bounding box center [955, 122] width 15 height 14
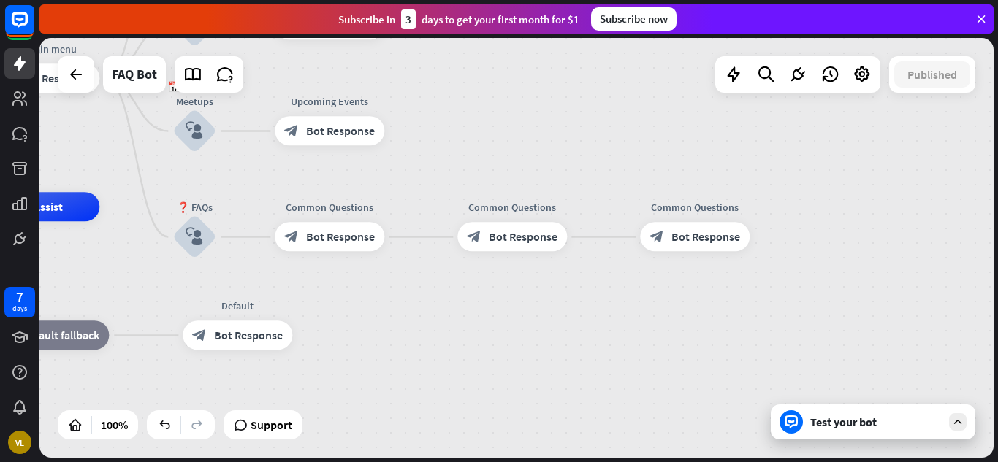
drag, startPoint x: 422, startPoint y: 311, endPoint x: 765, endPoint y: 301, distance: 343.5
click at [761, 301] on div "Welcome home_2 Start point ✨ Main menu block_bot_response Bot Response 📚 Learn …" at bounding box center [284, 417] width 954 height 420
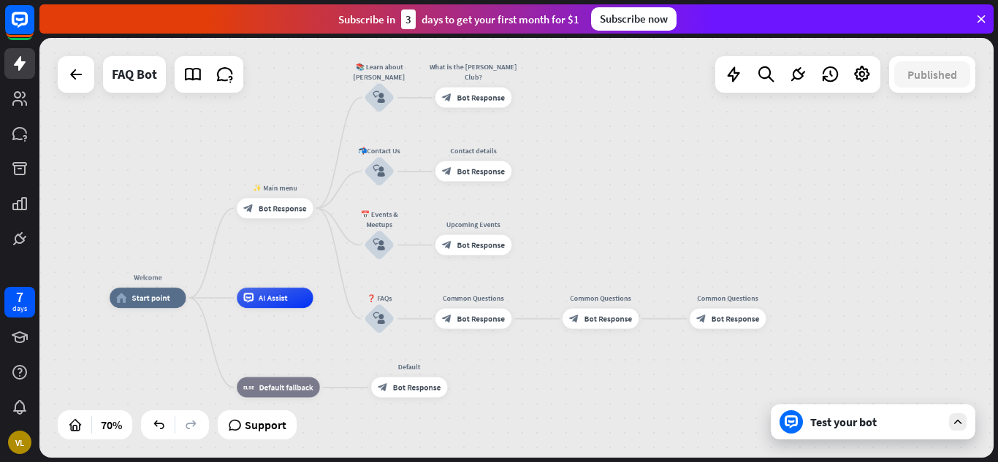
drag, startPoint x: 840, startPoint y: 232, endPoint x: 845, endPoint y: 302, distance: 69.6
click at [845, 302] on div "Welcome home_2 Start point ✨ Main menu block_bot_response Bot Response 📚 Learn …" at bounding box center [516, 248] width 954 height 420
drag, startPoint x: 0, startPoint y: 0, endPoint x: 635, endPoint y: 93, distance: 641.6
click at [635, 93] on div "Welcome home_2 Start point ✨ Main menu block_bot_response Bot Response 📚 Learn …" at bounding box center [516, 248] width 954 height 420
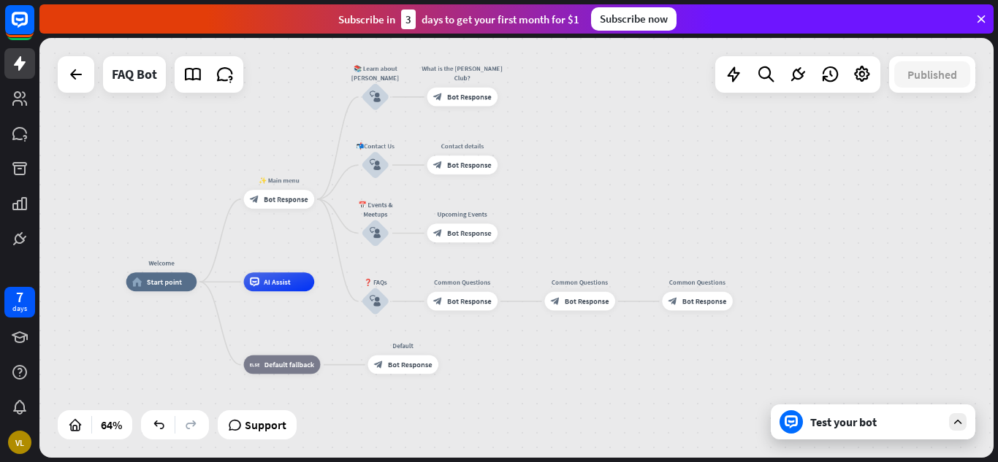
click at [835, 419] on div "Test your bot" at bounding box center [875, 422] width 131 height 15
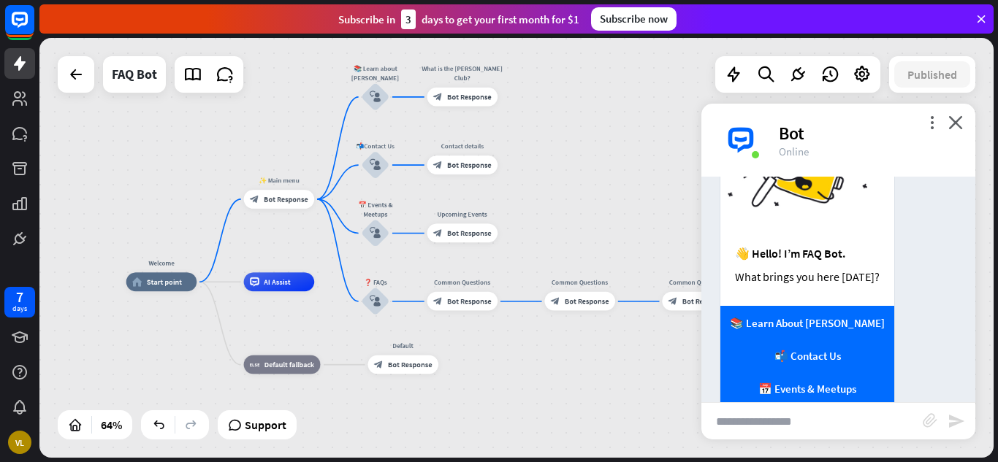
scroll to position [154, 0]
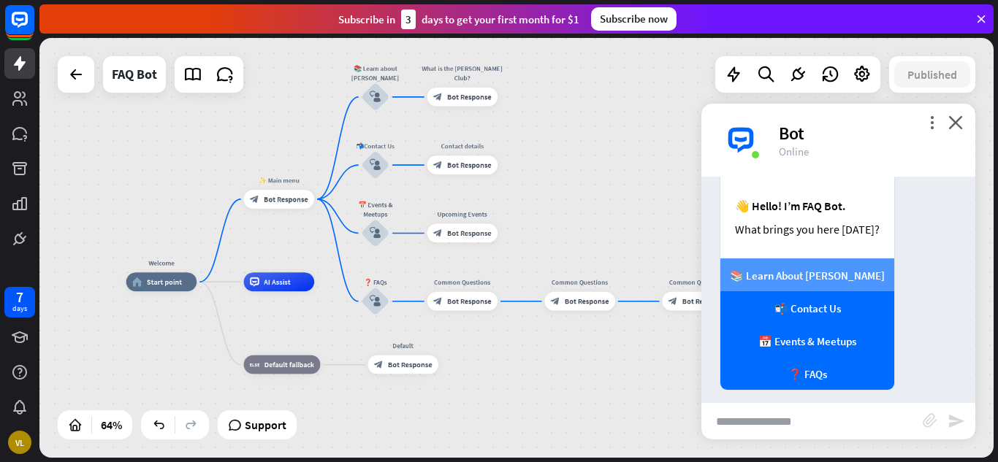
click at [835, 270] on div "📚 Learn About [PERSON_NAME]" at bounding box center [807, 276] width 159 height 14
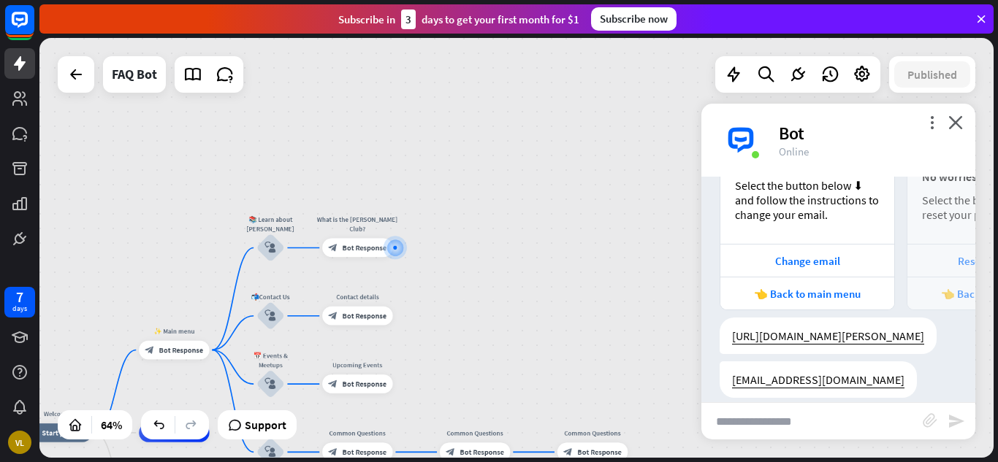
scroll to position [1140, 0]
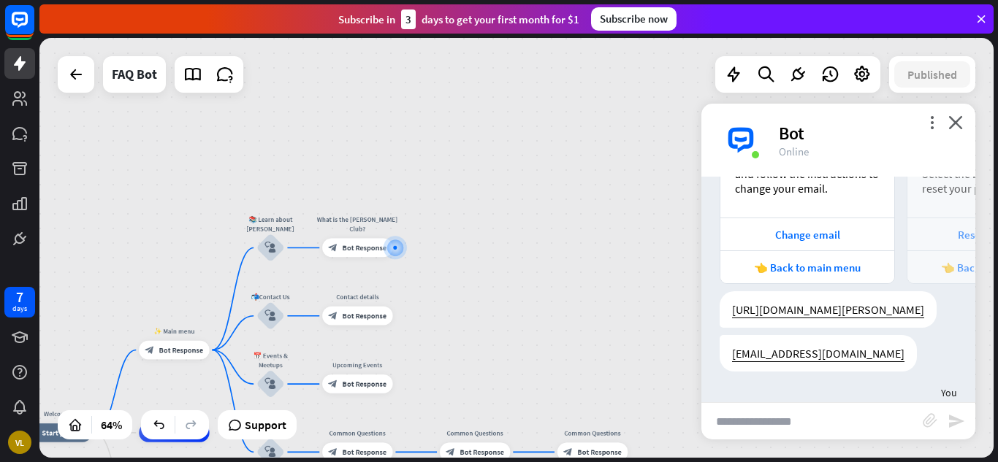
drag, startPoint x: 805, startPoint y: 286, endPoint x: 641, endPoint y: 350, distance: 175.5
click at [641, 350] on div "Welcome home_2 Start point ✨ Main menu block_bot_response Bot Response 📚 Learn …" at bounding box center [516, 248] width 954 height 420
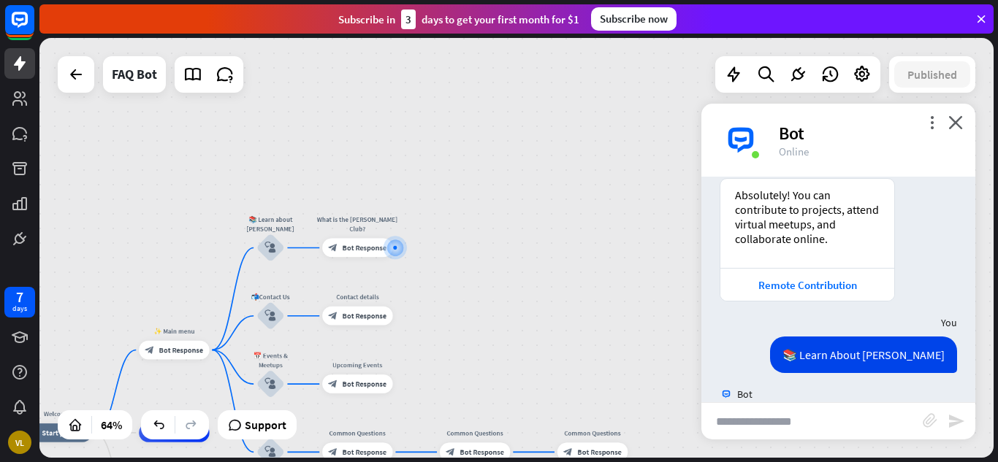
scroll to position [2218, 0]
click at [670, 290] on div "Welcome home_2 Start point ✨ Main menu block_bot_response Bot Response 📚 Learn …" at bounding box center [516, 248] width 954 height 420
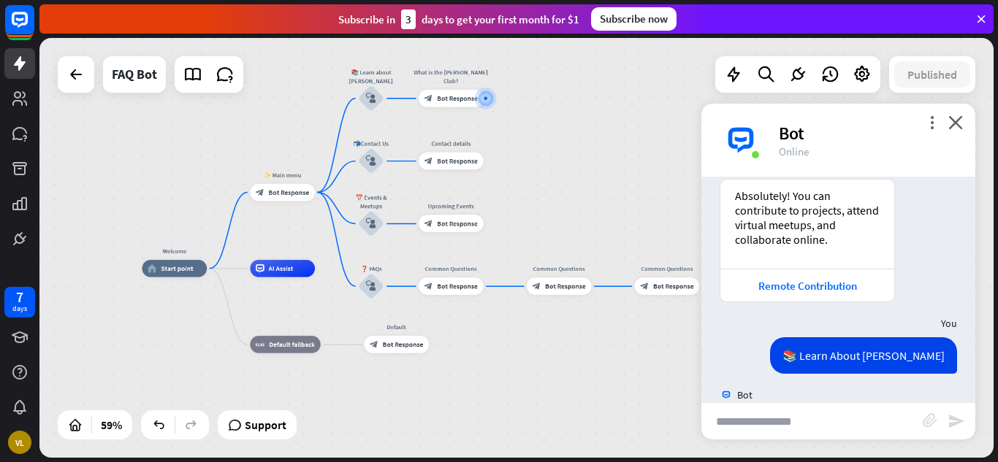
drag, startPoint x: 460, startPoint y: 272, endPoint x: 564, endPoint y: 94, distance: 206.2
click at [564, 94] on div "Welcome home_2 Start point ✨ Main menu block_bot_response Bot Response 📚 Learn …" at bounding box center [516, 248] width 954 height 420
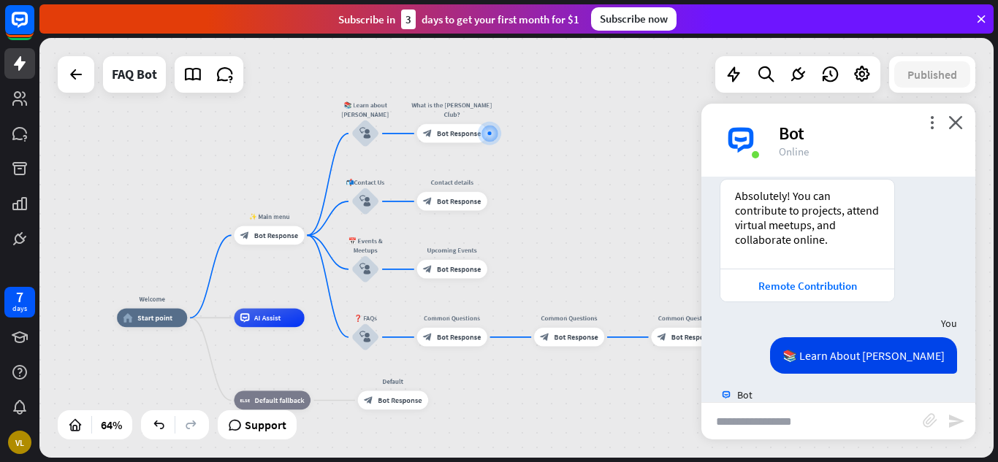
drag, startPoint x: 603, startPoint y: 186, endPoint x: 590, endPoint y: 257, distance: 71.9
click at [590, 257] on div "Welcome home_2 Start point ✨ Main menu block_bot_response Bot Response 📚 Learn …" at bounding box center [516, 248] width 954 height 420
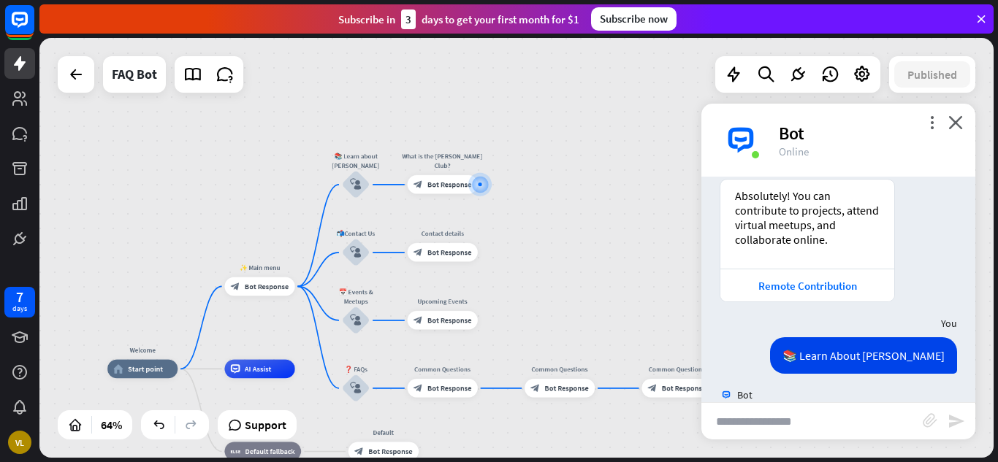
drag, startPoint x: 593, startPoint y: 225, endPoint x: 584, endPoint y: 270, distance: 45.4
click at [584, 270] on div "Welcome home_2 Start point ✨ Main menu block_bot_response Bot Response 📚 Learn …" at bounding box center [516, 248] width 954 height 420
click at [351, 187] on icon "block_user_input" at bounding box center [354, 185] width 11 height 11
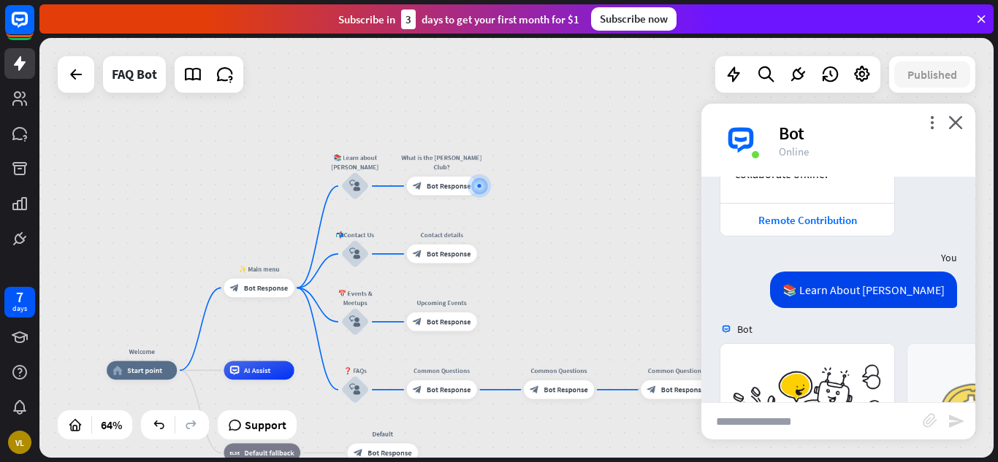
scroll to position [2364, 0]
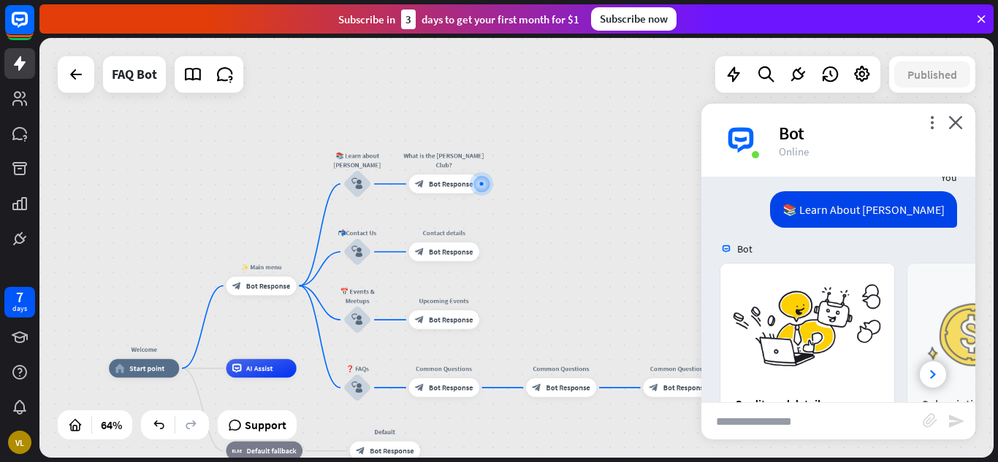
drag, startPoint x: 997, startPoint y: 248, endPoint x: 618, endPoint y: 147, distance: 392.5
click at [611, 149] on div "Welcome home_2 Start point ✨ Main menu block_bot_response Bot Response 📚 Learn …" at bounding box center [516, 248] width 954 height 420
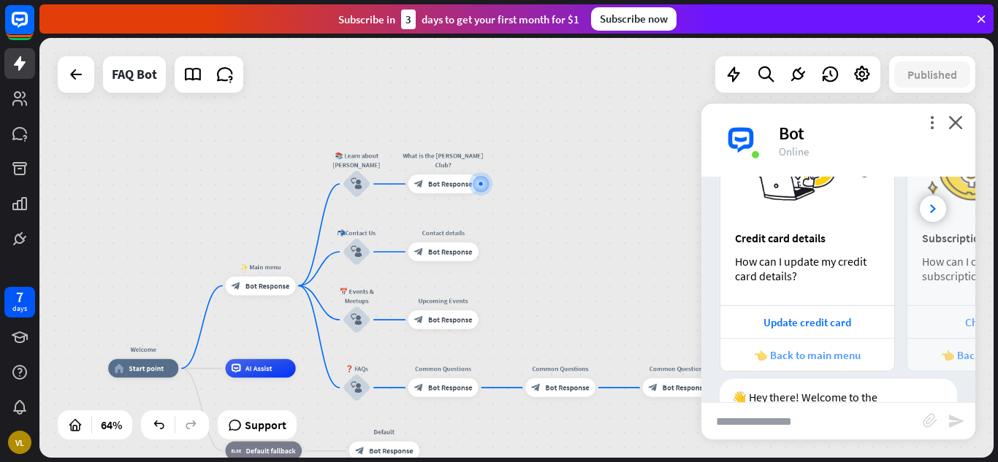
scroll to position [2623, 0]
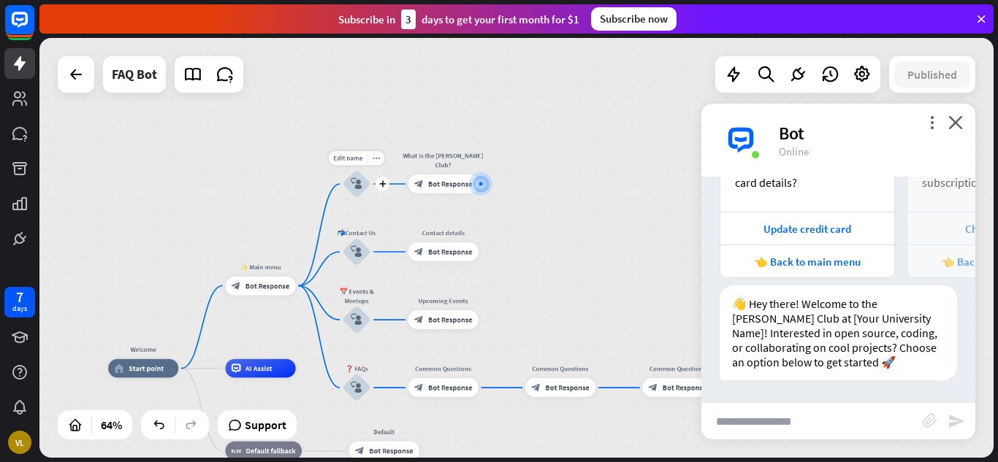
click at [363, 187] on div "block_user_input" at bounding box center [357, 184] width 28 height 28
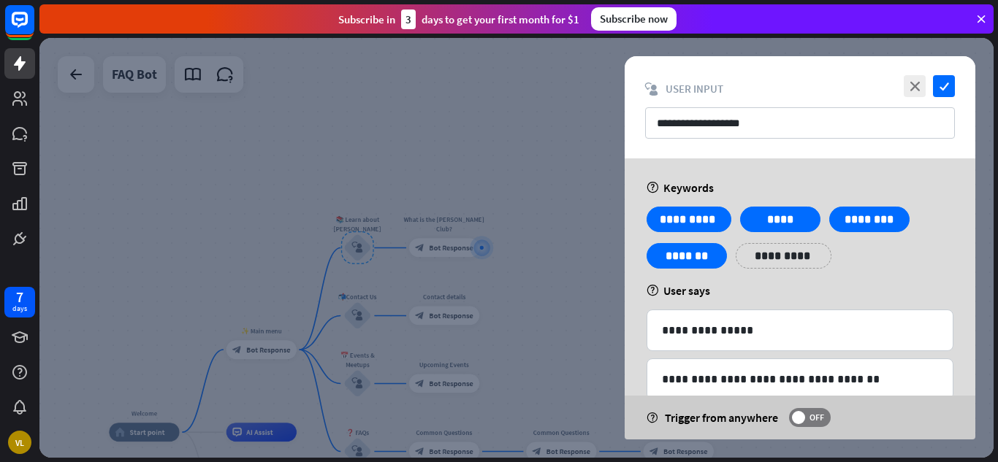
click at [504, 206] on div at bounding box center [516, 248] width 954 height 420
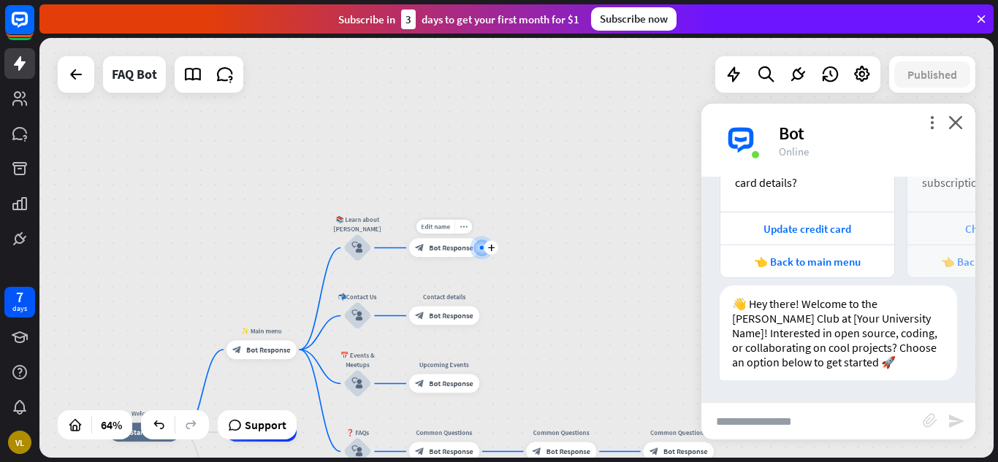
click at [438, 245] on span "Bot Response" at bounding box center [451, 247] width 44 height 9
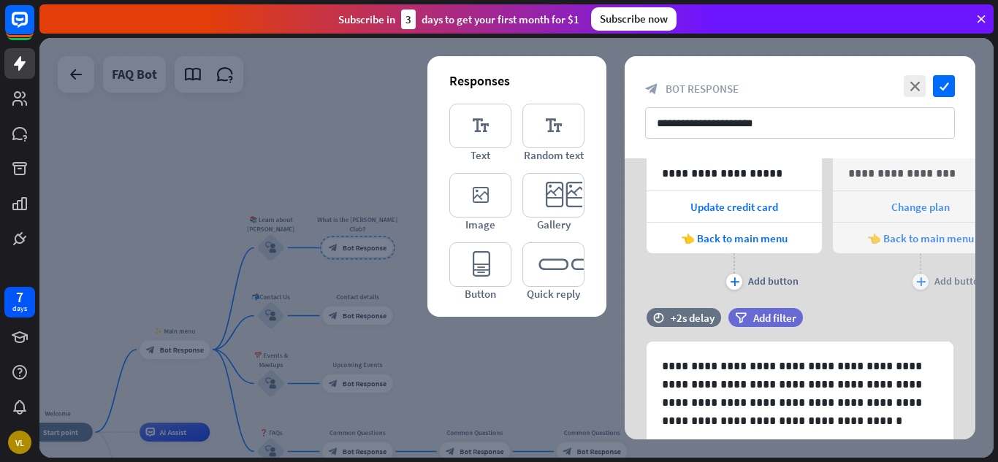
scroll to position [276, 0]
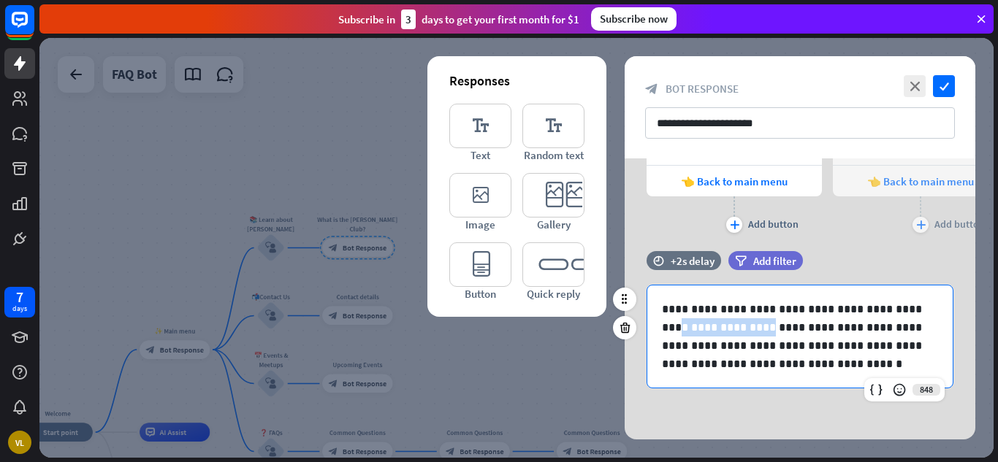
drag, startPoint x: 739, startPoint y: 325, endPoint x: 664, endPoint y: 325, distance: 75.2
click at [664, 325] on p "**********" at bounding box center [800, 336] width 276 height 73
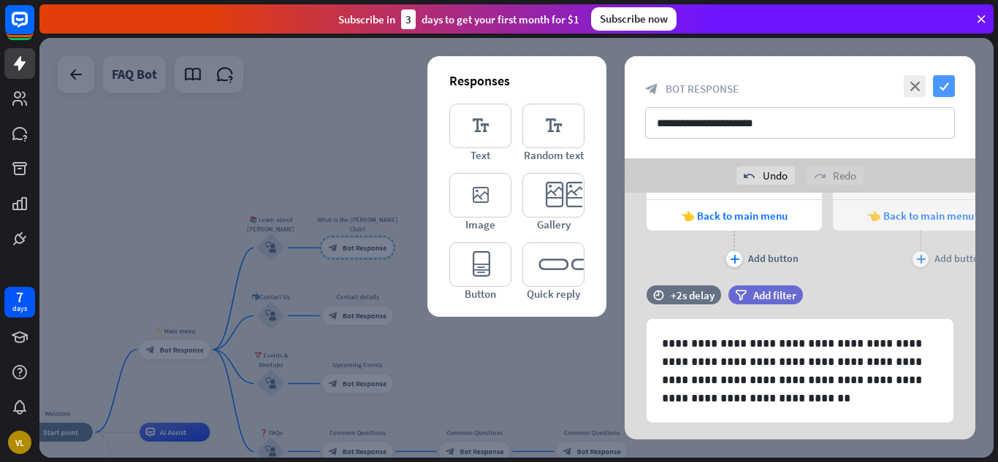
click at [946, 85] on icon "check" at bounding box center [944, 86] width 22 height 22
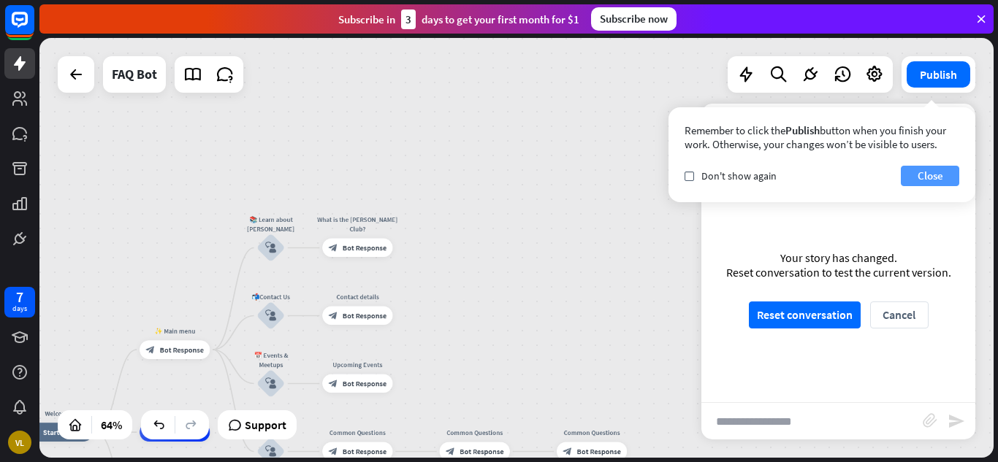
click at [933, 172] on button "Close" at bounding box center [930, 176] width 58 height 20
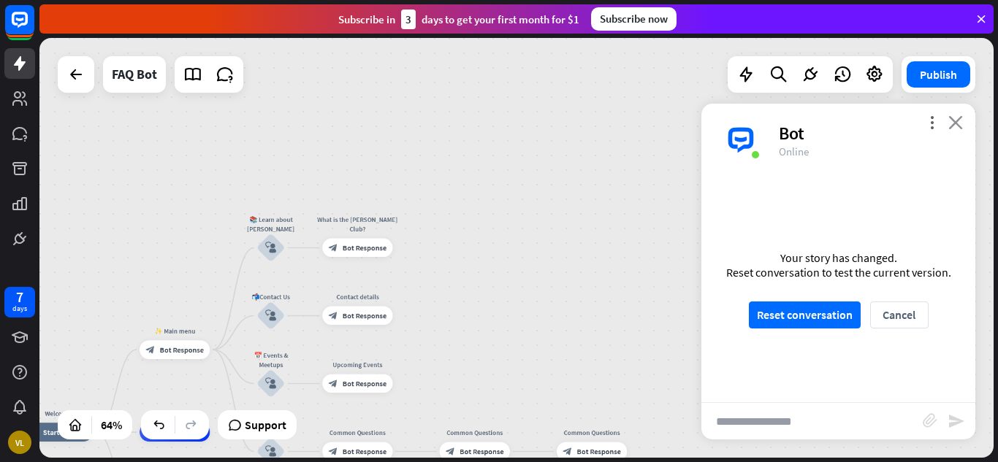
click at [950, 123] on icon "close" at bounding box center [955, 122] width 15 height 14
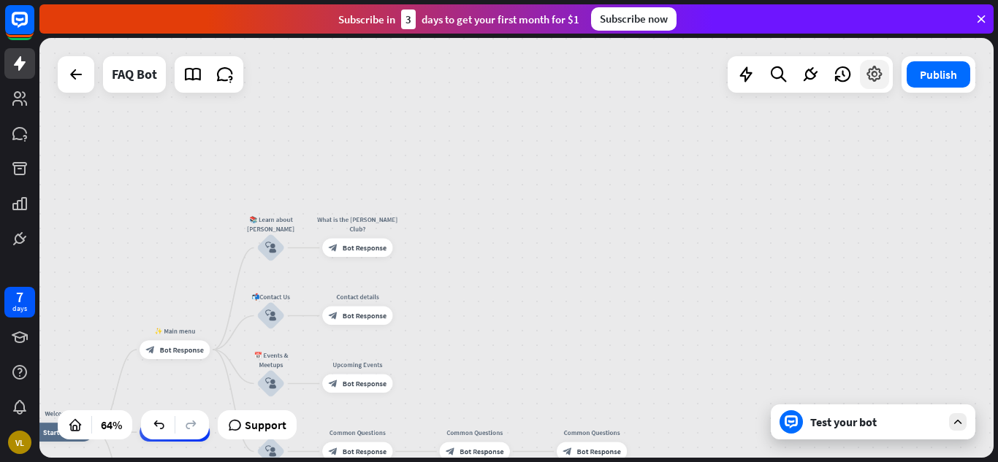
click at [876, 77] on icon at bounding box center [874, 74] width 19 height 19
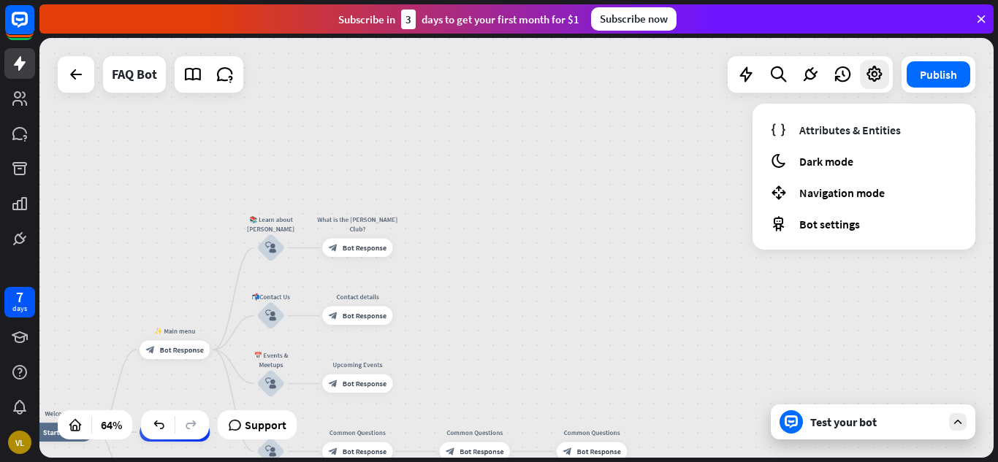
click at [604, 207] on div "Welcome home_2 Start point ✨ Main menu block_bot_response Bot Response 📚 Learn …" at bounding box center [516, 248] width 954 height 420
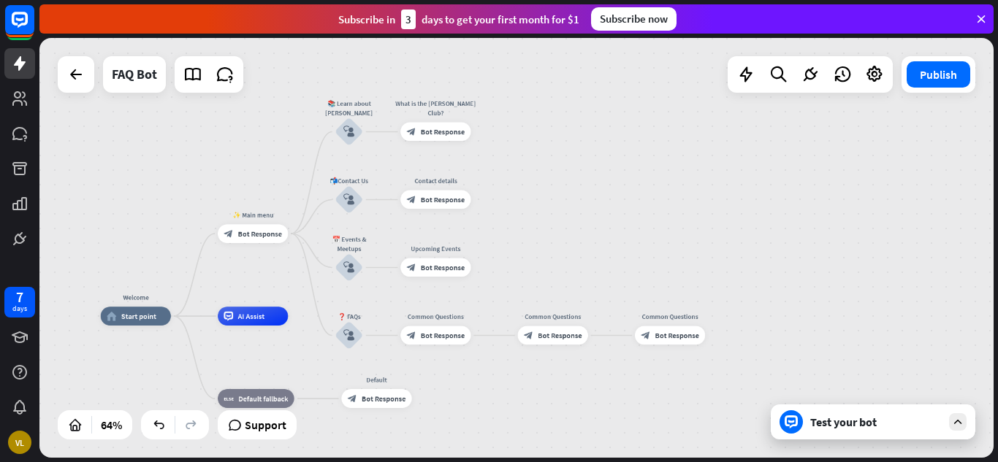
drag, startPoint x: 682, startPoint y: 272, endPoint x: 758, endPoint y: 155, distance: 139.8
click at [759, 155] on div "Welcome home_2 Start point ✨ Main menu block_bot_response Bot Response 📚 Learn …" at bounding box center [516, 248] width 954 height 420
click at [180, 317] on icon "plus" at bounding box center [181, 316] width 7 height 7
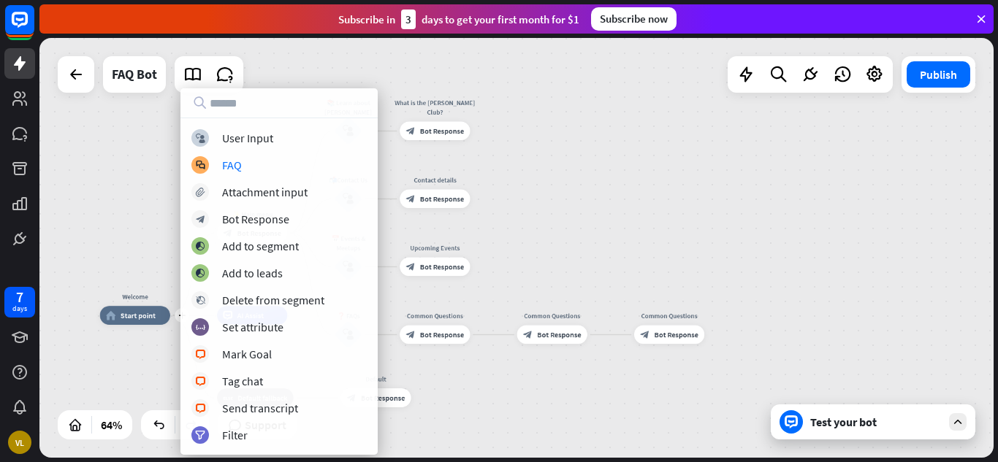
click at [576, 219] on div "plus Welcome home_2 Start point ✨ Main menu block_bot_response Bot Response 📚 L…" at bounding box center [516, 248] width 954 height 420
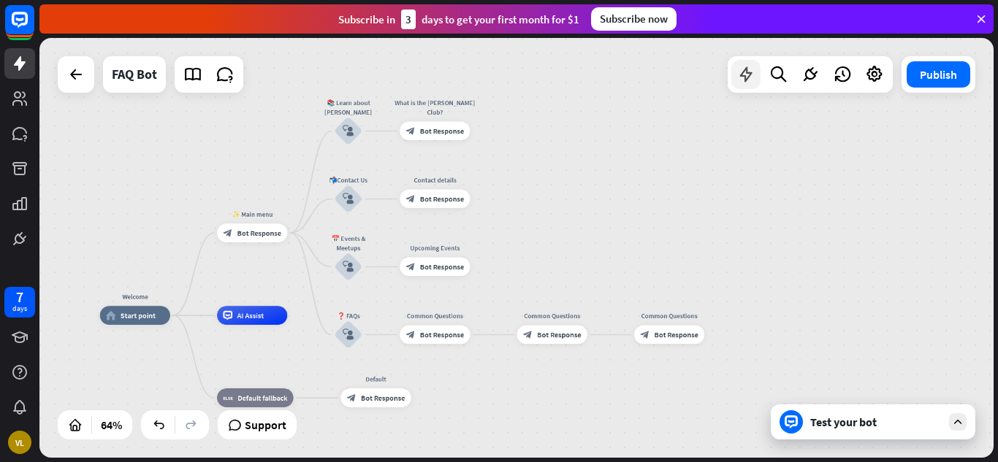
click at [754, 75] on icon at bounding box center [745, 74] width 19 height 19
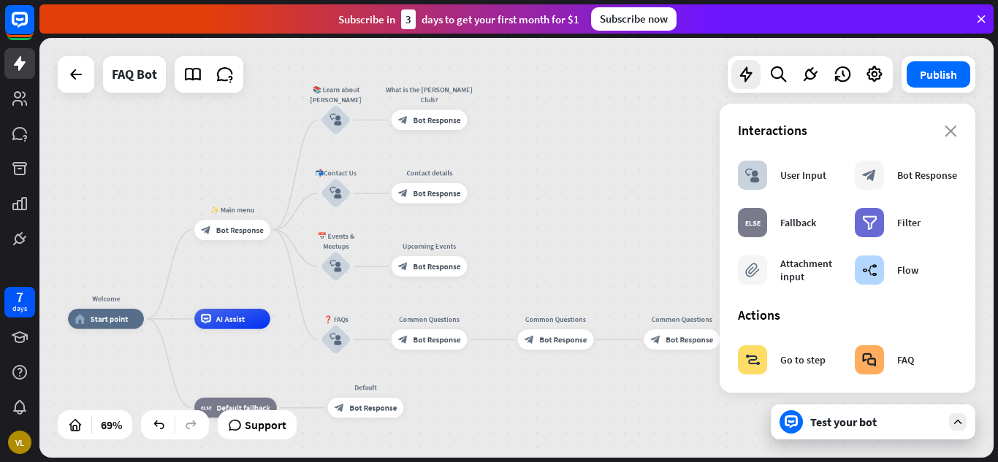
click at [659, 188] on div "Welcome home_2 Start point ✨ Main menu block_bot_response Bot Response 📚 Learn …" at bounding box center [516, 248] width 954 height 420
click at [808, 74] on icon at bounding box center [810, 74] width 19 height 19
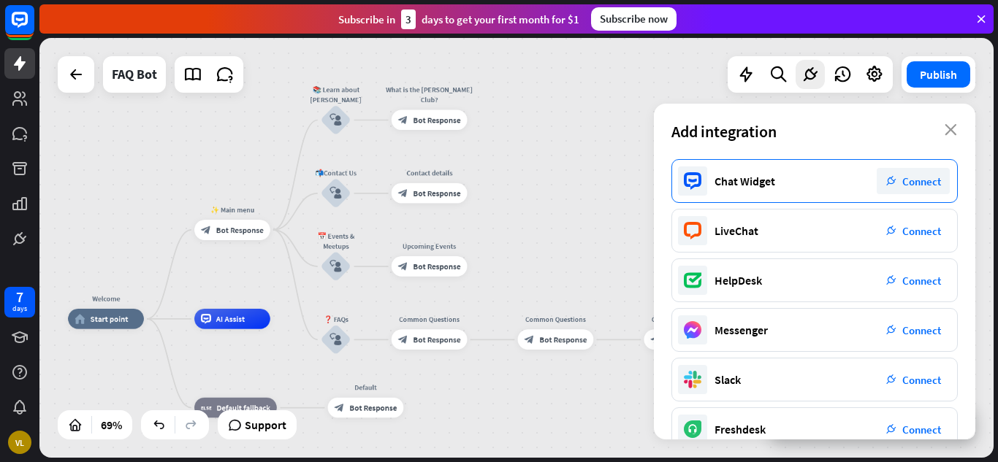
click at [754, 178] on div "Chat Widget" at bounding box center [744, 181] width 61 height 15
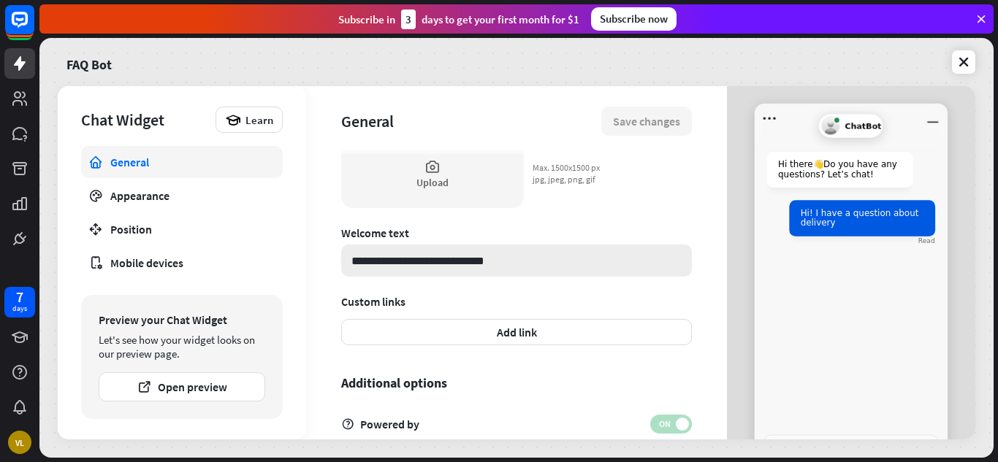
scroll to position [500, 0]
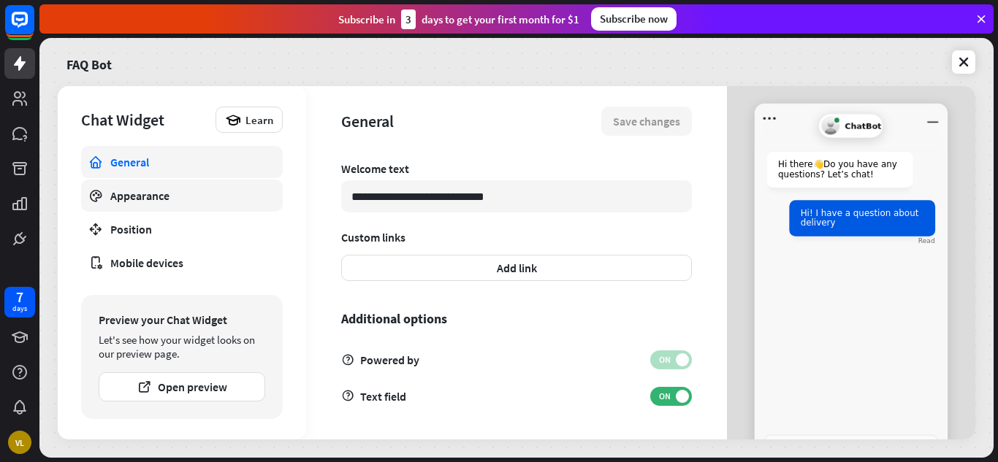
click at [277, 197] on link "Appearance" at bounding box center [182, 196] width 202 height 32
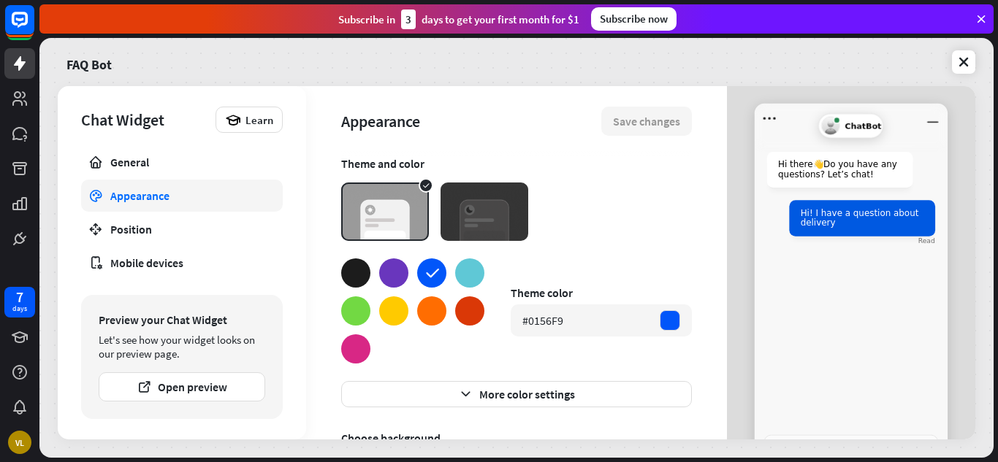
click at [351, 304] on div at bounding box center [355, 311] width 29 height 29
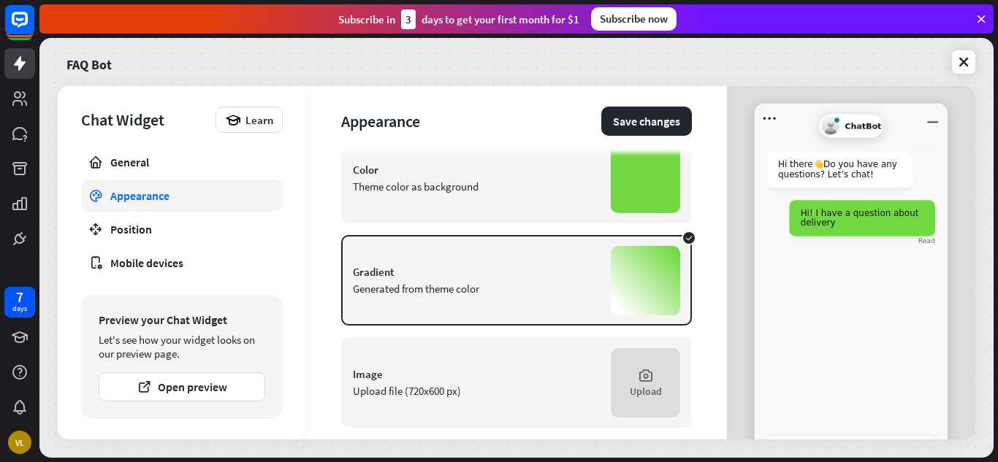
scroll to position [342, 0]
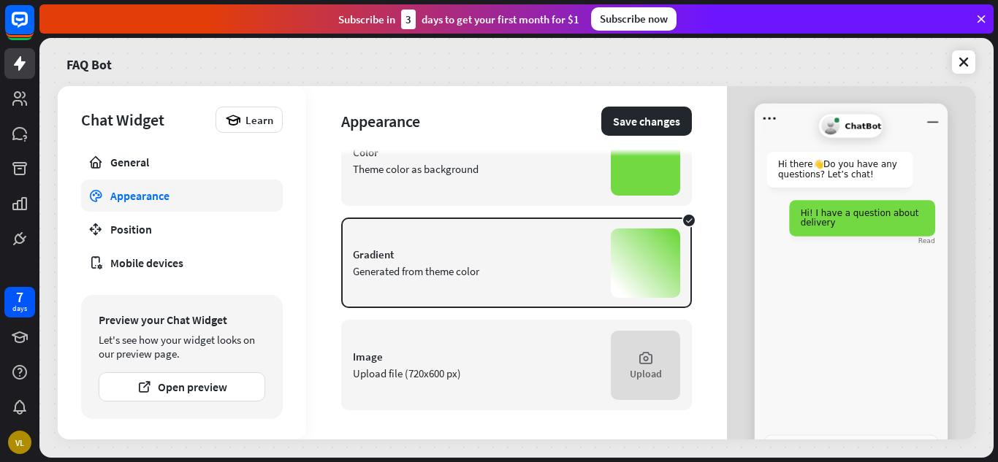
click at [585, 253] on div "Gradient" at bounding box center [476, 255] width 246 height 14
click at [628, 262] on div at bounding box center [645, 263] width 69 height 69
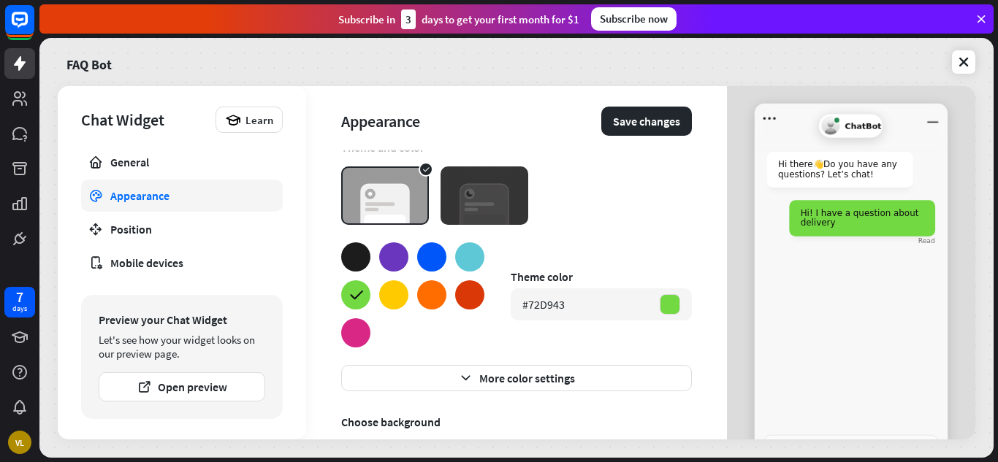
scroll to position [0, 0]
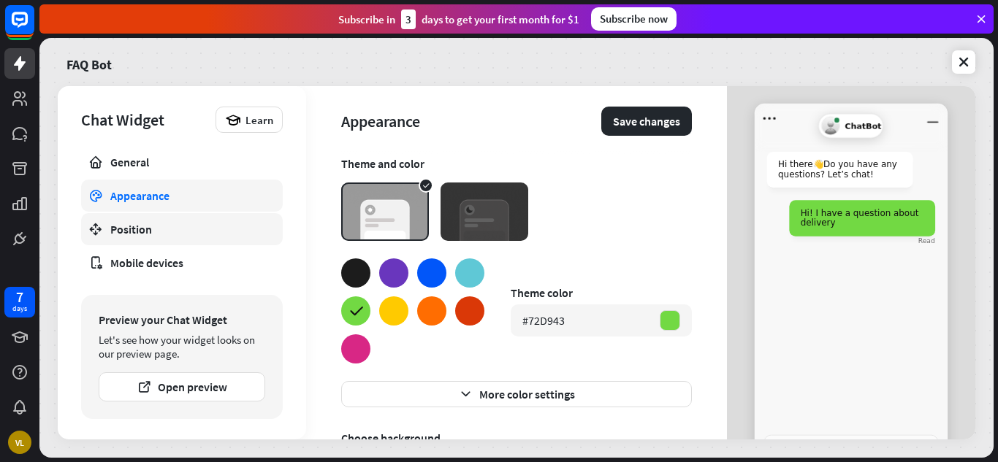
click at [210, 232] on div "Position" at bounding box center [181, 229] width 143 height 15
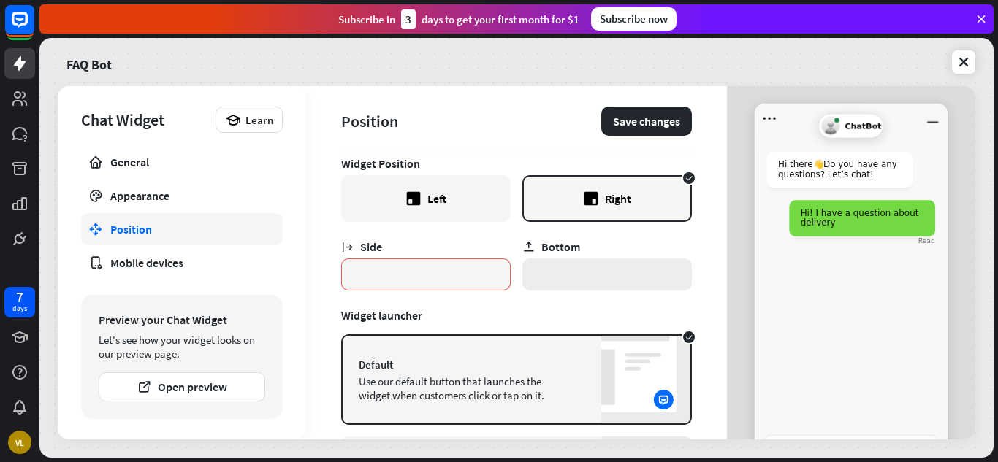
click at [616, 282] on input "*" at bounding box center [606, 275] width 169 height 32
click at [175, 193] on div "Appearance" at bounding box center [181, 195] width 143 height 15
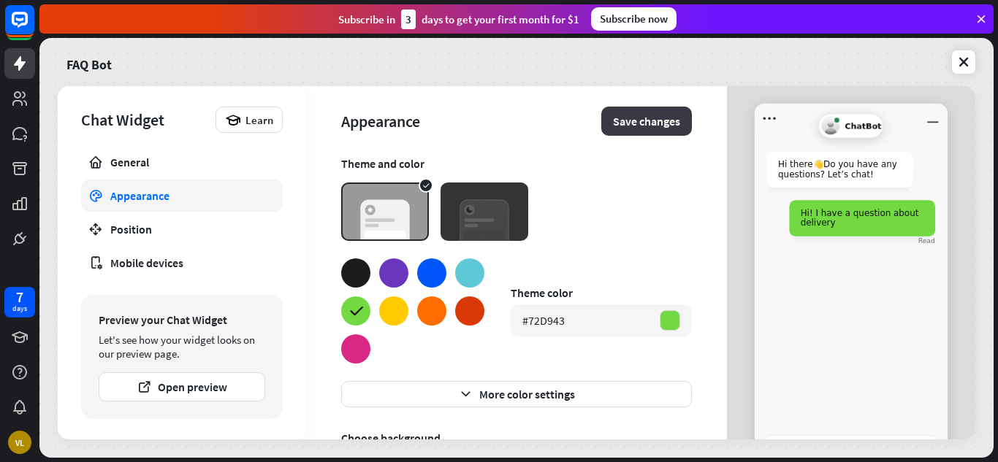
click at [601, 126] on button "Save changes" at bounding box center [646, 121] width 91 height 29
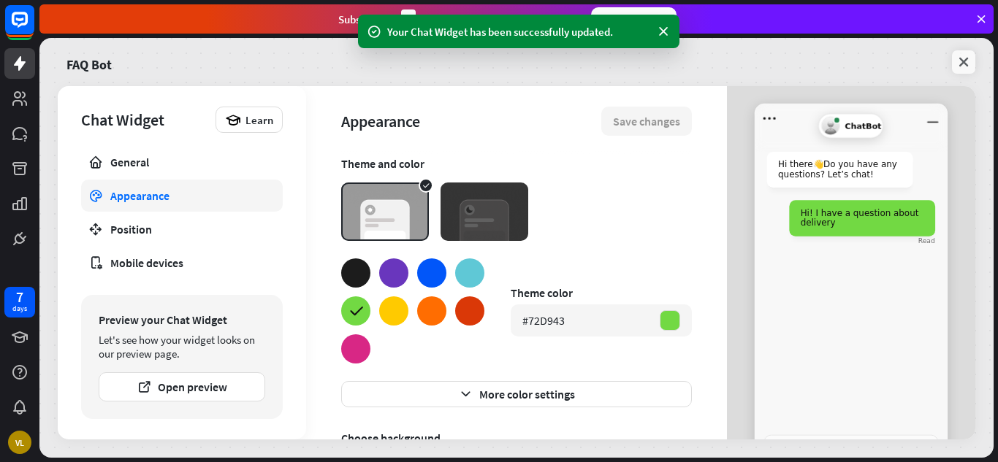
click at [964, 61] on icon at bounding box center [963, 62] width 15 height 15
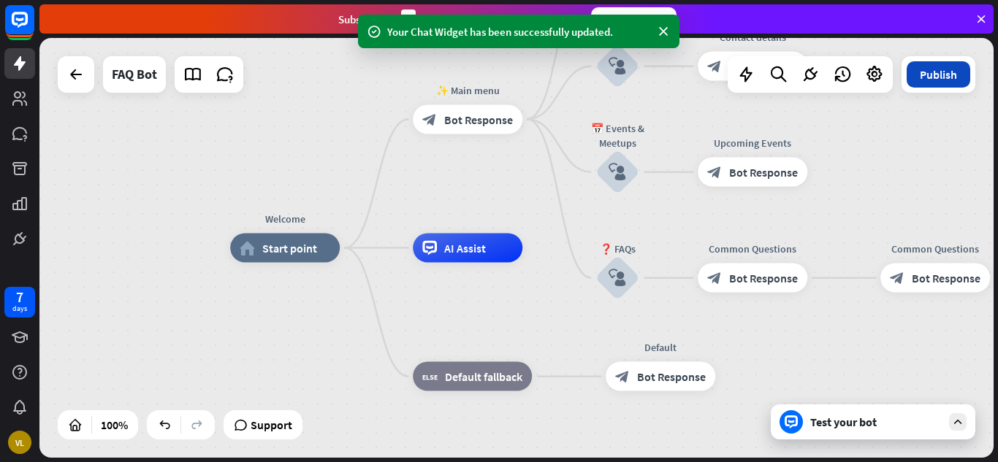
click at [947, 76] on button "Publish" at bounding box center [939, 74] width 64 height 26
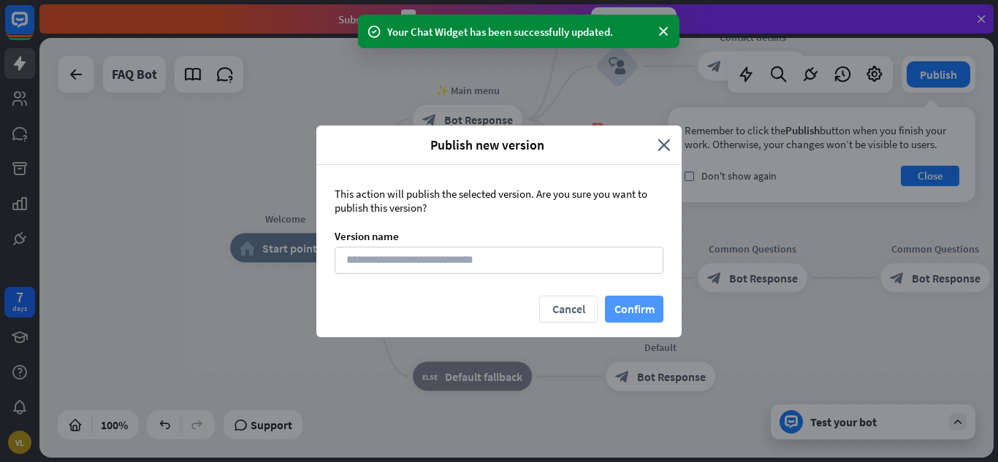
click at [622, 299] on button "Confirm" at bounding box center [634, 309] width 58 height 27
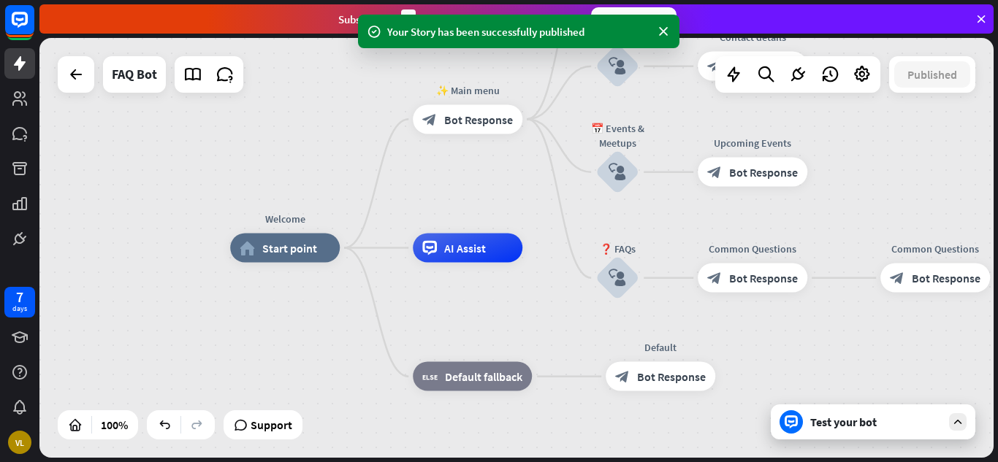
click at [874, 421] on div "Test your bot" at bounding box center [875, 422] width 131 height 15
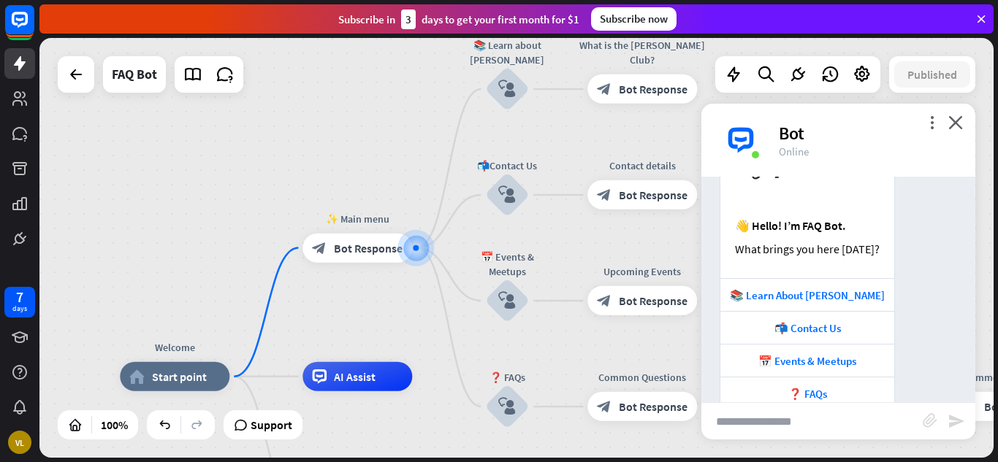
scroll to position [164, 0]
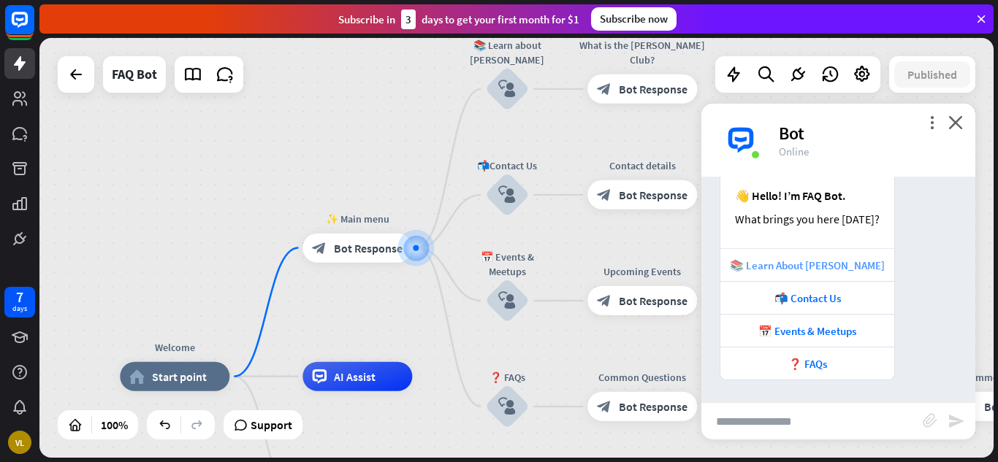
click at [843, 266] on div "📚 Learn About [PERSON_NAME]" at bounding box center [807, 266] width 159 height 14
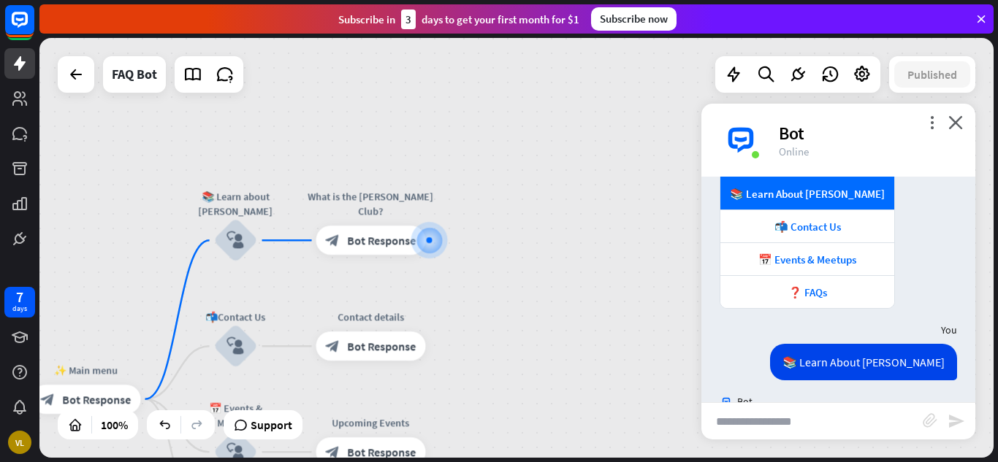
scroll to position [308, 0]
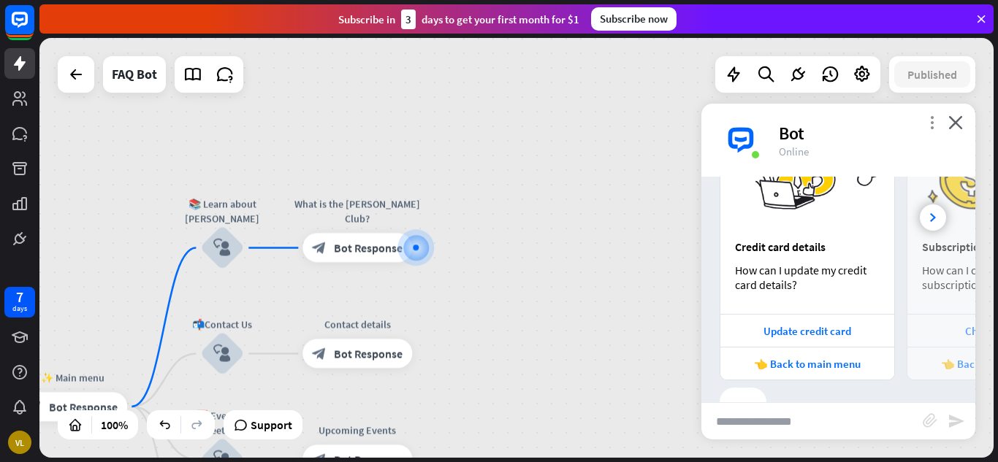
click at [928, 123] on icon "more_vert" at bounding box center [932, 122] width 14 height 14
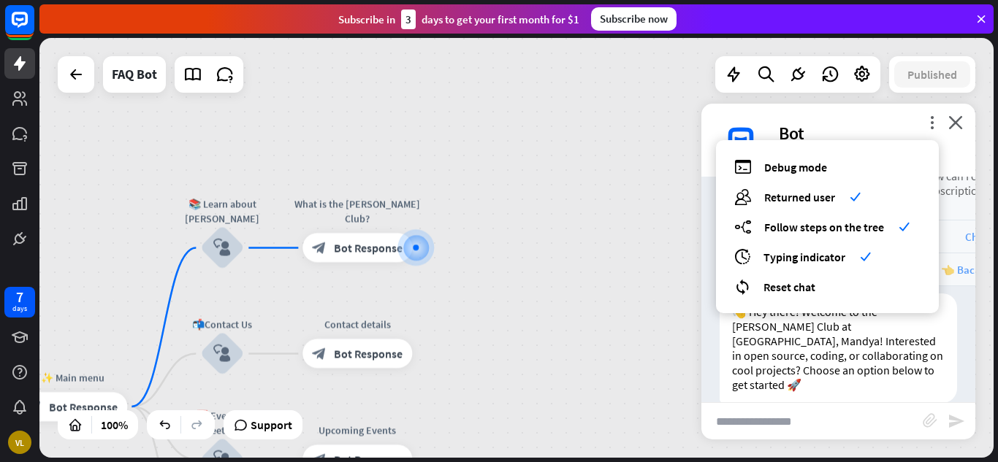
scroll to position [648, 0]
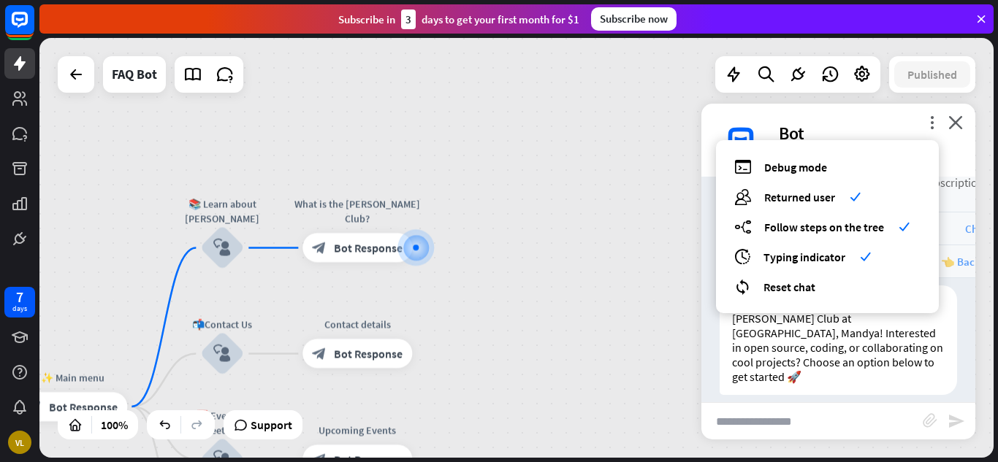
click at [687, 253] on div "Welcome home_2 Start point ✨ Main menu block_bot_response Bot Response 📚 Learn …" at bounding box center [516, 248] width 954 height 420
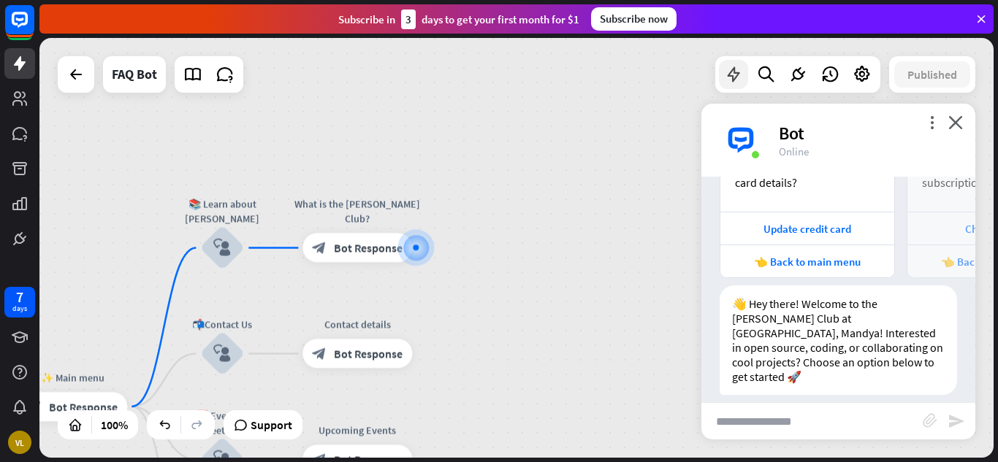
click at [733, 72] on icon at bounding box center [733, 74] width 19 height 19
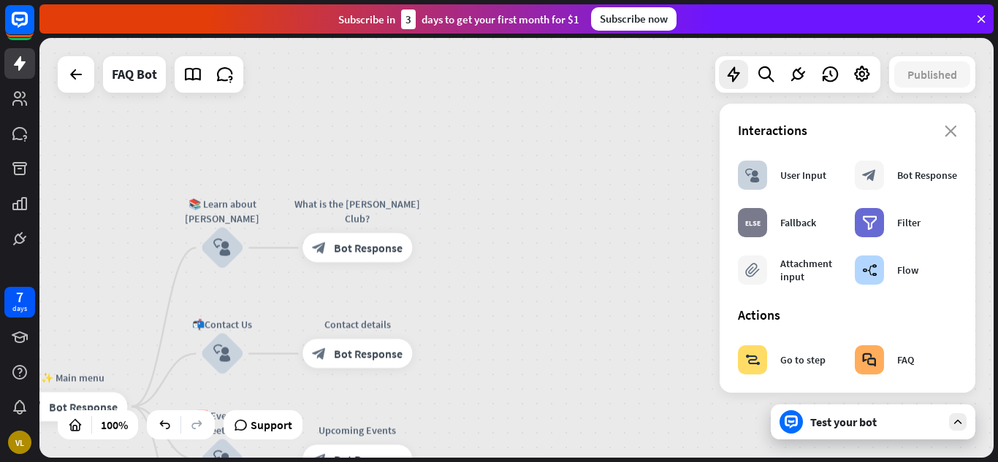
click at [672, 202] on div "Welcome home_2 Start point ✨ Main menu block_bot_response Bot Response 📚 Learn …" at bounding box center [516, 248] width 954 height 420
click at [832, 70] on icon at bounding box center [829, 74] width 19 height 19
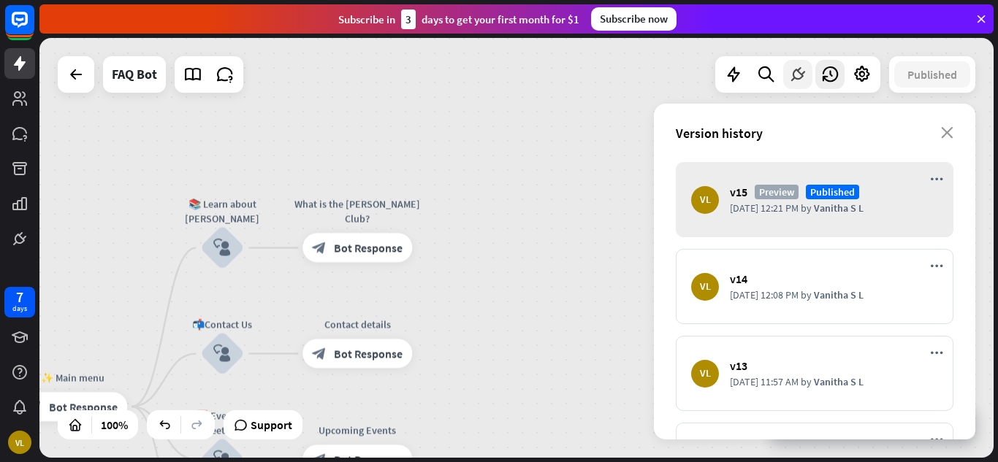
click at [793, 67] on icon at bounding box center [797, 74] width 19 height 19
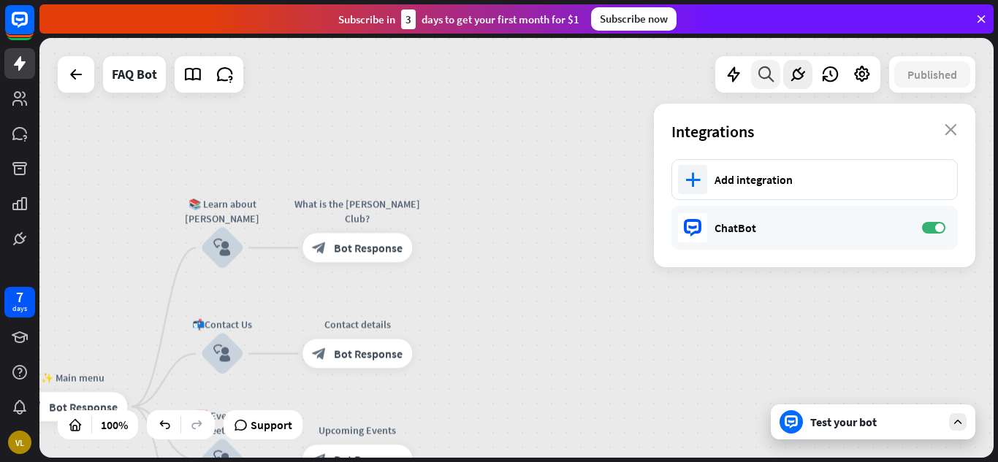
click at [766, 77] on icon at bounding box center [766, 74] width 20 height 19
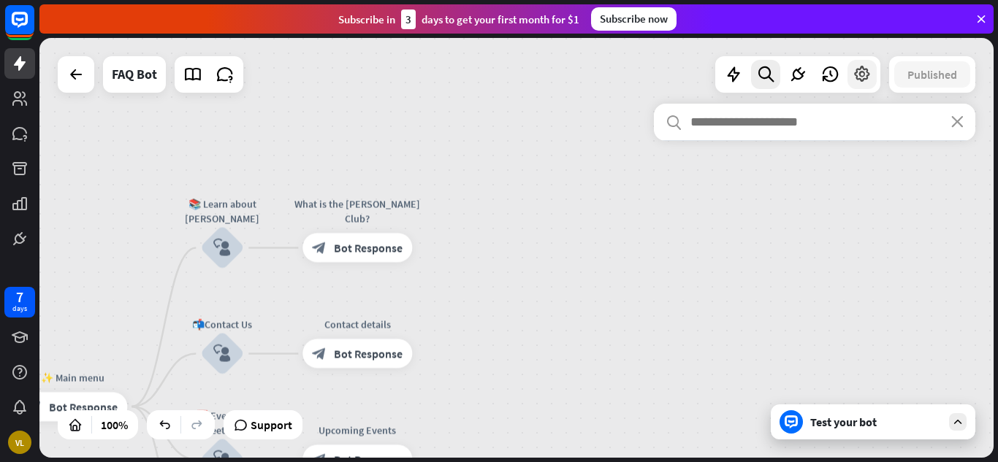
click at [853, 71] on icon at bounding box center [862, 74] width 19 height 19
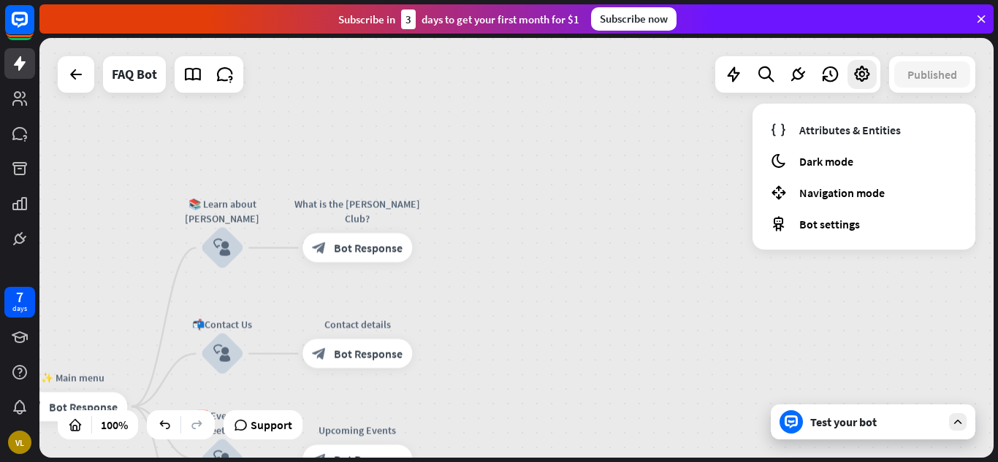
click at [734, 178] on div "Welcome home_2 Start point ✨ Main menu block_bot_response Bot Response 📚 Learn …" at bounding box center [516, 248] width 954 height 420
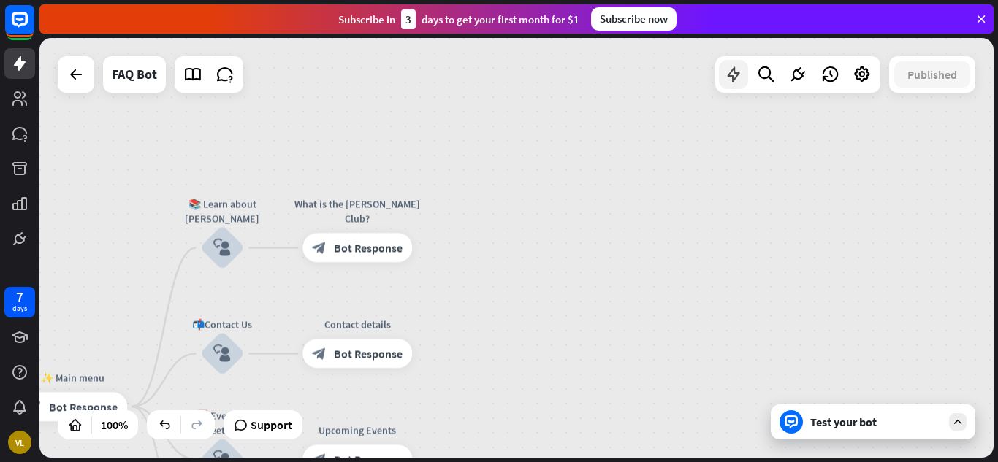
click at [731, 84] on div at bounding box center [733, 74] width 29 height 29
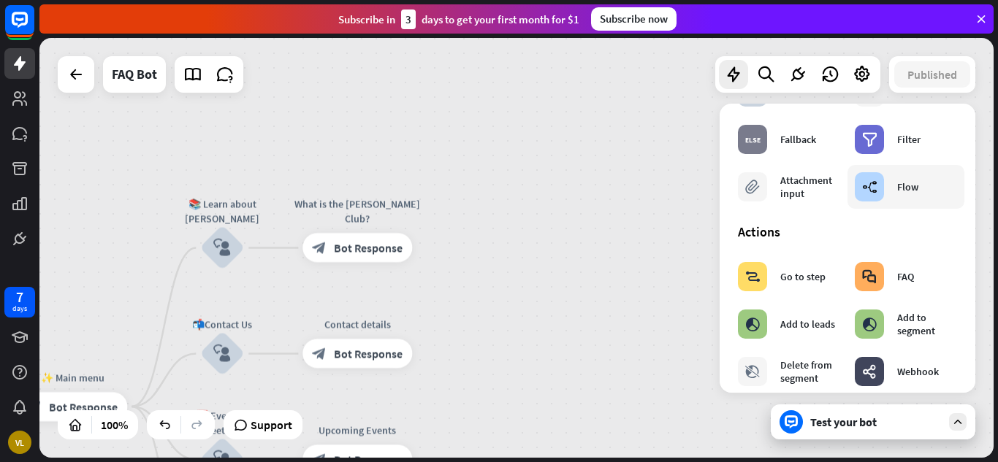
scroll to position [0, 0]
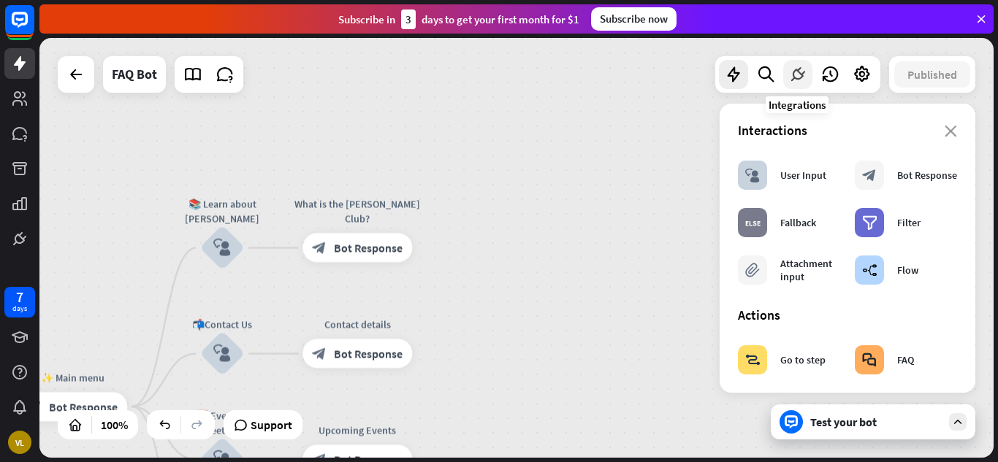
click at [799, 80] on icon at bounding box center [797, 74] width 19 height 19
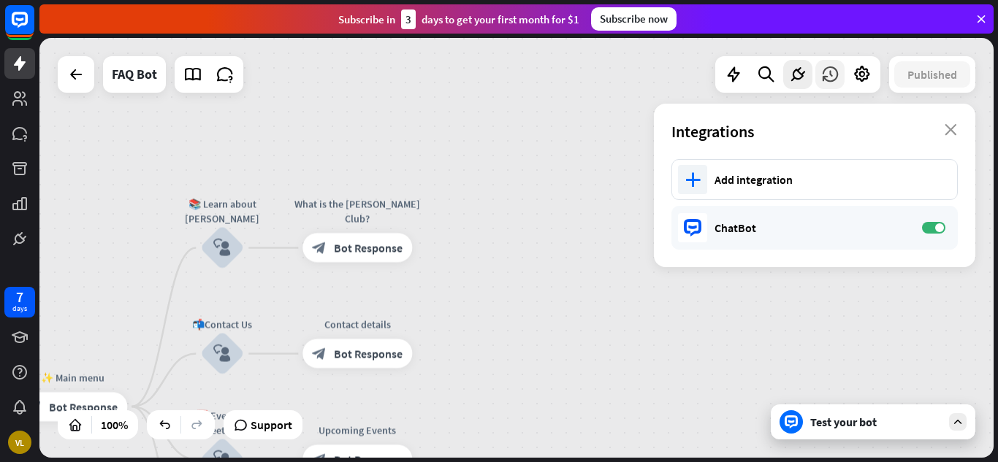
click at [825, 77] on icon at bounding box center [829, 74] width 19 height 19
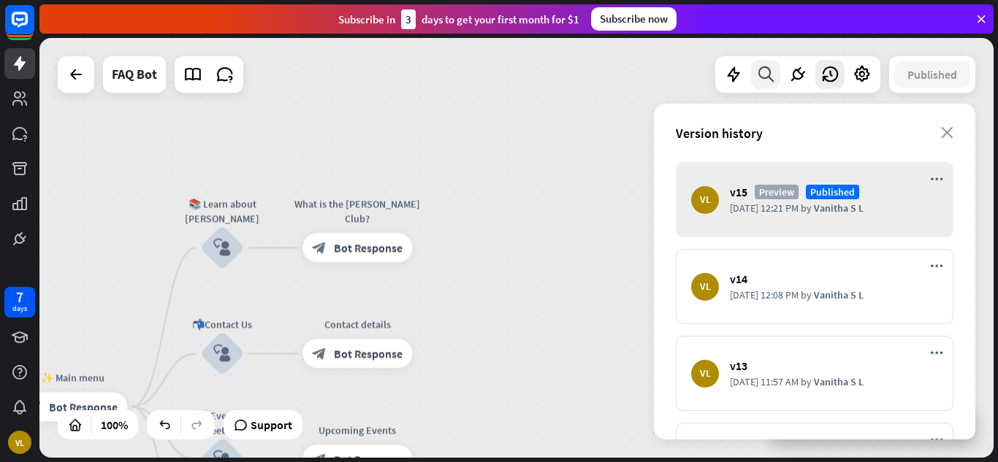
click at [756, 75] on icon at bounding box center [766, 74] width 20 height 19
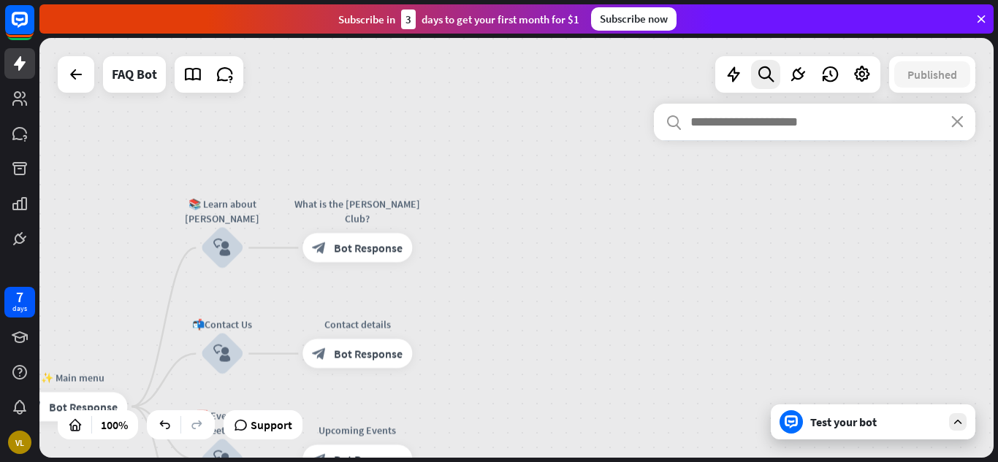
click at [532, 60] on div "Welcome home_2 Start point ✨ Main menu block_bot_response Bot Response 📚 Learn …" at bounding box center [516, 248] width 954 height 420
click at [736, 80] on icon at bounding box center [733, 74] width 19 height 19
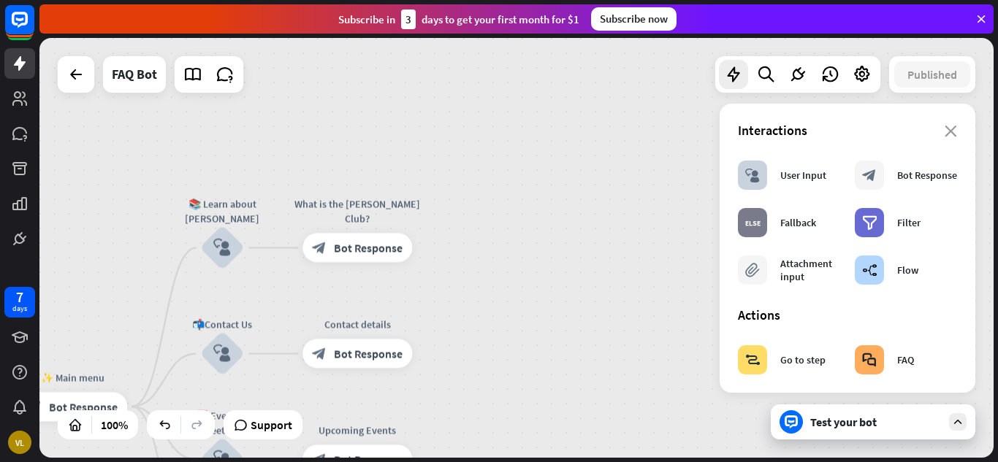
click at [584, 152] on div "Welcome home_2 Start point ✨ Main menu block_bot_response Bot Response 📚 Learn …" at bounding box center [516, 248] width 954 height 420
click at [657, 145] on div "Welcome home_2 Start point ✨ Main menu block_bot_response Bot Response 📚 Learn …" at bounding box center [516, 248] width 954 height 420
click at [945, 134] on icon "close" at bounding box center [951, 132] width 12 height 12
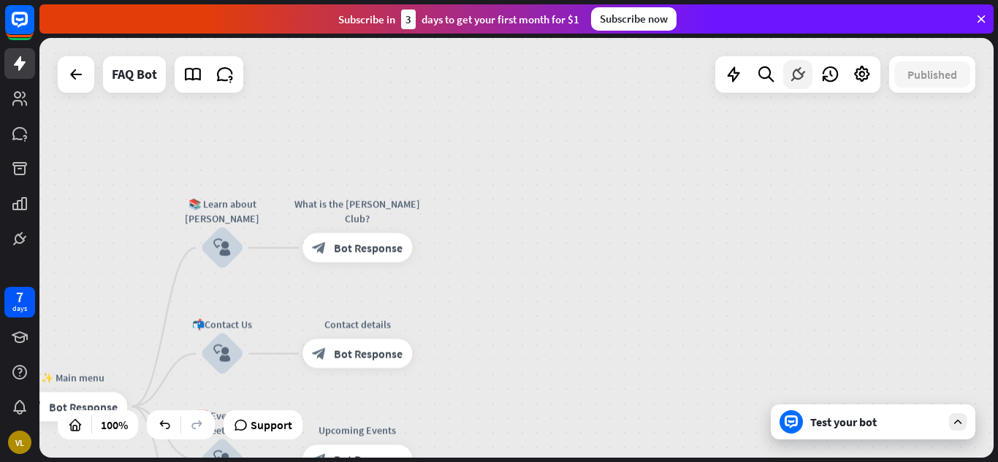
click at [792, 79] on icon at bounding box center [797, 74] width 19 height 19
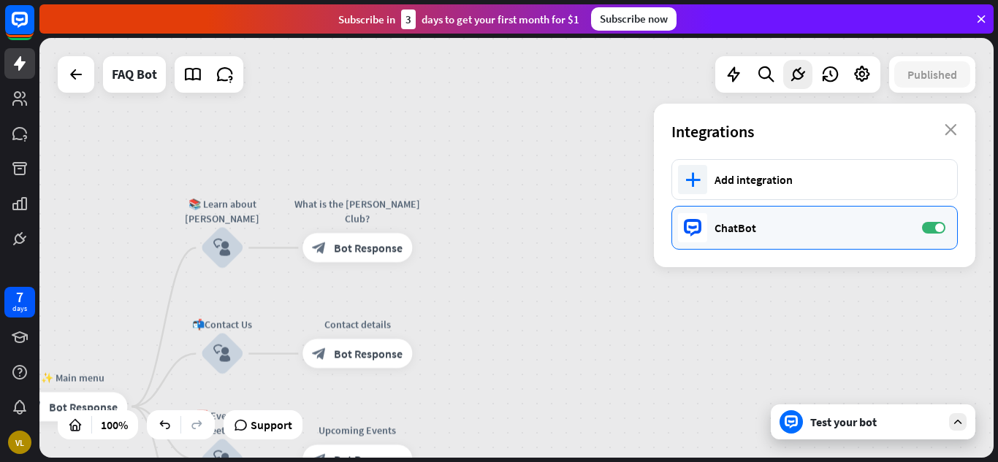
click at [763, 227] on div "ChatBot" at bounding box center [810, 228] width 193 height 15
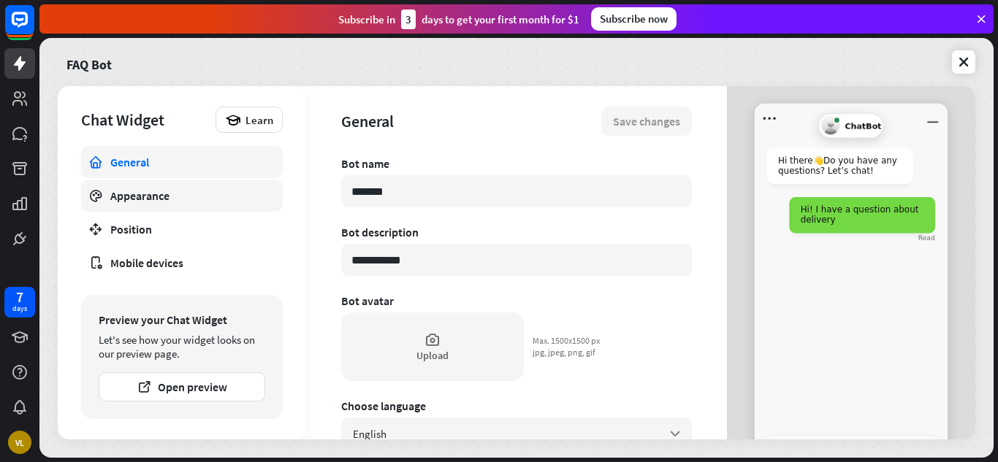
click at [226, 199] on div "Appearance" at bounding box center [181, 195] width 143 height 15
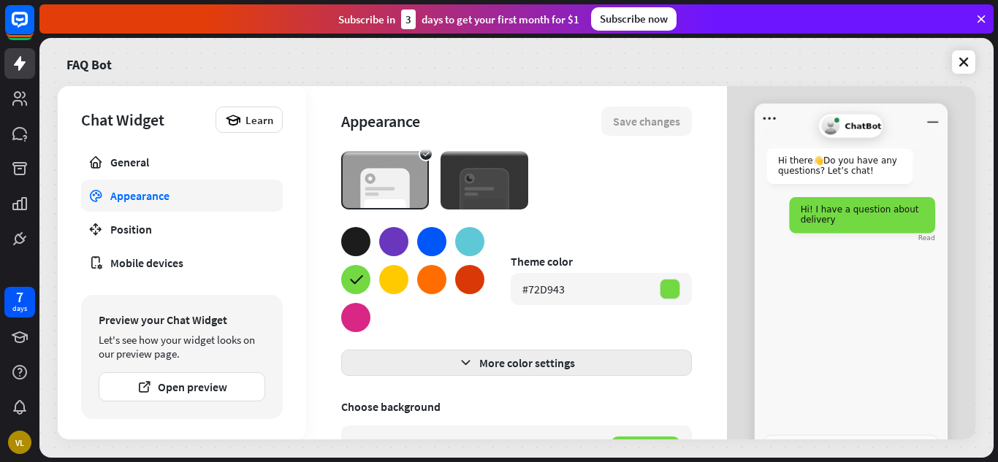
scroll to position [32, 0]
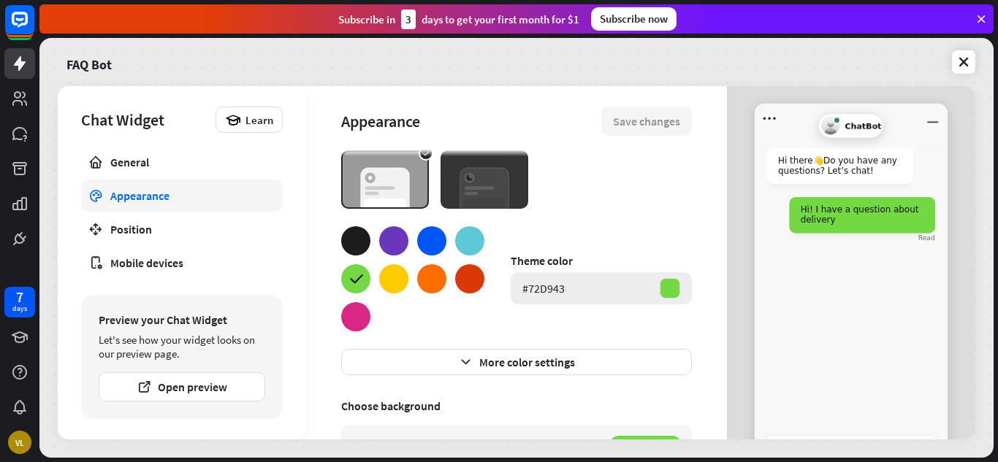
click at [660, 287] on div at bounding box center [670, 288] width 20 height 20
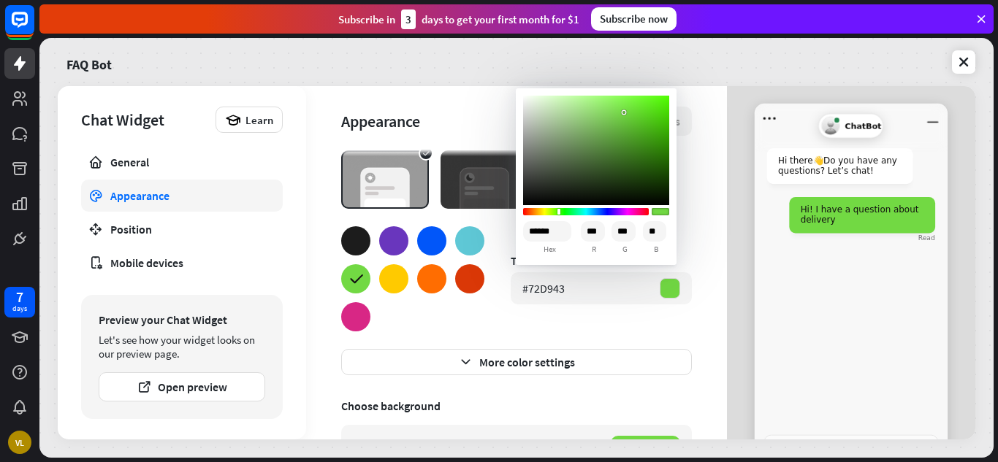
click at [359, 275] on icon at bounding box center [356, 279] width 18 height 18
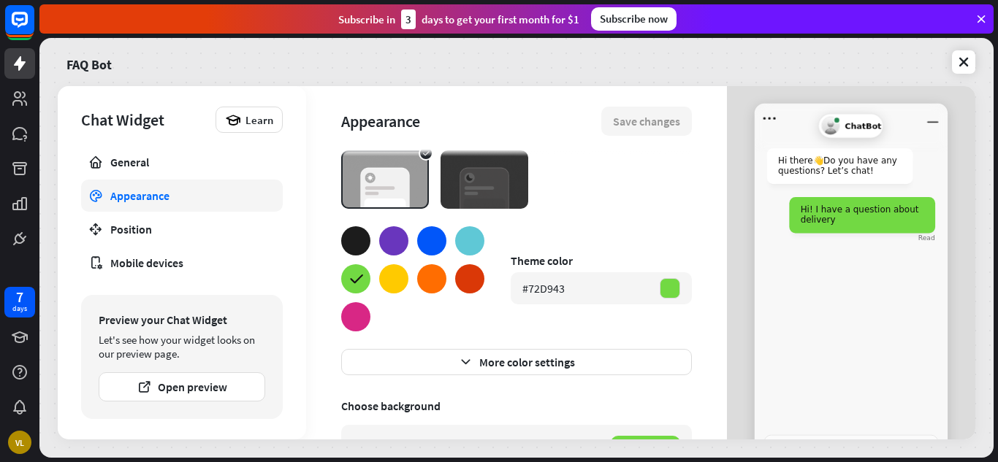
click at [359, 275] on icon at bounding box center [356, 279] width 18 height 18
click at [400, 276] on div at bounding box center [393, 278] width 29 height 29
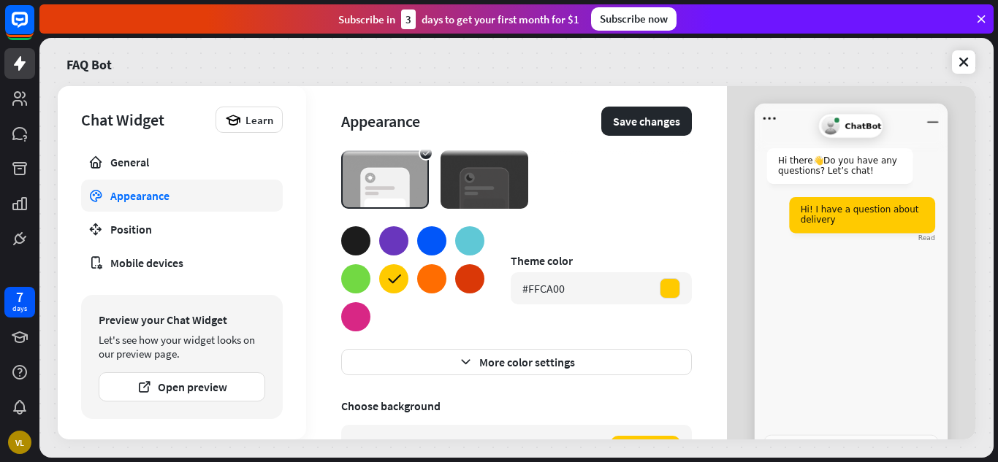
click at [355, 276] on div at bounding box center [355, 278] width 29 height 29
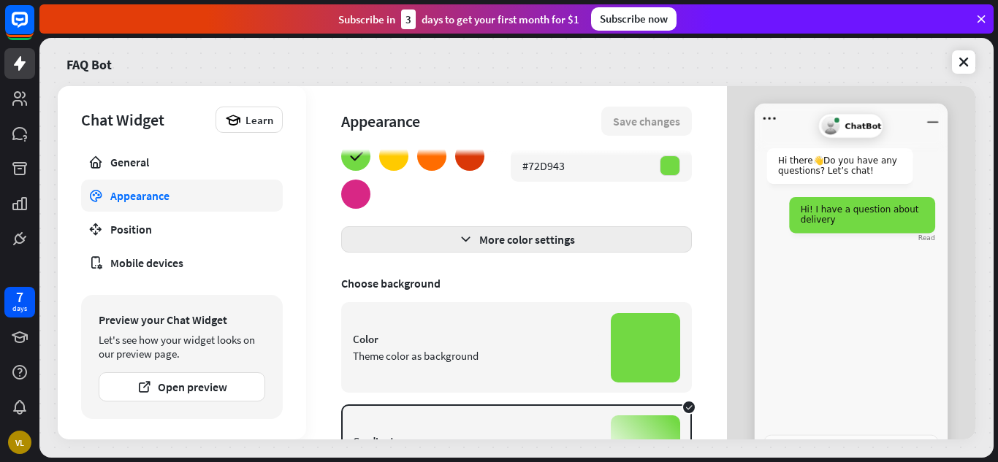
scroll to position [0, 0]
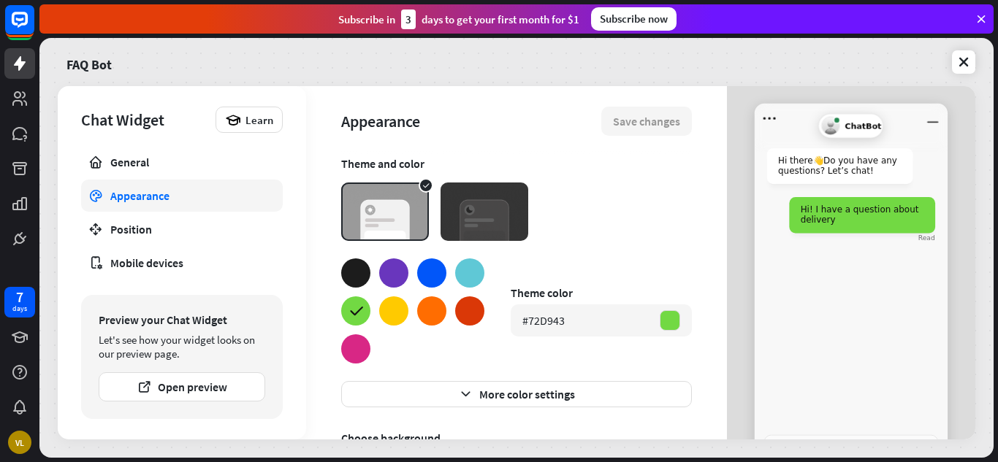
click at [413, 218] on img at bounding box center [385, 212] width 88 height 58
click at [483, 216] on img at bounding box center [485, 212] width 88 height 58
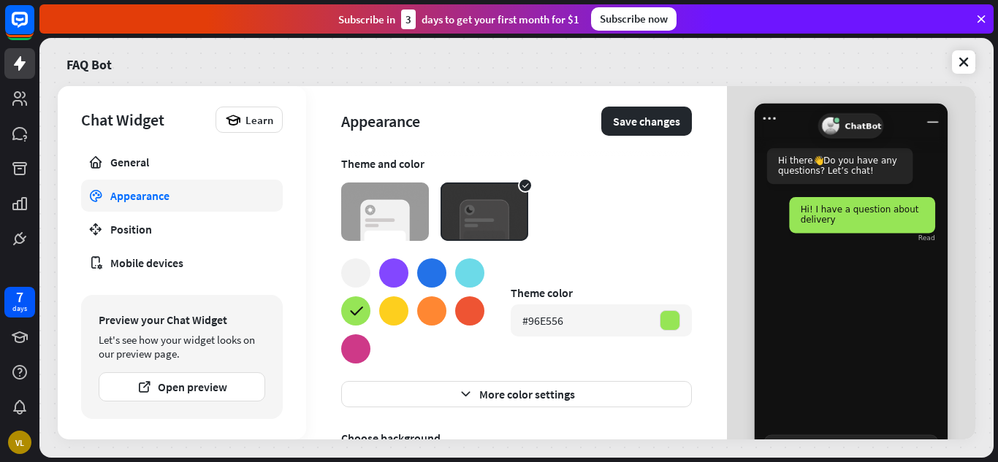
click at [405, 214] on img at bounding box center [385, 212] width 88 height 58
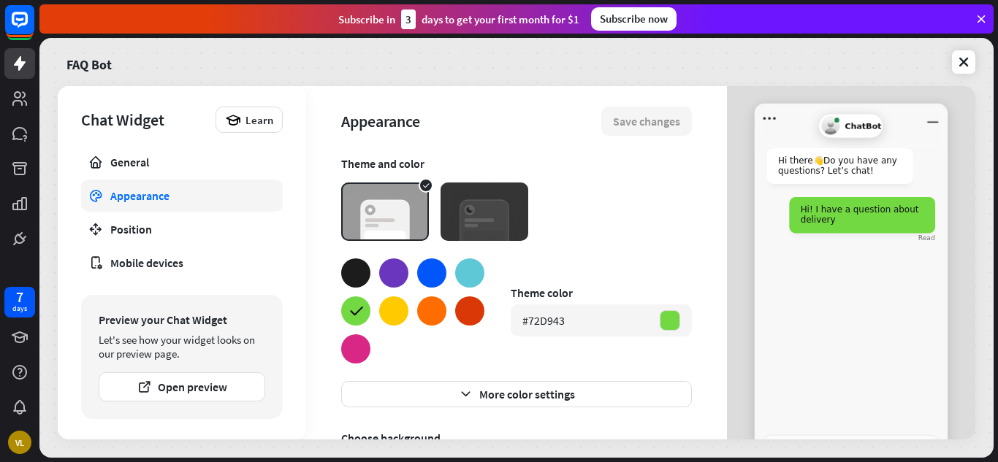
click at [866, 280] on div "Hi there 👋 Do you have any questions? Let’s chat! Hi! I have a question about d…" at bounding box center [851, 285] width 193 height 302
click at [846, 228] on div "Hi! I have a question about delivery" at bounding box center [862, 215] width 145 height 36
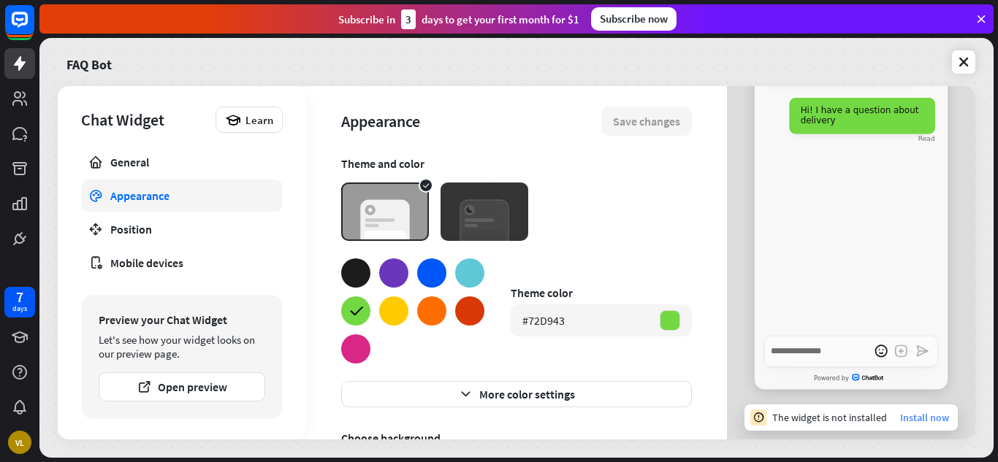
click at [900, 416] on link "Install now" at bounding box center [924, 417] width 49 height 13
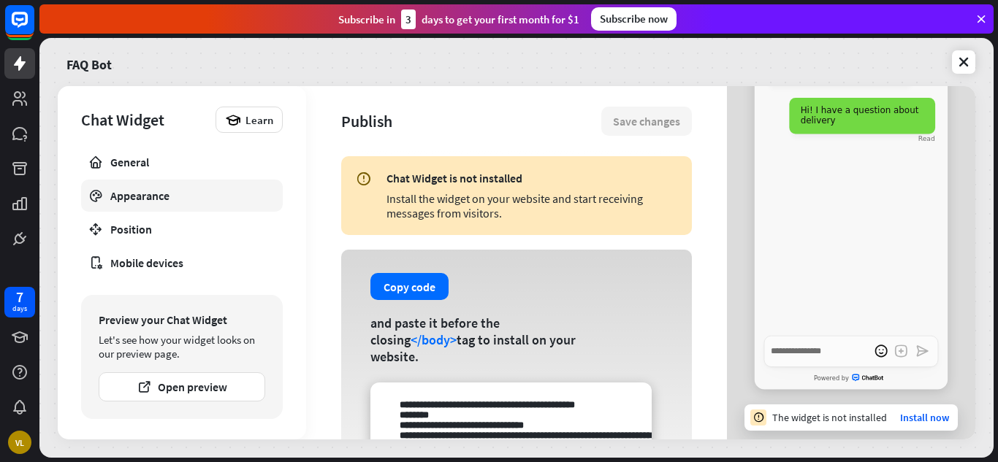
click at [158, 210] on link "Appearance" at bounding box center [182, 196] width 202 height 32
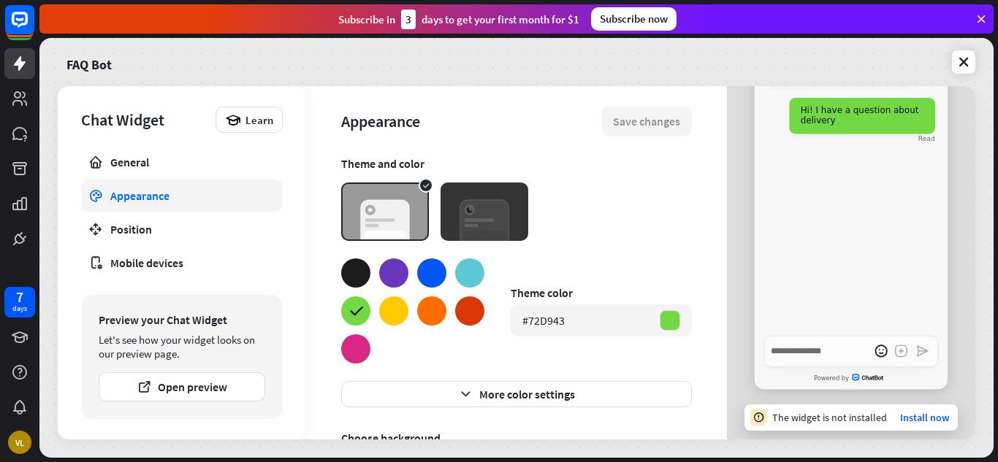
click at [158, 210] on link "Appearance" at bounding box center [182, 196] width 202 height 32
click at [359, 308] on icon at bounding box center [356, 311] width 18 height 18
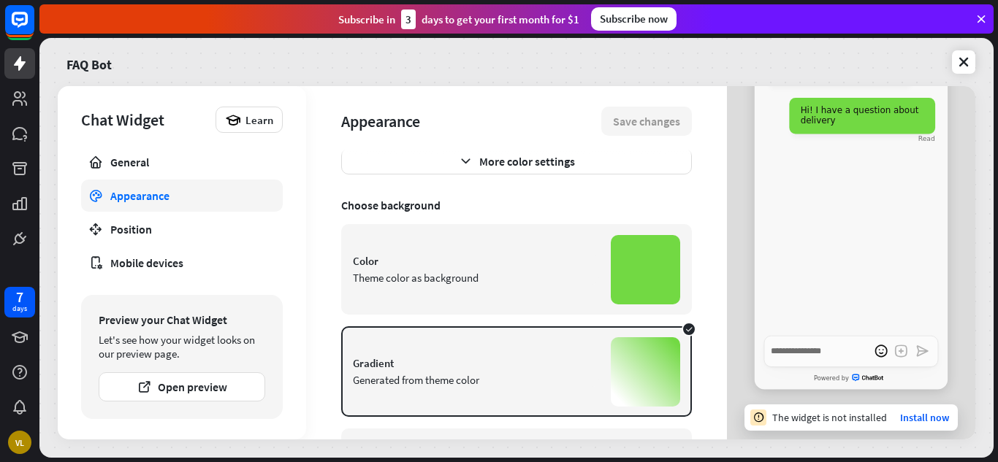
scroll to position [191, 0]
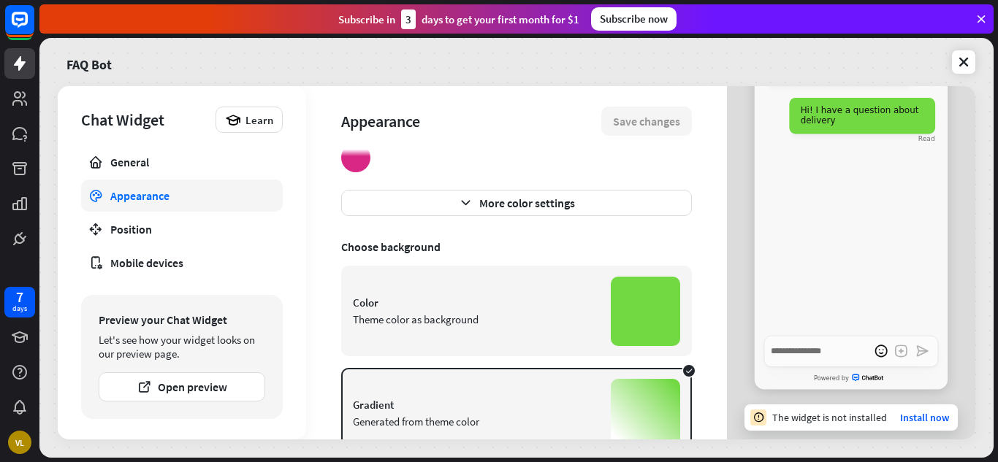
click at [591, 305] on div "Color Theme color as background" at bounding box center [516, 311] width 351 height 91
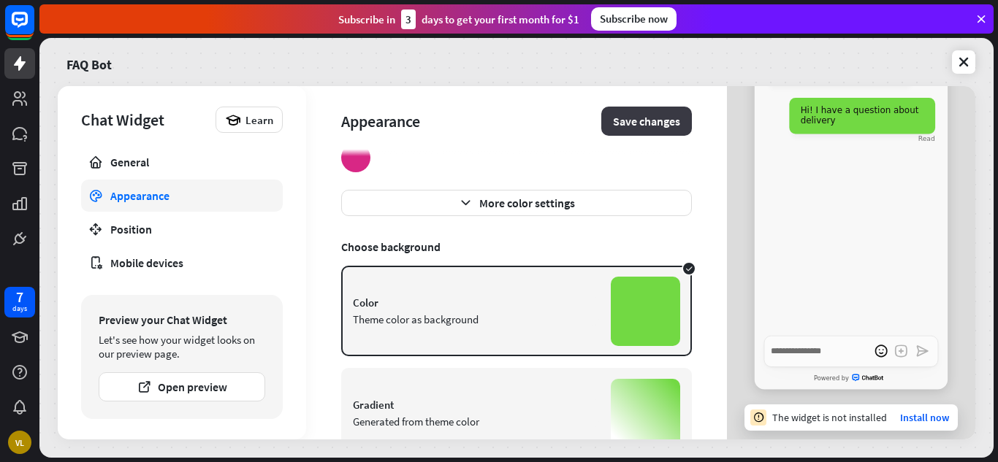
click at [623, 125] on button "Save changes" at bounding box center [646, 121] width 91 height 29
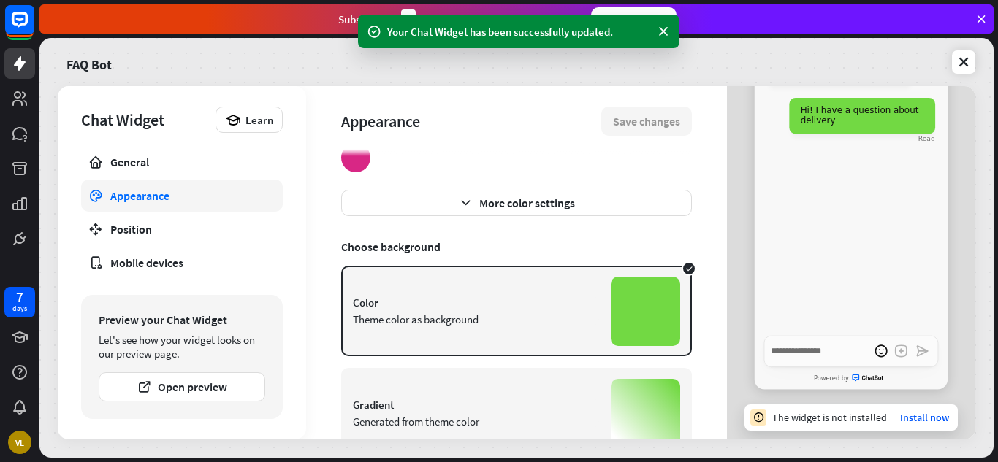
click at [733, 47] on div "FAQ Bot" at bounding box center [517, 62] width 918 height 31
click at [962, 60] on icon at bounding box center [963, 62] width 15 height 15
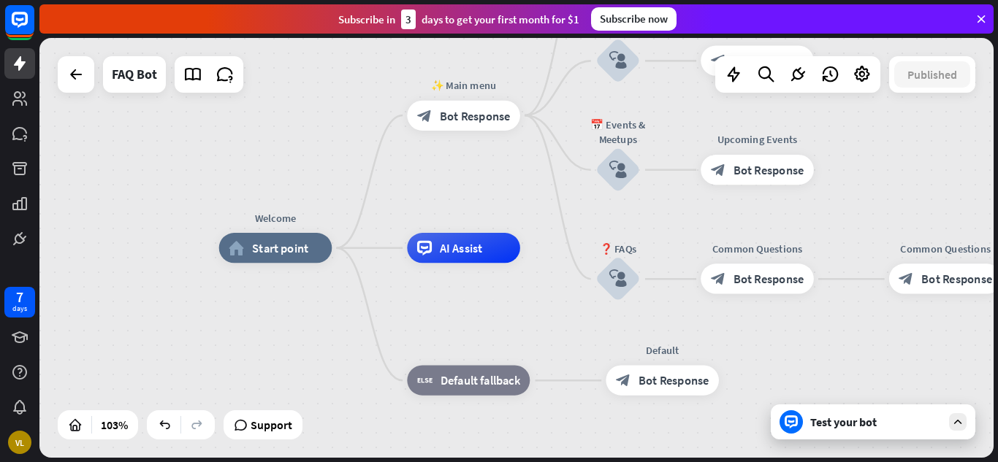
click at [890, 427] on div "Test your bot" at bounding box center [875, 422] width 131 height 15
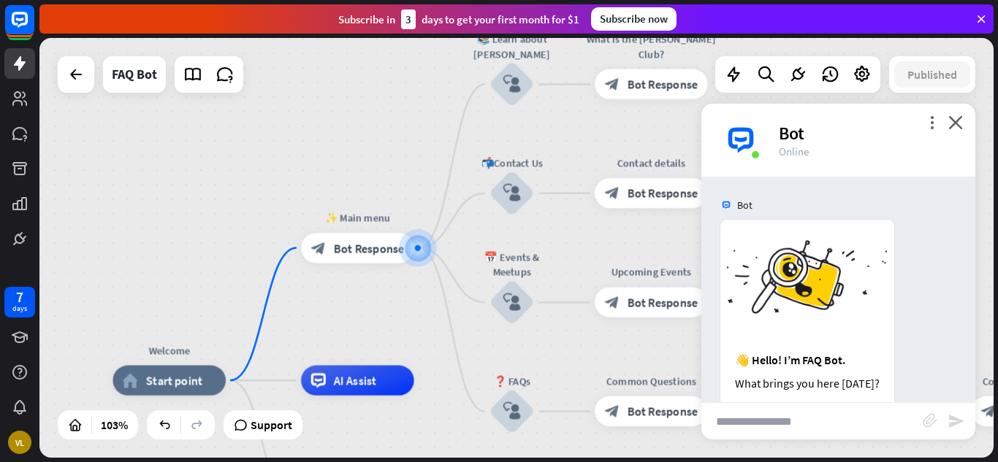
scroll to position [164, 0]
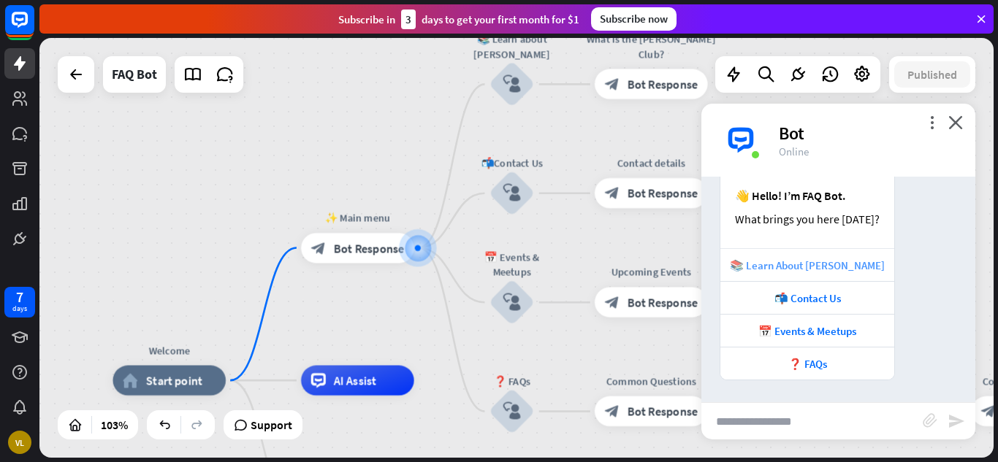
click at [794, 262] on div "📚 Learn About [PERSON_NAME]" at bounding box center [807, 266] width 159 height 14
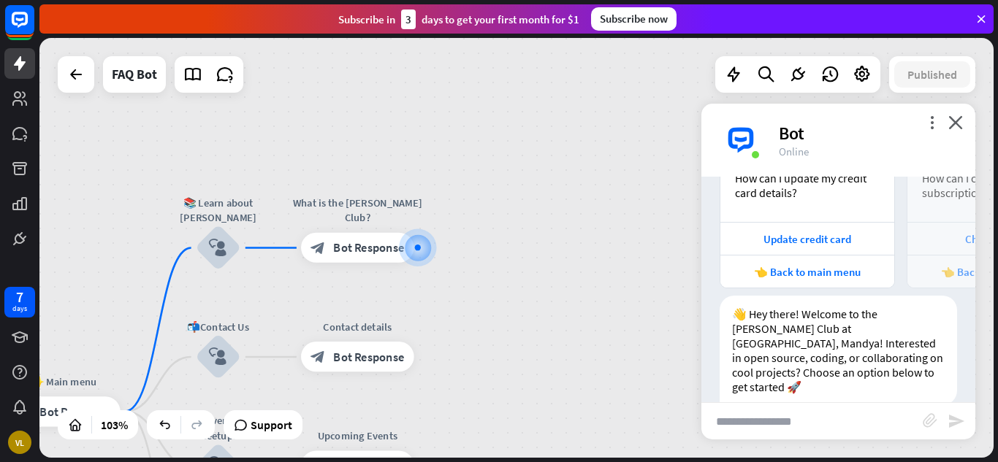
scroll to position [648, 0]
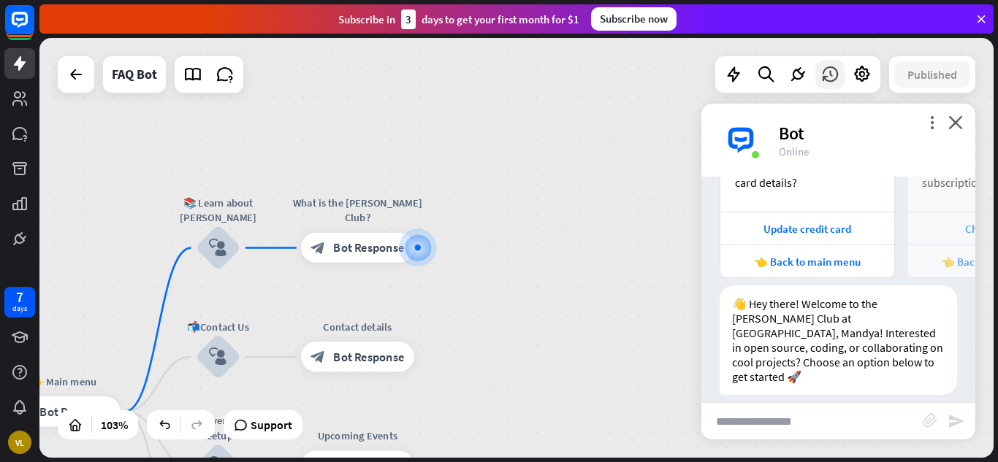
click at [826, 83] on icon at bounding box center [829, 74] width 19 height 19
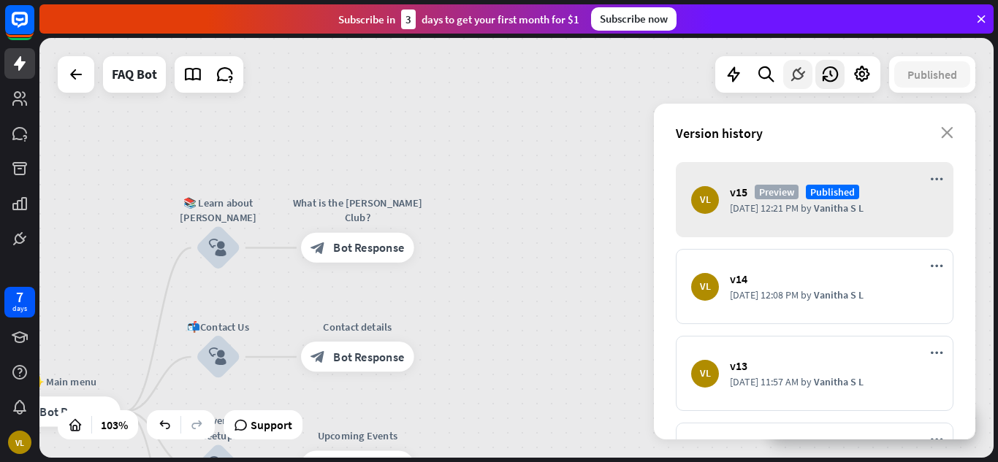
click at [804, 83] on icon at bounding box center [797, 74] width 19 height 19
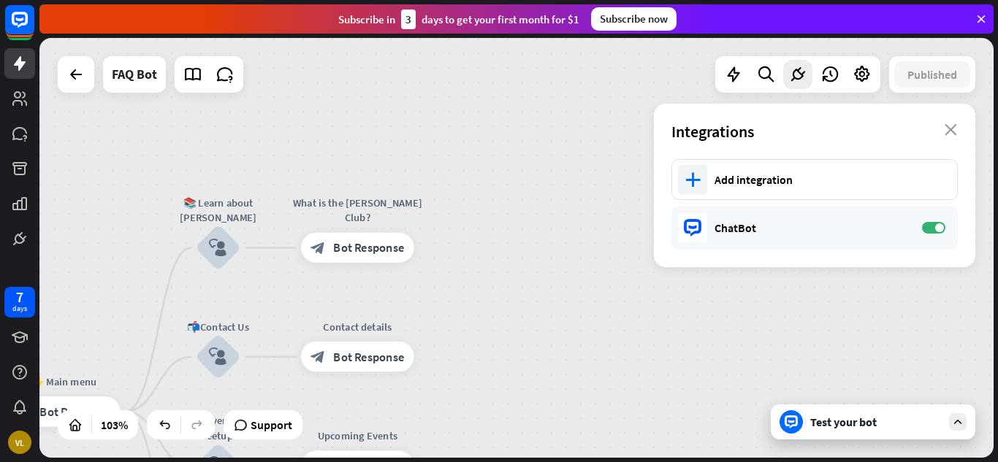
click at [798, 218] on div "ChatBot ON" at bounding box center [814, 228] width 286 height 44
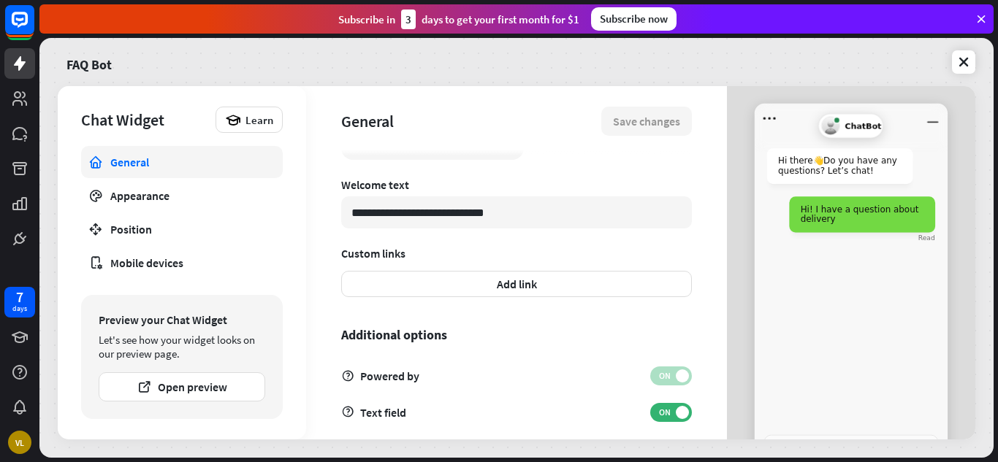
scroll to position [500, 0]
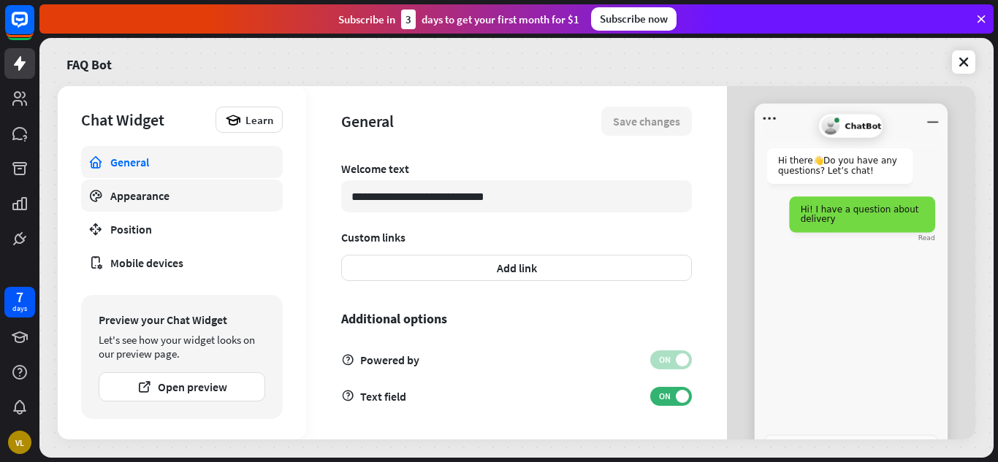
click at [138, 197] on div "Appearance" at bounding box center [181, 195] width 143 height 15
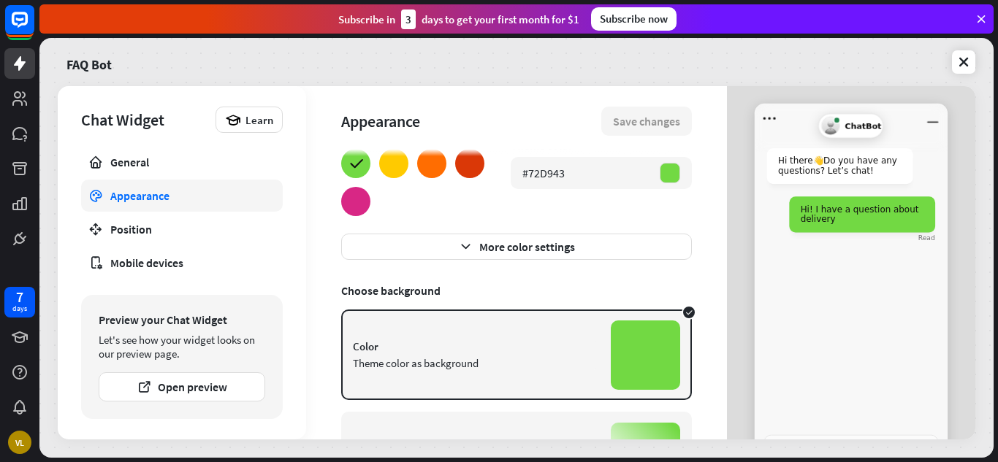
scroll to position [150, 0]
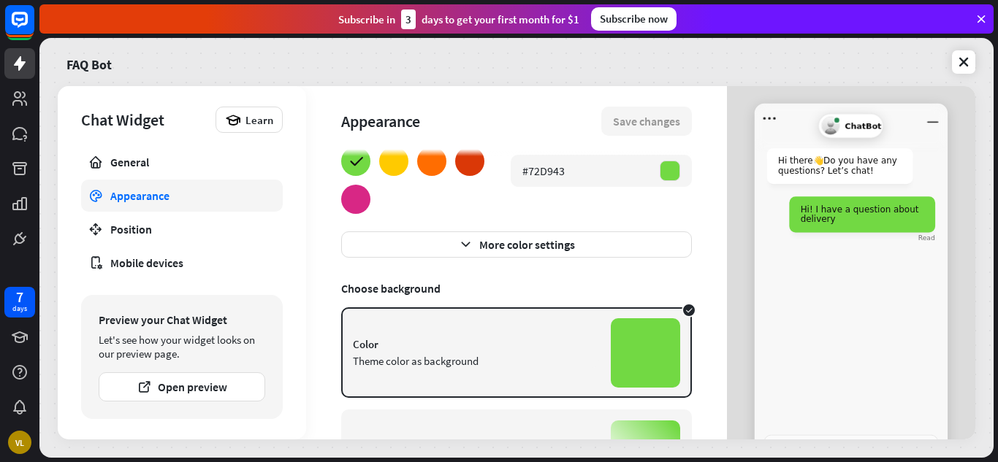
click at [504, 345] on div "Color" at bounding box center [476, 345] width 246 height 14
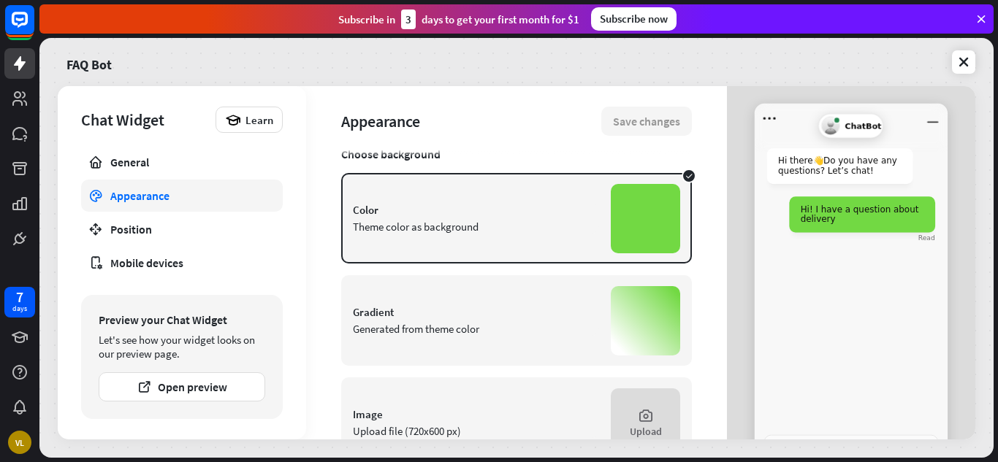
scroll to position [289, 0]
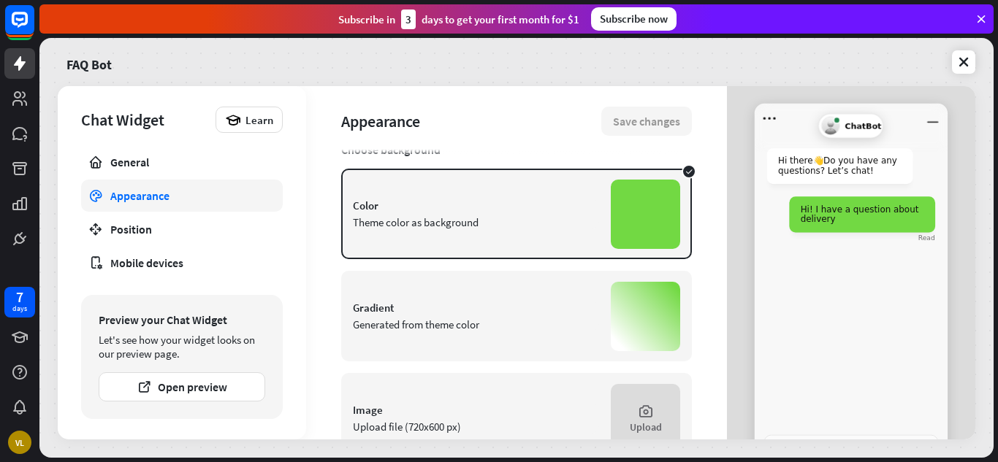
click at [519, 339] on div "Gradient Generated from theme color" at bounding box center [516, 316] width 351 height 91
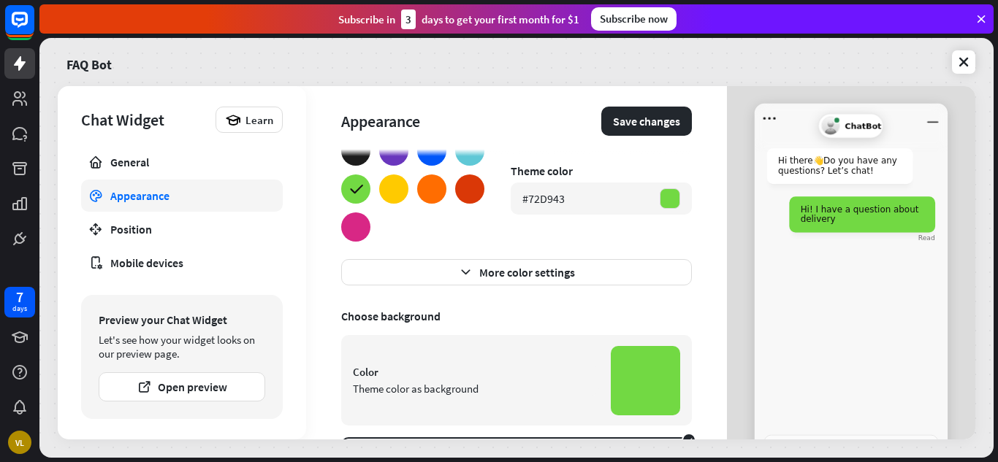
scroll to position [129, 0]
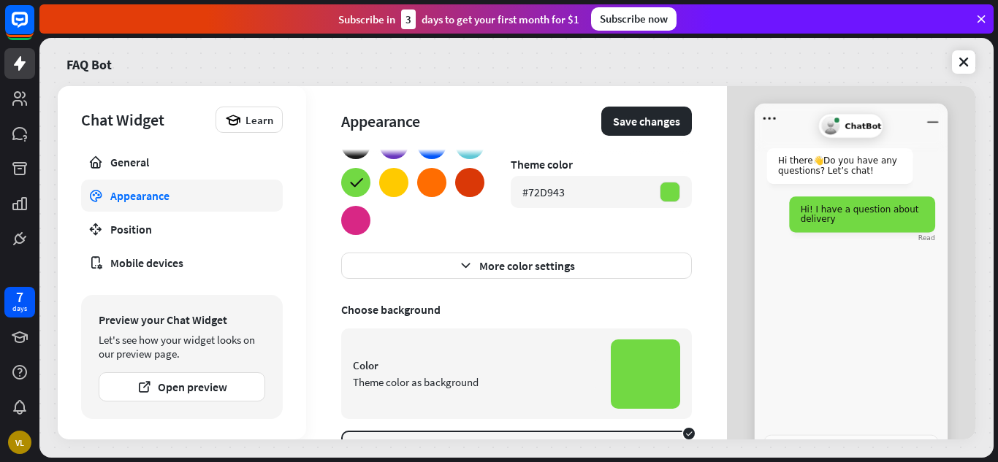
click at [544, 364] on div "Color" at bounding box center [476, 366] width 246 height 14
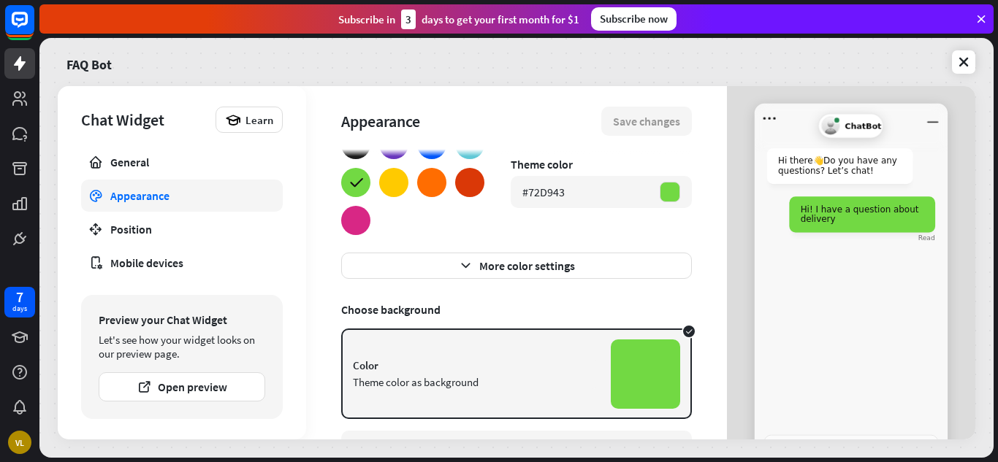
scroll to position [256, 0]
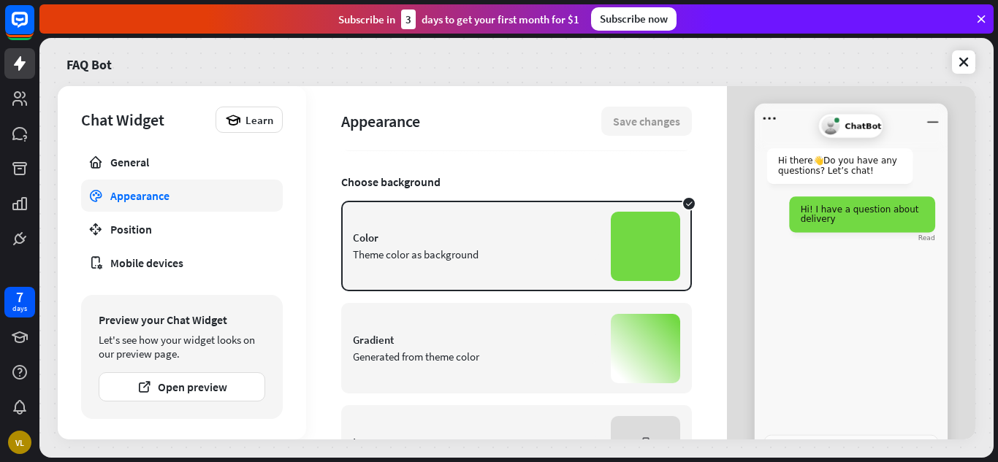
click at [544, 364] on div "Gradient Generated from theme color" at bounding box center [516, 348] width 351 height 91
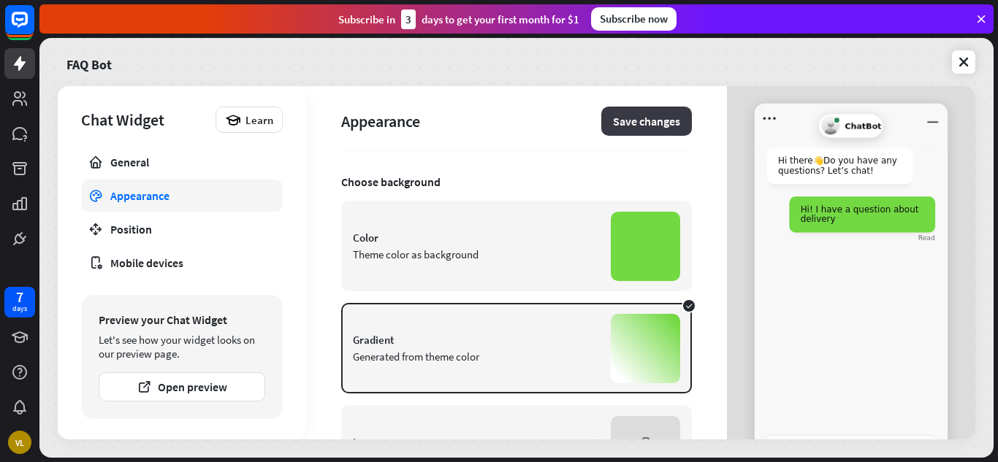
click at [624, 114] on button "Save changes" at bounding box center [646, 121] width 91 height 29
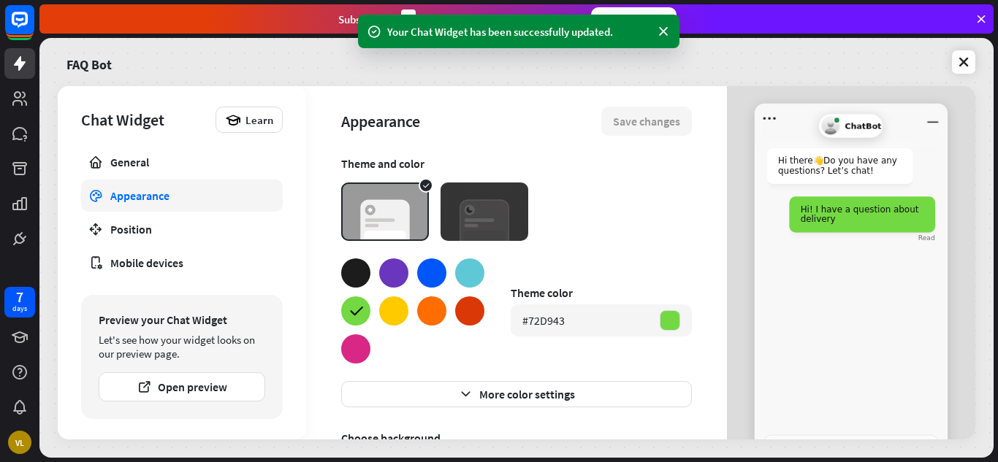
scroll to position [1, 0]
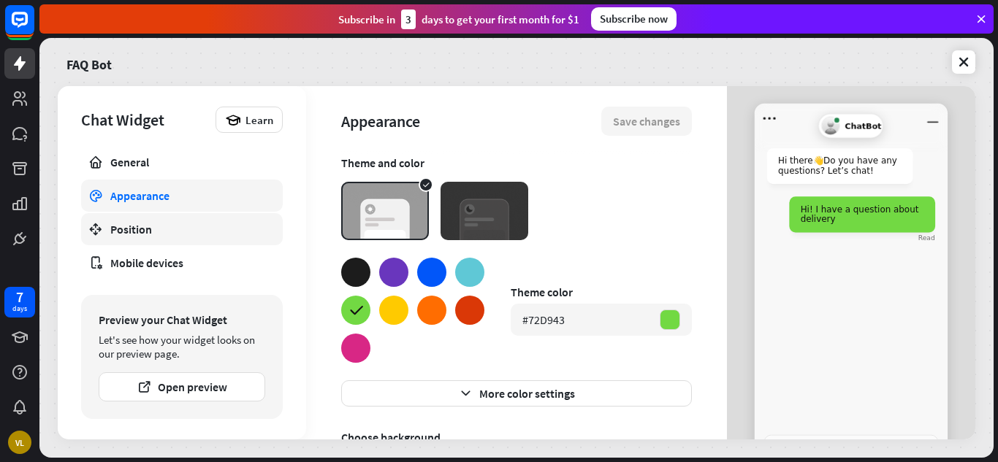
click at [161, 225] on div "Position" at bounding box center [181, 229] width 143 height 15
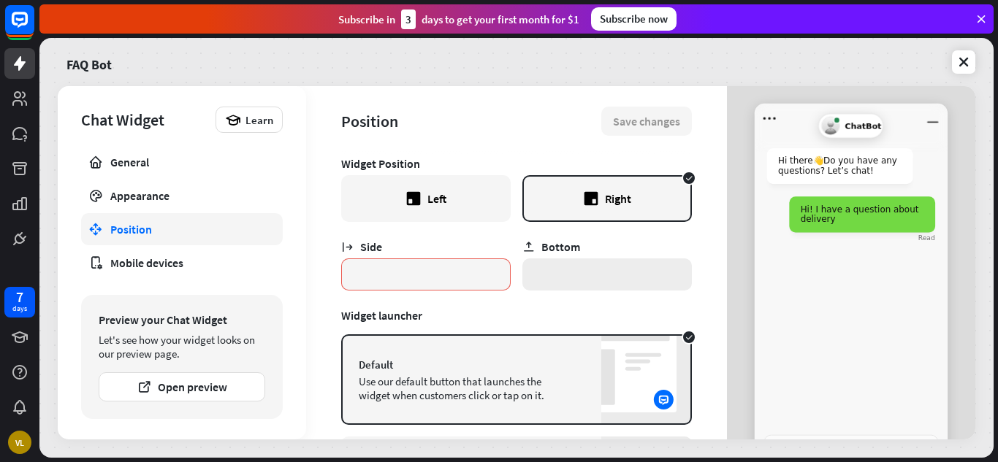
click at [562, 261] on input "*" at bounding box center [606, 275] width 169 height 32
click at [611, 275] on input "*" at bounding box center [606, 275] width 169 height 32
click at [584, 275] on input "*" at bounding box center [606, 275] width 169 height 32
drag, startPoint x: 419, startPoint y: 281, endPoint x: 617, endPoint y: 270, distance: 197.6
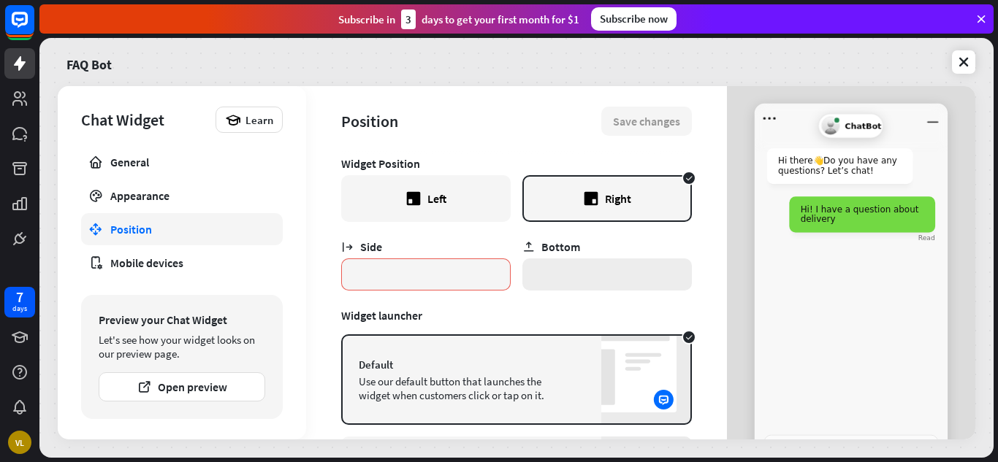
click at [617, 270] on input "*" at bounding box center [606, 275] width 169 height 32
click at [465, 205] on div "Left" at bounding box center [425, 198] width 169 height 47
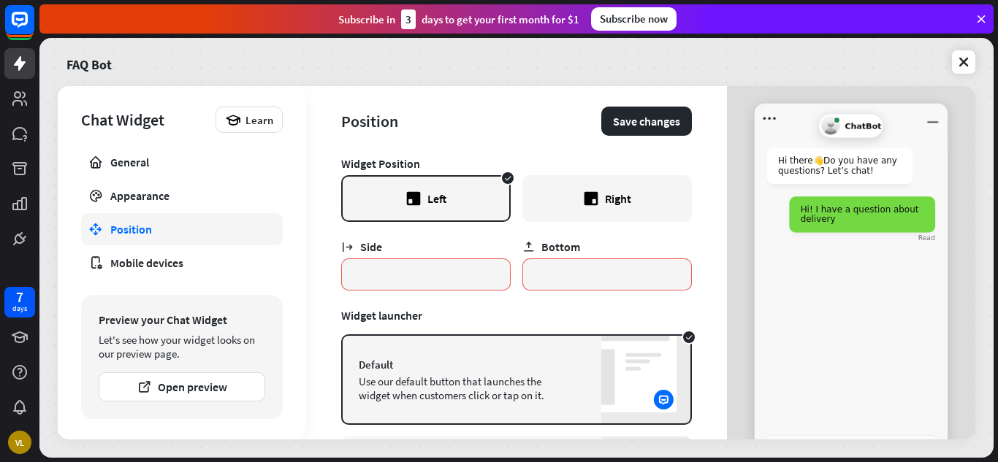
click at [531, 205] on div "Right" at bounding box center [606, 198] width 169 height 47
type textarea "*"
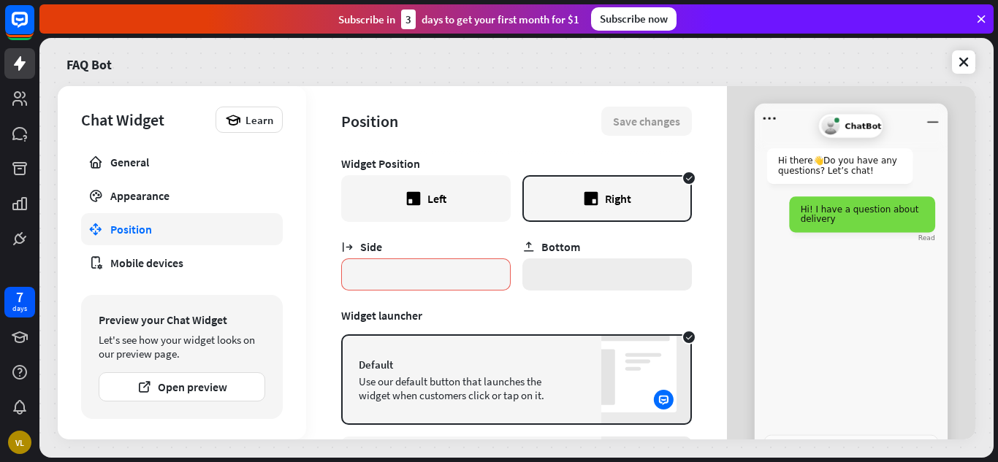
click at [551, 281] on input "*" at bounding box center [606, 275] width 169 height 32
type input "*"
type textarea "*"
type input "*"
type textarea "*"
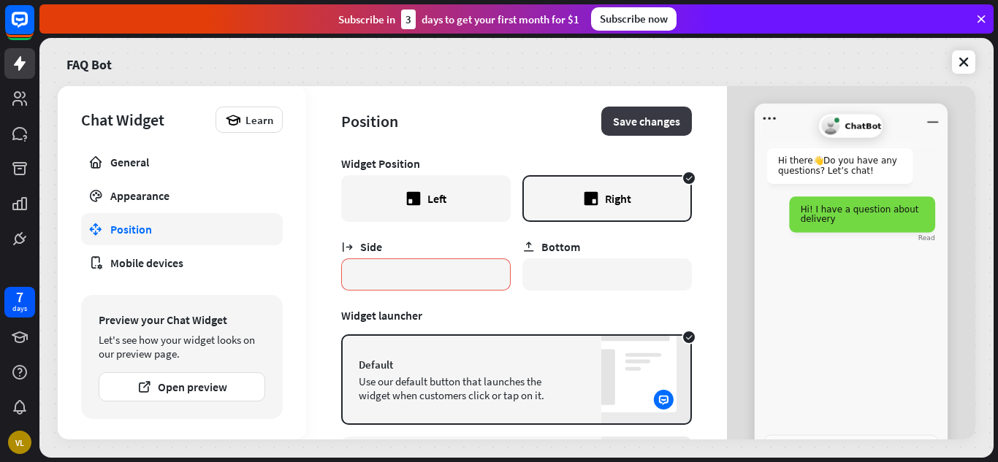
type input "**"
click at [604, 126] on button "Save changes" at bounding box center [646, 121] width 91 height 29
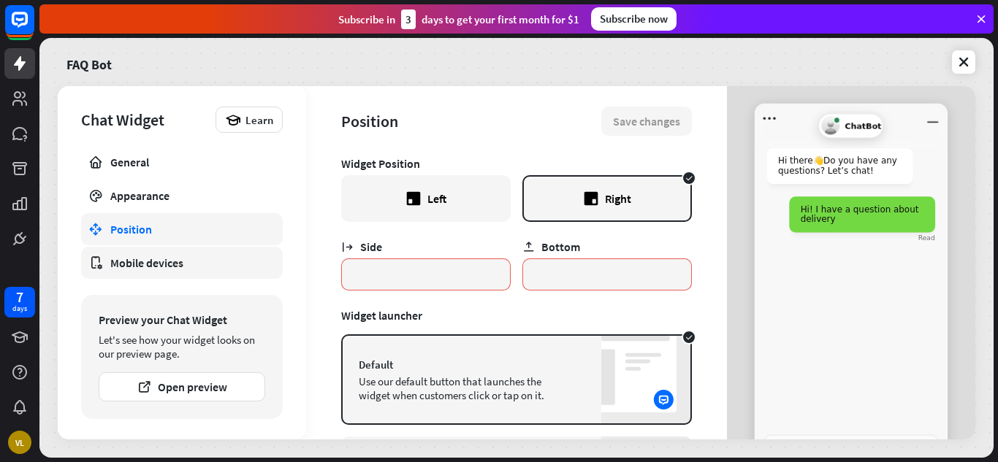
click at [197, 264] on div "Mobile devices" at bounding box center [181, 263] width 143 height 15
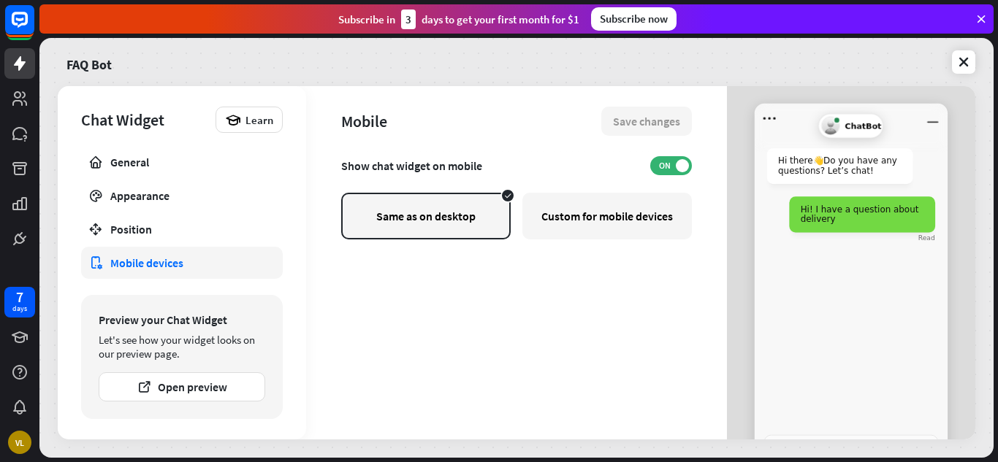
click at [555, 229] on div "Custom for mobile devices" at bounding box center [606, 216] width 169 height 47
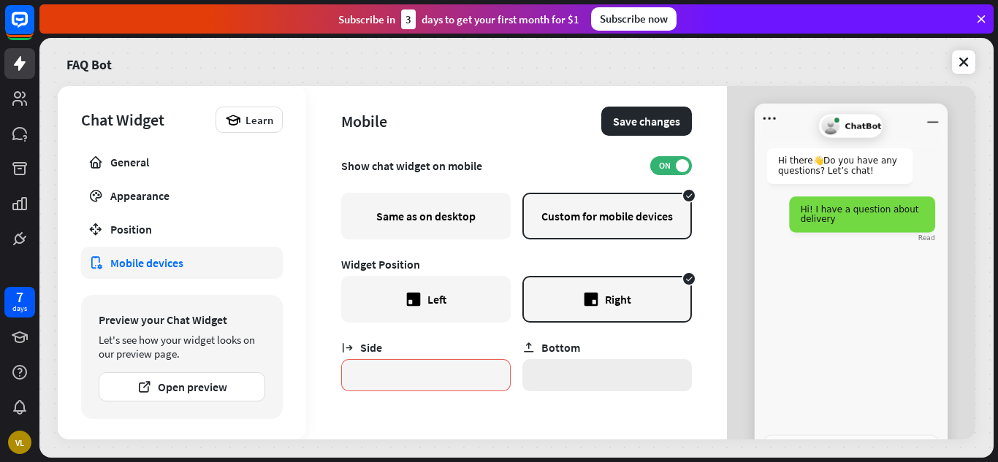
click at [583, 370] on input "*" at bounding box center [606, 375] width 169 height 32
type textarea "*"
type input "*"
type textarea "*"
type input "**"
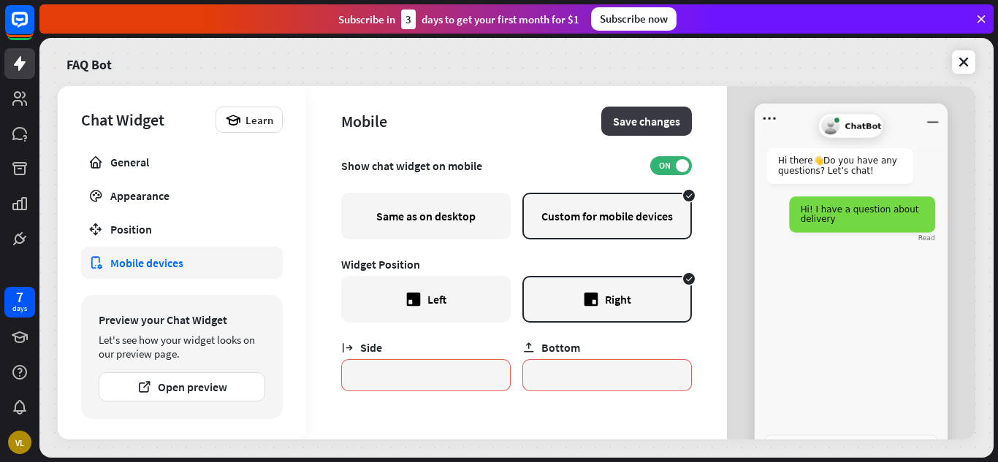
click at [659, 110] on button "Save changes" at bounding box center [646, 121] width 91 height 29
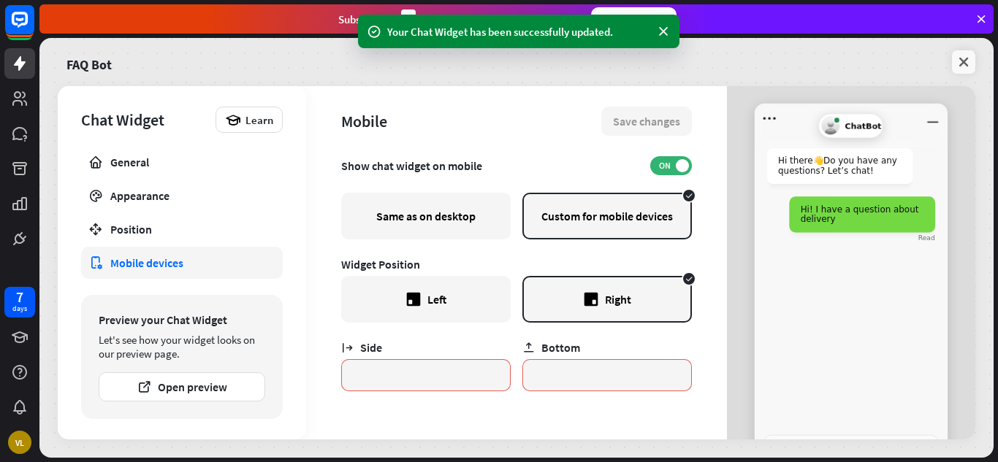
click at [963, 64] on icon at bounding box center [963, 62] width 15 height 15
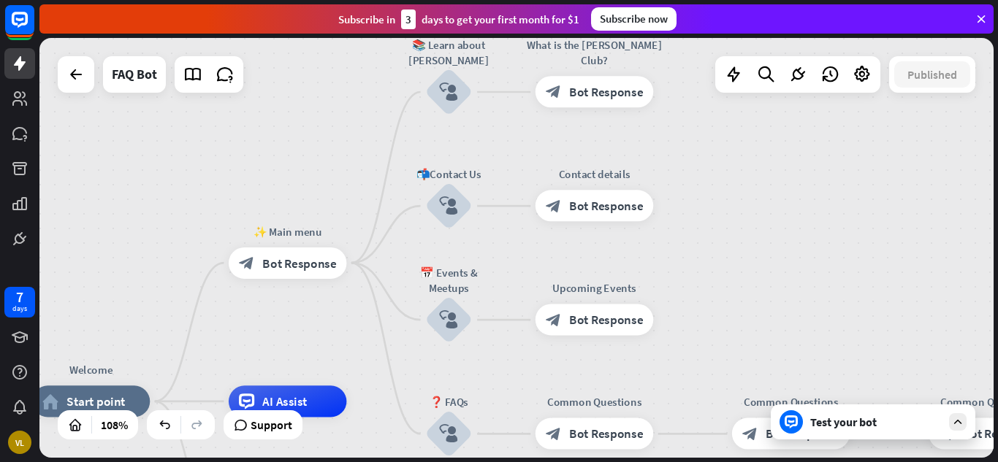
drag, startPoint x: 880, startPoint y: 156, endPoint x: 731, endPoint y: 303, distance: 209.7
click at [731, 303] on div "Welcome home_2 Start point ✨ Main menu block_bot_response Bot Response 📚 Learn …" at bounding box center [516, 248] width 954 height 420
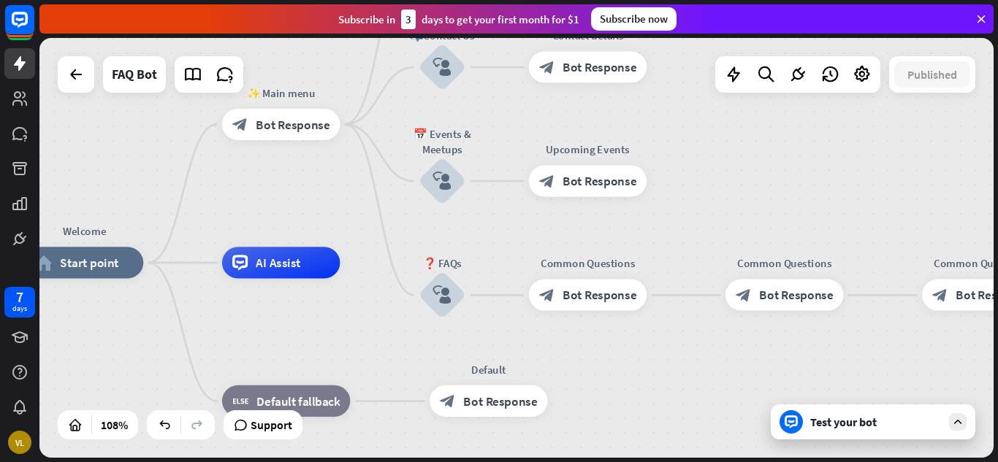
drag, startPoint x: 731, startPoint y: 303, endPoint x: 723, endPoint y: 163, distance: 140.5
click at [723, 163] on div "Welcome home_2 Start point ✨ Main menu block_bot_response Bot Response 📚 Learn …" at bounding box center [516, 248] width 954 height 420
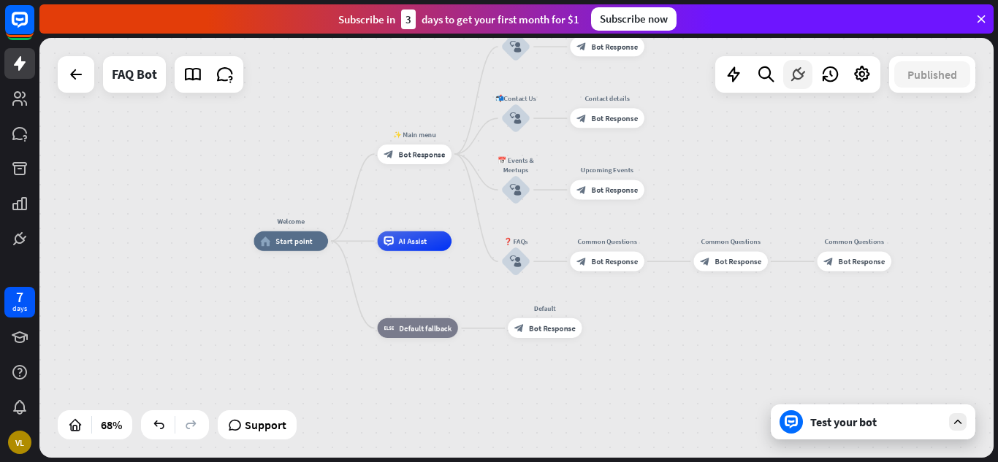
click at [804, 77] on icon at bounding box center [797, 74] width 19 height 19
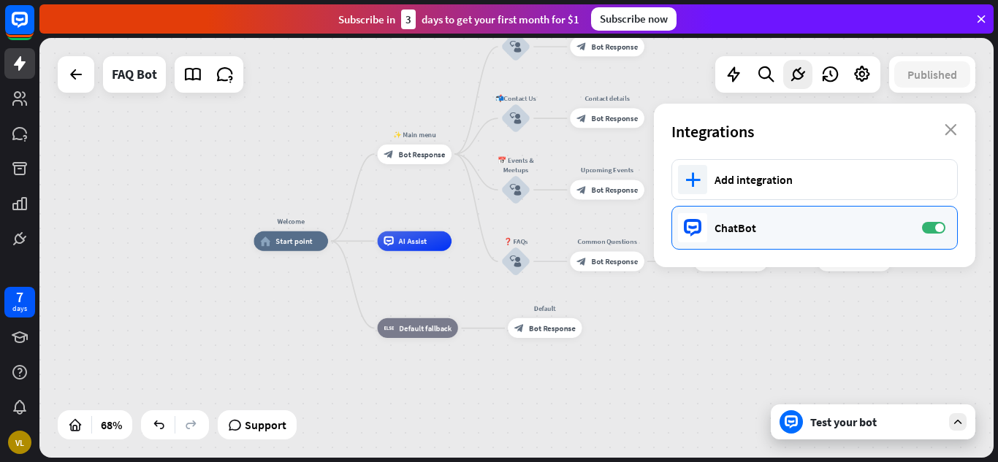
click at [784, 225] on div "ChatBot" at bounding box center [810, 228] width 193 height 15
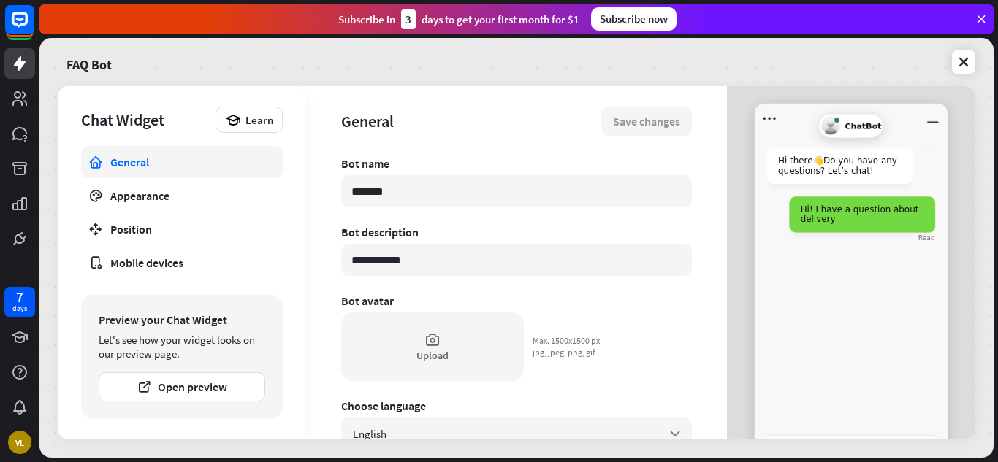
scroll to position [99, 0]
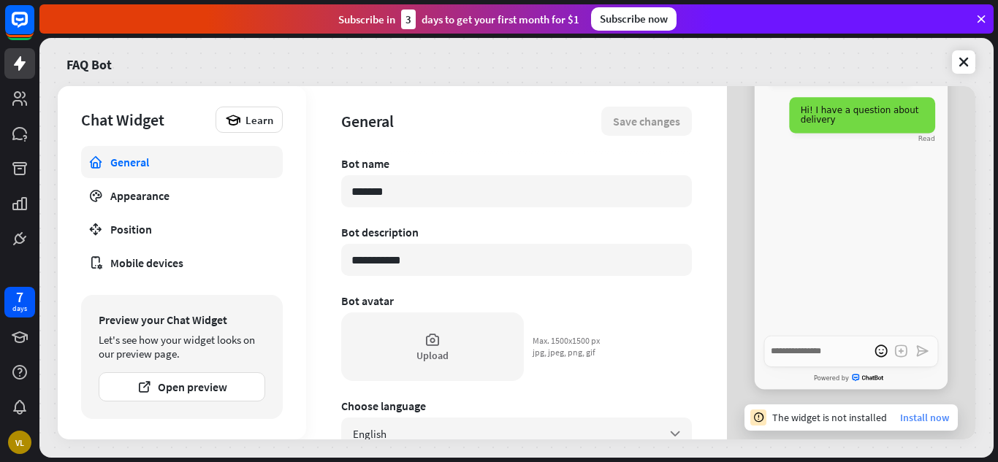
click at [900, 415] on link "Install now" at bounding box center [924, 417] width 49 height 13
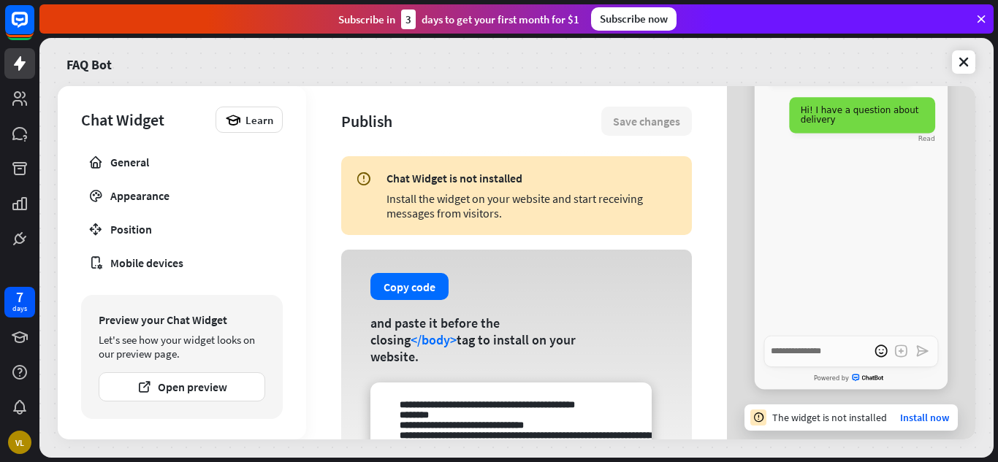
scroll to position [1, 0]
click at [963, 65] on icon at bounding box center [963, 62] width 15 height 15
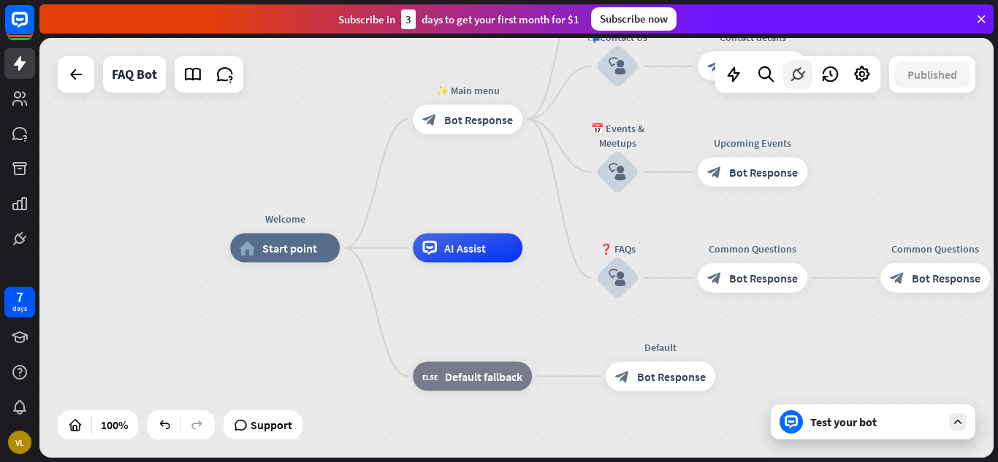
click at [797, 79] on icon at bounding box center [797, 74] width 19 height 19
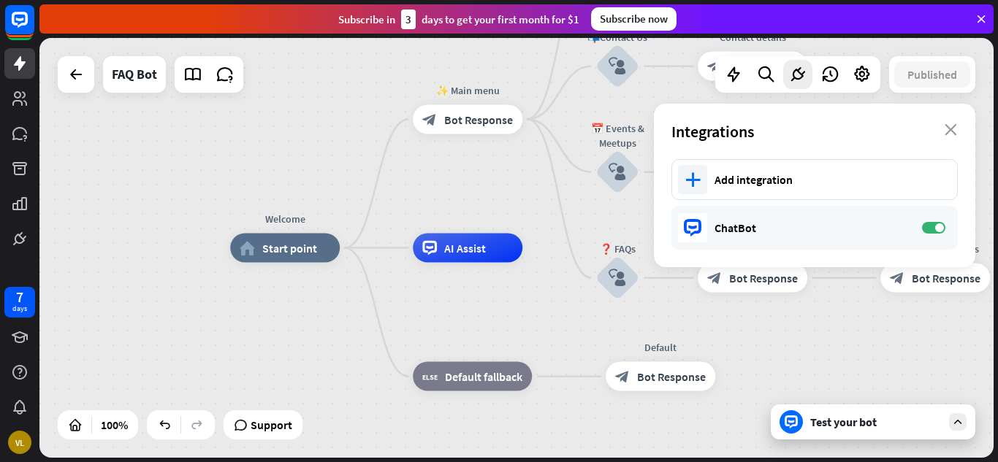
click at [746, 229] on div "ChatBot" at bounding box center [810, 228] width 193 height 15
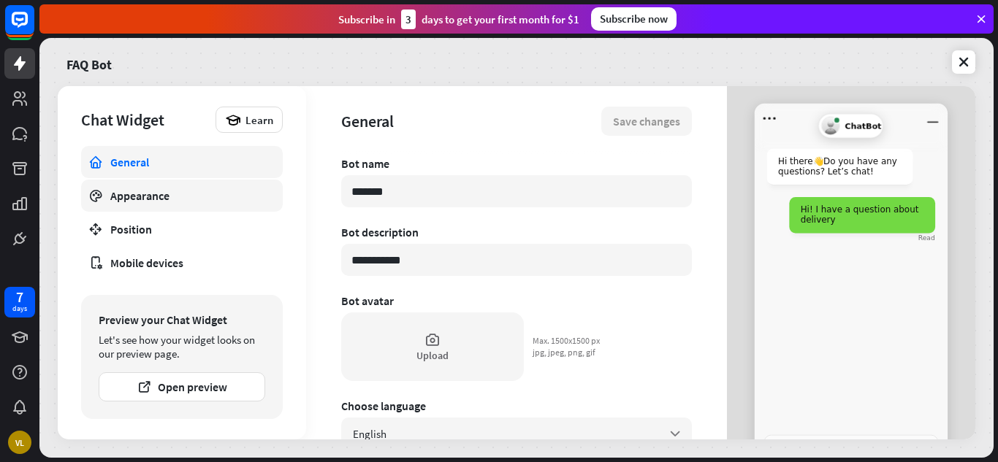
click at [230, 195] on div "Appearance" at bounding box center [181, 195] width 143 height 15
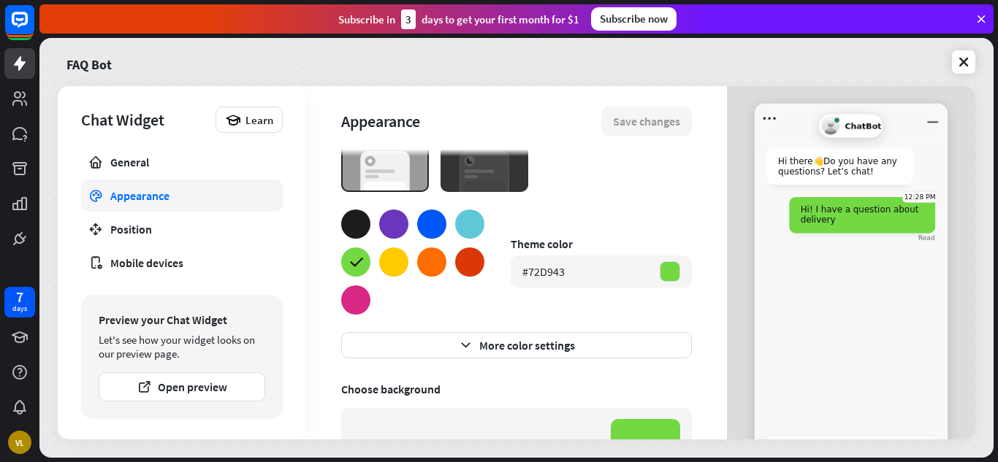
scroll to position [99, 0]
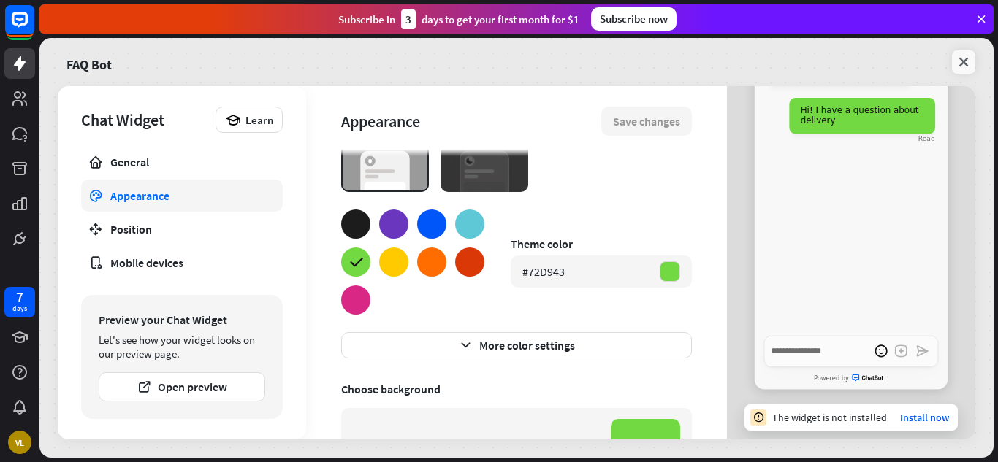
click at [964, 59] on icon at bounding box center [963, 62] width 15 height 15
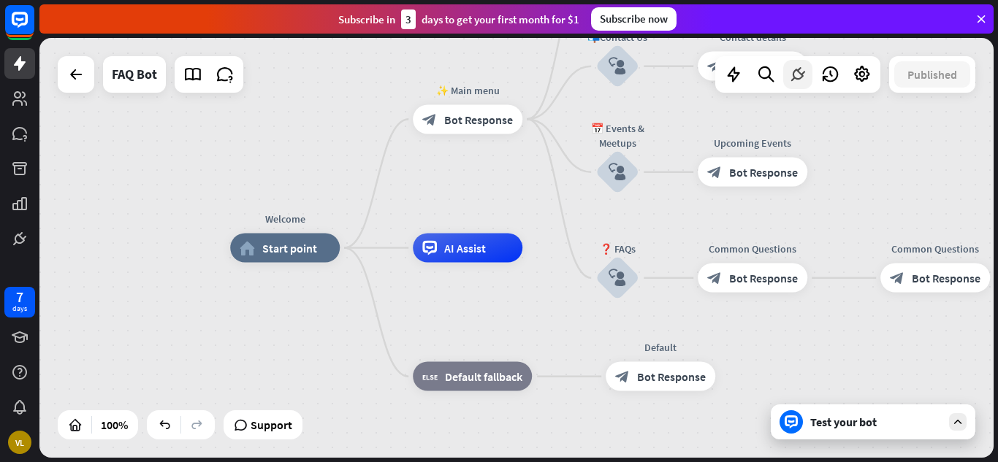
click at [798, 73] on icon at bounding box center [797, 74] width 19 height 19
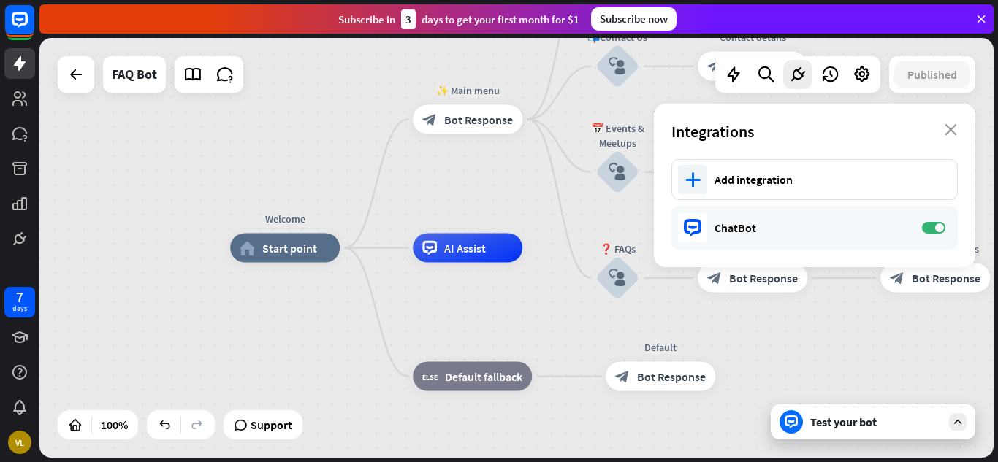
click at [748, 224] on div "ChatBot" at bounding box center [810, 228] width 193 height 15
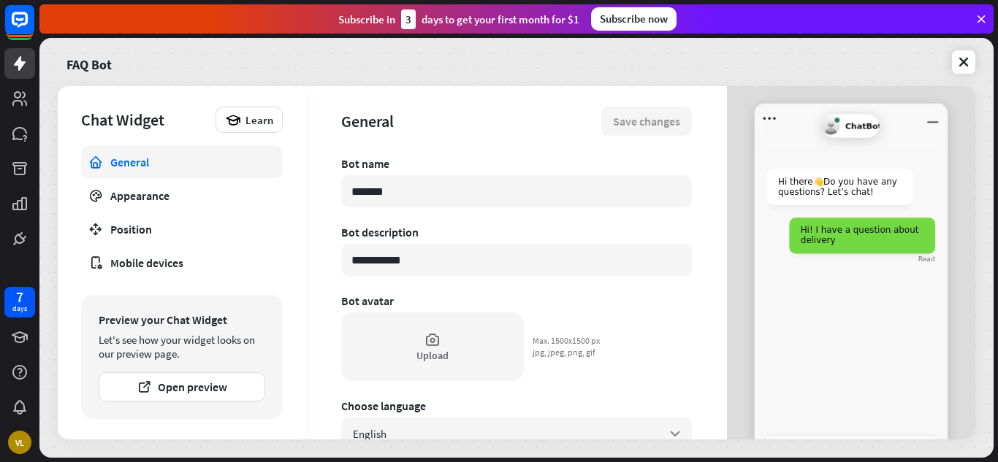
type textarea "*"
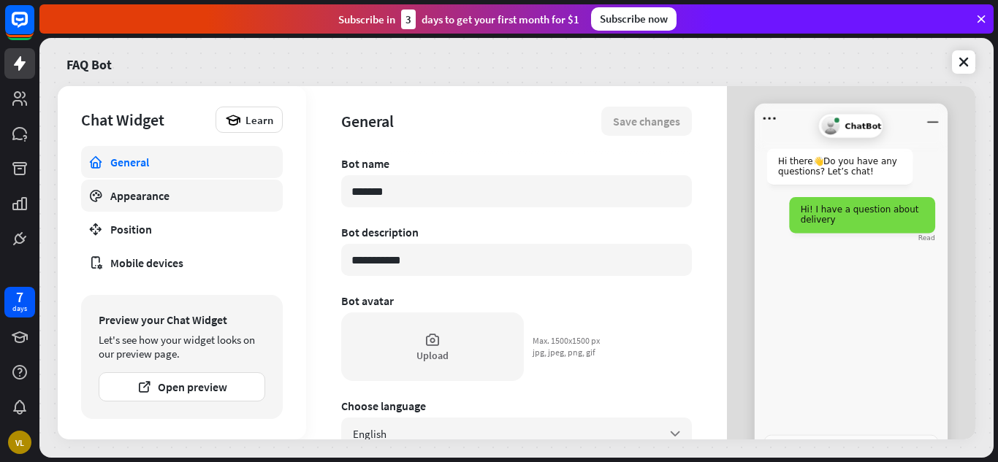
click at [228, 196] on div "Appearance" at bounding box center [181, 195] width 143 height 15
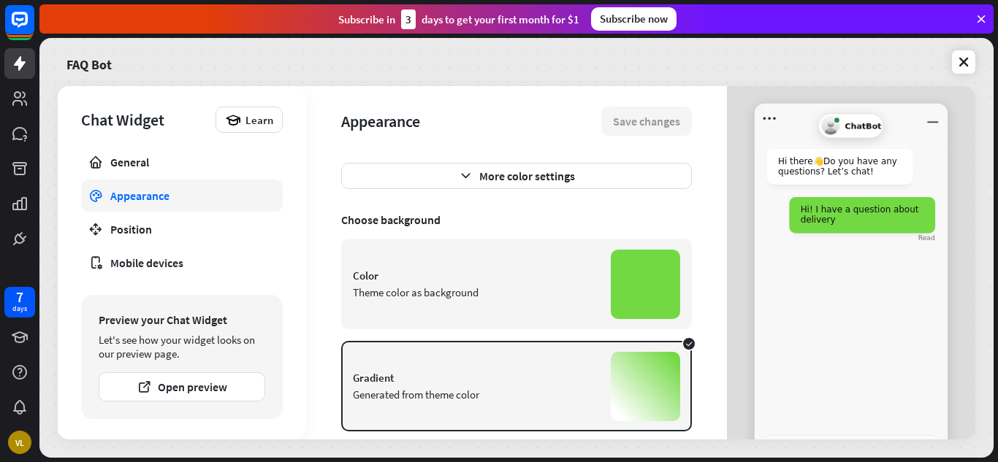
scroll to position [342, 0]
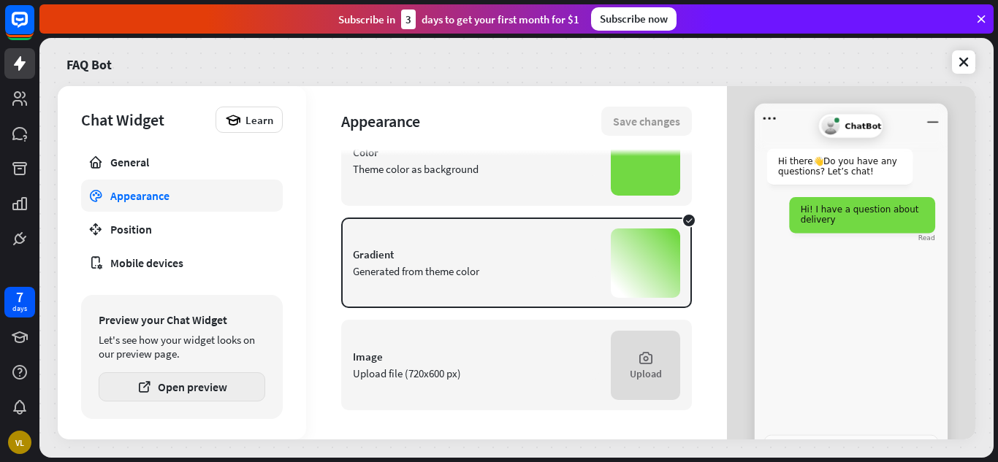
click at [196, 384] on button "Open preview" at bounding box center [182, 387] width 167 height 29
click at [179, 381] on button "Open preview" at bounding box center [182, 387] width 167 height 29
click at [963, 64] on icon at bounding box center [963, 62] width 15 height 15
